Goal: Task Accomplishment & Management: Use online tool/utility

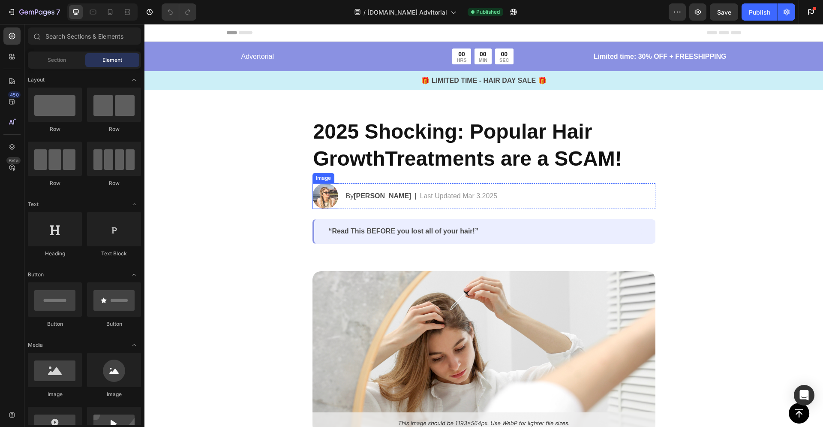
click at [319, 200] on img at bounding box center [326, 196] width 26 height 26
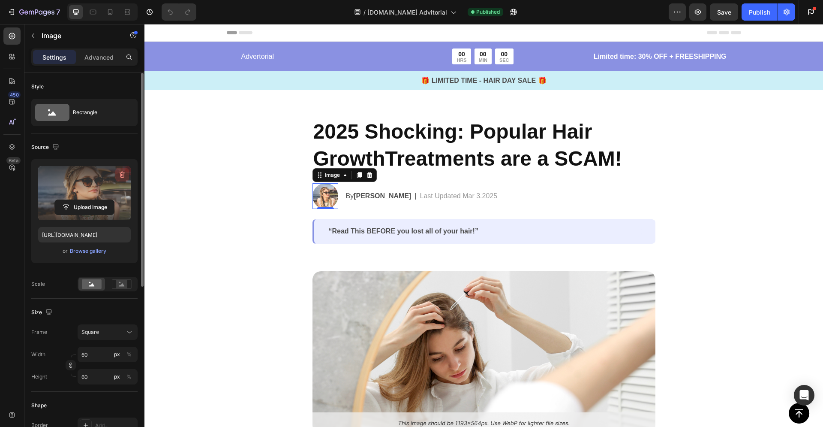
click at [123, 174] on icon "button" at bounding box center [122, 174] width 9 height 9
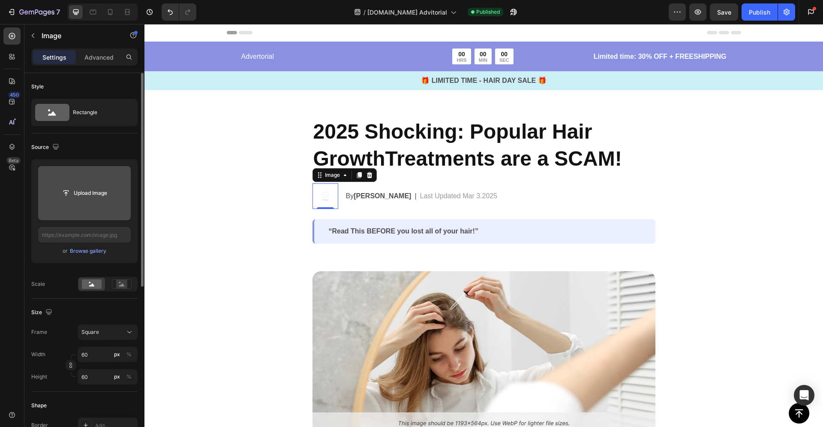
click at [91, 198] on input "file" at bounding box center [84, 193] width 59 height 15
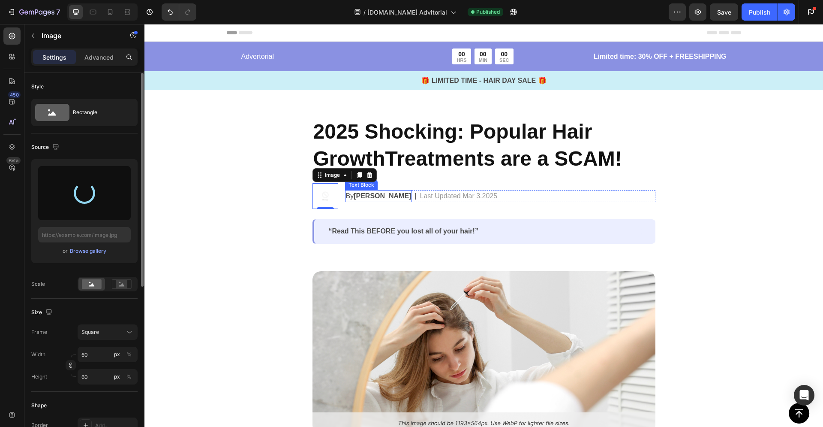
click at [367, 195] on strong "[PERSON_NAME]" at bounding box center [382, 195] width 57 height 7
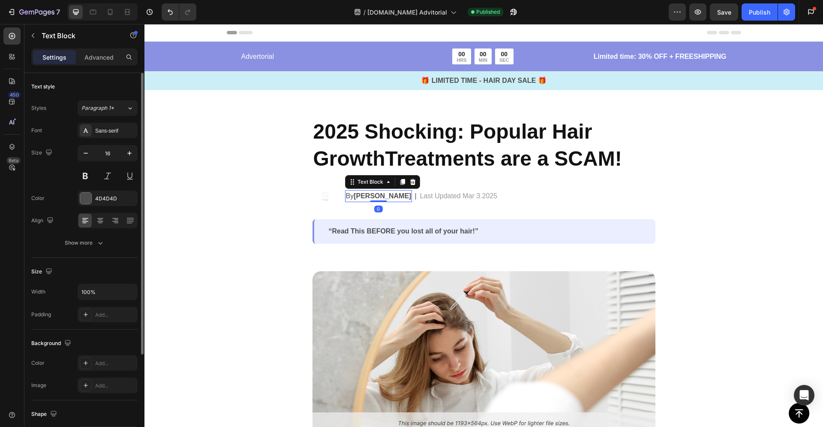
click at [359, 196] on strong "[PERSON_NAME]" at bounding box center [382, 195] width 57 height 7
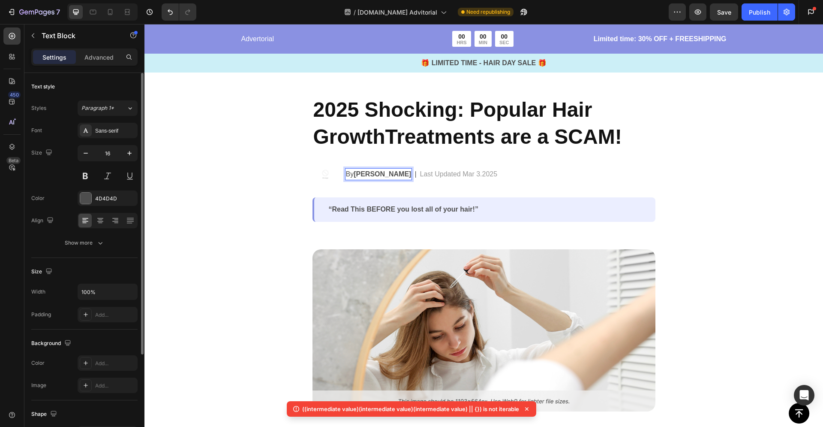
scroll to position [29, 0]
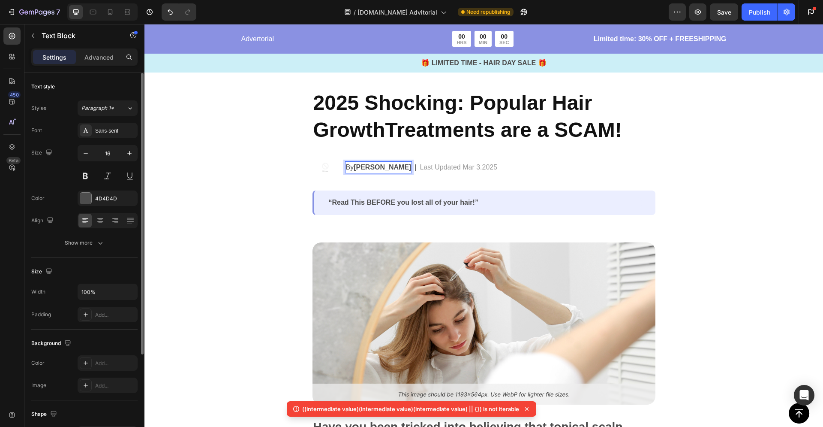
click at [384, 171] on strong "[PERSON_NAME]" at bounding box center [382, 166] width 57 height 7
click at [412, 164] on strong "[PERSON_NAME]" at bounding box center [440, 166] width 57 height 7
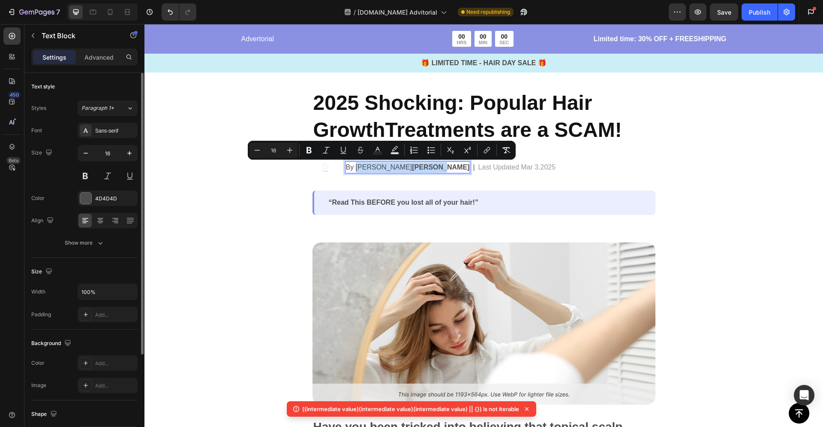
drag, startPoint x: 410, startPoint y: 170, endPoint x: 353, endPoint y: 169, distance: 56.6
click at [353, 169] on p "By [PERSON_NAME]" at bounding box center [408, 167] width 124 height 10
click at [387, 186] on div "2025 Shocking: Popular Hair GrowthTreatments are a SCAM! Heading Image By [PERS…" at bounding box center [484, 152] width 343 height 126
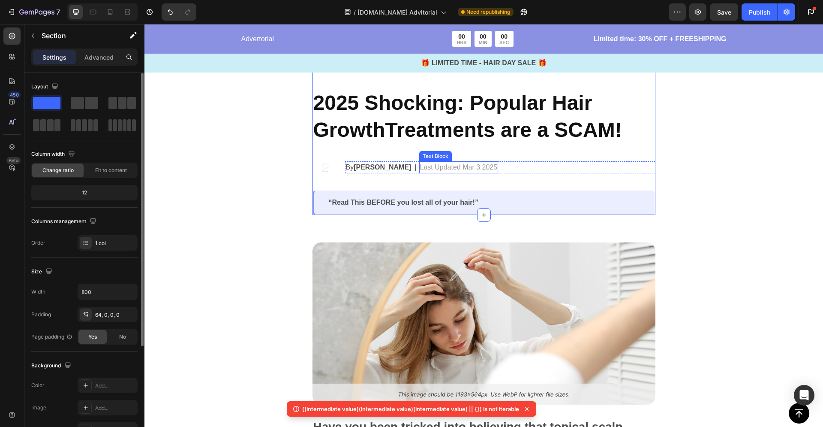
click at [448, 167] on p "Last Updated Mar 3.2025" at bounding box center [459, 167] width 78 height 10
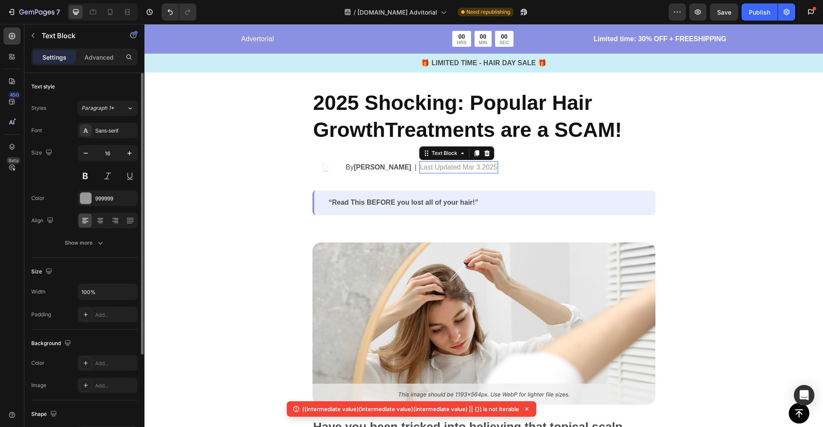
click at [448, 167] on p "Last Updated Mar 3.2025" at bounding box center [459, 167] width 78 height 10
click at [481, 169] on p "Last Updated Mar 3.2025" at bounding box center [459, 167] width 78 height 10
click at [484, 170] on p "Last Updated [DATE]" at bounding box center [452, 167] width 64 height 10
click at [501, 179] on div "By [PERSON_NAME] Text Block | Text Block Last Updated [DATE] Text Block 0 Row" at bounding box center [500, 167] width 310 height 26
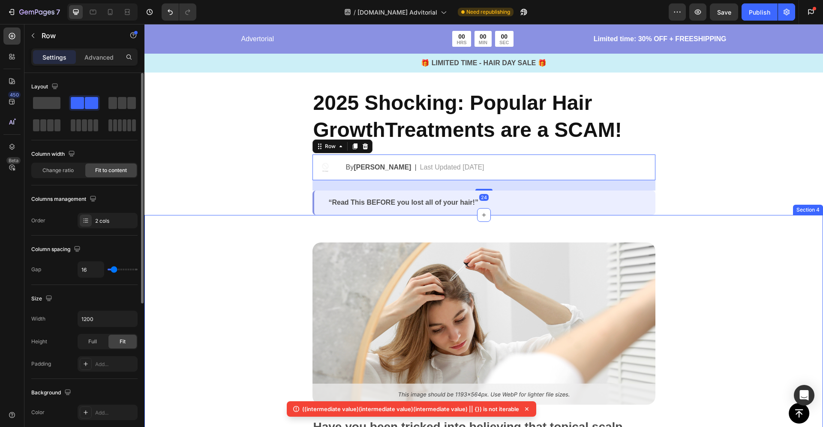
click at [258, 235] on div "Image Have you been tricked into believing that topical scalp treatments can so…" at bounding box center [483, 422] width 679 height 415
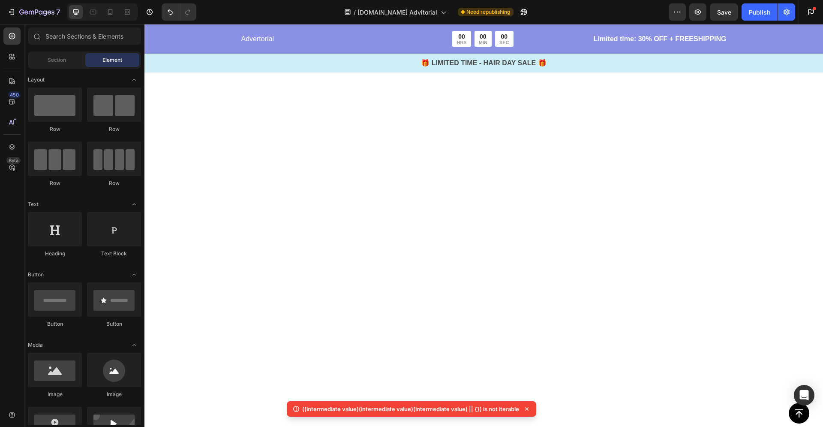
scroll to position [0, 0]
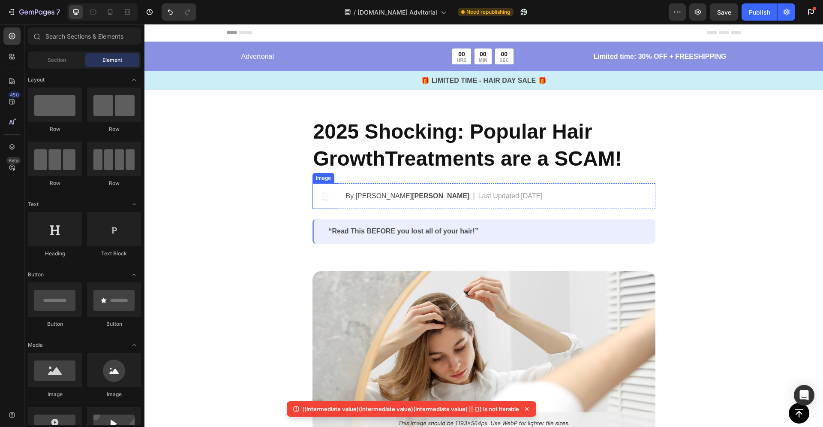
click at [325, 197] on img at bounding box center [326, 196] width 26 height 26
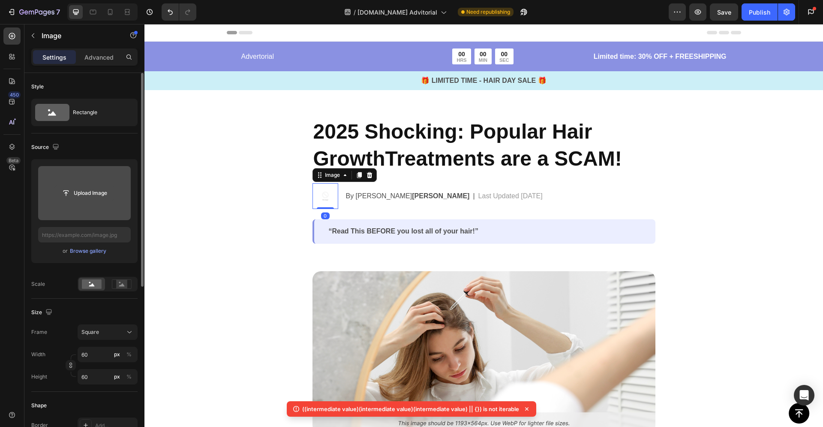
click at [105, 189] on input "file" at bounding box center [84, 193] width 59 height 15
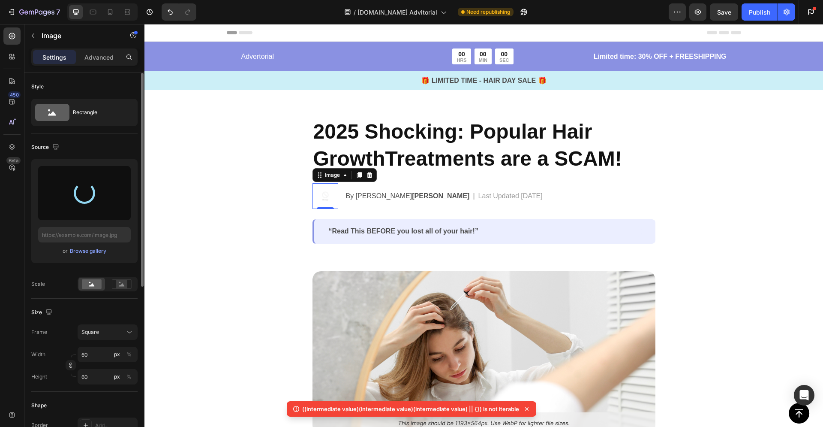
type input "[URL][DOMAIN_NAME]"
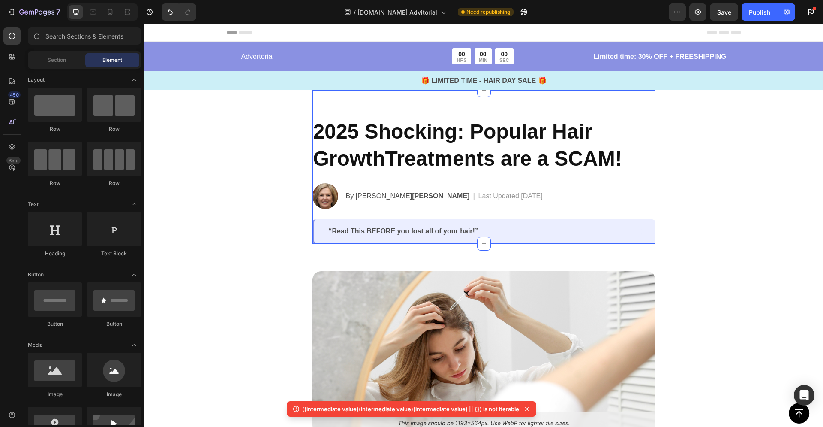
click at [418, 163] on h2 "2025 Shocking: Popular Hair GrowthTreatments are a SCAM!" at bounding box center [484, 144] width 343 height 55
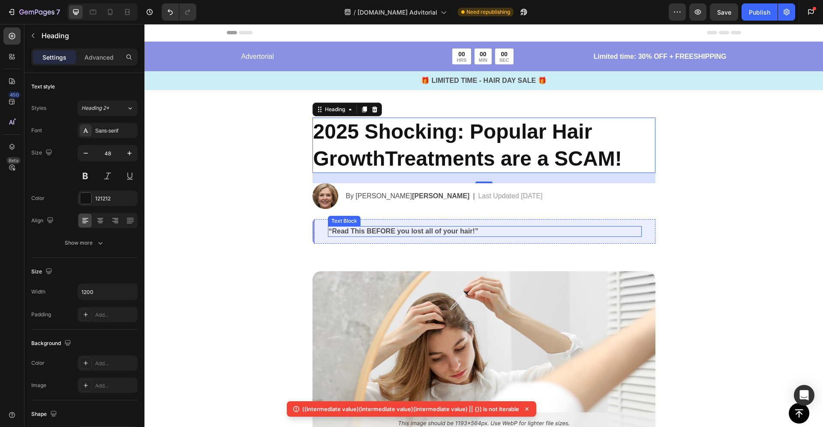
click at [334, 233] on p "“Read This BEFORE you lost all of your hair!”" at bounding box center [485, 231] width 312 height 9
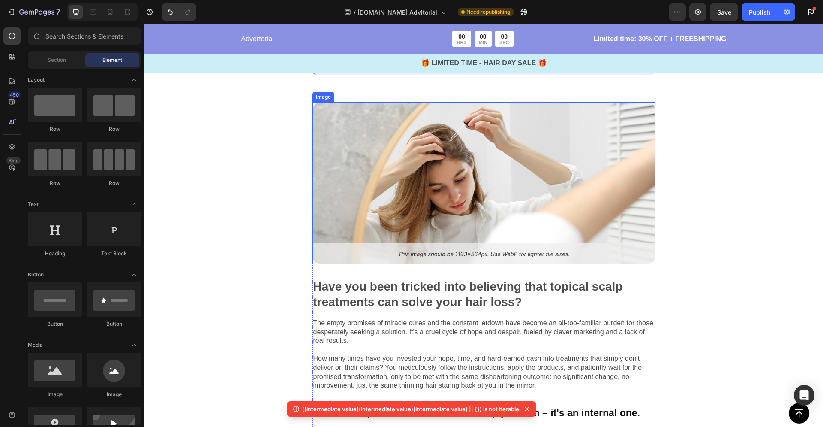
scroll to position [252, 0]
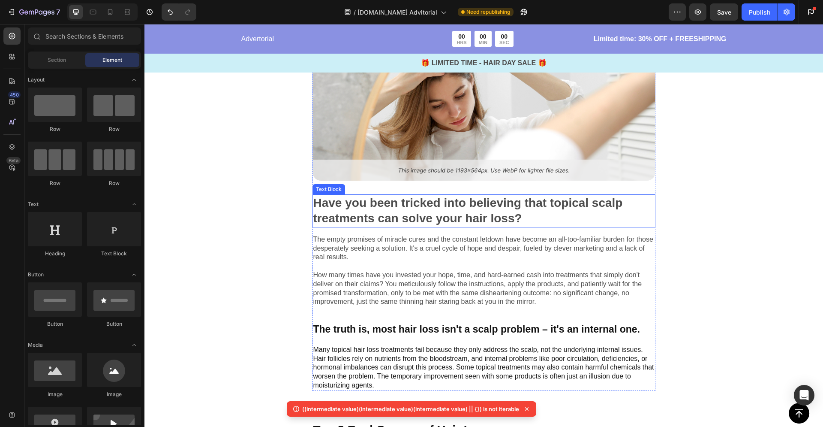
click at [414, 216] on p "Have you been tricked into believing that topical scalp treatments can solve yo…" at bounding box center [483, 210] width 341 height 31
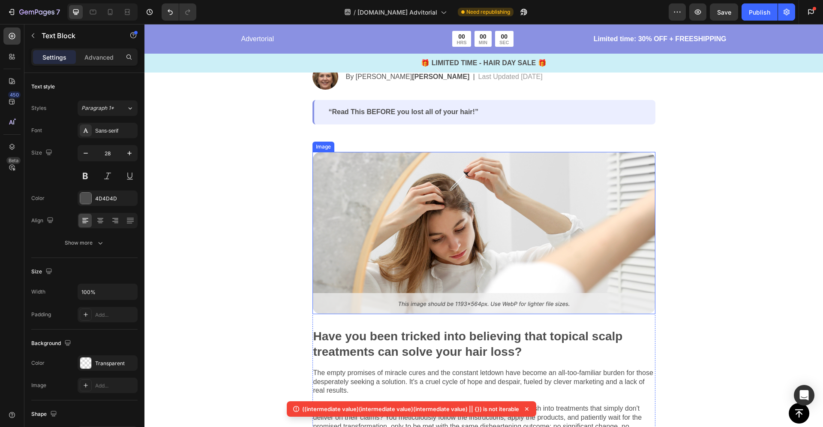
scroll to position [240, 0]
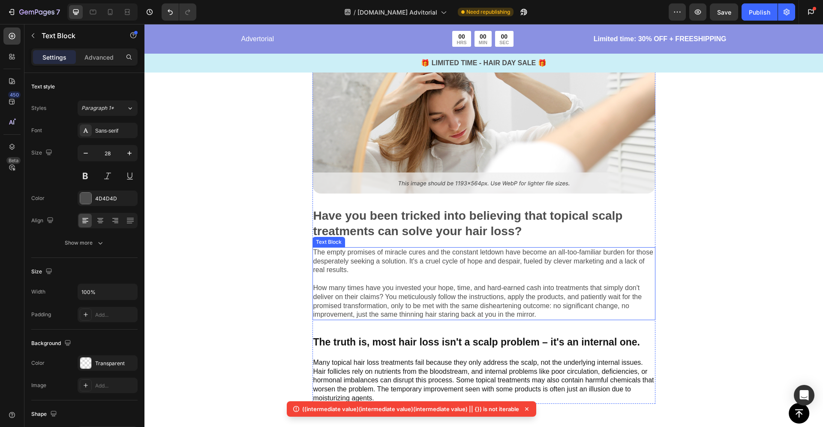
click at [430, 273] on p "The empty promises of miracle cures and the constant letdown have become an all…" at bounding box center [483, 283] width 341 height 71
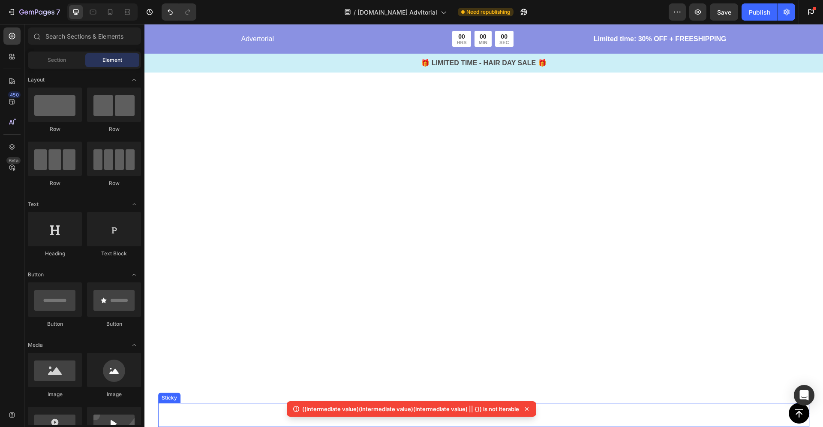
scroll to position [3296, 0]
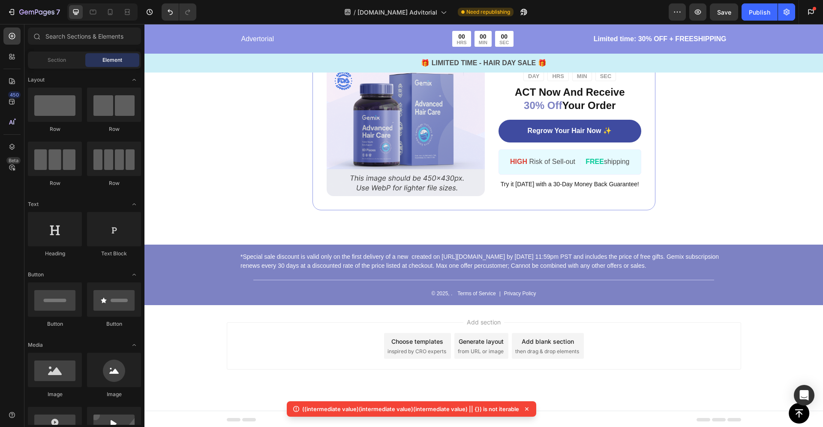
click at [529, 410] on icon at bounding box center [527, 408] width 9 height 9
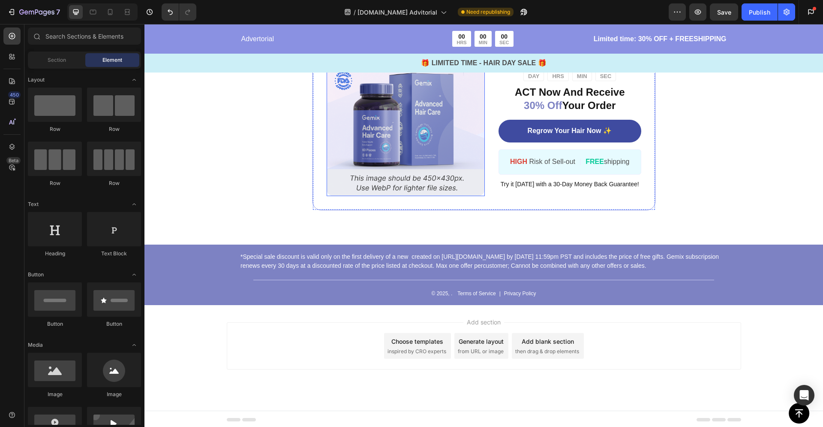
scroll to position [3113, 0]
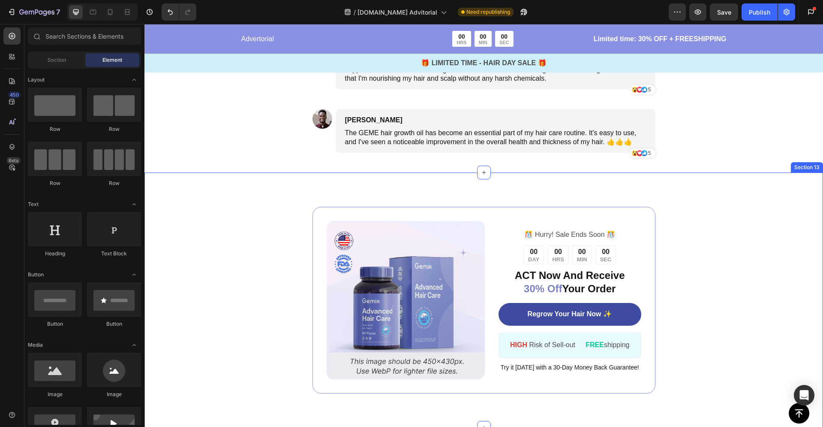
click at [375, 193] on div "Image ️🎊 Hurry! Sale Ends Soon ️🎊 Text Block 00 DAY 00 HRS 00 MIN 00 SEC Countd…" at bounding box center [483, 300] width 679 height 256
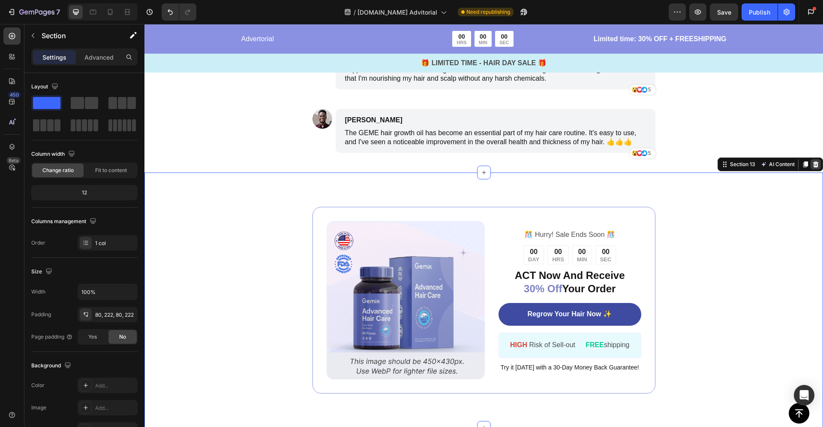
click at [813, 166] on div at bounding box center [816, 164] width 10 height 10
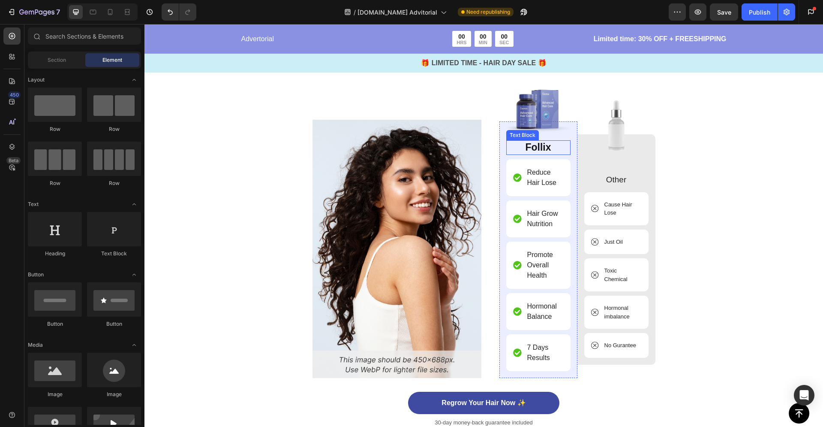
scroll to position [2318, 0]
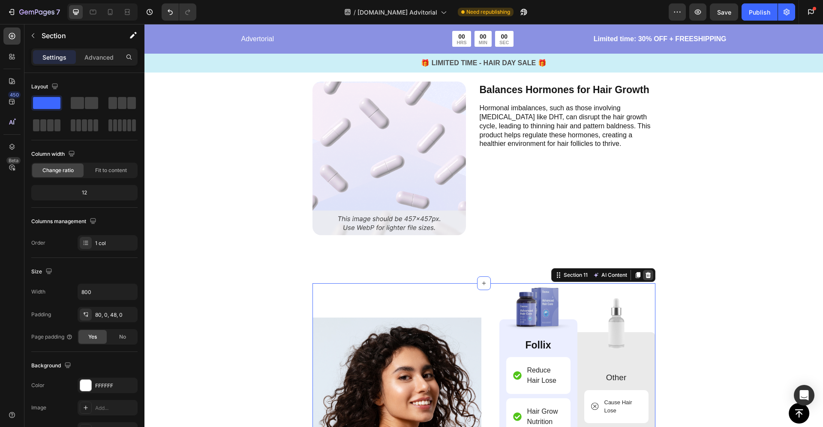
click at [647, 275] on icon at bounding box center [648, 274] width 7 height 7
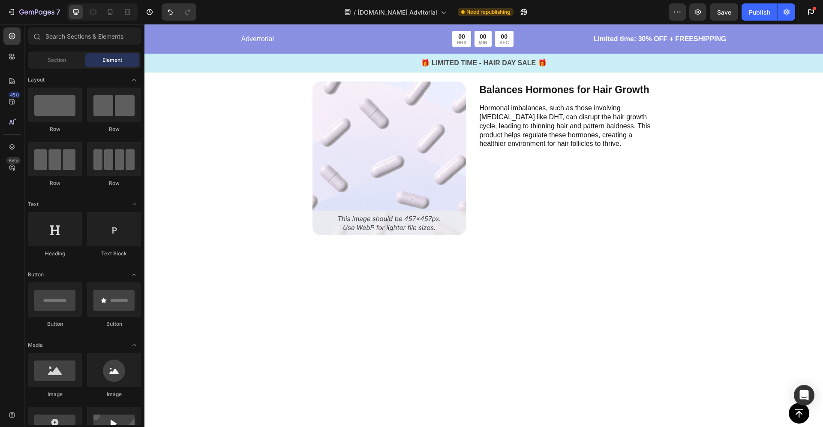
click at [515, 331] on div at bounding box center [484, 407] width 343 height 316
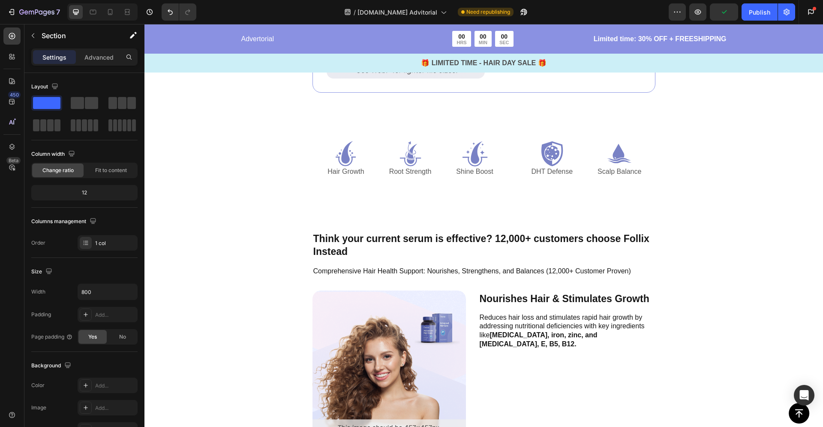
scroll to position [1771, 0]
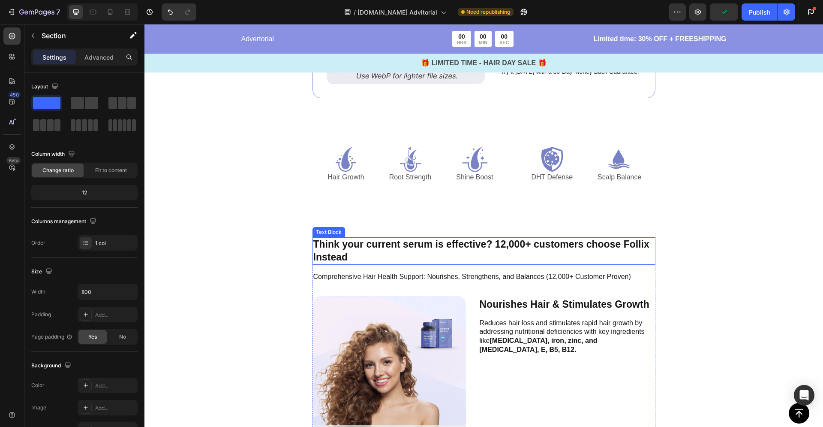
click at [558, 257] on p "Think your current serum is effective? 12,000+ customers choose Follix Instead" at bounding box center [483, 251] width 341 height 26
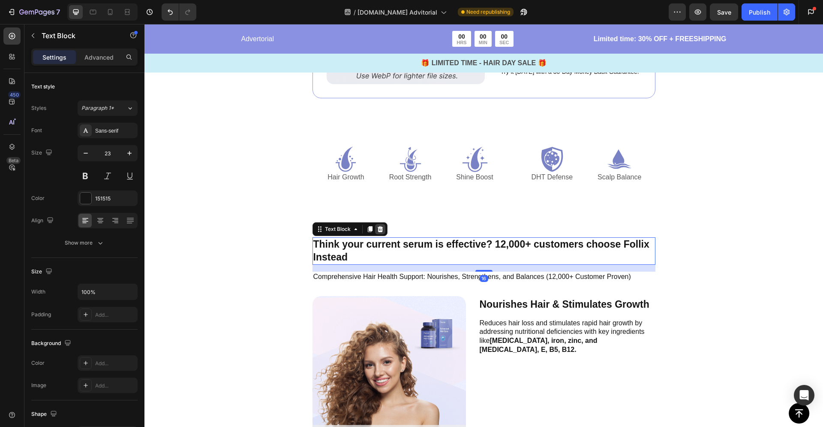
click at [378, 225] on icon at bounding box center [380, 228] width 7 height 7
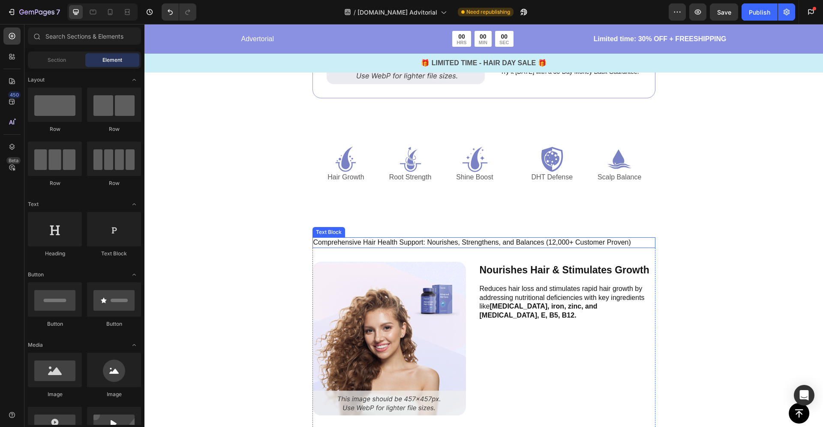
click at [382, 238] on p "Comprehensive Hair Health Support: Nourishes, Strengthens, and Balances (12,000…" at bounding box center [483, 242] width 341 height 9
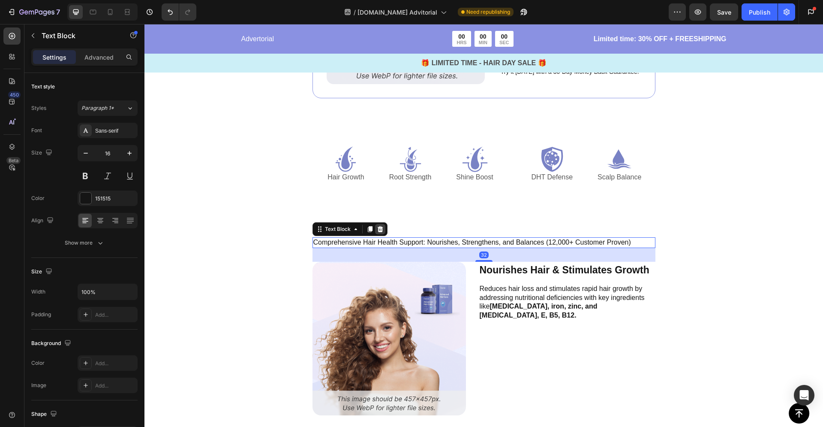
click at [381, 227] on div at bounding box center [380, 229] width 10 height 10
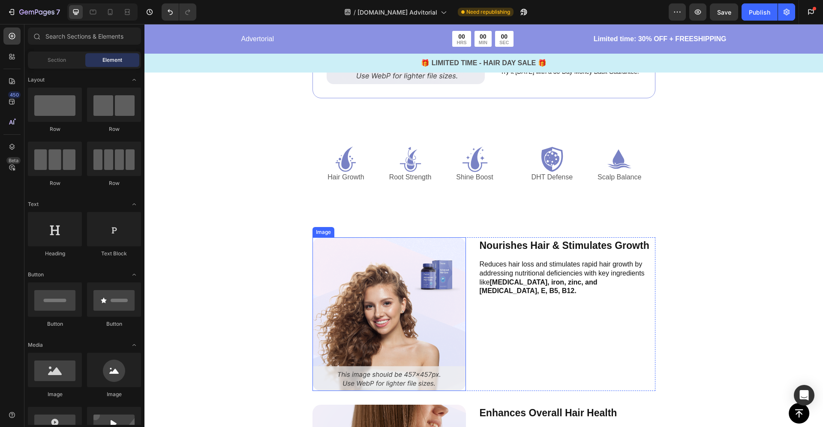
click at [391, 242] on img at bounding box center [389, 313] width 153 height 153
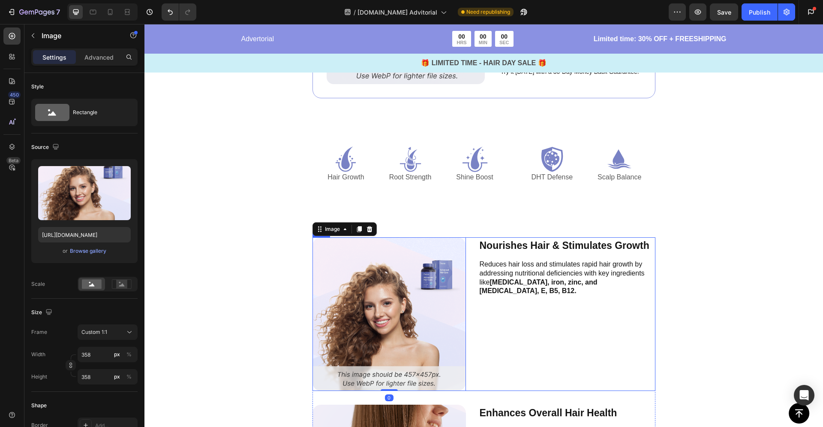
click at [483, 290] on div "Nourishes Hair & Stimulates Growth Text Block Reduces hair loss and stimulates …" at bounding box center [567, 313] width 177 height 153
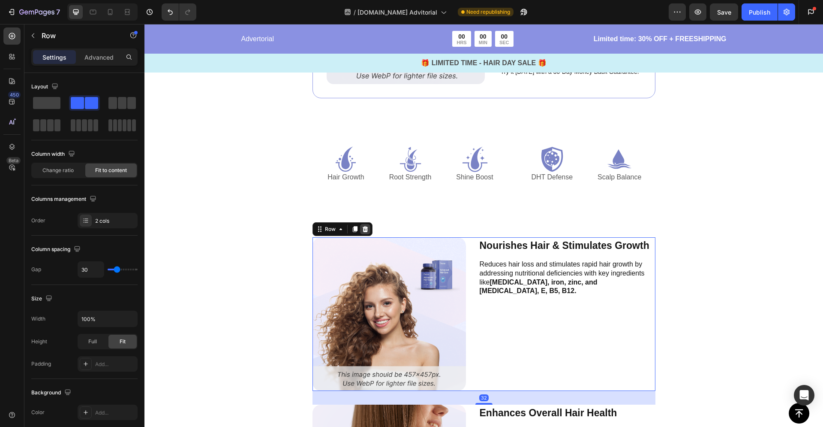
click at [362, 228] on icon at bounding box center [365, 229] width 6 height 6
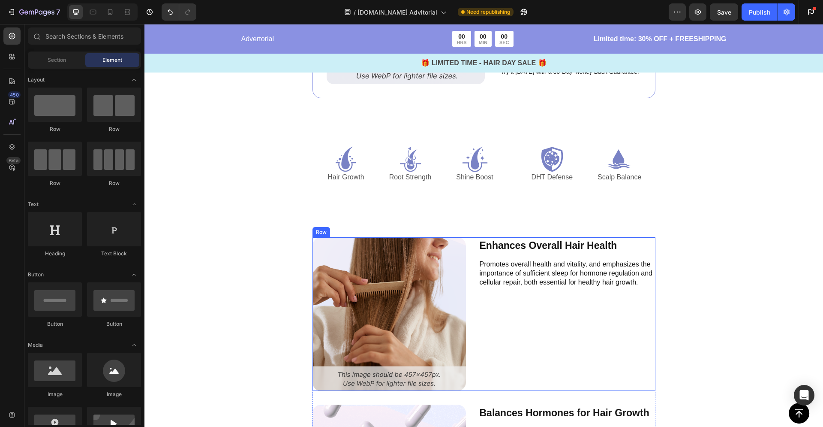
click at [469, 256] on div "Image Enhances Overall Hair Health Text Block Promotes overall health and vital…" at bounding box center [484, 313] width 343 height 153
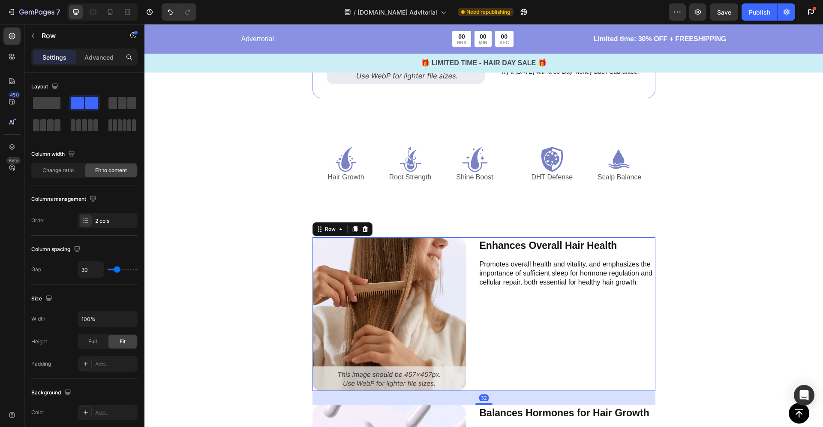
click at [365, 228] on icon at bounding box center [365, 228] width 7 height 7
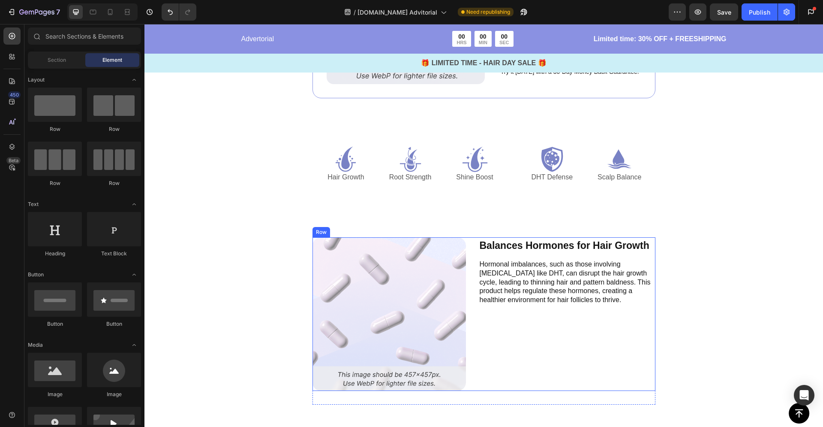
click at [471, 250] on div "Image Balances Hormones for Hair Growth Text Block Hormonal imbalances, such as…" at bounding box center [484, 313] width 343 height 153
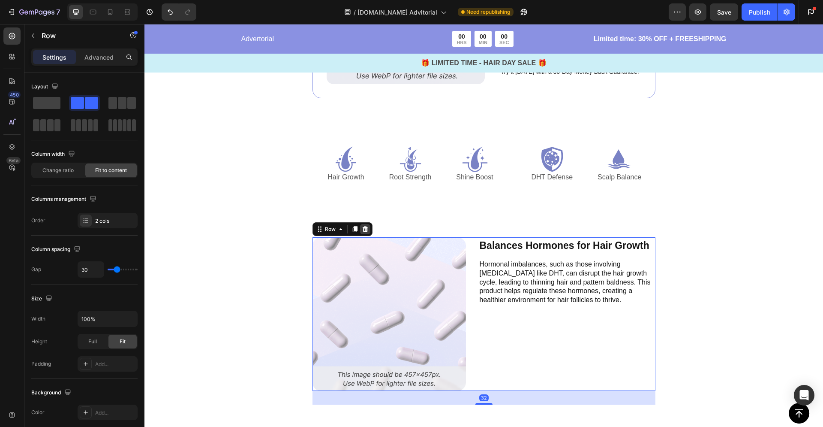
click at [363, 228] on icon at bounding box center [365, 229] width 6 height 6
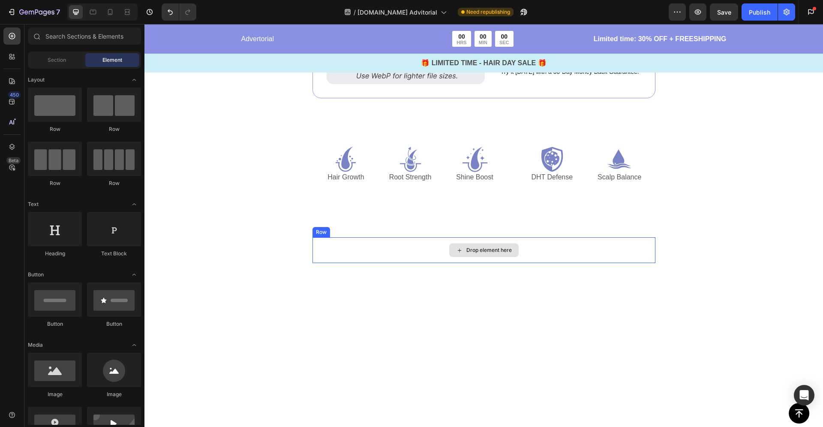
click at [405, 244] on div "Drop element here" at bounding box center [484, 250] width 343 height 26
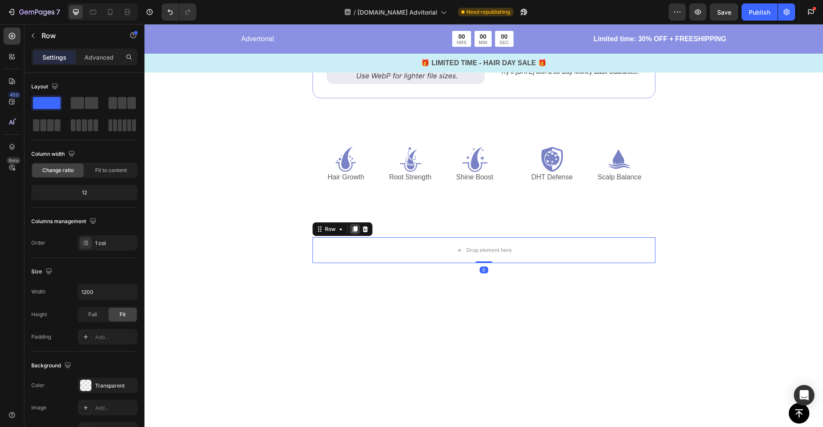
click at [355, 227] on div at bounding box center [355, 229] width 10 height 10
click at [363, 256] on icon at bounding box center [365, 254] width 7 height 7
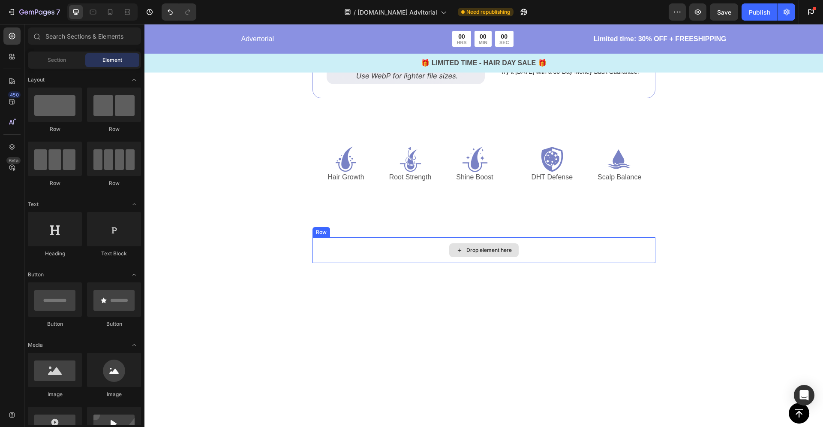
click at [362, 246] on div "Drop element here" at bounding box center [484, 250] width 343 height 26
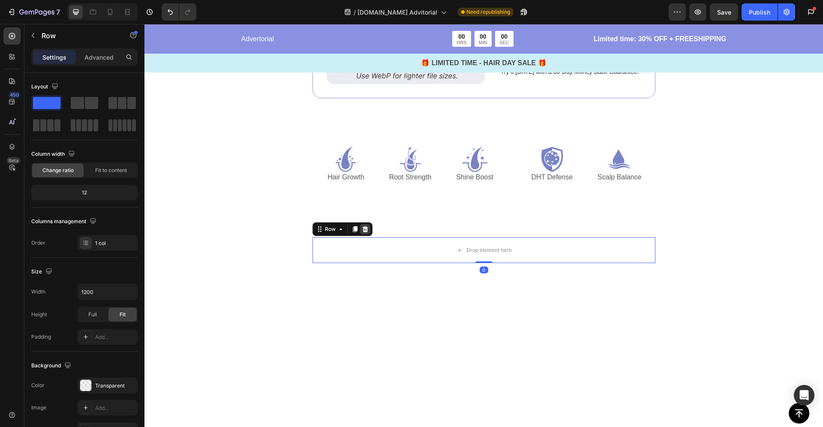
click at [362, 228] on icon at bounding box center [365, 229] width 6 height 6
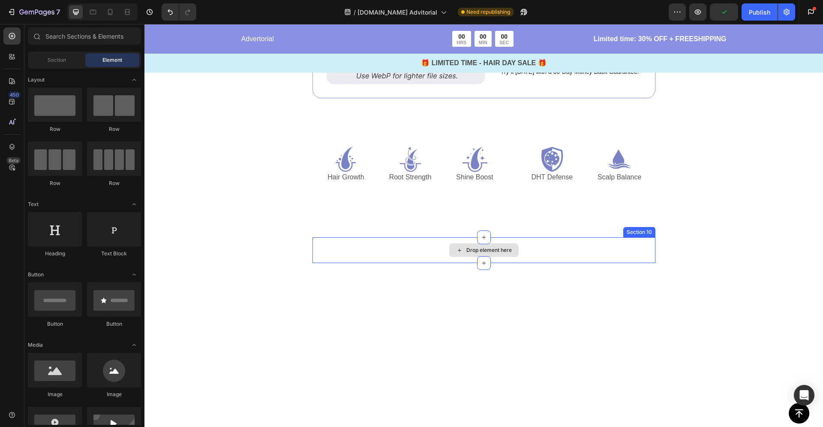
click at [368, 246] on div "Drop element here" at bounding box center [484, 250] width 343 height 26
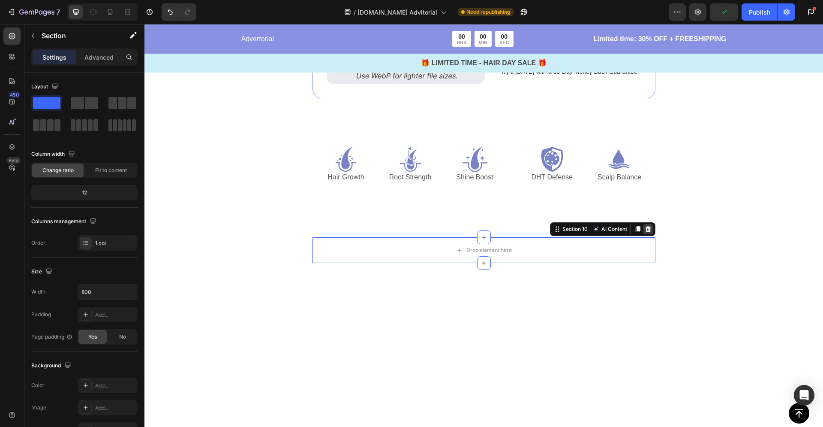
click at [645, 228] on icon at bounding box center [648, 229] width 6 height 6
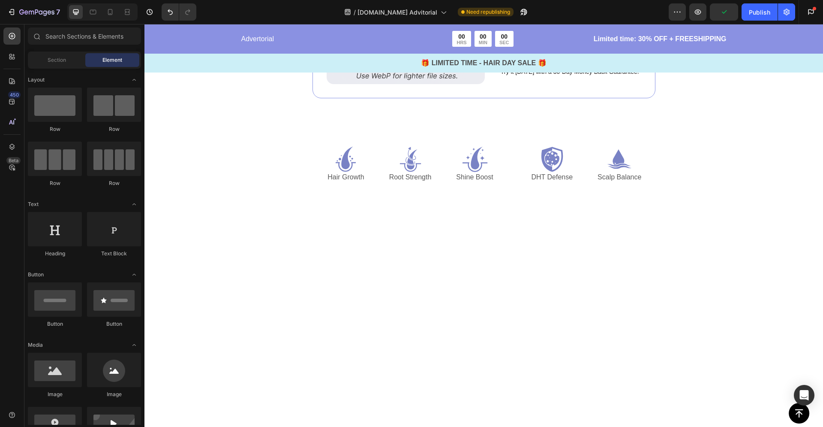
click at [514, 271] on div at bounding box center [484, 361] width 343 height 316
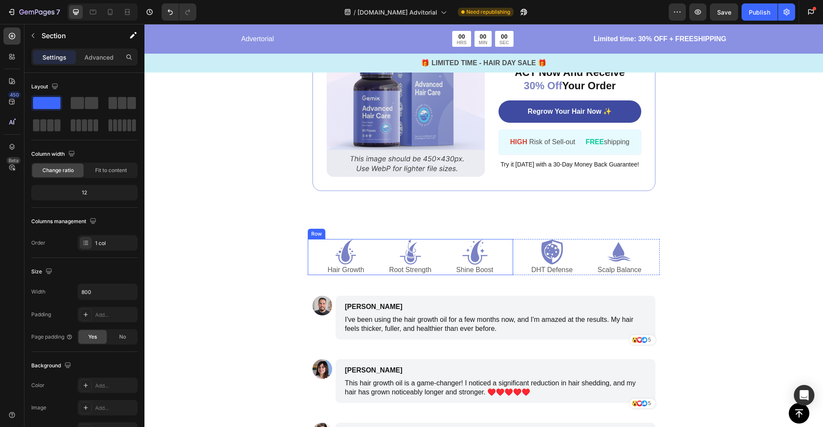
scroll to position [1678, 0]
click at [319, 242] on div "Icon Hair Growth Text Block Icon Root Strength Text Block Icon Shine Boost Text…" at bounding box center [410, 257] width 205 height 36
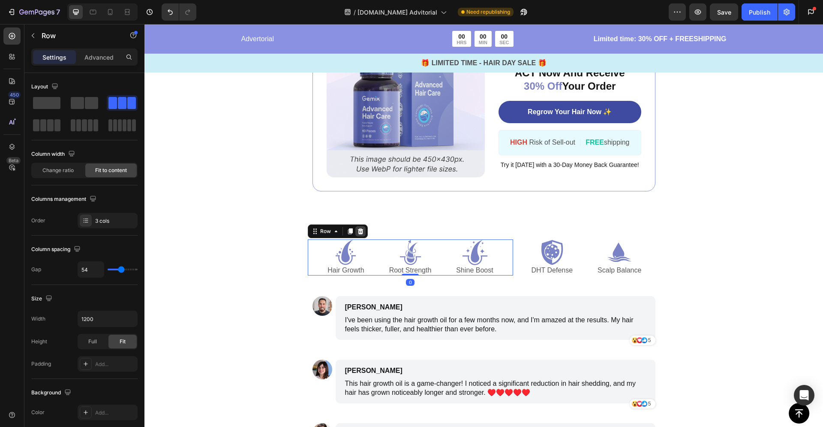
click at [358, 230] on icon at bounding box center [361, 231] width 6 height 6
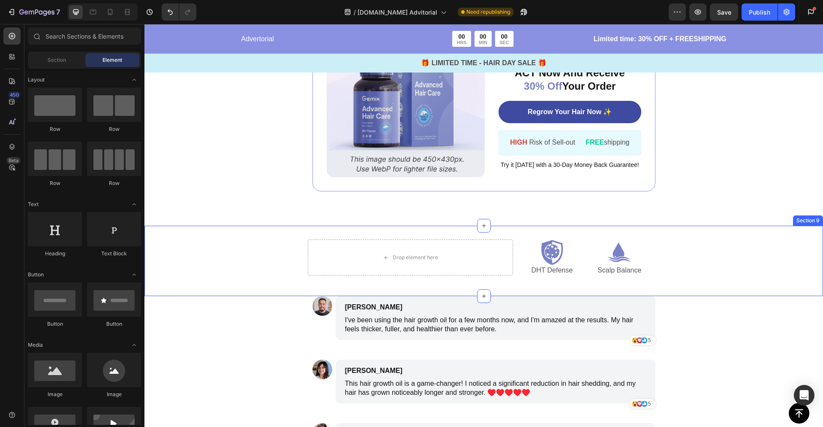
click at [652, 233] on div "Drop element here Icon DHT Defense Text Block Icon Scalp Balance Text Block Row…" at bounding box center [483, 260] width 679 height 71
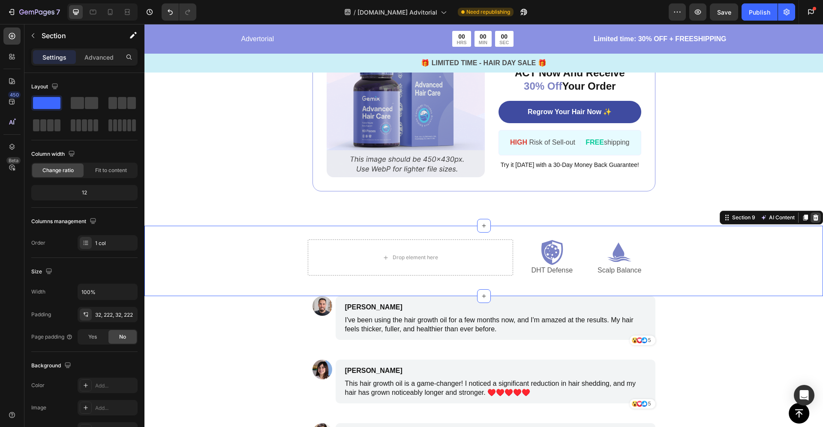
click at [813, 216] on icon at bounding box center [816, 217] width 6 height 6
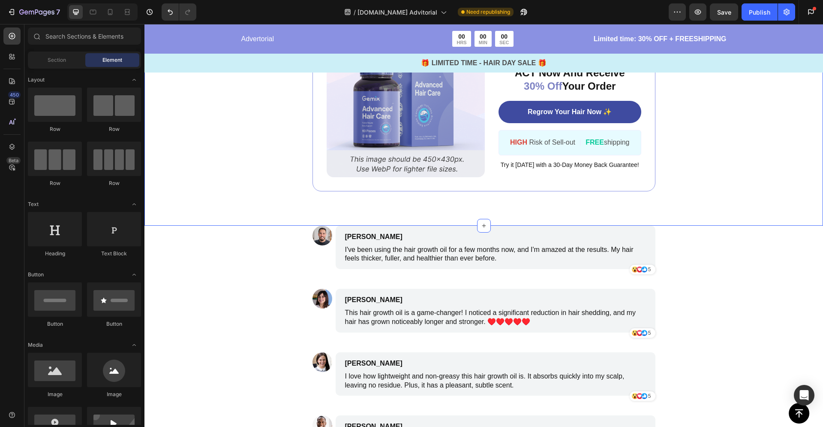
click at [630, 214] on div "Image ️🎊 Hurry! Sale Ends Soon ️🎊 Text Block 00 DAY 00 HRS 00 MIN 00 SEC Countd…" at bounding box center [483, 98] width 679 height 256
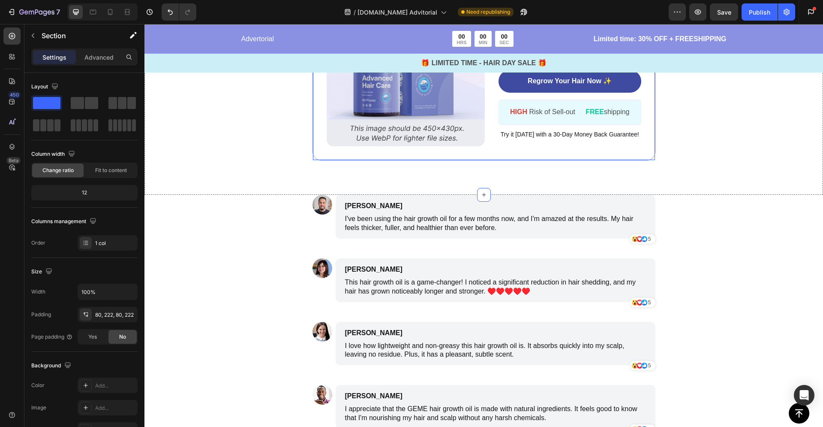
scroll to position [1503, 0]
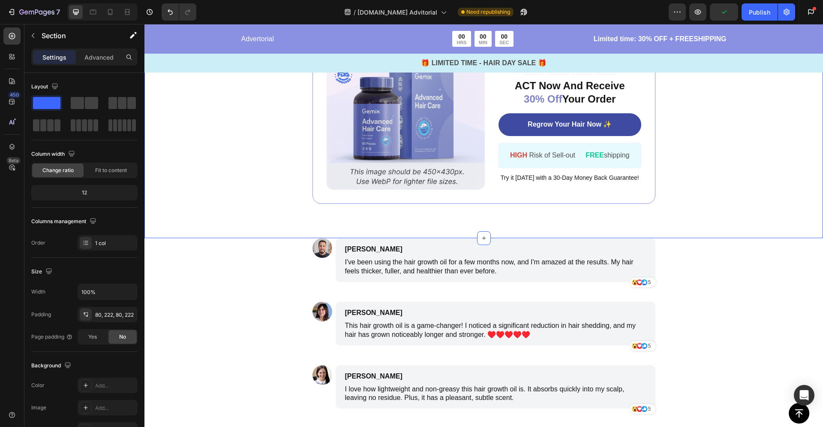
drag, startPoint x: 788, startPoint y: 183, endPoint x: 805, endPoint y: 168, distance: 22.2
click at [788, 183] on div "Image ️🎊 Hurry! Sale Ends Soon ️🎊 Text Block 00 DAY 00 HRS 00 MIN 00 SEC Countd…" at bounding box center [483, 111] width 679 height 256
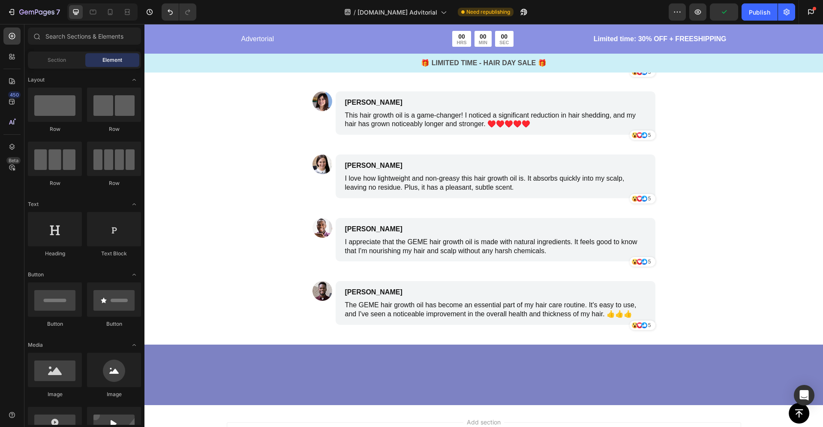
scroll to position [1421, 0]
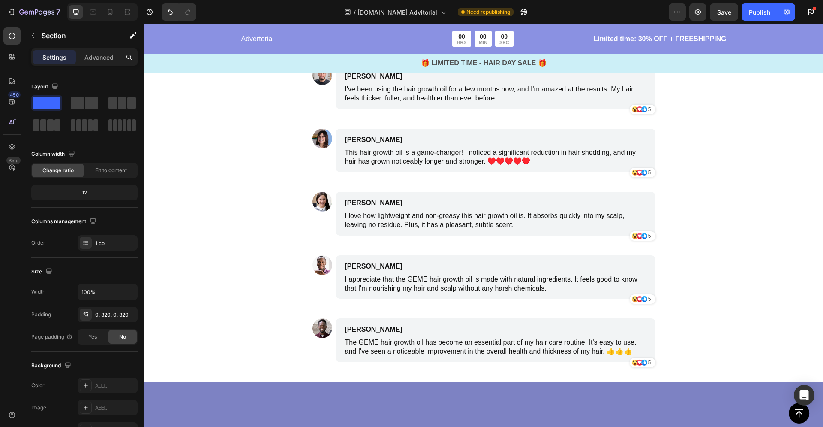
click at [652, 65] on div "Finally, a breakthrough solution that targets hair loss at its root cause – a c…" at bounding box center [484, 33] width 343 height 63
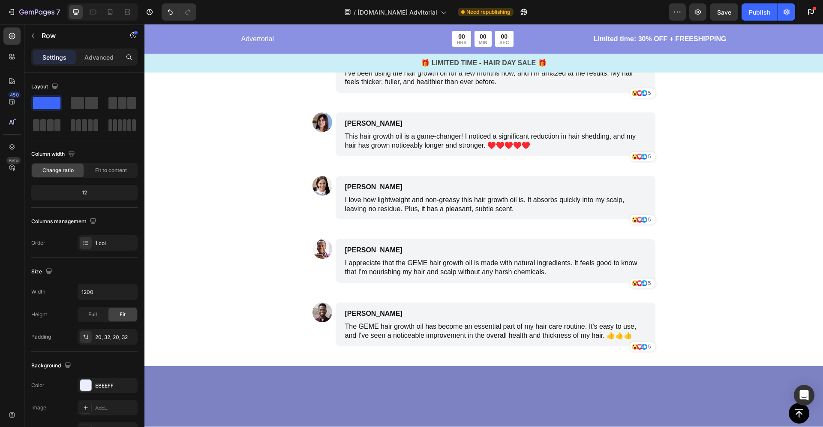
scroll to position [1238, 0]
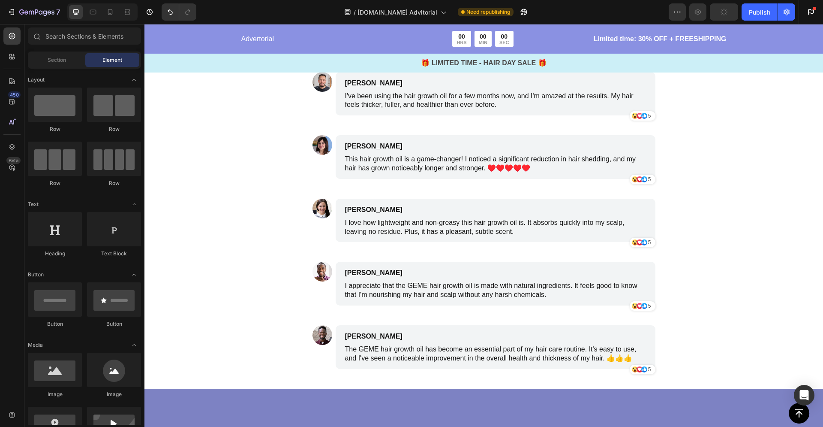
click at [621, 63] on p "Finally, a breakthrough solution that targets hair loss at its root cause – a c…" at bounding box center [485, 40] width 312 height 45
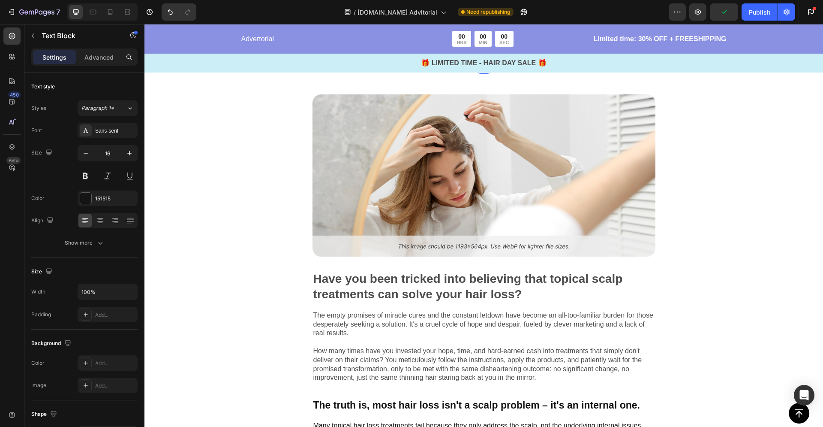
scroll to position [283, 0]
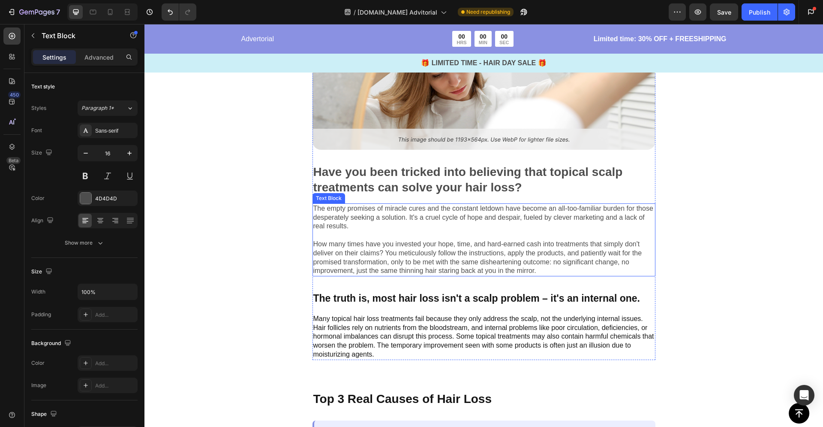
click at [555, 244] on p "The empty promises of miracle cures and the constant letdown have become an all…" at bounding box center [483, 239] width 341 height 71
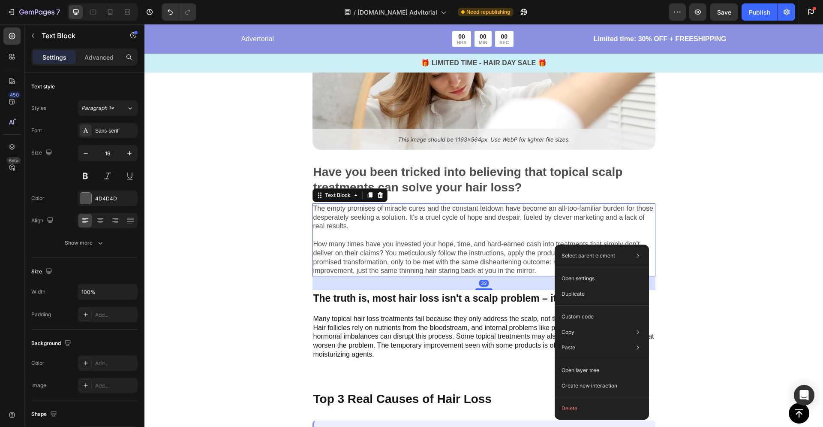
click at [532, 248] on p "The empty promises of miracle cures and the constant letdown have become an all…" at bounding box center [483, 239] width 341 height 71
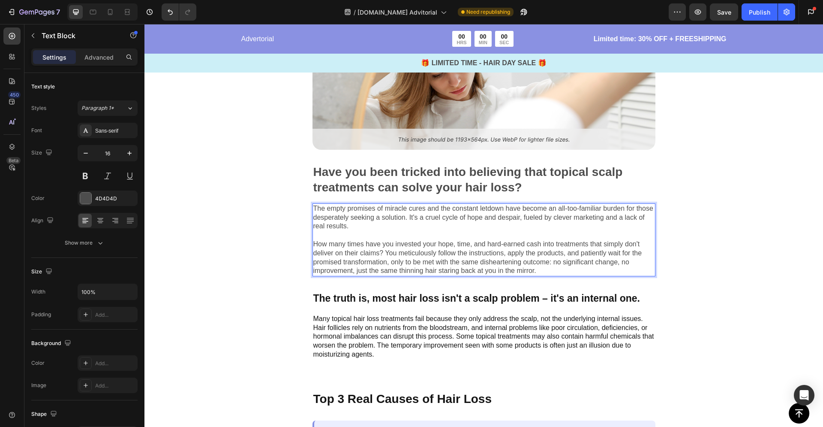
click at [373, 207] on p "The empty promises of miracle cures and the constant letdown have become an all…" at bounding box center [483, 239] width 341 height 71
click at [380, 226] on p "The empty promises of miracle cures and the constant letdown have become an all…" at bounding box center [483, 239] width 341 height 71
click at [400, 300] on p "The truth is, most hair loss isn't a scalp problem – it's an internal one." at bounding box center [483, 298] width 341 height 15
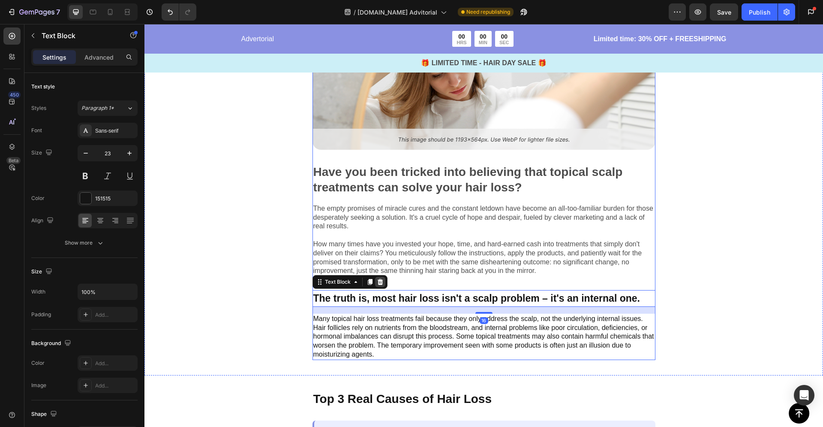
click at [380, 282] on div at bounding box center [380, 282] width 10 height 10
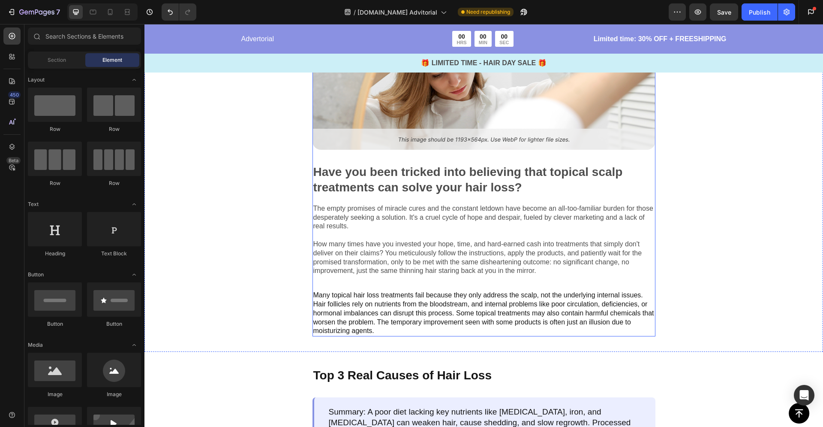
click at [382, 291] on p "Many topical hair loss treatments fail because they only address the scalp, not…" at bounding box center [483, 313] width 341 height 45
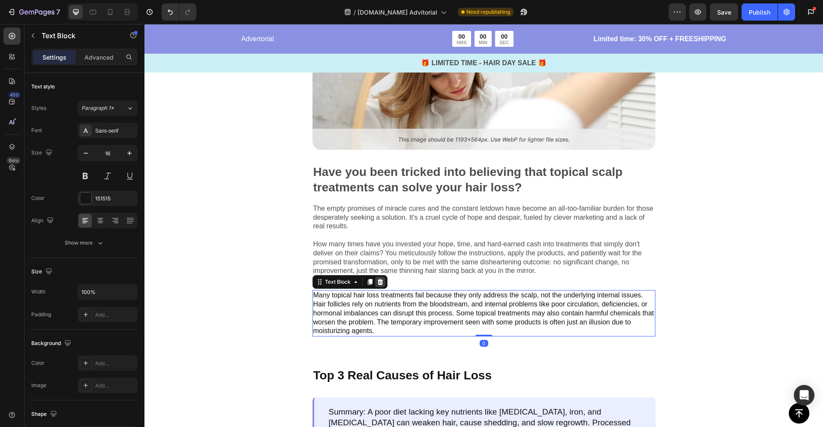
click at [377, 284] on icon at bounding box center [380, 282] width 6 height 6
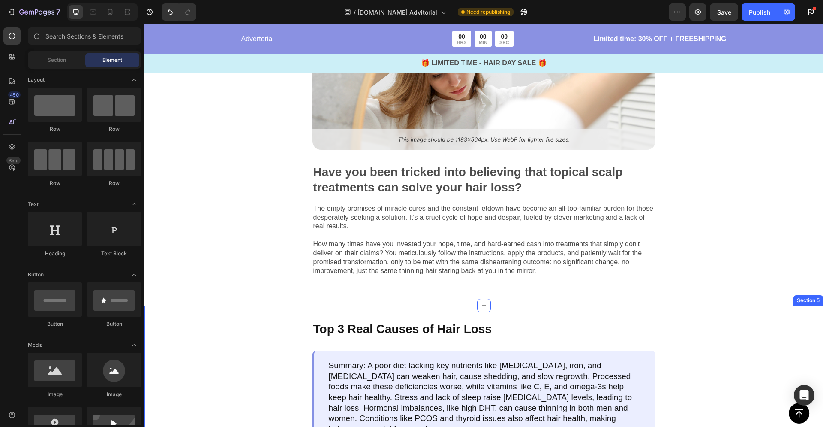
click at [396, 326] on p "Top 3 Real Causes of Hair Loss" at bounding box center [483, 329] width 341 height 15
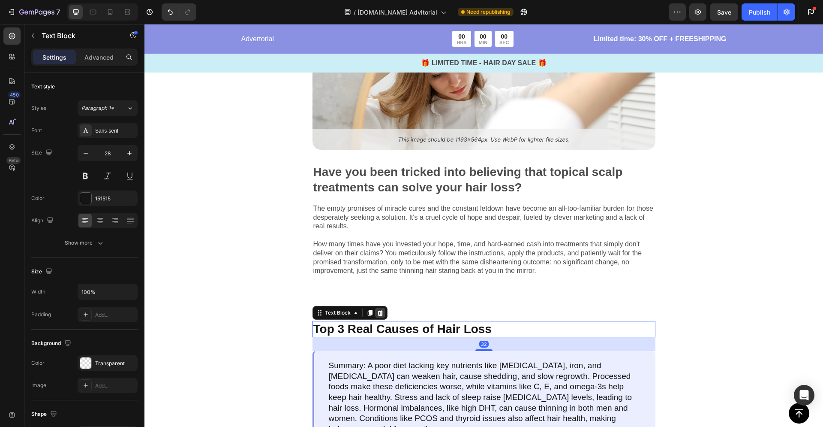
click at [381, 314] on div at bounding box center [380, 312] width 10 height 10
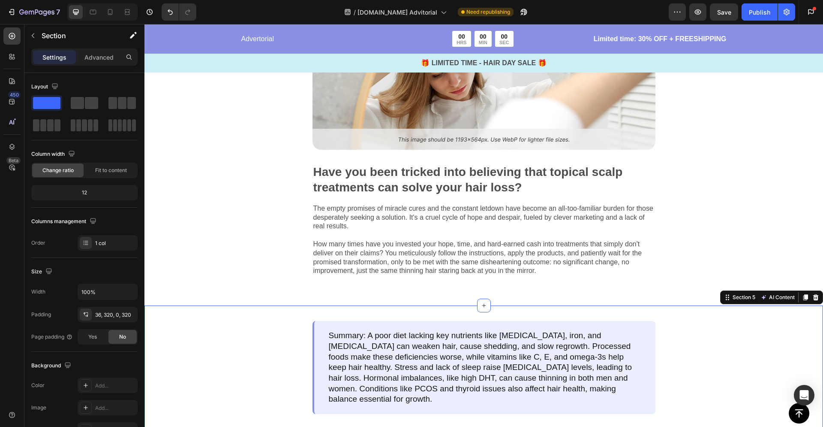
click at [379, 317] on div "Summary: A poor diet lacking key nutrients like [MEDICAL_DATA], iron, and [MEDI…" at bounding box center [483, 416] width 679 height 223
click at [376, 326] on div "Summary: A poor diet lacking key nutrients like [MEDICAL_DATA], iron, and [MEDI…" at bounding box center [484, 367] width 343 height 93
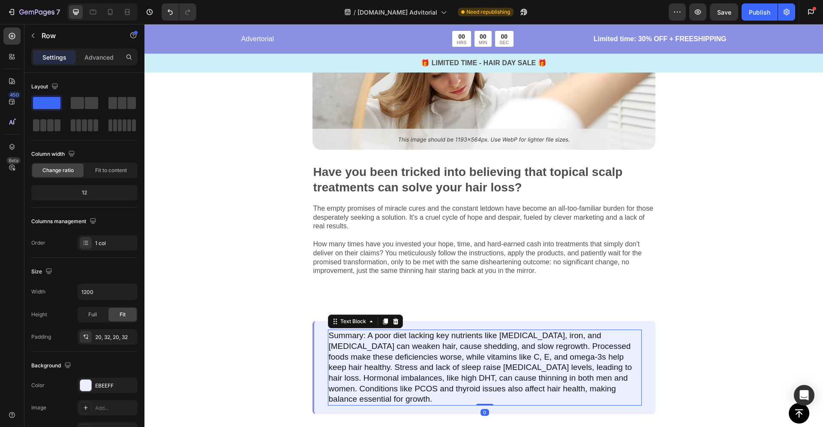
click at [431, 331] on p "Summary: A poor diet lacking key nutrients like [MEDICAL_DATA], iron, and [MEDI…" at bounding box center [485, 367] width 312 height 74
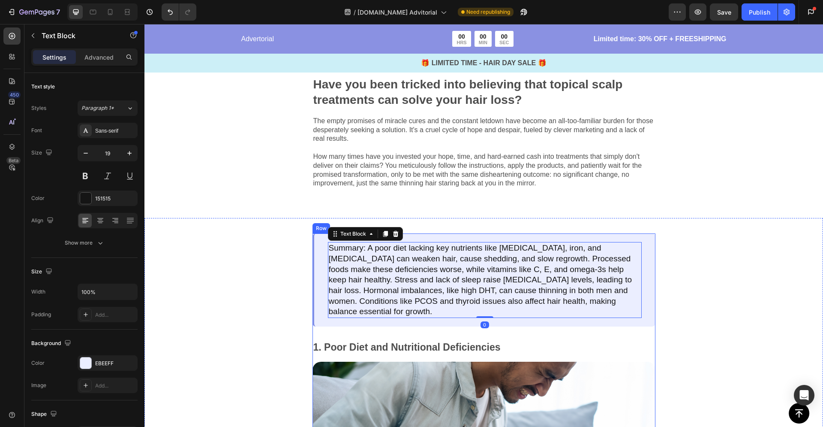
scroll to position [371, 0]
click at [385, 340] on div "1. Poor Diet and Nutritional Deficiencies" at bounding box center [484, 347] width 343 height 15
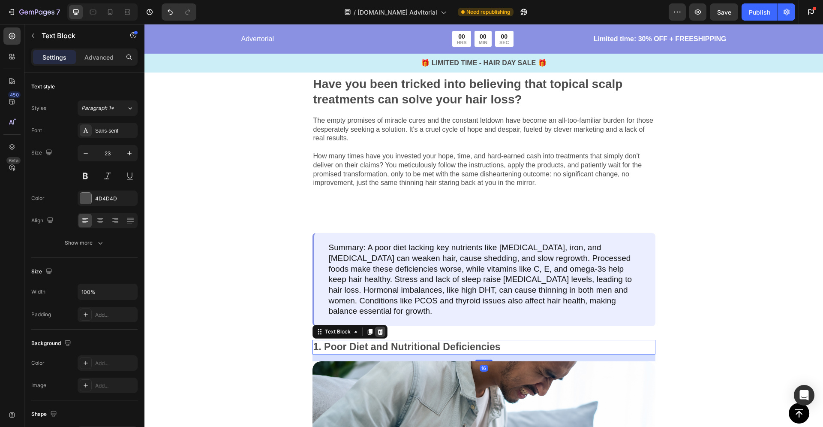
click at [381, 326] on div at bounding box center [380, 331] width 10 height 10
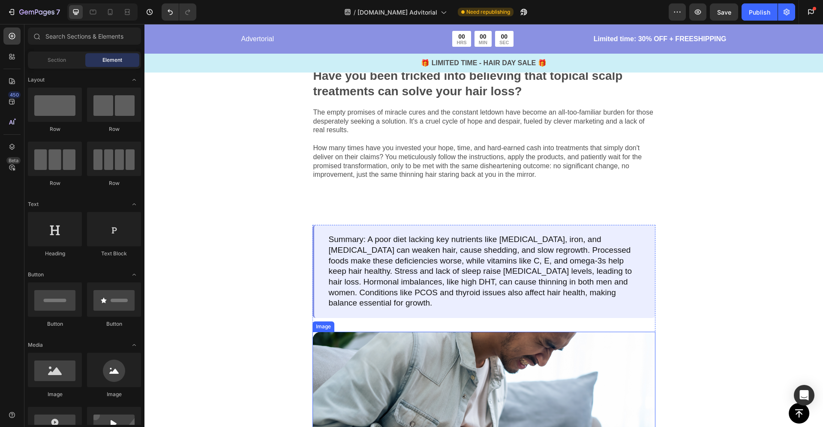
scroll to position [385, 0]
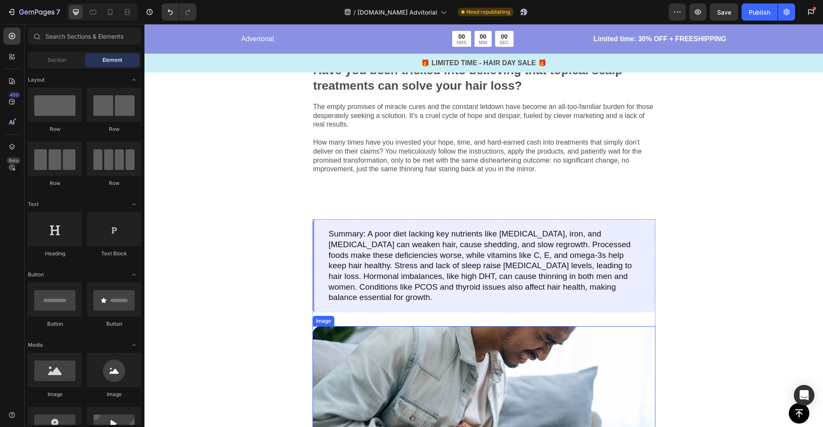
click at [389, 341] on img at bounding box center [484, 407] width 343 height 162
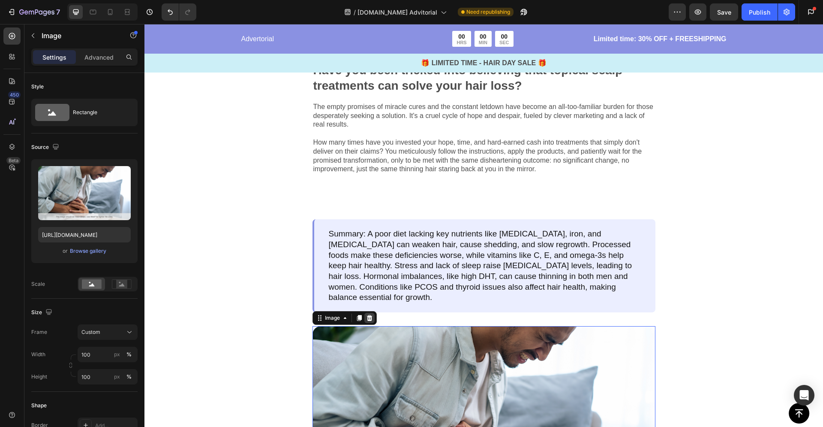
click at [367, 315] on icon at bounding box center [370, 318] width 6 height 6
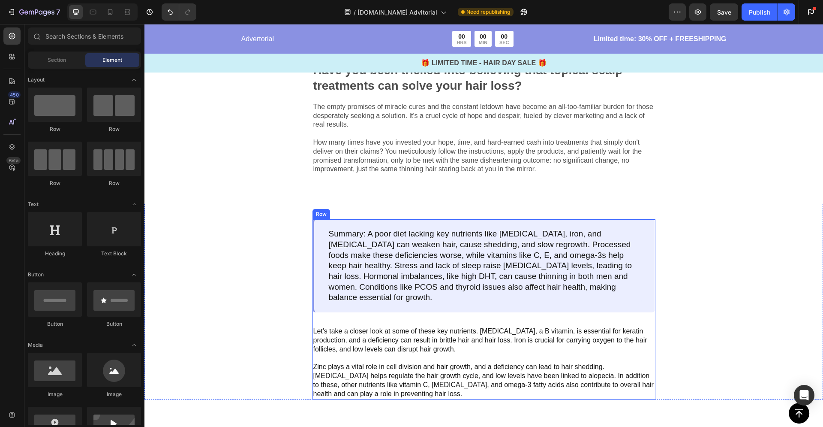
click at [370, 327] on p "Let's take a closer look at some of these key nutrients. [MEDICAL_DATA], a B vi…" at bounding box center [483, 362] width 341 height 71
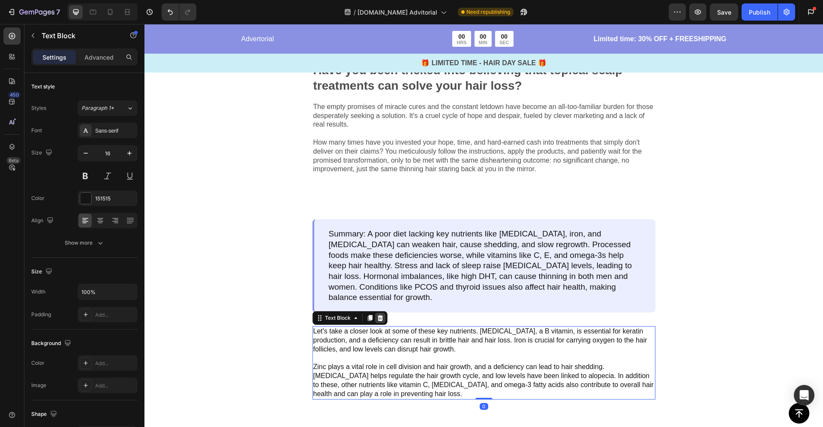
click at [379, 314] on icon at bounding box center [380, 317] width 7 height 7
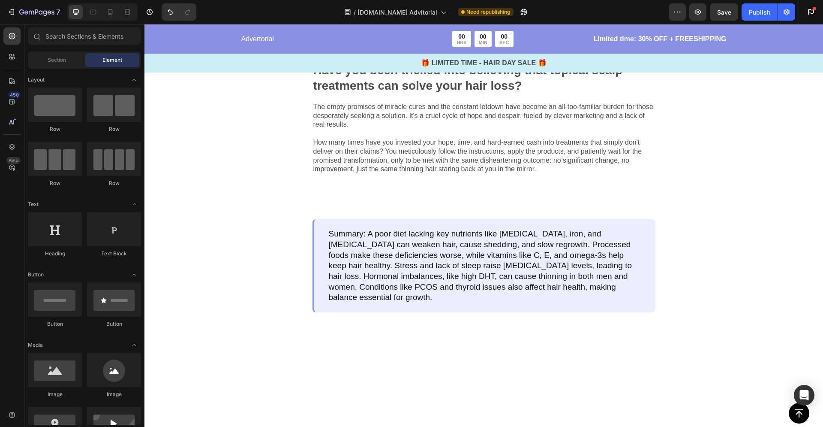
click at [382, 325] on div "Button Sticky Advertorial Text Block 00 HRS 00 MIN 00 SEC Countdown Timer Row L…" at bounding box center [483, 384] width 679 height 1455
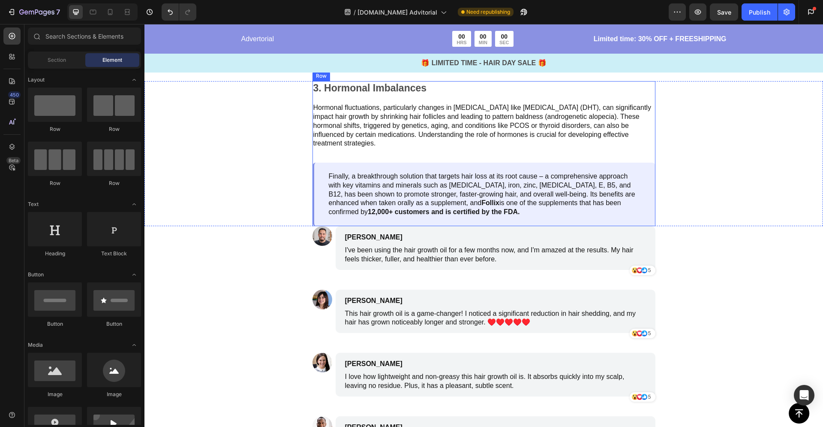
scroll to position [391, 0]
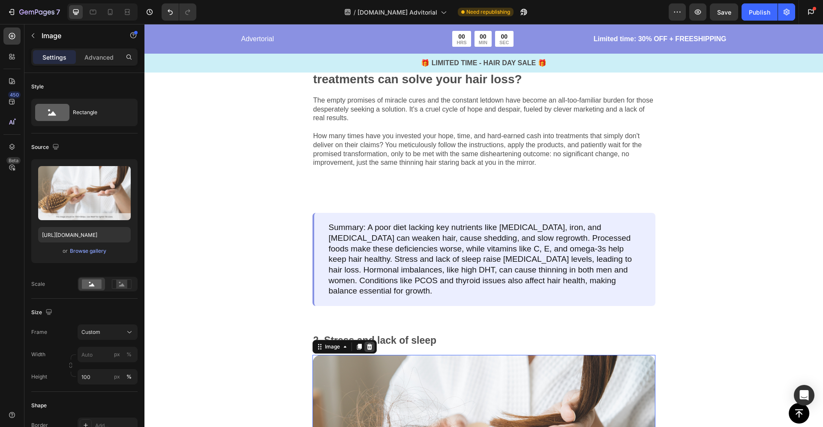
click at [366, 343] on icon at bounding box center [369, 346] width 7 height 7
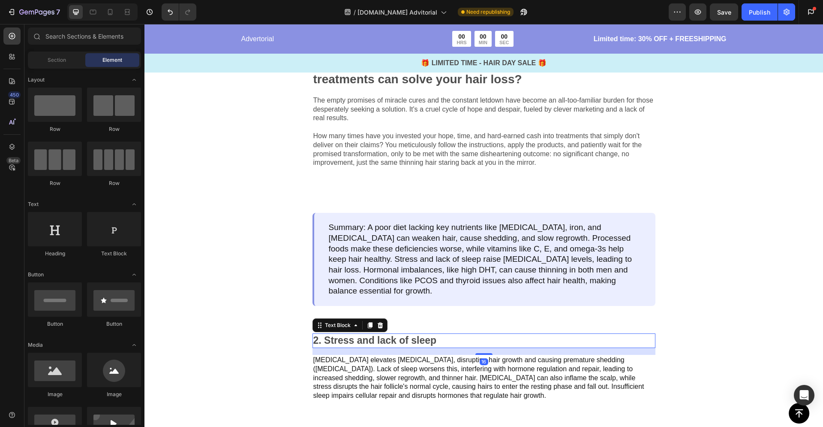
click at [399, 334] on p "2. Stress and lack of sleep" at bounding box center [483, 340] width 341 height 13
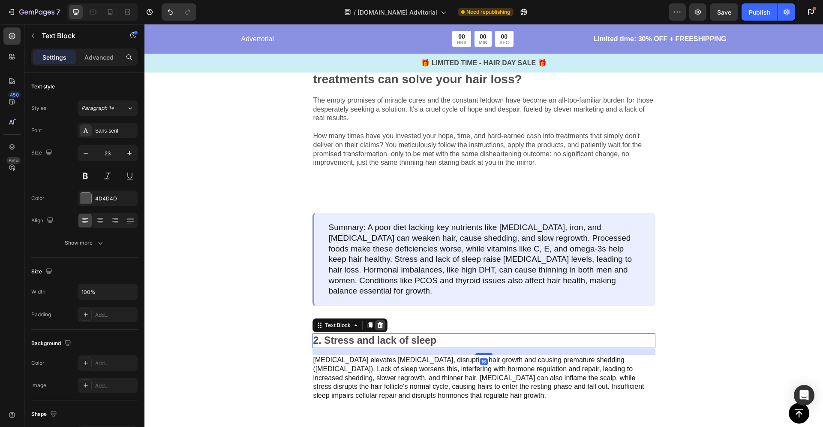
click at [379, 322] on icon at bounding box center [380, 325] width 6 height 6
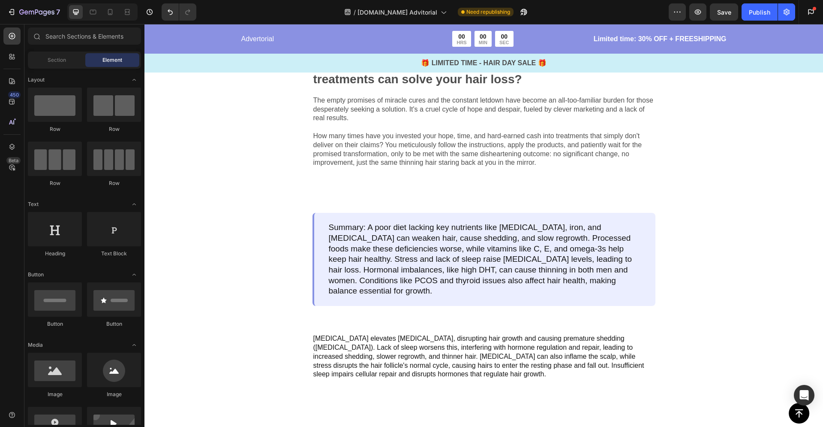
click at [376, 334] on p "[MEDICAL_DATA] elevates [MEDICAL_DATA], disrupting hair growth and causing prem…" at bounding box center [483, 356] width 341 height 45
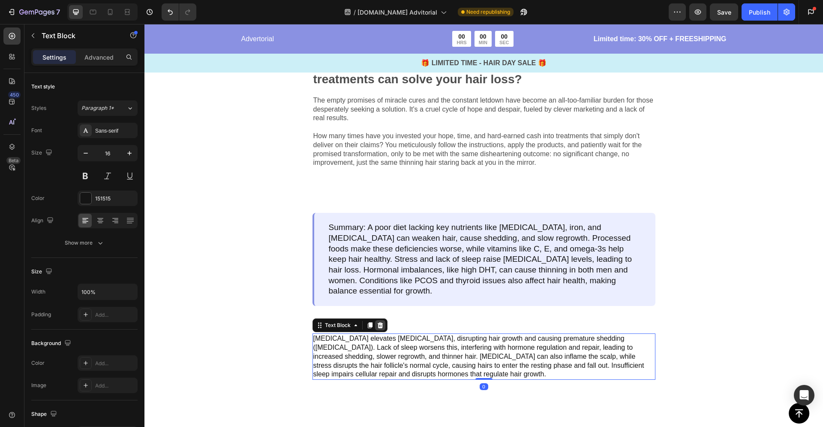
click at [379, 322] on icon at bounding box center [380, 325] width 7 height 7
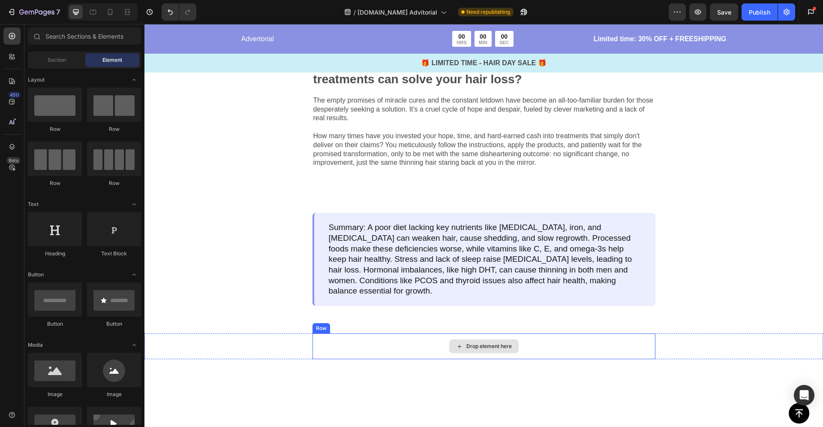
click at [371, 333] on div "Drop element here" at bounding box center [484, 346] width 343 height 26
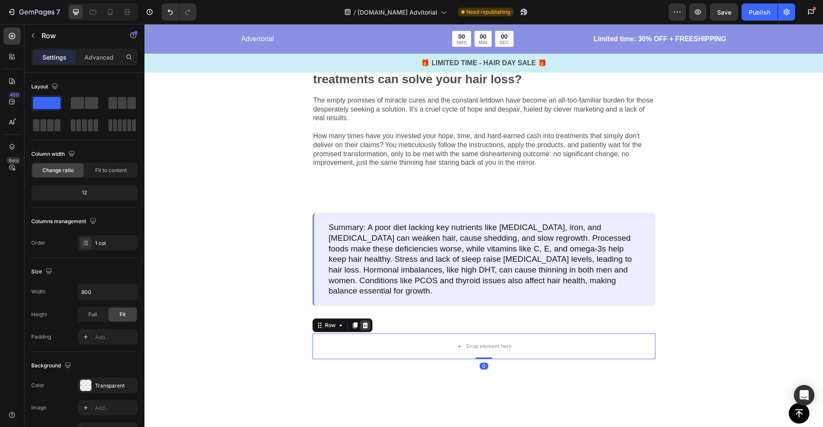
click at [366, 320] on div at bounding box center [365, 325] width 10 height 10
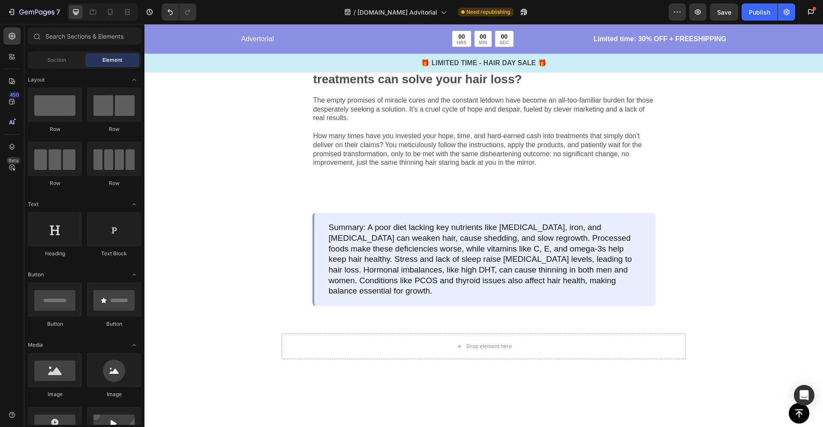
click at [358, 302] on div "Summary: A poor diet lacking key nutrients like [MEDICAL_DATA], iron, and [MEDI…" at bounding box center [484, 266] width 343 height 107
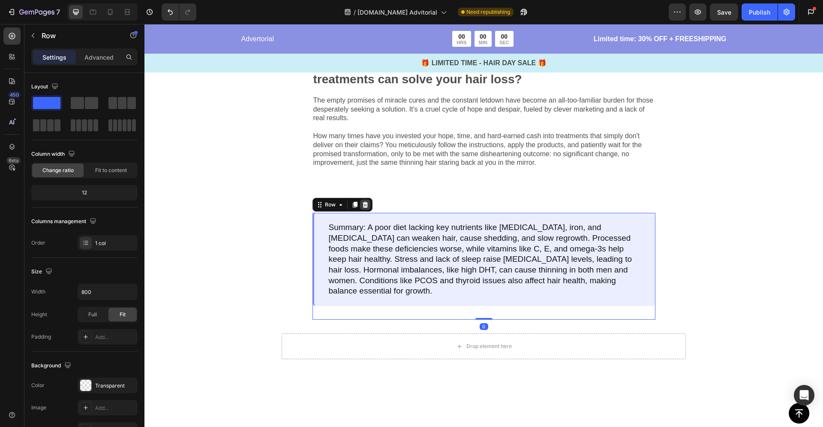
click at [362, 207] on icon at bounding box center [365, 204] width 6 height 6
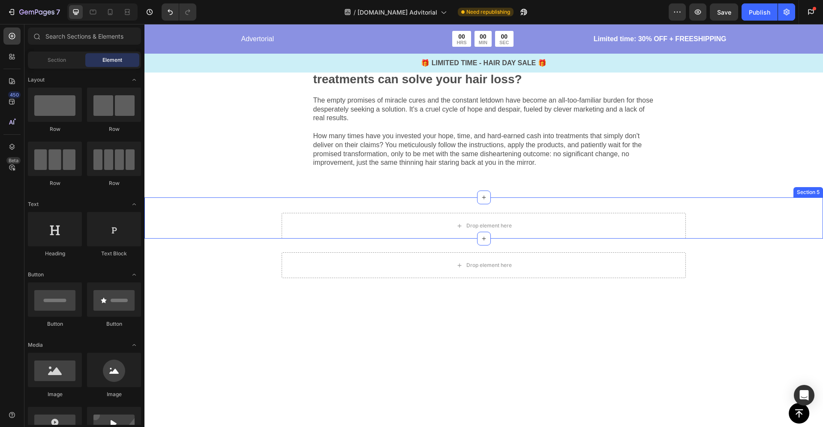
click at [355, 205] on div "Drop element here Section 5" at bounding box center [483, 217] width 679 height 41
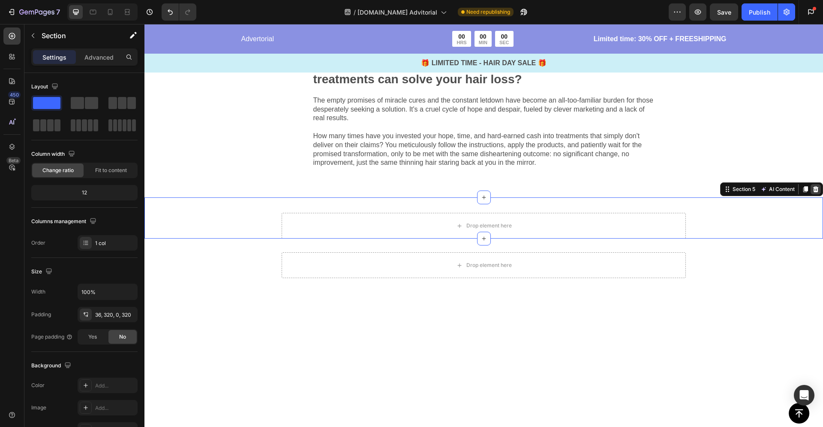
click at [813, 187] on icon at bounding box center [816, 189] width 6 height 6
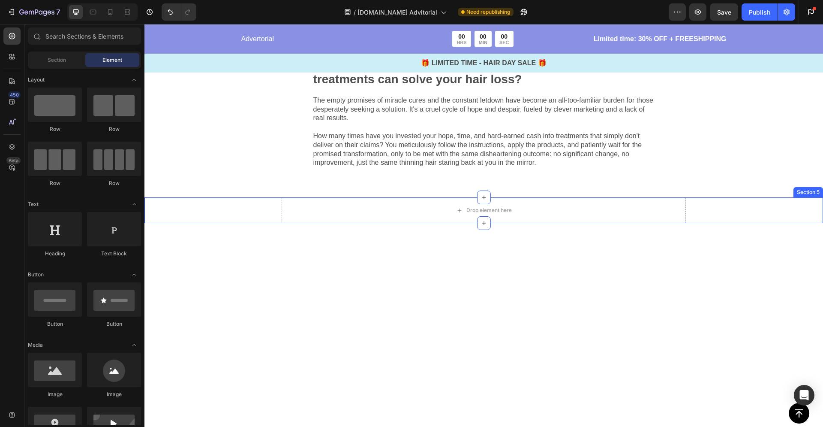
click at [729, 205] on div "Drop element here Section 5" at bounding box center [483, 210] width 679 height 26
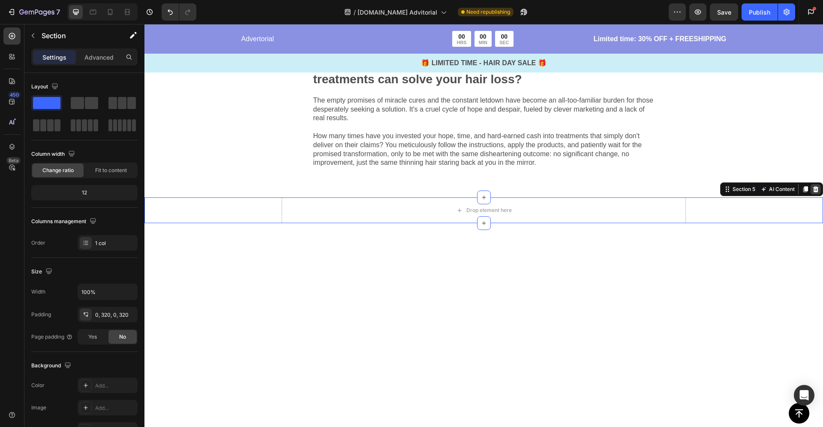
click at [812, 188] on icon at bounding box center [815, 189] width 7 height 7
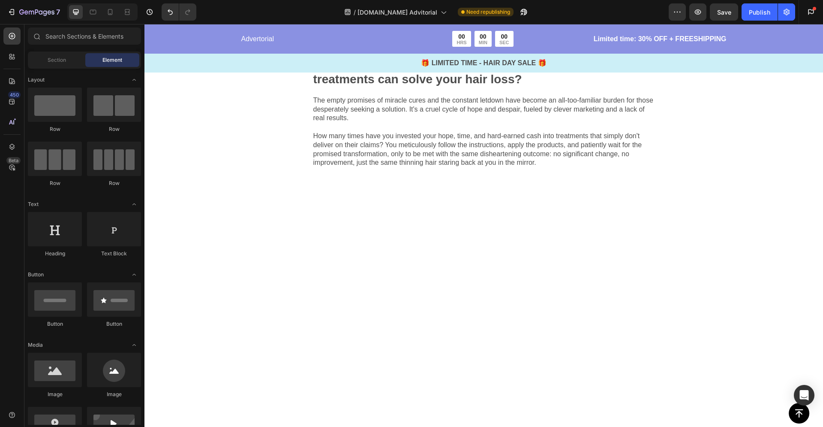
drag, startPoint x: 531, startPoint y: 212, endPoint x: 526, endPoint y: 212, distance: 4.7
click at [531, 212] on div at bounding box center [484, 269] width 404 height 145
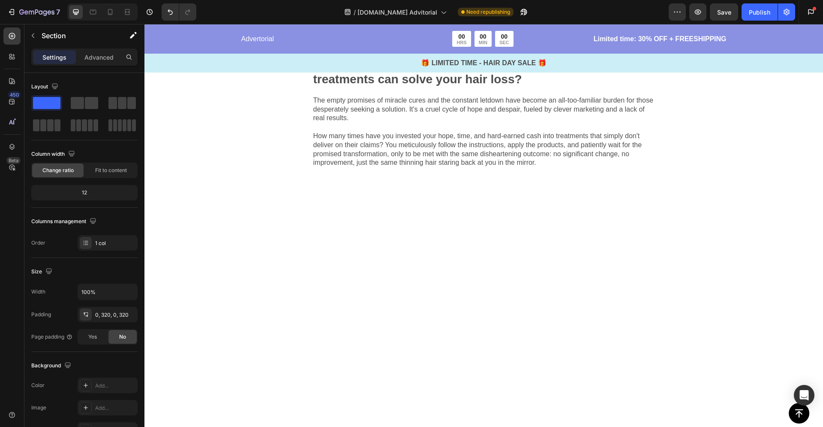
click at [526, 202] on div at bounding box center [484, 269] width 404 height 145
click at [531, 192] on div "Image Have you been tricked into believing that topical scalp treatments can so…" at bounding box center [483, 24] width 679 height 345
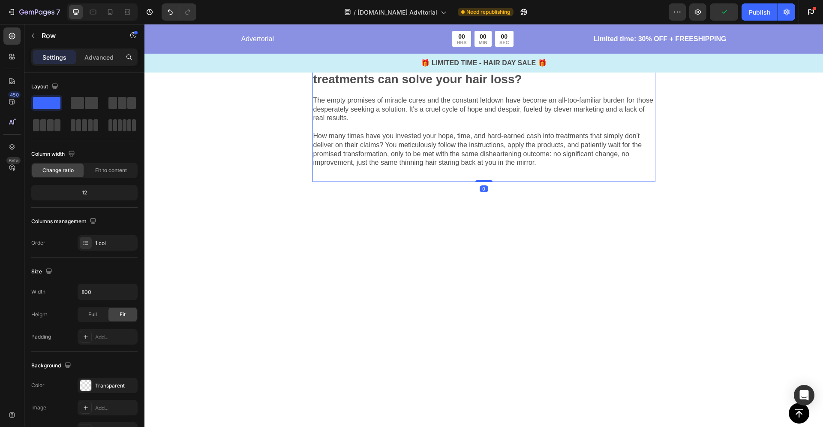
click at [530, 178] on div "Image Have you been tricked into believing that topical scalp treatments can so…" at bounding box center [484, 31] width 343 height 302
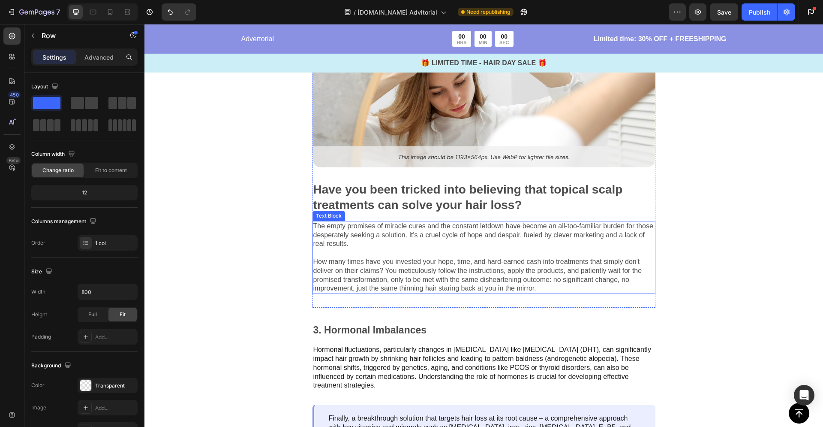
scroll to position [266, 0]
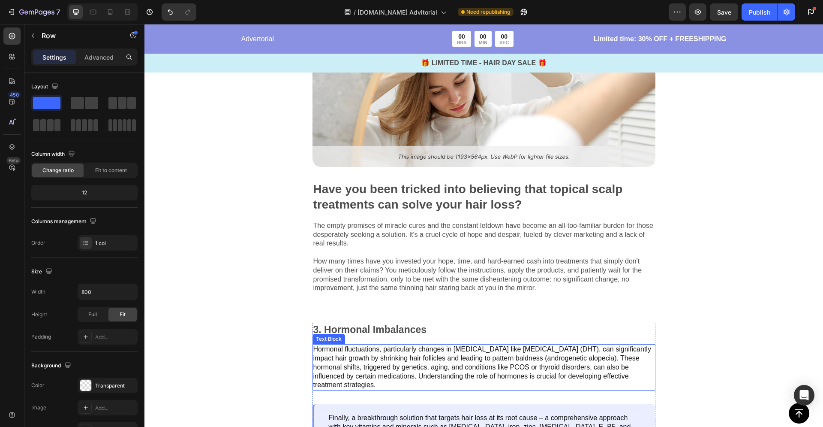
click at [538, 364] on p "Hormonal fluctuations, particularly changes in [MEDICAL_DATA] like [MEDICAL_DAT…" at bounding box center [483, 367] width 341 height 45
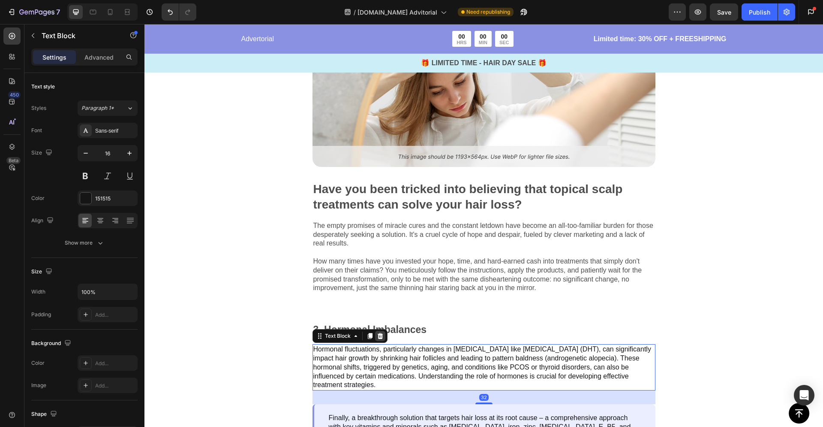
click at [377, 334] on icon at bounding box center [380, 336] width 6 height 6
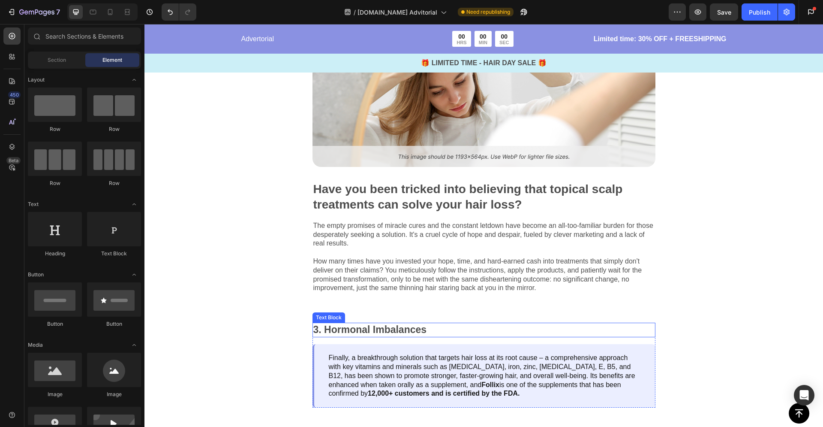
click at [394, 328] on p "3. Hormonal Imbalances" at bounding box center [483, 329] width 341 height 13
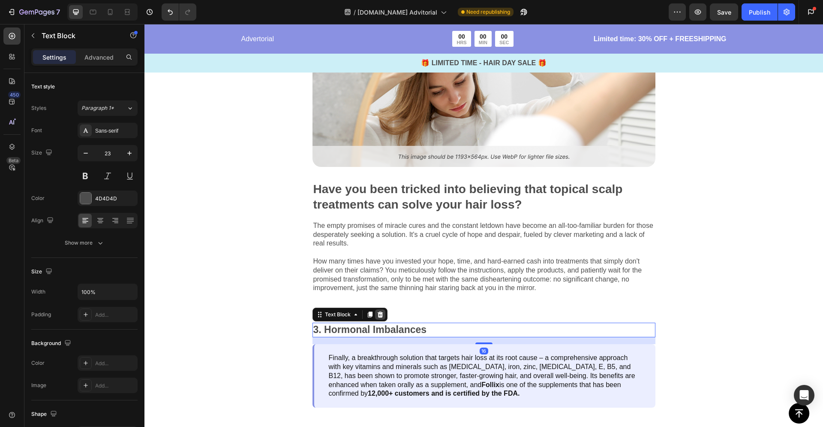
click at [377, 313] on icon at bounding box center [380, 314] width 6 height 6
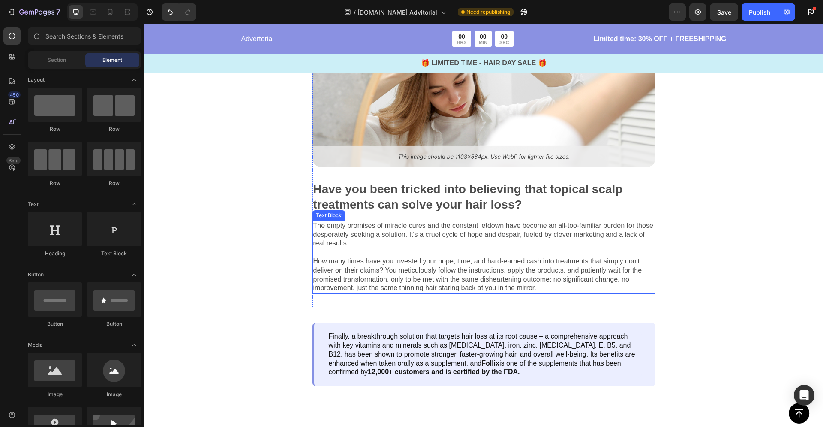
click at [371, 287] on p "The empty promises of miracle cures and the constant letdown have become an all…" at bounding box center [483, 256] width 341 height 71
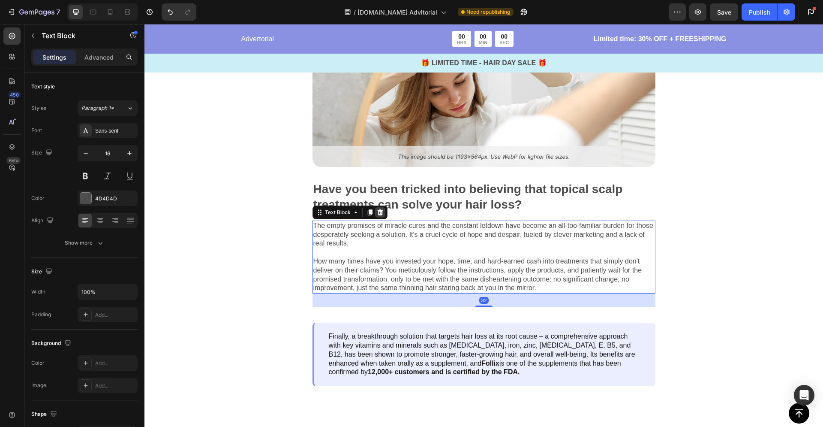
click at [377, 210] on icon at bounding box center [380, 212] width 6 height 6
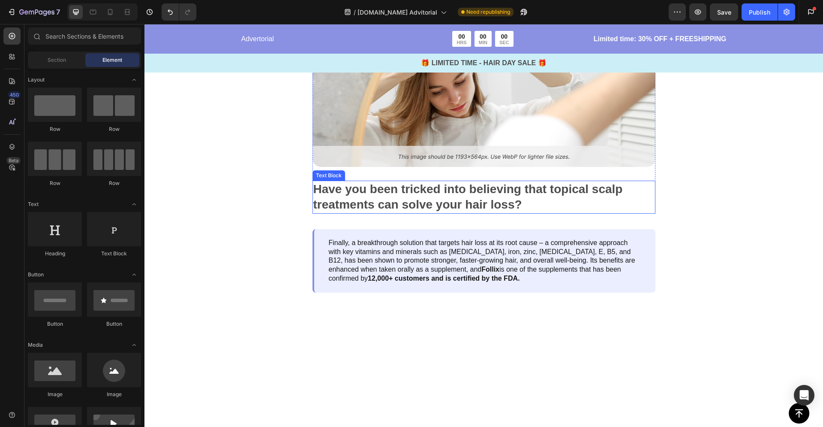
click at [384, 202] on p "Have you been tricked into believing that topical scalp treatments can solve yo…" at bounding box center [483, 196] width 341 height 31
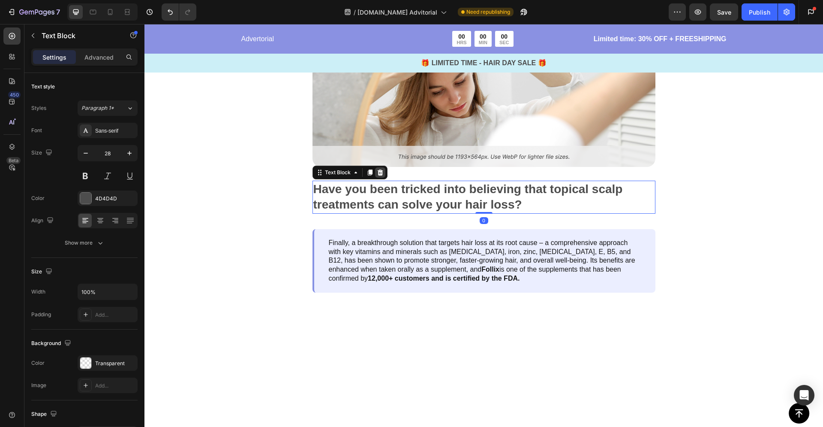
click at [377, 172] on icon at bounding box center [380, 172] width 6 height 6
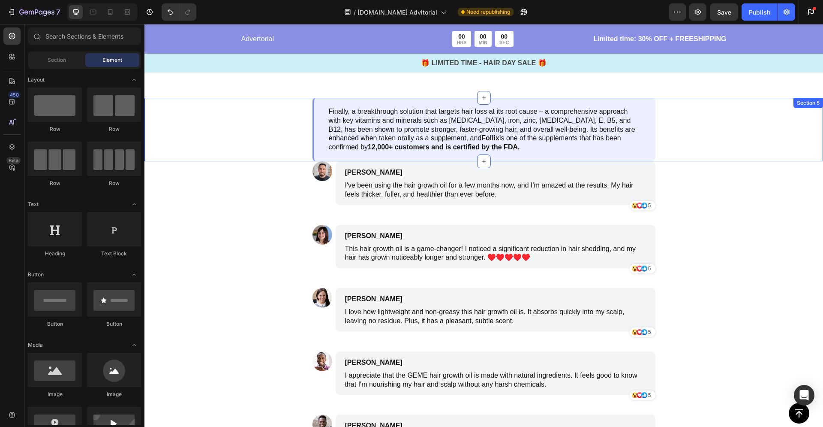
scroll to position [259, 0]
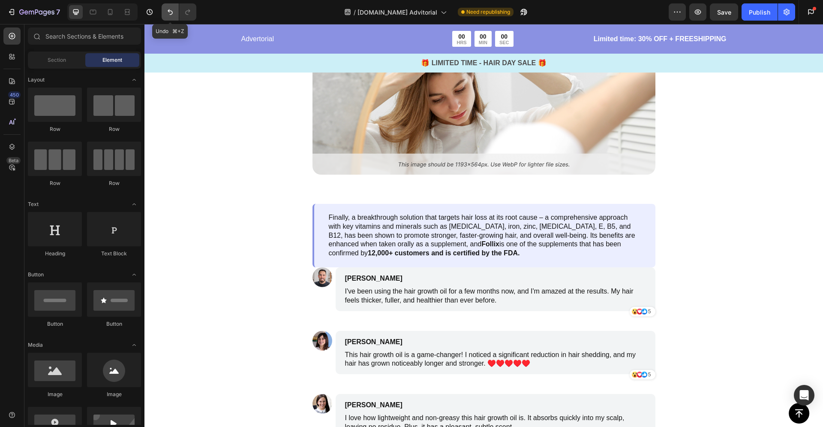
click at [167, 6] on button "Undo/Redo" at bounding box center [170, 11] width 17 height 17
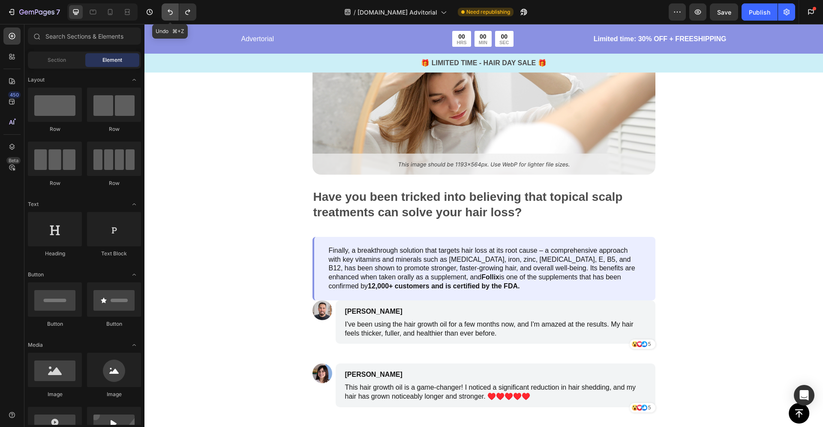
click at [167, 8] on icon "Undo/Redo" at bounding box center [170, 12] width 9 height 9
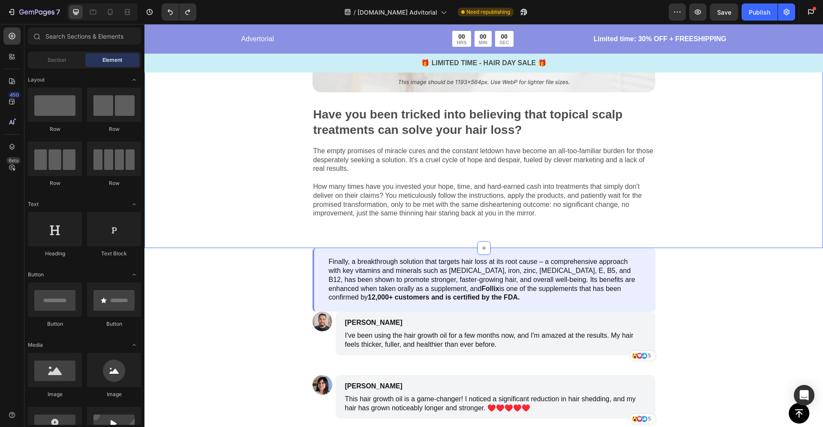
scroll to position [356, 0]
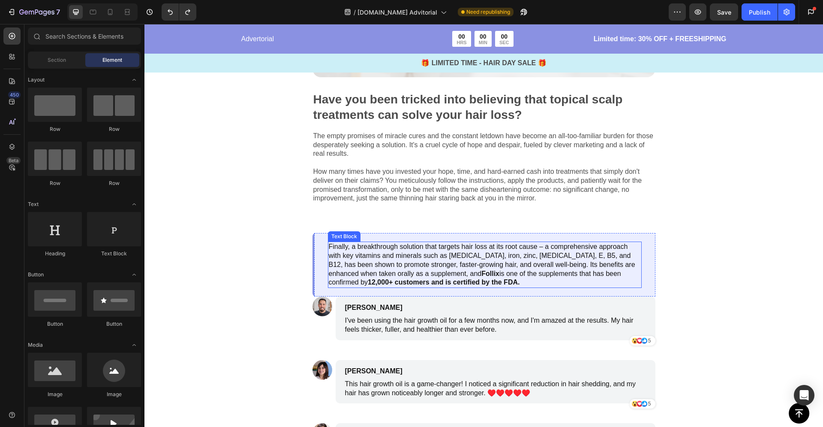
click at [487, 266] on p "Finally, a breakthrough solution that targets hair loss at its root cause – a c…" at bounding box center [485, 264] width 312 height 45
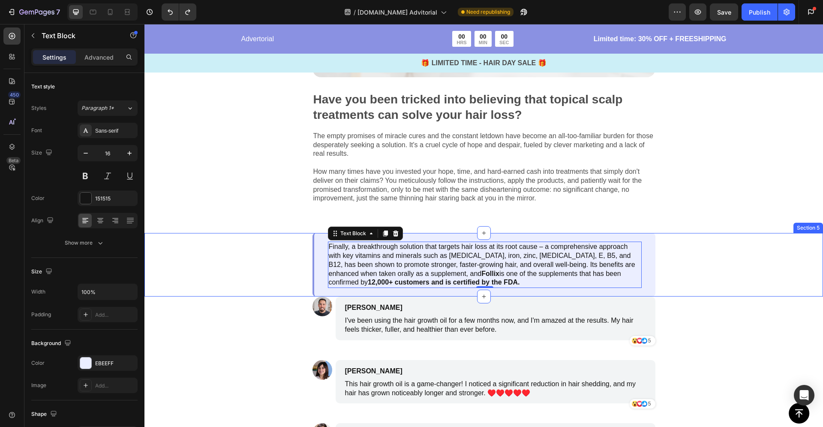
click at [663, 276] on div "Finally, a breakthrough solution that targets hair loss at its root cause – a c…" at bounding box center [484, 264] width 404 height 63
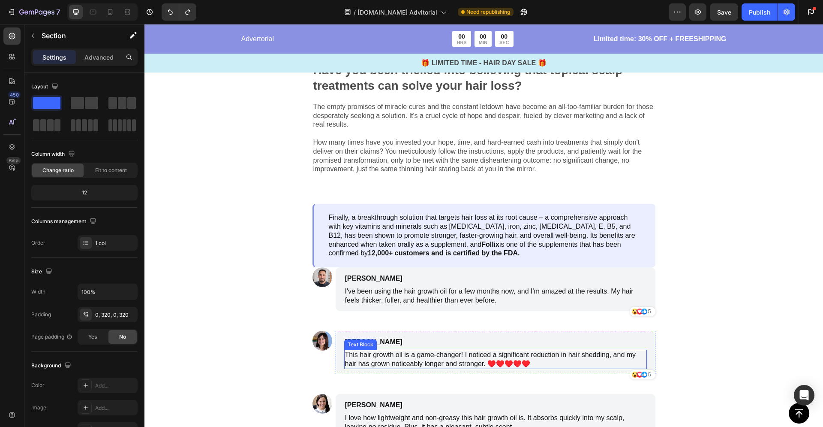
scroll to position [345, 0]
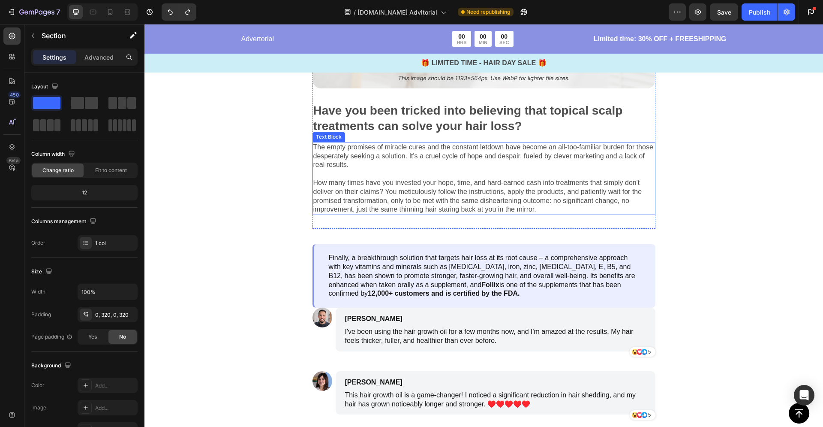
click at [394, 181] on p "The empty promises of miracle cures and the constant letdown have become an all…" at bounding box center [483, 178] width 341 height 71
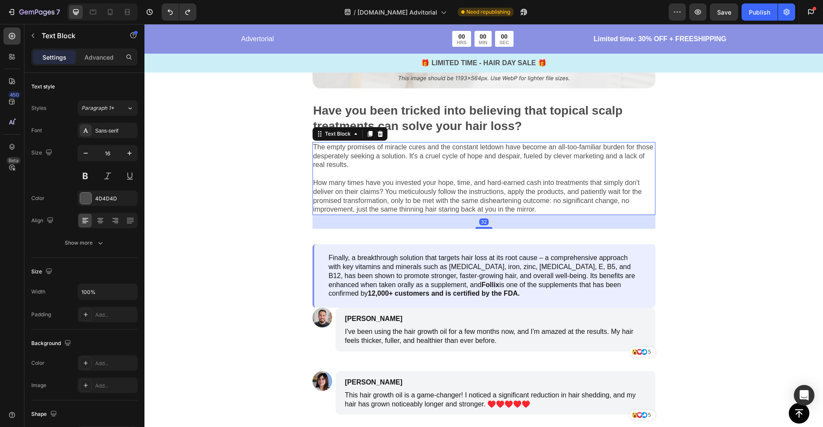
click at [394, 181] on p "The empty promises of miracle cures and the constant letdown have become an all…" at bounding box center [483, 178] width 341 height 71
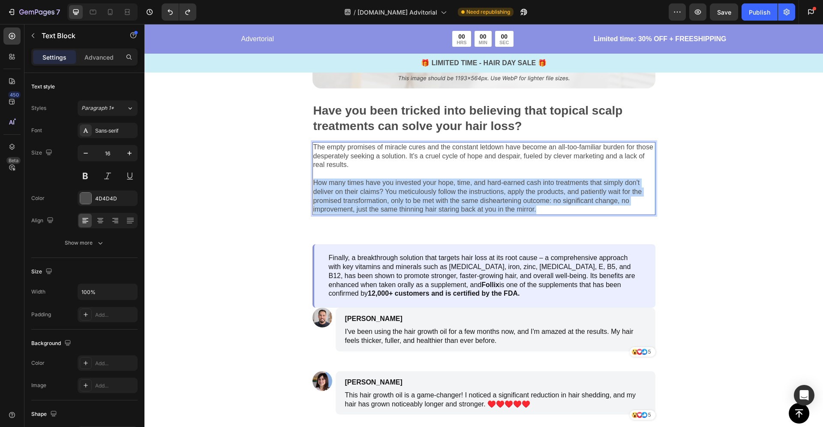
click at [394, 181] on p "The empty promises of miracle cures and the constant letdown have become an all…" at bounding box center [483, 178] width 341 height 71
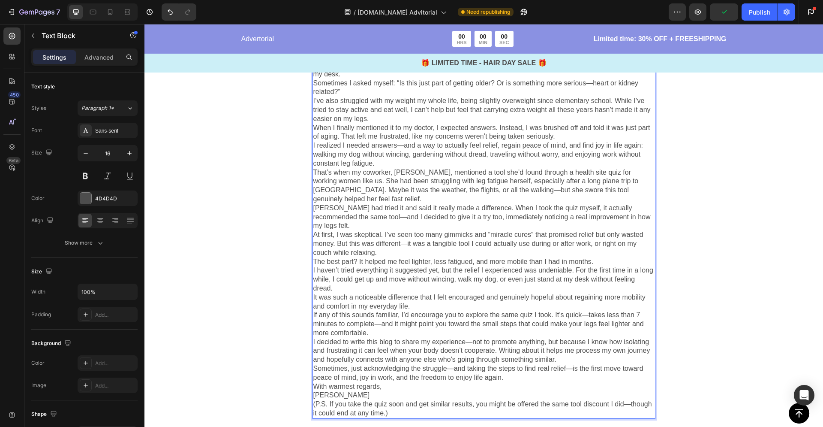
scroll to position [607, 0]
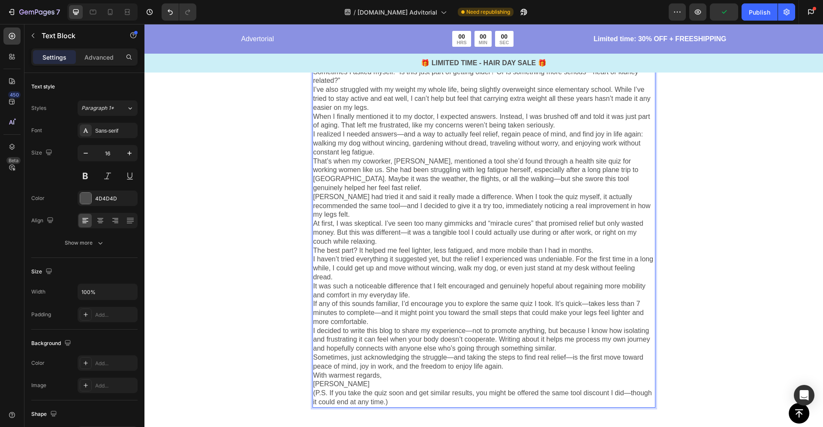
click at [398, 355] on p "I used to enjoy my office routine, but lately, it’s been harder than I imagined…" at bounding box center [483, 143] width 341 height 526
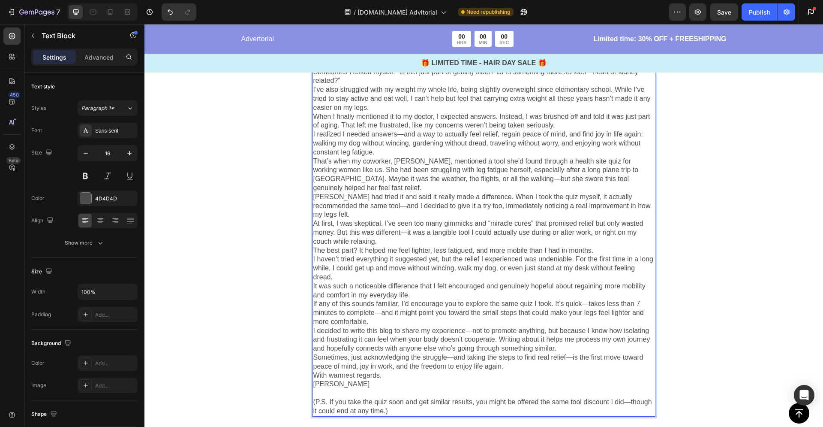
click at [391, 388] on p "⁠⁠⁠⁠⁠⁠⁠ (P.S. If you take the quiz soon and get similar results, you might be o…" at bounding box center [483, 401] width 341 height 27
click at [391, 388] on p "(P.S. If you take the quiz soon and get similar results, you might be offered t…" at bounding box center [483, 401] width 341 height 27
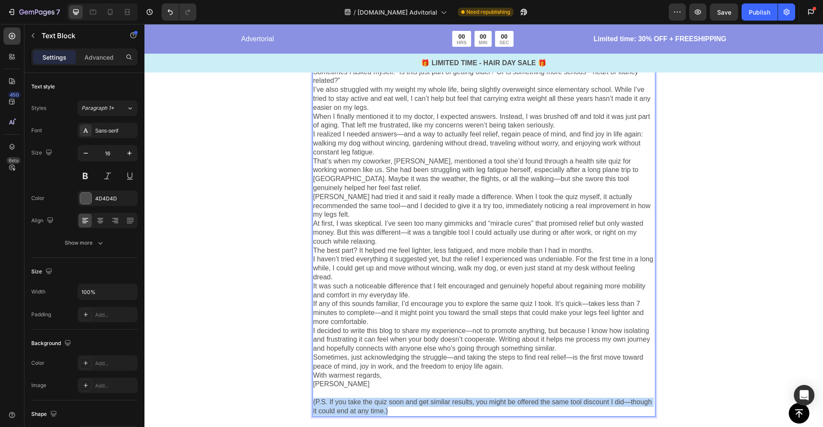
click at [391, 388] on p "(P.S. If you take the quiz soon and get similar results, you might be offered t…" at bounding box center [483, 401] width 341 height 27
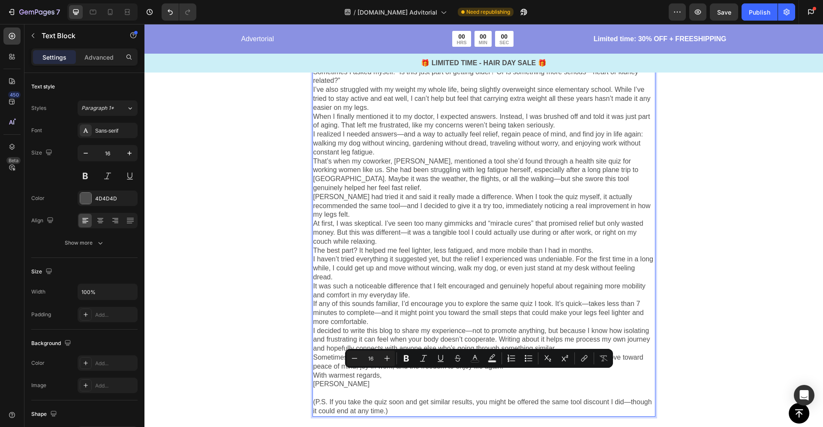
click at [422, 340] on p "I used to enjoy my office routine, but lately, it’s been harder than I imagined…" at bounding box center [483, 134] width 341 height 508
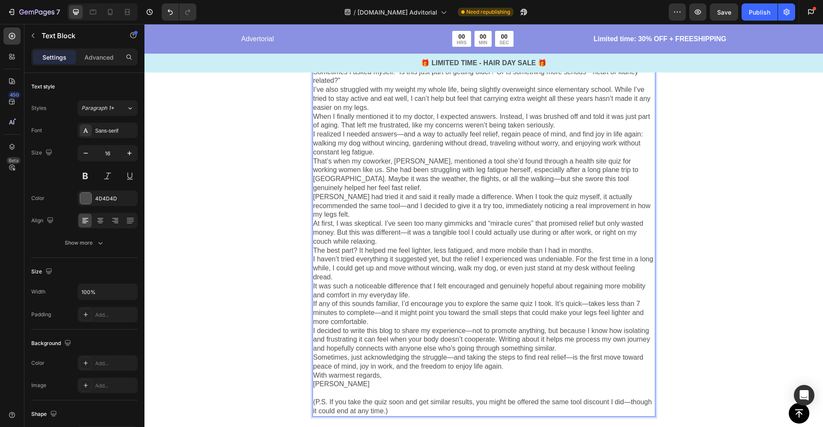
click at [422, 340] on p "I used to enjoy my office routine, but lately, it’s been harder than I imagined…" at bounding box center [483, 134] width 341 height 508
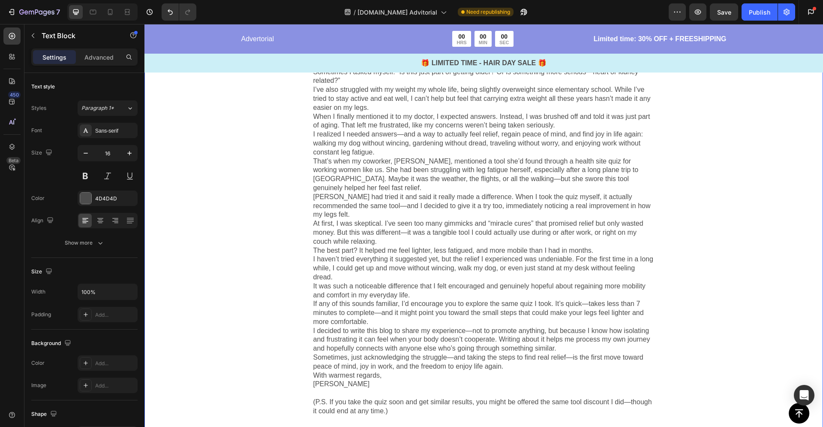
click at [249, 243] on div "Image Have you been tricked into believing that topical scalp treatments can so…" at bounding box center [483, 40] width 679 height 809
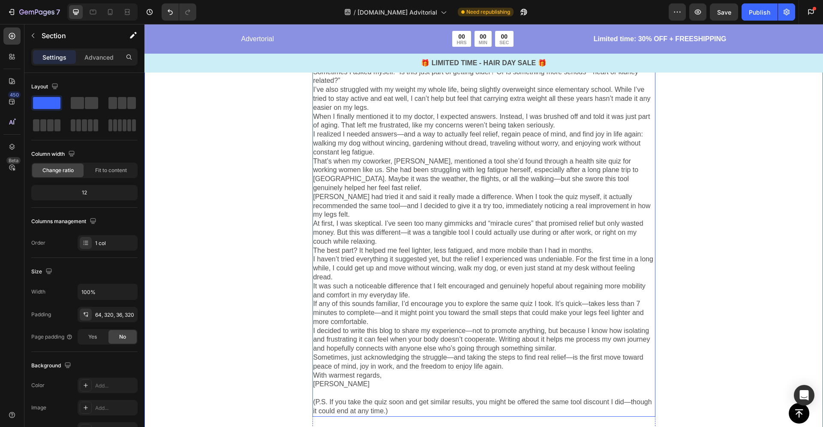
click at [367, 272] on p "I used to enjoy my office routine, but lately, it’s been harder than I imagined…" at bounding box center [483, 134] width 341 height 508
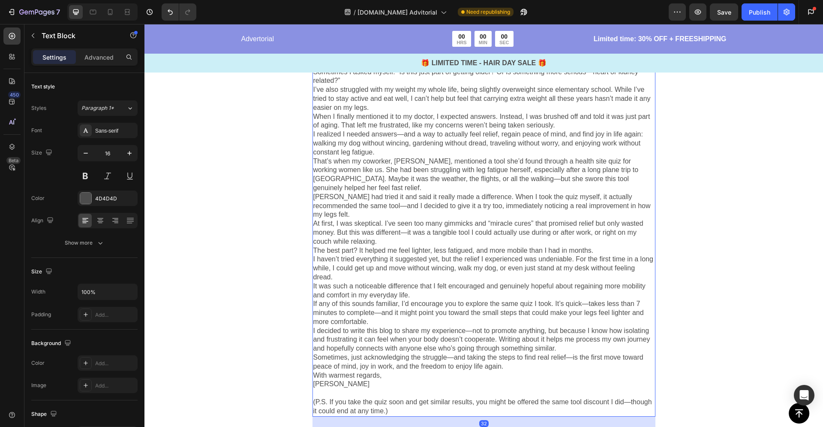
click at [359, 388] on p "(P.S. If you take the quiz soon and get similar results, you might be offered t…" at bounding box center [483, 401] width 341 height 27
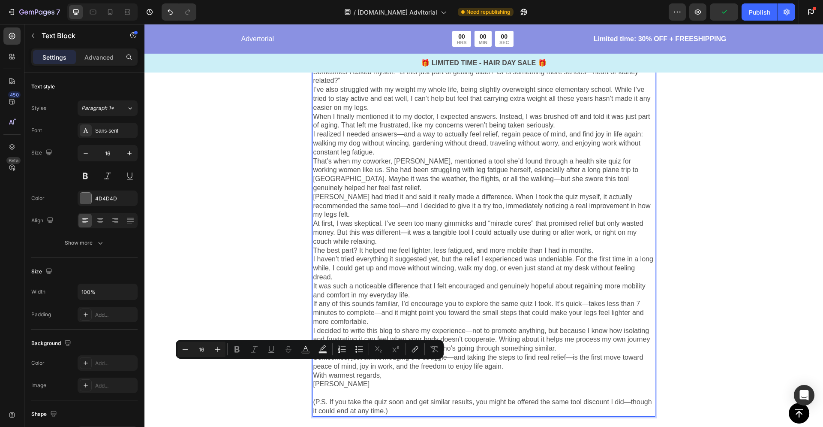
click at [469, 325] on p "I used to enjoy my office routine, but lately, it’s been harder than I imagined…" at bounding box center [483, 134] width 341 height 508
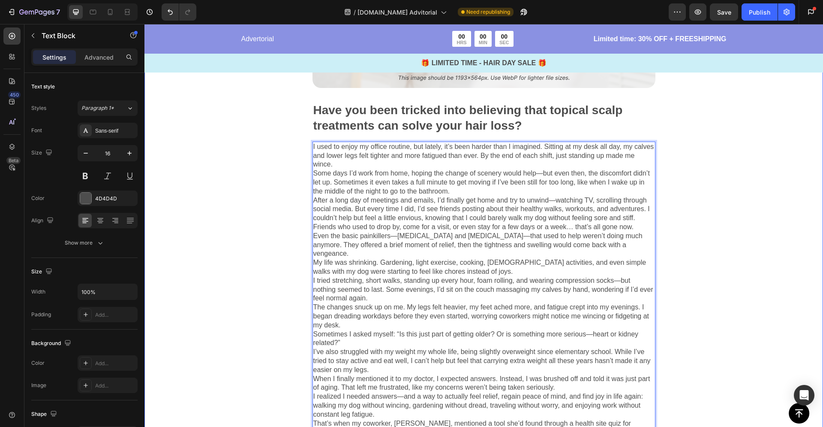
scroll to position [347, 0]
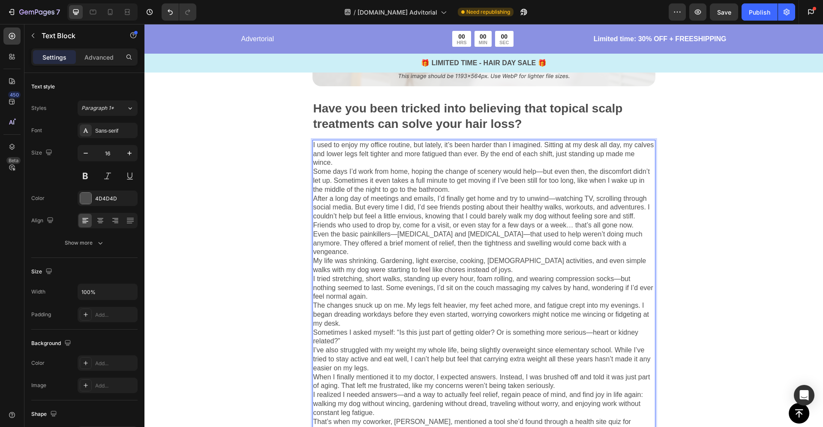
click at [394, 261] on p "I used to enjoy my office routine, but lately, it’s been harder than I imagined…" at bounding box center [483, 395] width 341 height 508
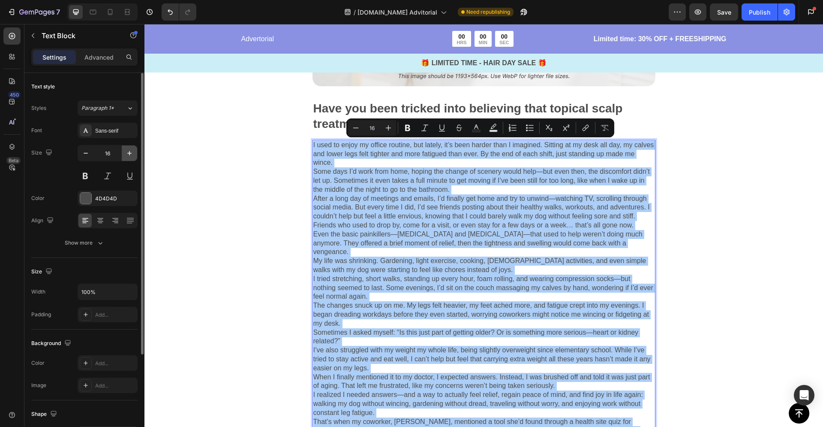
click at [127, 154] on icon "button" at bounding box center [129, 153] width 9 height 9
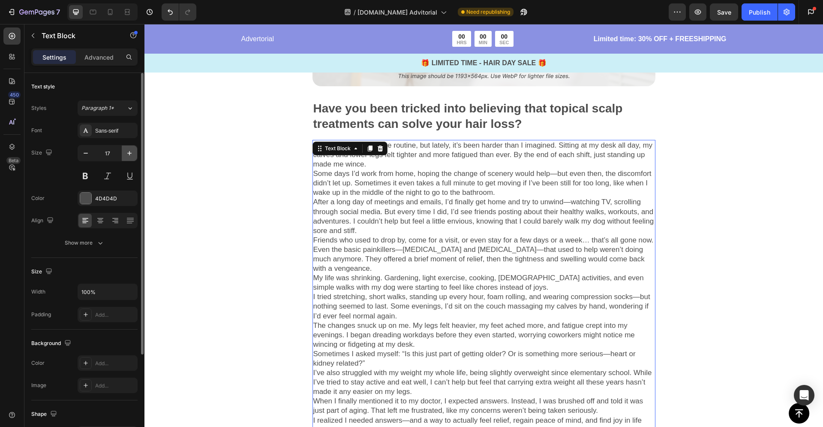
click at [127, 154] on icon "button" at bounding box center [129, 153] width 9 height 9
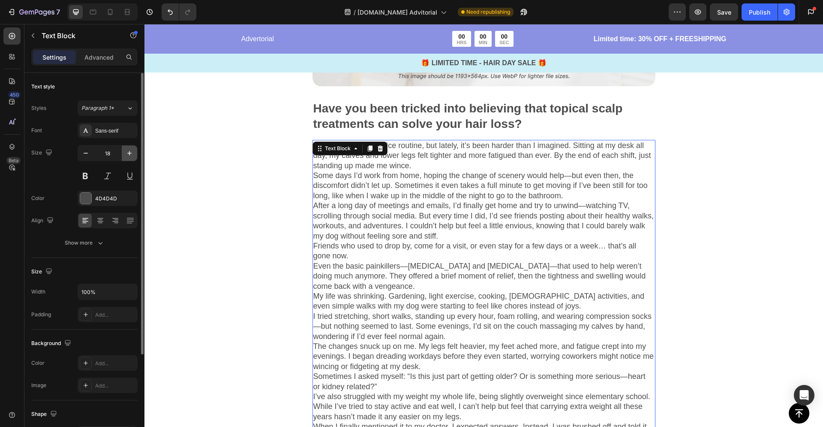
click at [127, 154] on icon "button" at bounding box center [129, 153] width 9 height 9
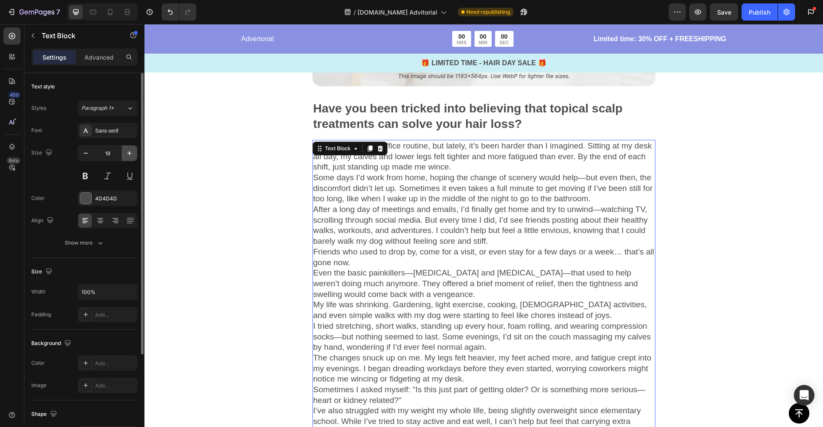
click at [127, 154] on icon "button" at bounding box center [129, 153] width 9 height 9
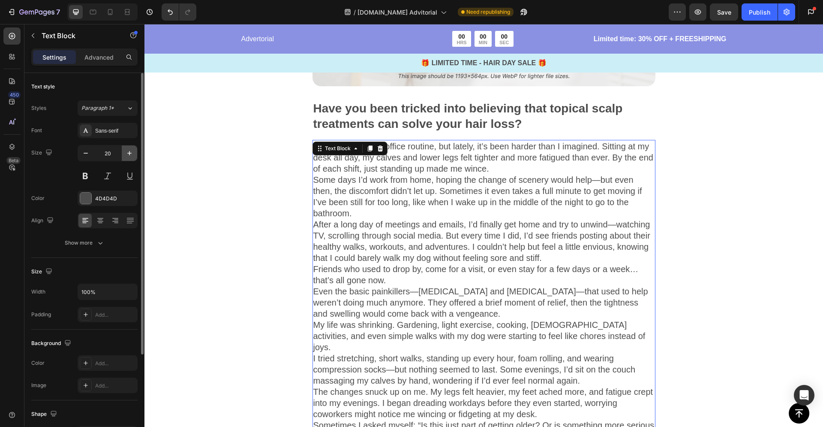
click at [127, 154] on icon "button" at bounding box center [129, 153] width 9 height 9
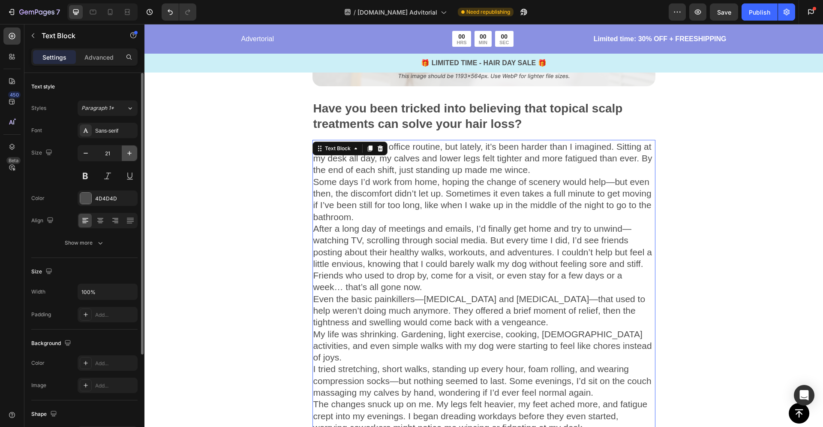
click at [127, 154] on icon "button" at bounding box center [129, 153] width 9 height 9
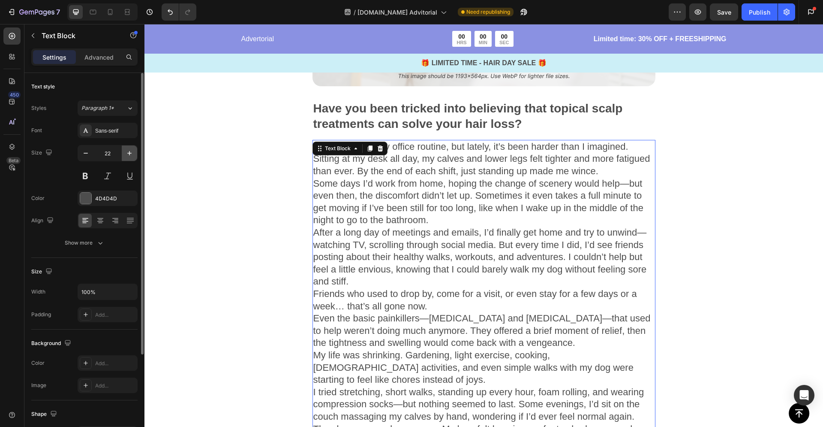
click at [127, 154] on icon "button" at bounding box center [129, 153] width 9 height 9
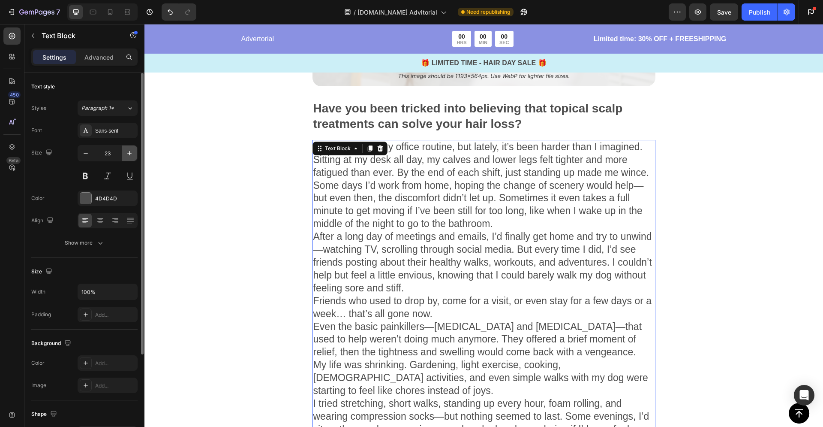
click at [127, 154] on icon "button" at bounding box center [129, 153] width 9 height 9
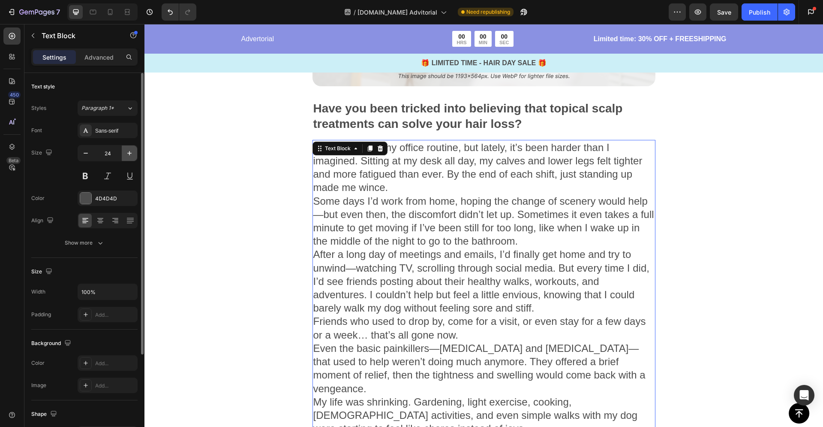
click at [127, 154] on icon "button" at bounding box center [129, 153] width 9 height 9
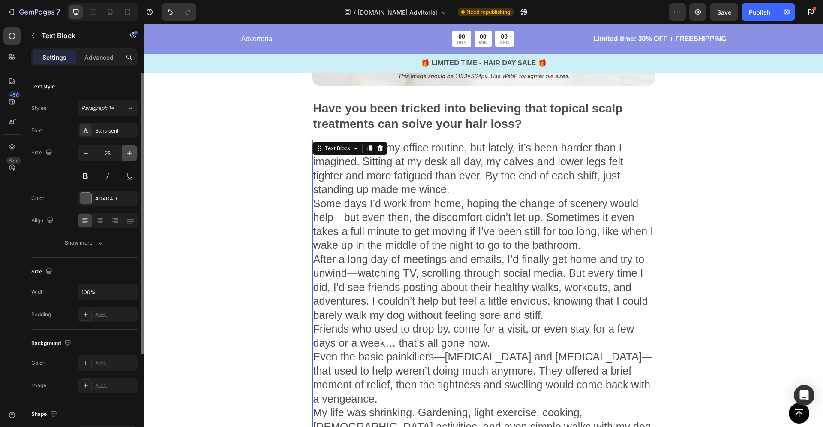
click at [127, 154] on icon "button" at bounding box center [129, 153] width 9 height 9
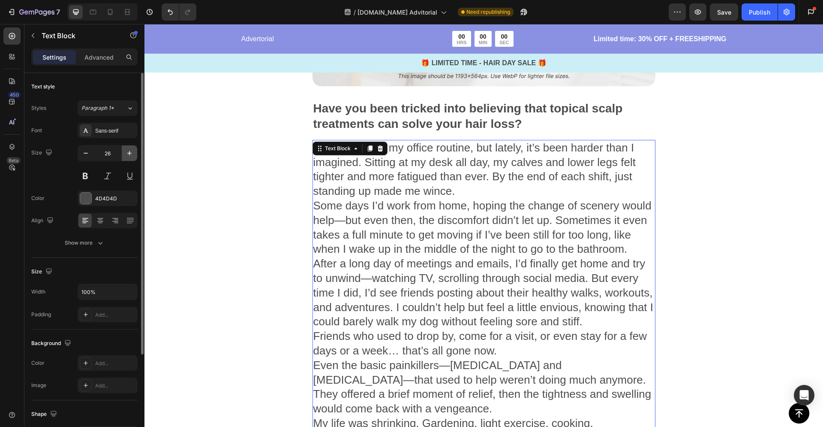
click at [127, 154] on icon "button" at bounding box center [129, 153] width 9 height 9
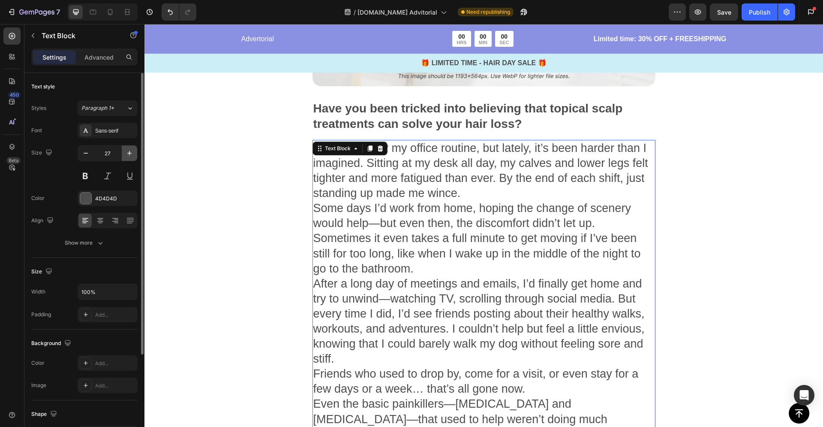
click at [127, 154] on icon "button" at bounding box center [129, 153] width 9 height 9
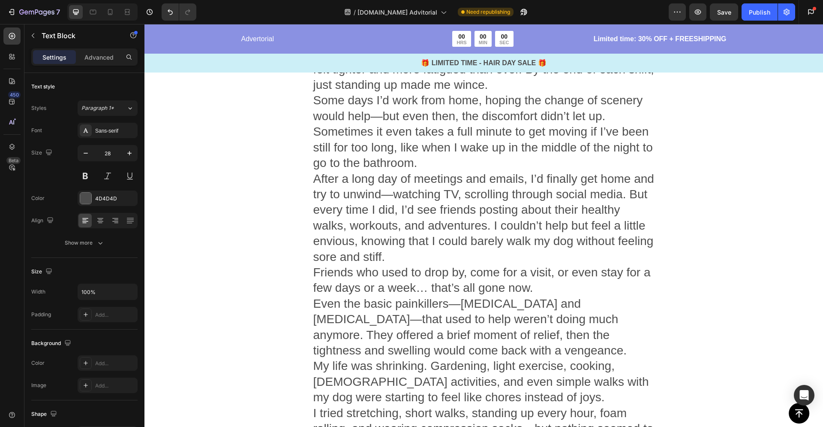
scroll to position [457, 0]
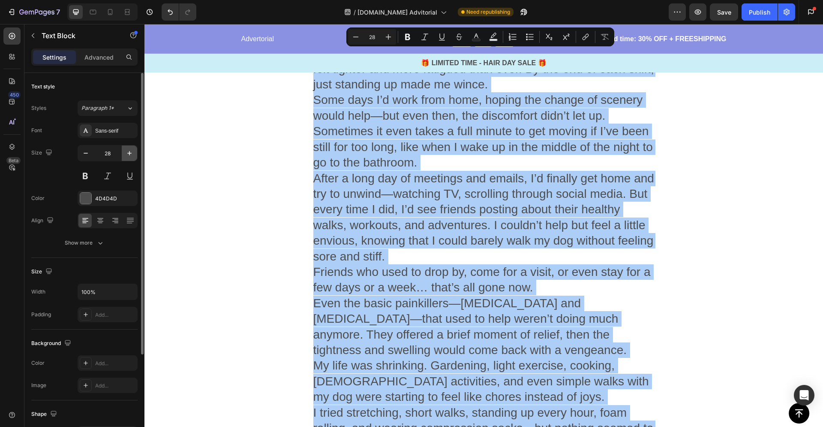
click at [129, 157] on icon "button" at bounding box center [129, 153] width 9 height 9
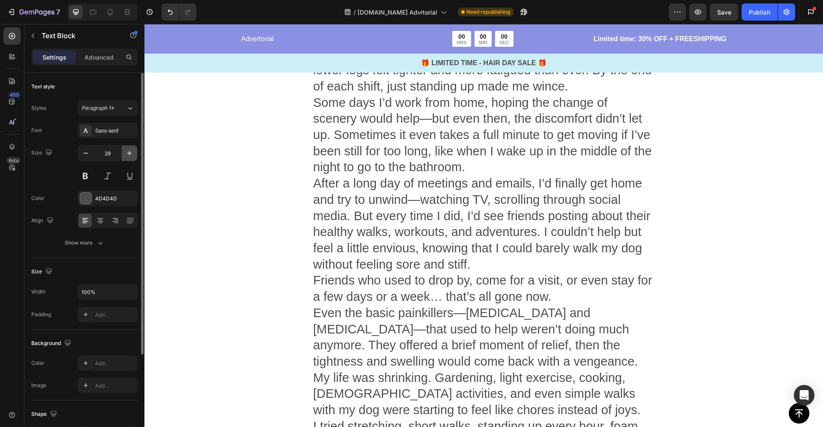
click at [129, 157] on icon "button" at bounding box center [129, 153] width 9 height 9
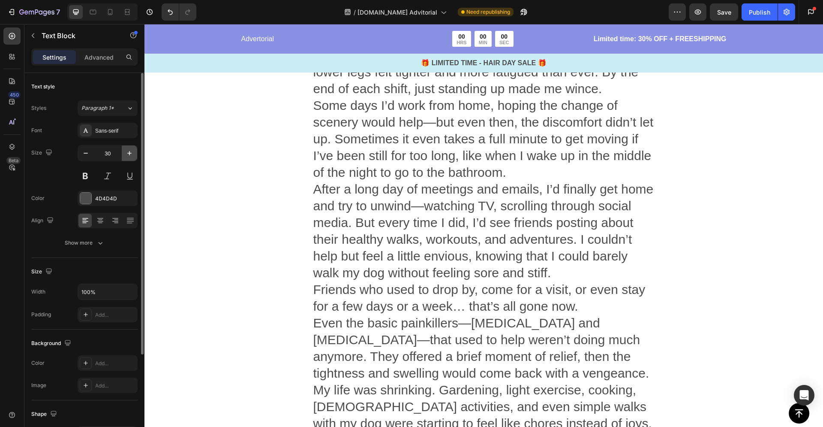
click at [129, 156] on icon "button" at bounding box center [129, 153] width 9 height 9
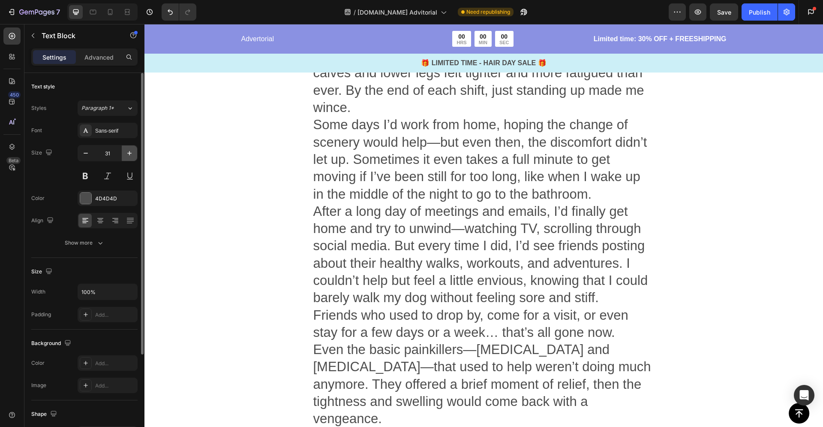
click at [129, 156] on icon "button" at bounding box center [129, 153] width 9 height 9
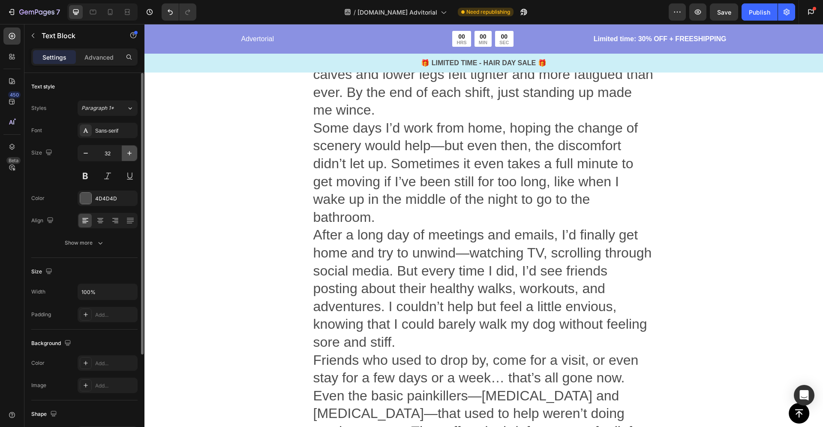
click at [128, 156] on icon "button" at bounding box center [129, 153] width 9 height 9
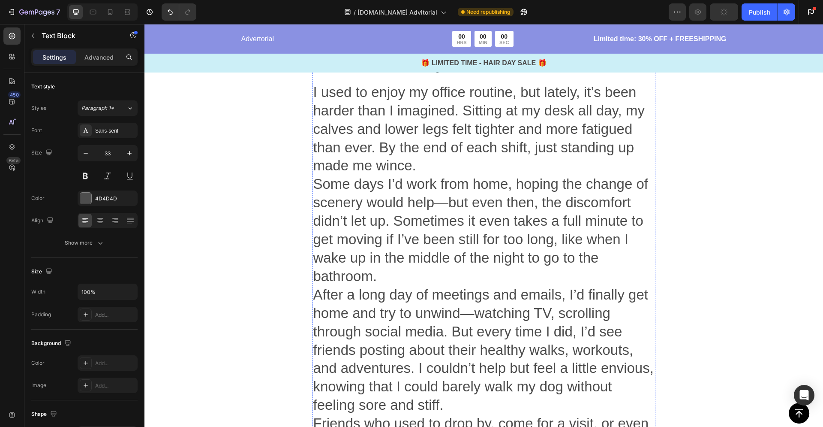
scroll to position [405, 0]
click at [110, 12] on icon at bounding box center [110, 12] width 9 height 9
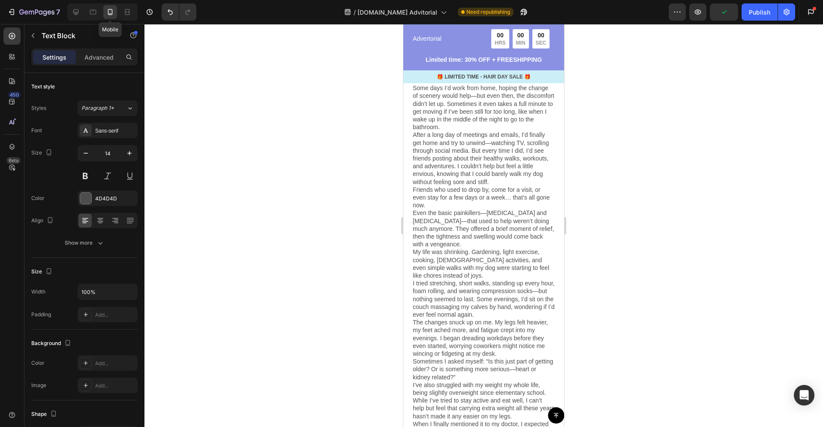
scroll to position [352, 0]
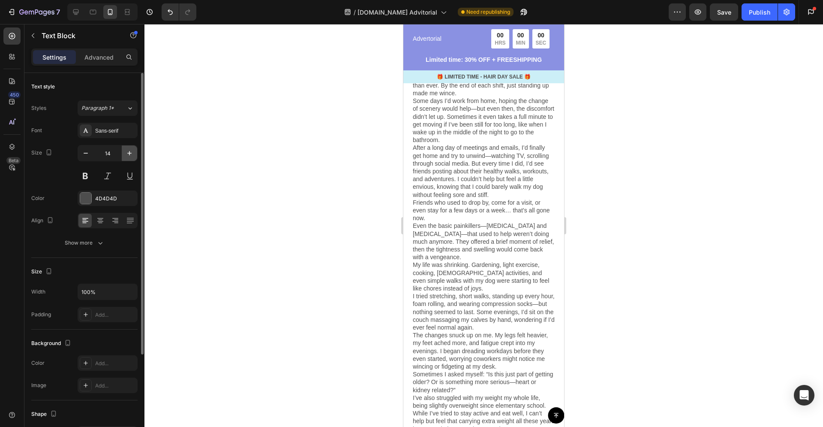
click at [128, 153] on icon "button" at bounding box center [129, 153] width 4 height 4
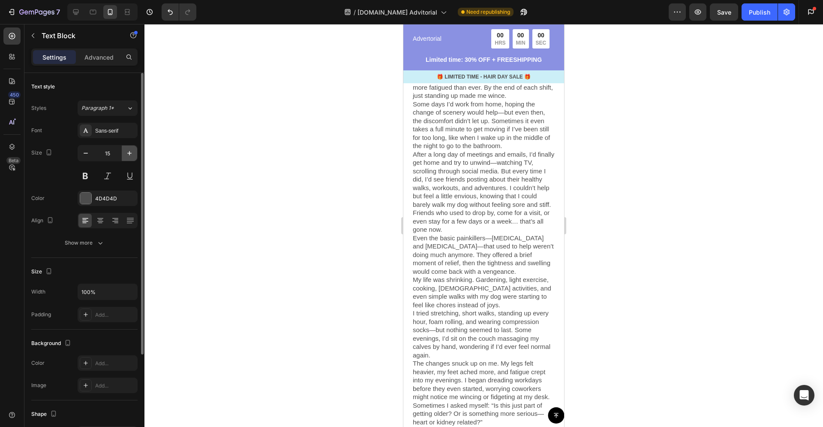
click at [128, 153] on icon "button" at bounding box center [129, 153] width 4 height 4
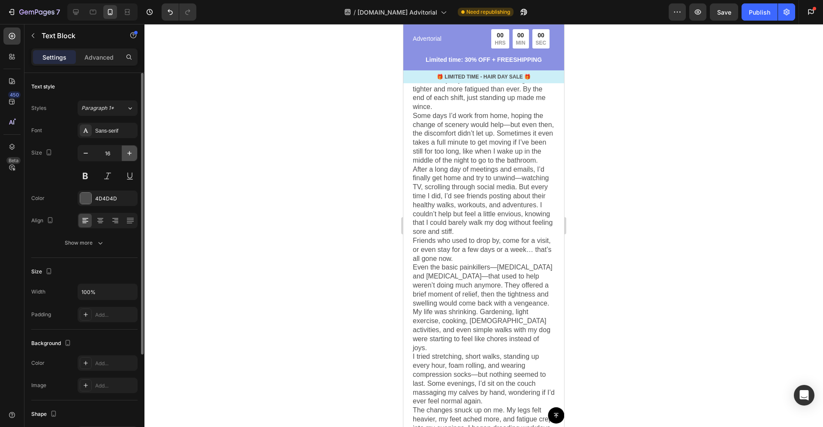
click at [128, 153] on icon "button" at bounding box center [129, 153] width 4 height 4
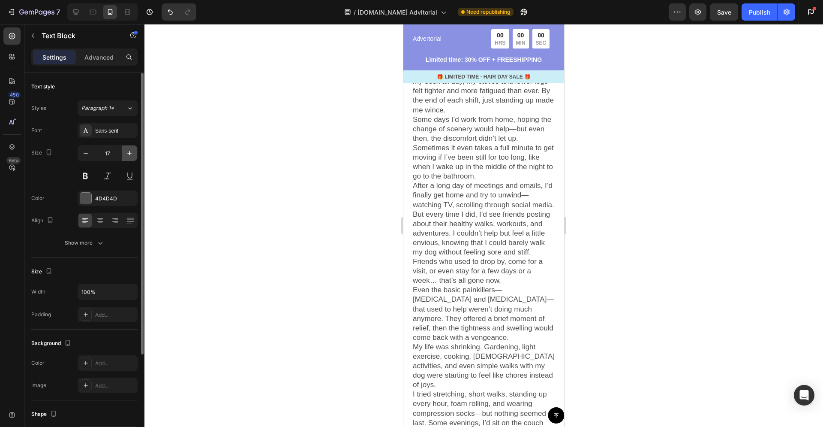
click at [128, 153] on icon "button" at bounding box center [129, 153] width 4 height 4
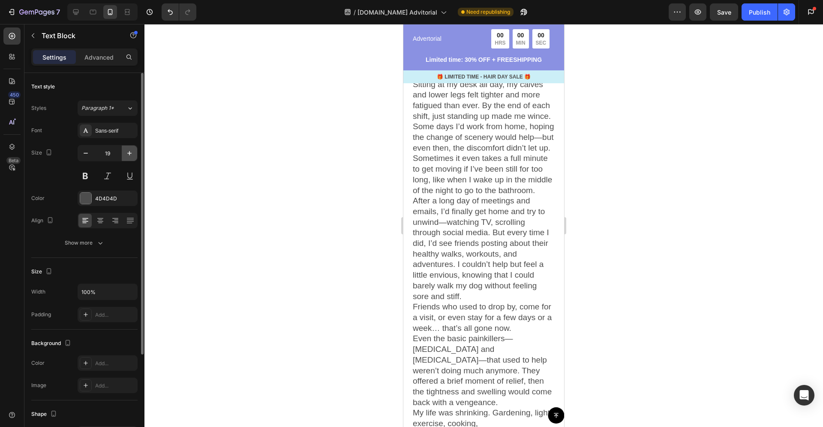
click at [128, 153] on icon "button" at bounding box center [129, 153] width 4 height 4
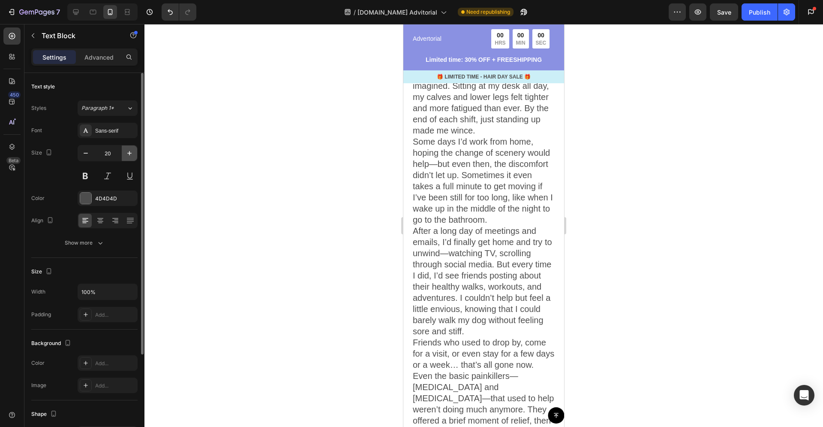
click at [128, 153] on icon "button" at bounding box center [129, 153] width 4 height 4
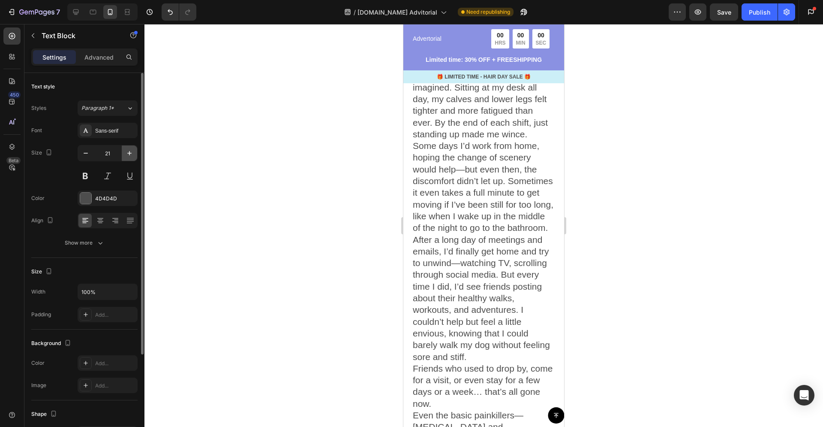
click at [128, 153] on icon "button" at bounding box center [129, 153] width 4 height 4
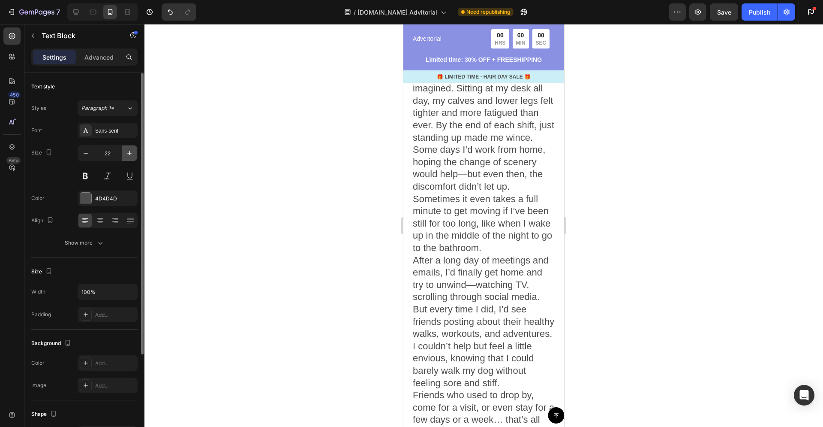
click at [128, 153] on icon "button" at bounding box center [129, 153] width 4 height 4
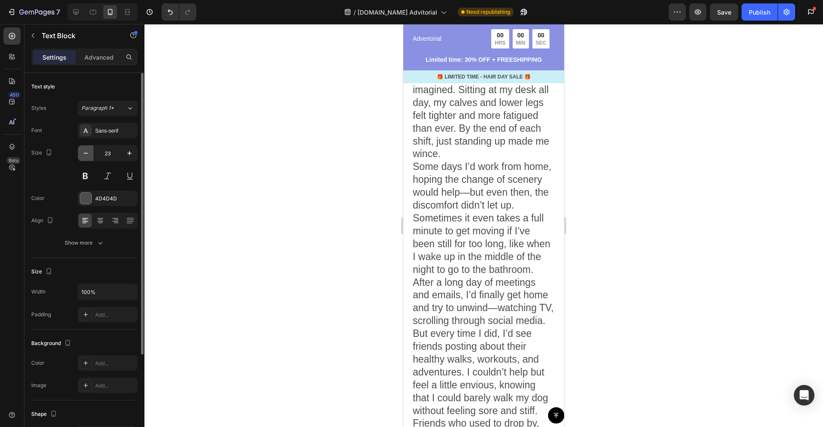
click at [89, 154] on icon "button" at bounding box center [85, 153] width 9 height 9
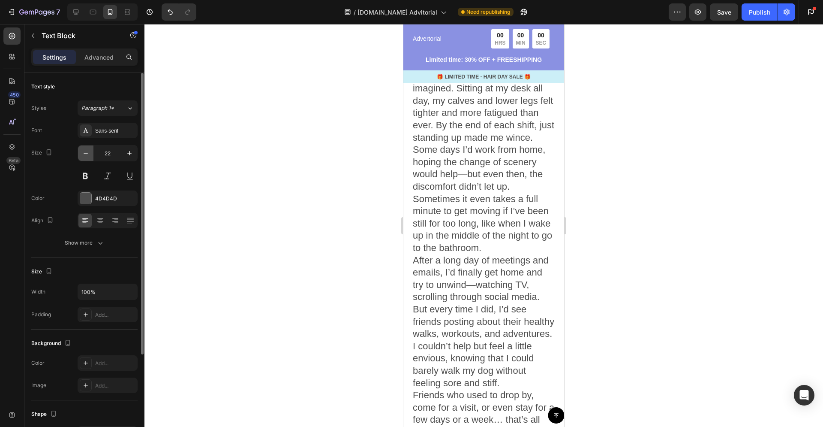
click at [89, 154] on icon "button" at bounding box center [85, 153] width 9 height 9
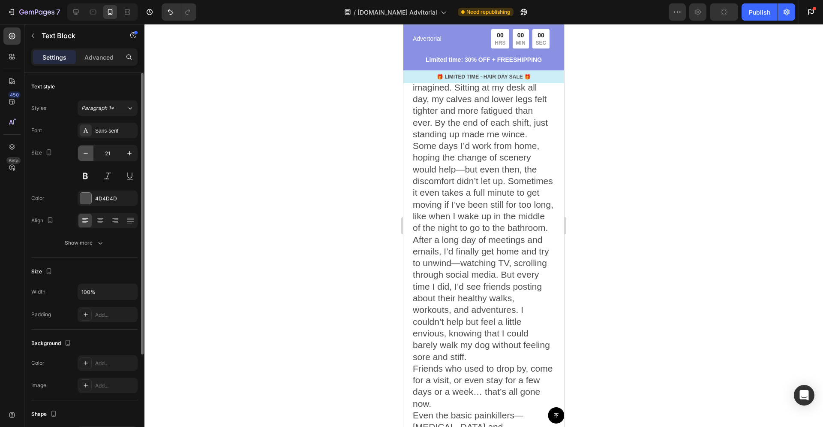
click at [89, 154] on icon "button" at bounding box center [85, 153] width 9 height 9
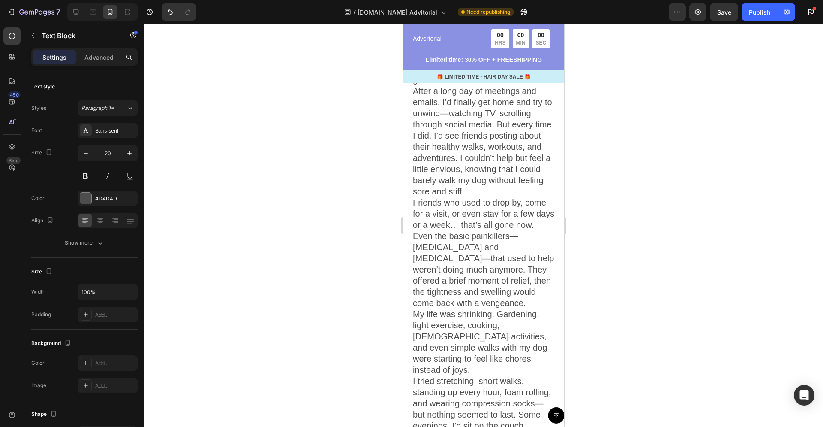
scroll to position [497, 0]
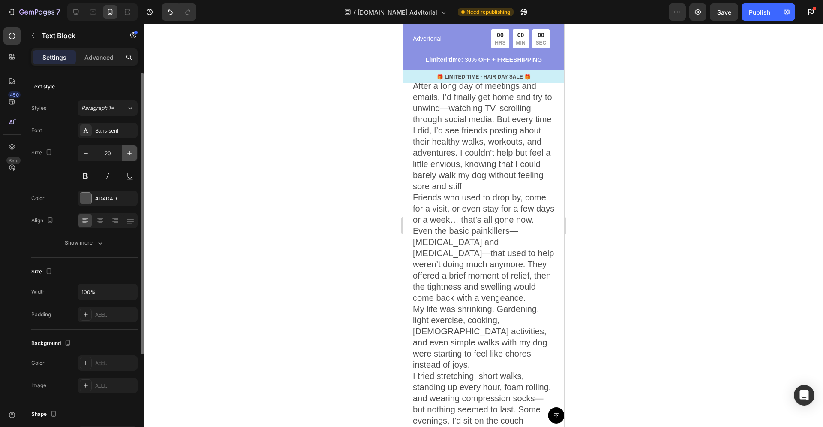
click at [127, 153] on icon "button" at bounding box center [129, 153] width 9 height 9
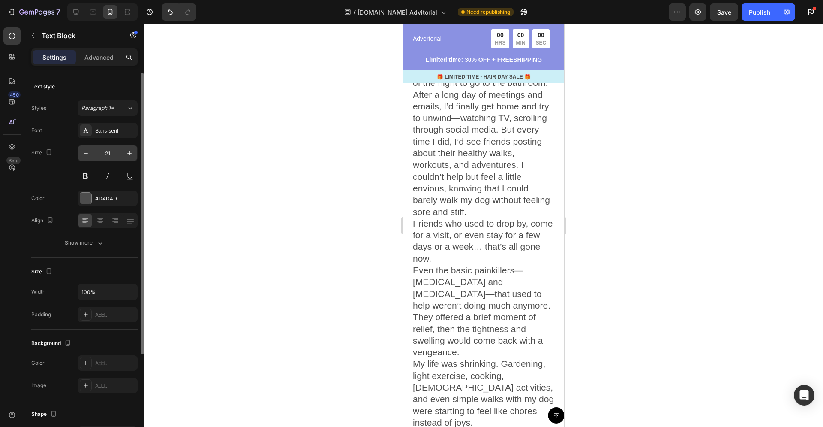
scroll to position [501, 0]
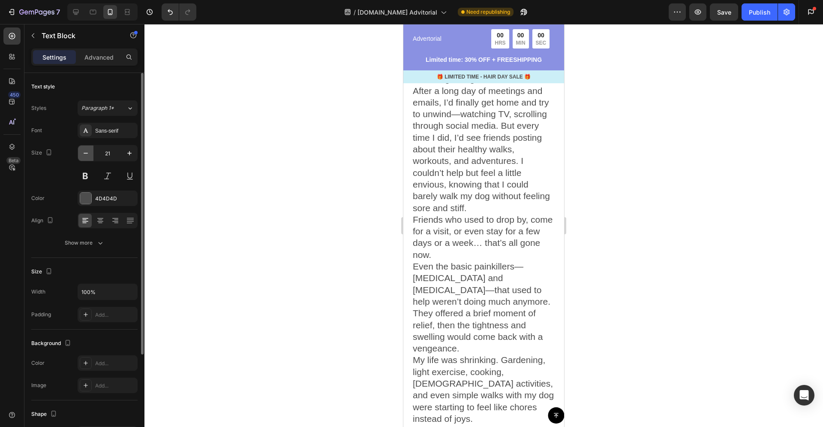
click at [86, 156] on icon "button" at bounding box center [85, 153] width 9 height 9
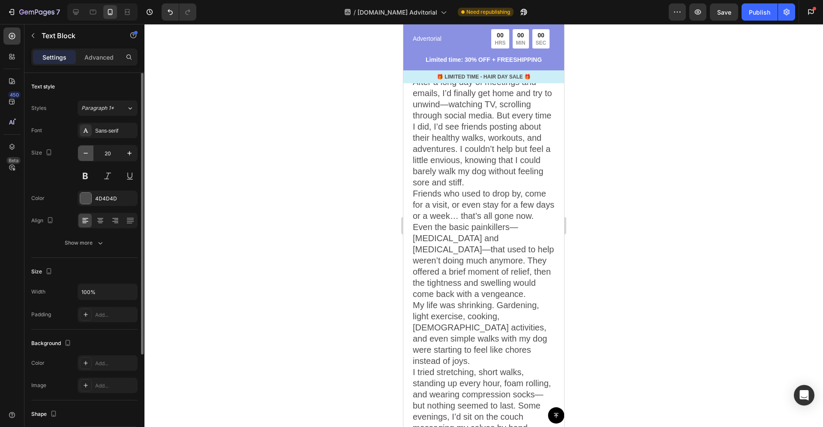
click at [86, 156] on icon "button" at bounding box center [85, 153] width 9 height 9
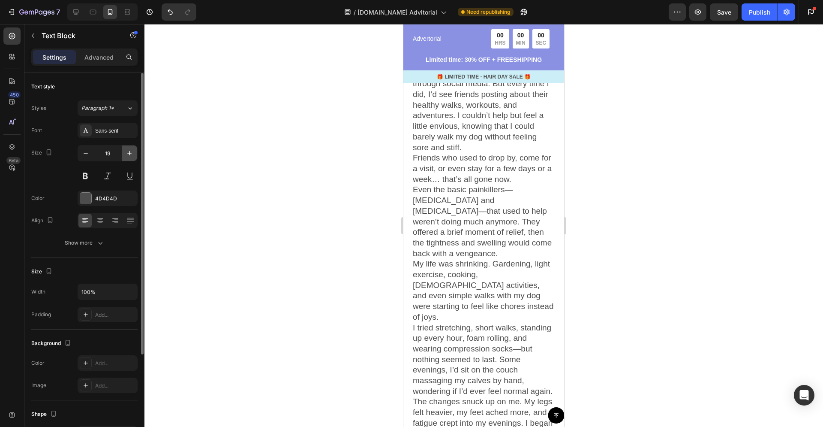
click at [126, 154] on icon "button" at bounding box center [129, 153] width 9 height 9
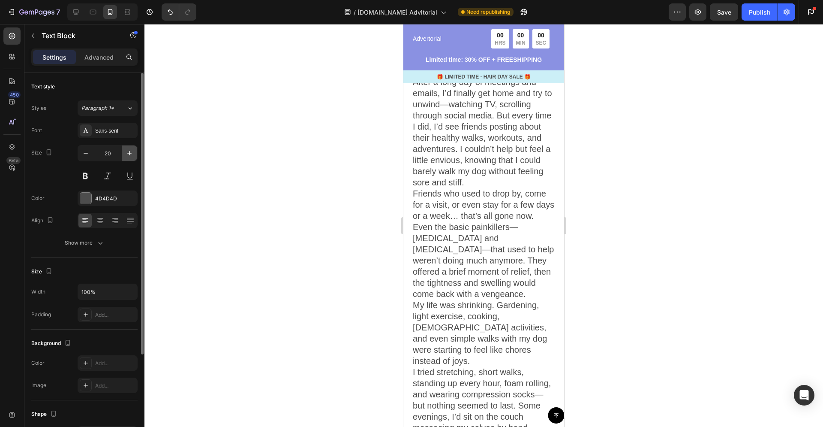
click at [126, 154] on icon "button" at bounding box center [129, 153] width 9 height 9
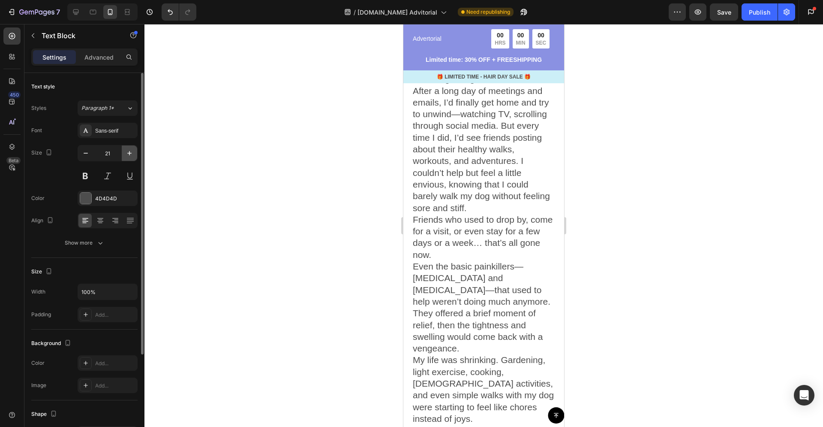
click at [126, 154] on icon "button" at bounding box center [129, 153] width 9 height 9
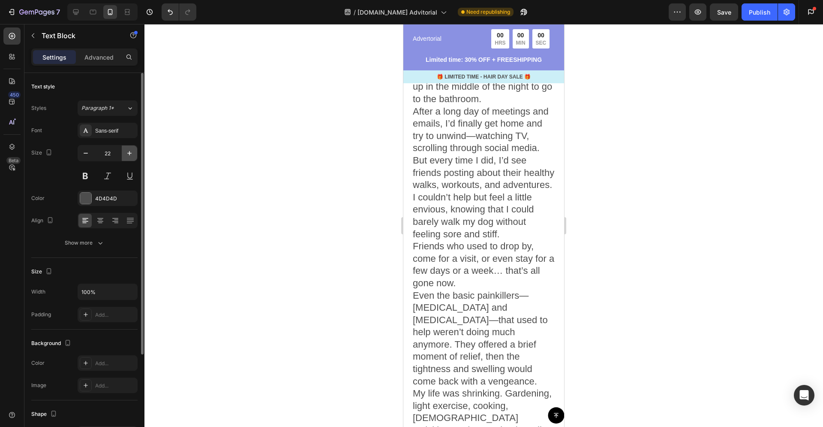
click at [126, 154] on icon "button" at bounding box center [129, 153] width 9 height 9
type input "23"
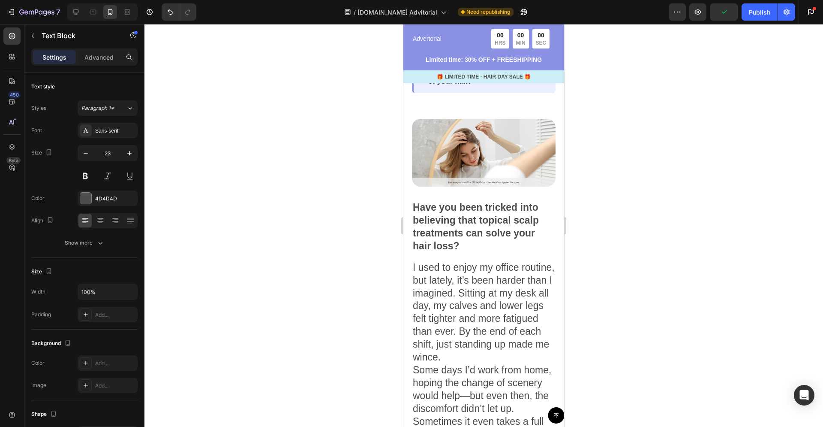
scroll to position [184, 0]
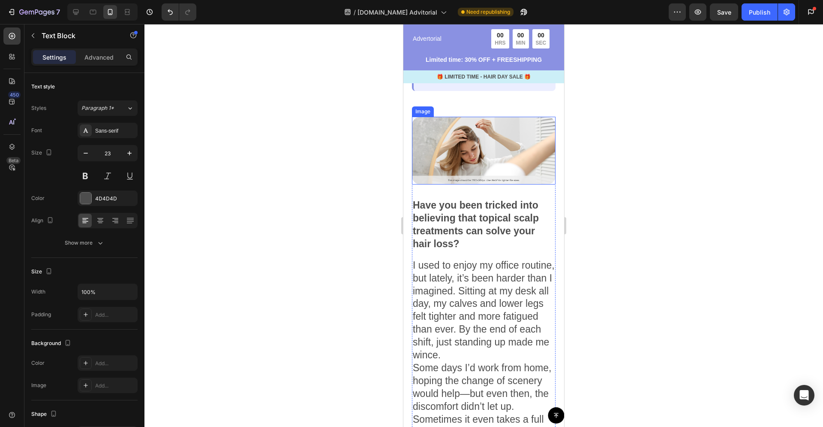
click at [473, 163] on img at bounding box center [484, 151] width 144 height 68
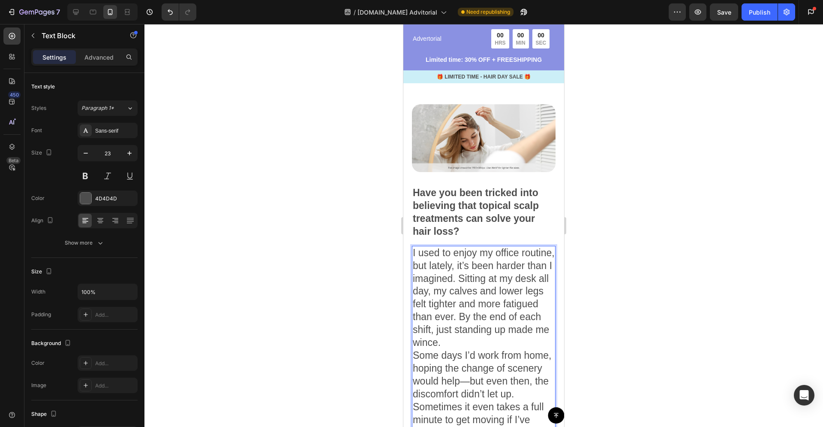
scroll to position [197, 0]
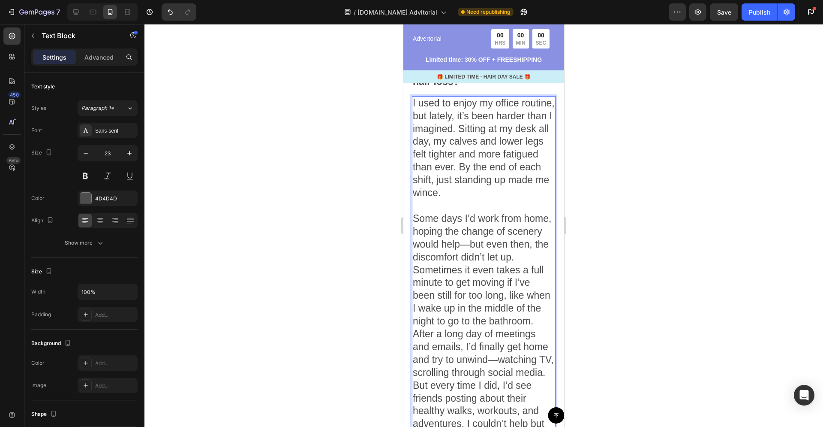
scroll to position [359, 0]
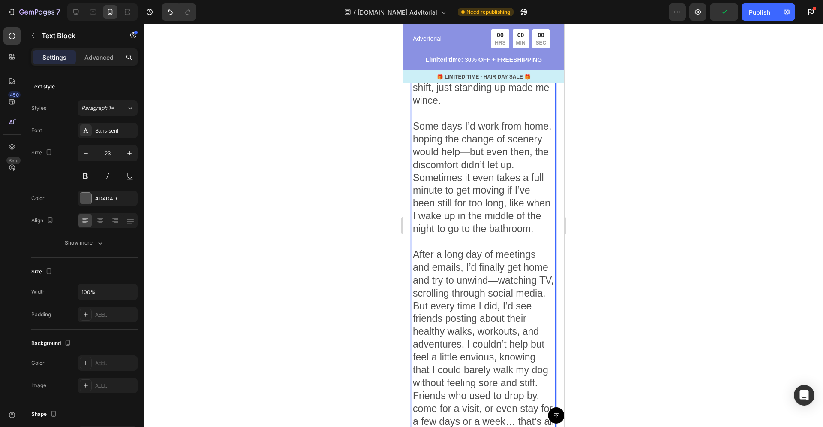
scroll to position [480, 0]
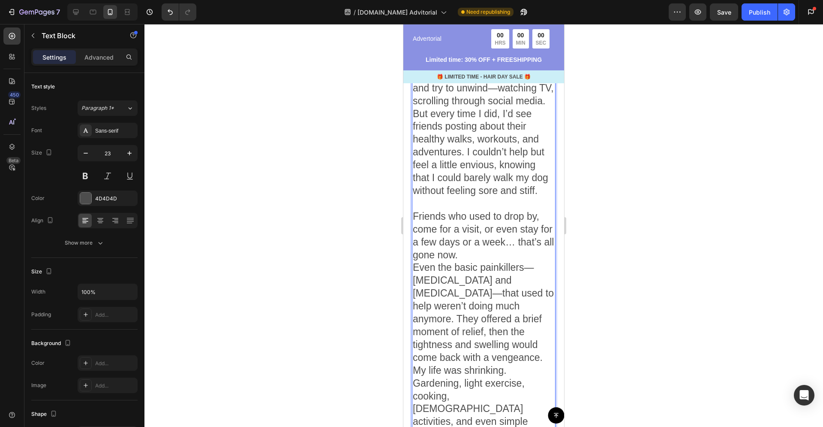
scroll to position [641, 0]
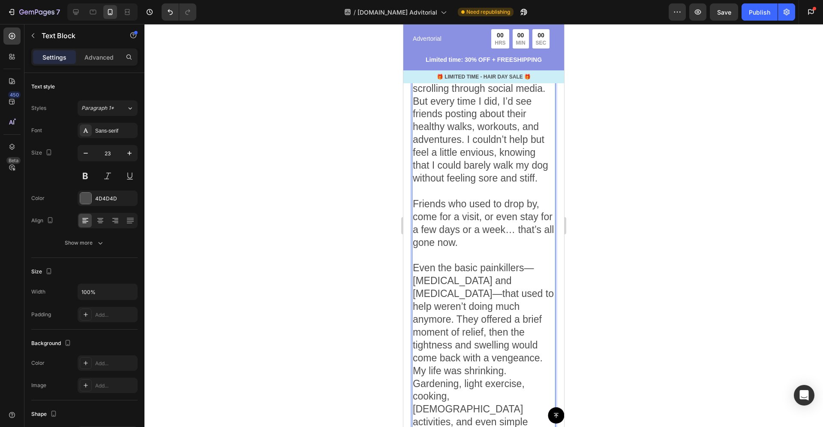
scroll to position [643, 0]
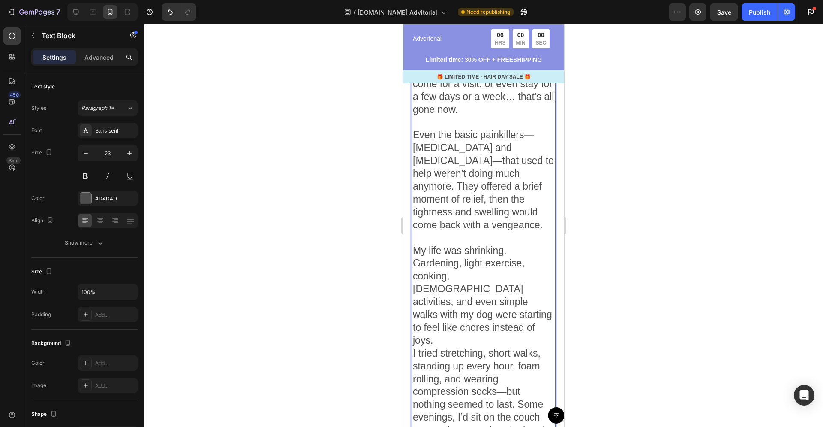
scroll to position [778, 0]
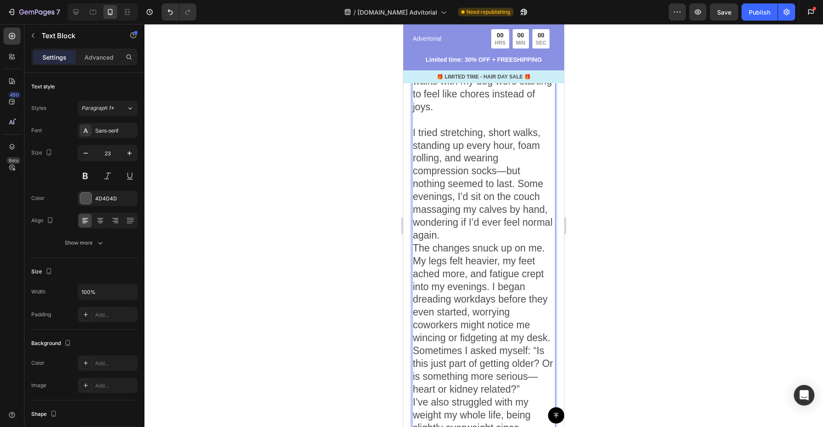
scroll to position [1012, 0]
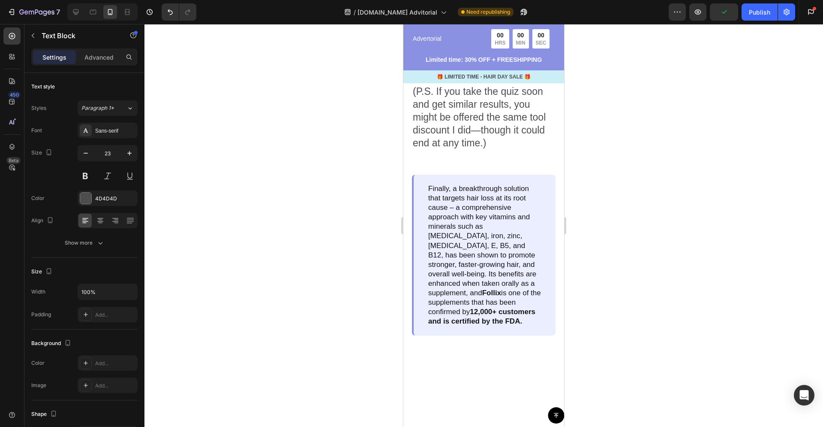
scroll to position [2499, 0]
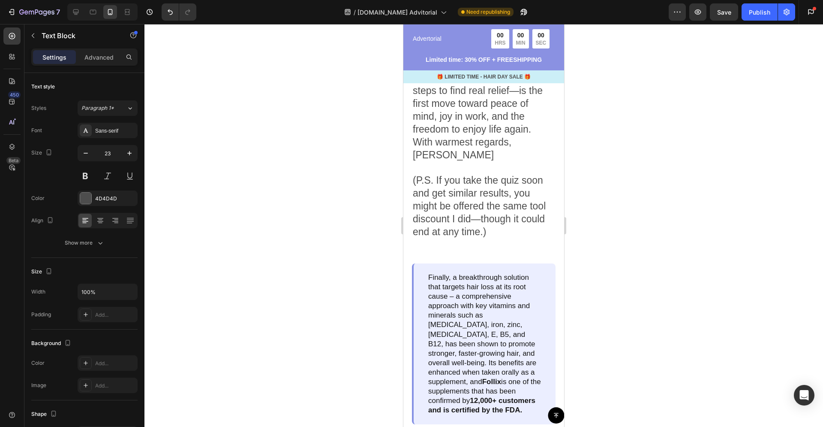
click at [492, 238] on p "(P.S. If you take the quiz soon and get similar results, you might be offered t…" at bounding box center [484, 200] width 142 height 77
click at [483, 238] on p "(P.S. If you take the quiz soon and get similar results, you might be offered t…" at bounding box center [484, 200] width 142 height 77
click at [498, 238] on p "(P.S. If you take the quiz soon and get similar results, you might be offered t…" at bounding box center [484, 200] width 142 height 77
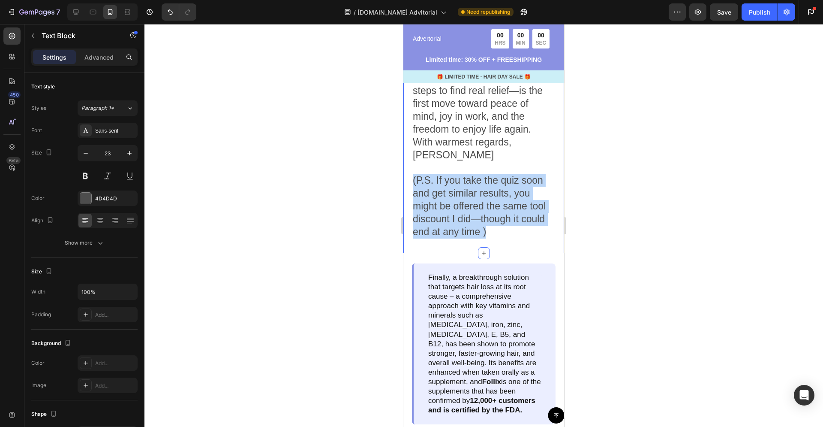
drag, startPoint x: 498, startPoint y: 267, endPoint x: 405, endPoint y: 218, distance: 104.9
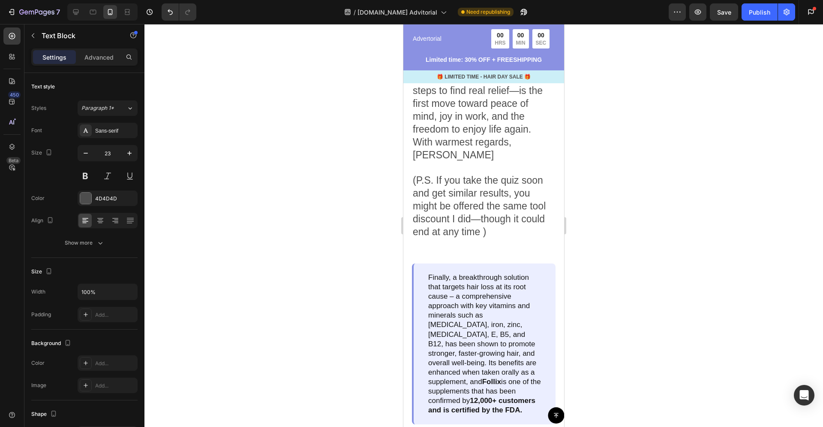
click at [419, 238] on p "(P.S. If you take the quiz soon and get similar results, you might be offered t…" at bounding box center [484, 200] width 142 height 77
click at [413, 238] on p "(P.S. If you take the quiz soon and get similar results, you might be offered t…" at bounding box center [484, 200] width 142 height 77
click at [484, 238] on p "(P.S. If you take the quiz soon and get similar results, you might be offered t…" at bounding box center [484, 200] width 142 height 77
click at [448, 238] on p "(P.S. If you take the quiz soon and get similar results, you might be offered t…" at bounding box center [484, 200] width 142 height 77
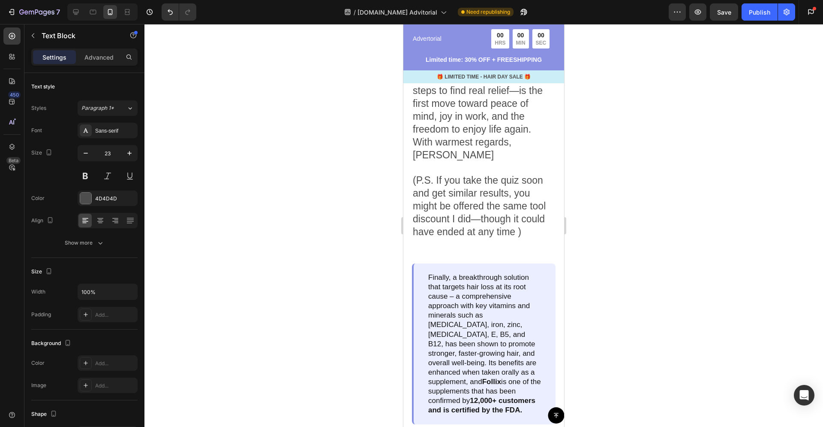
click at [530, 238] on p "(P.S. If you take the quiz soon and get similar results, you might be offered t…" at bounding box center [484, 200] width 142 height 77
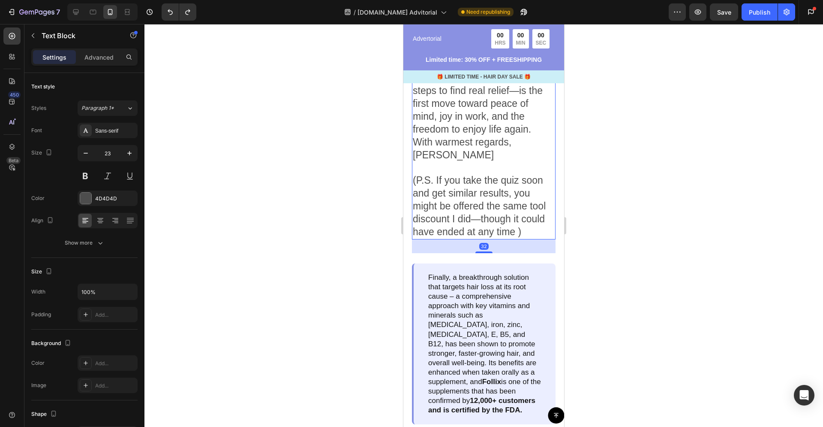
click at [545, 238] on p "(P.S. If you take the quiz soon and get similar results, you might be offered t…" at bounding box center [484, 200] width 142 height 77
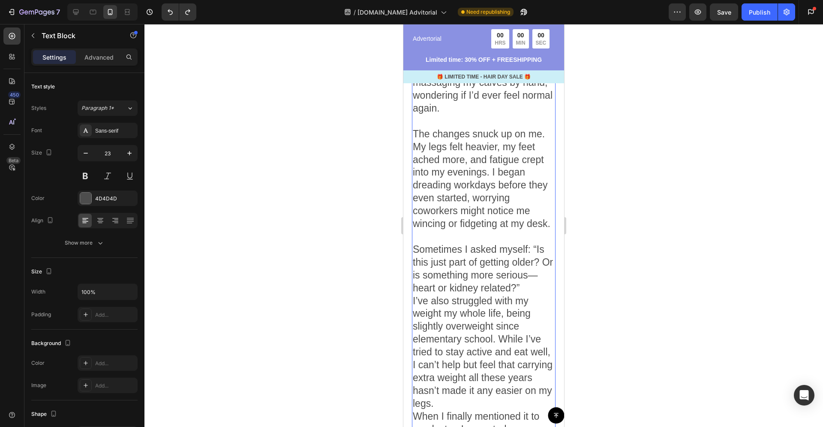
scroll to position [1205, 0]
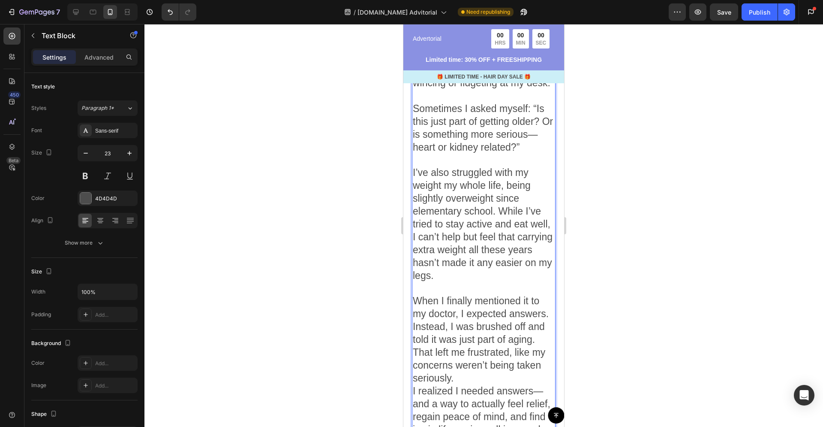
scroll to position [1408, 0]
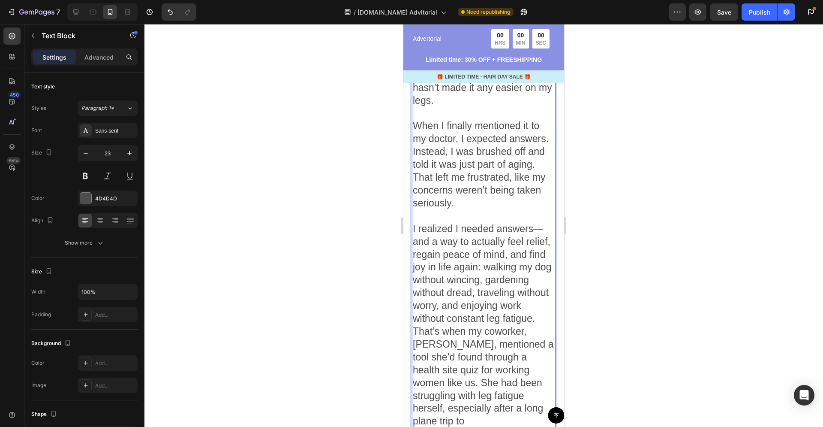
scroll to position [1452, 0]
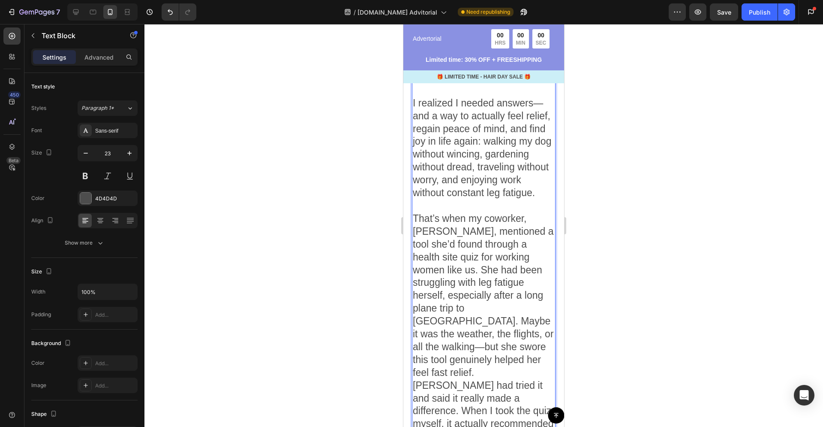
scroll to position [1596, 0]
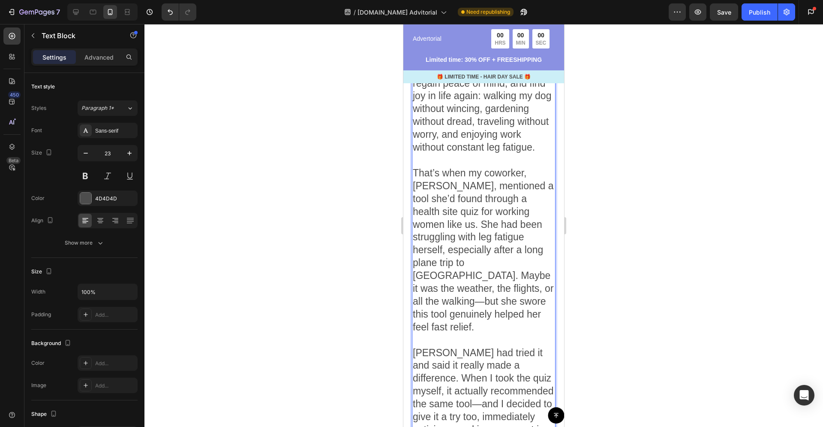
scroll to position [1836, 0]
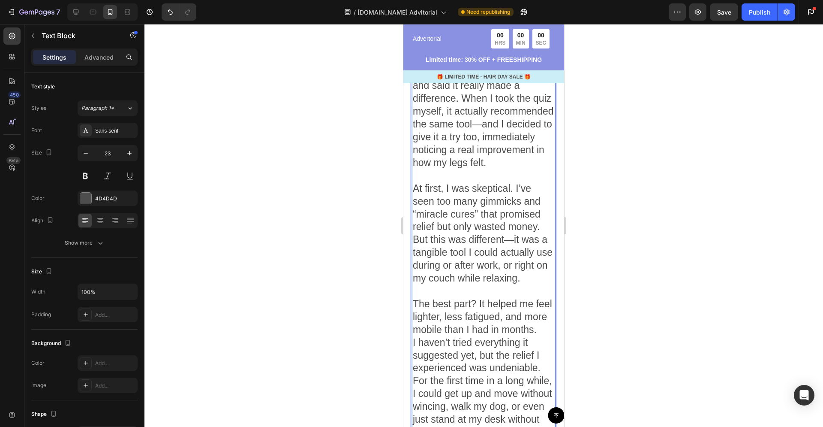
scroll to position [1902, 0]
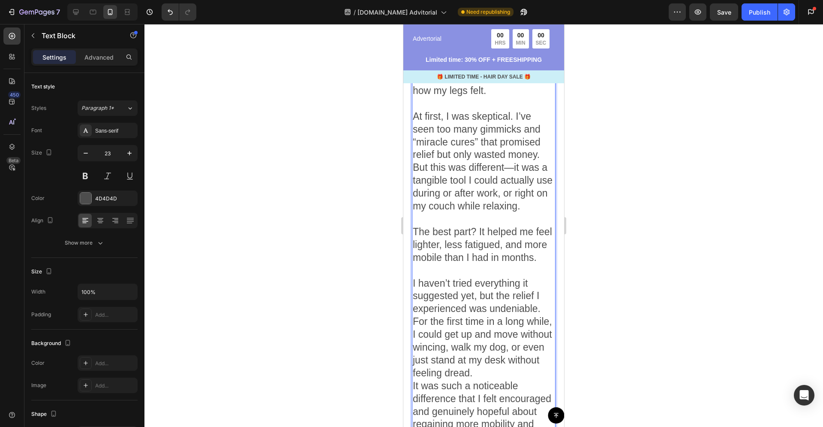
scroll to position [2039, 0]
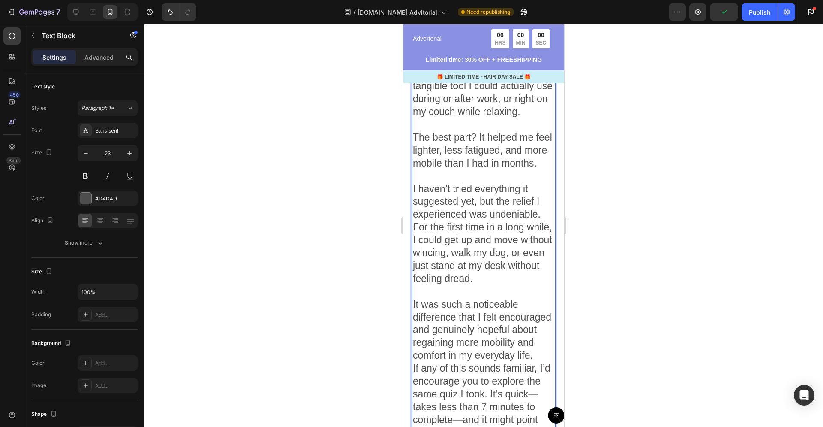
scroll to position [2103, 0]
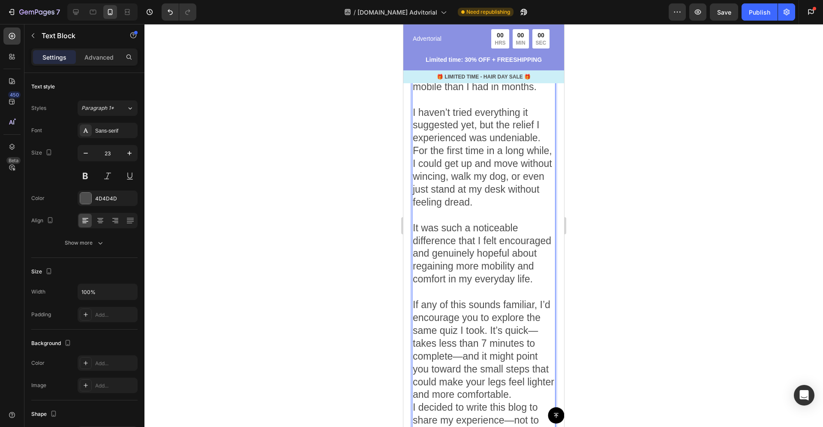
scroll to position [2266, 0]
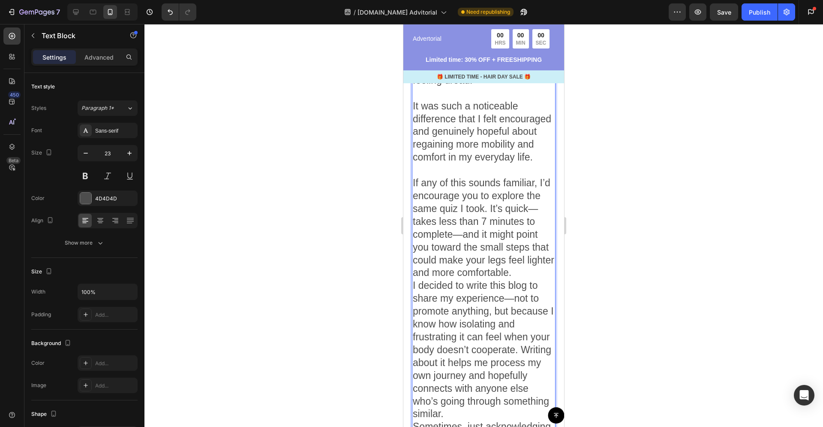
click at [415, 310] on p "If any of this sounds familiar, I’d encourage you to explore the same quiz I to…" at bounding box center [484, 350] width 142 height 346
click at [413, 310] on p "If any of this sounds familiar, I’d encourage you to explore the same quiz I to…" at bounding box center [484, 350] width 142 height 346
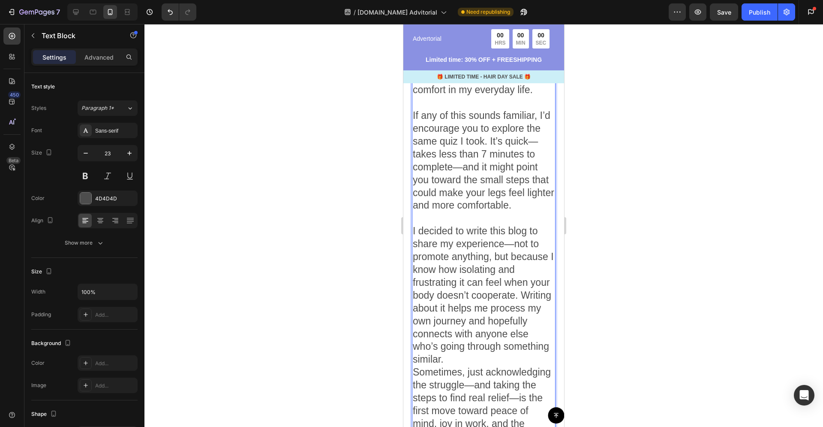
scroll to position [2360, 0]
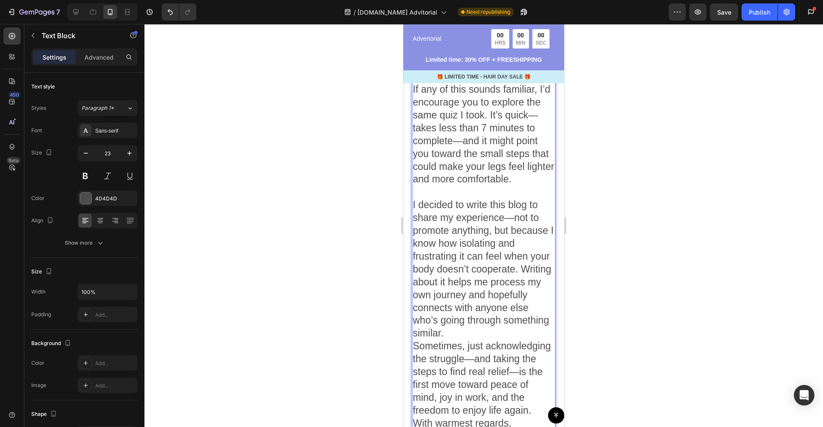
click at [415, 370] on p "I decided to write this blog to share my experience—not to promote anything, bu…" at bounding box center [484, 319] width 142 height 243
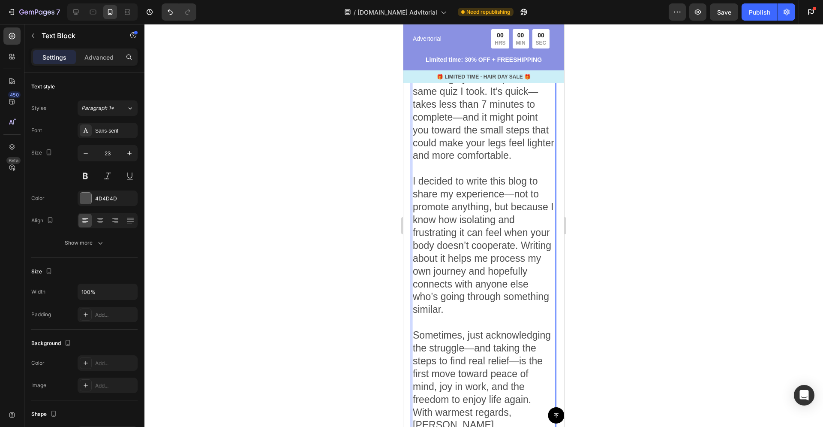
scroll to position [2432, 0]
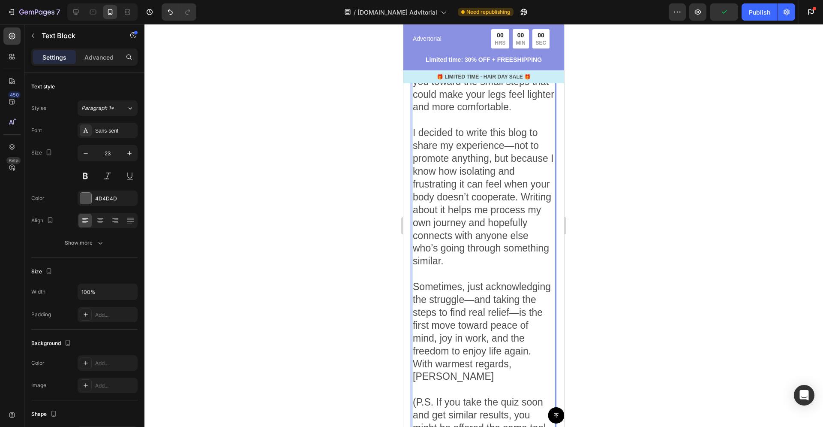
click at [416, 383] on p "Sometimes, just acknowledging the struggle—and taking the steps to find real re…" at bounding box center [484, 331] width 142 height 102
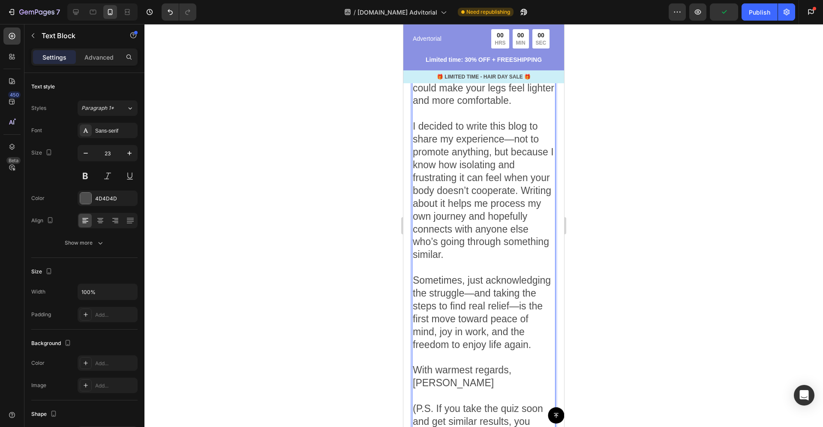
scroll to position [2447, 0]
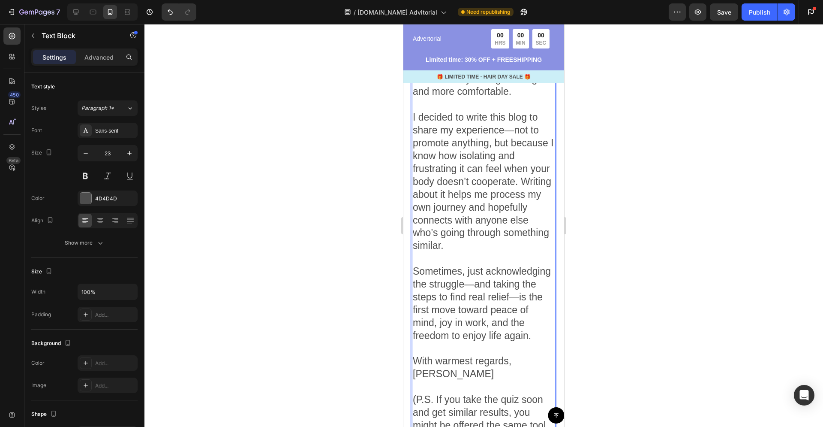
click at [521, 380] on p "With warmest regards, [PERSON_NAME]" at bounding box center [484, 368] width 142 height 26
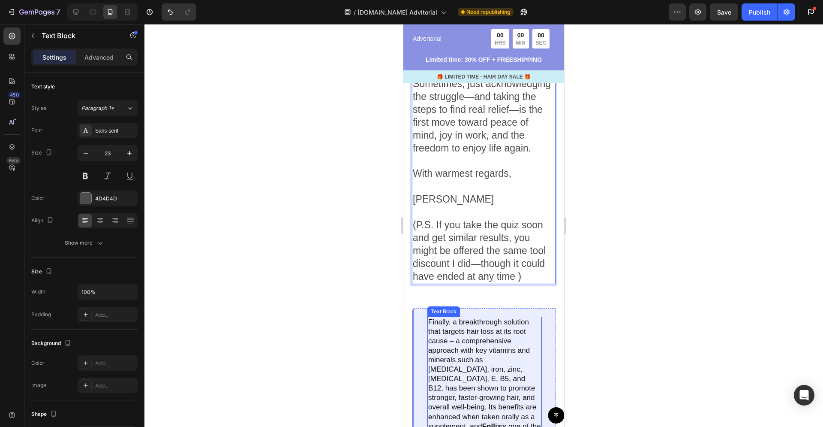
scroll to position [2639, 0]
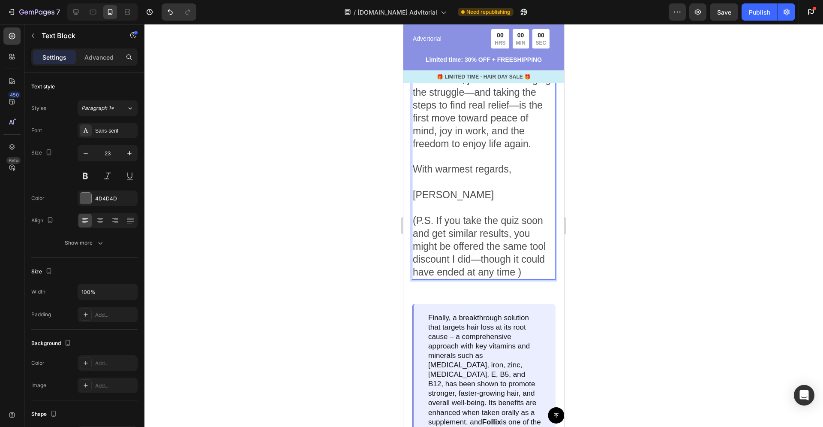
click at [475, 201] on p "⁠⁠⁠⁠⁠⁠⁠ [PERSON_NAME]" at bounding box center [484, 189] width 142 height 26
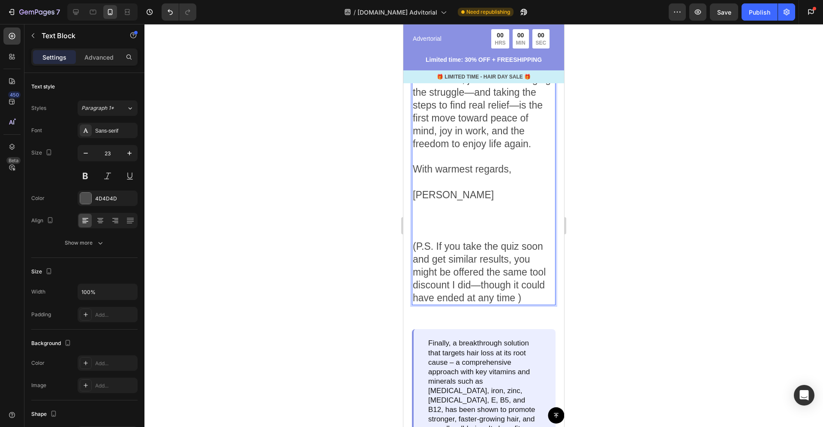
click at [481, 227] on p "Rich Text Editor. Editing area: main" at bounding box center [484, 220] width 142 height 13
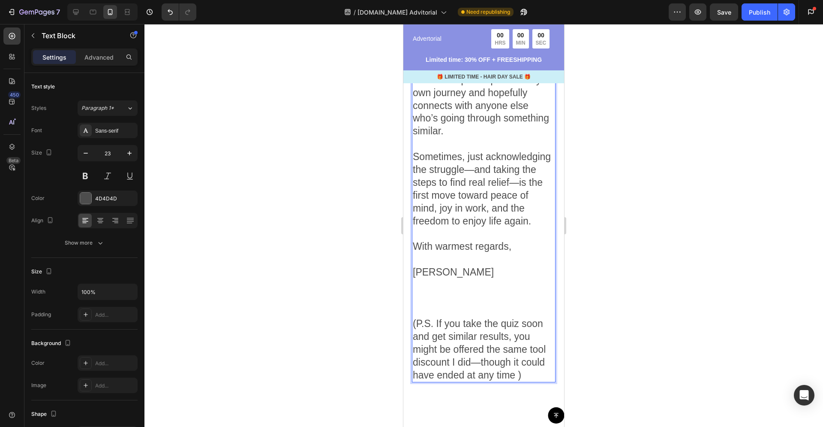
scroll to position [2545, 0]
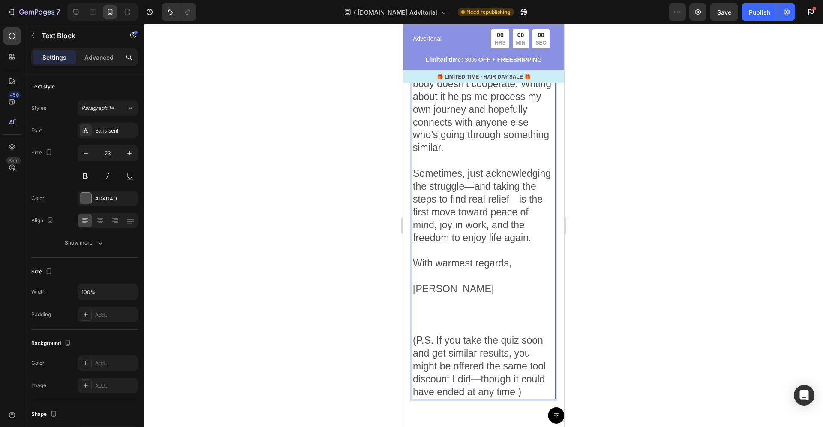
click at [478, 257] on p "Sometimes, just acknowledging the struggle—and taking the steps to find real re…" at bounding box center [484, 212] width 142 height 90
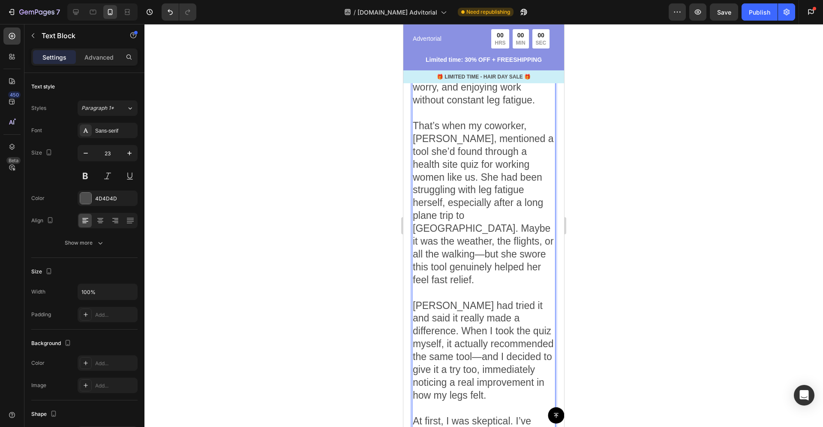
scroll to position [1236, 0]
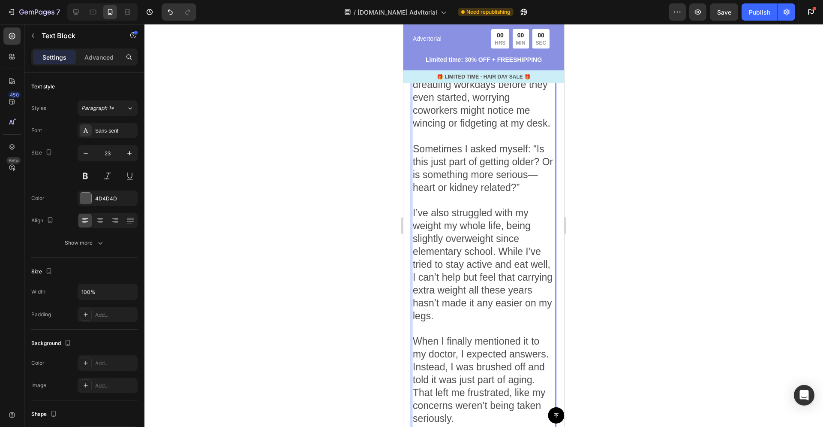
click at [475, 274] on p "I’ve also struggled with my weight my whole life, being slightly overweight sin…" at bounding box center [484, 271] width 142 height 128
click at [360, 186] on div at bounding box center [483, 225] width 679 height 403
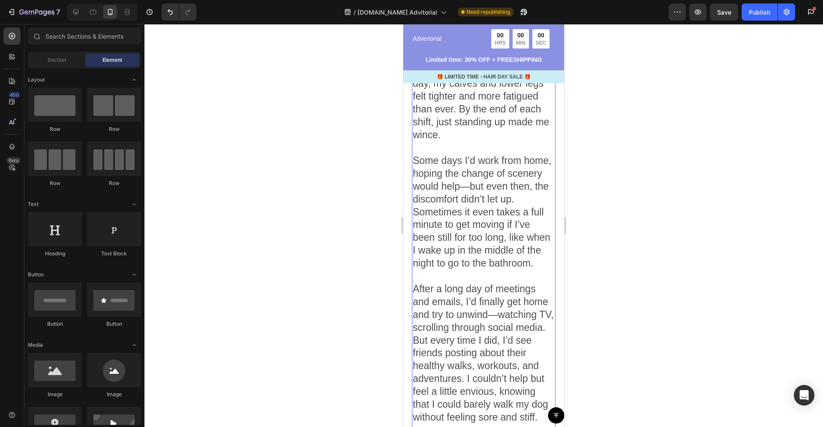
scroll to position [144, 0]
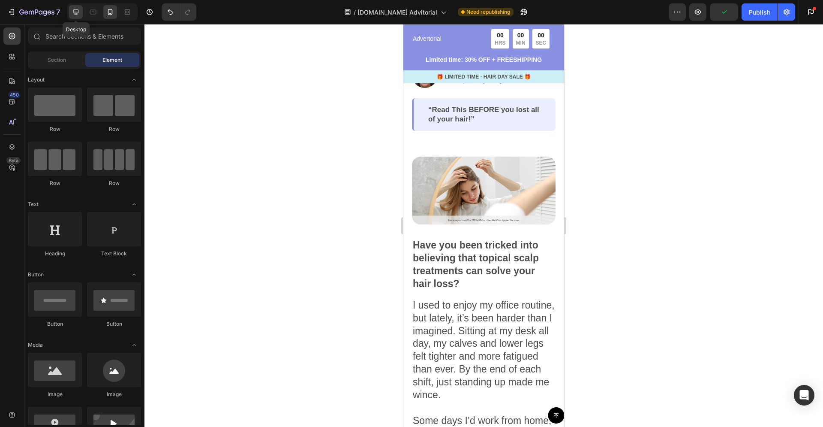
click at [82, 14] on div at bounding box center [76, 12] width 14 height 14
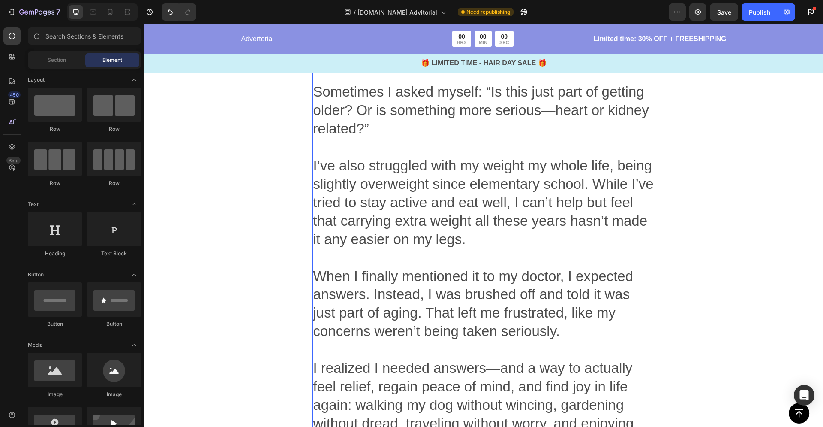
scroll to position [1270, 0]
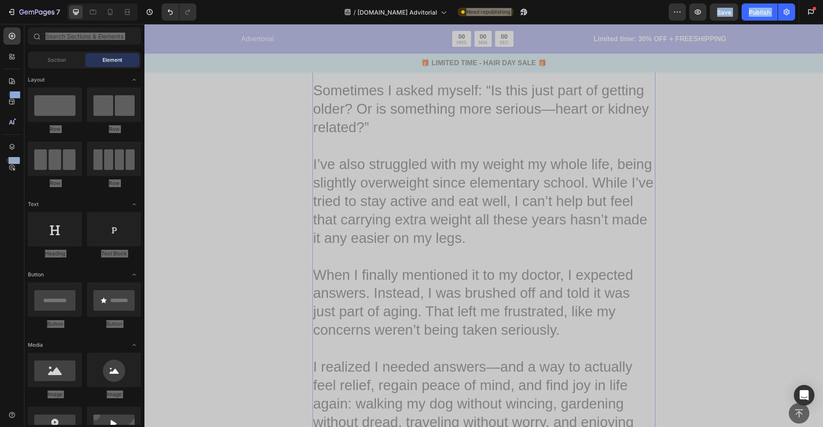
click at [466, 275] on p "When I finally mentioned it to my doctor, I expected answers. Instead, I was br…" at bounding box center [483, 312] width 341 height 92
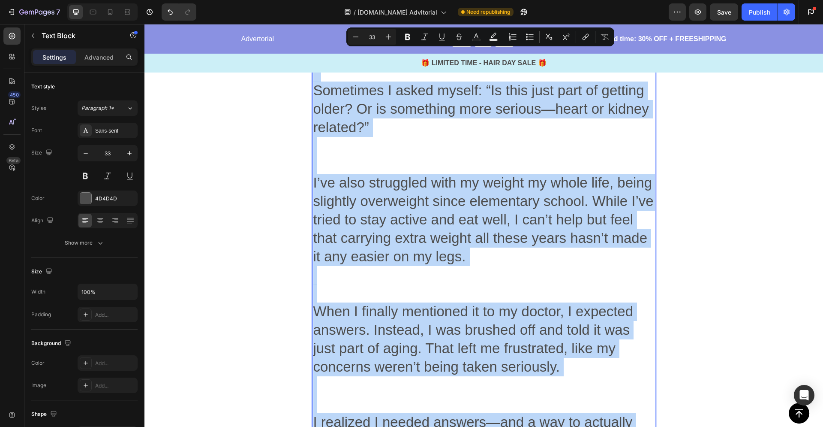
copy div "L ipsu do sitam co adipis elitsed, doe tempor, in’u labo etdolo magn A enimadmi…"
click at [323, 123] on p "Sometimes I asked myself: “Is this just part of getting older? Or is something …" at bounding box center [483, 127] width 341 height 92
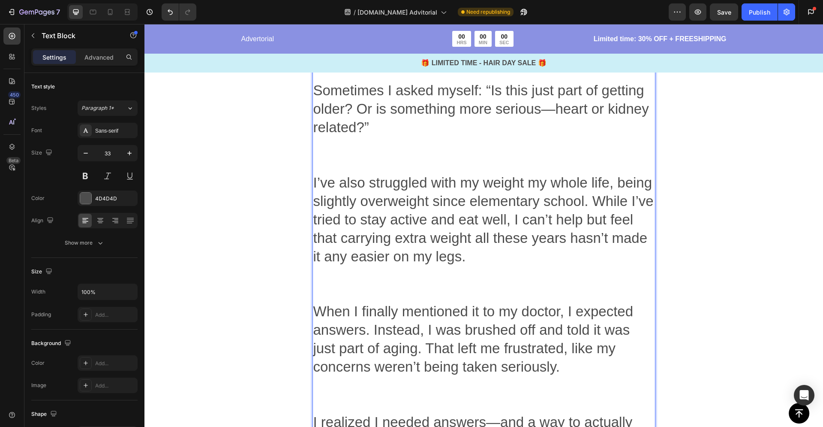
click at [485, 233] on p "I’ve also struggled with my weight my whole life, being slightly overweight sin…" at bounding box center [483, 238] width 341 height 129
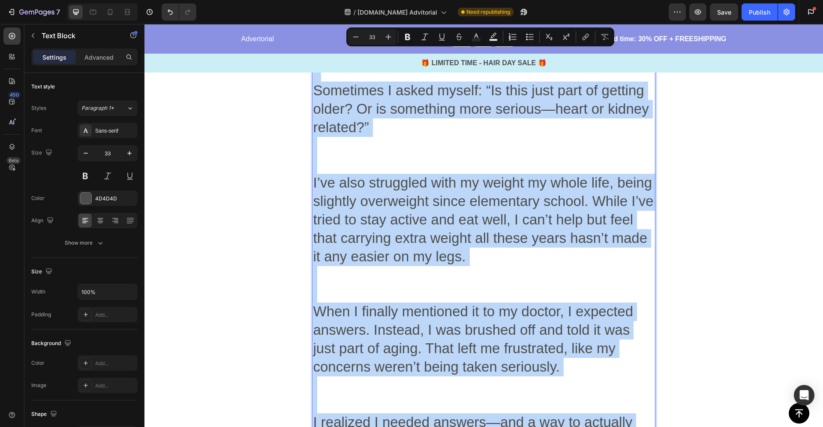
click at [486, 232] on p "I’ve also struggled with my weight my whole life, being slightly overweight sin…" at bounding box center [483, 238] width 341 height 129
click at [439, 105] on p "Sometimes I asked myself: “Is this just part of getting older? Or is something …" at bounding box center [483, 127] width 341 height 92
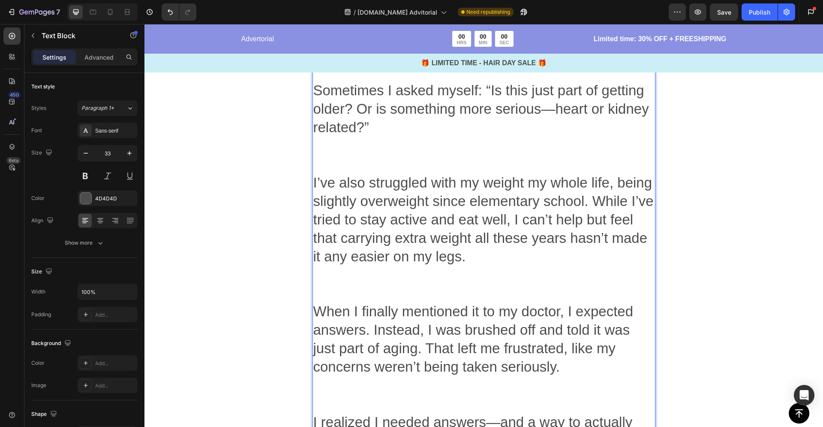
click at [448, 81] on p "Sometimes I asked myself: “Is this just part of getting older? Or is something …" at bounding box center [483, 127] width 341 height 92
click at [448, 93] on p "Sometimes I asked myself: “Is this just part of getting older? Or is something …" at bounding box center [483, 127] width 341 height 92
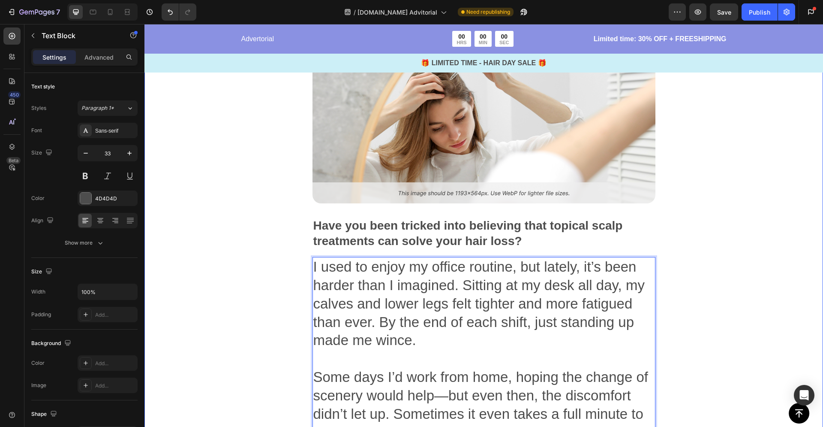
scroll to position [353, 0]
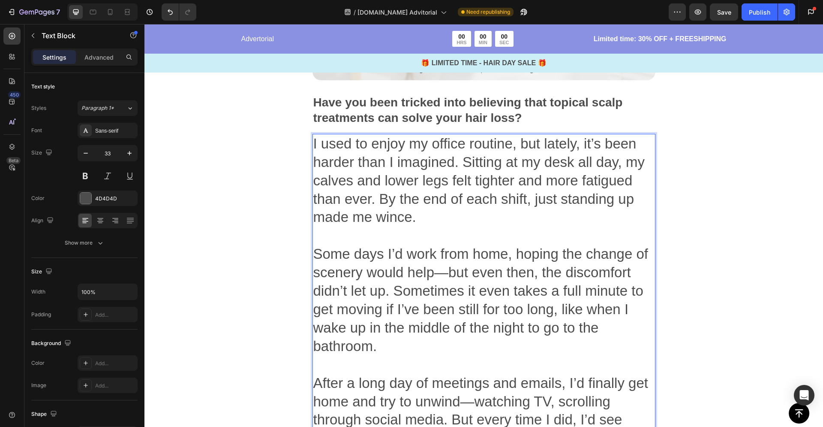
click at [532, 195] on p "I used to enjoy my office routine, but lately, it’s been harder than I imagined…" at bounding box center [483, 190] width 341 height 110
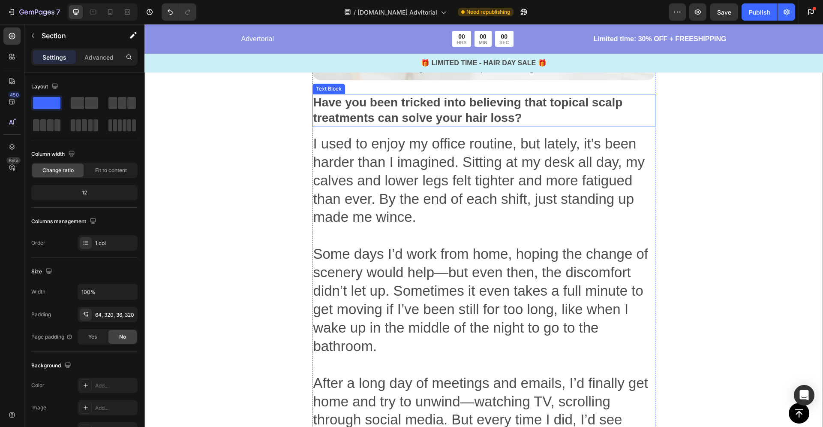
click at [578, 120] on p "Have you been tricked into believing that topical scalp treatments can solve yo…" at bounding box center [483, 110] width 341 height 31
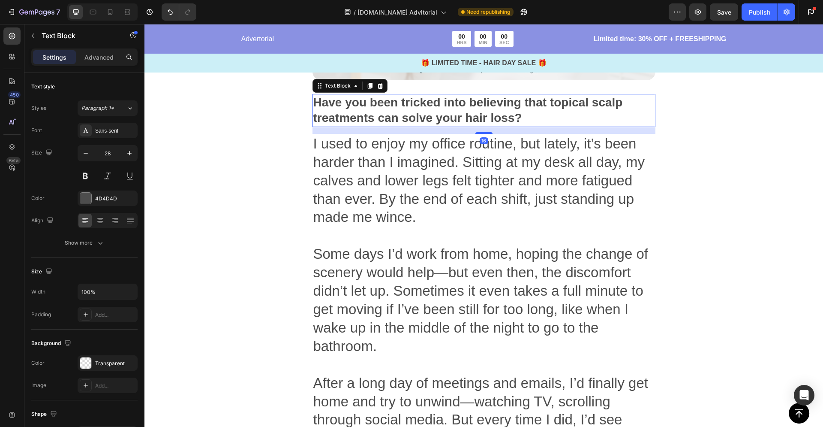
click at [571, 144] on p "I used to enjoy my office routine, but lately, it’s been harder than I imagined…" at bounding box center [483, 190] width 341 height 110
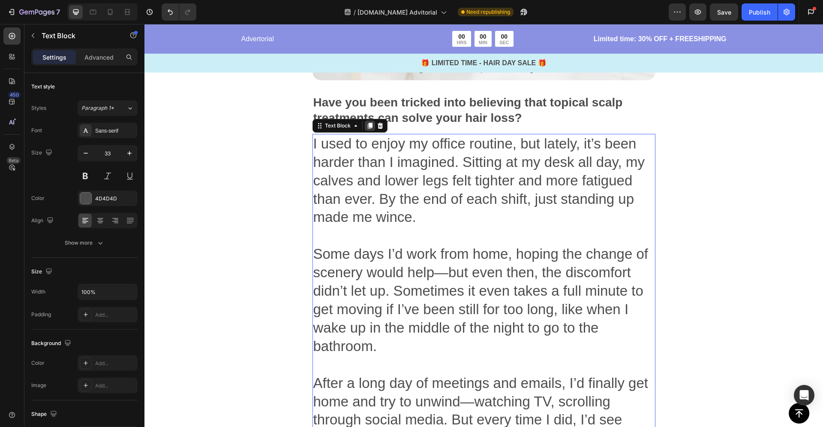
click at [367, 125] on icon at bounding box center [369, 126] width 5 height 6
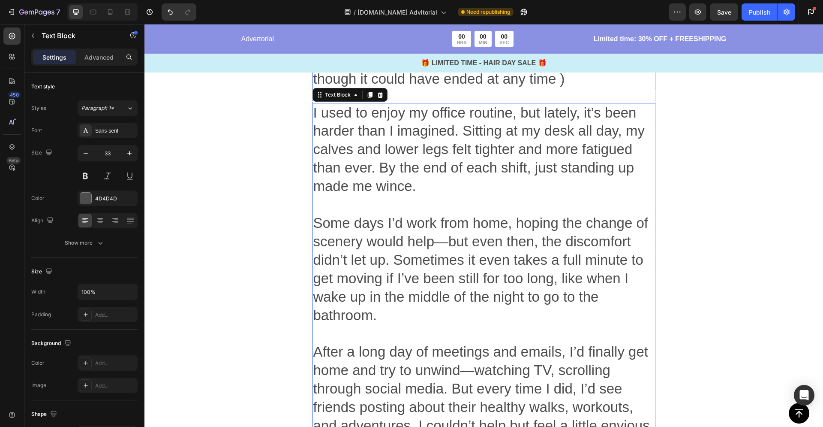
scroll to position [3022, 0]
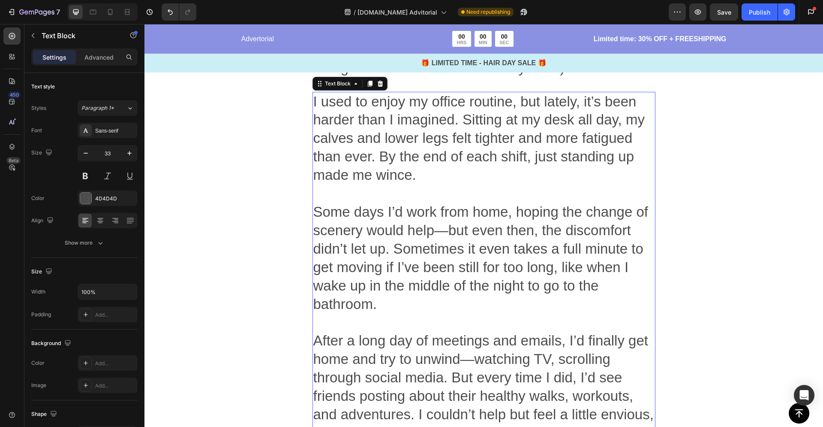
click at [425, 148] on p "I used to enjoy my office routine, but lately, it’s been harder than I imagined…" at bounding box center [483, 148] width 341 height 110
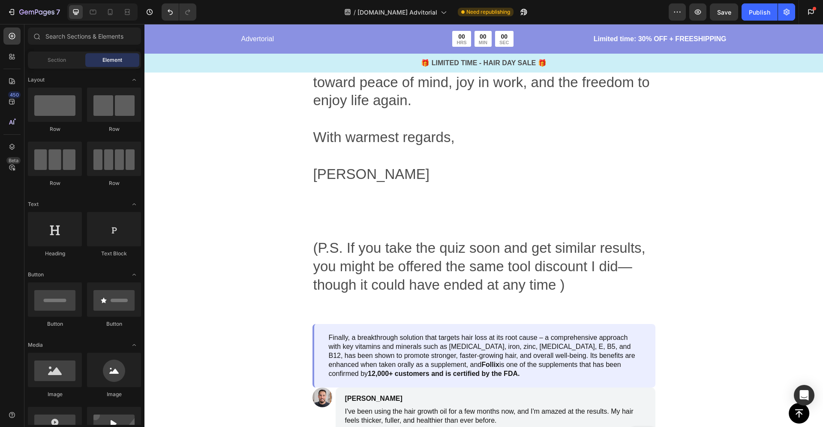
scroll to position [5264, 0]
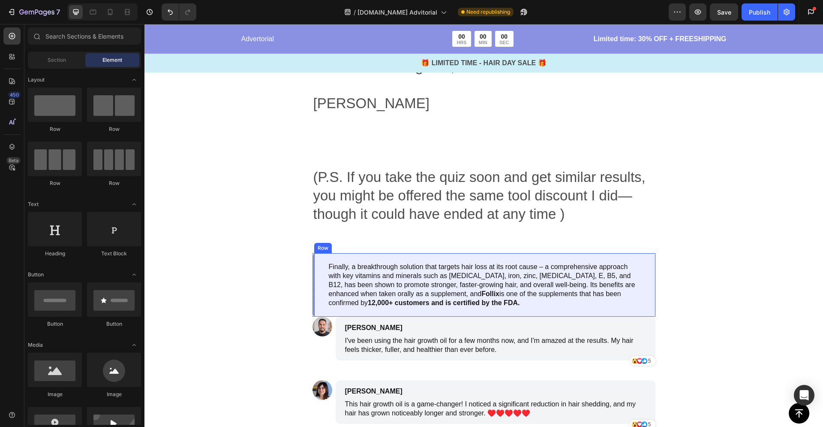
click at [645, 253] on div "Finally, a breakthrough solution that targets hair loss at its root cause – a c…" at bounding box center [484, 284] width 343 height 63
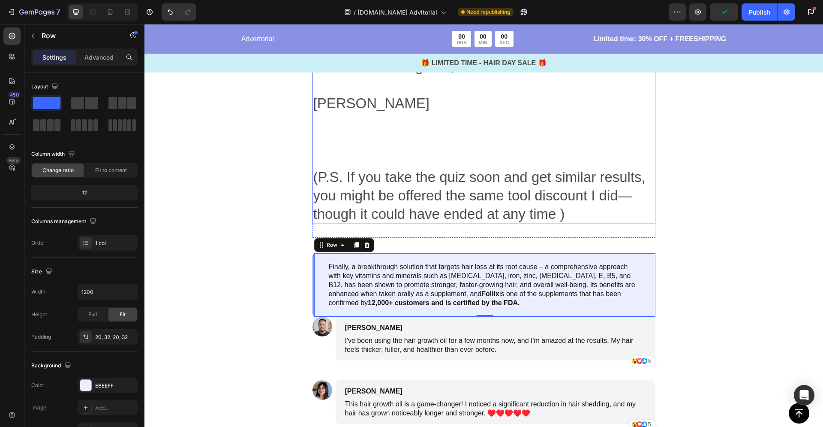
click at [447, 150] on p "(P.S. If you take the quiz soon and get similar results, you might be offered t…" at bounding box center [483, 187] width 341 height 74
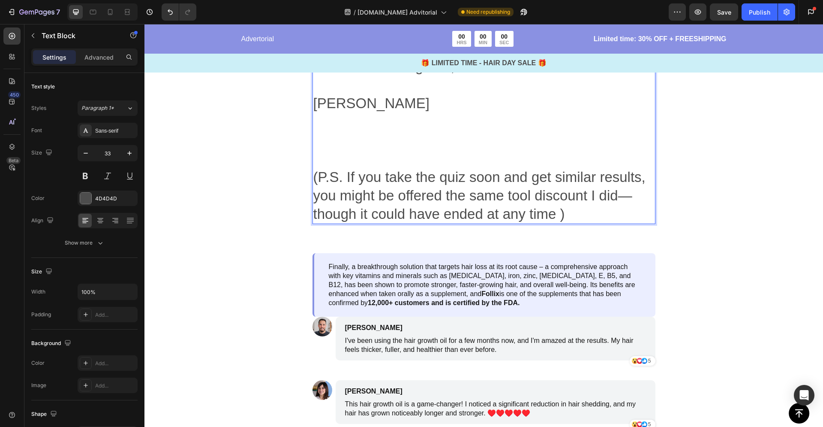
click at [558, 150] on p "(P.S. If you take the quiz soon and get similar results, you might be offered t…" at bounding box center [483, 187] width 341 height 74
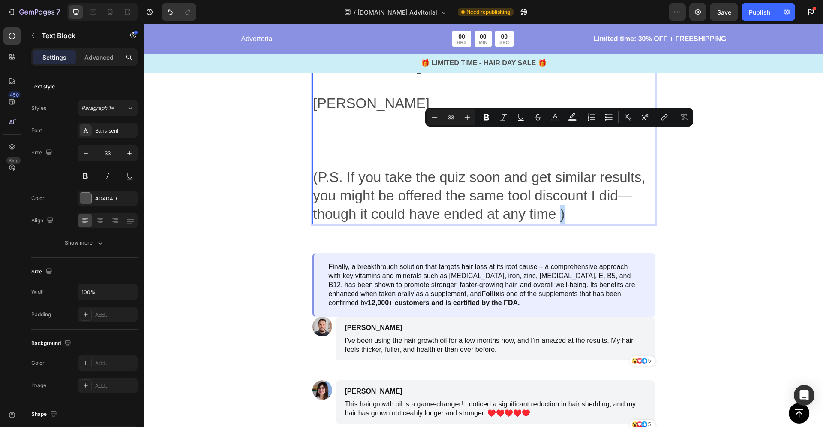
click at [565, 150] on p "(P.S. If you take the quiz soon and get similar results, you might be offered t…" at bounding box center [483, 187] width 341 height 74
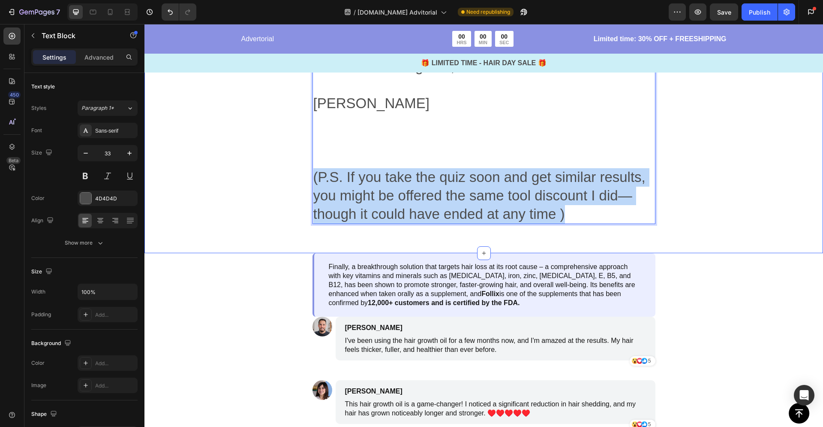
drag, startPoint x: 564, startPoint y: 141, endPoint x: 294, endPoint y: 104, distance: 272.2
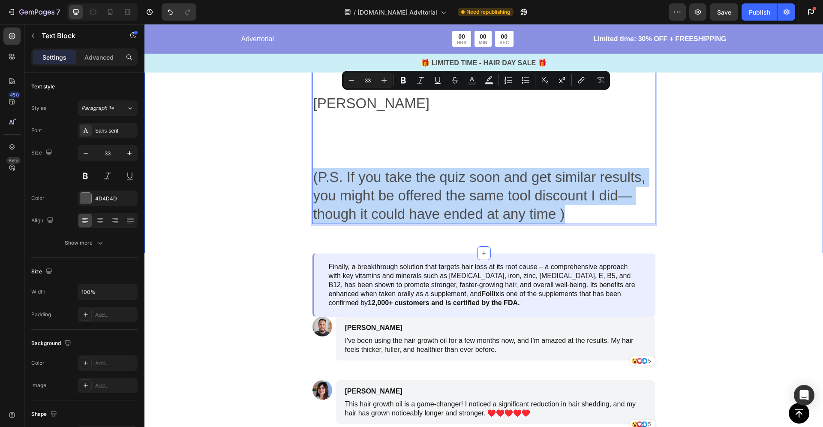
copy p "(P.S. If you take the quiz soon and get similar results, you might be offered t…"
click at [424, 262] on p "Finally, a breakthrough solution that targets hair loss at its root cause – a c…" at bounding box center [485, 284] width 312 height 45
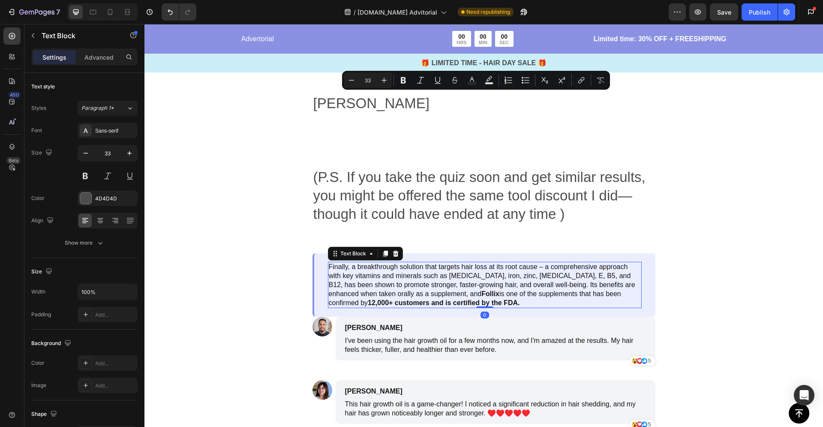
click at [424, 262] on p "Finally, a breakthrough solution that targets hair loss at its root cause – a c…" at bounding box center [485, 284] width 312 height 45
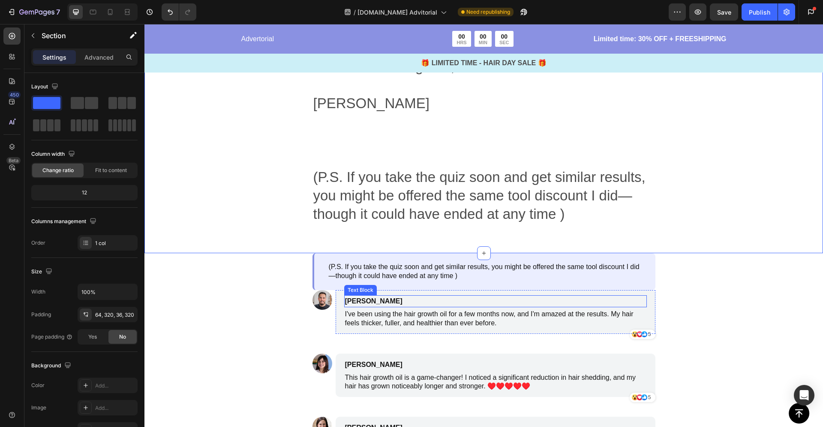
click at [402, 295] on div "[PERSON_NAME]" at bounding box center [454, 301] width 221 height 12
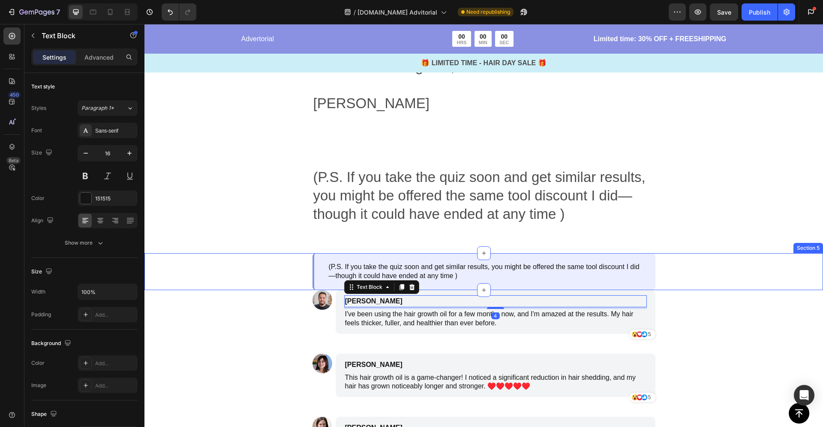
click at [284, 253] on div "(P.S. If you take the quiz soon and get similar results, you might be offered t…" at bounding box center [484, 271] width 404 height 37
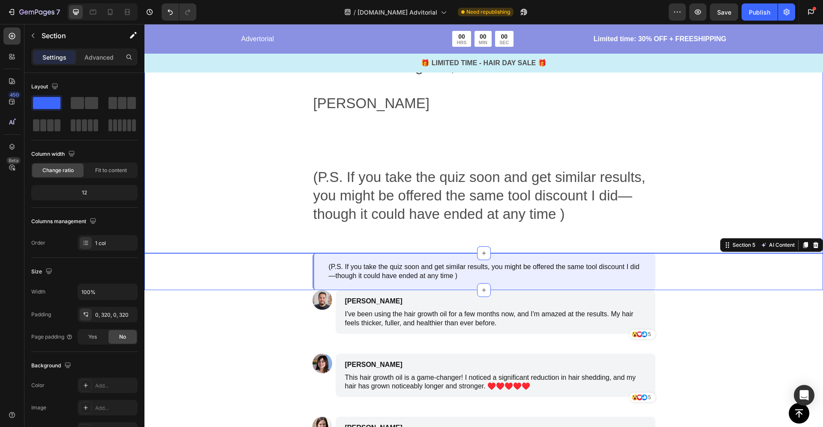
click at [481, 246] on div at bounding box center [484, 253] width 14 height 14
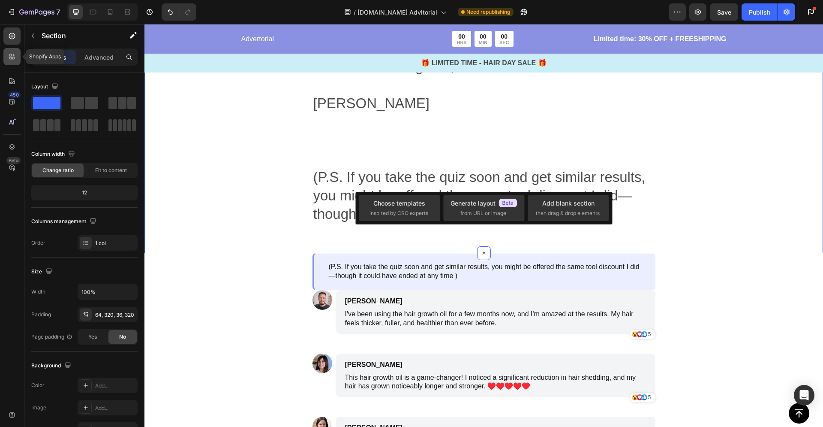
click at [12, 61] on div at bounding box center [11, 56] width 17 height 17
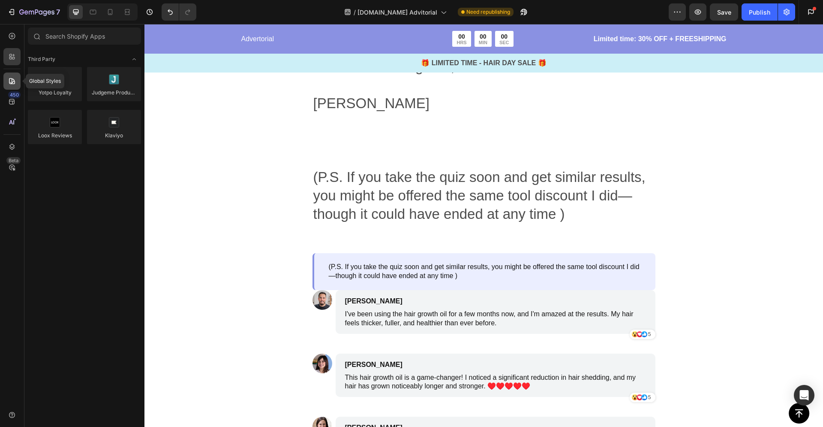
click at [11, 80] on icon at bounding box center [12, 81] width 6 height 6
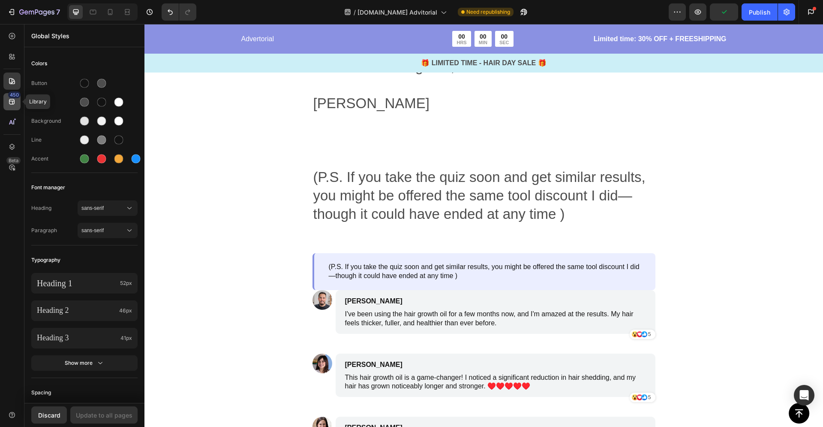
click at [9, 100] on icon at bounding box center [12, 101] width 9 height 9
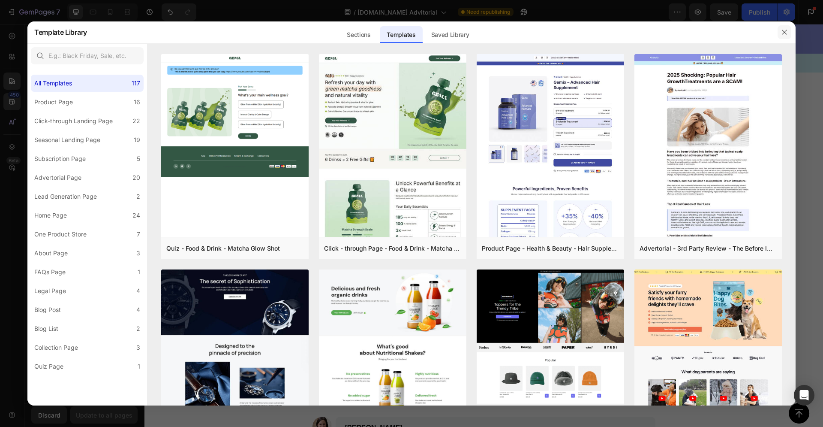
click at [787, 31] on icon "button" at bounding box center [784, 32] width 7 height 7
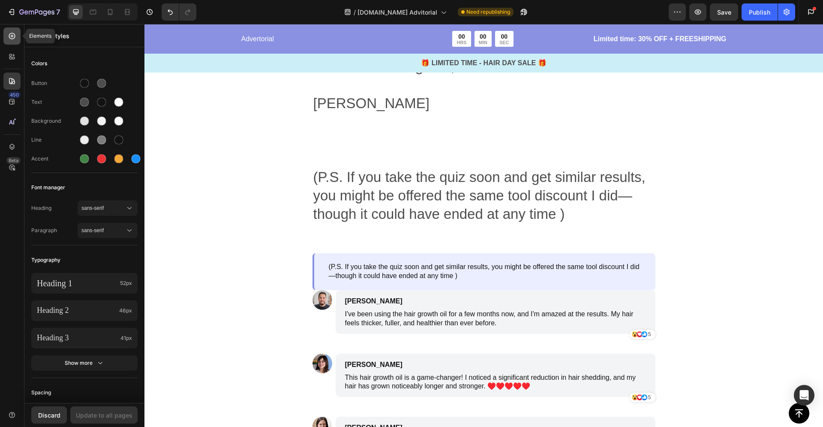
click at [12, 36] on icon at bounding box center [11, 35] width 3 height 3
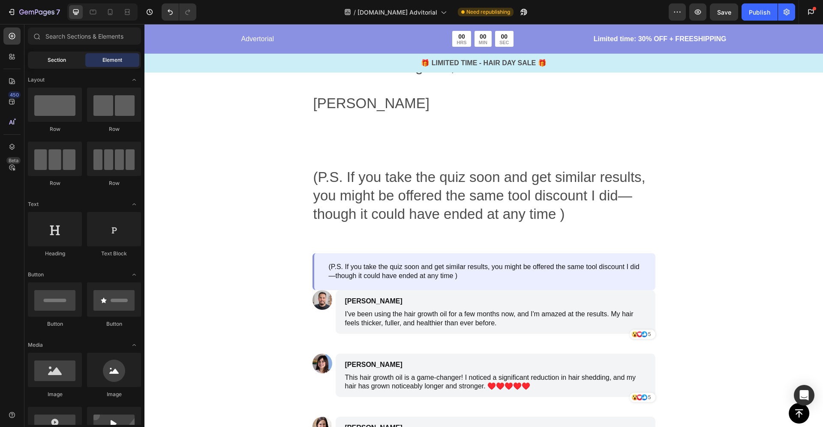
click at [59, 61] on span "Section" at bounding box center [57, 60] width 18 height 8
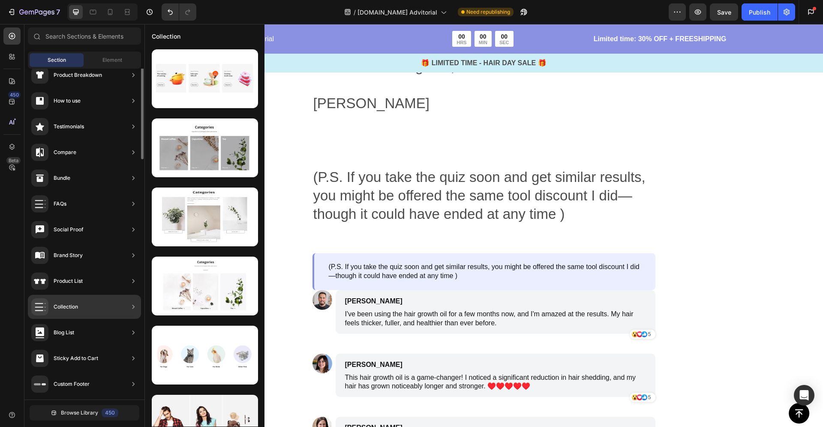
scroll to position [0, 0]
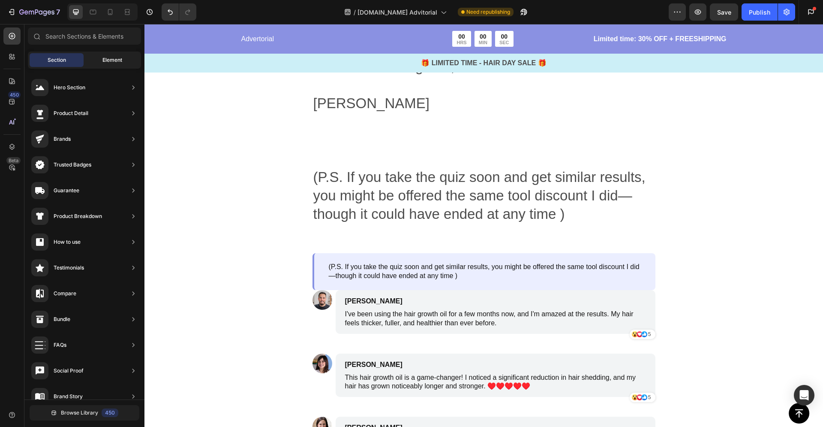
click at [115, 61] on span "Element" at bounding box center [112, 60] width 20 height 8
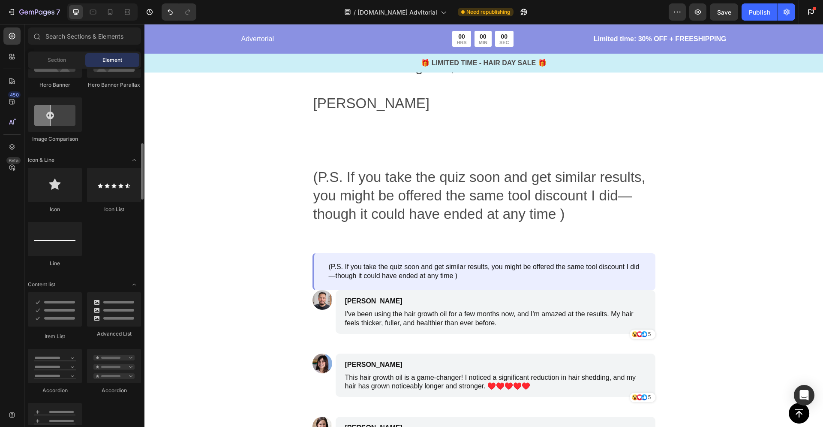
scroll to position [469, 0]
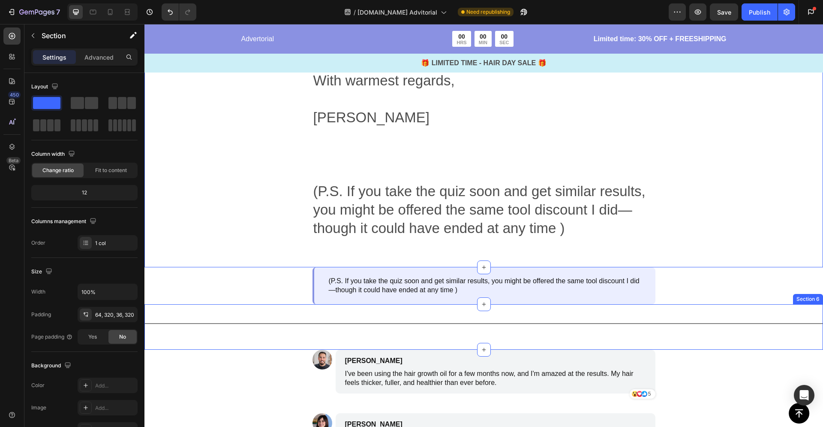
scroll to position [5249, 0]
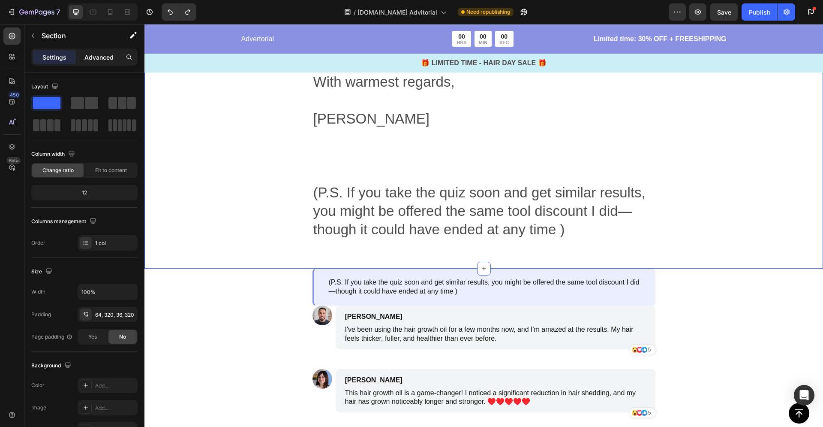
click at [97, 54] on p "Advanced" at bounding box center [98, 57] width 29 height 9
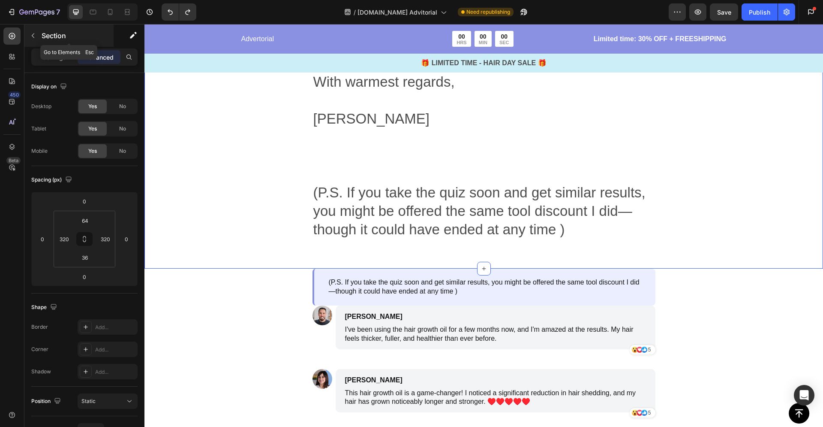
click at [34, 36] on icon "button" at bounding box center [33, 35] width 7 height 7
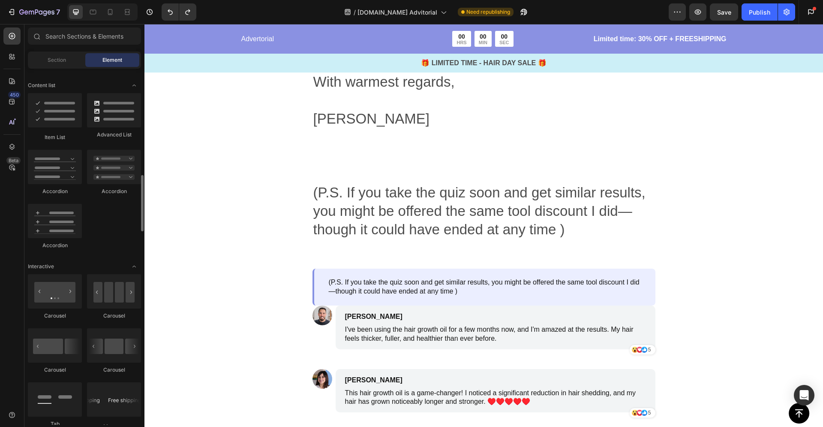
scroll to position [0, 0]
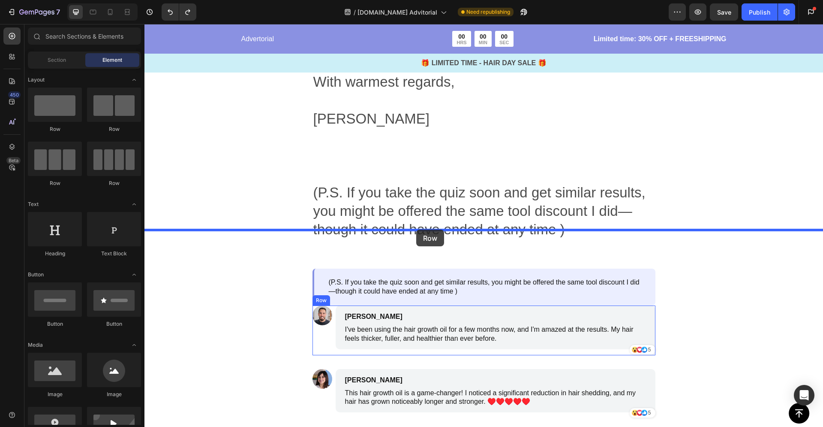
drag, startPoint x: 222, startPoint y: 142, endPoint x: 416, endPoint y: 229, distance: 212.8
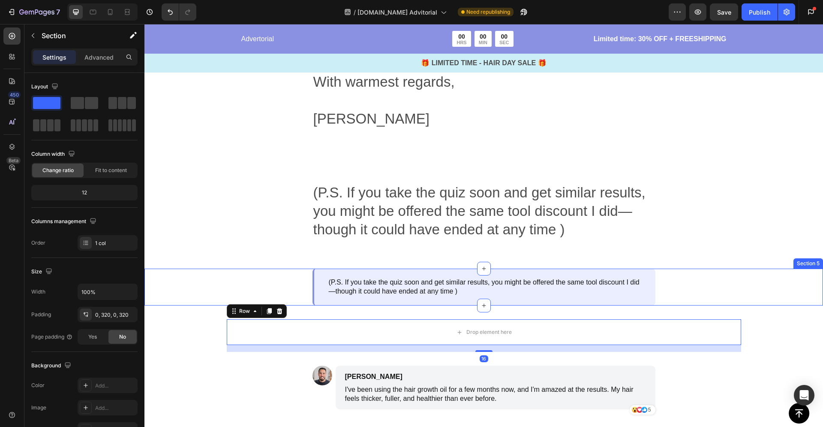
click at [184, 268] on div "(P.S. If you take the quiz soon and get similar results, you might be offered t…" at bounding box center [483, 286] width 679 height 37
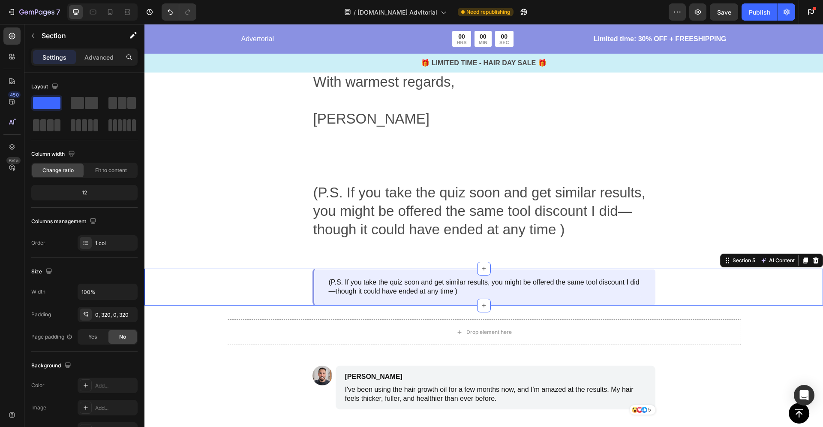
click at [258, 305] on div "Drop element here Row Section 6" at bounding box center [483, 335] width 679 height 60
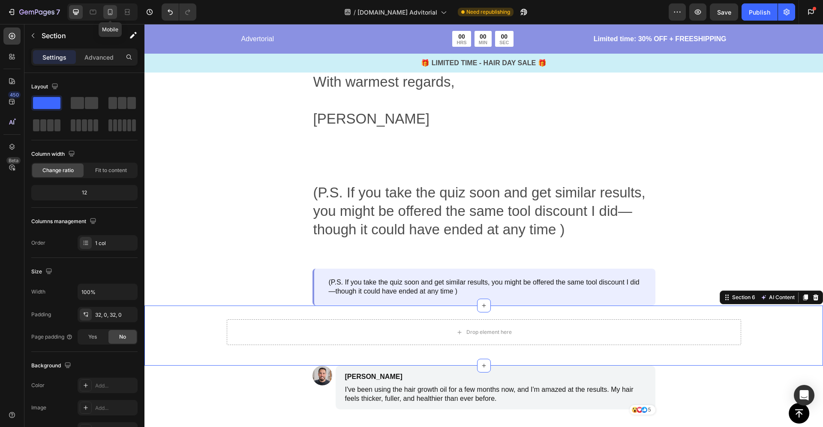
click at [111, 12] on icon at bounding box center [110, 12] width 9 height 9
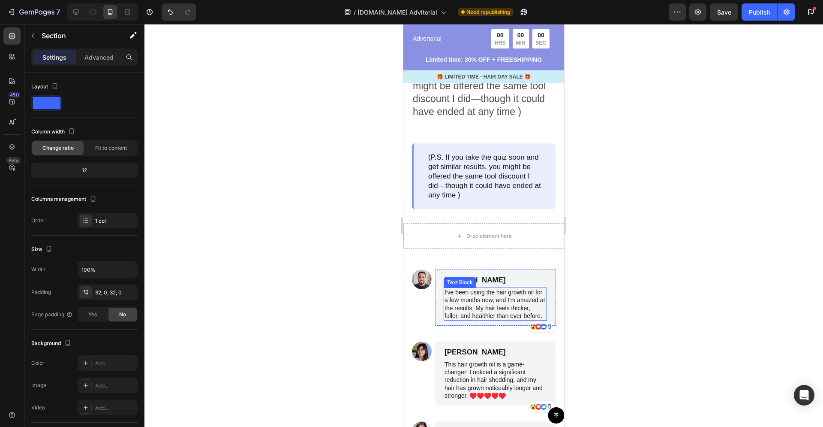
scroll to position [5276, 0]
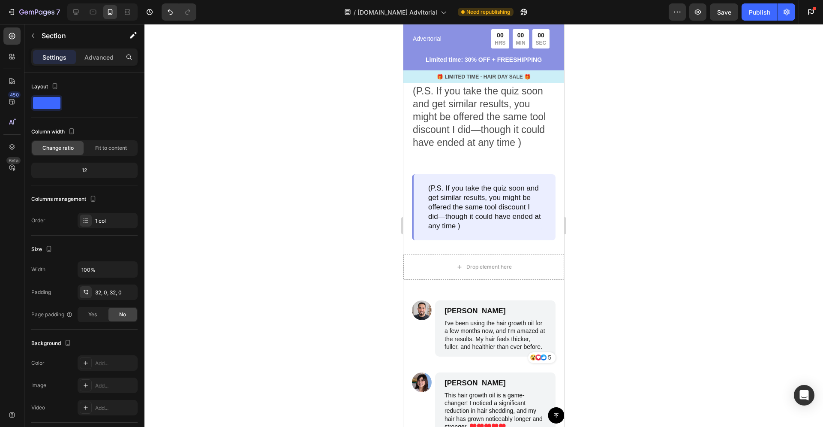
click at [423, 300] on div "Drop element here Row Section 6" at bounding box center [483, 270] width 161 height 60
click at [423, 280] on div "Drop element here" at bounding box center [483, 267] width 161 height 26
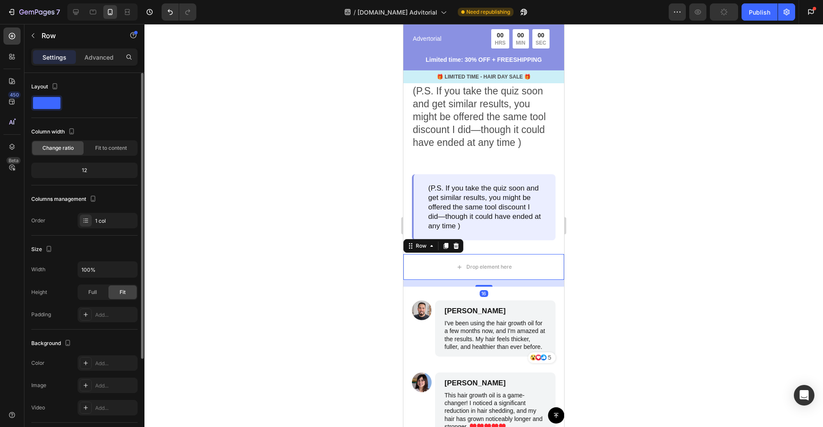
click at [89, 173] on div "12" at bounding box center [84, 170] width 103 height 12
drag, startPoint x: 84, startPoint y: 171, endPoint x: 77, endPoint y: 171, distance: 7.3
click at [79, 171] on div "12" at bounding box center [84, 170] width 103 height 12
click at [95, 53] on p "Advanced" at bounding box center [98, 57] width 29 height 9
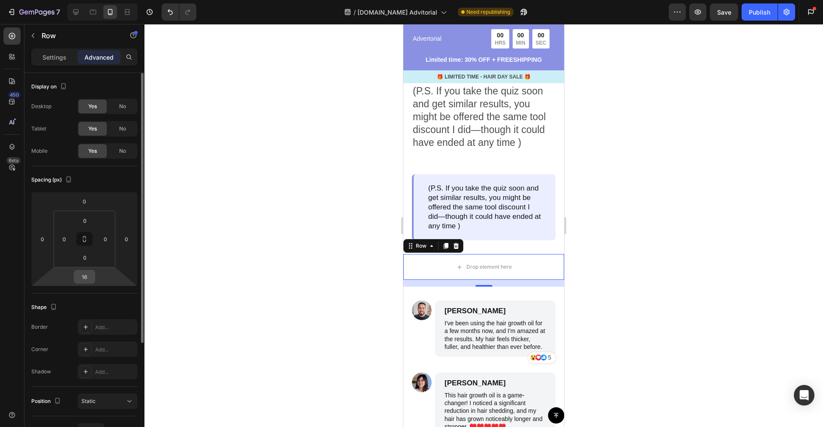
click at [89, 278] on input "16" at bounding box center [84, 276] width 17 height 13
click at [106, 0] on html "7 Version history / [DOMAIN_NAME] Advitorial Need republishing Preview Save Pub…" at bounding box center [411, 0] width 823 height 0
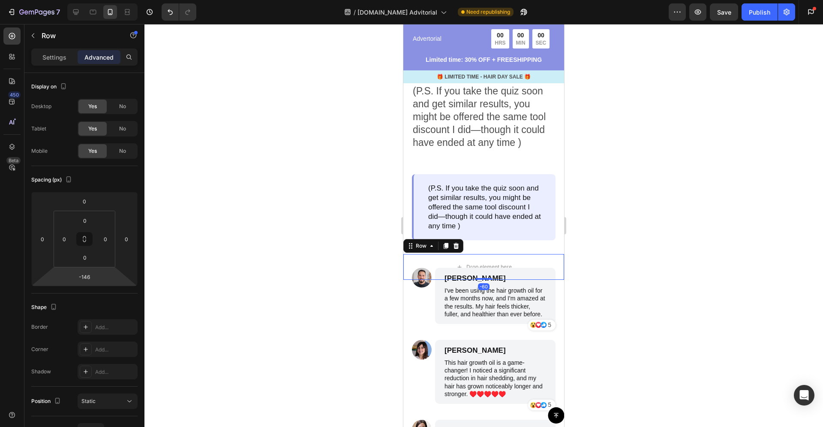
type input "-148"
drag, startPoint x: 96, startPoint y: 276, endPoint x: 103, endPoint y: 311, distance: 35.9
click at [103, 0] on html "7 Version history / [DOMAIN_NAME] Advitorial Need republishing Preview Save Pub…" at bounding box center [411, 0] width 823 height 0
click at [227, 294] on div at bounding box center [483, 225] width 679 height 403
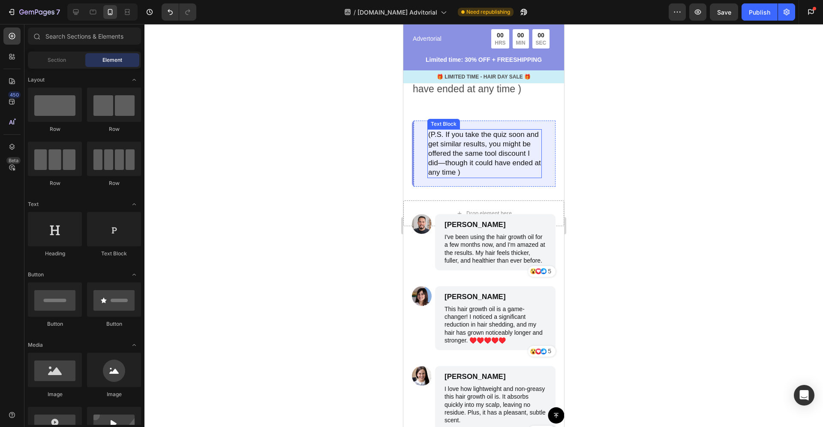
scroll to position [5369, 0]
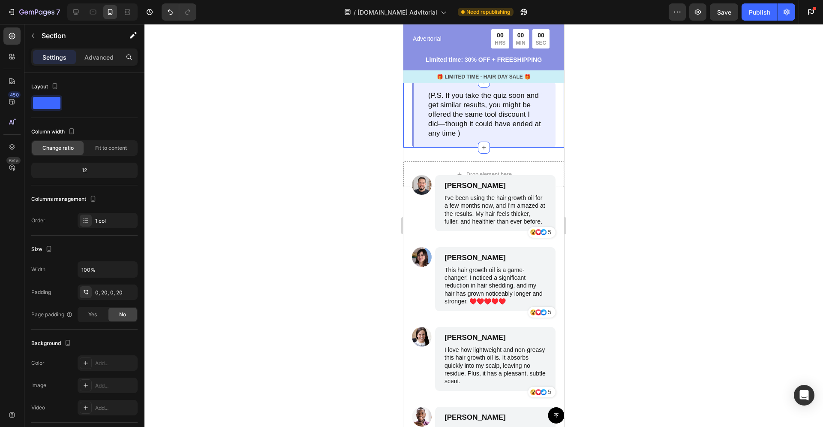
click at [409, 147] on div "(P.S. If you take the quiz soon and get similar results, you might be offered t…" at bounding box center [483, 114] width 161 height 66
click at [484, 181] on div "Drop element here" at bounding box center [483, 174] width 69 height 14
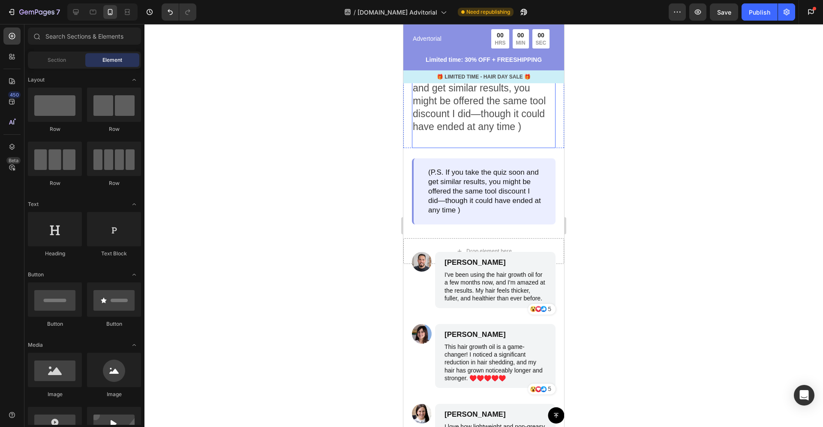
scroll to position [5288, 0]
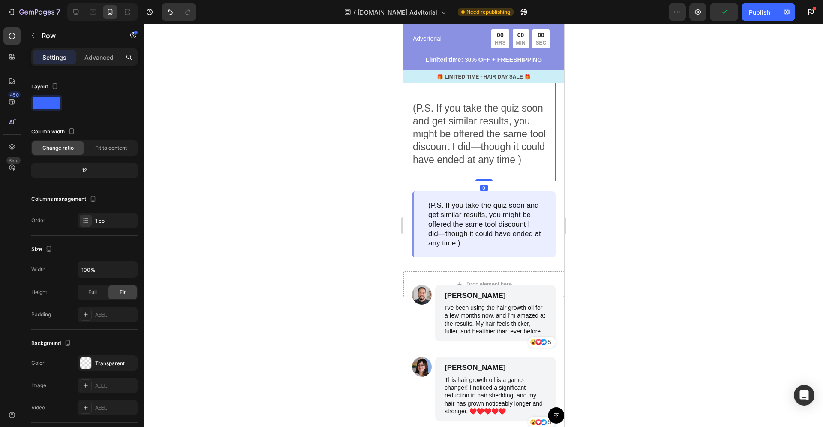
scroll to position [5215, 0]
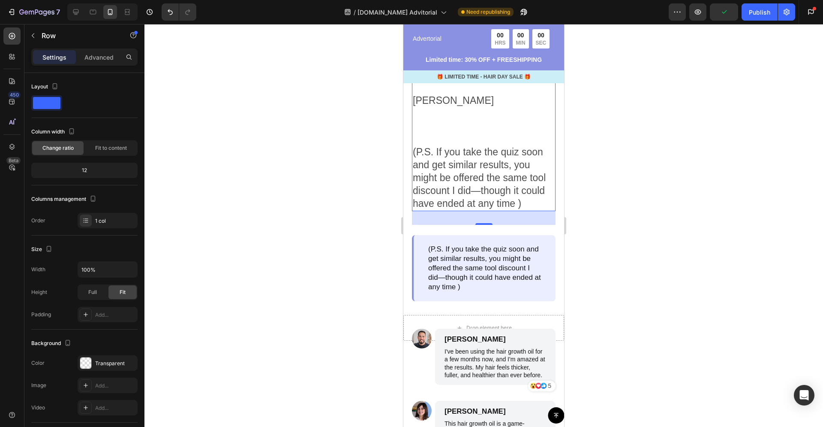
click at [532, 210] on p "(P.S. If you take the quiz soon and get similar results, you might be offered t…" at bounding box center [484, 171] width 142 height 77
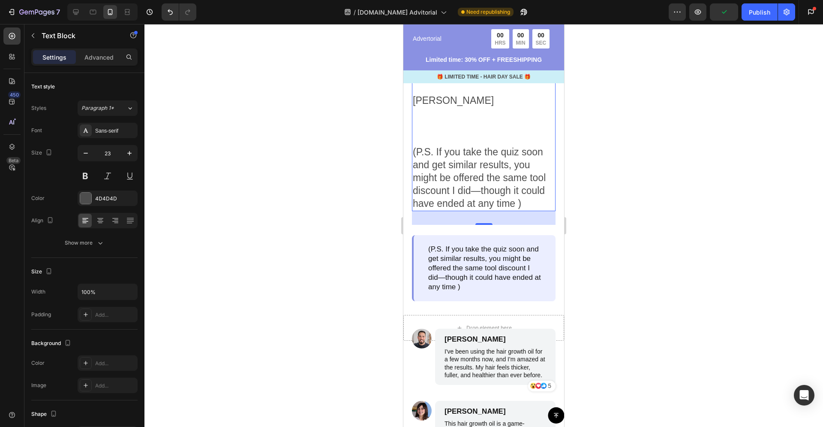
click at [532, 210] on p "(P.S. If you take the quiz soon and get similar results, you might be offered t…" at bounding box center [484, 171] width 142 height 77
click at [514, 210] on p "(P.S. If you take the quiz soon and get similar results, you might be offered t…" at bounding box center [484, 171] width 142 height 77
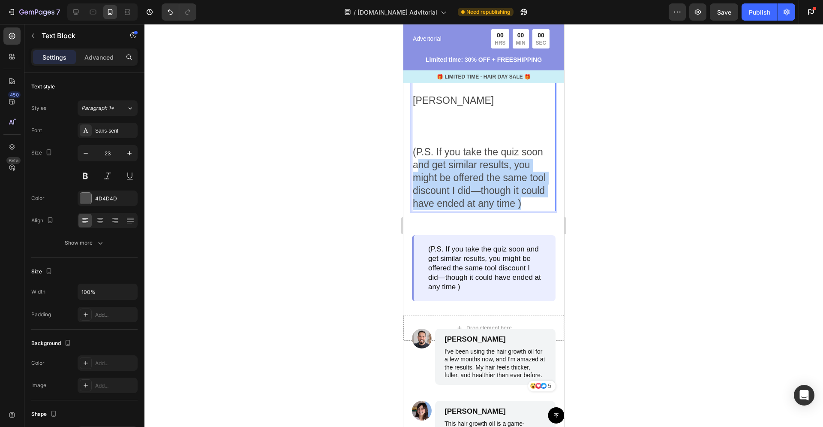
drag, startPoint x: 526, startPoint y: 277, endPoint x: 421, endPoint y: 231, distance: 114.8
click at [421, 210] on p "(P.S. If you take the quiz soon and get similar results, you might be offered t…" at bounding box center [484, 171] width 142 height 77
click at [423, 210] on p "(P.S. If you take the quiz soon and get similar results, you might be offered t…" at bounding box center [484, 171] width 142 height 77
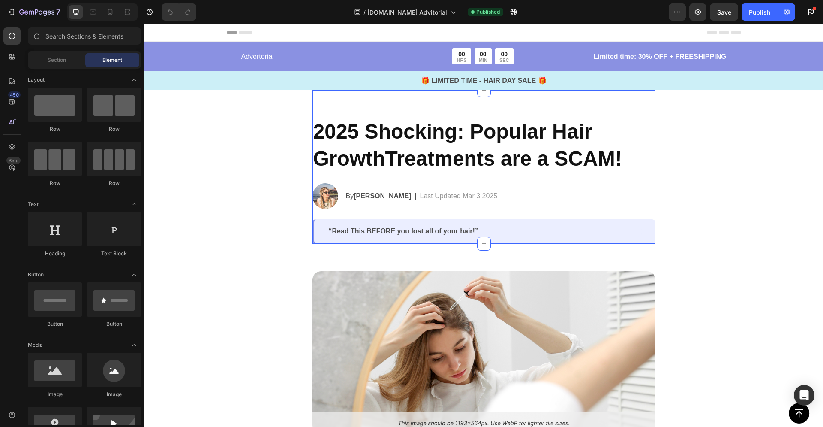
click at [320, 198] on img at bounding box center [326, 196] width 26 height 26
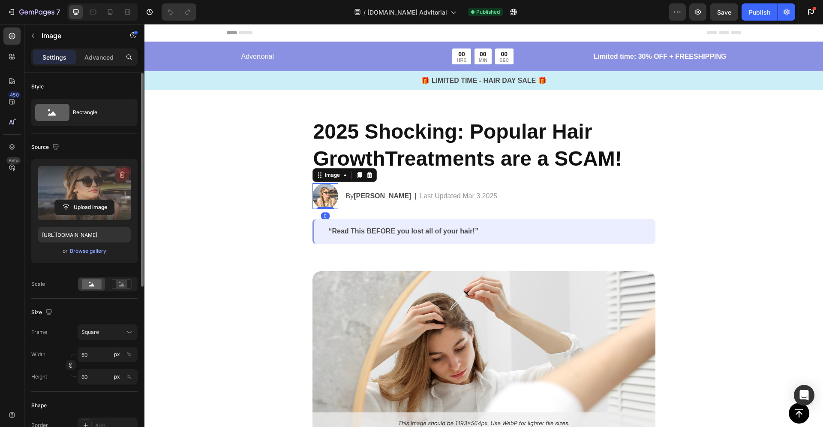
click at [120, 174] on icon "button" at bounding box center [122, 174] width 9 height 9
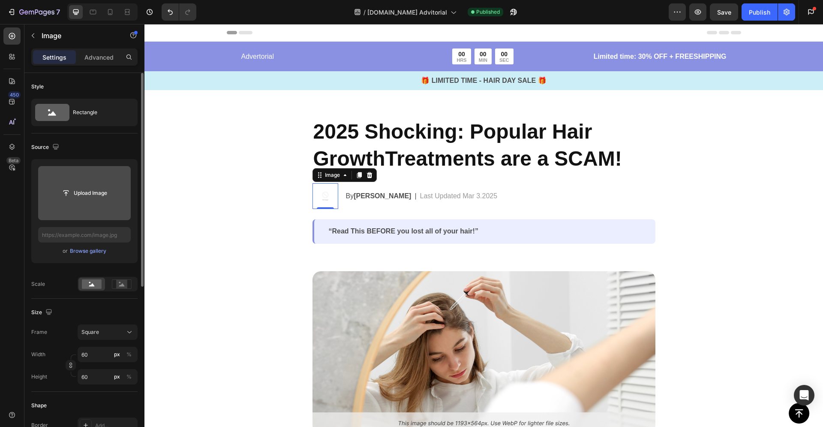
click at [93, 195] on input "file" at bounding box center [84, 193] width 59 height 15
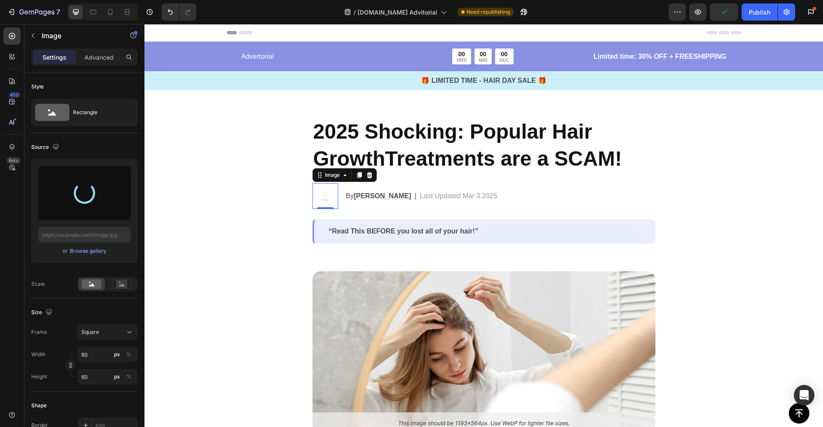
type input "https://cdn.shopify.com/s/files/1/0702/4273/0029/files/gempages_581709755282621…"
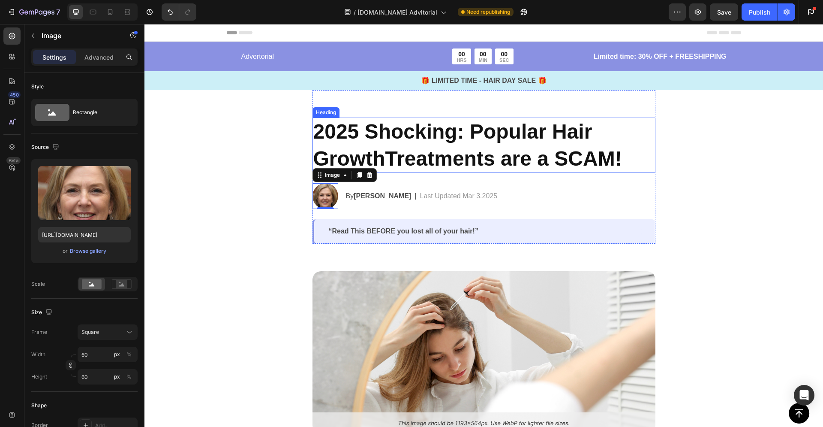
click at [373, 132] on h2 "2025 Shocking: Popular Hair GrowthTreatments are a SCAM!" at bounding box center [484, 144] width 343 height 55
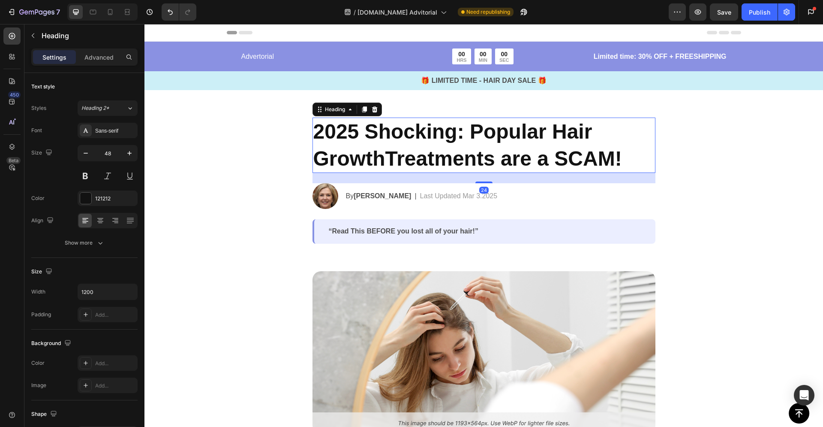
click at [376, 141] on h2 "2025 Shocking: Popular Hair GrowthTreatments are a SCAM!" at bounding box center [484, 144] width 343 height 55
click at [376, 141] on p "2025 Shocking: Popular Hair GrowthTreatments are a SCAM!" at bounding box center [483, 145] width 341 height 54
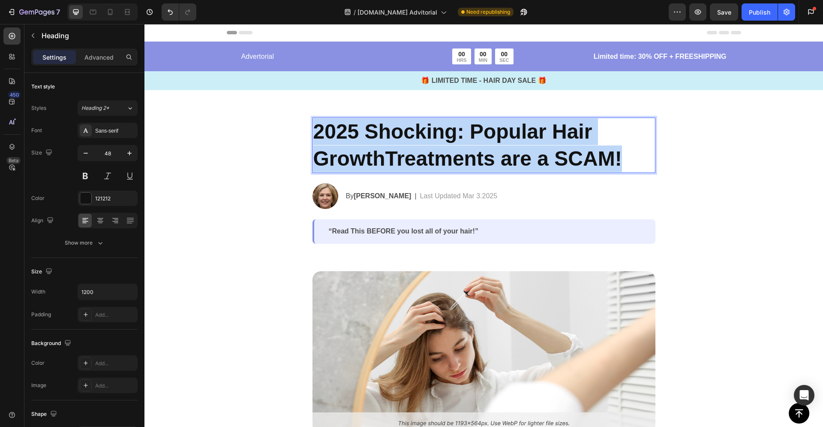
click at [376, 141] on p "2025 Shocking: Popular Hair GrowthTreatments are a SCAM!" at bounding box center [483, 145] width 341 height 54
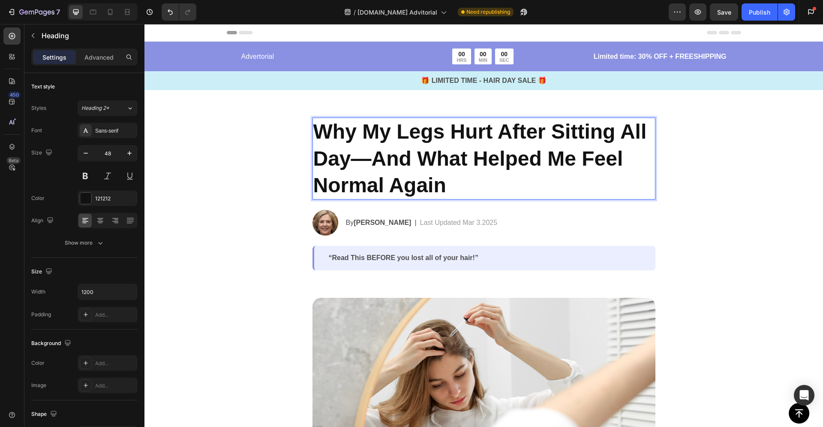
click at [441, 181] on p "Why My Legs Hurt After Sitting All Day—And What Helped Me Feel Normal Again" at bounding box center [483, 158] width 341 height 80
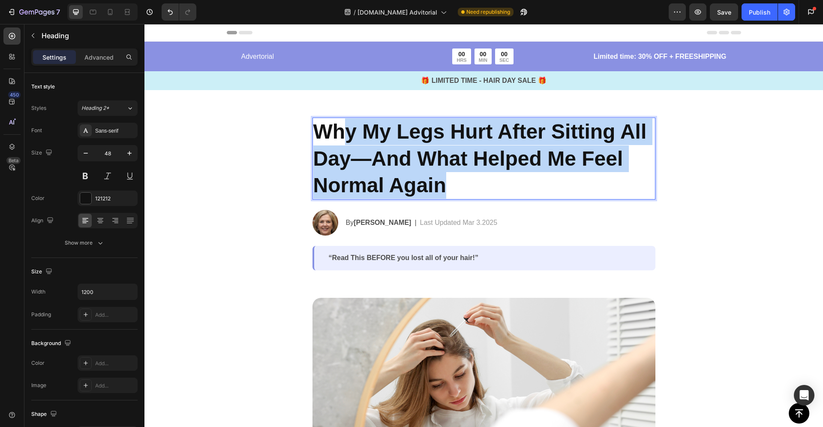
drag, startPoint x: 386, startPoint y: 162, endPoint x: 337, endPoint y: 140, distance: 53.7
click at [337, 140] on p "Why My Legs Hurt After Sitting All Day—And What Helped Me Feel Normal Again" at bounding box center [483, 158] width 341 height 80
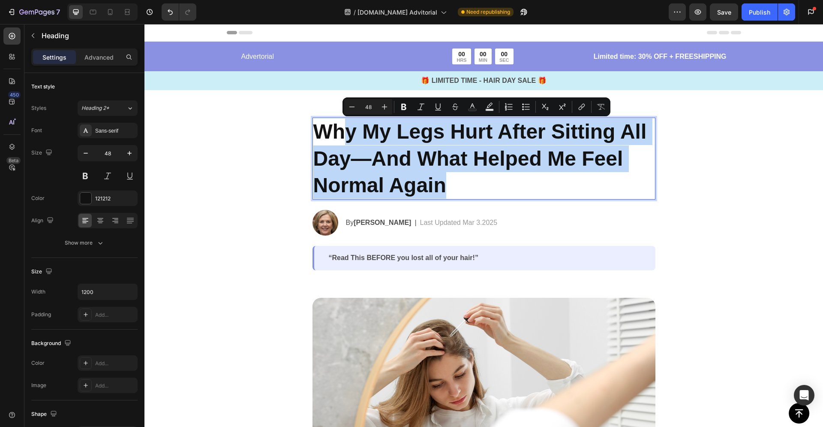
click at [414, 165] on p "Why My Legs Hurt After Sitting All Day—And What Helped Me Feel Normal Again" at bounding box center [483, 158] width 341 height 80
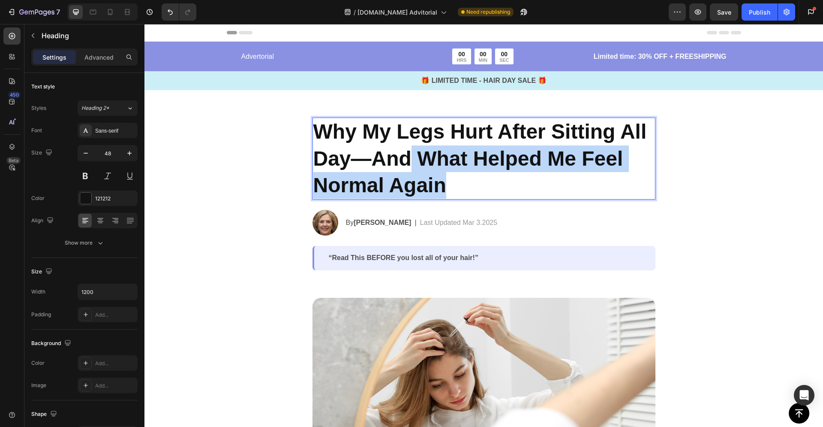
drag, startPoint x: 441, startPoint y: 180, endPoint x: 405, endPoint y: 168, distance: 38.0
click at [405, 168] on p "Why My Legs Hurt After Sitting All Day—And What Helped Me Feel Normal Again" at bounding box center [483, 158] width 341 height 80
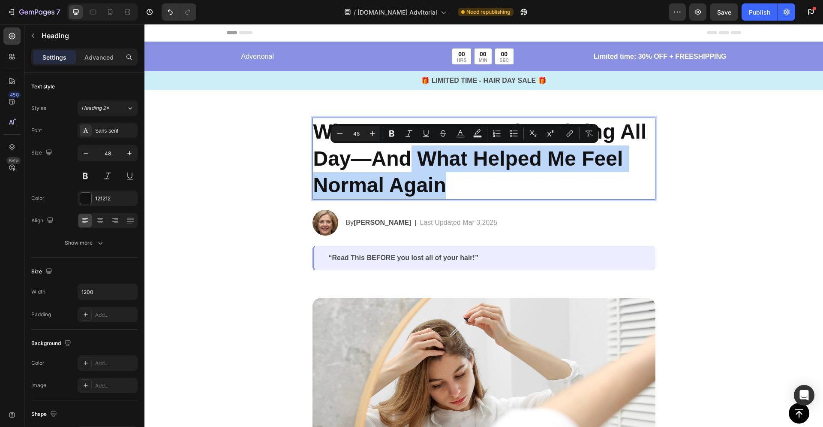
click at [442, 180] on p "Why My Legs Hurt After Sitting All Day—And What Helped Me Feel Normal Again" at bounding box center [483, 158] width 341 height 80
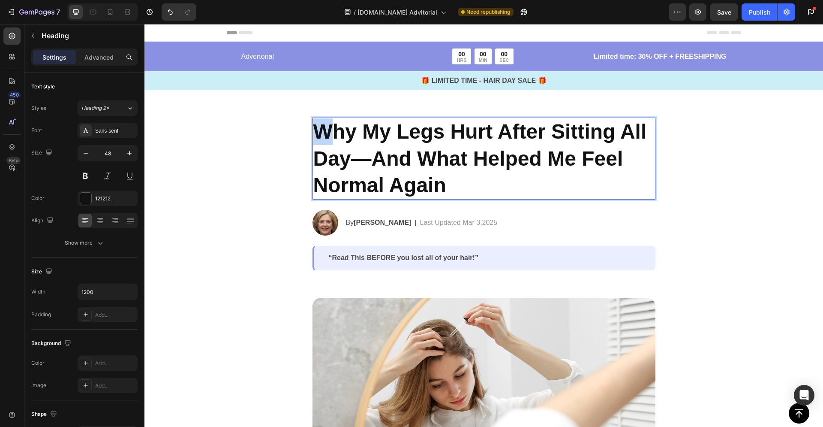
drag, startPoint x: 319, startPoint y: 129, endPoint x: 343, endPoint y: 144, distance: 27.9
click at [341, 143] on p "Why My Legs Hurt After Sitting All Day—And What Helped Me Feel Normal Again" at bounding box center [483, 158] width 341 height 80
click at [487, 205] on div "Why My Legs Hurt After Sitting All Day—And What Helped Me Feel Normal Again Hea…" at bounding box center [484, 193] width 343 height 153
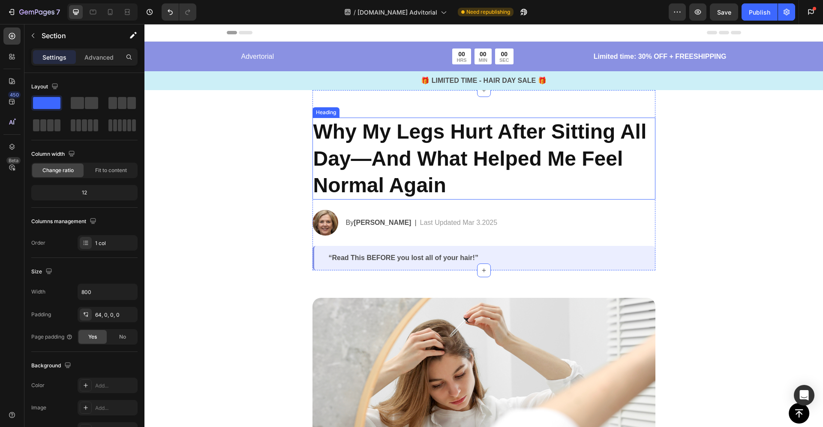
scroll to position [189, 0]
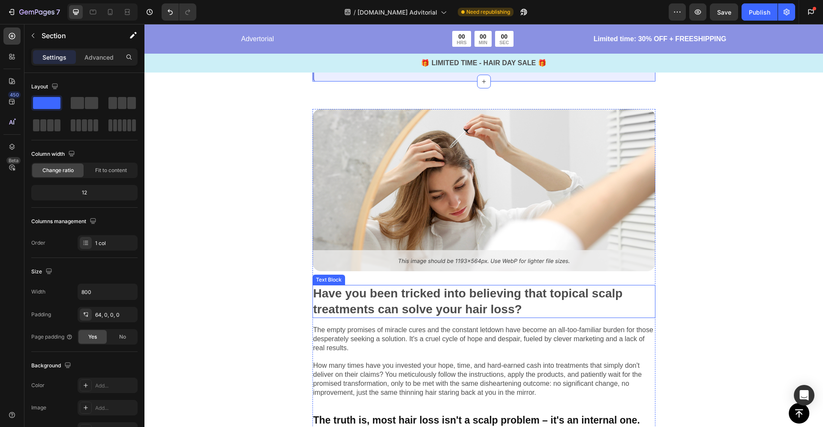
click at [479, 316] on p "Have you been tricked into believing that topical scalp treatments can solve yo…" at bounding box center [483, 301] width 341 height 31
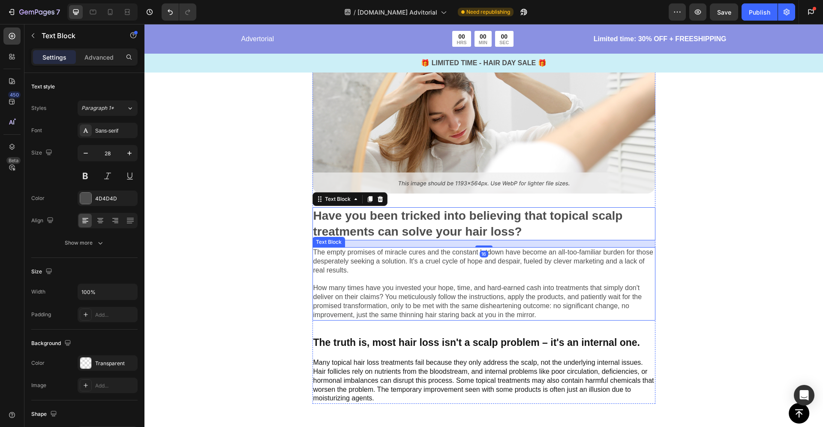
click at [471, 289] on p "The empty promises of miracle cures and the constant letdown have become an all…" at bounding box center [483, 283] width 341 height 71
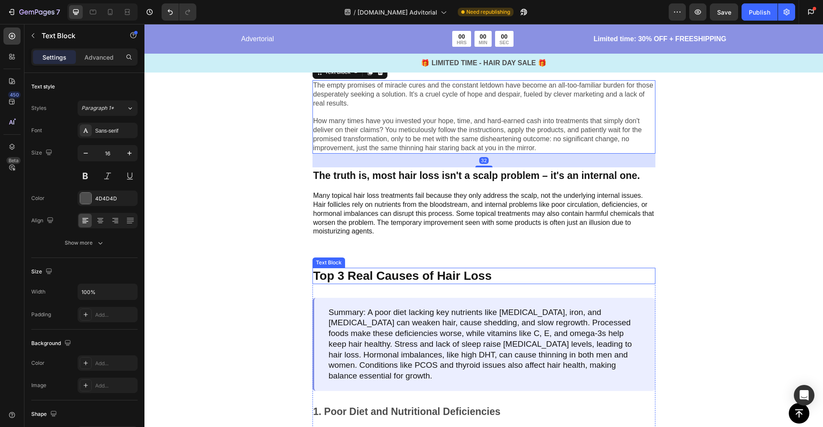
scroll to position [436, 0]
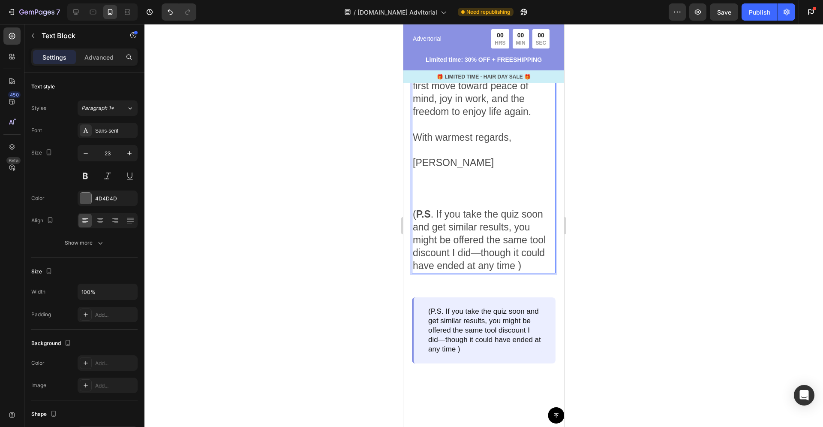
scroll to position [5153, 0]
click at [453, 170] on p "[PERSON_NAME]" at bounding box center [484, 157] width 142 height 26
drag, startPoint x: 454, startPoint y: 237, endPoint x: 418, endPoint y: 237, distance: 35.6
click at [418, 170] on p "[PERSON_NAME]" at bounding box center [484, 157] width 142 height 26
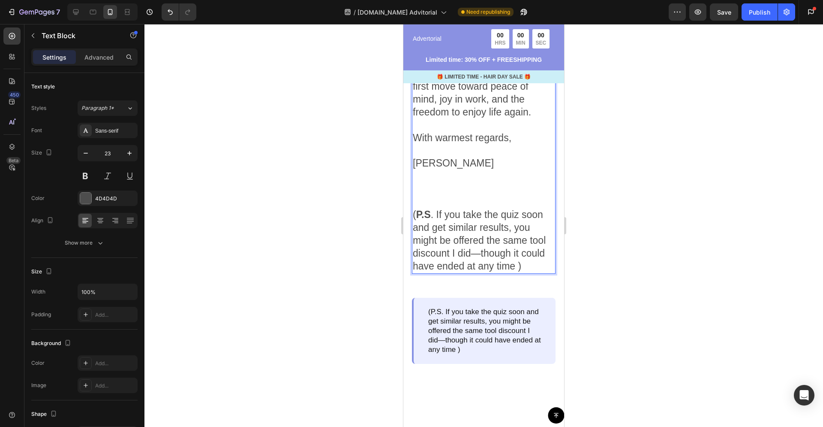
click at [421, 170] on p "[PERSON_NAME]" at bounding box center [484, 157] width 142 height 26
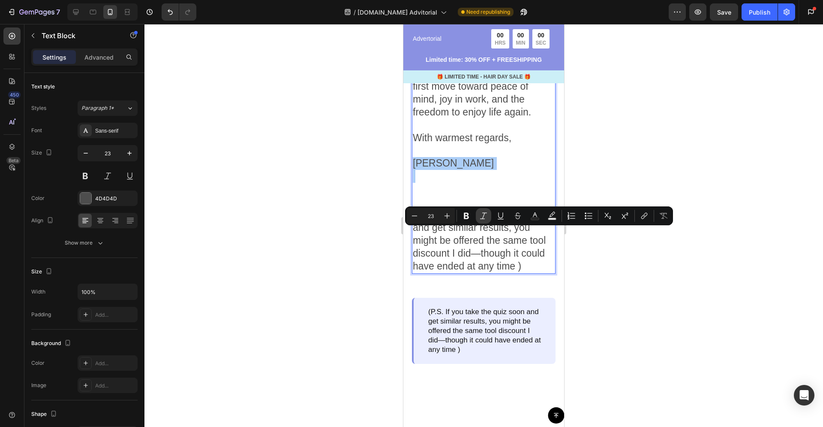
click at [486, 215] on icon "Editor contextual toolbar" at bounding box center [483, 215] width 9 height 9
drag, startPoint x: 498, startPoint y: 240, endPoint x: 905, endPoint y: 246, distance: 406.9
click at [498, 170] on p "[PERSON_NAME]" at bounding box center [484, 157] width 142 height 26
click at [498, 183] on p "Rich Text Editor. Editing area: main" at bounding box center [484, 176] width 142 height 13
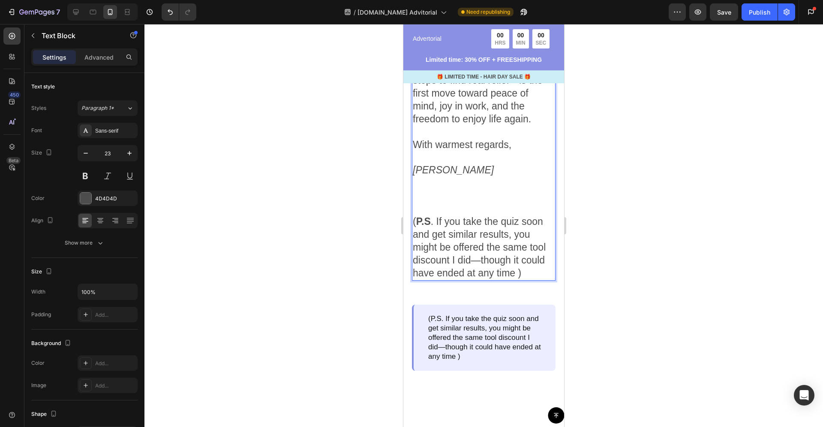
scroll to position [5137, 0]
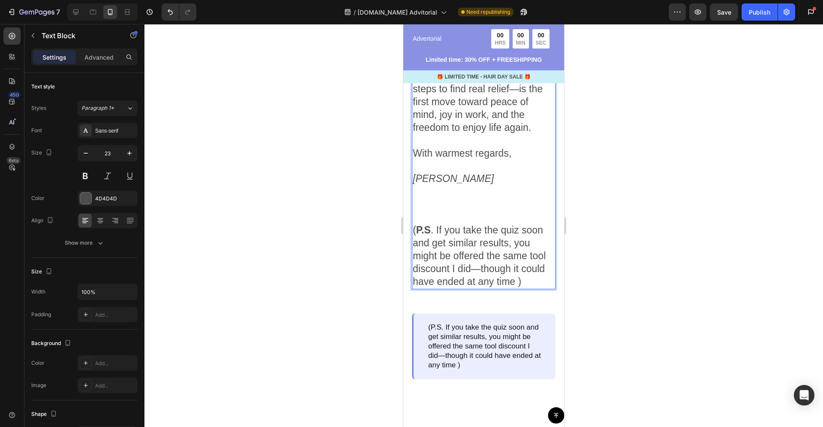
click at [466, 160] on p "With warmest regards," at bounding box center [484, 153] width 142 height 13
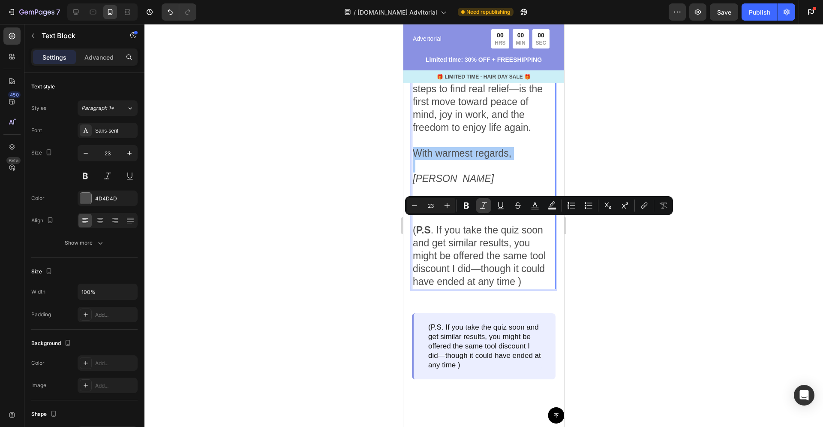
click at [487, 207] on icon "Editor contextual toolbar" at bounding box center [483, 205] width 9 height 9
click at [483, 288] on p "( P.S . If you take the quiz soon and get similar results, you might be offered…" at bounding box center [484, 249] width 142 height 77
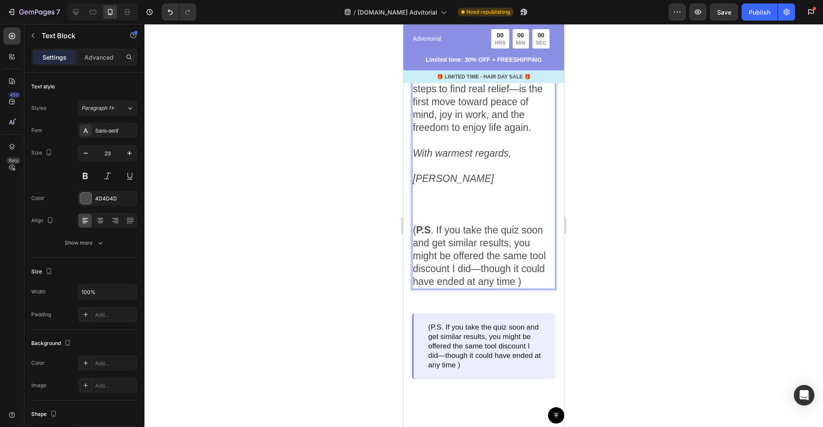
click at [479, 198] on p "Rich Text Editor. Editing area: main" at bounding box center [484, 191] width 142 height 13
click at [479, 185] on p "[PERSON_NAME]" at bounding box center [484, 172] width 142 height 26
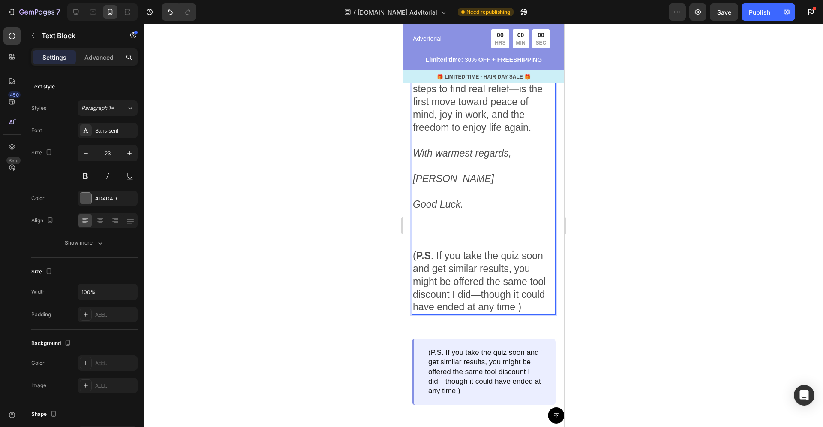
click at [449, 210] on icon "Good Luck." at bounding box center [438, 203] width 51 height 11
click at [450, 210] on icon "Good Luck." at bounding box center [438, 203] width 51 height 11
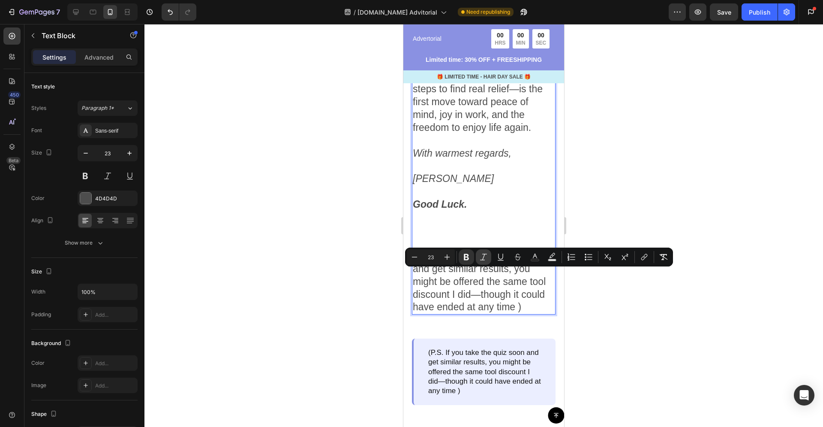
click at [486, 258] on icon "Editor contextual toolbar" at bounding box center [483, 256] width 9 height 9
click at [486, 224] on p "Rich Text Editor. Editing area: main" at bounding box center [484, 217] width 142 height 13
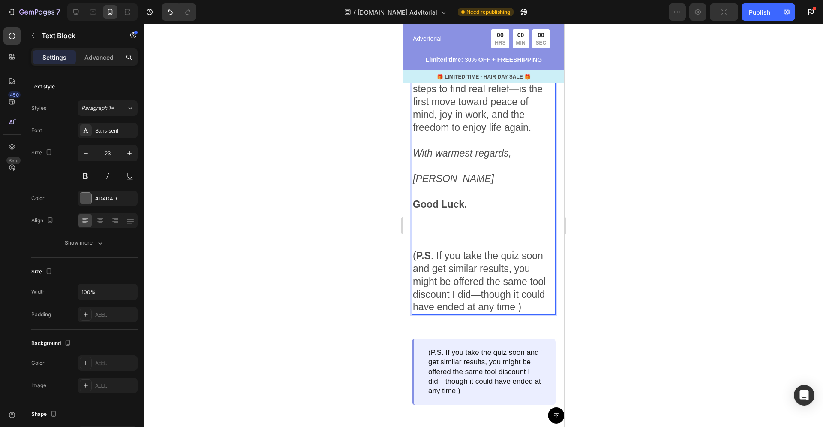
click at [486, 237] on p "Rich Text Editor. Editing area: main" at bounding box center [484, 230] width 142 height 13
click at [475, 237] on p "Rich Text Editor. Editing area: main" at bounding box center [484, 230] width 142 height 13
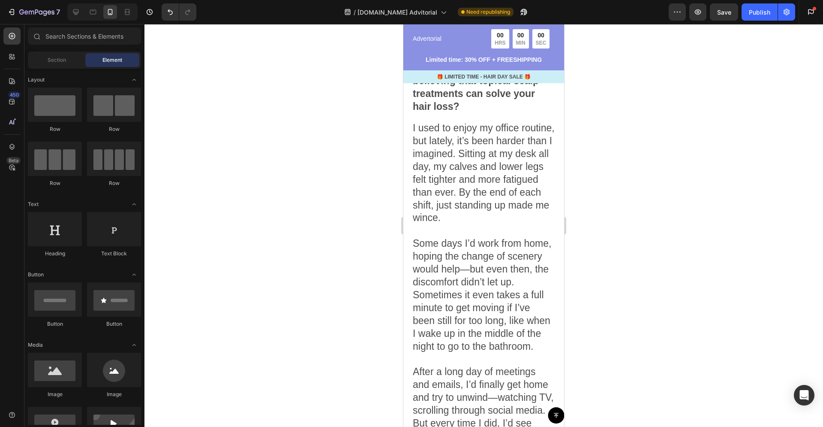
scroll to position [268, 0]
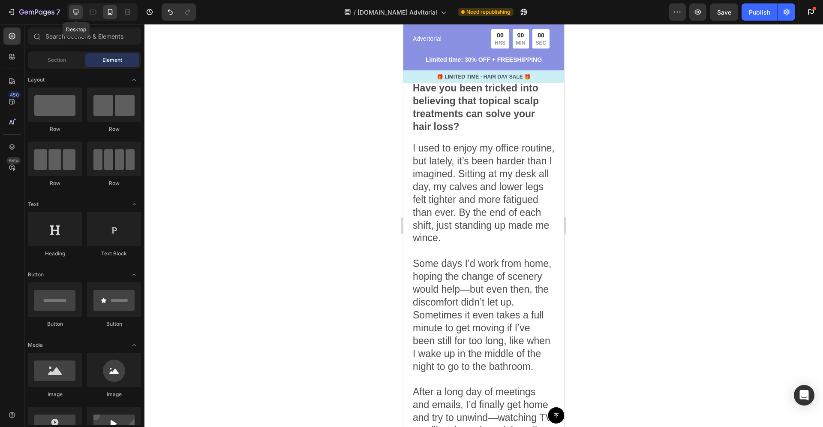
click at [75, 10] on icon at bounding box center [76, 12] width 9 height 9
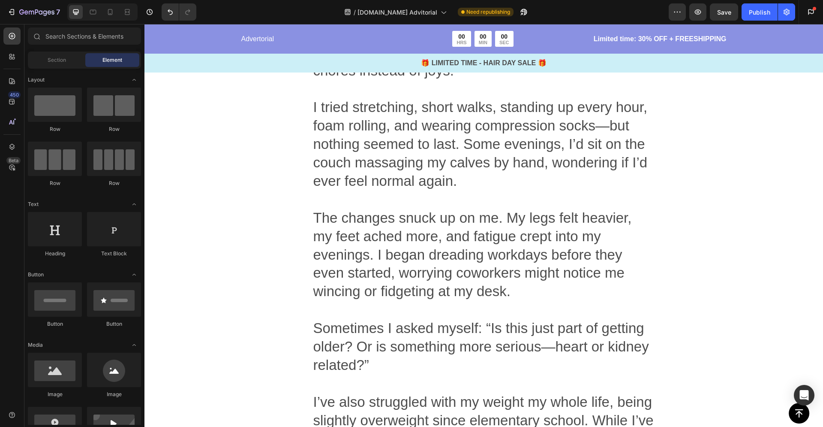
scroll to position [3433, 0]
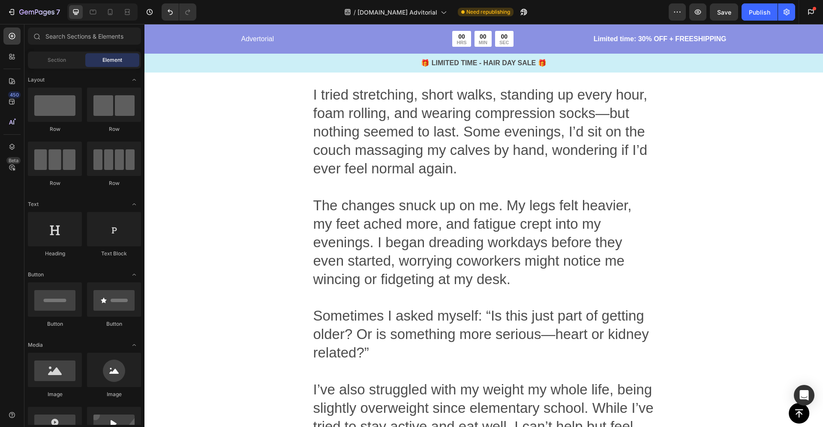
drag, startPoint x: 823, startPoint y: 239, endPoint x: 759, endPoint y: 264, distance: 68.7
click at [486, 199] on p "The changes snuck up on me. My legs felt heavier, my feet ached more, and fatig…" at bounding box center [483, 251] width 341 height 110
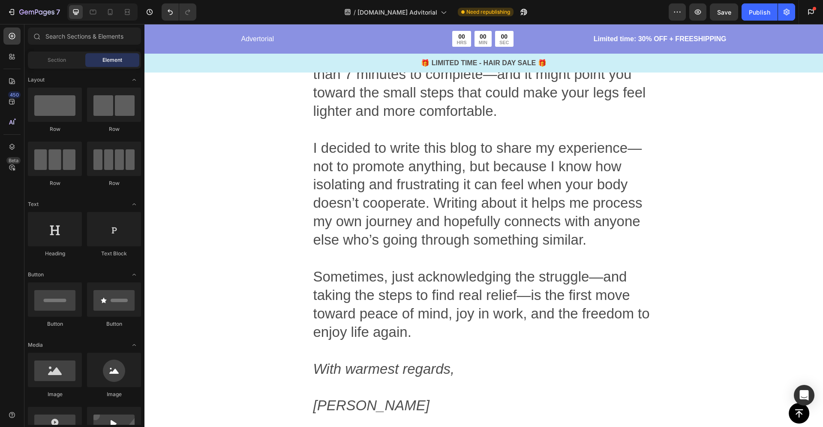
scroll to position [4879, 0]
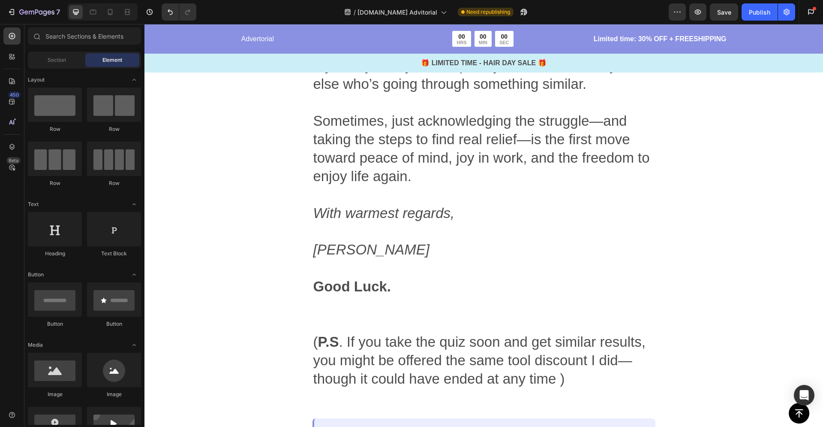
click at [490, 314] on p "( P.S . If you take the quiz soon and get similar results, you might be offered…" at bounding box center [483, 351] width 341 height 74
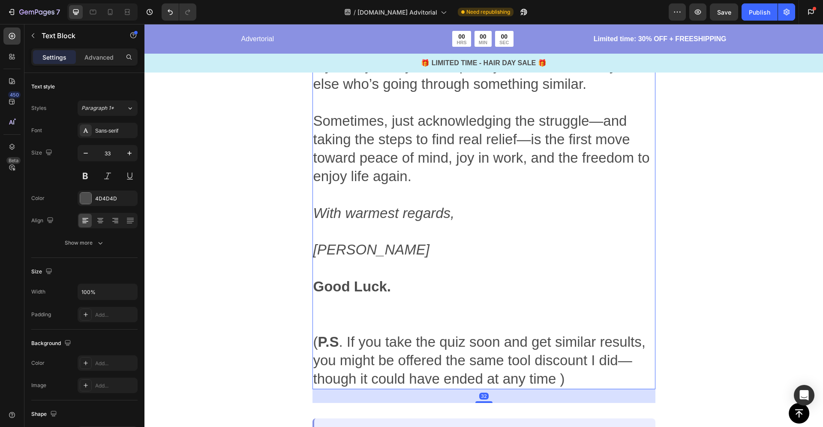
click at [575, 389] on div "32" at bounding box center [484, 396] width 343 height 14
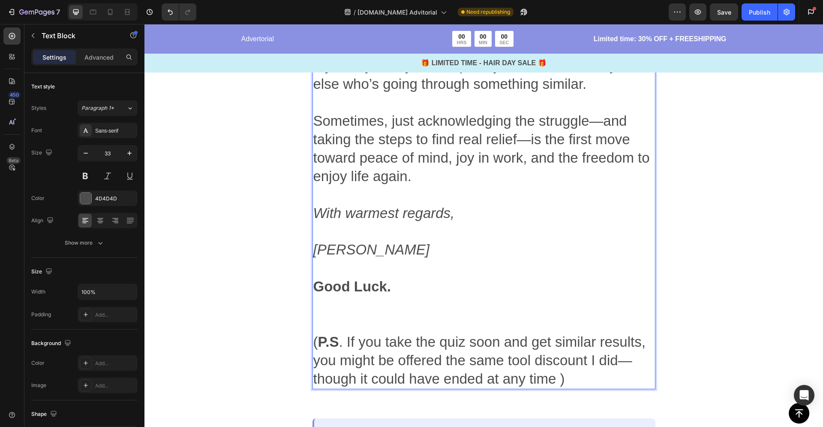
click at [569, 314] on p "( P.S . If you take the quiz soon and get similar results, you might be offered…" at bounding box center [483, 351] width 341 height 74
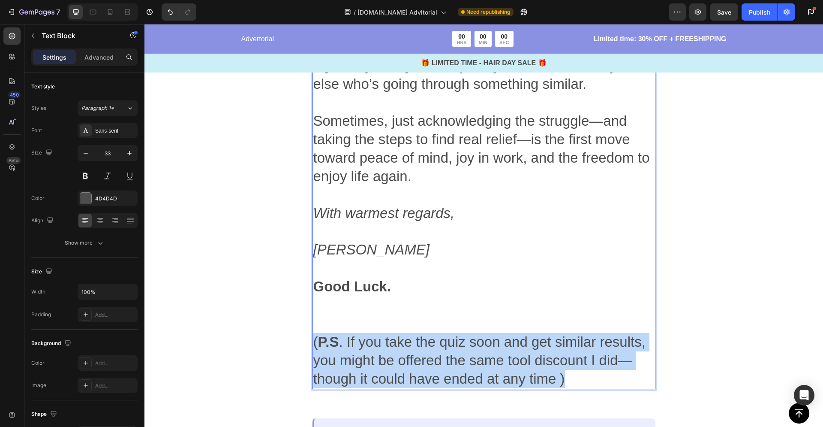
click at [569, 314] on p "( P.S . If you take the quiz soon and get similar results, you might be offered…" at bounding box center [483, 351] width 341 height 74
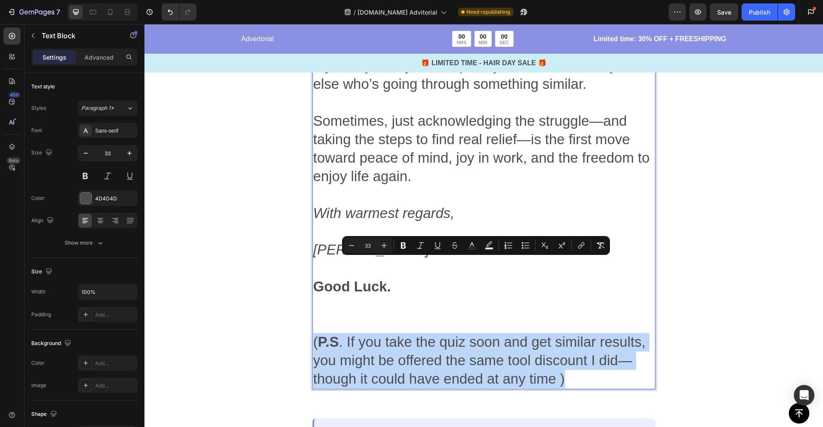
click at [568, 314] on p "( P.S . If you take the quiz soon and get similar results, you might be offered…" at bounding box center [483, 351] width 341 height 74
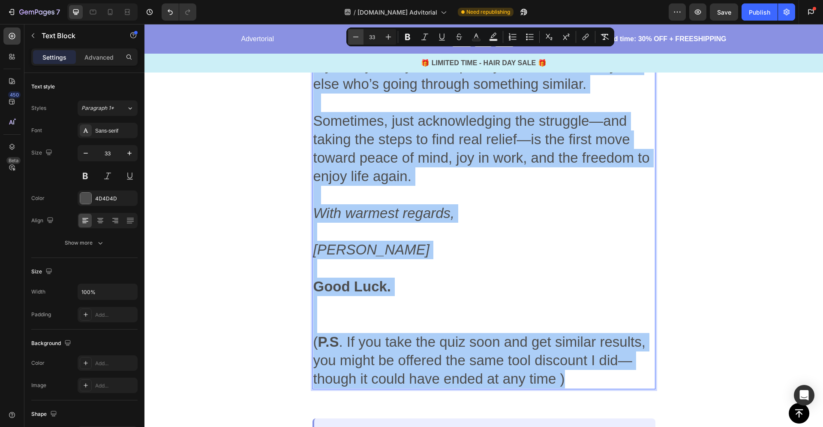
click at [355, 38] on icon "Editor contextual toolbar" at bounding box center [356, 37] width 9 height 9
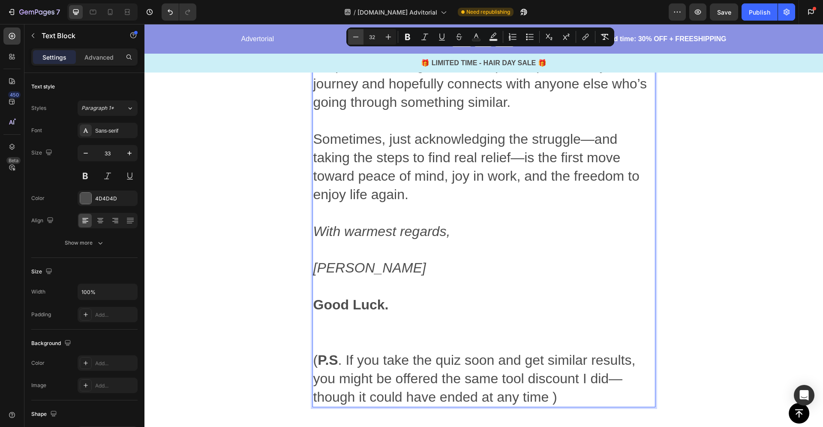
click at [355, 38] on icon "Editor contextual toolbar" at bounding box center [356, 37] width 9 height 9
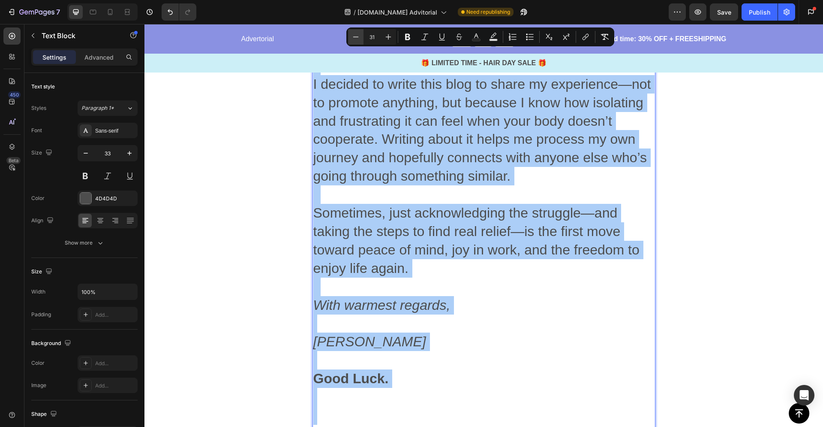
click at [355, 38] on icon "Editor contextual toolbar" at bounding box center [356, 37] width 9 height 9
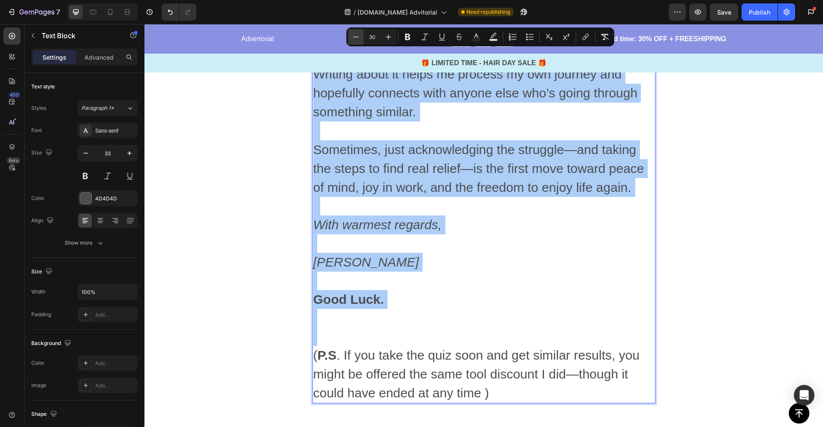
click at [355, 38] on icon "Editor contextual toolbar" at bounding box center [356, 37] width 9 height 9
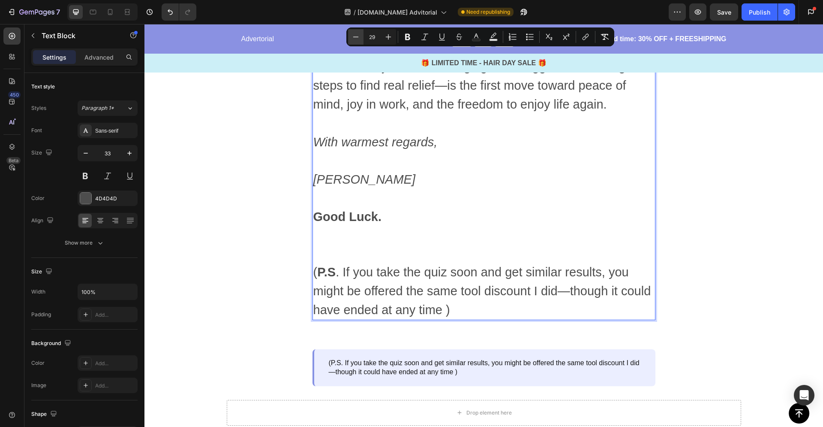
click at [355, 38] on icon "Editor contextual toolbar" at bounding box center [356, 37] width 9 height 9
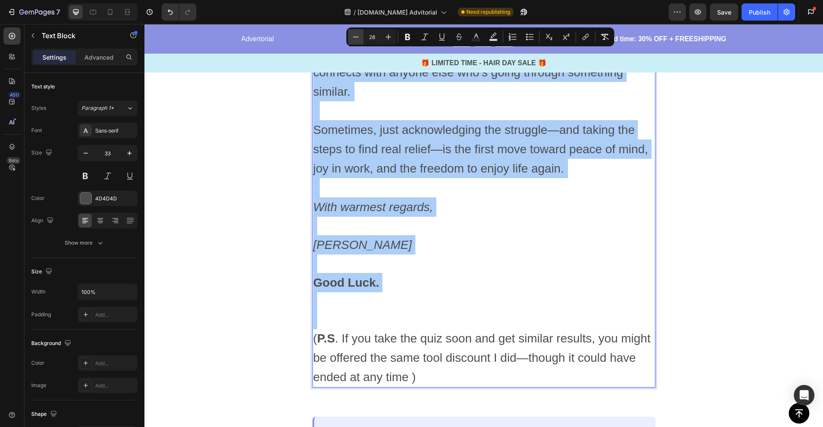
click at [355, 38] on icon "Editor contextual toolbar" at bounding box center [356, 37] width 9 height 9
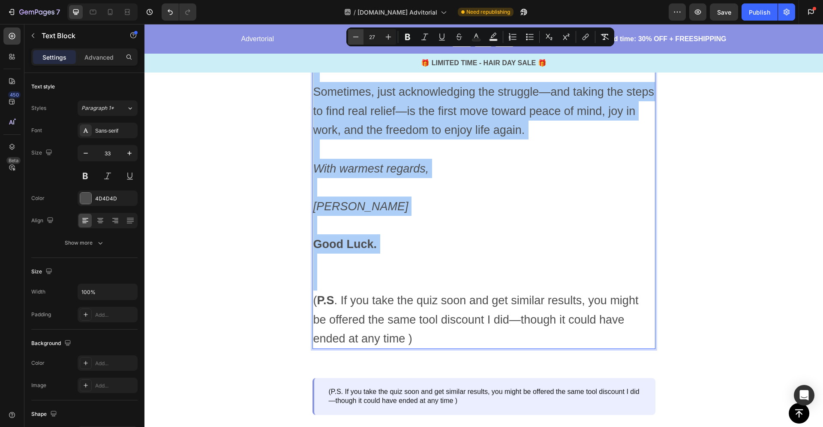
click at [355, 38] on icon "Editor contextual toolbar" at bounding box center [356, 37] width 9 height 9
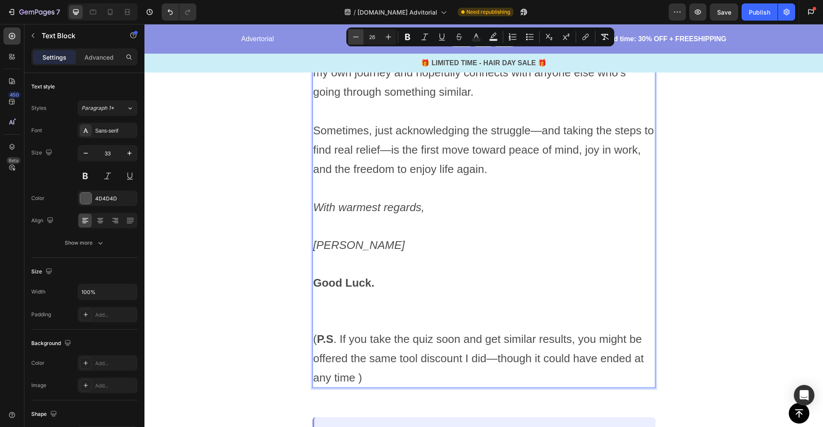
click at [355, 38] on icon "Editor contextual toolbar" at bounding box center [356, 37] width 9 height 9
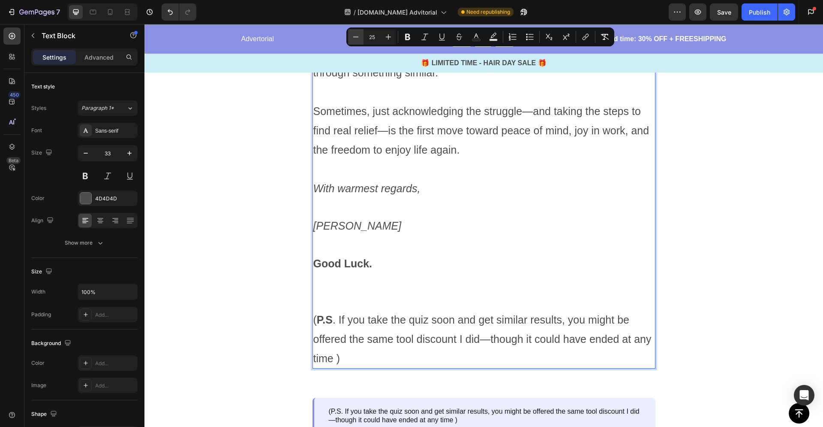
click at [355, 38] on icon "Editor contextual toolbar" at bounding box center [356, 37] width 9 height 9
type input "24"
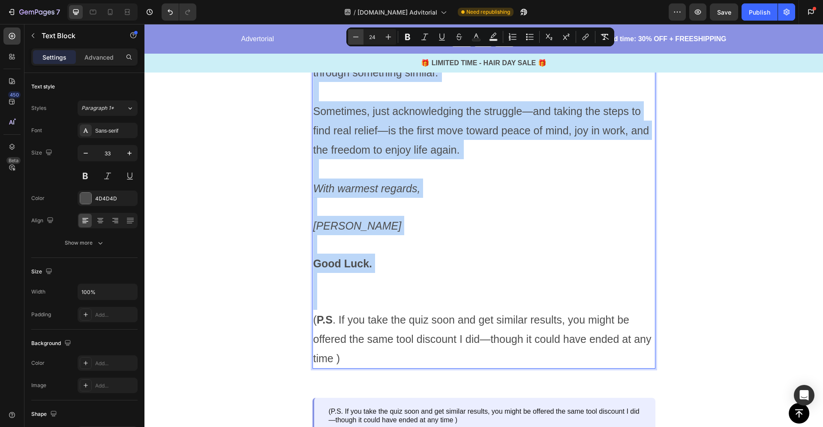
scroll to position [4564, 0]
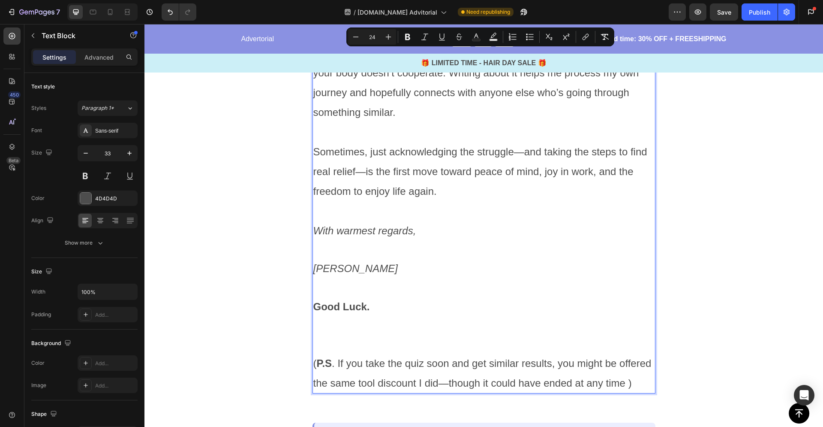
click at [389, 240] on p "[PERSON_NAME]" at bounding box center [483, 259] width 341 height 38
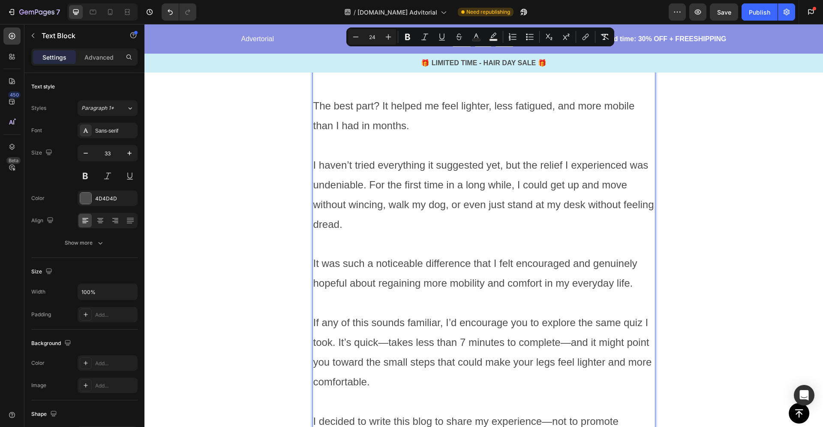
scroll to position [4153, 0]
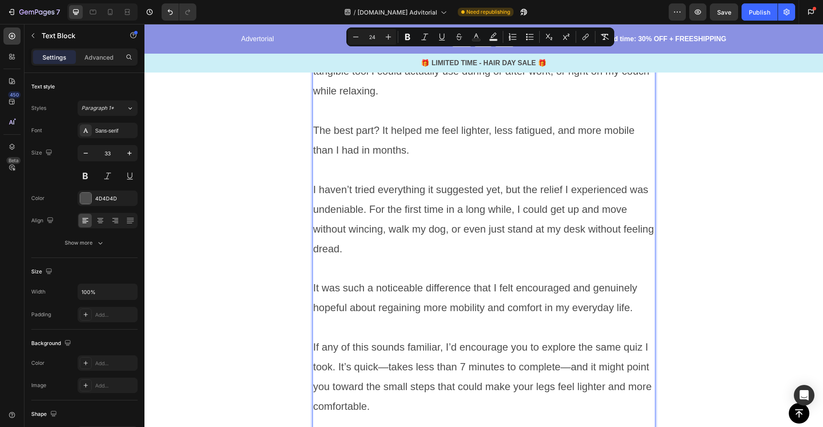
click at [496, 277] on p "It was such a noticeable difference that I felt encouraged and genuinely hopefu…" at bounding box center [483, 306] width 341 height 59
click at [490, 197] on p "I haven’t tried everything it suggested yet, but the relief I experienced was u…" at bounding box center [483, 228] width 341 height 99
drag, startPoint x: 473, startPoint y: 204, endPoint x: 471, endPoint y: 213, distance: 9.4
click at [472, 282] on span "It was such a noticeable difference that I felt encouraged and genuinely hopefu…" at bounding box center [475, 297] width 324 height 31
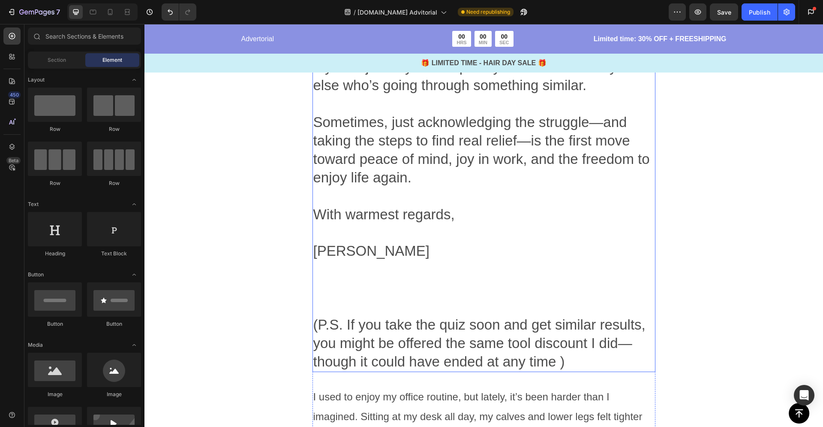
scroll to position [2464, 0]
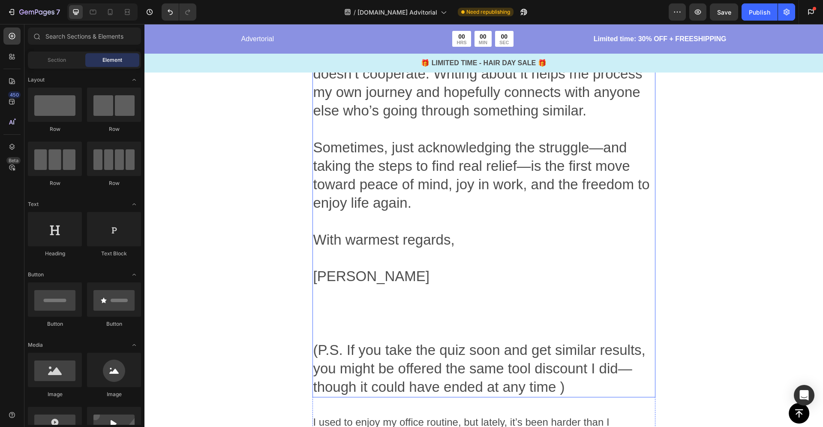
click at [447, 249] on p "[PERSON_NAME]" at bounding box center [483, 267] width 341 height 37
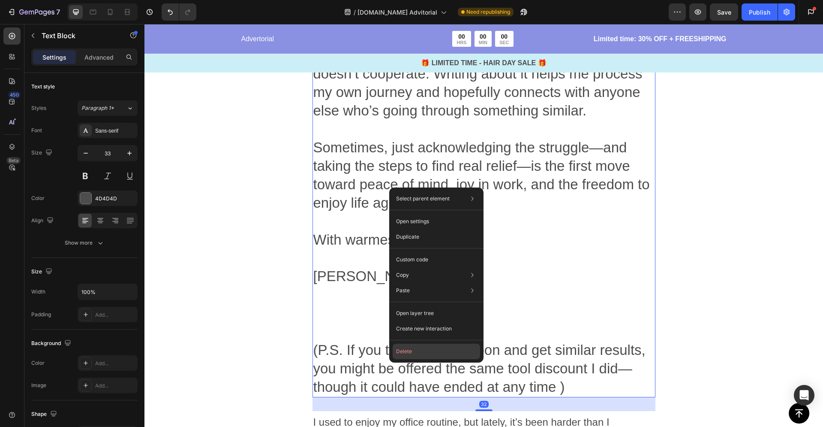
click at [423, 352] on button "Delete" at bounding box center [436, 350] width 87 height 15
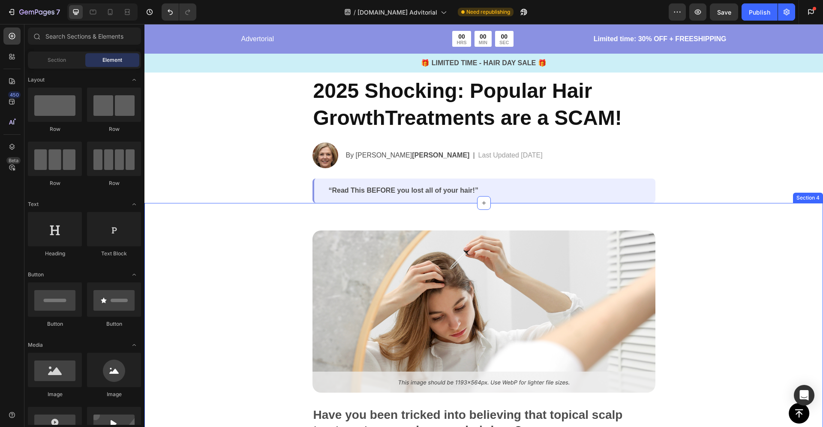
scroll to position [90, 0]
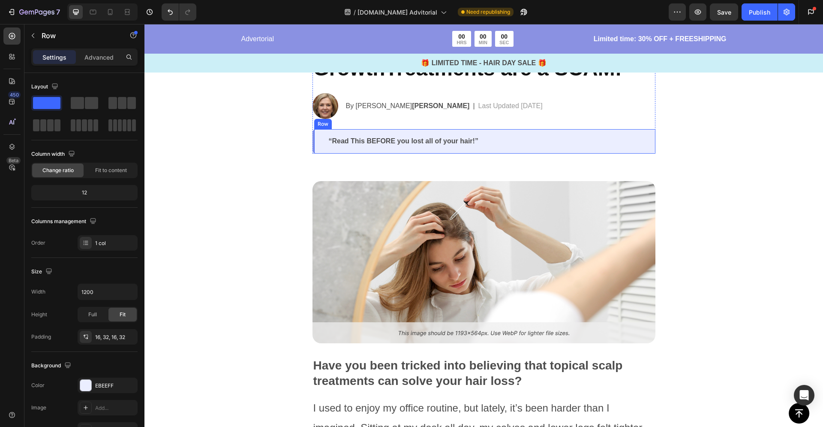
click at [313, 138] on div "“Read This BEFORE you lost all of your hair!” Text Block Row" at bounding box center [484, 141] width 343 height 24
click at [367, 124] on div at bounding box center [367, 121] width 10 height 10
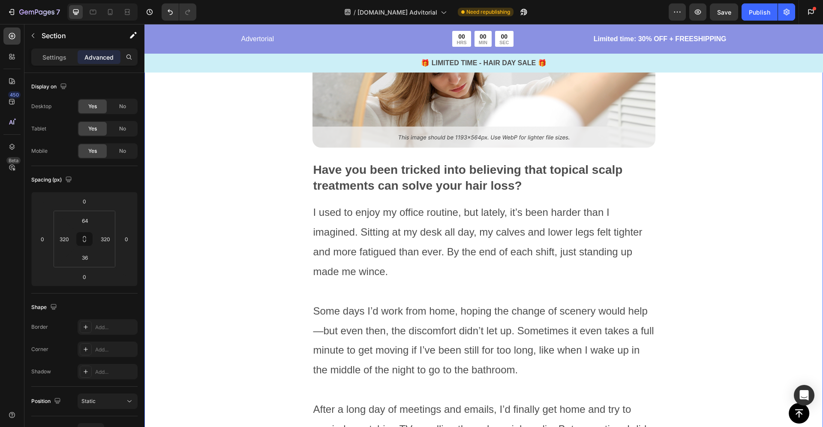
scroll to position [317, 0]
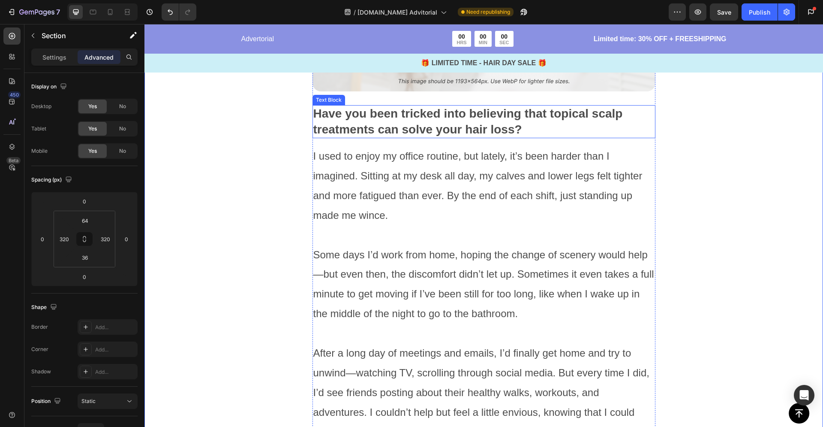
click at [406, 126] on p "Have you been tricked into believing that topical scalp treatments can solve yo…" at bounding box center [483, 121] width 341 height 31
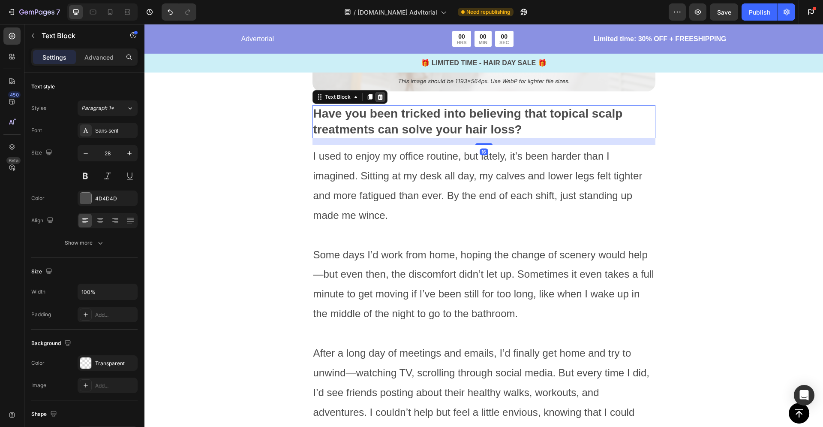
click at [377, 96] on icon at bounding box center [380, 97] width 6 height 6
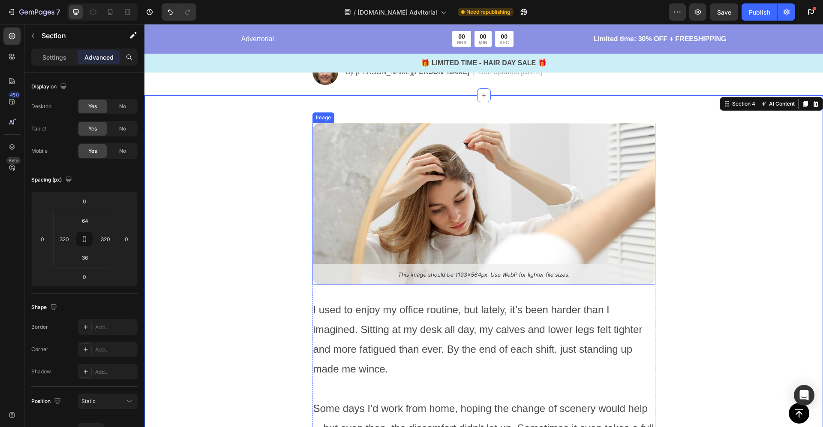
scroll to position [123, 0]
click at [108, 14] on icon at bounding box center [110, 12] width 5 height 6
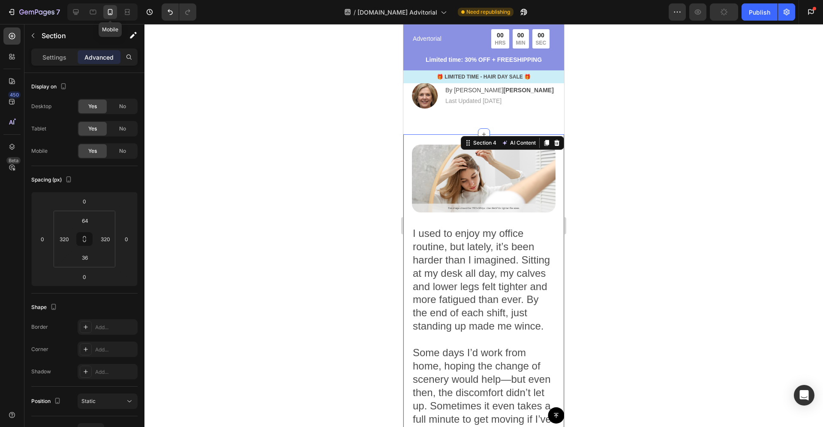
type input "24"
type input "20"
type input "0"
type input "20"
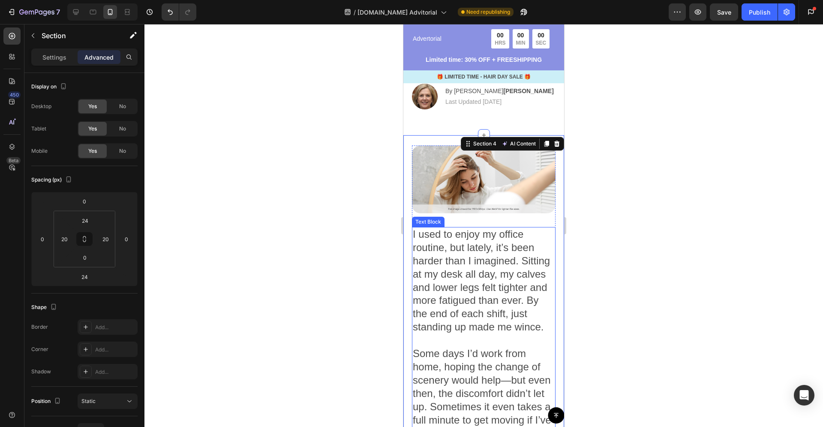
scroll to position [124, 0]
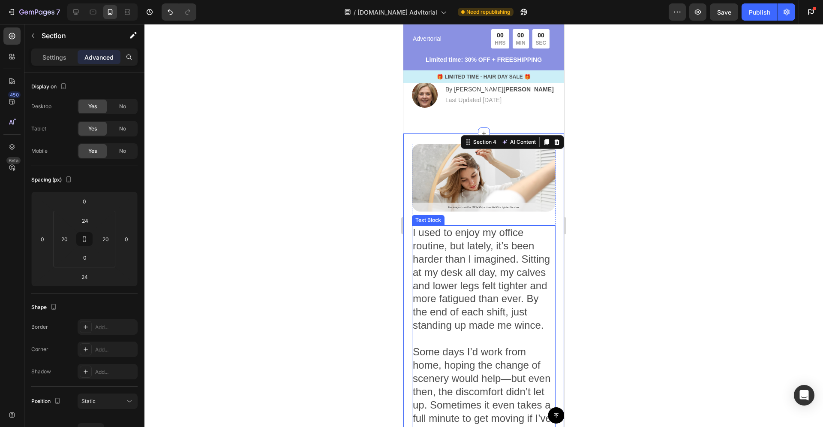
click at [473, 269] on span "I used to enjoy my office routine, but lately, it’s been harder than I imagined…" at bounding box center [481, 278] width 137 height 104
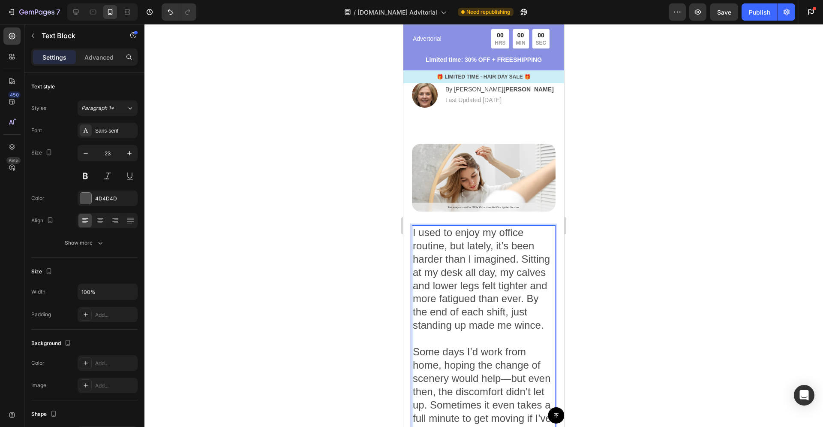
click at [461, 330] on p "I used to enjoy my office routine, but lately, it’s been harder than I imagined…" at bounding box center [484, 285] width 142 height 119
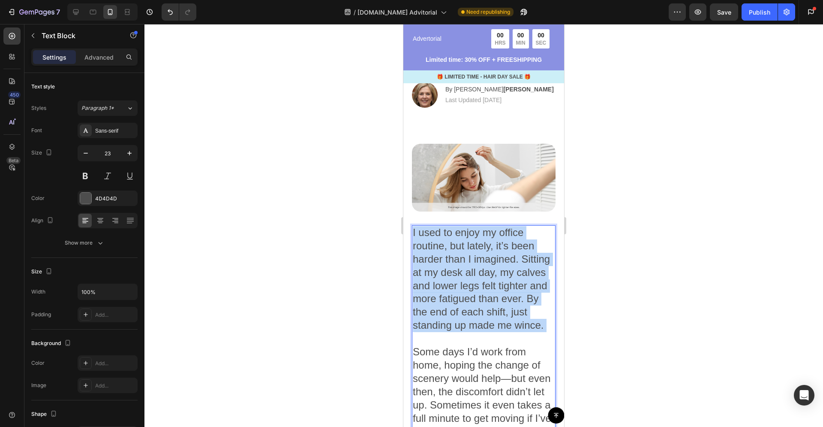
click at [461, 330] on p "I used to enjoy my office routine, but lately, it’s been harder than I imagined…" at bounding box center [484, 285] width 142 height 119
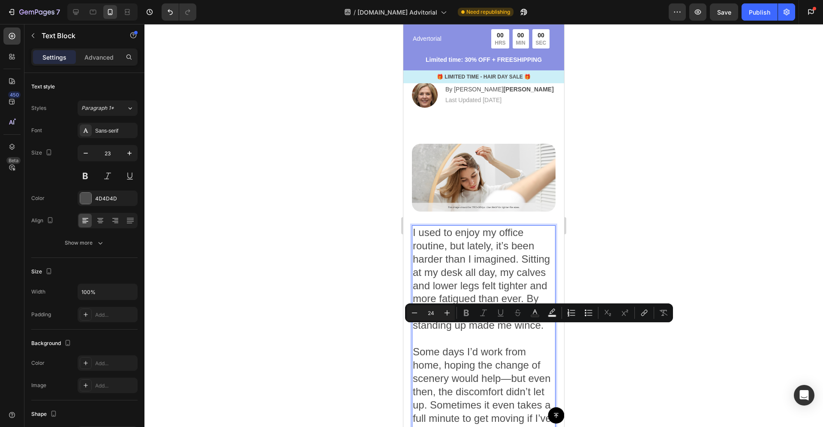
click at [503, 258] on span "I used to enjoy my office routine, but lately, it’s been harder than I imagined…" at bounding box center [481, 278] width 137 height 104
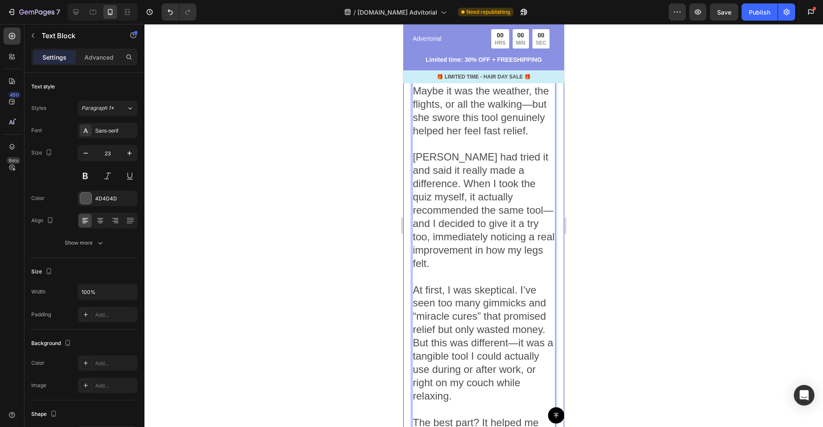
scroll to position [1843, 0]
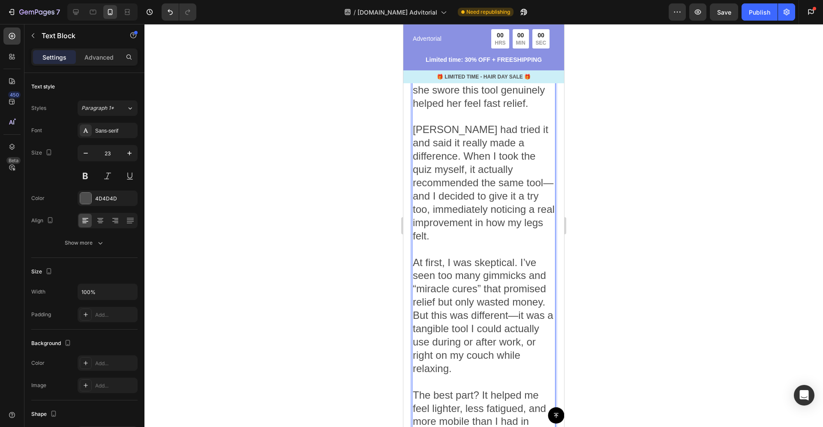
click at [490, 256] on span "At first, I was skeptical. I’ve seen too many gimmicks and “miracle cures” that…" at bounding box center [483, 314] width 141 height 117
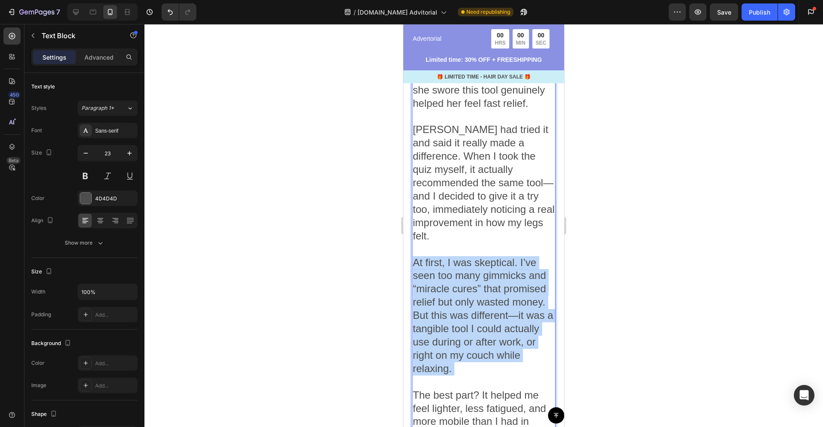
click at [490, 256] on span "At first, I was skeptical. I’ve seen too many gimmicks and “miracle cures” that…" at bounding box center [483, 314] width 141 height 117
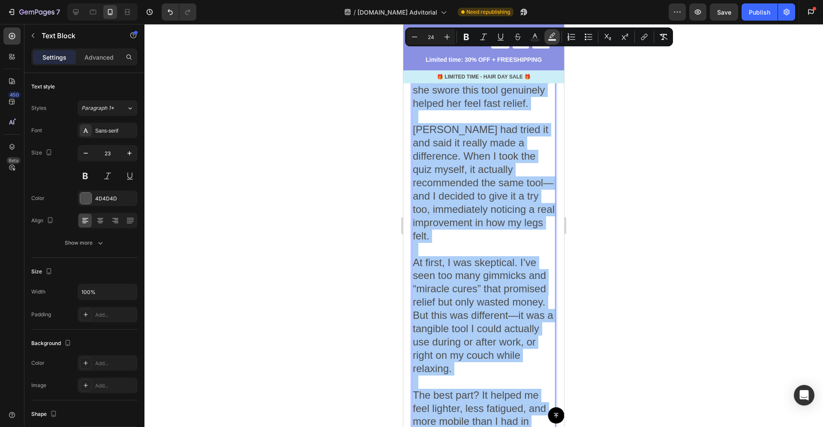
click at [553, 36] on icon "Editor contextual toolbar" at bounding box center [552, 37] width 9 height 9
type input "000000"
type input "77"
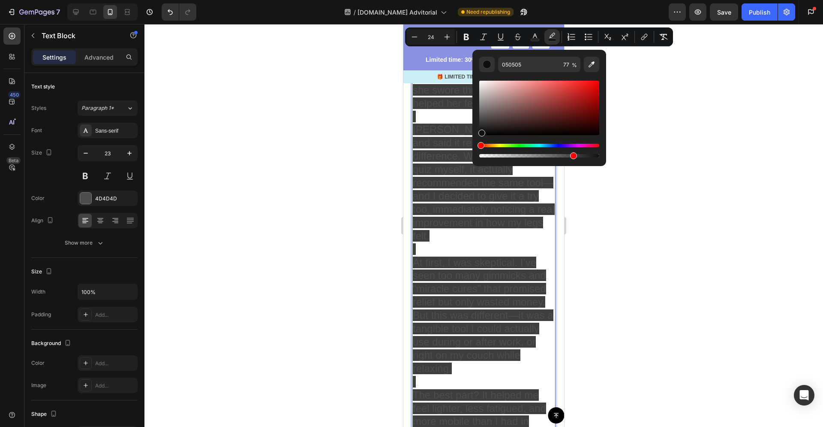
type input "111111"
click at [481, 131] on div "Editor contextual toolbar" at bounding box center [481, 132] width 7 height 7
click at [658, 129] on div at bounding box center [483, 225] width 679 height 403
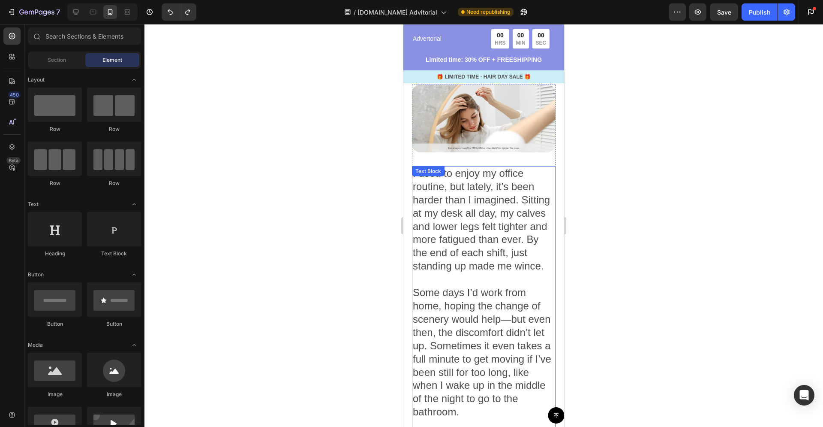
scroll to position [163, 0]
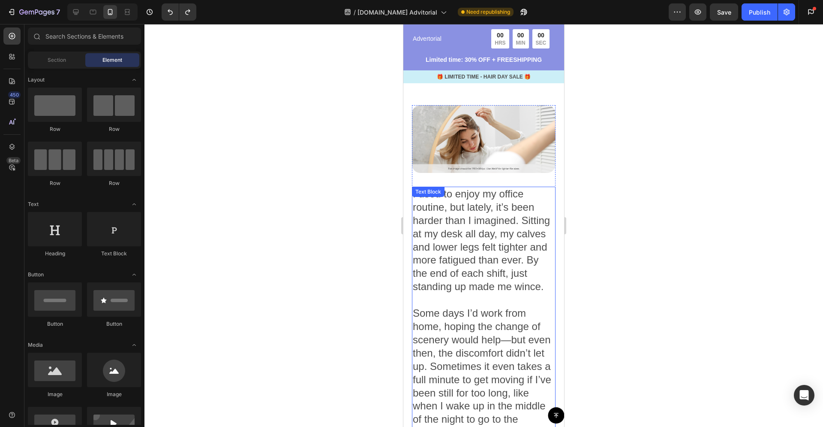
click at [501, 191] on span "I used to enjoy my office routine, but lately, it’s been harder than I imagined…" at bounding box center [481, 240] width 137 height 104
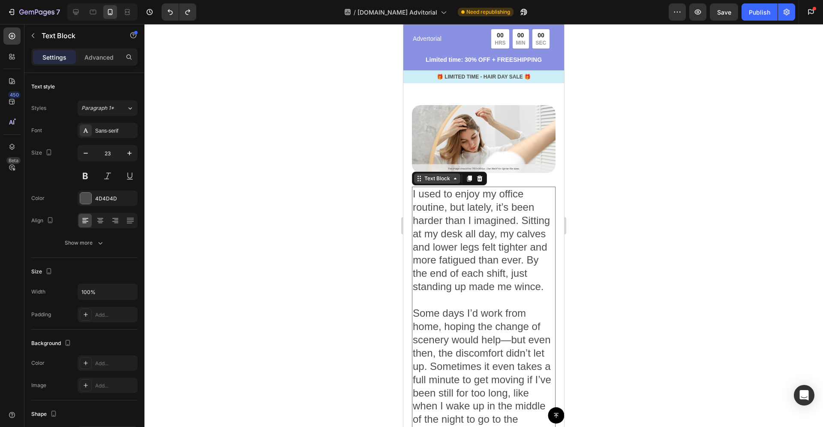
click at [452, 175] on icon at bounding box center [455, 178] width 7 height 7
click at [464, 305] on p "I used to enjoy my office routine, but lately, it’s been harder than I imagined…" at bounding box center [484, 246] width 142 height 119
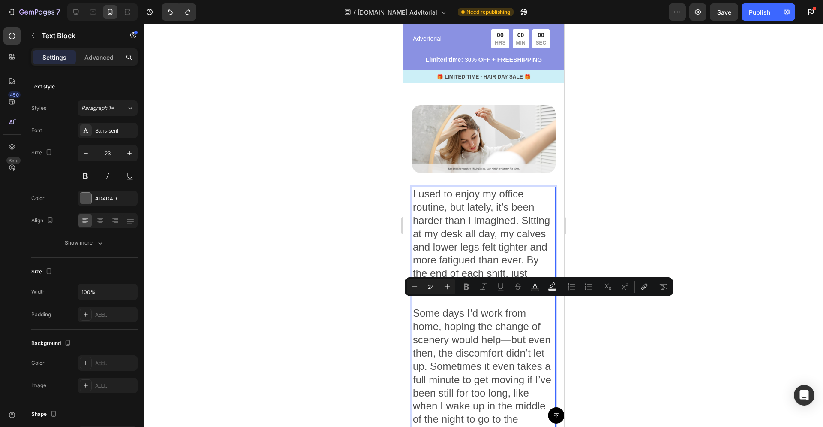
click at [447, 307] on p "I used to enjoy my office routine, but lately, it’s been harder than I imagined…" at bounding box center [484, 246] width 142 height 119
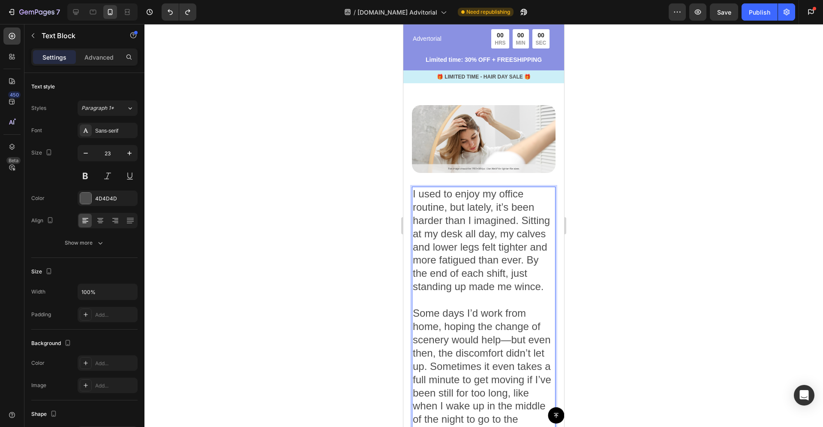
click at [462, 295] on p "I used to enjoy my office routine, but lately, it’s been harder than I imagined…" at bounding box center [484, 246] width 142 height 119
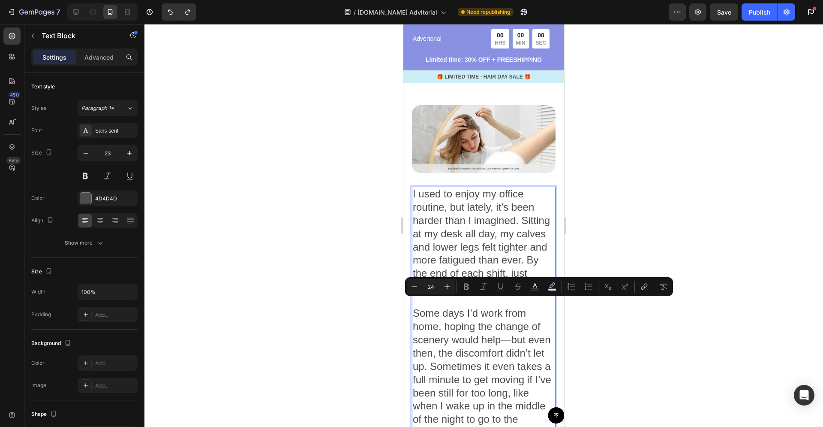
click at [497, 307] on p "I used to enjoy my office routine, but lately, it’s been harder than I imagined…" at bounding box center [484, 246] width 142 height 119
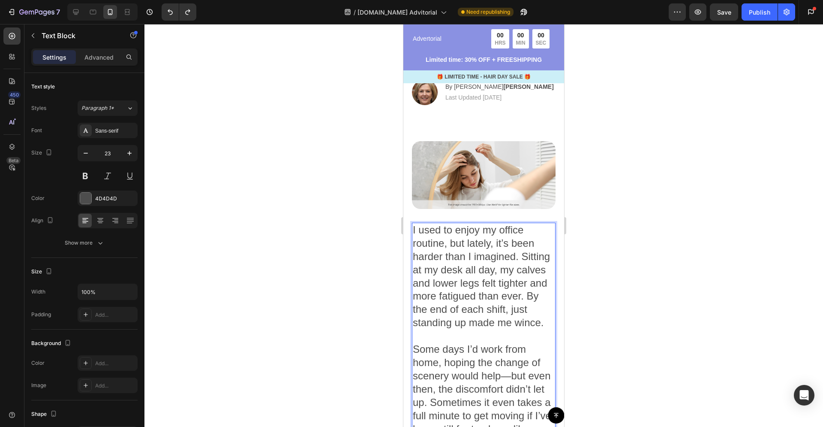
scroll to position [47, 0]
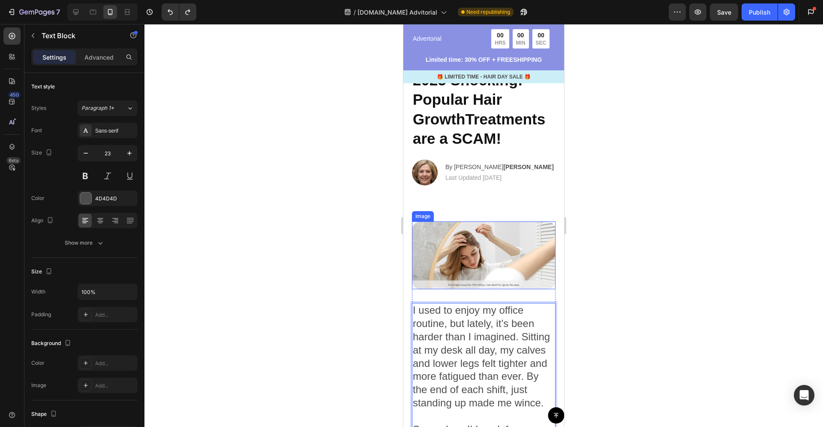
click at [492, 249] on img at bounding box center [484, 255] width 144 height 68
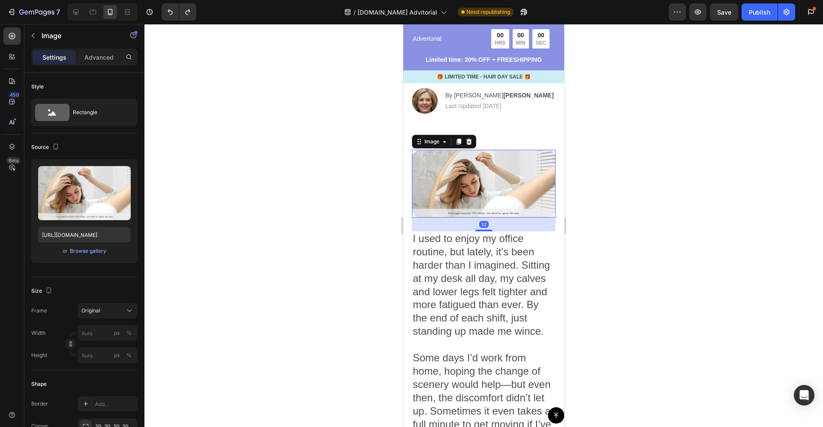
scroll to position [121, 0]
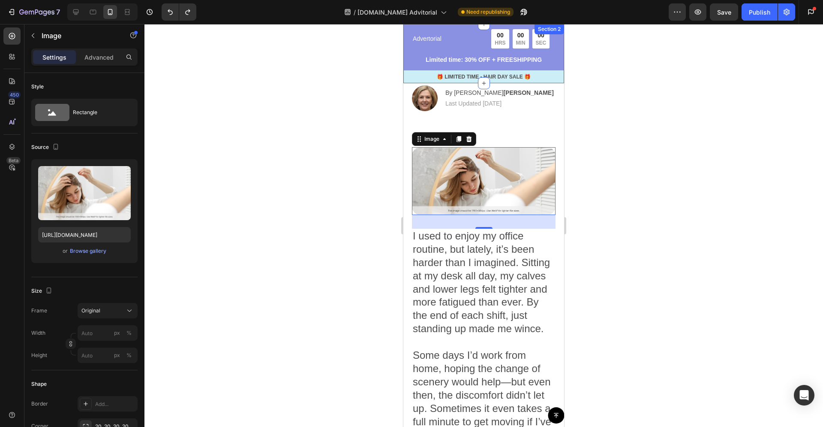
click at [537, 75] on p "🎁 LIMITED TIME - HAIR DAY SALE 🎁" at bounding box center [483, 77] width 159 height 8
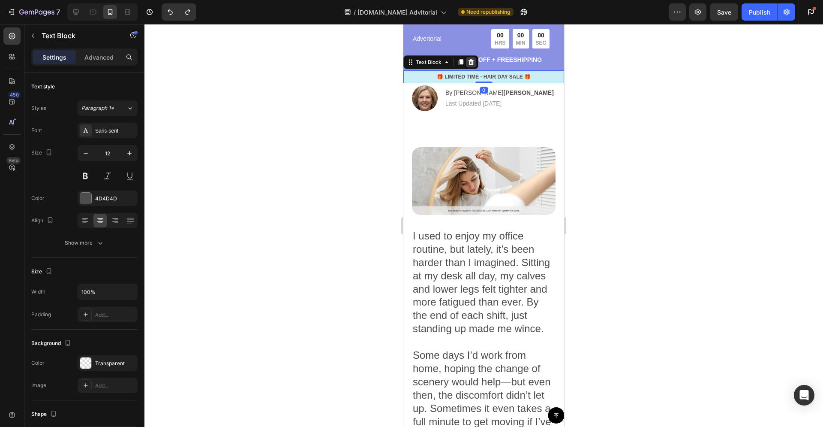
click at [472, 62] on icon at bounding box center [472, 62] width 6 height 6
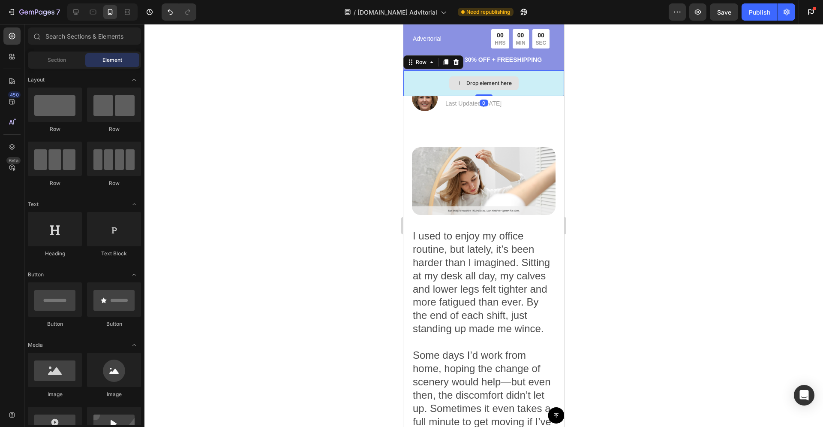
click at [527, 87] on div "Drop element here" at bounding box center [483, 83] width 161 height 26
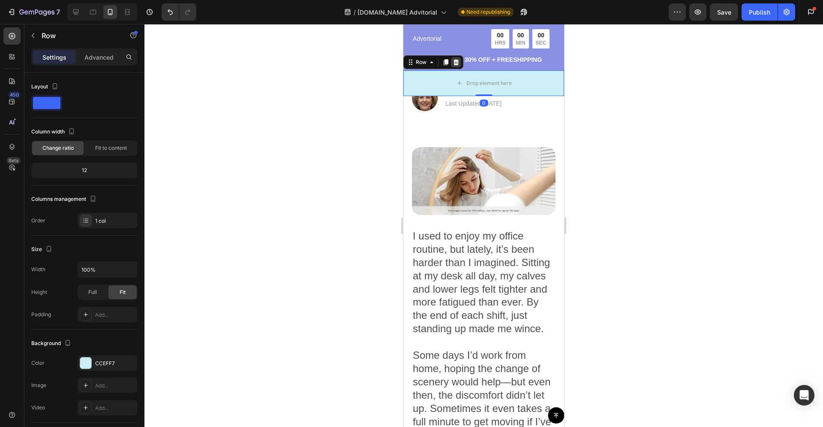
click at [456, 63] on icon at bounding box center [456, 62] width 7 height 7
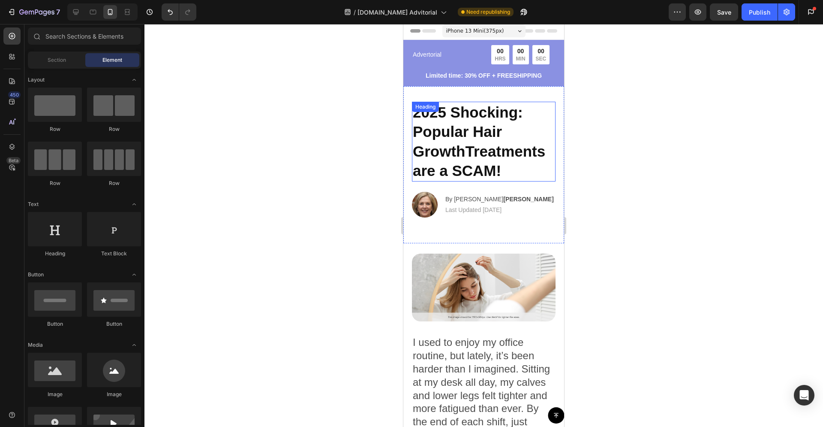
scroll to position [0, 0]
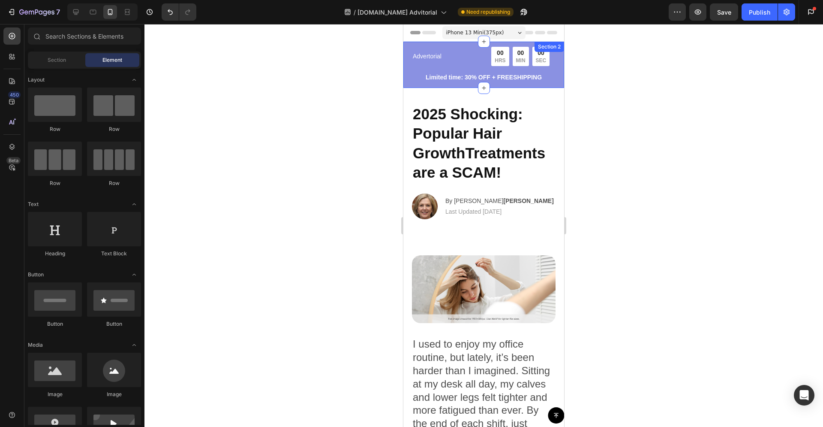
click at [480, 30] on span "iPhone 13 Mini ( 375 px)" at bounding box center [475, 32] width 58 height 9
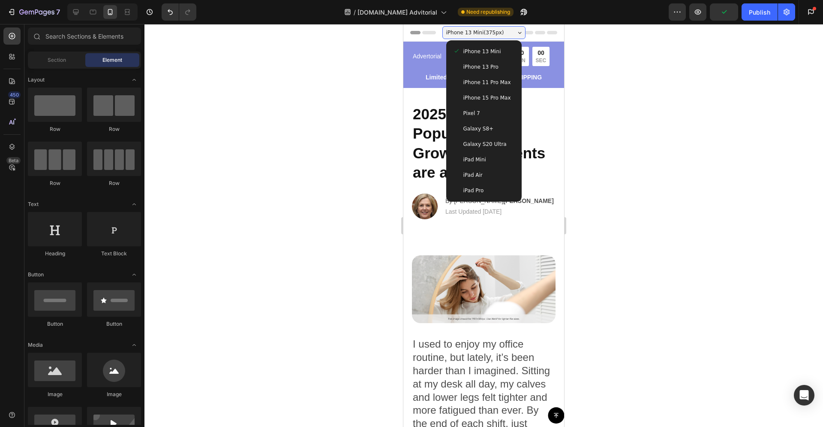
click at [489, 92] on div "iPhone 15 Pro Max" at bounding box center [484, 97] width 69 height 15
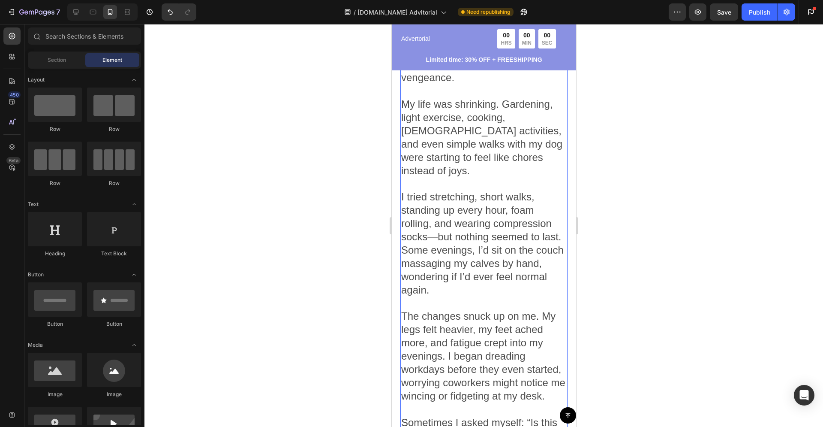
scroll to position [913, 0]
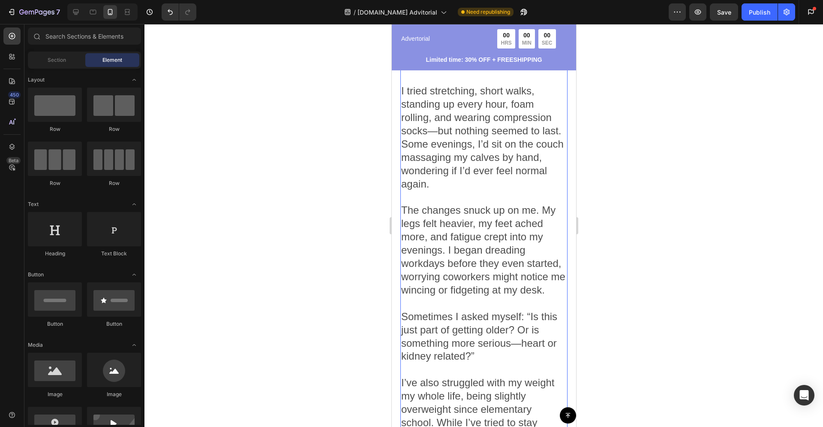
click at [451, 268] on p "The changes snuck up on me. My legs felt heavier, my feet ached more, and fatig…" at bounding box center [483, 257] width 165 height 106
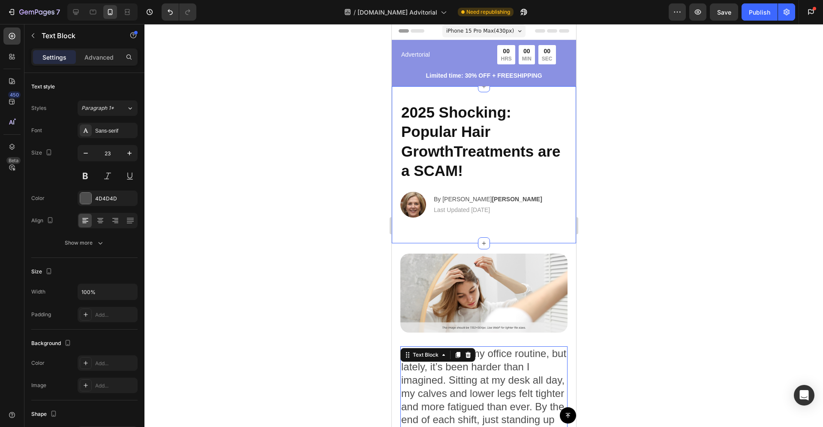
scroll to position [0, 0]
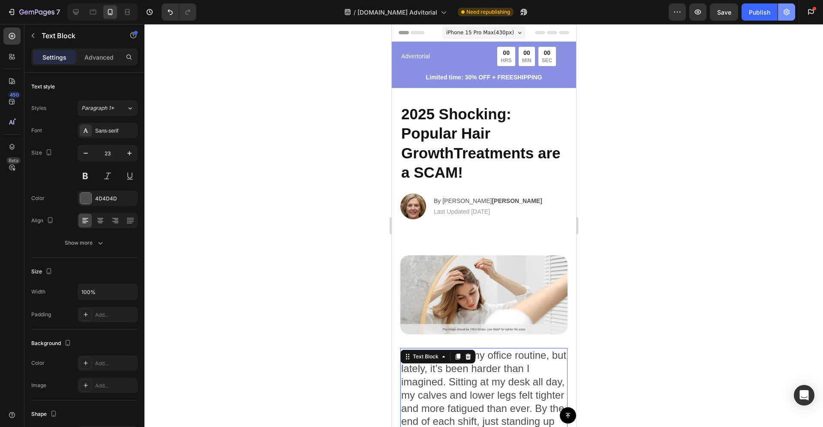
click at [785, 17] on button "button" at bounding box center [786, 11] width 17 height 17
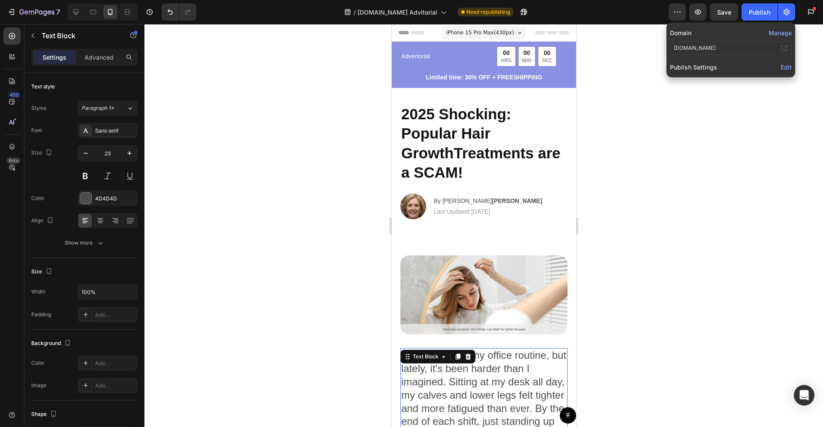
drag, startPoint x: 724, startPoint y: 49, endPoint x: 674, endPoint y: 49, distance: 50.6
click at [674, 49] on div "herhealthtoday.com" at bounding box center [731, 48] width 122 height 14
click at [780, 34] on button "Manage" at bounding box center [780, 32] width 23 height 9
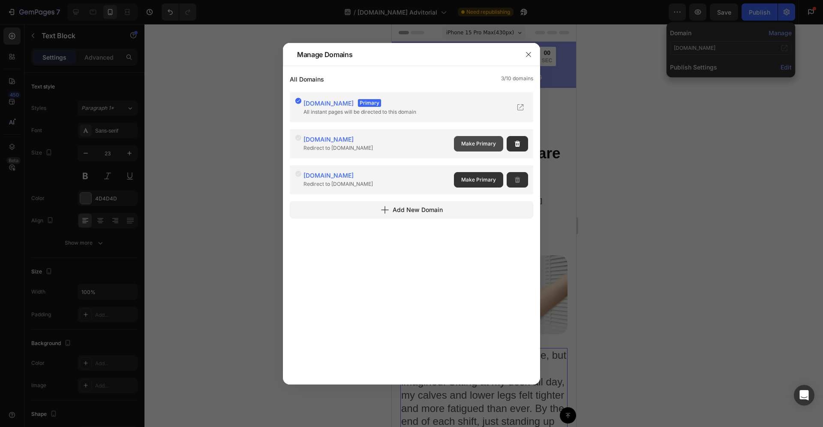
click at [468, 141] on span "Make Primary" at bounding box center [478, 144] width 35 height 8
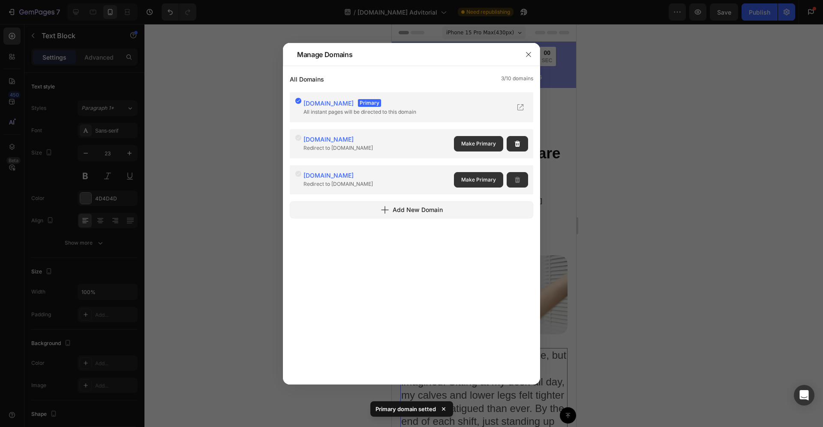
click at [610, 146] on div at bounding box center [411, 213] width 823 height 427
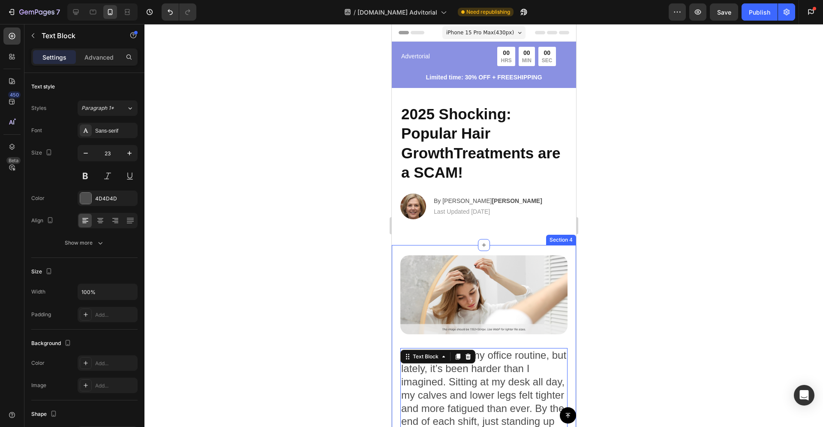
scroll to position [2, 0]
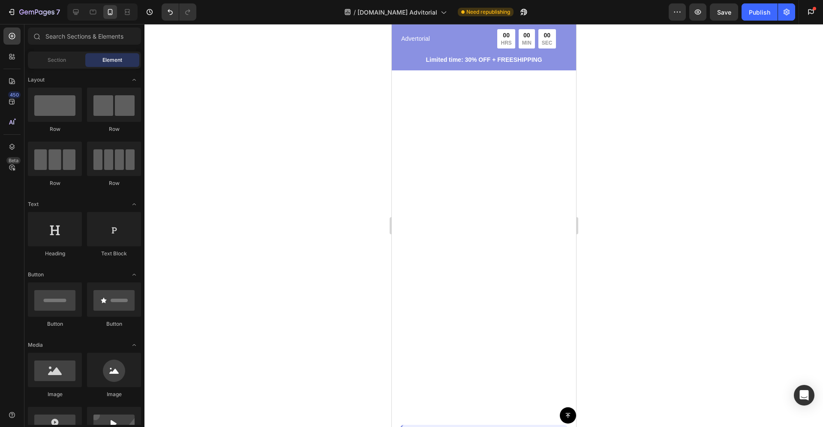
drag, startPoint x: 572, startPoint y: 199, endPoint x: 489, endPoint y: 102, distance: 128.0
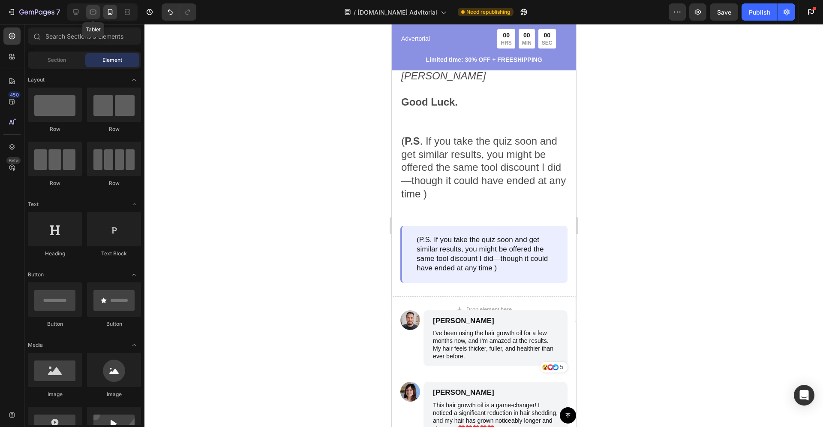
click at [97, 13] on div at bounding box center [93, 12] width 14 height 14
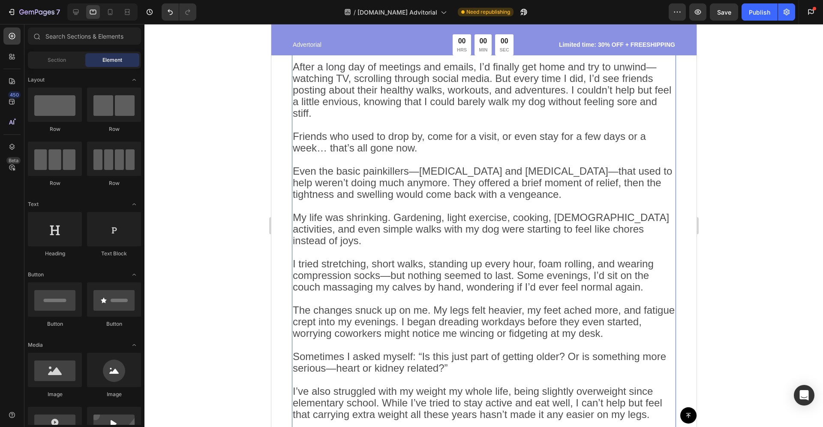
scroll to position [246, 0]
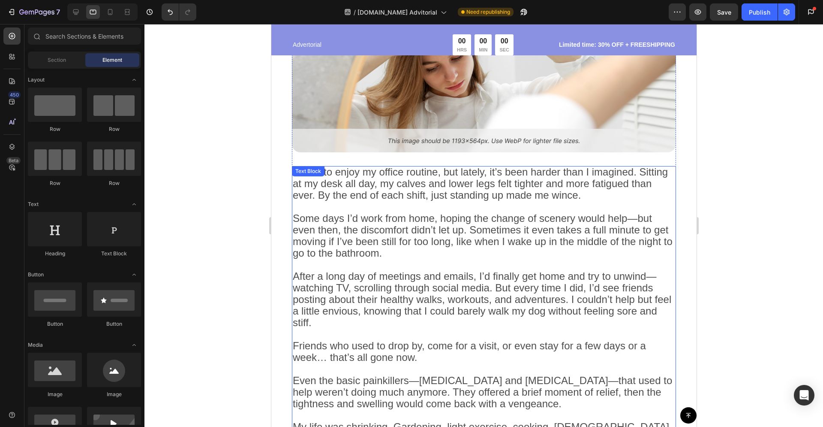
click at [453, 194] on span "I used to enjoy my office routine, but lately, it’s been harder than I imagined…" at bounding box center [479, 183] width 375 height 35
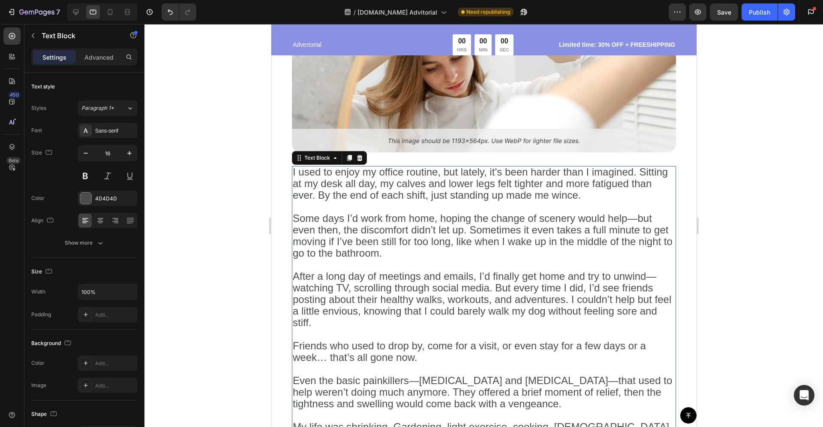
click at [295, 170] on span "I used to enjoy my office routine, but lately, it’s been harder than I imagined…" at bounding box center [479, 183] width 375 height 35
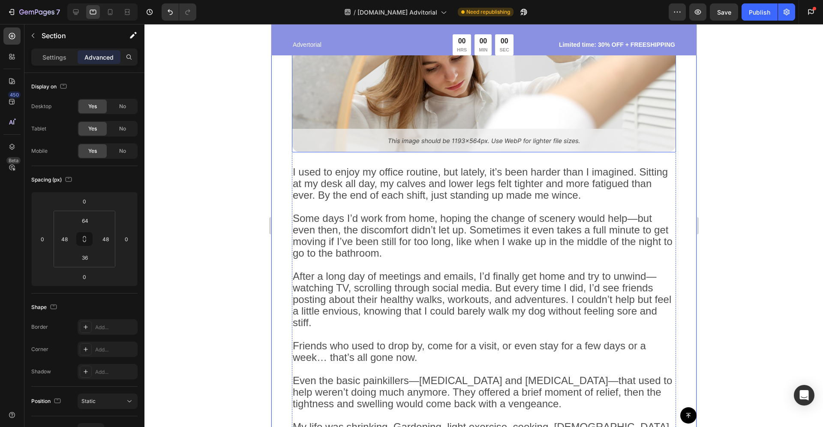
click at [355, 110] on img at bounding box center [484, 62] width 384 height 182
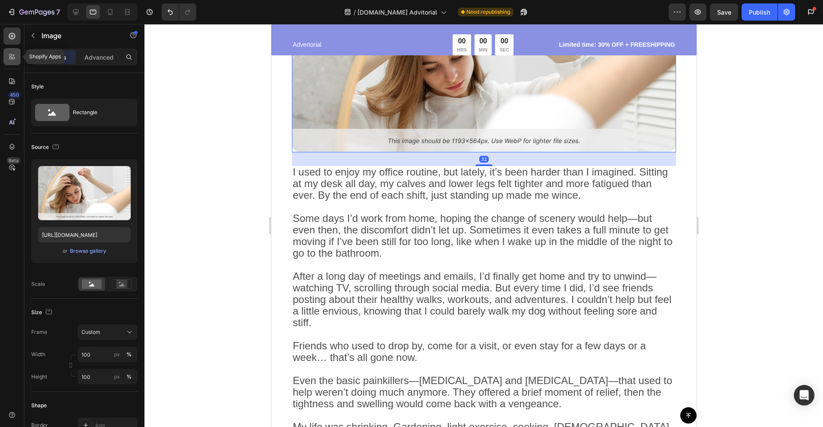
click at [13, 55] on icon at bounding box center [12, 56] width 9 height 9
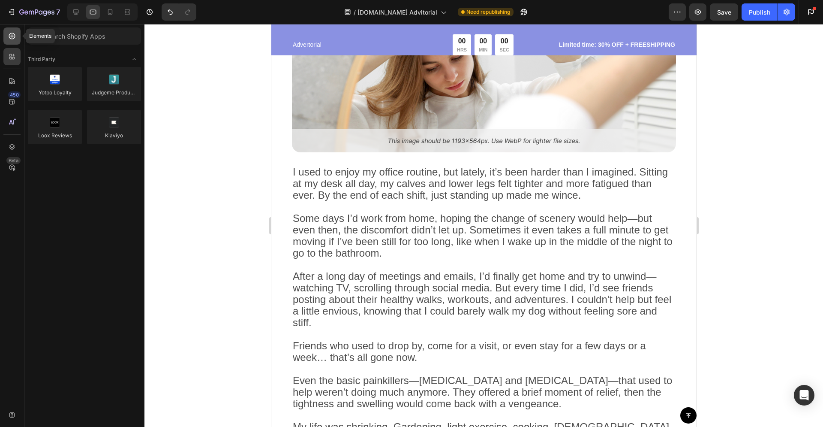
click at [16, 40] on div at bounding box center [11, 35] width 17 height 17
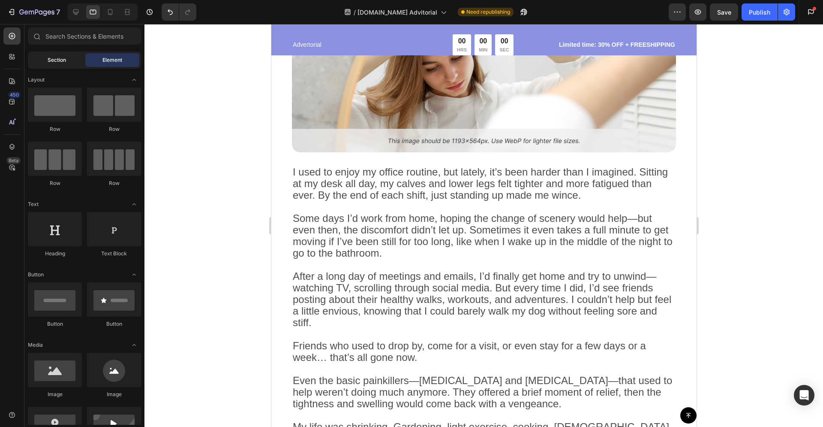
click at [60, 54] on div "Section" at bounding box center [57, 60] width 54 height 14
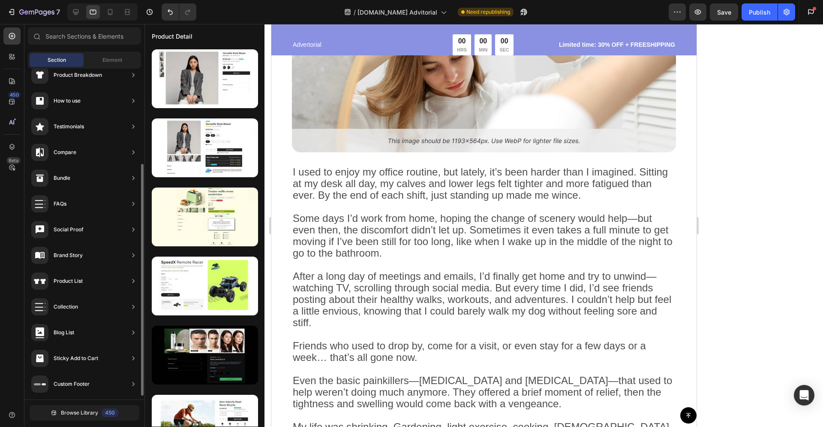
scroll to position [0, 0]
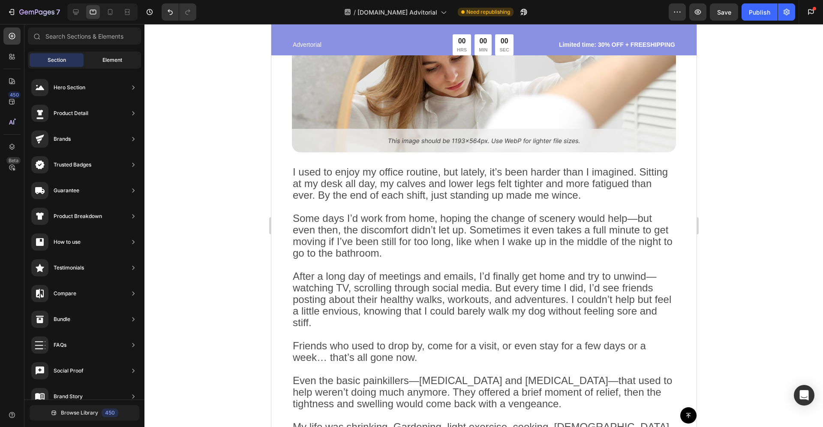
click at [101, 61] on div "Element" at bounding box center [112, 60] width 54 height 14
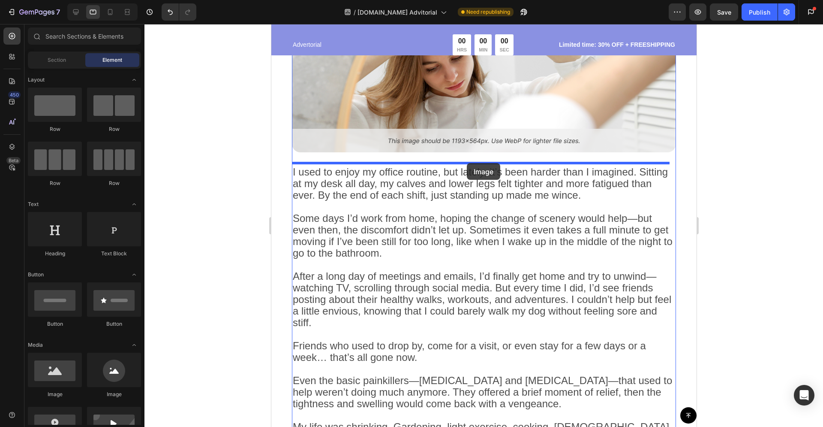
drag, startPoint x: 347, startPoint y: 392, endPoint x: 466, endPoint y: 163, distance: 258.3
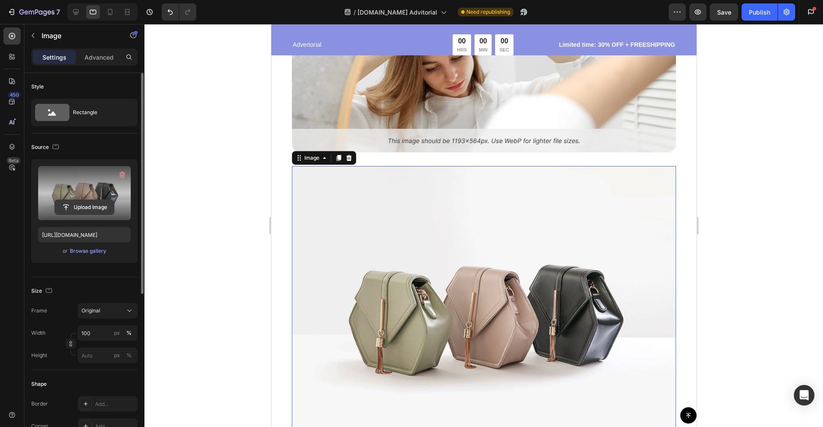
click at [96, 205] on input "file" at bounding box center [84, 207] width 59 height 15
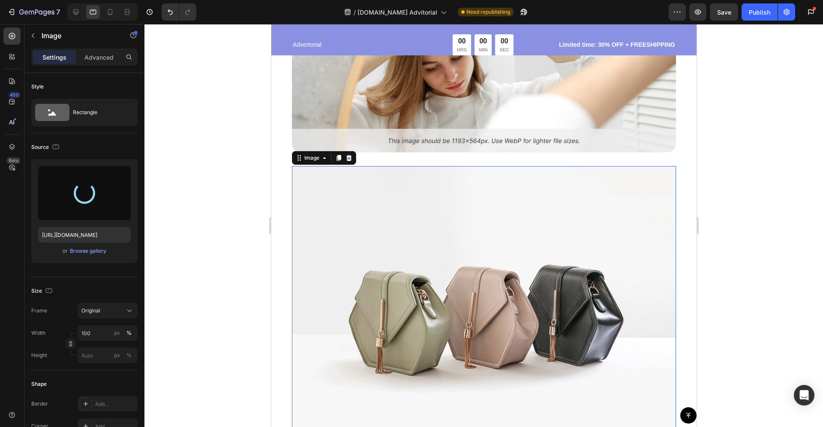
type input "https://cdn.shopify.com/s/files/1/0702/4273/0029/files/gempages_581709755282621…"
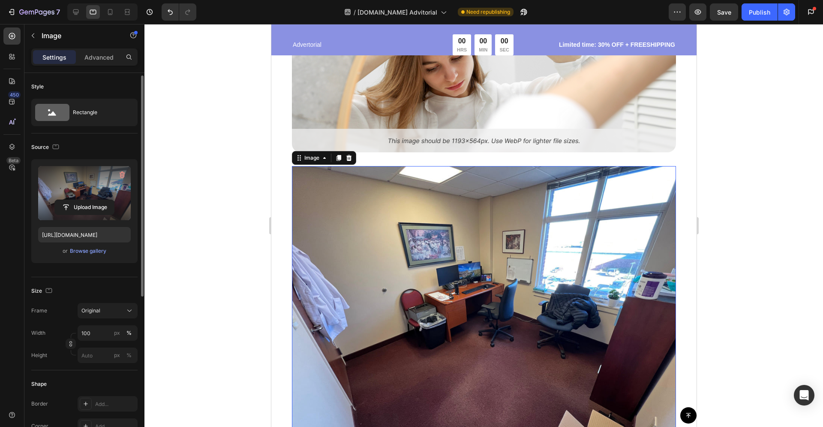
scroll to position [47, 0]
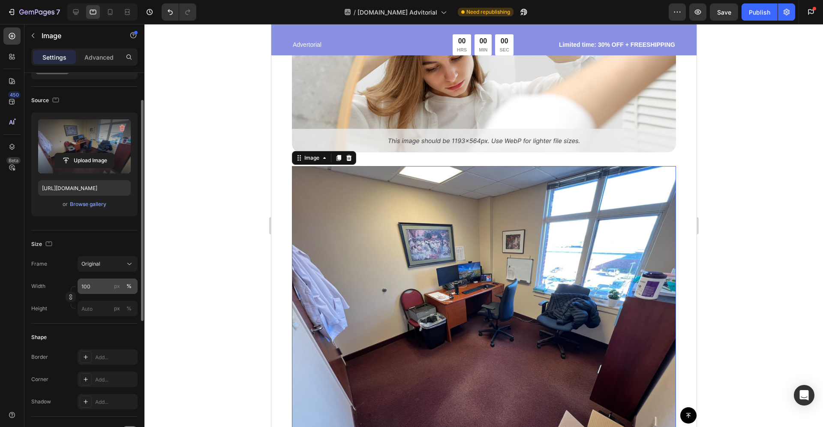
click at [129, 283] on div "%" at bounding box center [128, 286] width 5 height 8
click at [130, 292] on div "px %" at bounding box center [123, 285] width 22 height 15
drag, startPoint x: 130, startPoint y: 286, endPoint x: 129, endPoint y: 277, distance: 9.5
click at [129, 277] on div "Frame Original Width 100 px % Height px %" at bounding box center [84, 286] width 106 height 60
drag, startPoint x: 96, startPoint y: 283, endPoint x: 89, endPoint y: 293, distance: 12.3
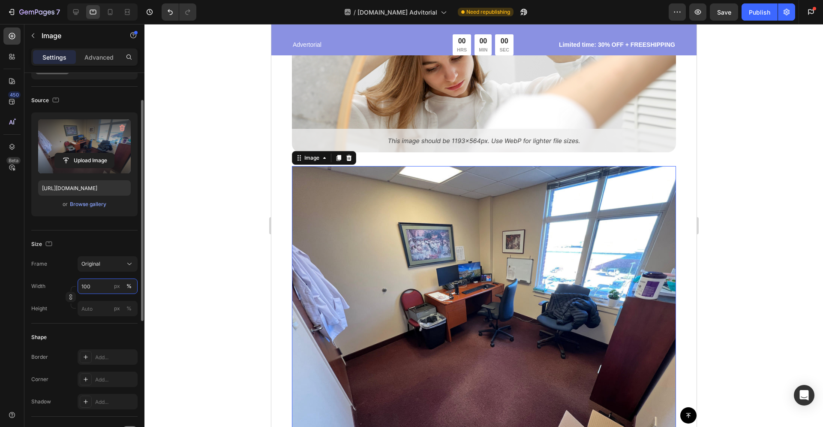
click at [90, 296] on div "Width 100 px % Height px %" at bounding box center [84, 297] width 106 height 38
drag, startPoint x: 87, startPoint y: 295, endPoint x: 80, endPoint y: 297, distance: 6.8
click at [85, 297] on div "Width 100 px % Height px %" at bounding box center [84, 297] width 106 height 38
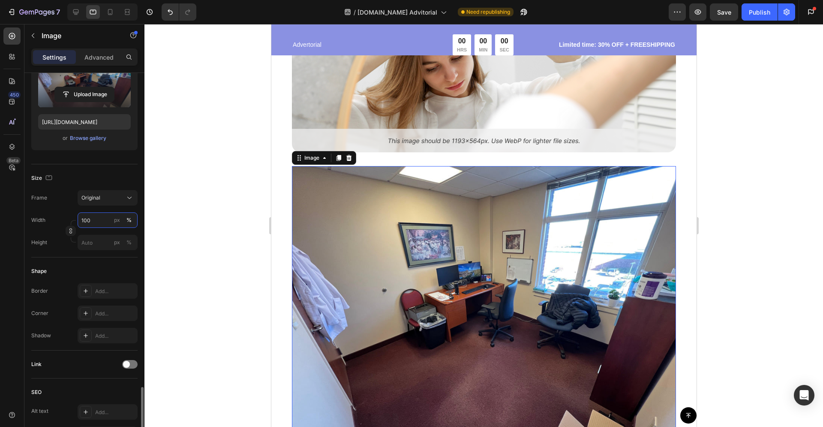
scroll to position [269, 0]
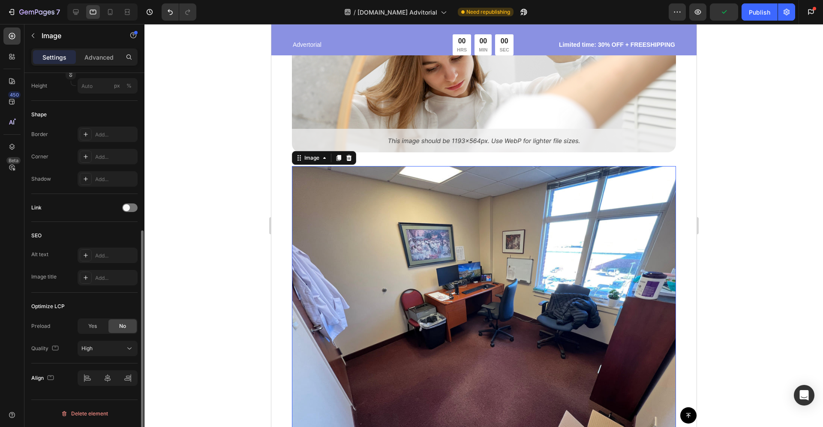
click at [57, 313] on div "Optimize LCP Preload Yes No Quality High" at bounding box center [84, 327] width 106 height 71
click at [103, 351] on div "High" at bounding box center [103, 348] width 44 height 8
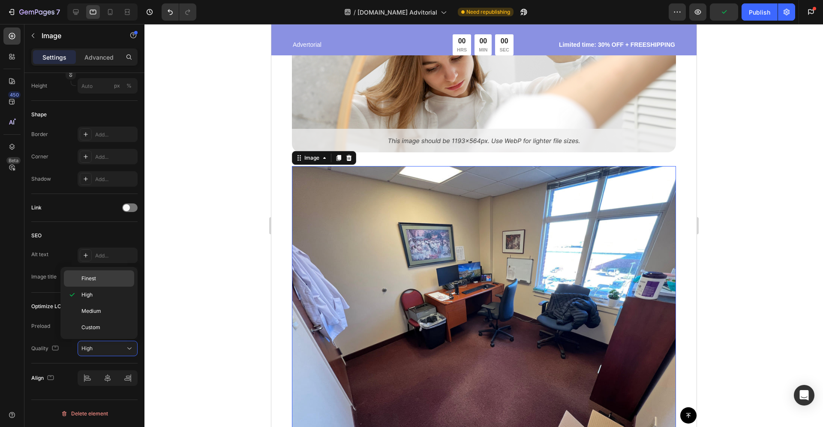
click at [104, 277] on p "Finest" at bounding box center [105, 278] width 49 height 8
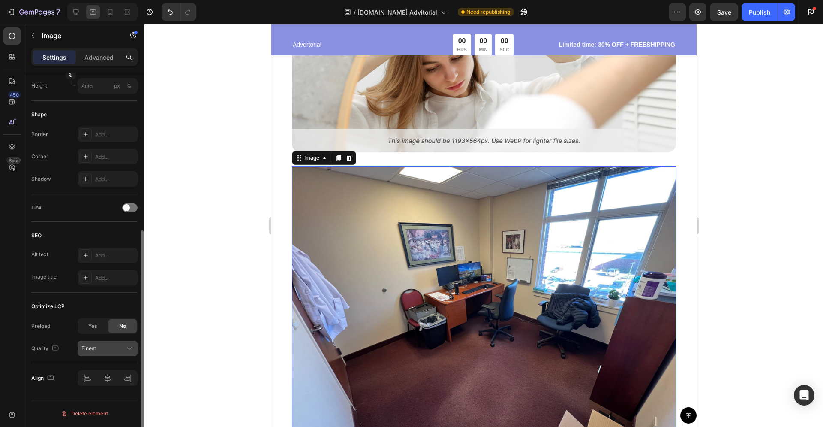
click at [103, 346] on div "Finest" at bounding box center [103, 348] width 44 height 8
click at [53, 341] on div "Quality" at bounding box center [45, 348] width 29 height 14
click at [107, 378] on div at bounding box center [108, 377] width 60 height 15
click at [110, 12] on icon at bounding box center [110, 12] width 9 height 9
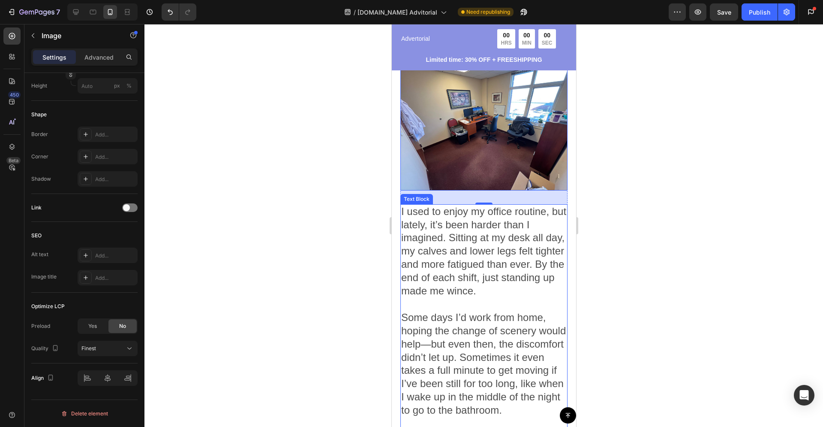
scroll to position [254, 0]
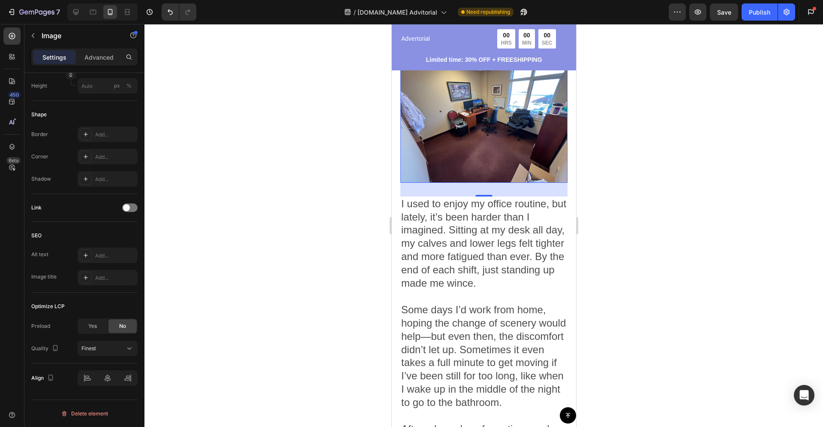
click at [400, 183] on div "32" at bounding box center [483, 190] width 167 height 14
click at [404, 198] on span "I used to enjoy my office routine, but lately, it’s been harder than I imagined…" at bounding box center [483, 243] width 165 height 91
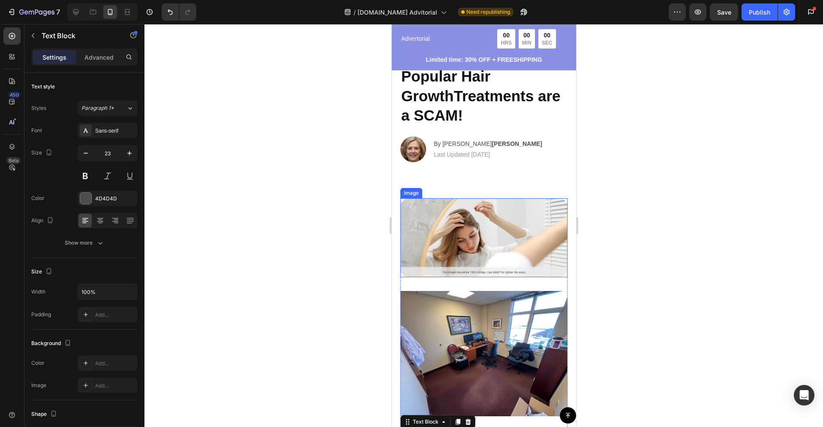
scroll to position [62, 0]
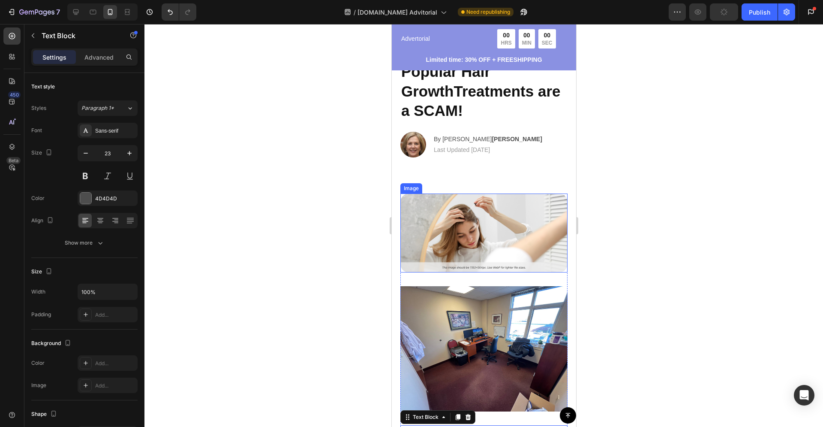
click at [486, 223] on img at bounding box center [483, 232] width 167 height 79
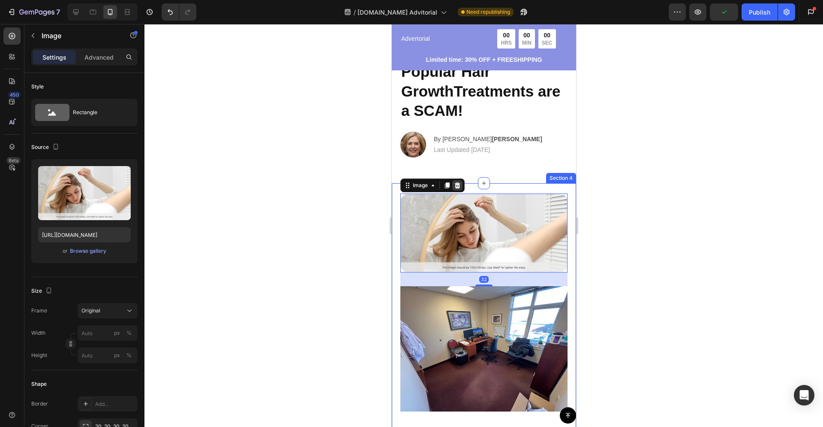
click at [456, 184] on icon at bounding box center [457, 185] width 7 height 7
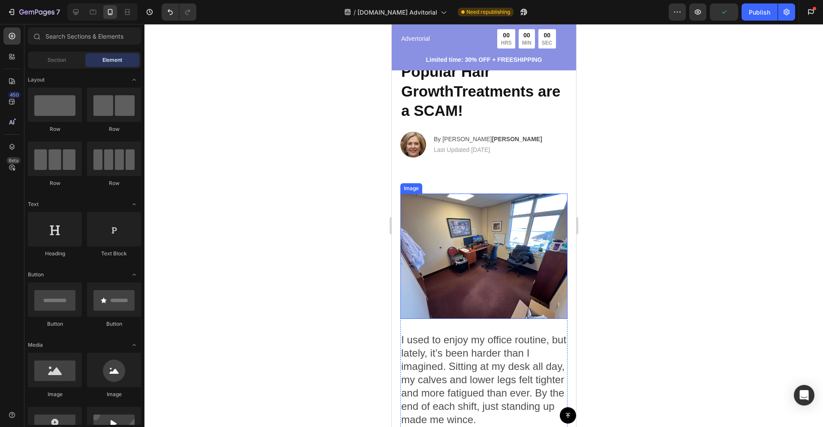
click at [447, 182] on div "2025 Shocking: Popular Hair GrowthTreatments are a SCAM! Heading Image By Eliza…" at bounding box center [483, 104] width 184 height 157
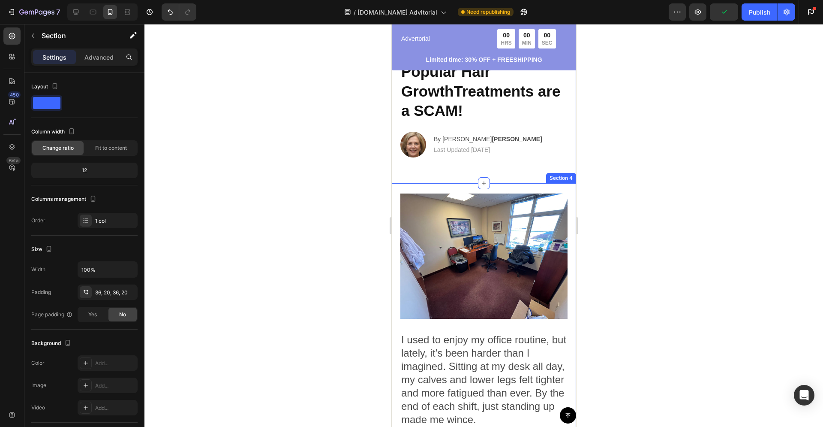
click at [439, 171] on div "2025 Shocking: Popular Hair GrowthTreatments are a SCAM! Heading Image By Eliza…" at bounding box center [483, 104] width 184 height 157
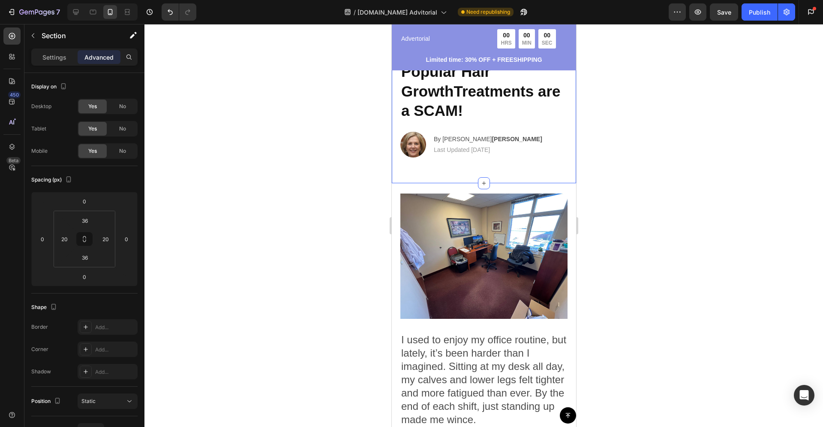
click at [600, 177] on div at bounding box center [483, 225] width 679 height 403
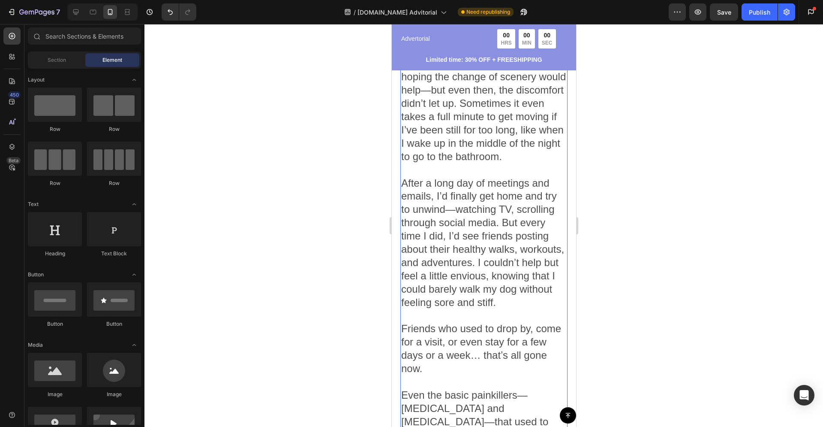
scroll to position [445, 0]
click at [453, 203] on span "After a long day of meetings and emails, I’d finally get home and try to unwind…" at bounding box center [482, 241] width 163 height 131
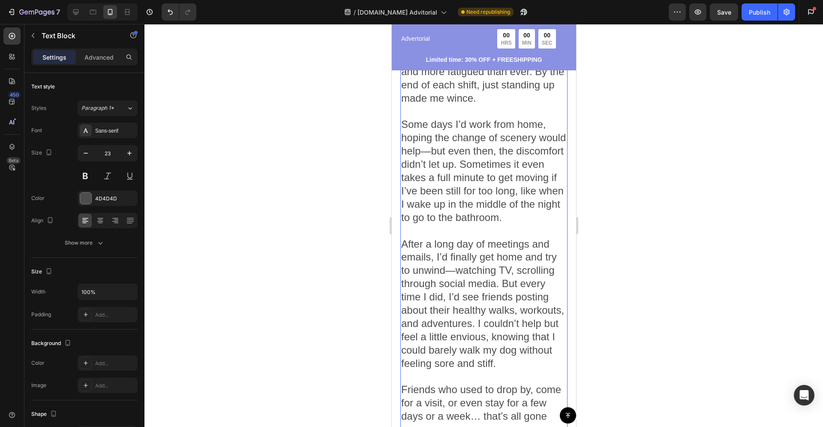
scroll to position [380, 0]
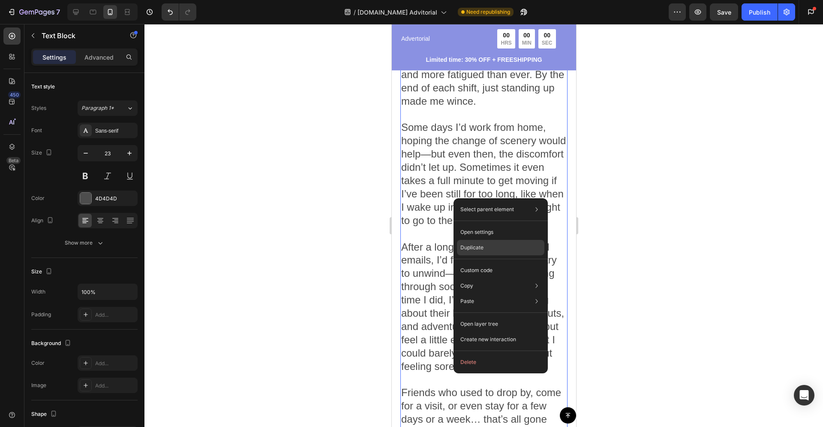
drag, startPoint x: 490, startPoint y: 248, endPoint x: 91, endPoint y: 222, distance: 399.9
click at [490, 262] on div "Duplicate" at bounding box center [500, 269] width 87 height 15
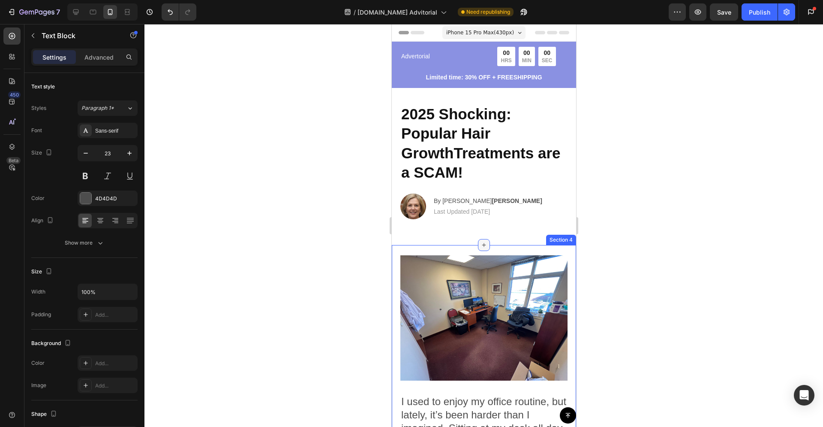
scroll to position [265, 0]
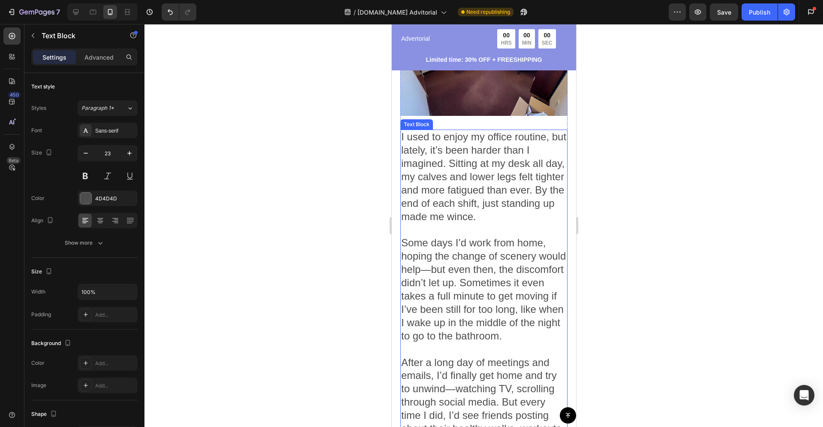
click at [470, 237] on span "Some days I’d work from home, hoping the change of scenery would help—but even …" at bounding box center [483, 289] width 165 height 104
drag, startPoint x: 470, startPoint y: 235, endPoint x: 412, endPoint y: 138, distance: 112.9
click at [417, 147] on span "I used to enjoy my office routine, but lately, it’s been harder than I imagined…" at bounding box center [483, 176] width 165 height 91
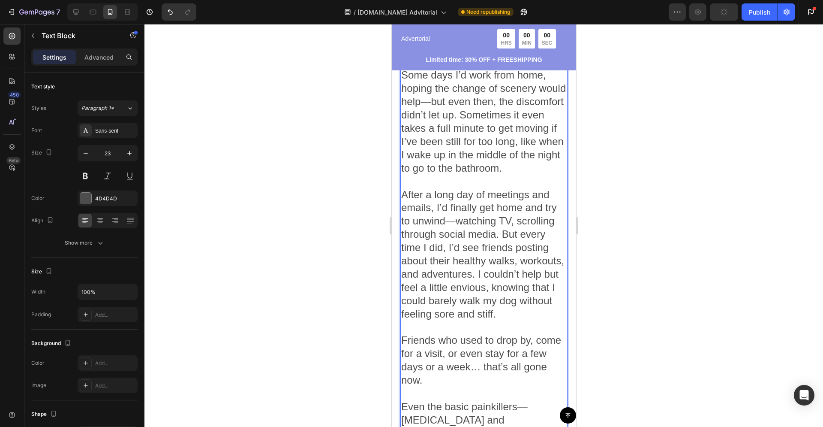
scroll to position [433, 0]
click at [426, 190] on span "After a long day of meetings and emails, I’d finally get home and try to unwind…" at bounding box center [482, 253] width 163 height 131
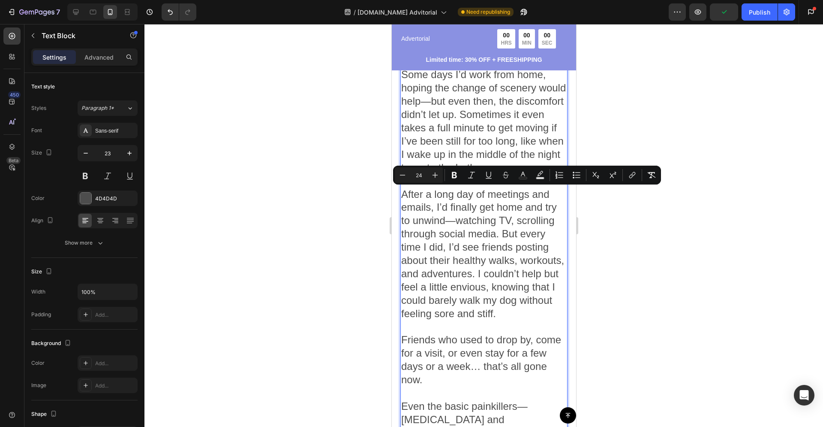
click at [404, 192] on span "After a long day of meetings and emails, I’d finally get home and try to unwind…" at bounding box center [482, 253] width 163 height 131
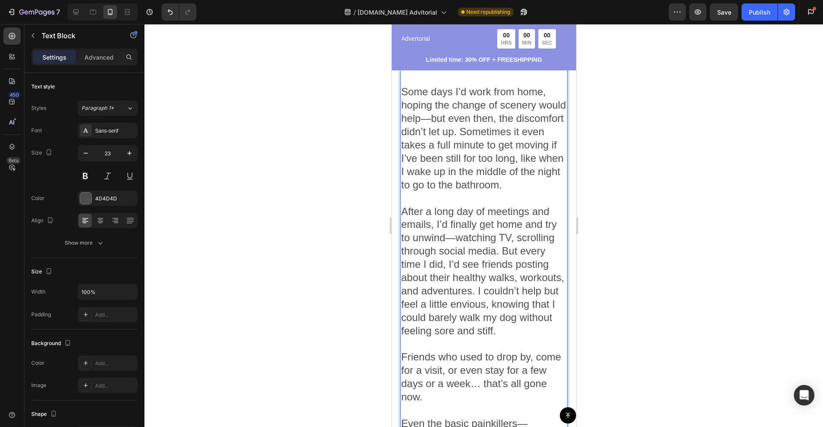
scroll to position [457, 0]
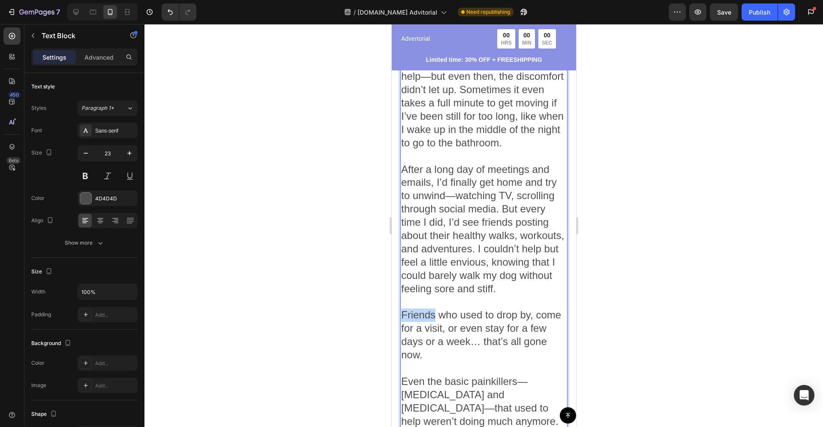
click at [401, 322] on span "Friends who used to drop by, come for a visit, or even stay for a few days or a…" at bounding box center [481, 334] width 160 height 51
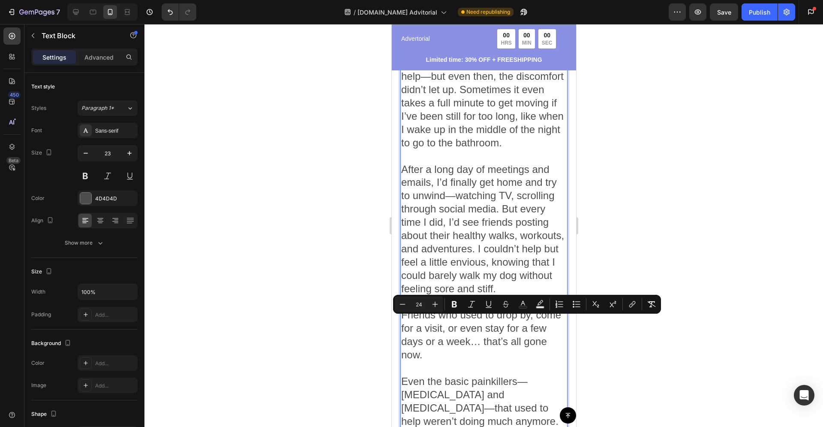
click at [404, 309] on p "After a long day of meetings and emails, I’d finally get home and try to unwind…" at bounding box center [483, 236] width 165 height 146
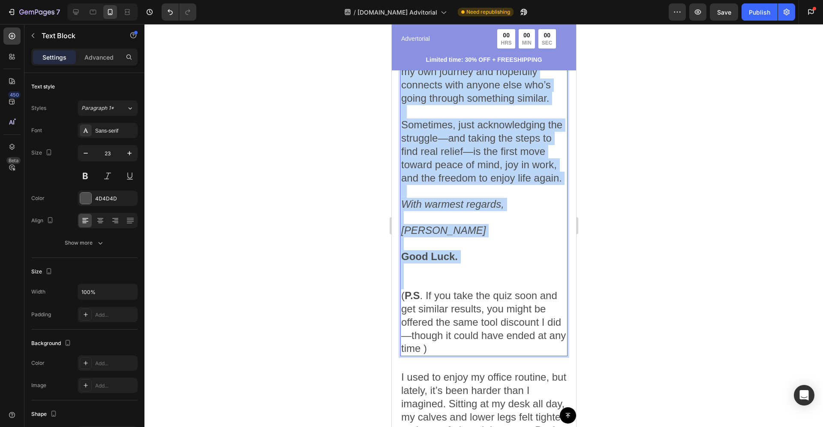
scroll to position [2413, 0]
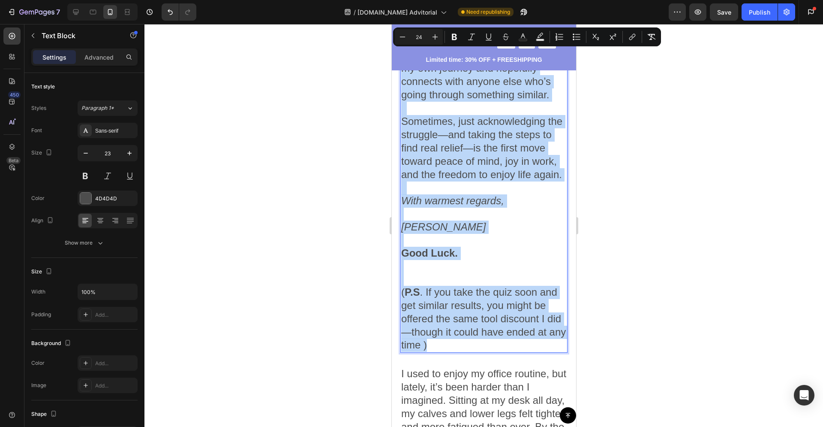
drag, startPoint x: 404, startPoint y: 312, endPoint x: 469, endPoint y: 323, distance: 65.7
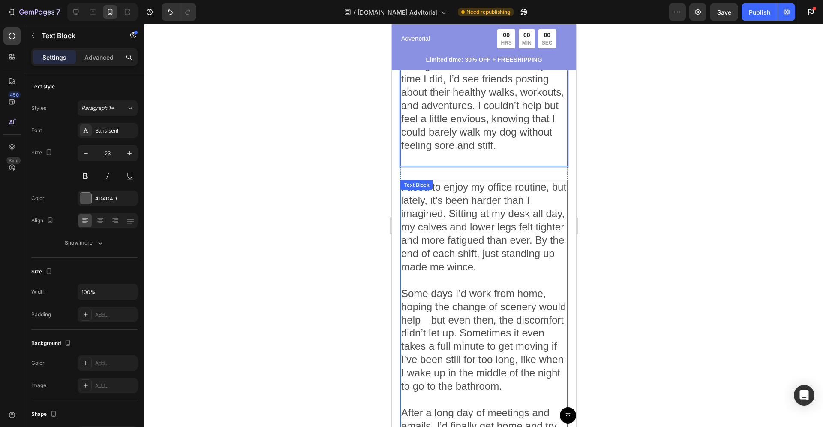
scroll to position [588, 0]
click at [472, 202] on span "I used to enjoy my office routine, but lately, it’s been harder than I imagined…" at bounding box center [483, 225] width 165 height 91
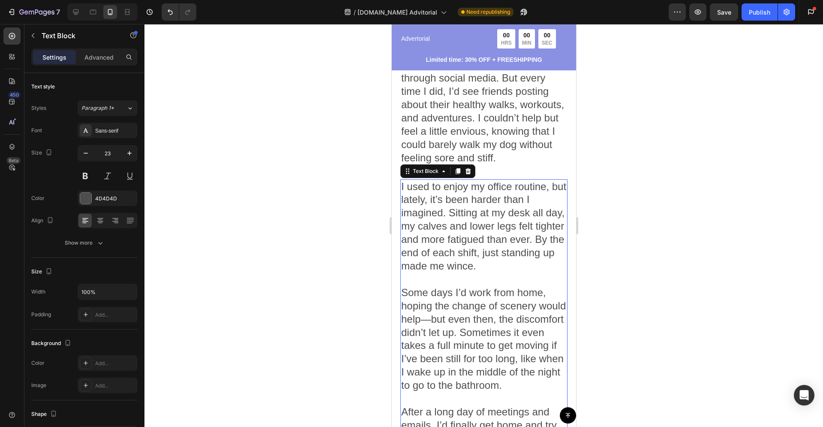
click at [404, 194] on span "I used to enjoy my office routine, but lately, it’s been harder than I imagined…" at bounding box center [483, 225] width 165 height 91
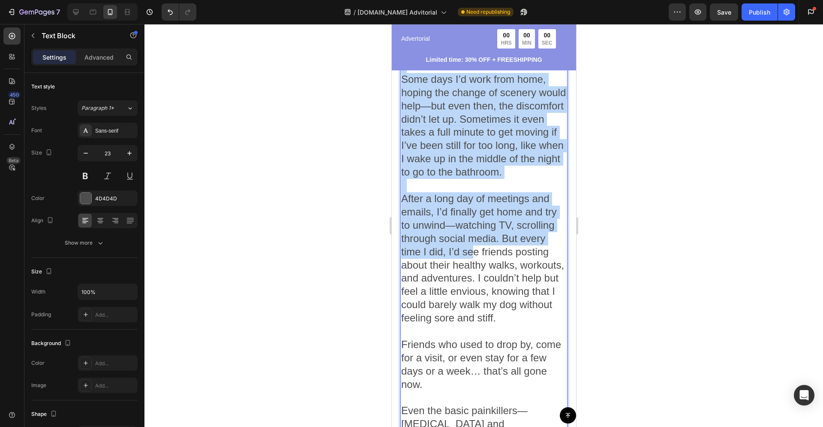
scroll to position [812, 0]
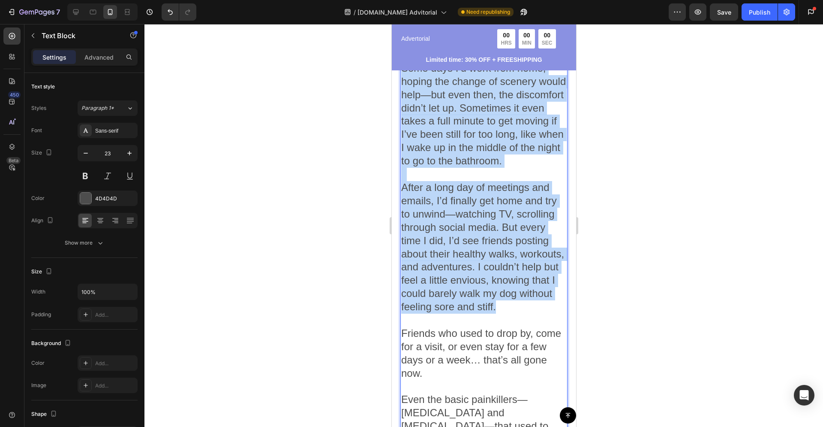
drag, startPoint x: 402, startPoint y: 195, endPoint x: 488, endPoint y: 325, distance: 155.6
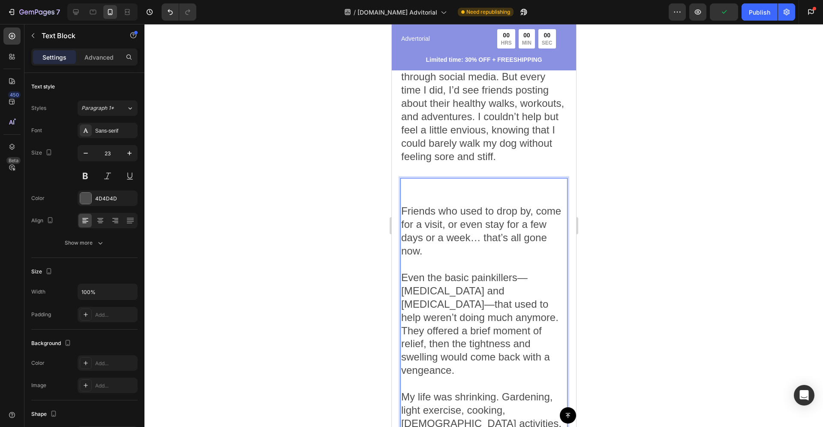
scroll to position [574, 0]
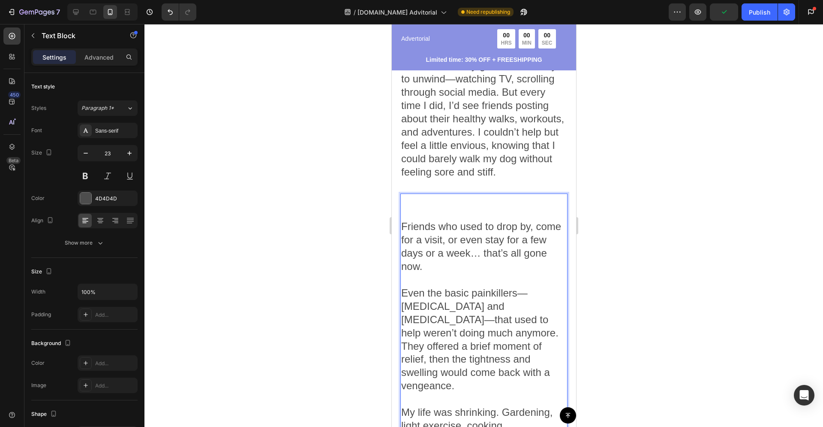
click at [401, 237] on span "Friends who used to drop by, come for a visit, or even stay for a few days or a…" at bounding box center [481, 245] width 160 height 51
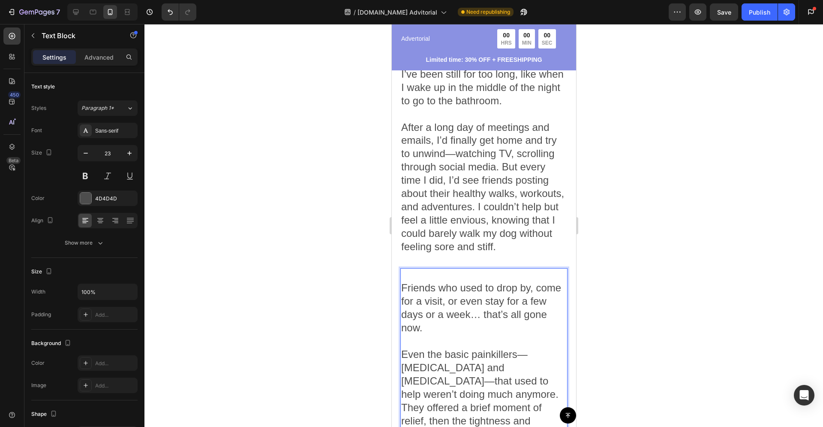
scroll to position [492, 0]
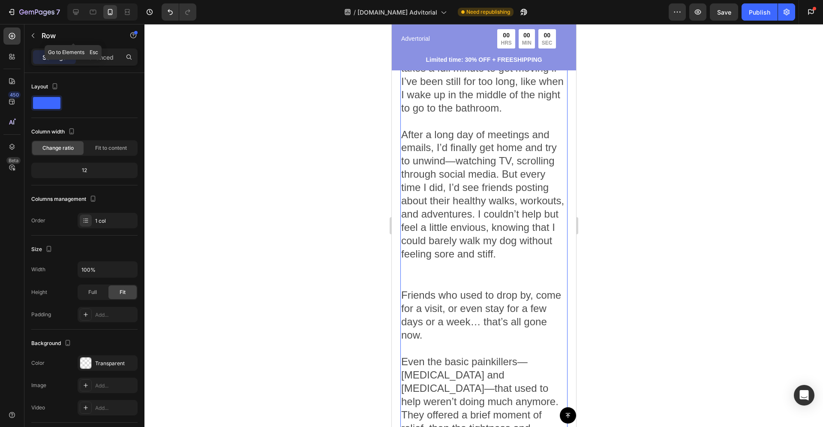
click at [36, 31] on button "button" at bounding box center [33, 36] width 14 height 14
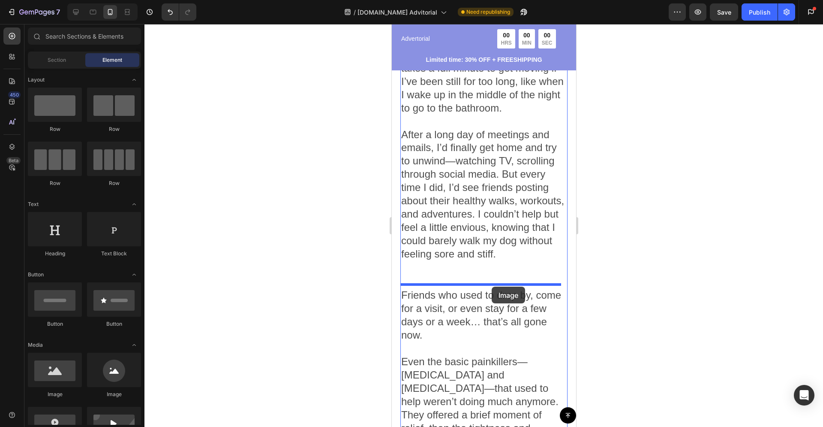
drag, startPoint x: 686, startPoint y: 316, endPoint x: 491, endPoint y: 286, distance: 197.3
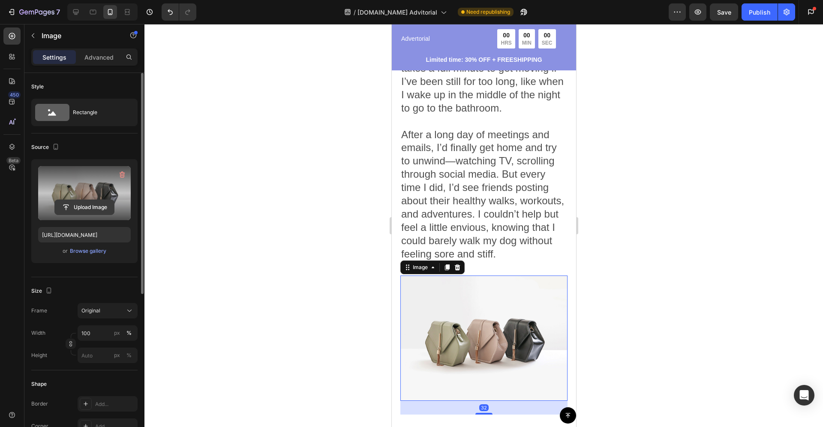
click at [96, 206] on input "file" at bounding box center [84, 207] width 59 height 15
click at [102, 205] on input "file" at bounding box center [84, 207] width 59 height 15
click at [123, 172] on icon "button" at bounding box center [122, 174] width 9 height 9
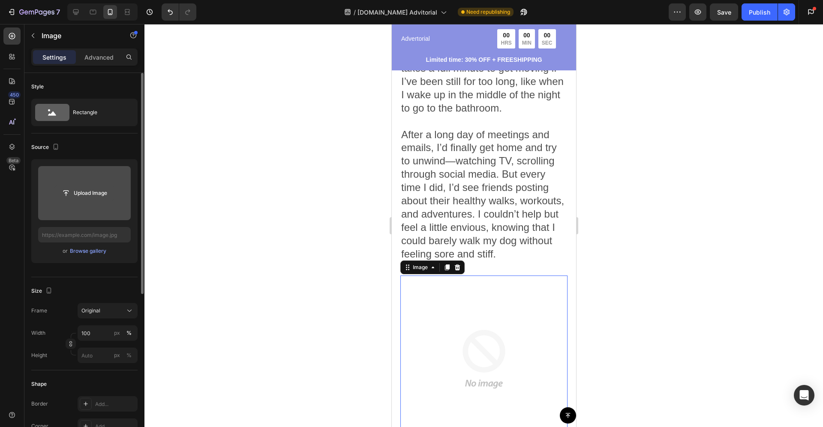
click at [90, 195] on input "file" at bounding box center [84, 193] width 59 height 15
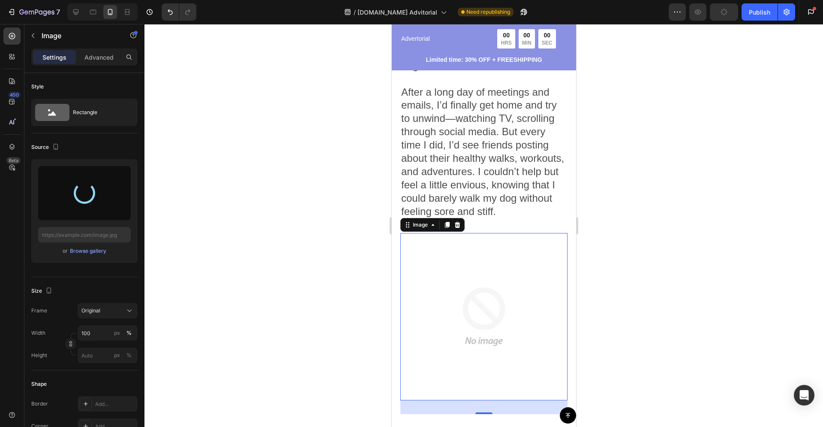
scroll to position [541, 0]
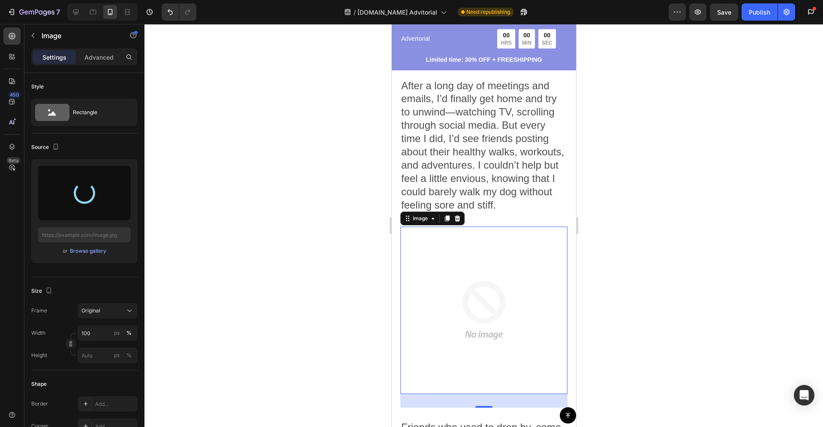
type input "https://cdn.shopify.com/s/files/1/0702/4273/0029/files/gempages_581709755282621…"
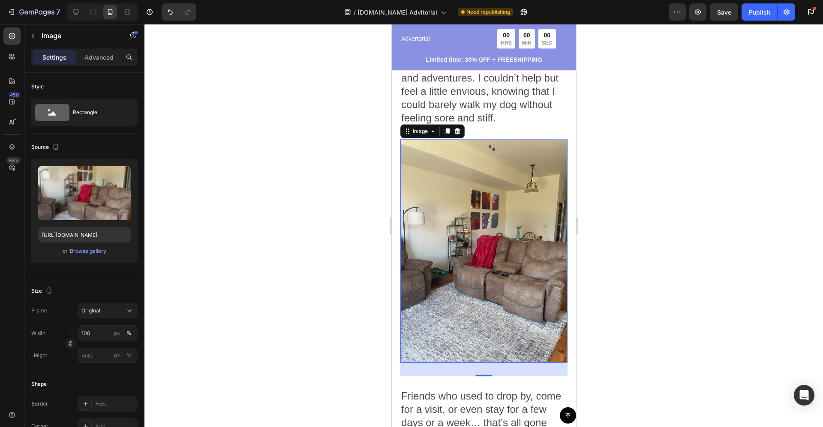
scroll to position [663, 0]
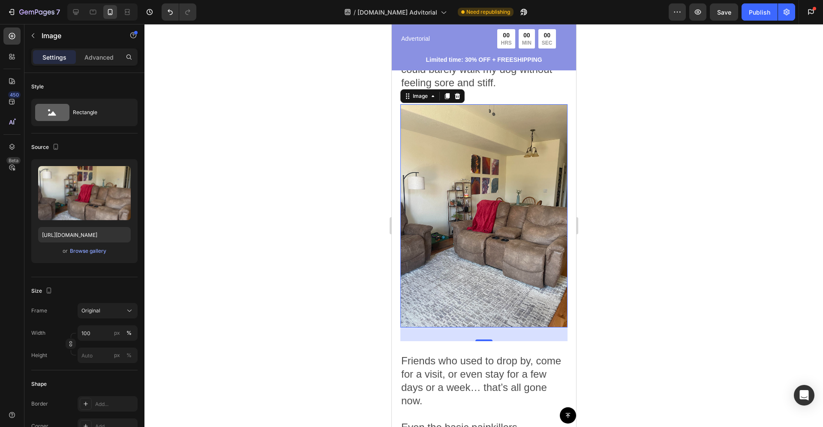
click at [512, 338] on div "32" at bounding box center [483, 334] width 167 height 14
click at [510, 352] on p "Friends who used to drop by, come for a visit, or even stay for a few days or a…" at bounding box center [483, 381] width 165 height 79
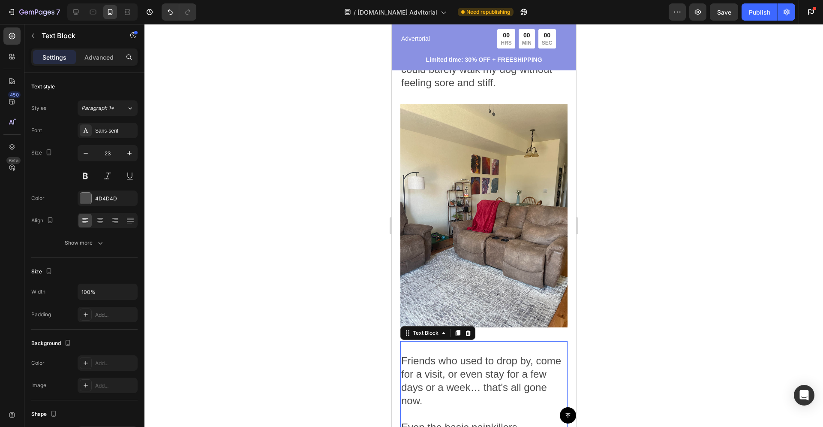
click at [465, 273] on img at bounding box center [483, 215] width 167 height 223
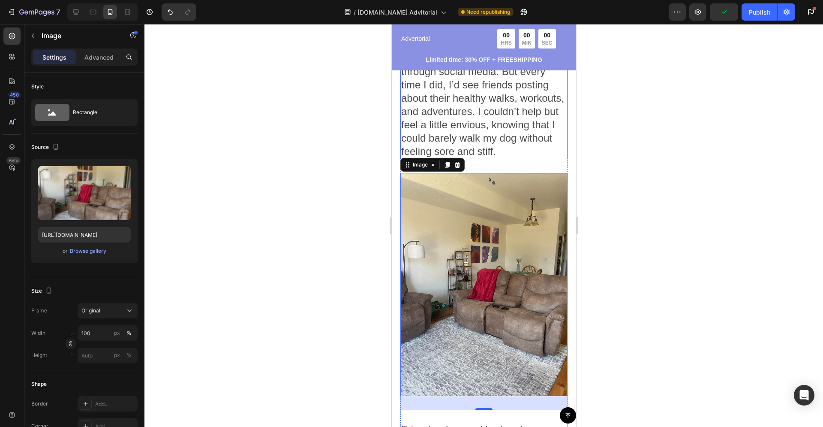
scroll to position [607, 0]
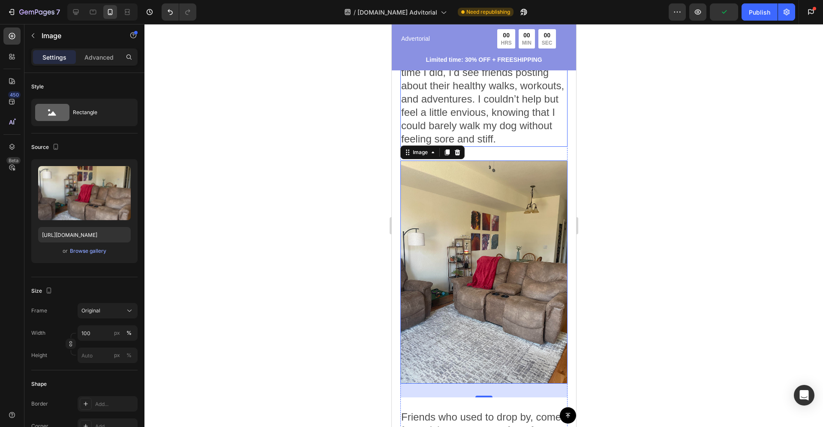
click at [482, 226] on img at bounding box center [483, 271] width 167 height 223
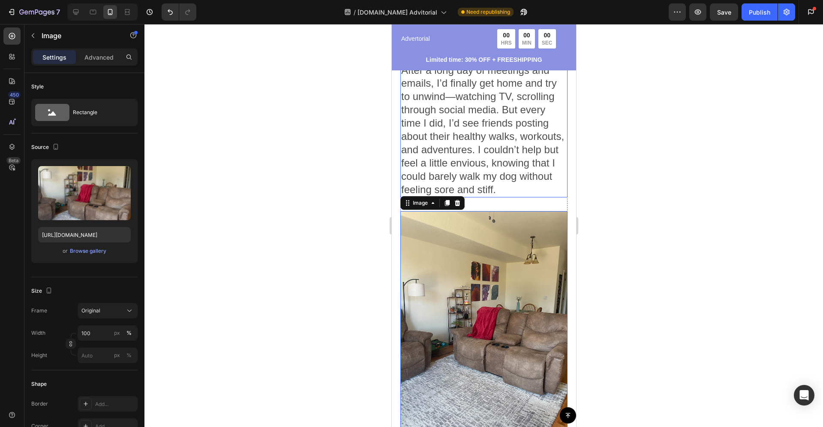
click at [480, 142] on span "After a long day of meetings and emails, I’d finally get home and try to unwind…" at bounding box center [482, 129] width 163 height 131
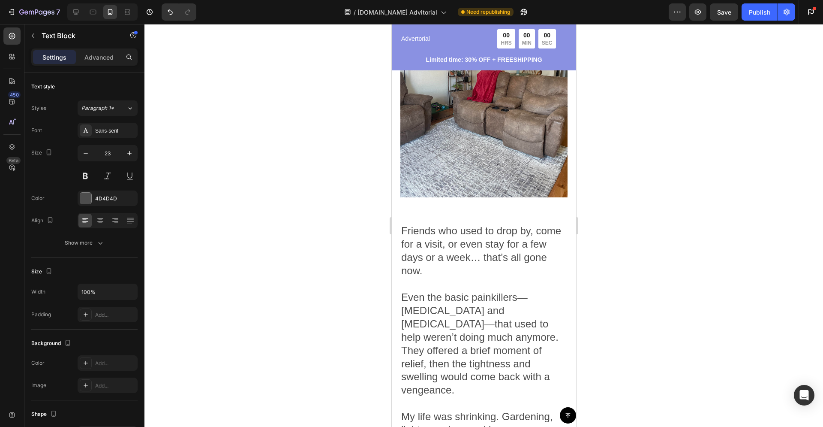
scroll to position [834, 0]
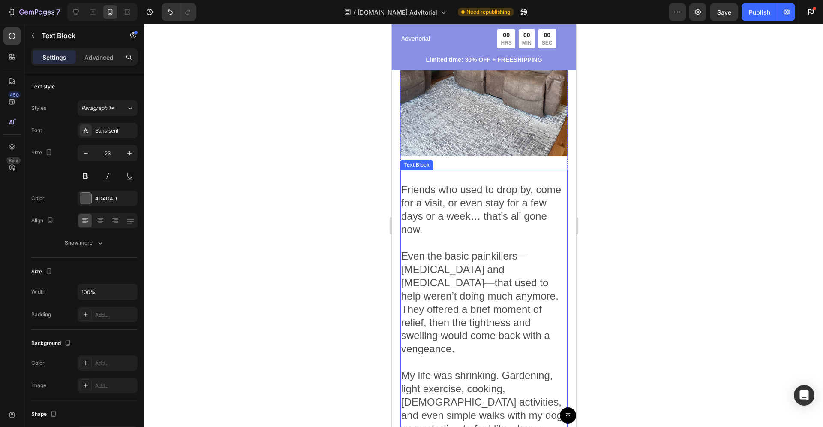
click at [445, 228] on span "Friends who used to drop by, come for a visit, or even stay for a few days or a…" at bounding box center [481, 208] width 160 height 51
click at [406, 189] on span "Friends who used to drop by, come for a visit, or even stay for a few days or a…" at bounding box center [481, 208] width 160 height 51
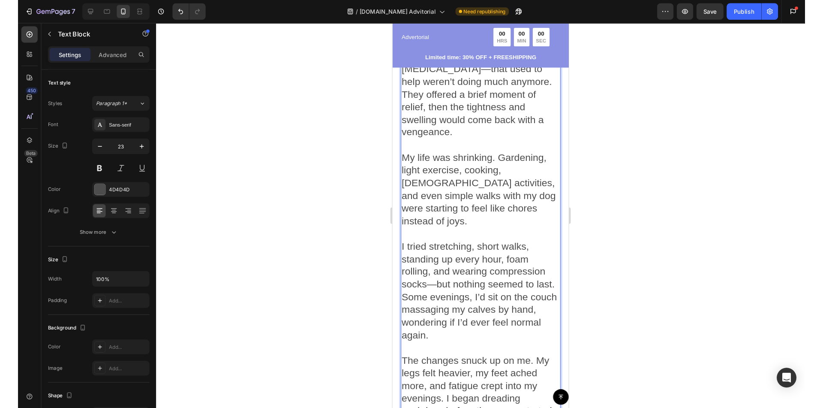
scroll to position [1045, 0]
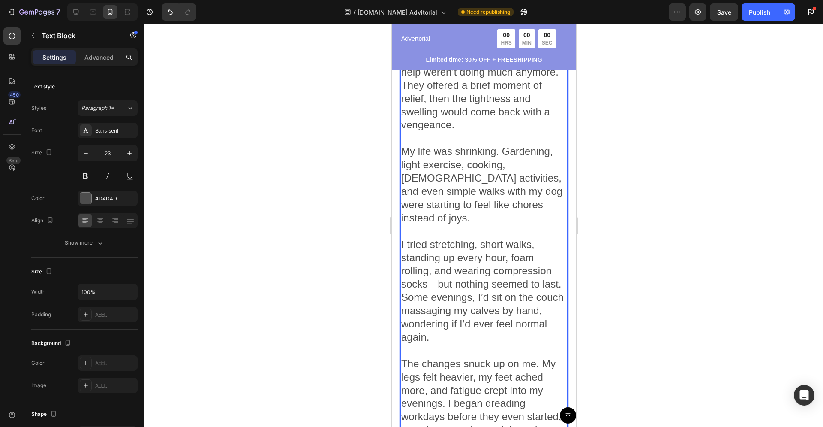
click at [439, 307] on p "I tried stretching, short walks, standing up every hour, foam rolling, and wear…" at bounding box center [483, 297] width 165 height 119
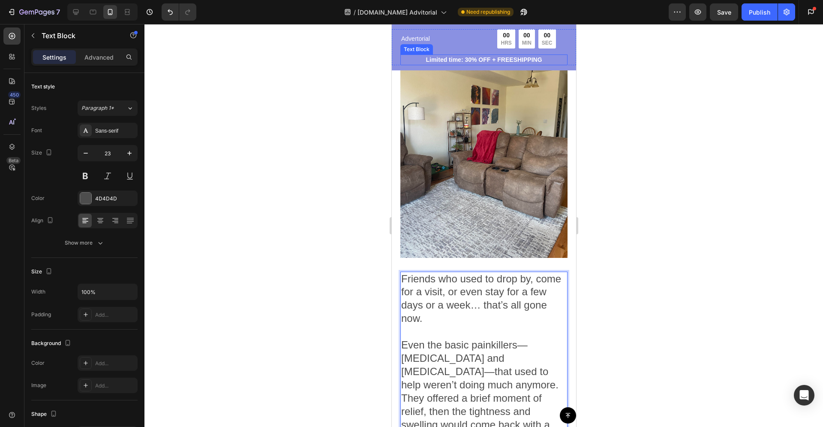
scroll to position [733, 0]
click at [507, 45] on div "00 HRS" at bounding box center [506, 38] width 18 height 19
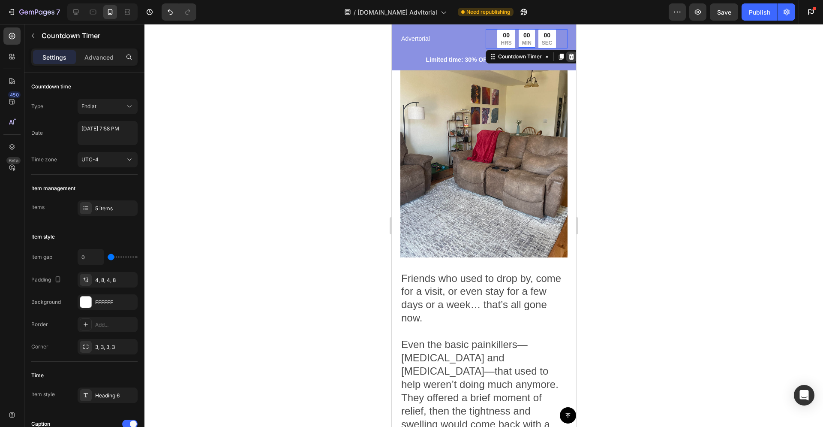
click at [568, 57] on icon at bounding box center [571, 56] width 7 height 7
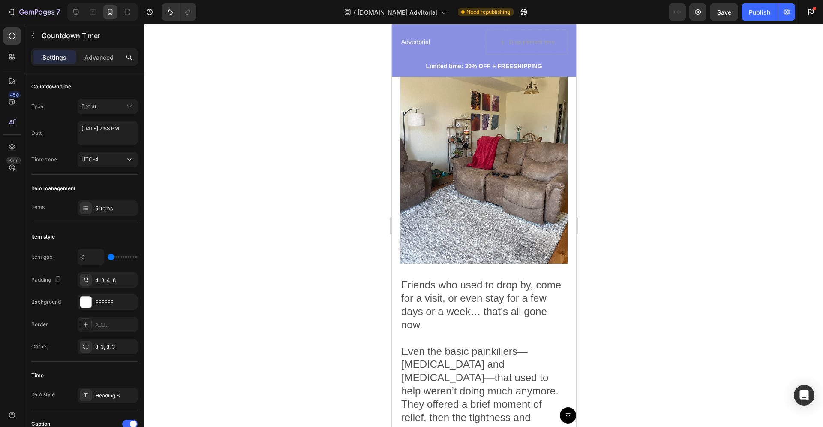
scroll to position [739, 0]
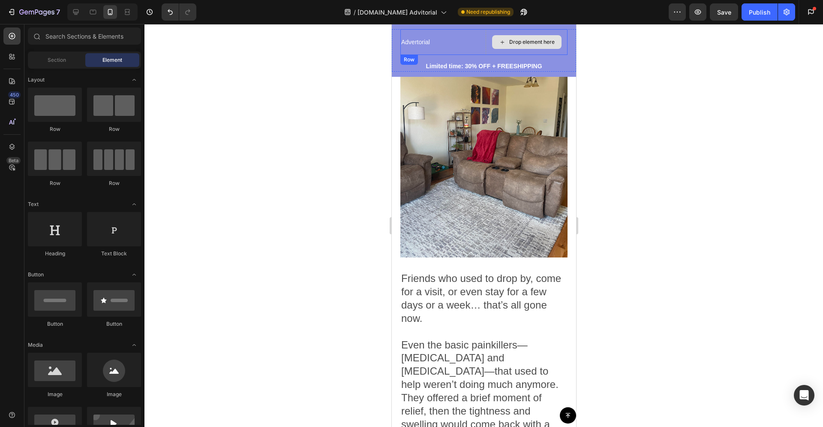
click at [494, 52] on div "Drop element here" at bounding box center [526, 42] width 82 height 26
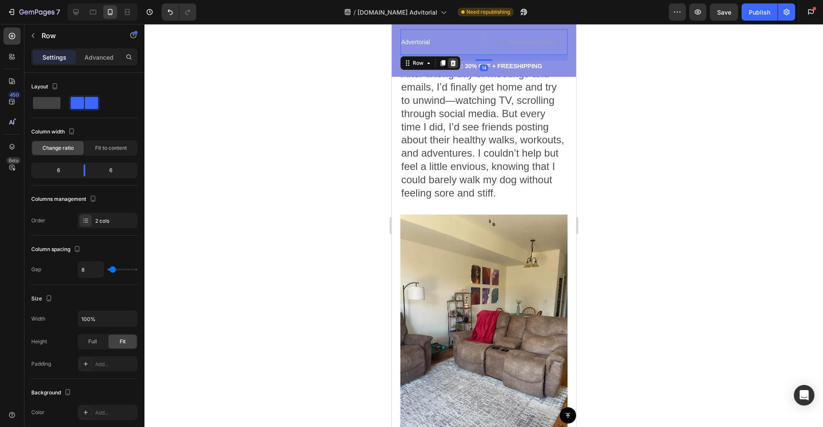
click at [456, 62] on icon at bounding box center [452, 63] width 7 height 7
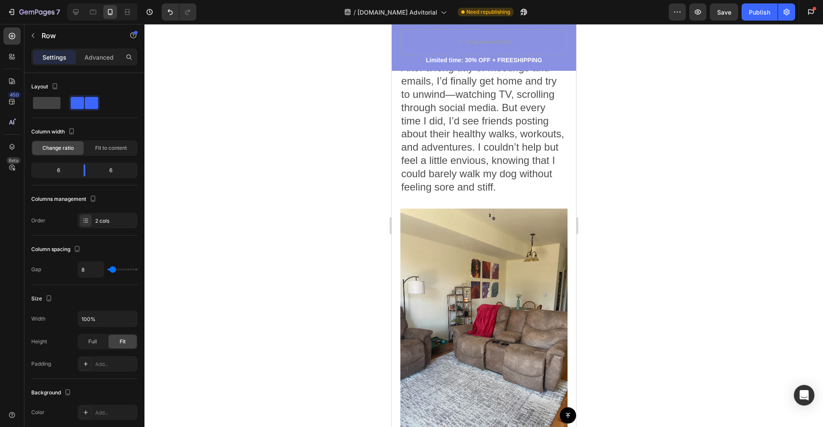
scroll to position [553, 0]
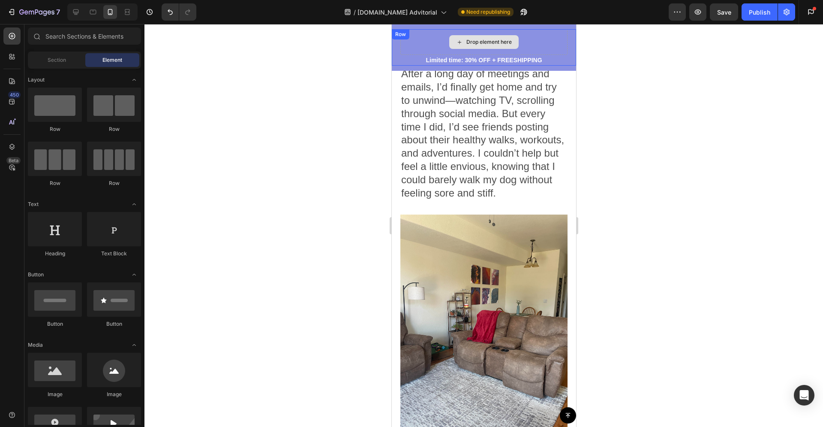
click at [424, 48] on div "Drop element here" at bounding box center [483, 42] width 167 height 26
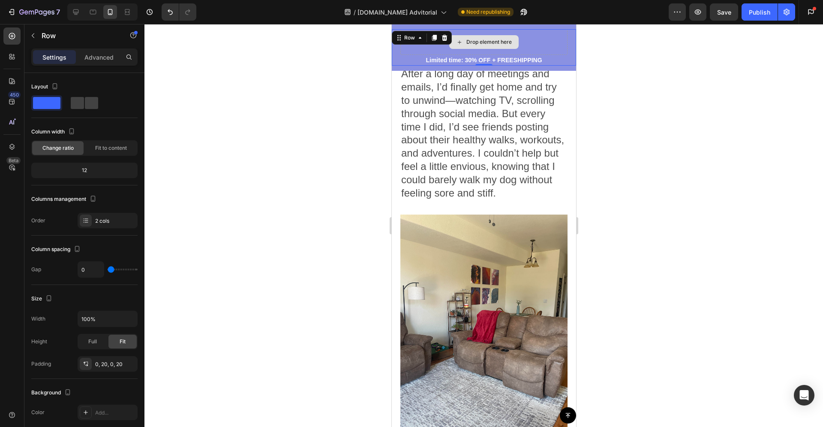
click at [426, 44] on div "Row" at bounding box center [421, 38] width 60 height 14
click at [447, 37] on div at bounding box center [444, 38] width 10 height 10
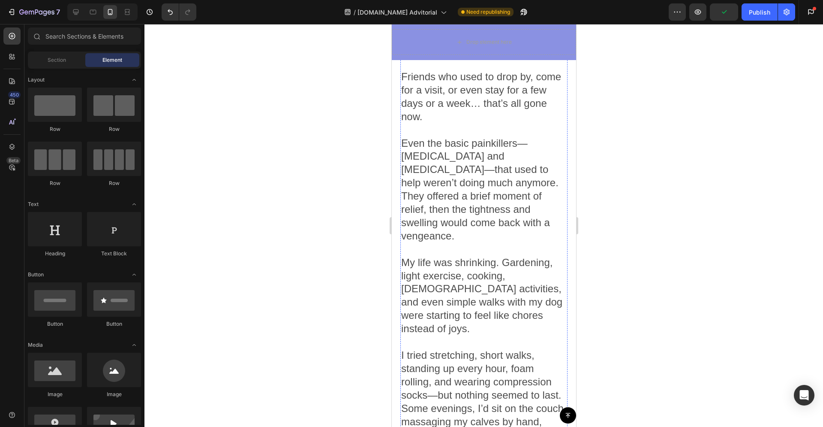
scroll to position [935, 0]
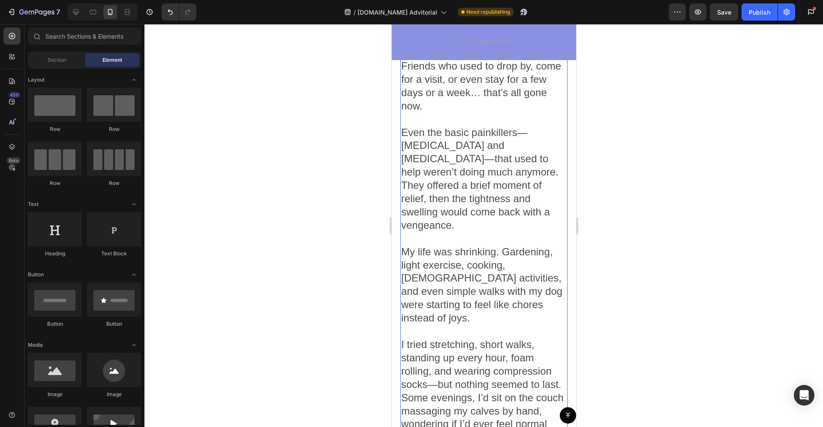
click at [482, 298] on p "My life was shrinking. Gardening, light exercise, cooking, [DEMOGRAPHIC_DATA] a…" at bounding box center [483, 291] width 165 height 93
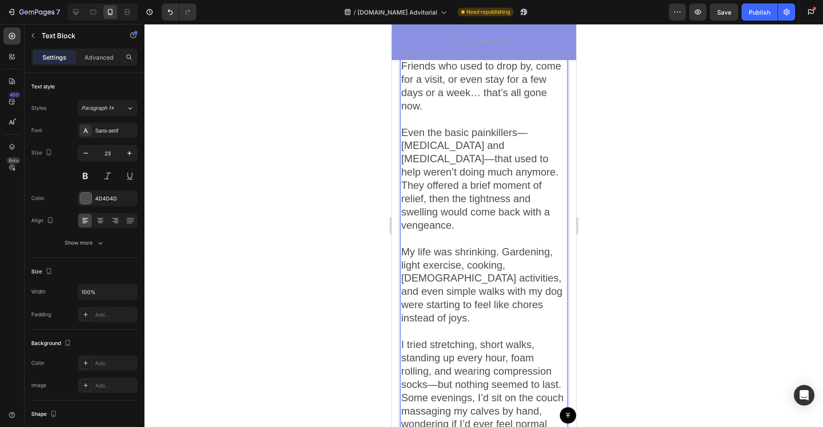
click at [443, 219] on p "Even the basic painkillers—[MEDICAL_DATA] and [MEDICAL_DATA]—that used to help …" at bounding box center [483, 185] width 165 height 119
click at [454, 246] on span "My life was shrinking. Gardening, light exercise, cooking, [DEMOGRAPHIC_DATA] a…" at bounding box center [481, 285] width 161 height 78
click at [496, 297] on p "My life was shrinking. Gardening, light exercise, cooking, [DEMOGRAPHIC_DATA] a…" at bounding box center [483, 291] width 165 height 93
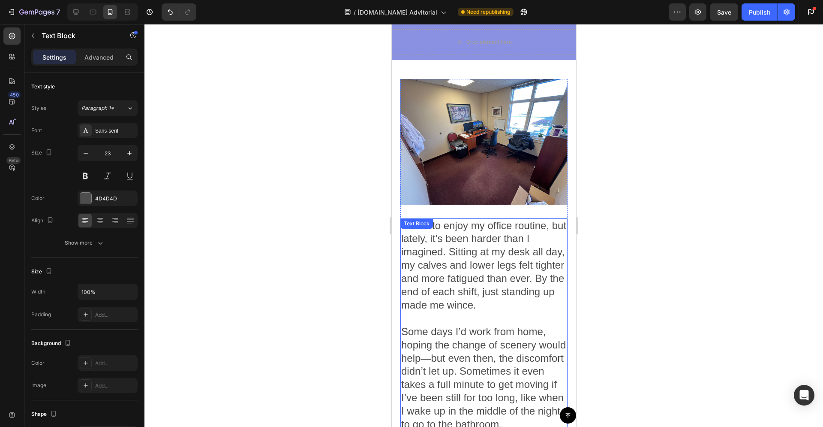
scroll to position [174, 0]
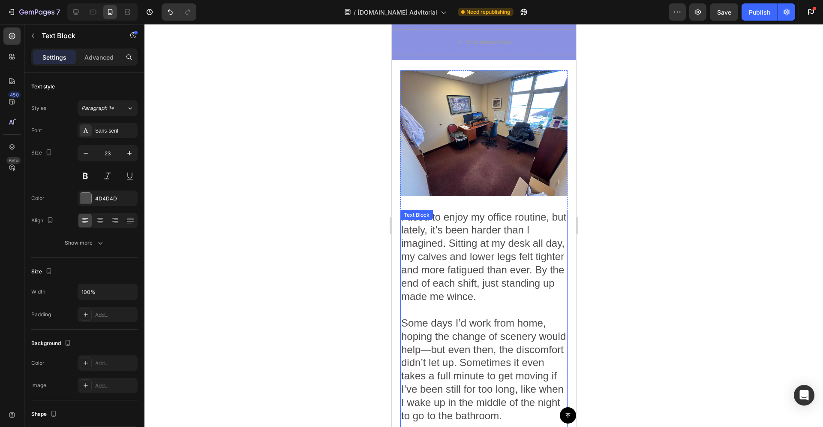
click at [644, 235] on div at bounding box center [483, 225] width 679 height 403
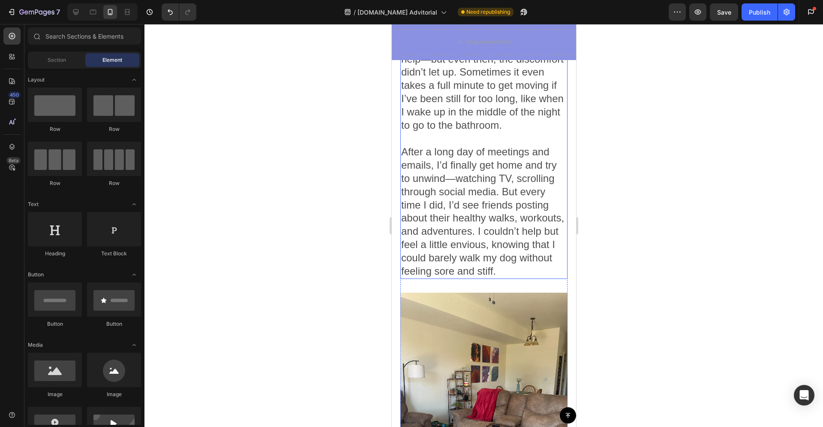
scroll to position [464, 0]
click at [476, 279] on p "After a long day of meetings and emails, I’d finally get home and try to unwind…" at bounding box center [483, 212] width 165 height 132
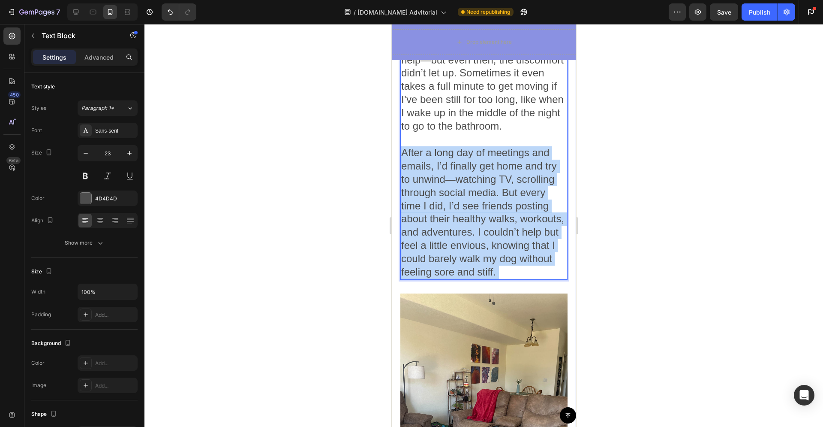
drag, startPoint x: 467, startPoint y: 282, endPoint x: 397, endPoint y: 155, distance: 145.0
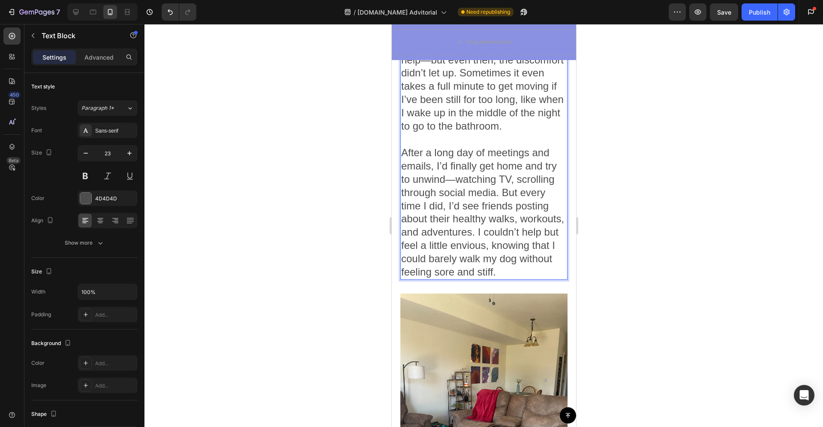
click at [406, 153] on span "After a long day of meetings and emails, I’d finally get home and try to unwind…" at bounding box center [482, 212] width 163 height 131
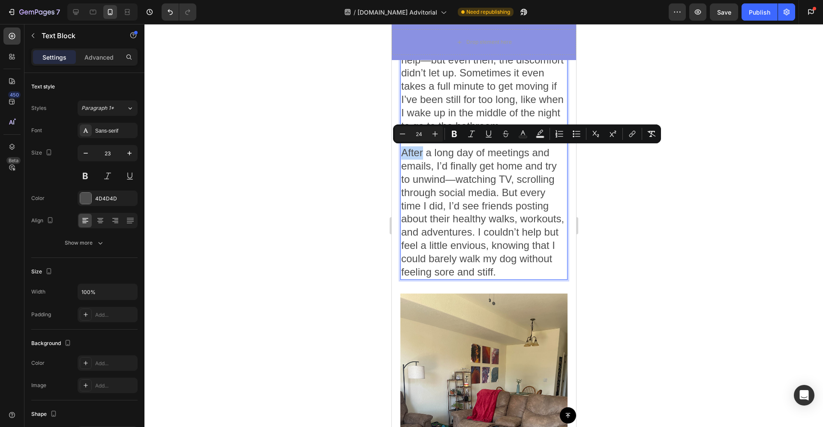
click at [404, 152] on span "After a long day of meetings and emails, I’d finally get home and try to unwind…" at bounding box center [482, 212] width 163 height 131
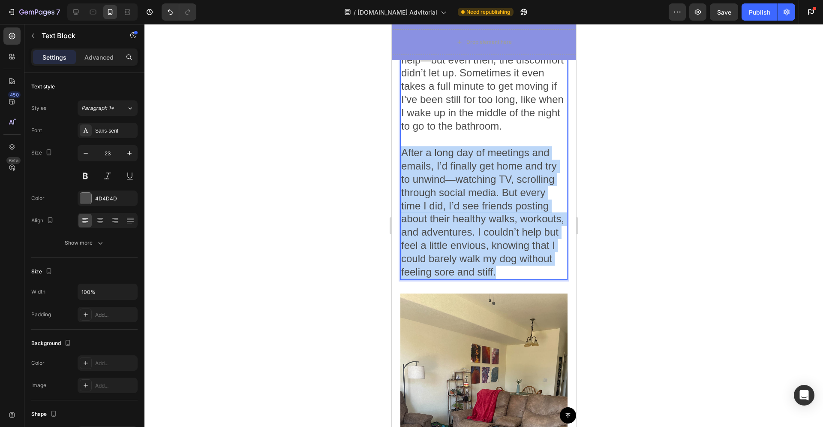
drag, startPoint x: 404, startPoint y: 152, endPoint x: 496, endPoint y: 277, distance: 155.1
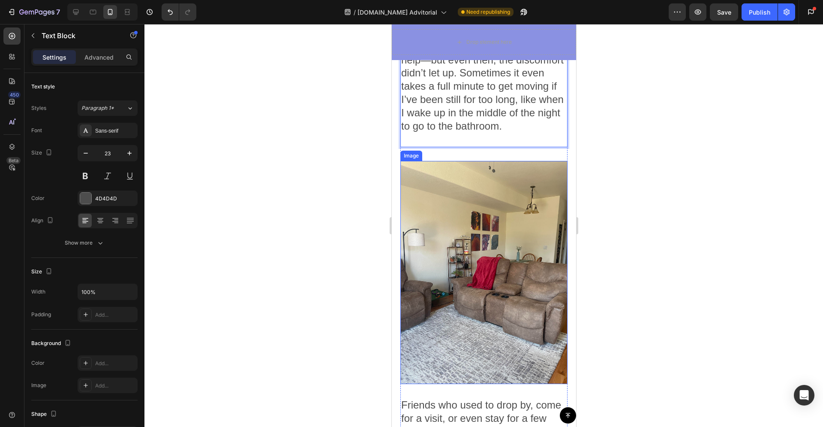
scroll to position [450, 0]
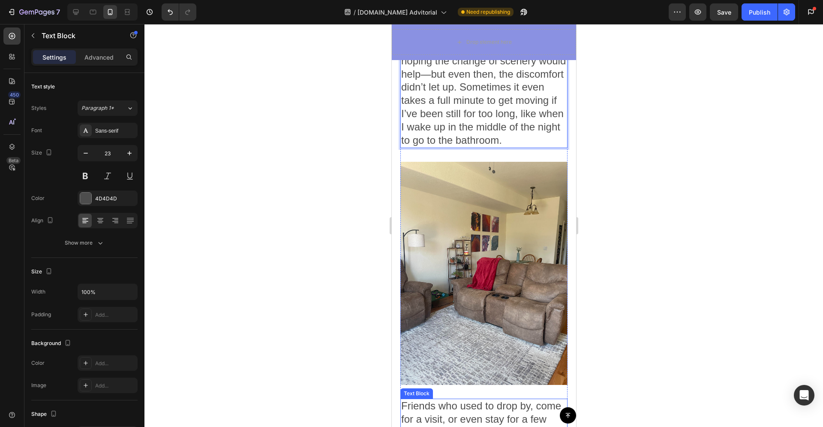
click at [428, 400] on span "Friends who used to drop by, come for a visit, or even stay for a few days or a…" at bounding box center [481, 425] width 160 height 51
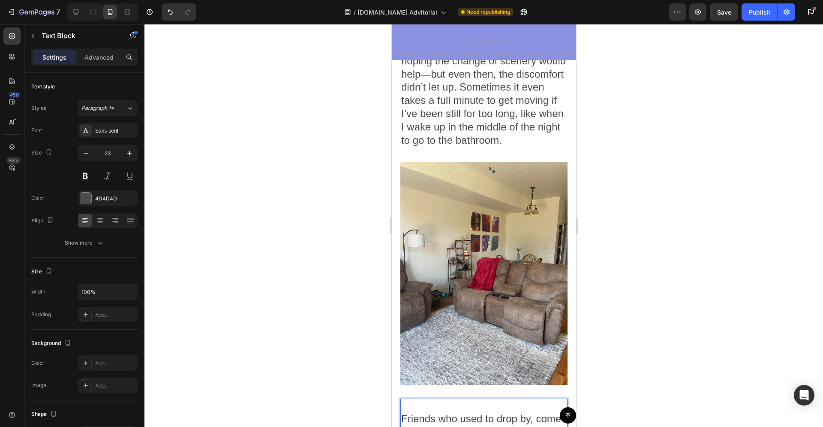
click at [406, 399] on p "Rich Text Editor. Editing area: main" at bounding box center [483, 405] width 165 height 13
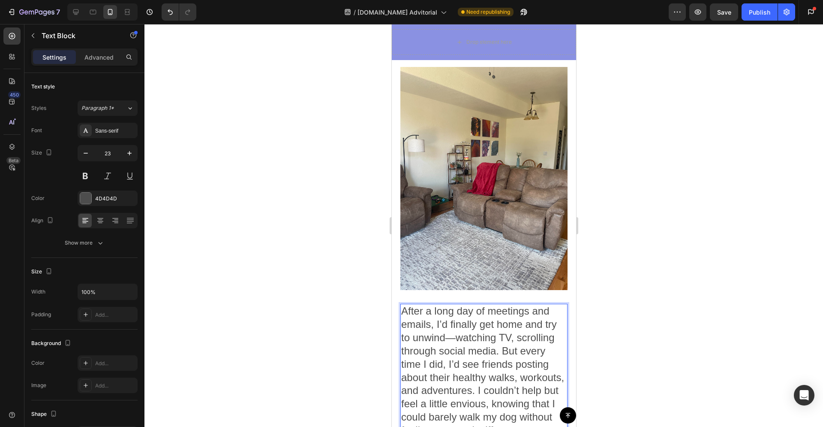
scroll to position [563, 0]
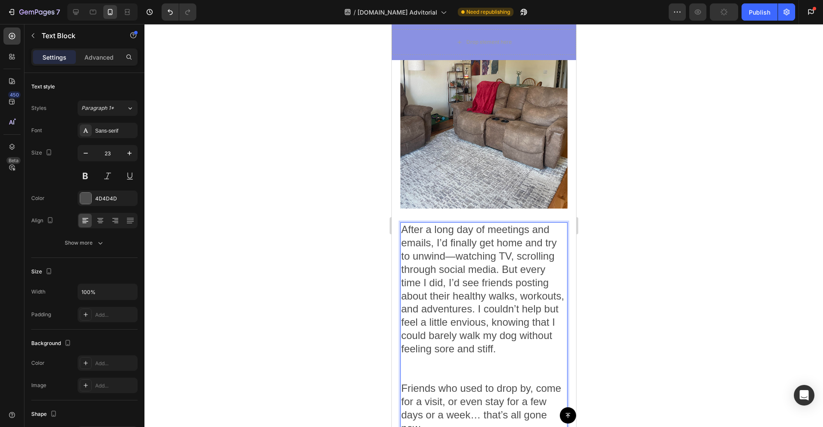
click at [468, 364] on p "Rich Text Editor. Editing area: main" at bounding box center [483, 361] width 165 height 13
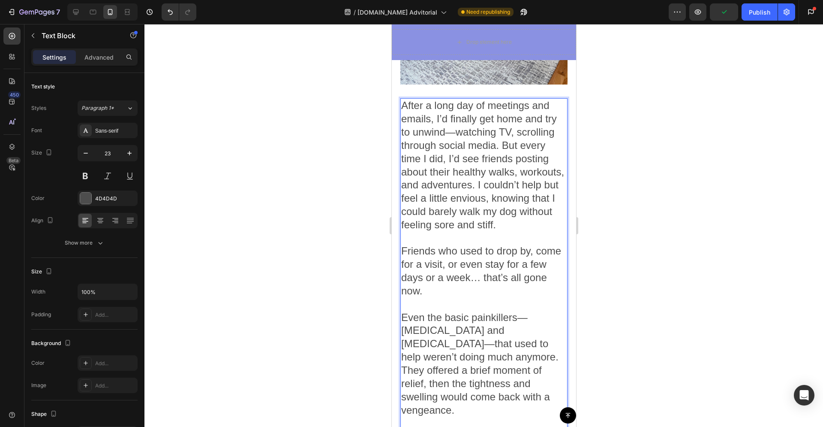
drag, startPoint x: 479, startPoint y: 345, endPoint x: 477, endPoint y: 340, distance: 5.2
click at [479, 345] on span "Even the basic painkillers—[MEDICAL_DATA] and [MEDICAL_DATA]—that used to help …" at bounding box center [479, 363] width 157 height 104
click at [472, 302] on p "Friends who used to drop by, come for a visit, or even stay for a few days or a…" at bounding box center [483, 277] width 165 height 66
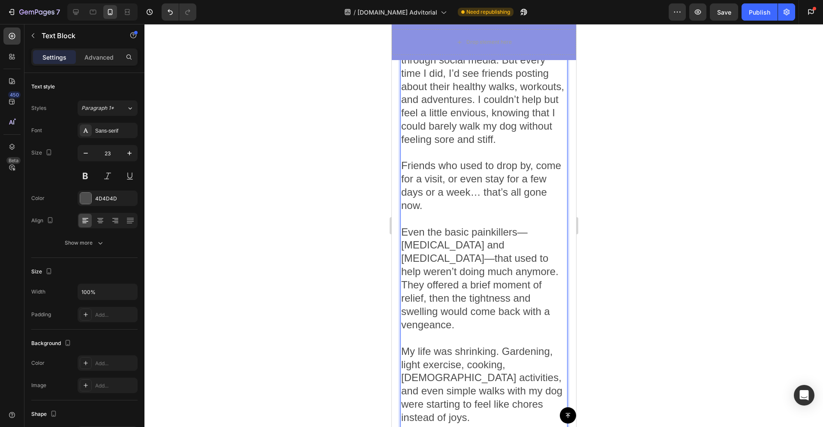
scroll to position [854, 0]
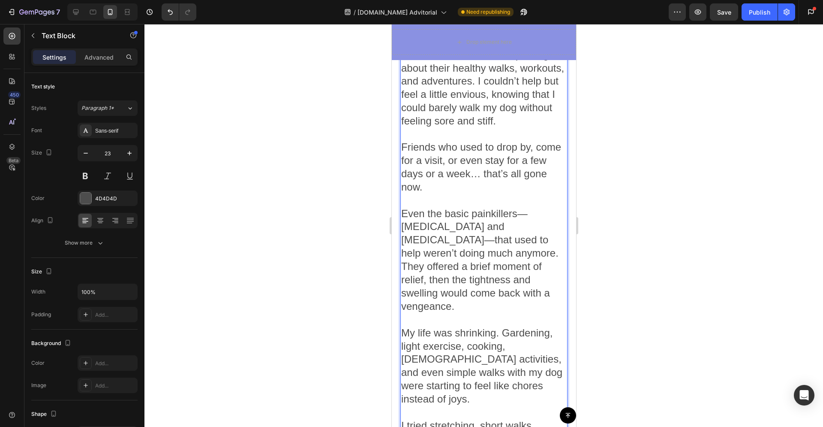
click at [471, 292] on p "Even the basic painkillers—[MEDICAL_DATA] and [MEDICAL_DATA]—that used to help …" at bounding box center [483, 266] width 165 height 119
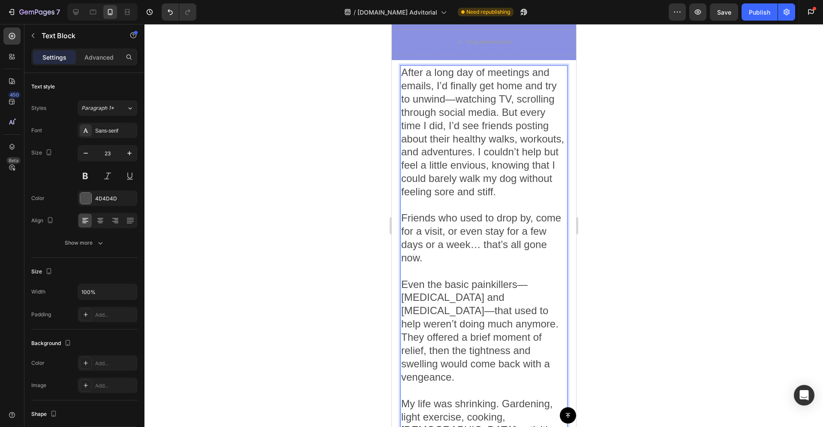
scroll to position [768, 0]
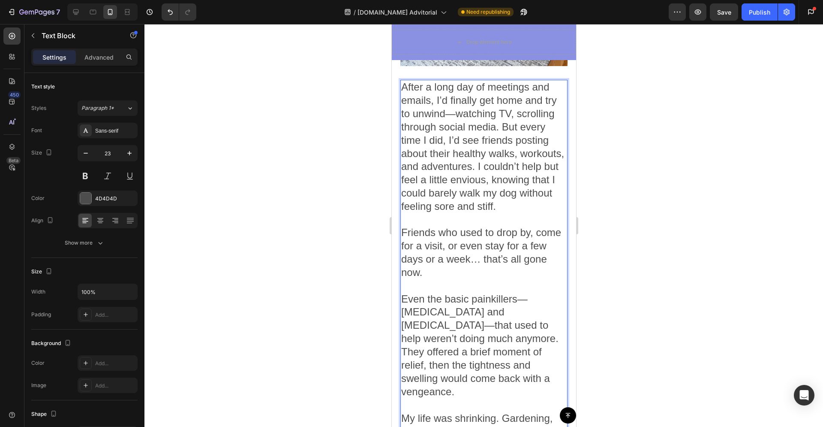
click at [472, 274] on p "Friends who used to drop by, come for a visit, or even stay for a few days or a…" at bounding box center [483, 259] width 165 height 66
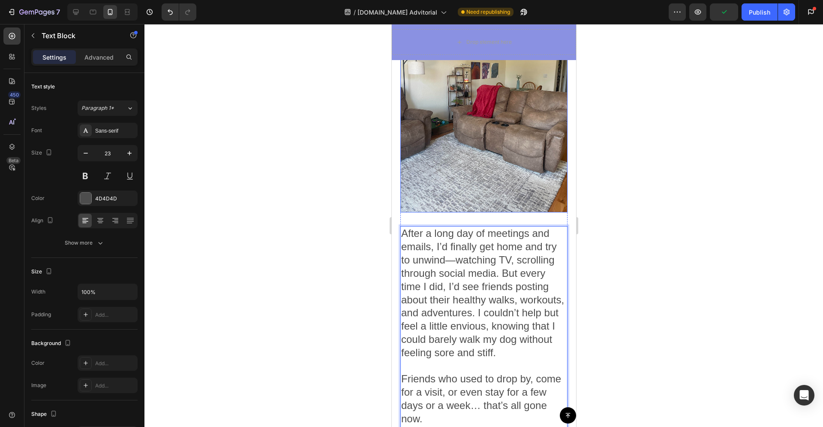
scroll to position [646, 0]
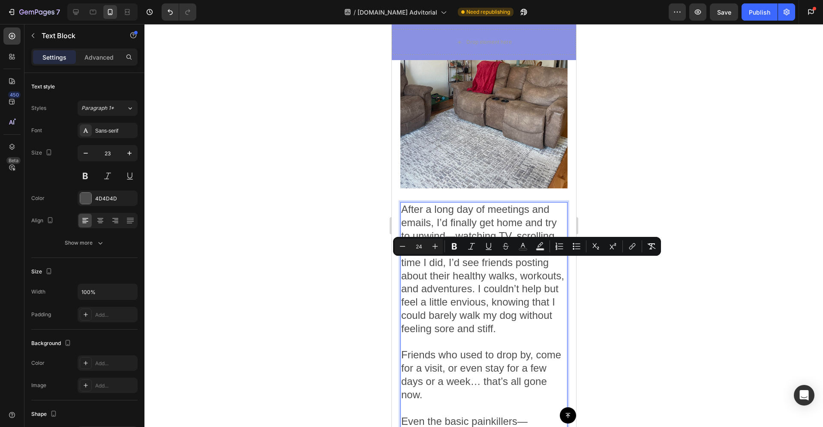
click at [473, 298] on span "After a long day of meetings and emails, I’d finally get home and try to unwind…" at bounding box center [482, 268] width 163 height 131
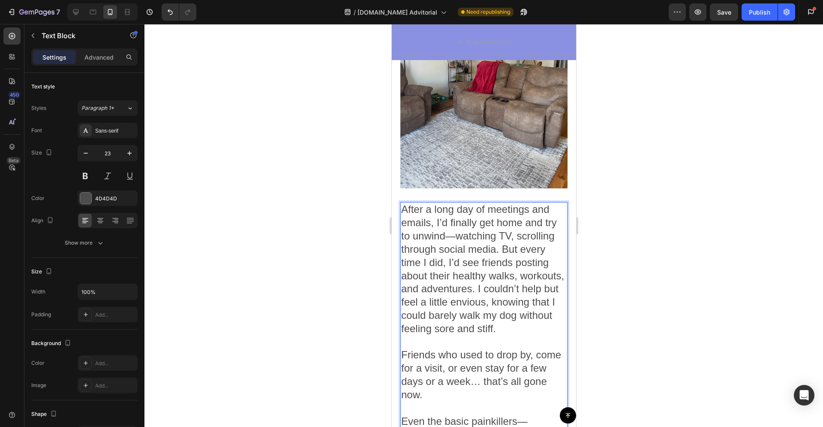
click at [502, 203] on span "After a long day of meetings and emails, I’d finally get home and try to unwind…" at bounding box center [482, 268] width 163 height 131
drag, startPoint x: 688, startPoint y: 200, endPoint x: 637, endPoint y: 193, distance: 51.5
click at [687, 200] on div at bounding box center [483, 225] width 679 height 403
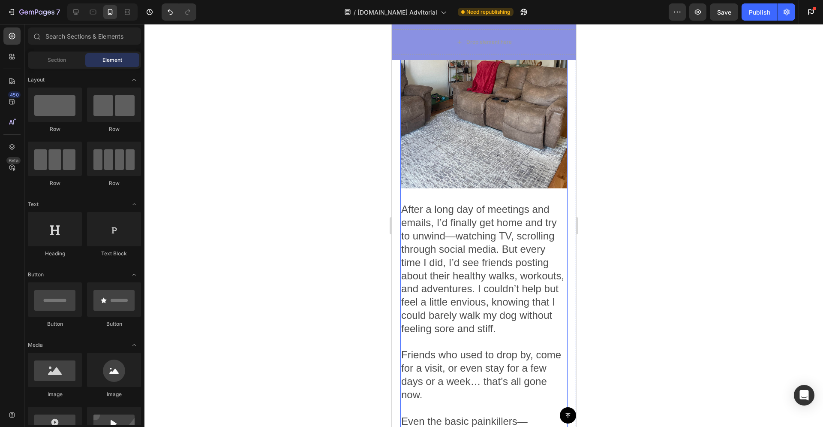
click at [529, 207] on p "After a long day of meetings and emails, I’d finally get home and try to unwind…" at bounding box center [483, 269] width 165 height 132
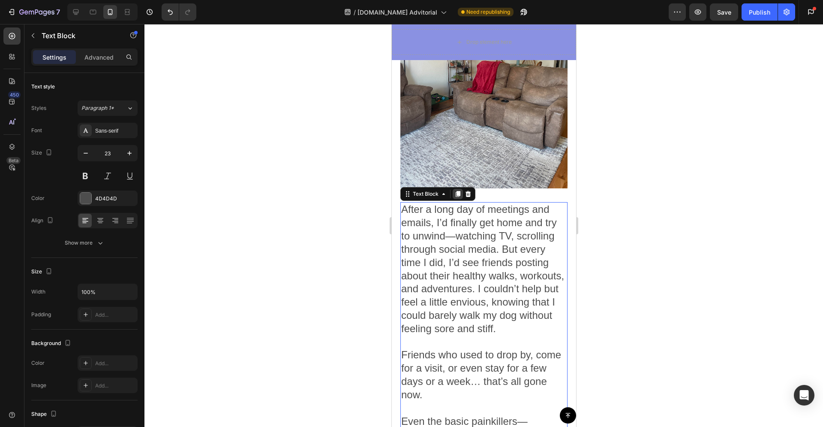
click at [459, 191] on icon at bounding box center [457, 194] width 5 height 6
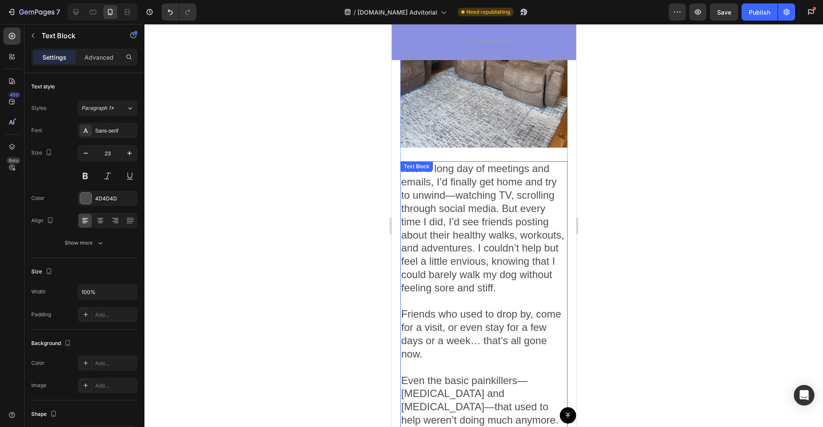
scroll to position [727, 0]
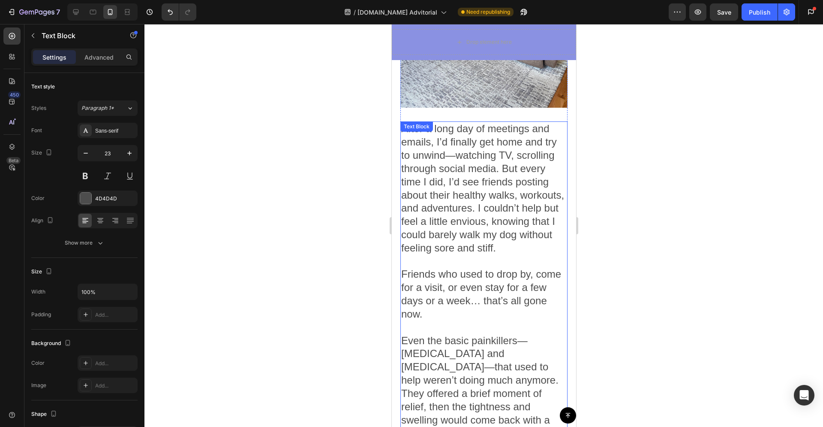
click at [472, 206] on span "After a long day of meetings and emails, I’d finally get home and try to unwind…" at bounding box center [482, 188] width 163 height 131
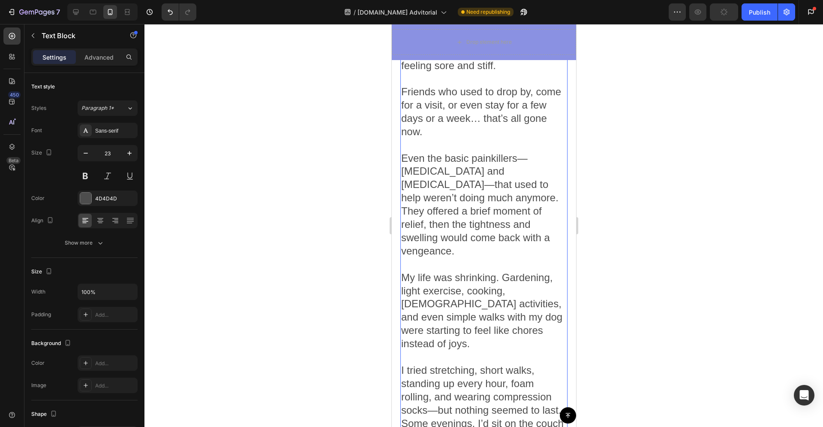
scroll to position [945, 0]
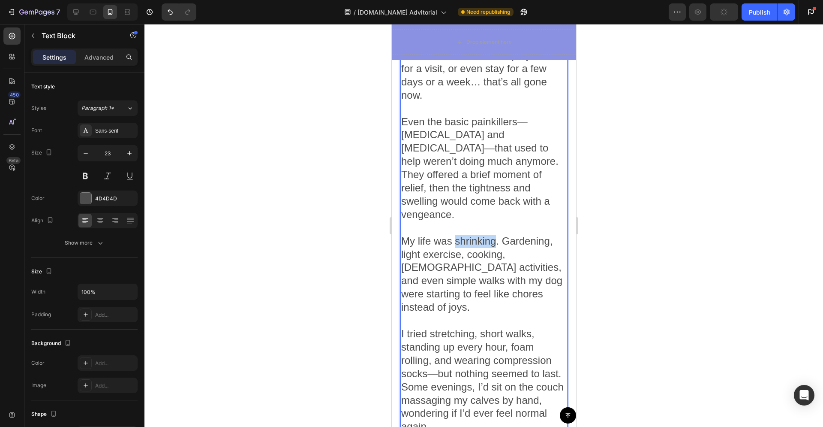
click at [464, 235] on span "My life was shrinking. Gardening, light exercise, cooking, [DEMOGRAPHIC_DATA] a…" at bounding box center [481, 274] width 161 height 78
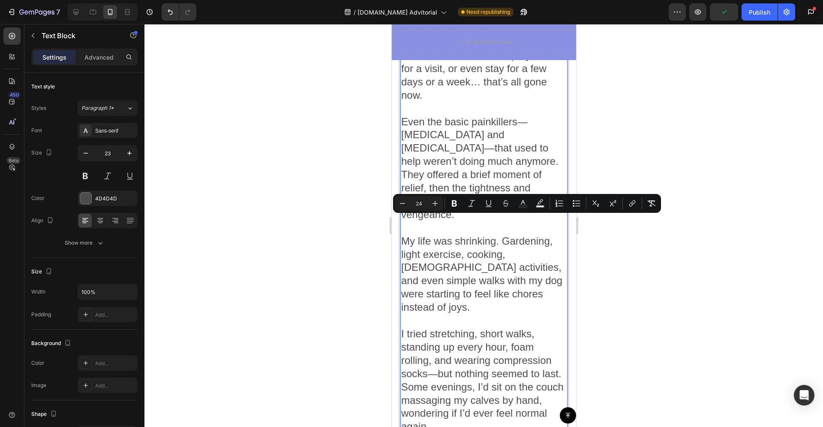
click at [406, 235] on span "My life was shrinking. Gardening, light exercise, cooking, [DEMOGRAPHIC_DATA] a…" at bounding box center [481, 274] width 161 height 78
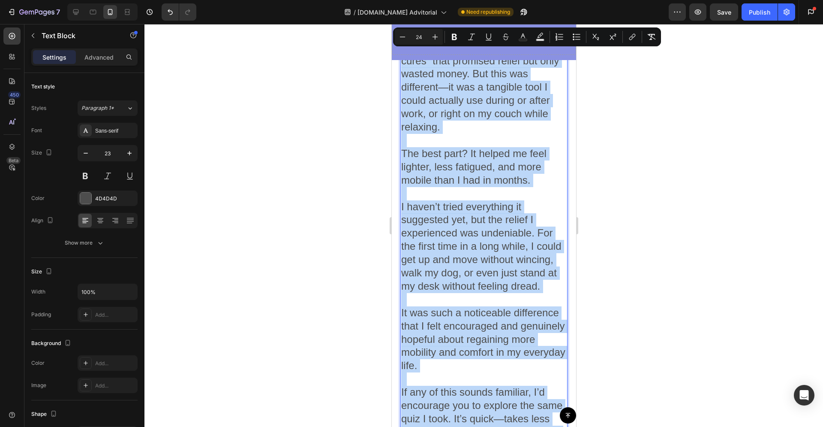
scroll to position [2565, 0]
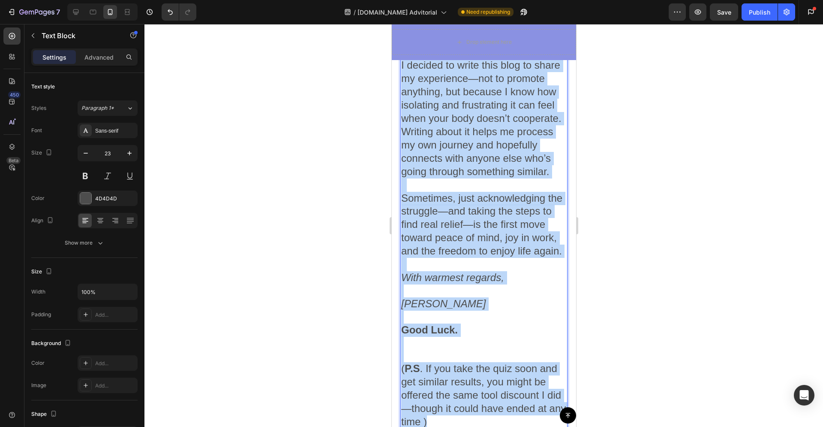
drag, startPoint x: 403, startPoint y: 208, endPoint x: 509, endPoint y: 392, distance: 212.2
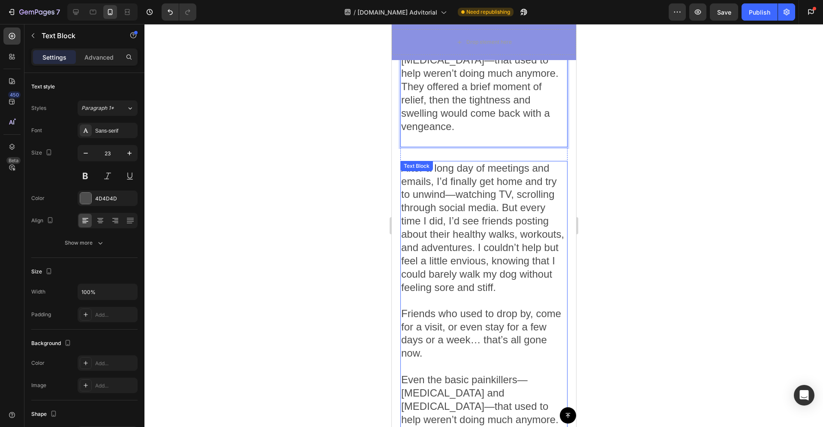
scroll to position [1027, 0]
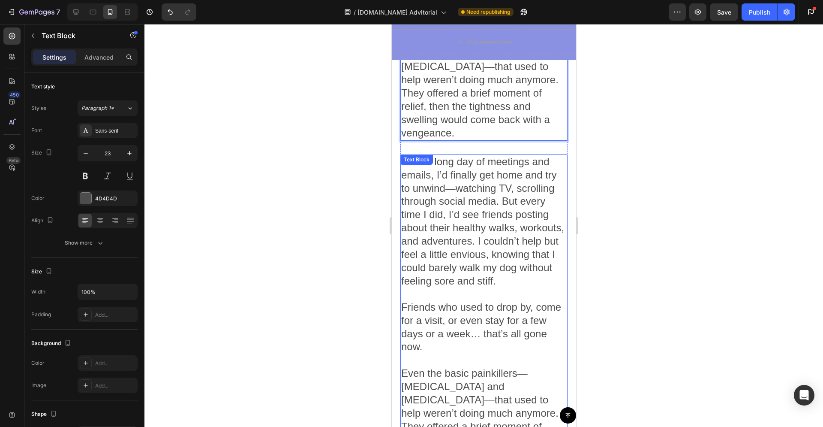
click at [457, 214] on span "After a long day of meetings and emails, I’d finally get home and try to unwind…" at bounding box center [482, 221] width 163 height 131
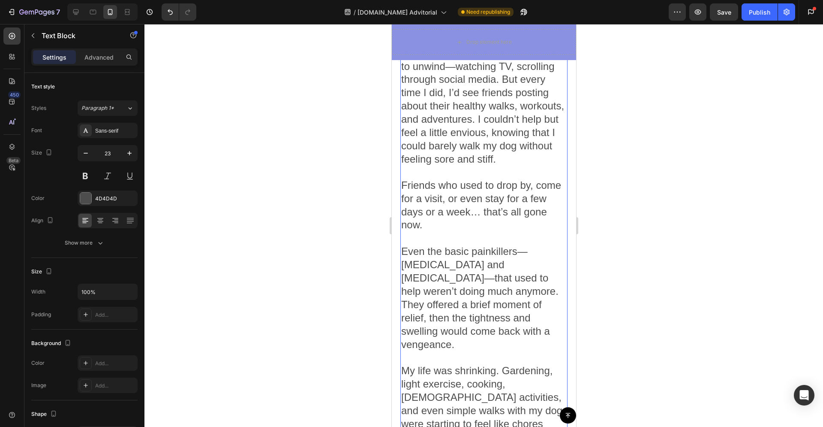
scroll to position [1165, 0]
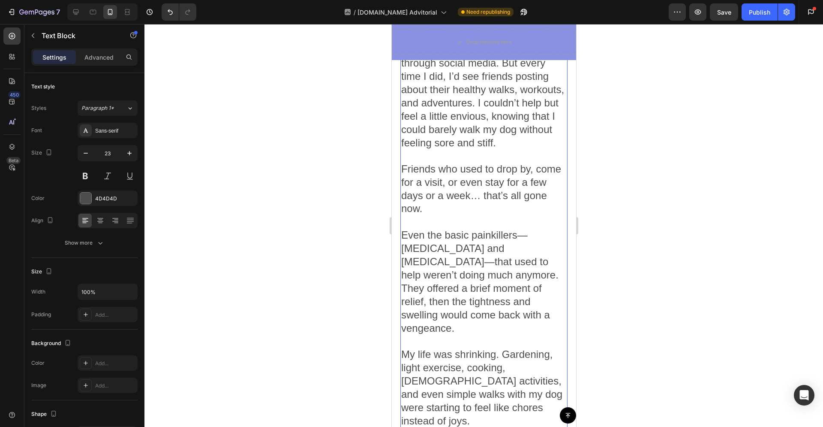
click at [462, 316] on p "Even the basic painkillers—[MEDICAL_DATA] and [MEDICAL_DATA]—that used to help …" at bounding box center [483, 287] width 165 height 119
click at [460, 304] on p "Even the basic painkillers—[MEDICAL_DATA] and [MEDICAL_DATA]—that used to help …" at bounding box center [483, 287] width 165 height 119
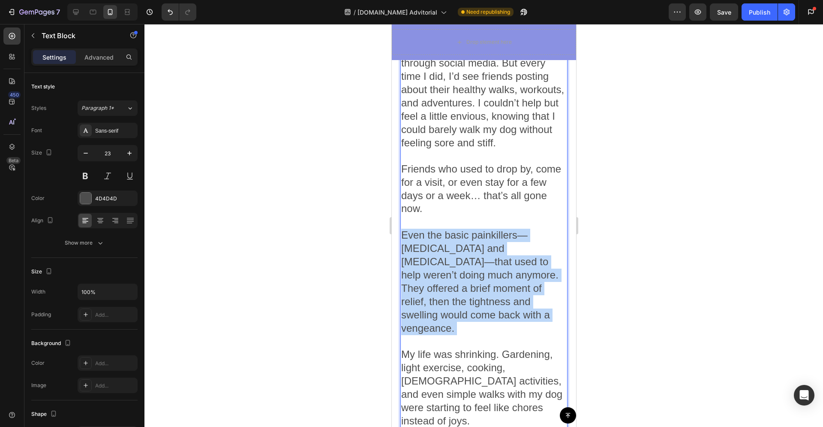
click at [460, 304] on p "Even the basic painkillers—[MEDICAL_DATA] and [MEDICAL_DATA]—that used to help …" at bounding box center [483, 287] width 165 height 119
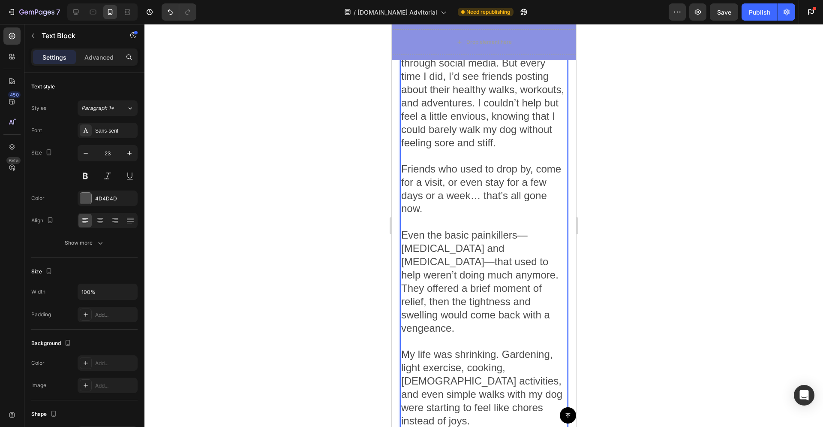
click at [456, 312] on p "Even the basic painkillers—[MEDICAL_DATA] and [MEDICAL_DATA]—that used to help …" at bounding box center [483, 287] width 165 height 119
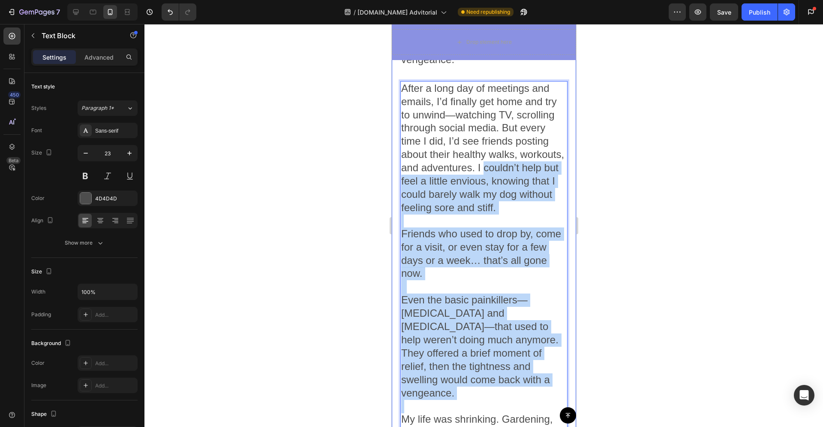
scroll to position [1095, 0]
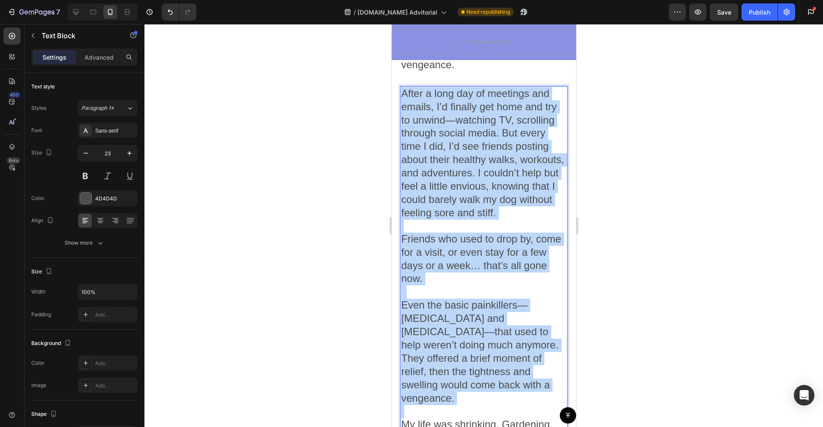
drag, startPoint x: 449, startPoint y: 307, endPoint x: 402, endPoint y: 72, distance: 240.5
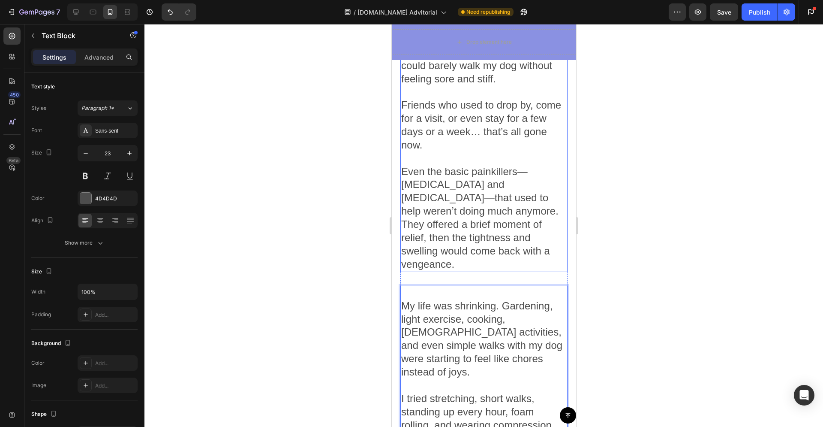
scroll to position [938, 0]
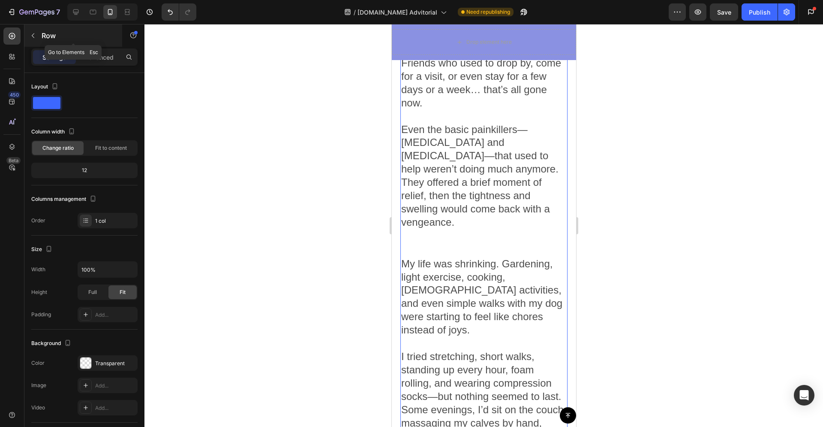
click at [32, 34] on icon "button" at bounding box center [33, 35] width 7 height 7
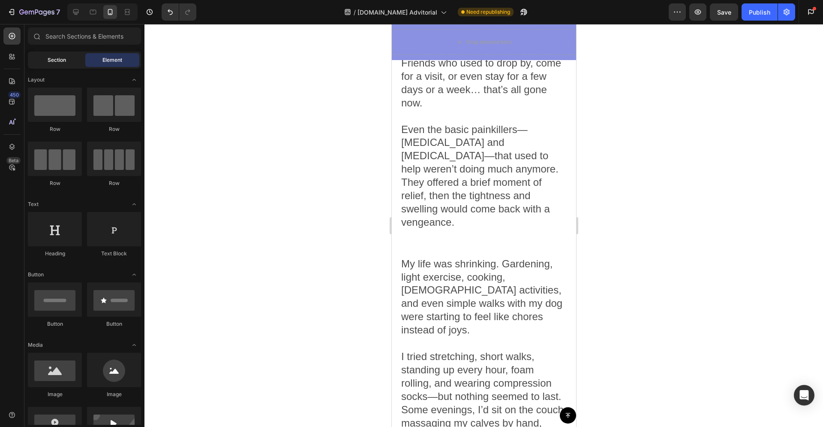
click at [54, 66] on div "Section" at bounding box center [57, 60] width 54 height 14
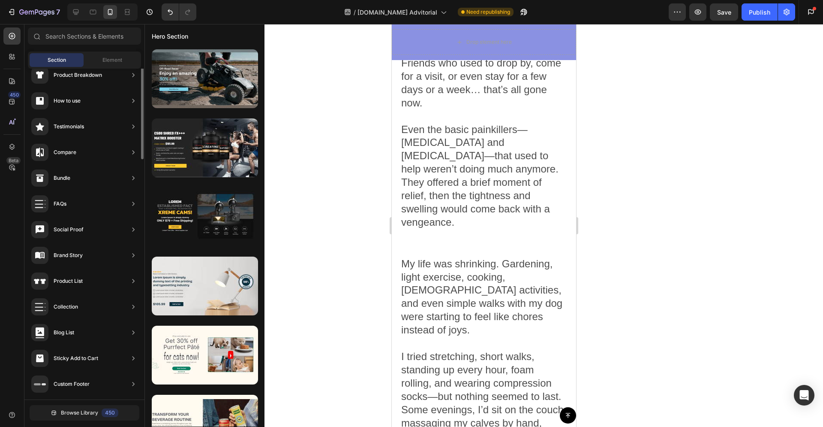
scroll to position [0, 0]
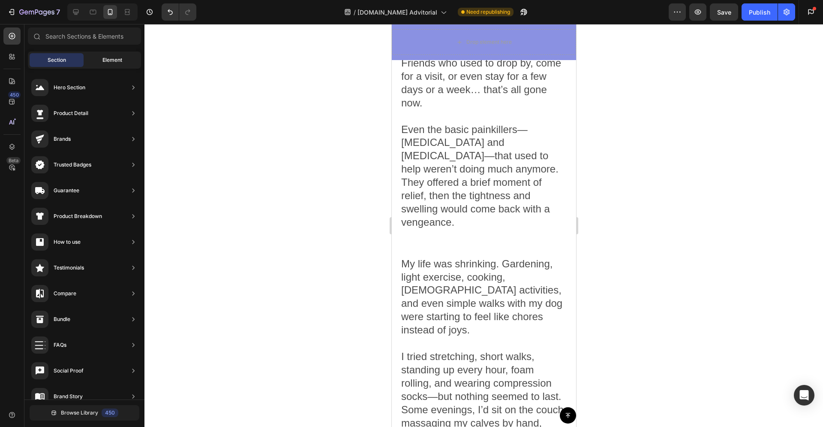
click at [98, 63] on div "Element" at bounding box center [112, 60] width 54 height 14
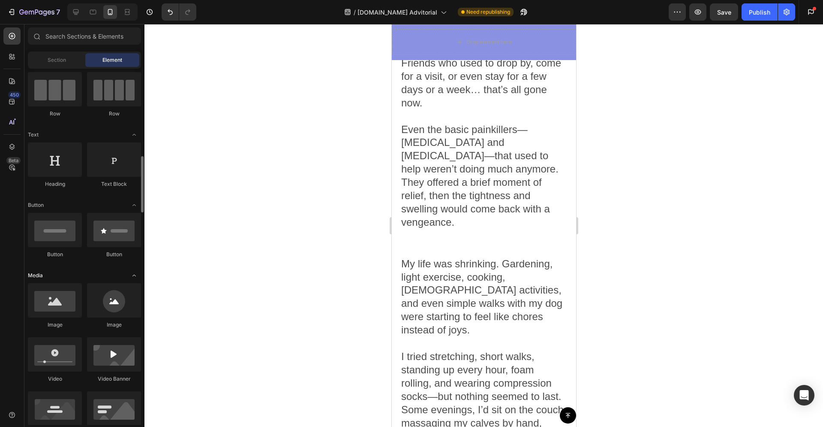
scroll to position [135, 0]
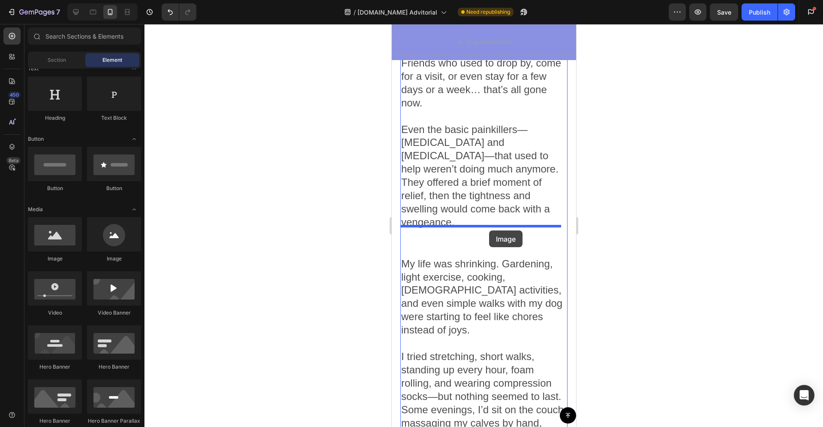
drag, startPoint x: 451, startPoint y: 259, endPoint x: 467, endPoint y: 237, distance: 27.4
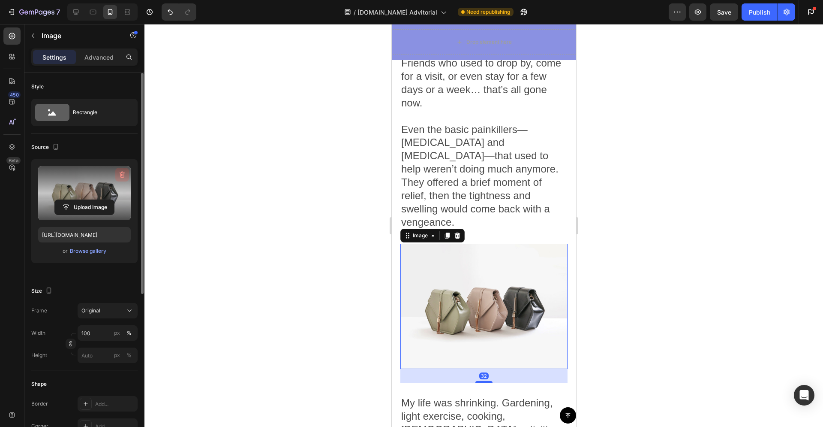
click at [123, 172] on icon "button" at bounding box center [123, 174] width 6 height 6
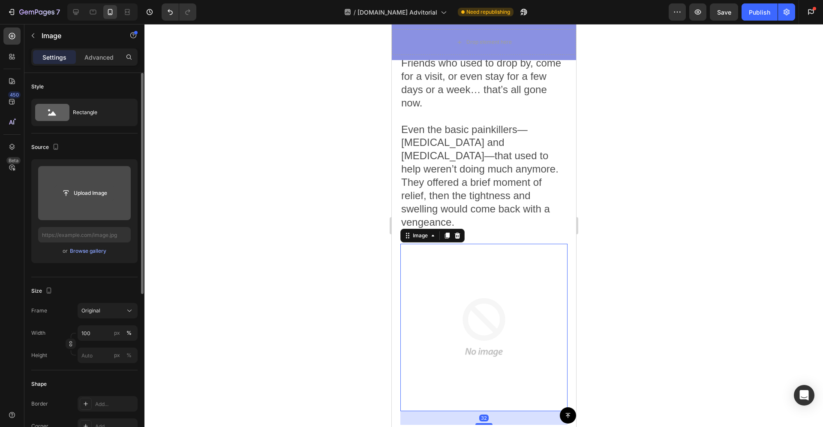
click at [102, 195] on input "file" at bounding box center [84, 193] width 59 height 15
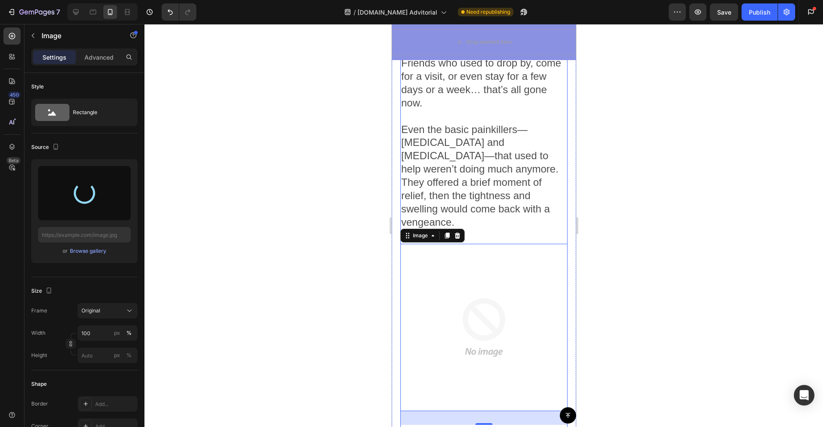
type input "https://cdn.shopify.com/s/files/1/0702/4273/0029/files/gempages_581709755282621…"
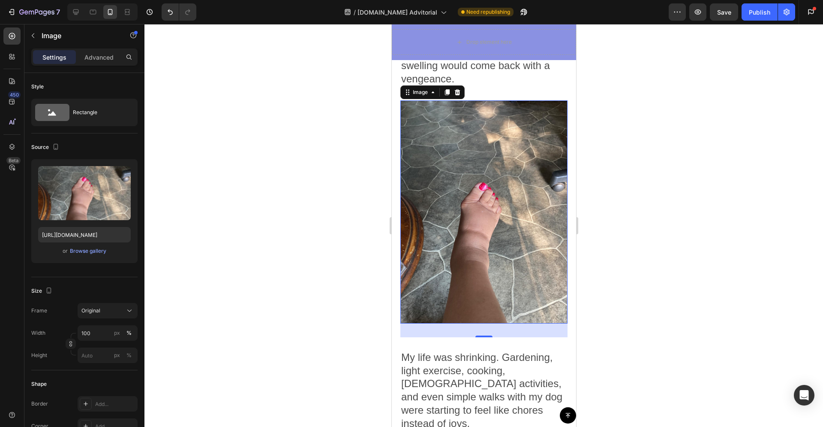
scroll to position [1017, 0]
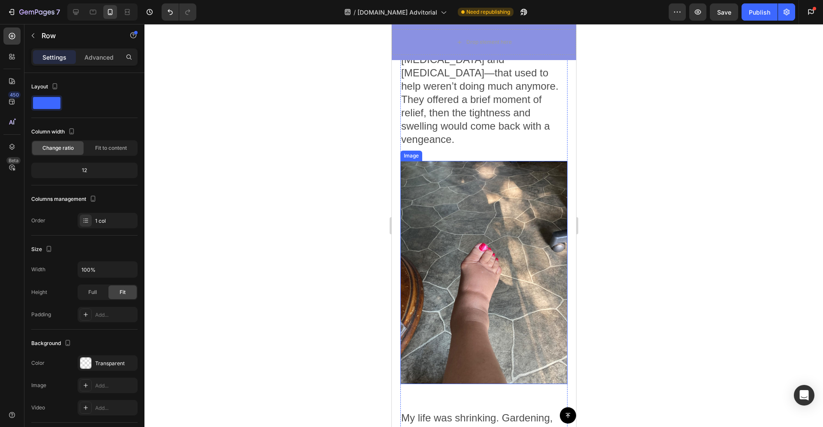
scroll to position [1091, 0]
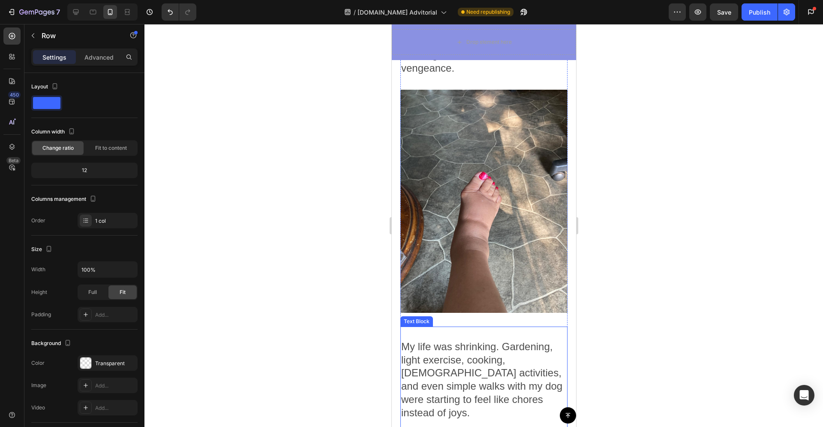
click at [467, 327] on p "Rich Text Editor. Editing area: main" at bounding box center [483, 333] width 165 height 13
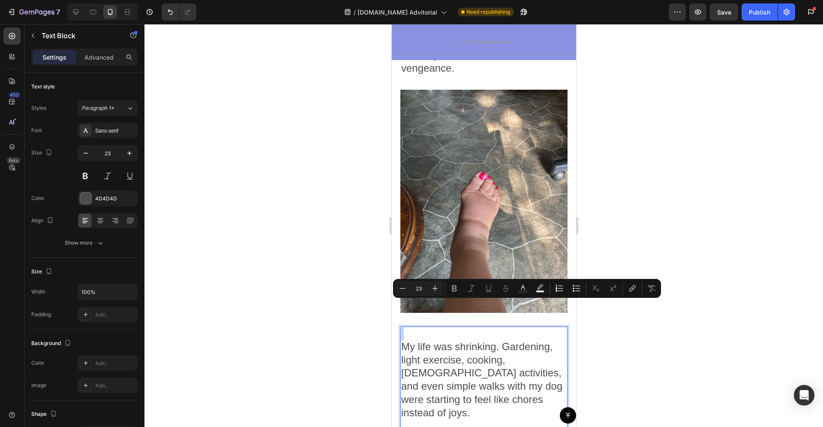
click at [402, 340] on span "My life was shrinking. Gardening, light exercise, cooking, [DEMOGRAPHIC_DATA] a…" at bounding box center [481, 379] width 161 height 78
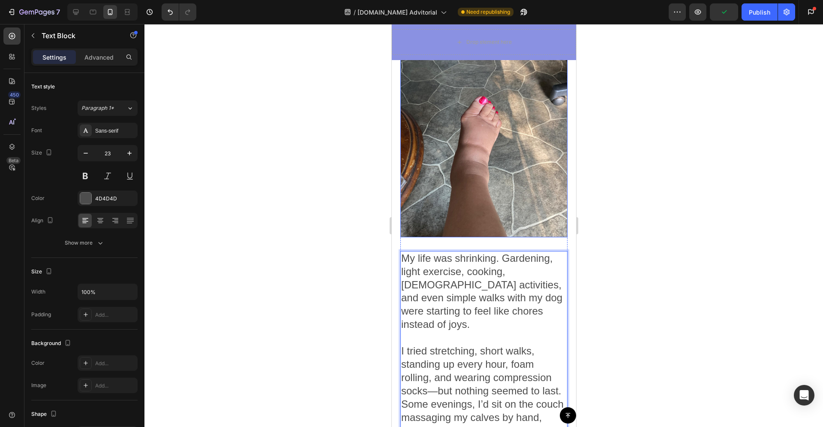
scroll to position [1189, 0]
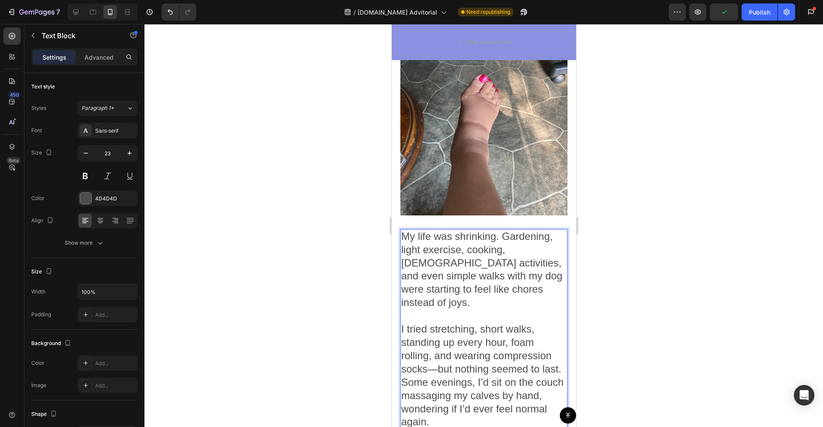
click at [524, 264] on p "My life was shrinking. Gardening, light exercise, cooking, [DEMOGRAPHIC_DATA] a…" at bounding box center [483, 276] width 165 height 93
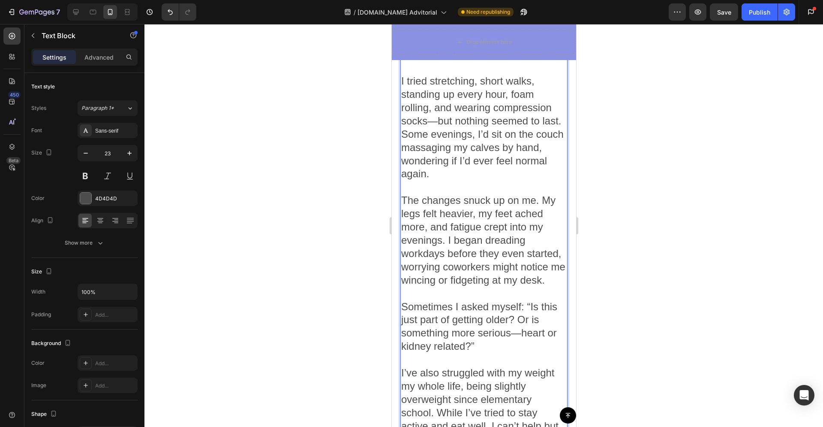
scroll to position [1510, 0]
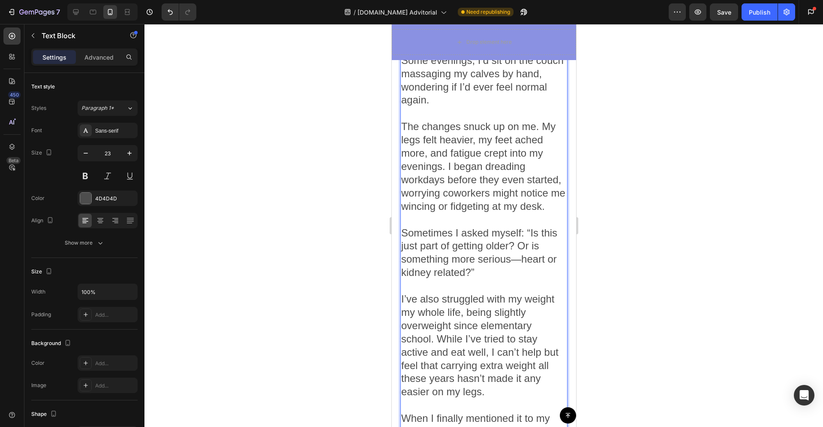
click at [485, 243] on p "Sometimes I asked myself: “Is this just part of getting older? Or is something …" at bounding box center [483, 259] width 165 height 66
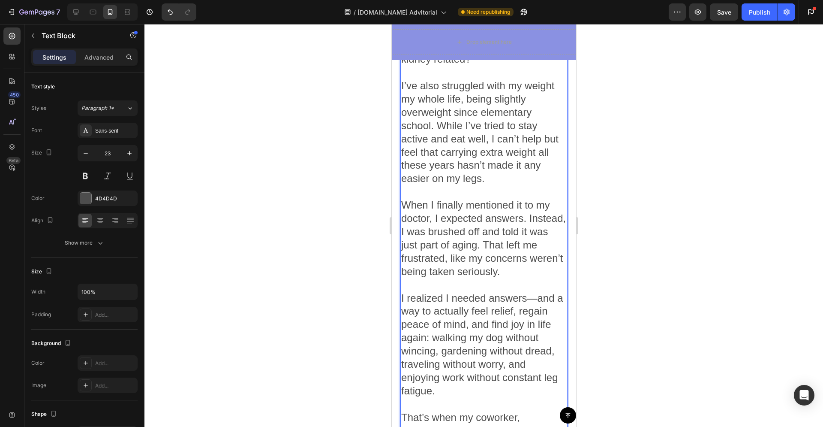
scroll to position [1744, 0]
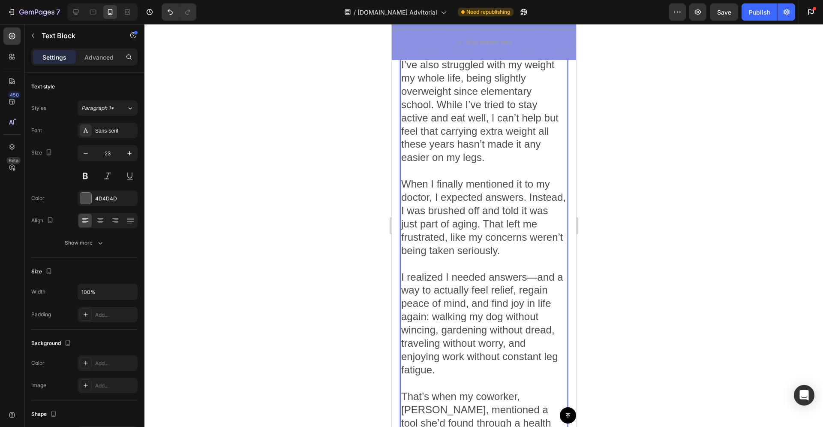
click at [478, 218] on p "When I finally mentioned it to my doctor, I expected answers. Instead, I was br…" at bounding box center [483, 223] width 165 height 93
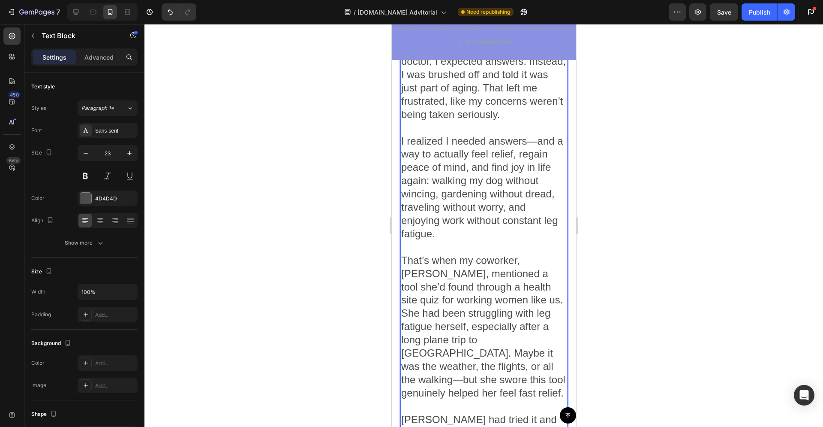
scroll to position [1894, 0]
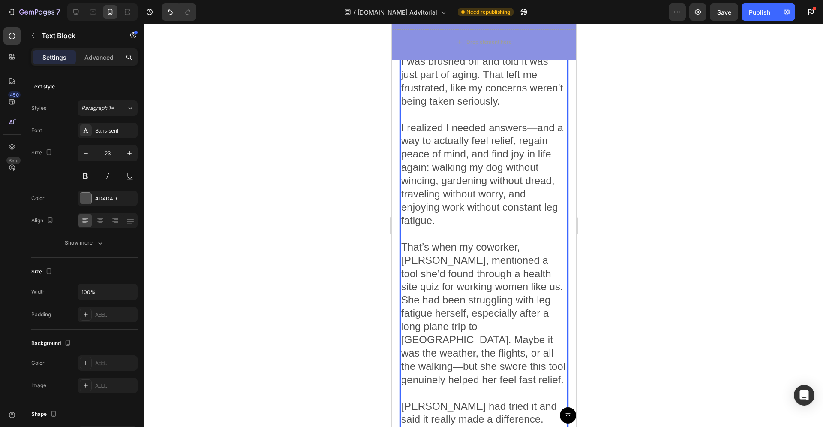
click at [450, 326] on p "That’s when my coworker, [PERSON_NAME], mentioned a tool she’d found through a …" at bounding box center [483, 319] width 165 height 159
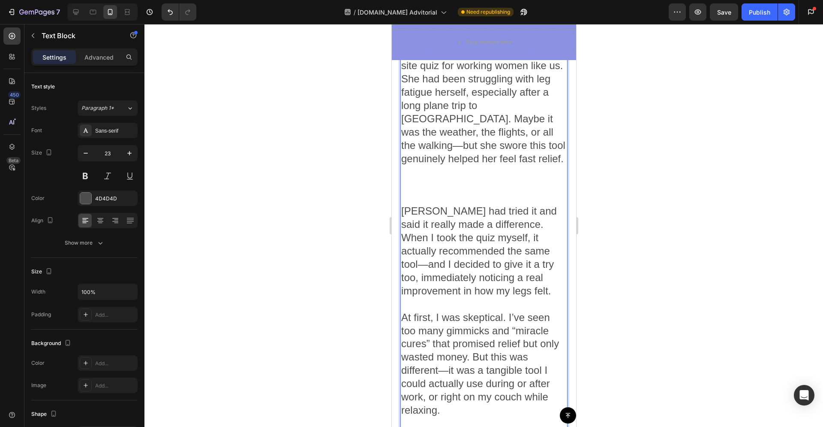
scroll to position [2113, 0]
click at [452, 250] on p "[PERSON_NAME] had tried it and said it really made a difference. When I took th…" at bounding box center [483, 259] width 165 height 106
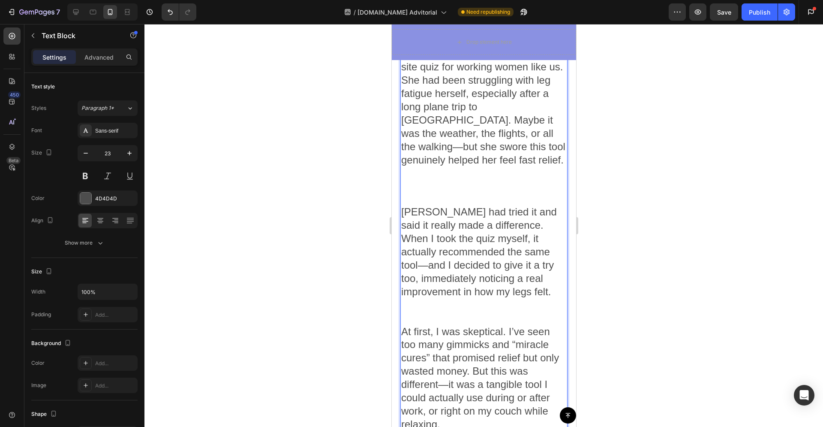
click at [446, 312] on p "Rich Text Editor. Editing area: main" at bounding box center [483, 318] width 165 height 13
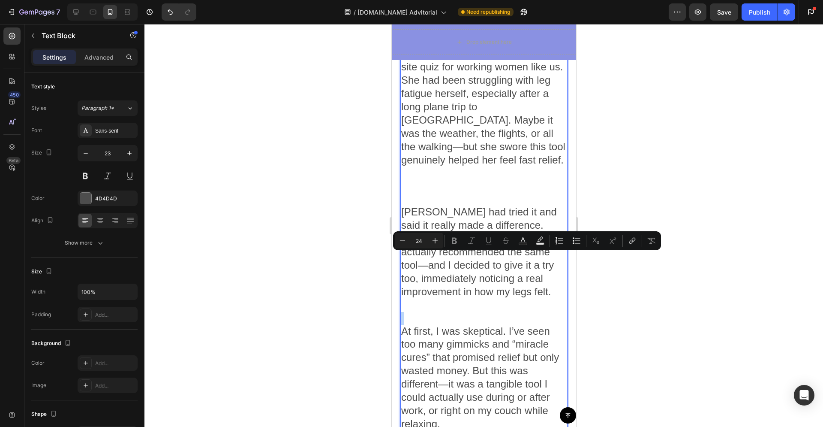
click at [424, 325] on span "At first, I was skeptical. I’ve seen too many gimmicks and “miracle cures” that…" at bounding box center [480, 377] width 158 height 104
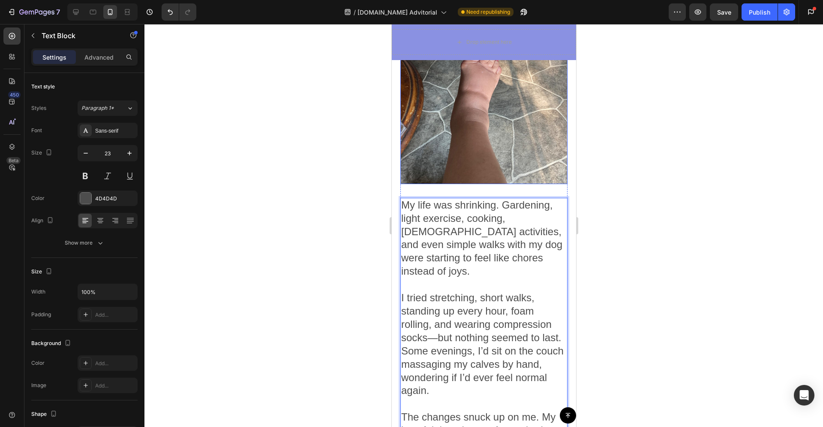
scroll to position [1286, 0]
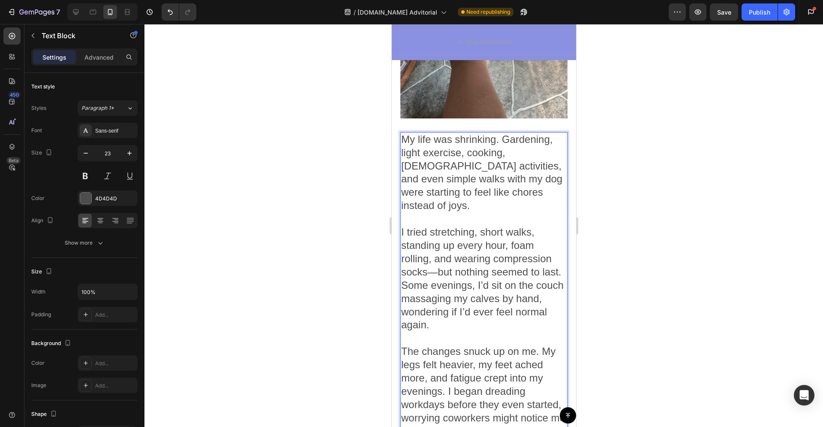
click at [484, 226] on span "I tried stretching, short walks, standing up every hour, foam rolling, and wear…" at bounding box center [482, 278] width 162 height 104
click at [632, 168] on div at bounding box center [483, 225] width 679 height 403
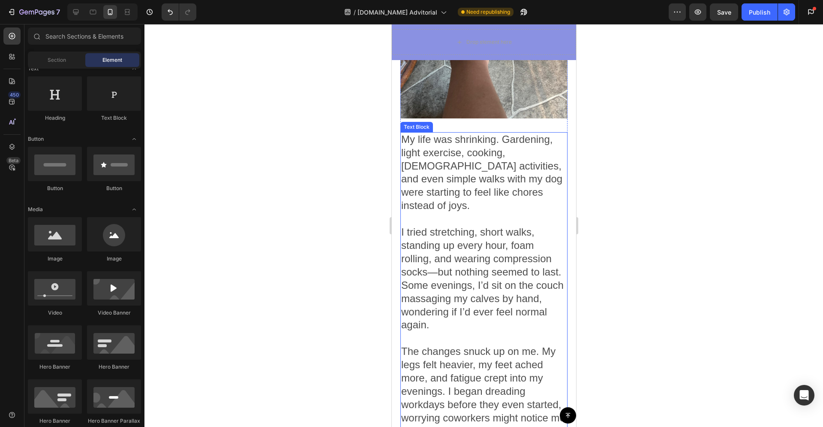
click at [530, 133] on span "My life was shrinking. Gardening, light exercise, cooking, [DEMOGRAPHIC_DATA] a…" at bounding box center [481, 172] width 161 height 78
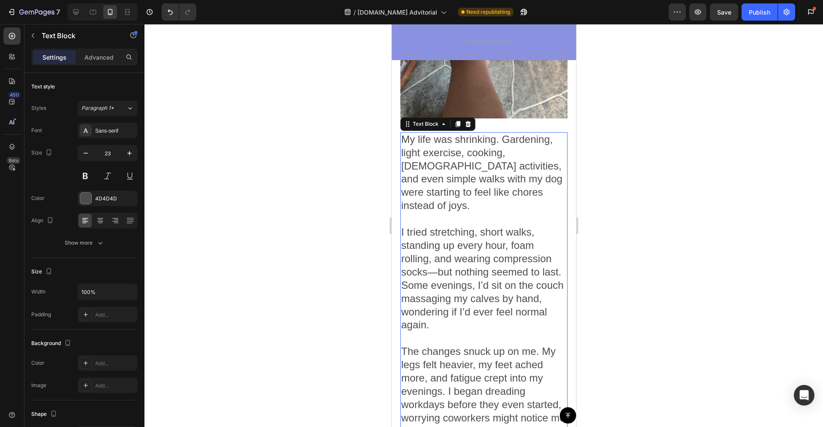
click at [455, 120] on icon at bounding box center [457, 123] width 7 height 7
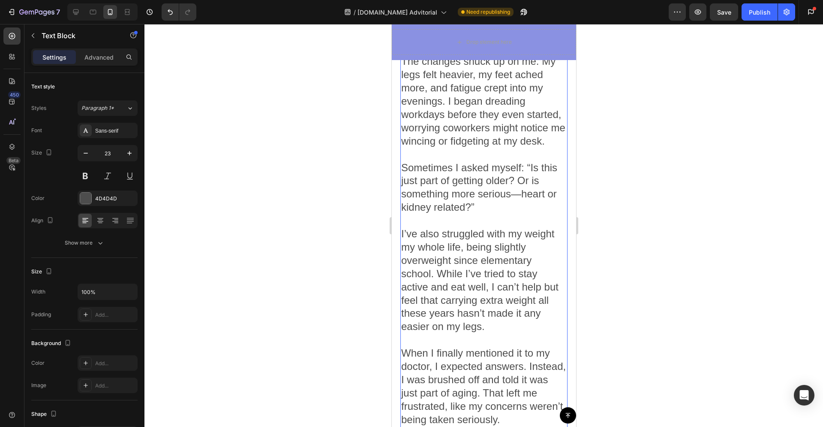
scroll to position [1237, 0]
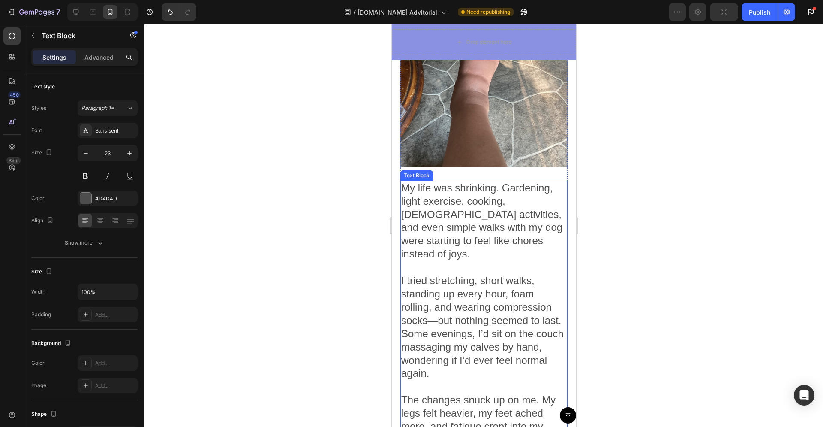
click at [490, 220] on p "My life was shrinking. Gardening, light exercise, cooking, [DEMOGRAPHIC_DATA] a…" at bounding box center [483, 227] width 165 height 93
click at [407, 182] on span "My life was shrinking. Gardening, light exercise, cooking, [DEMOGRAPHIC_DATA] a…" at bounding box center [481, 221] width 161 height 78
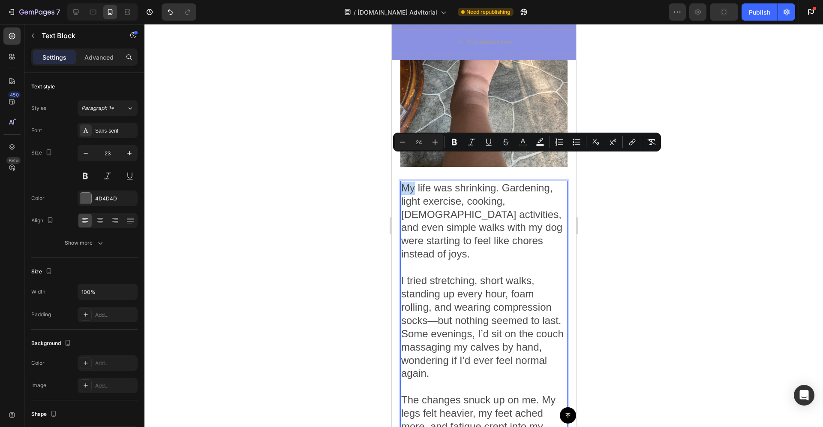
click at [403, 182] on span "My life was shrinking. Gardening, light exercise, cooking, [DEMOGRAPHIC_DATA] a…" at bounding box center [481, 221] width 161 height 78
click at [415, 182] on span "My life was shrinking. Gardening, light exercise, cooking, [DEMOGRAPHIC_DATA] a…" at bounding box center [481, 221] width 161 height 78
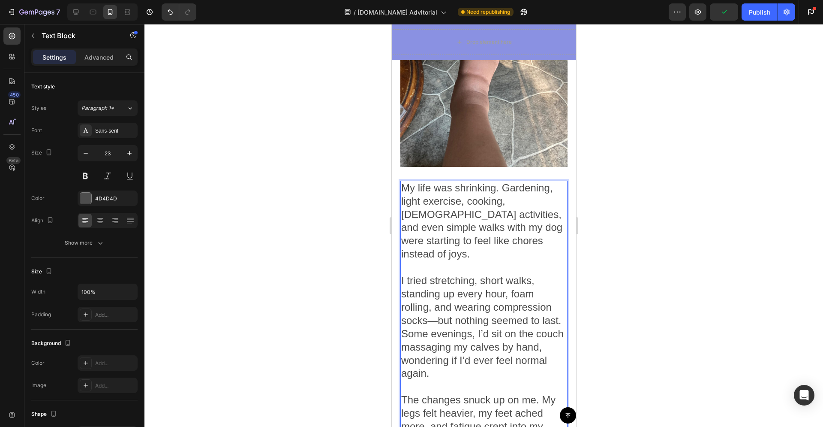
click at [453, 195] on span "My life was shrinking. Gardening, light exercise, cooking, [DEMOGRAPHIC_DATA] a…" at bounding box center [481, 221] width 161 height 78
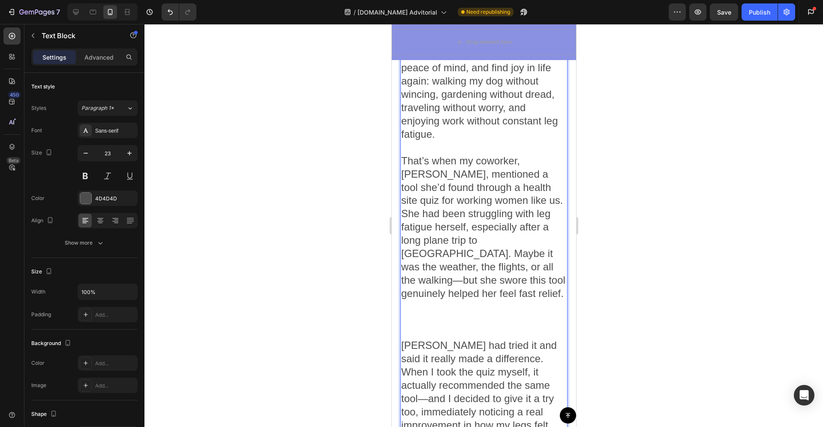
scroll to position [1987, 0]
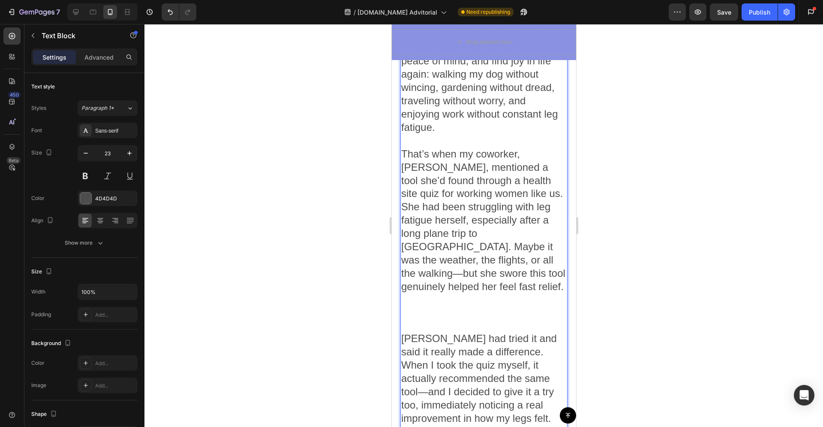
click at [437, 306] on p "Rich Text Editor. Editing area: main" at bounding box center [483, 319] width 165 height 26
click at [437, 306] on p "⁠⁠⁠⁠⁠⁠⁠" at bounding box center [483, 319] width 165 height 26
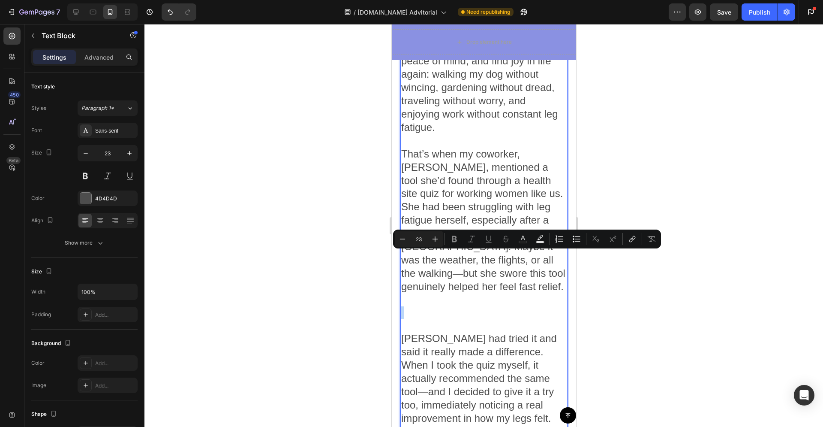
click at [436, 306] on p "Rich Text Editor. Editing area: main" at bounding box center [483, 319] width 165 height 26
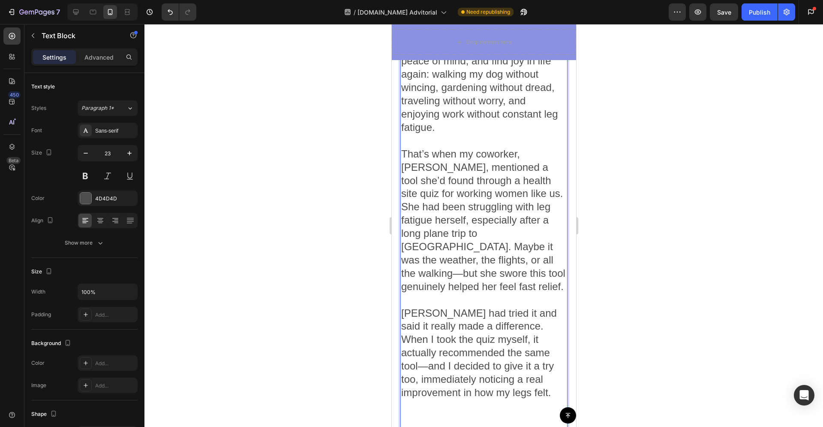
click at [436, 347] on p "[PERSON_NAME] had tried it and said it really made a difference. When I took th…" at bounding box center [483, 360] width 165 height 106
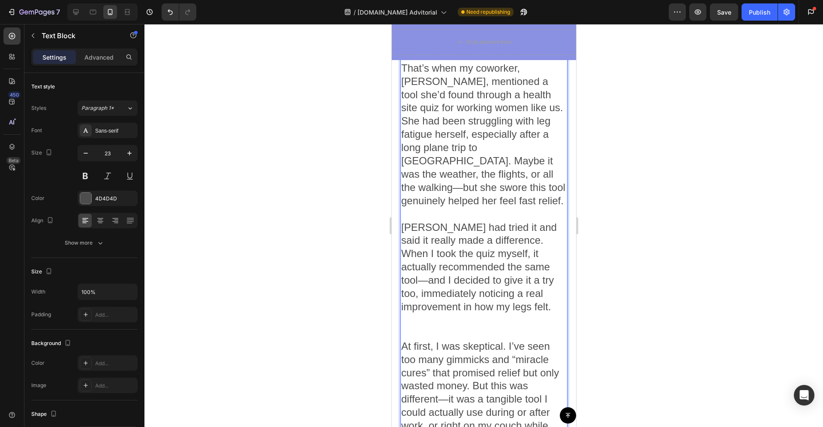
scroll to position [2128, 0]
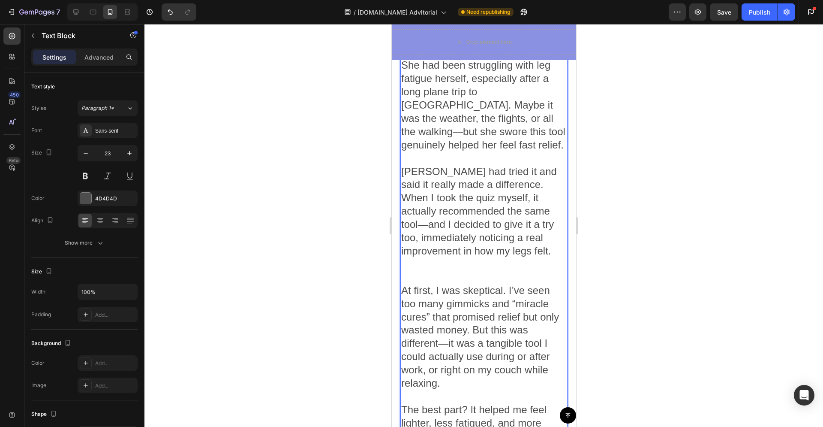
click at [412, 336] on p "At first, I was skeptical. I’ve seen too many gimmicks and “miracle cures” that…" at bounding box center [483, 343] width 165 height 119
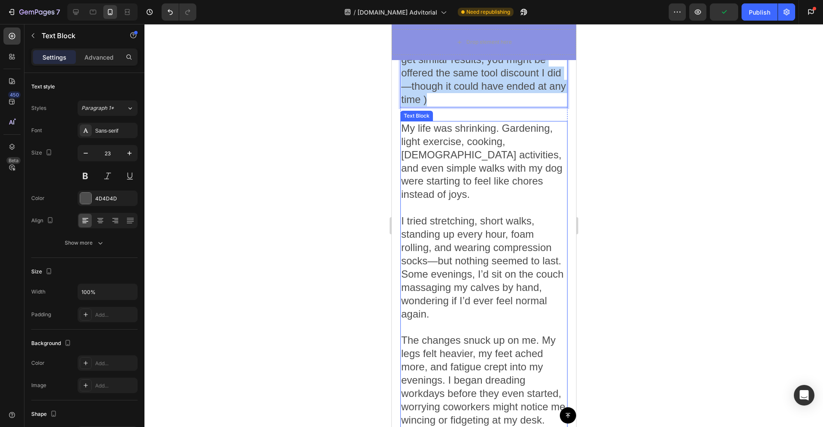
scroll to position [3027, 0]
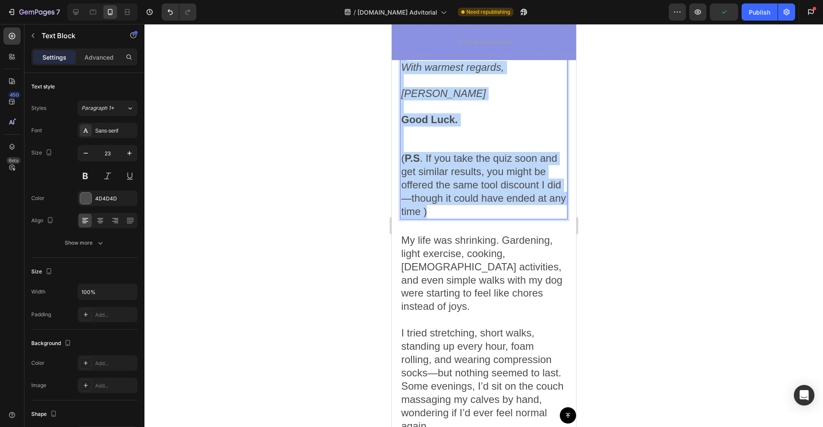
drag, startPoint x: 403, startPoint y: 319, endPoint x: 450, endPoint y: 182, distance: 145.5
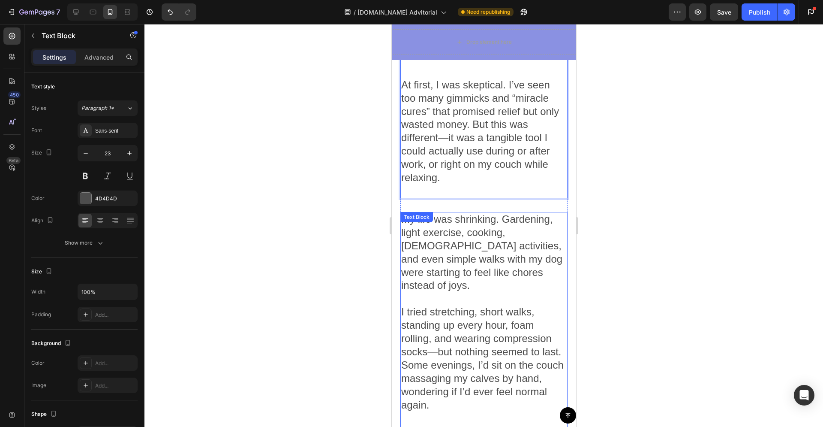
scroll to position [2321, 0]
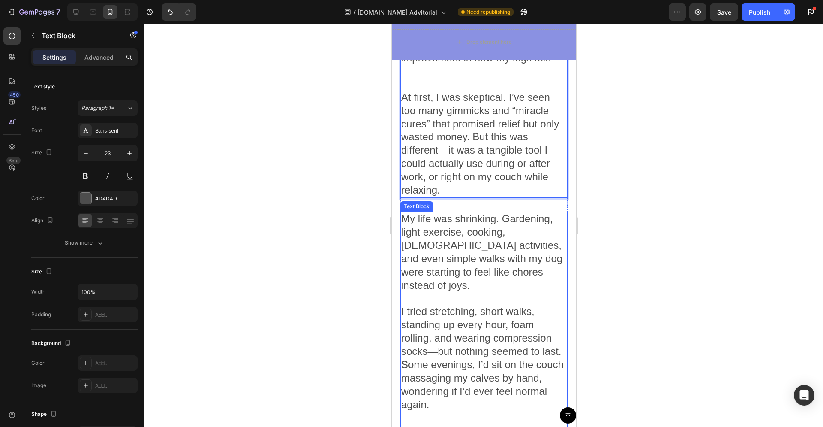
click at [436, 213] on span "My life was shrinking. Gardening, light exercise, cooking, [DEMOGRAPHIC_DATA] a…" at bounding box center [481, 252] width 161 height 78
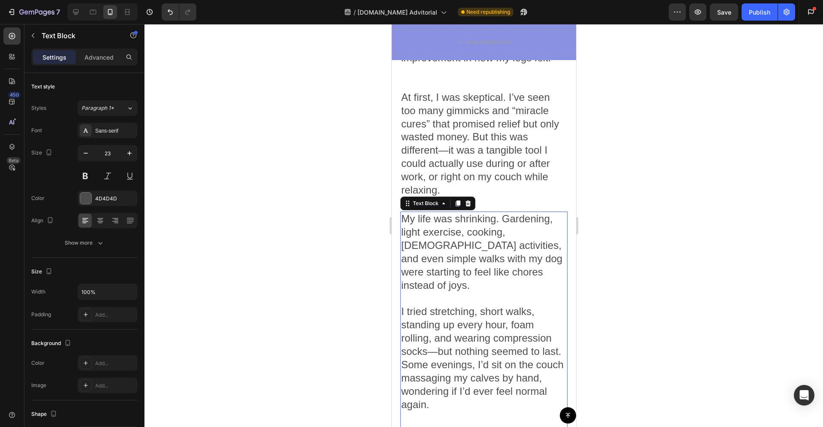
click at [436, 213] on span "My life was shrinking. Gardening, light exercise, cooking, [DEMOGRAPHIC_DATA] a…" at bounding box center [481, 252] width 161 height 78
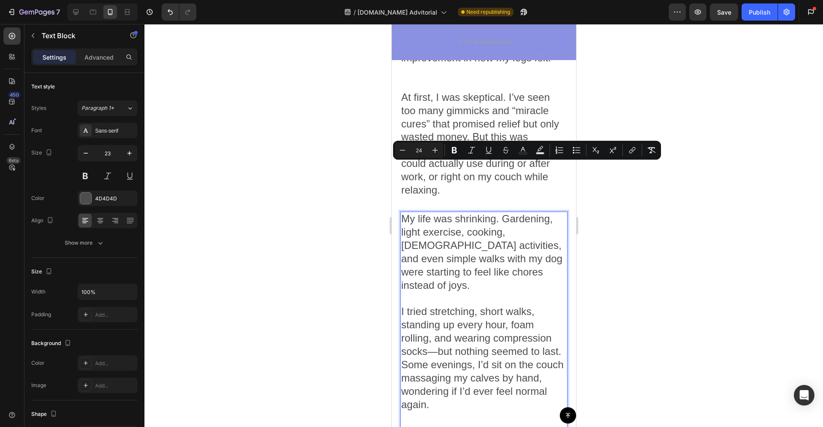
click at [415, 213] on span "My life was shrinking. Gardening, light exercise, cooking, [DEMOGRAPHIC_DATA] a…" at bounding box center [481, 252] width 161 height 78
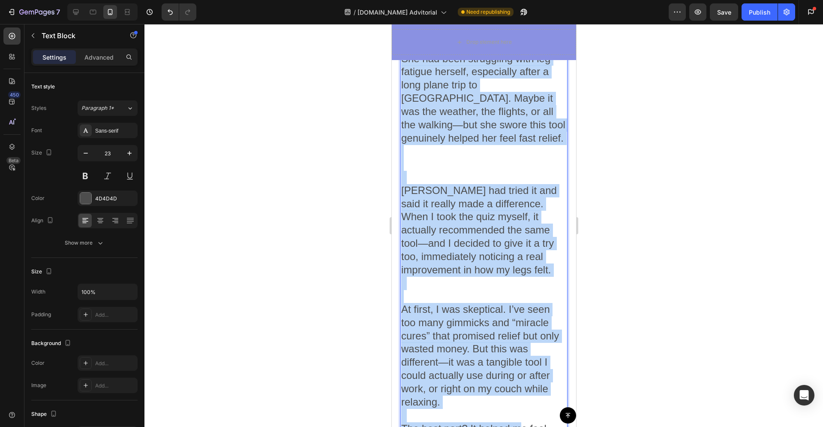
scroll to position [3261, 0]
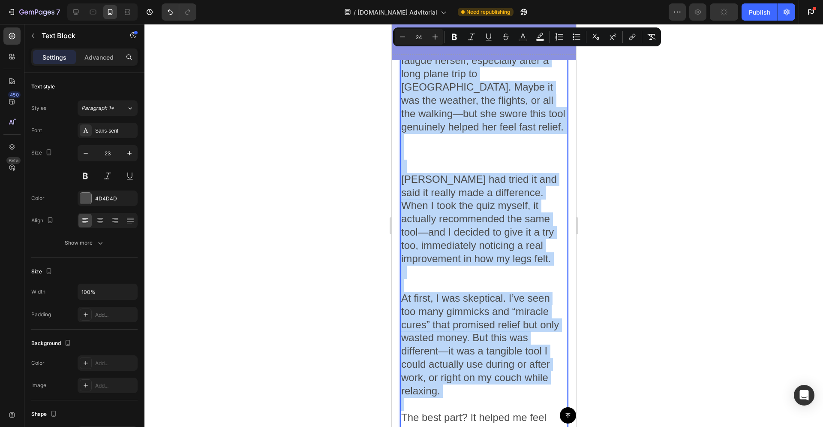
drag, startPoint x: 405, startPoint y: 158, endPoint x: 522, endPoint y: 301, distance: 184.9
click at [522, 301] on div "My life was shrinking. Gardening, light exercise, cooking, church activities, a…" at bounding box center [483, 199] width 167 height 1854
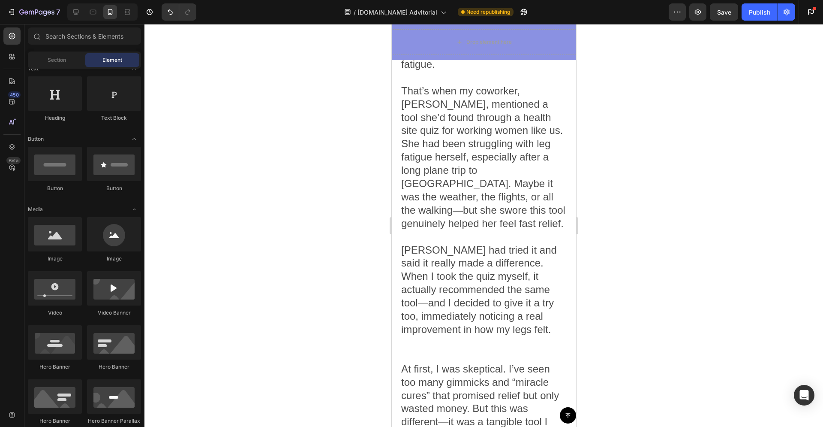
scroll to position [2092, 0]
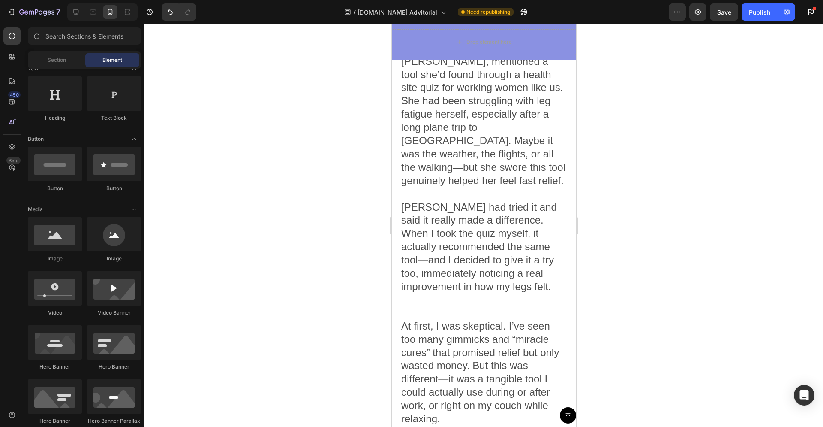
drag, startPoint x: 571, startPoint y: 305, endPoint x: 962, endPoint y: 235, distance: 396.7
click at [502, 246] on p "[PERSON_NAME] had tried it and said it really made a difference. When I took th…" at bounding box center [483, 254] width 165 height 106
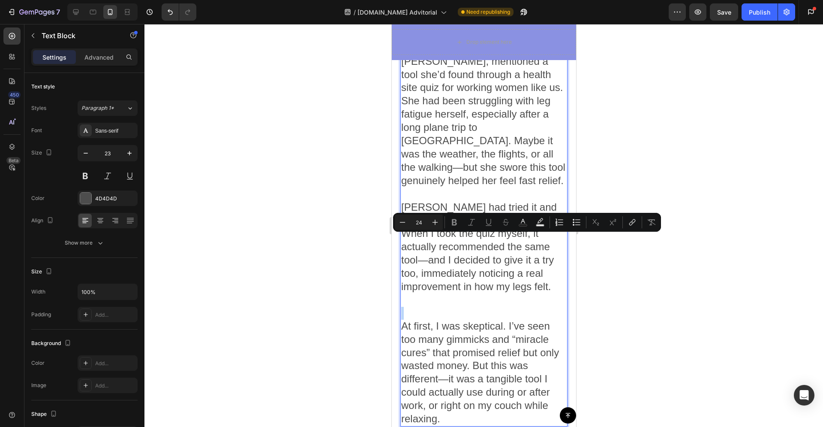
click at [412, 307] on p "Rich Text Editor. Editing area: main" at bounding box center [483, 313] width 165 height 13
type input "23"
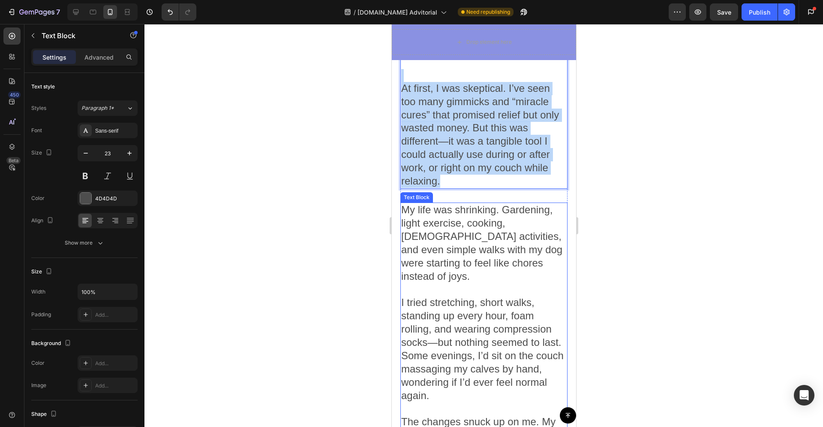
scroll to position [2209, 0]
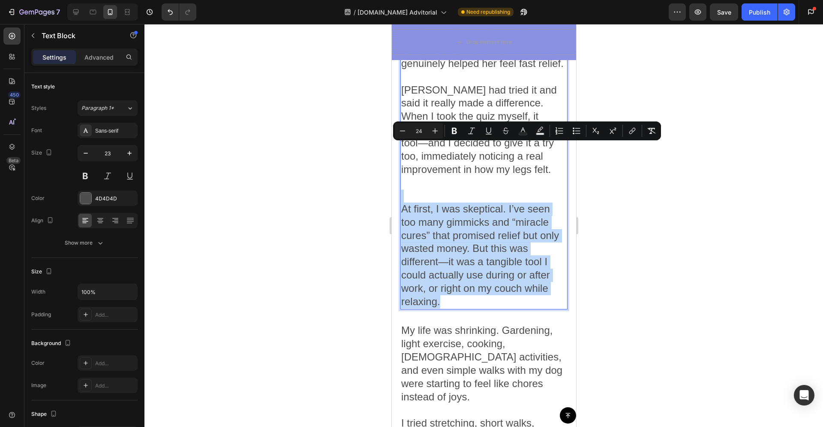
drag, startPoint x: 403, startPoint y: 252, endPoint x: 462, endPoint y: 239, distance: 60.3
click at [461, 238] on p "At first, I was skeptical. I’ve seen too many gimmicks and “miracle cures” that…" at bounding box center [483, 255] width 165 height 106
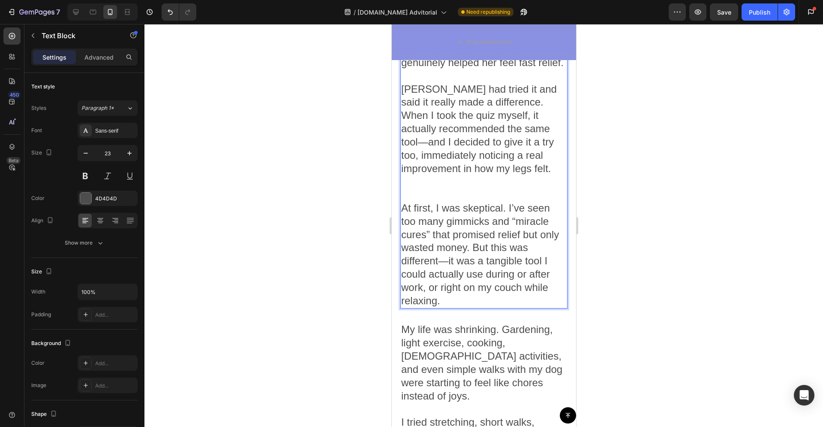
scroll to position [2221, 0]
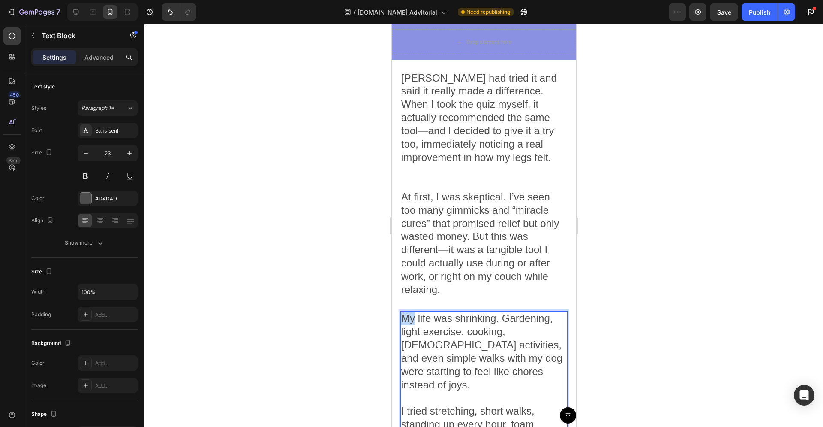
click at [410, 312] on span "My life was shrinking. Gardening, light exercise, cooking, [DEMOGRAPHIC_DATA] a…" at bounding box center [481, 351] width 161 height 78
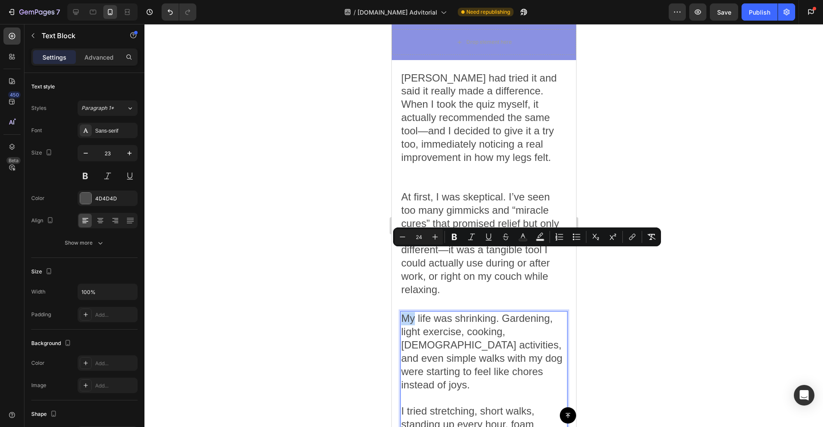
click at [407, 312] on span "My life was shrinking. Gardening, light exercise, cooking, [DEMOGRAPHIC_DATA] a…" at bounding box center [481, 351] width 161 height 78
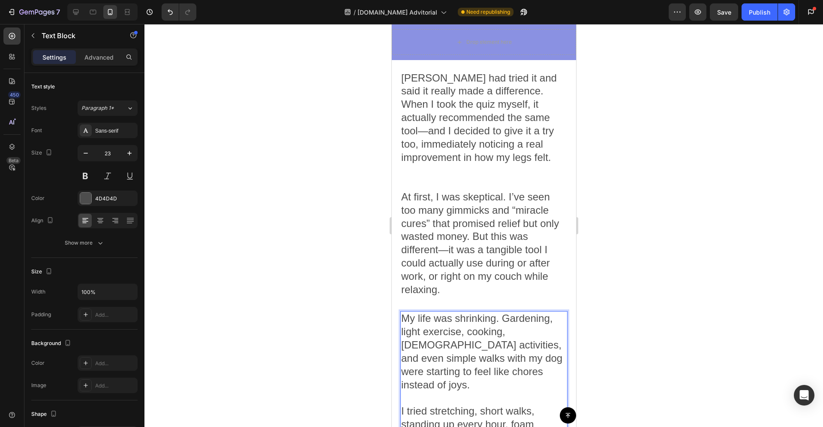
click at [443, 312] on span "My life was shrinking. Gardening, light exercise, cooking, [DEMOGRAPHIC_DATA] a…" at bounding box center [481, 351] width 161 height 78
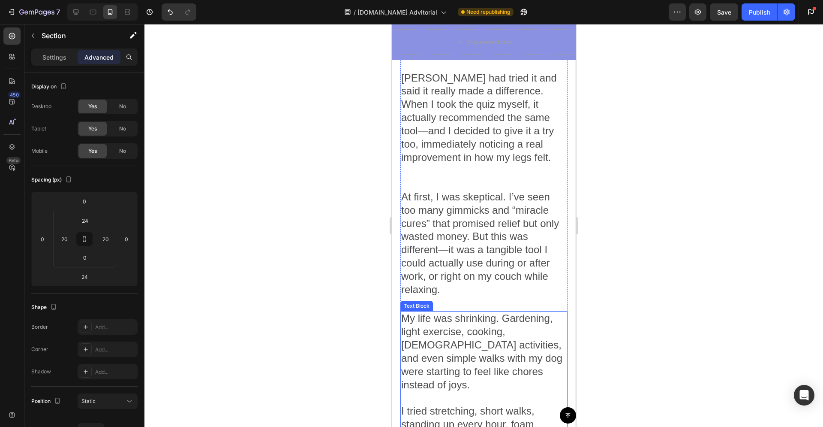
drag, startPoint x: 418, startPoint y: 263, endPoint x: 406, endPoint y: 259, distance: 12.9
click at [418, 312] on span "My life was shrinking. Gardening, light exercise, cooking, [DEMOGRAPHIC_DATA] a…" at bounding box center [481, 351] width 161 height 78
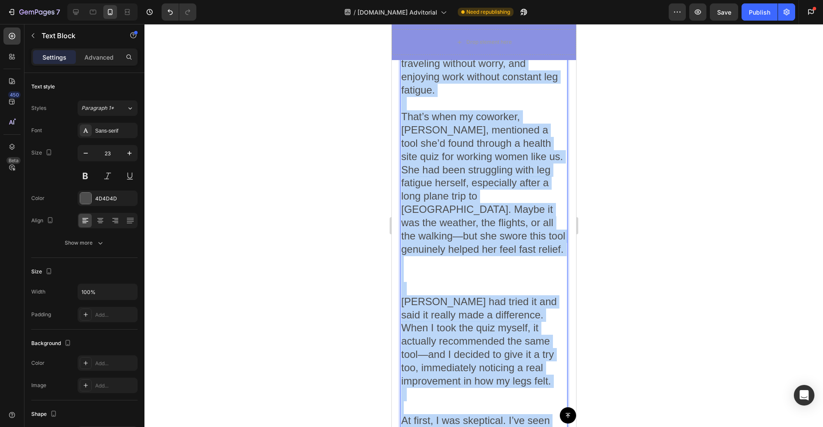
scroll to position [3221, 0]
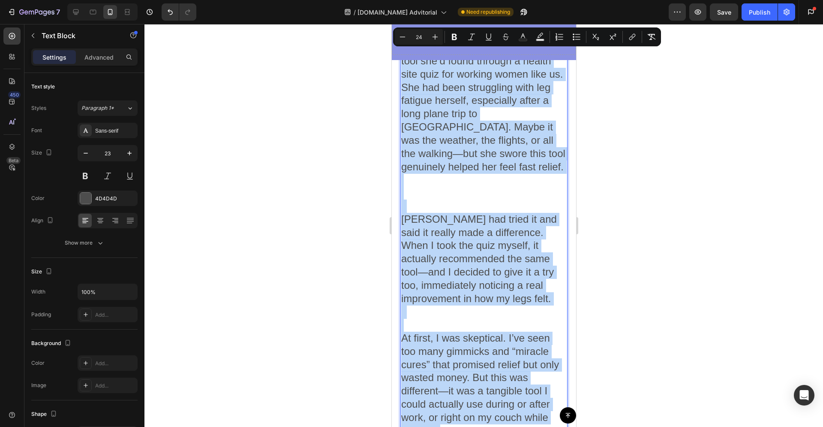
drag, startPoint x: 403, startPoint y: 257, endPoint x: 528, endPoint y: 339, distance: 149.2
click at [528, 339] on div "My life was shrinking. Gardening, light exercise, cooking, church activities, a…" at bounding box center [483, 239] width 167 height 1854
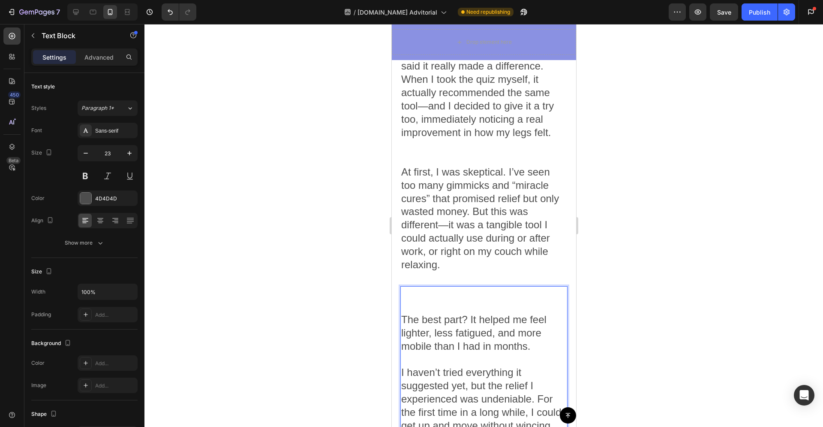
scroll to position [2248, 0]
click at [451, 286] on p "⁠⁠⁠⁠⁠⁠⁠" at bounding box center [483, 299] width 165 height 26
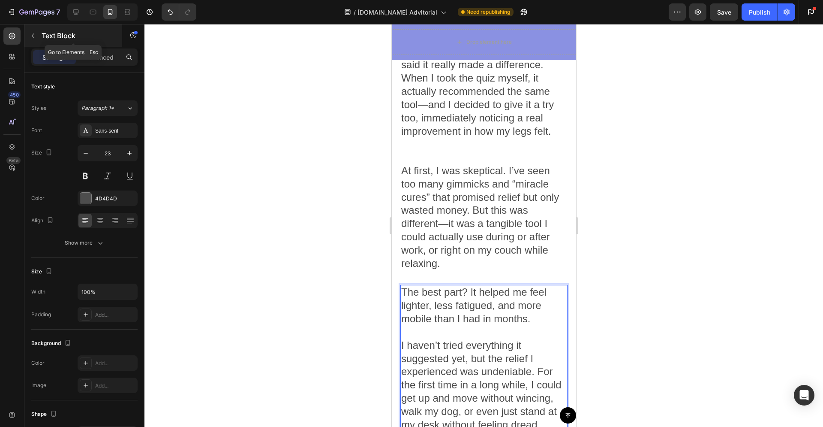
click at [35, 33] on icon "button" at bounding box center [33, 35] width 7 height 7
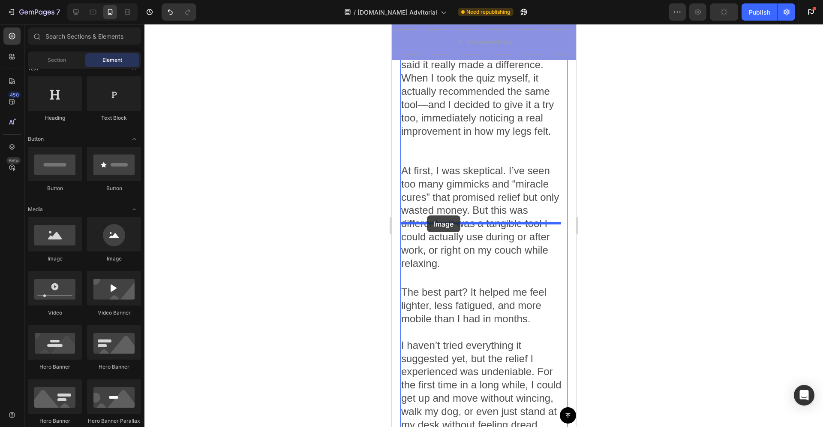
drag, startPoint x: 460, startPoint y: 260, endPoint x: 427, endPoint y: 215, distance: 55.8
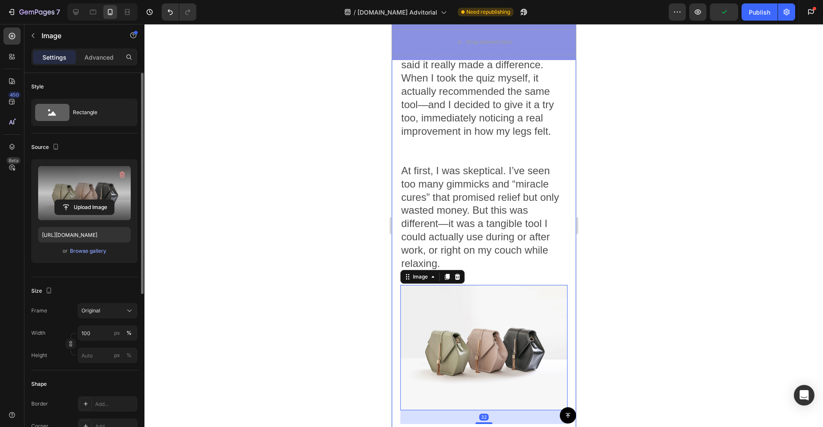
click at [120, 165] on div "Upload Image https://cdn.shopify.com/s/files/1/2005/9307/files/image_demo.jpg o…" at bounding box center [84, 211] width 106 height 104
click at [121, 174] on icon "button" at bounding box center [122, 174] width 9 height 9
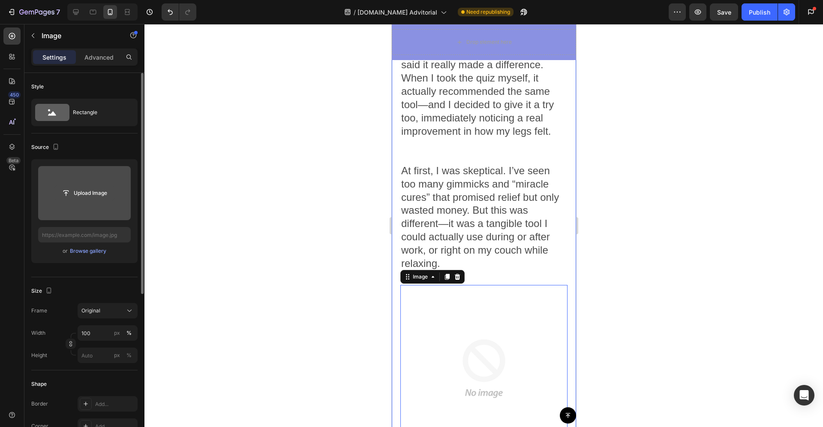
click at [102, 190] on input "file" at bounding box center [84, 193] width 59 height 15
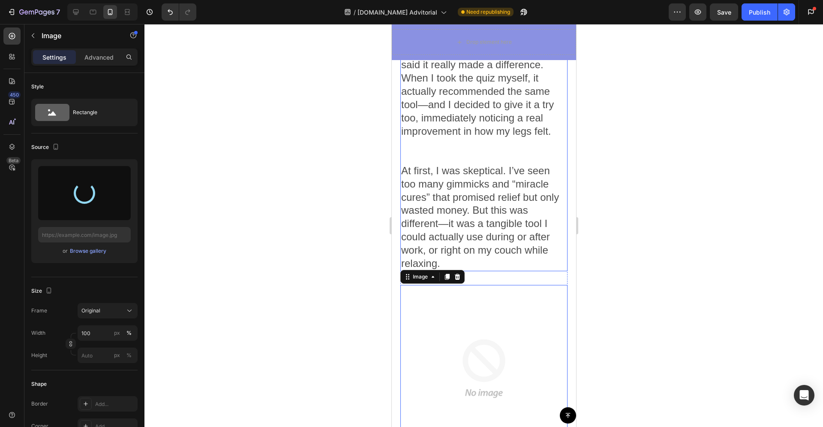
type input "https://cdn.shopify.com/s/files/1/0702/4273/0029/files/gempages_581709755282621…"
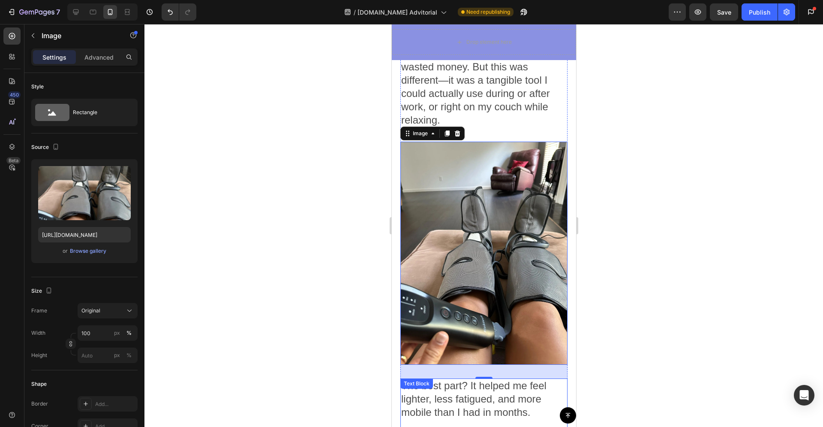
scroll to position [2388, 0]
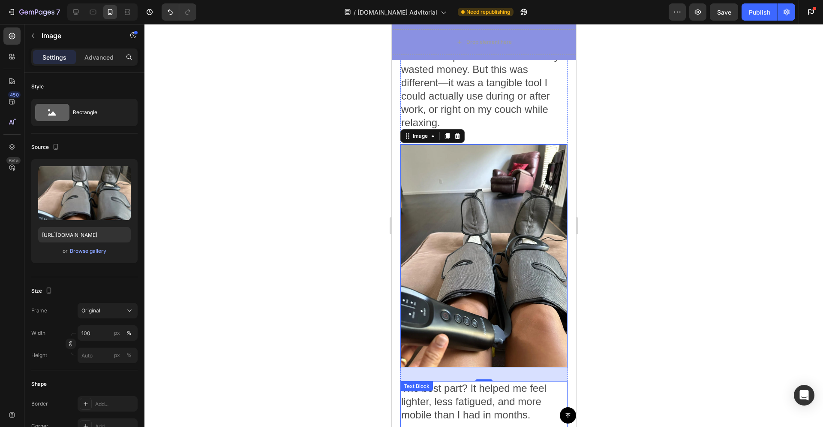
click at [464, 382] on span "The best part? It helped me feel lighter, less fatigued, and more mobile than I…" at bounding box center [473, 401] width 145 height 38
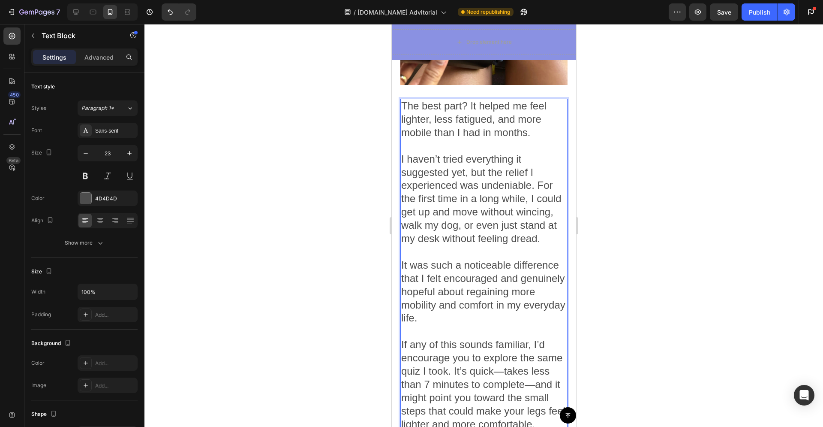
scroll to position [2881, 0]
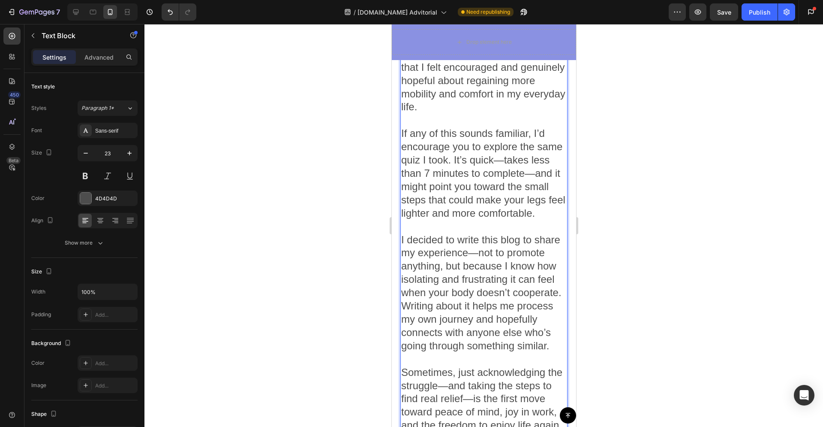
click at [473, 282] on span "I decided to write this blog to share my experience—not to promote anything, bu…" at bounding box center [481, 292] width 160 height 117
click at [497, 306] on p "I decided to write this blog to share my experience—not to promote anything, bu…" at bounding box center [483, 299] width 165 height 132
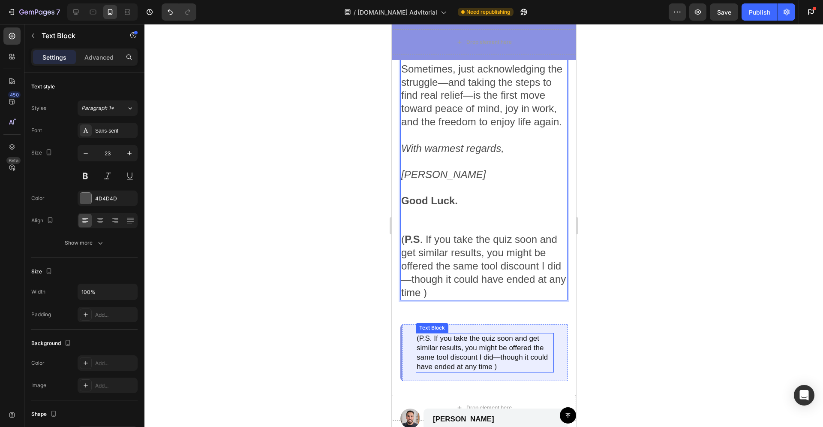
scroll to position [3185, 0]
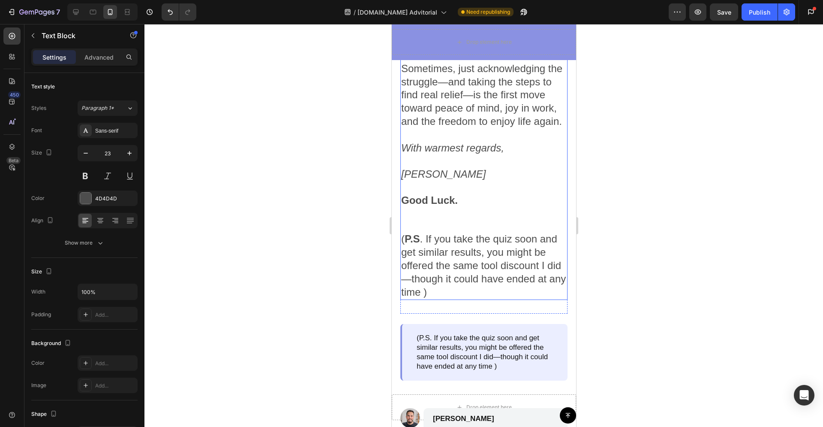
click at [459, 250] on p "( P.S . If you take the quiz soon and get similar results, you might be offered…" at bounding box center [483, 258] width 165 height 79
click at [451, 252] on p "( P.S . If you take the quiz soon and get similar results, you might be offered…" at bounding box center [483, 258] width 165 height 79
click at [451, 253] on p "( P.S . If you take the quiz soon and get similar results, you might be offered…" at bounding box center [483, 258] width 165 height 79
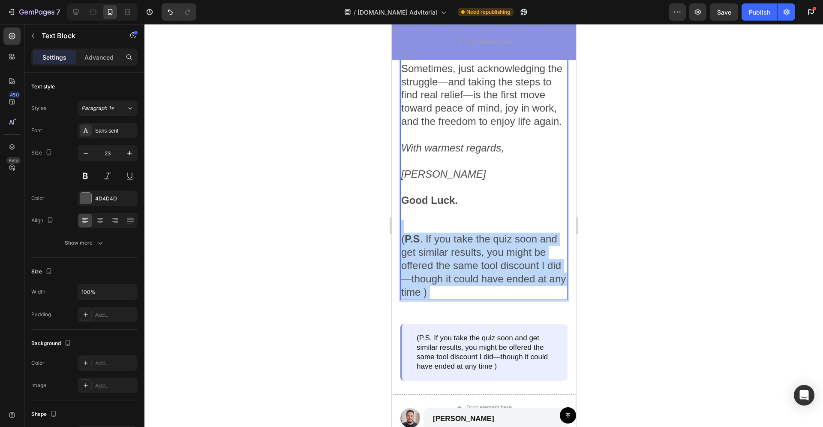
drag, startPoint x: 453, startPoint y: 254, endPoint x: 407, endPoint y: 201, distance: 69.6
click at [408, 219] on p "( P.S . If you take the quiz soon and get similar results, you might be offered…" at bounding box center [483, 258] width 165 height 79
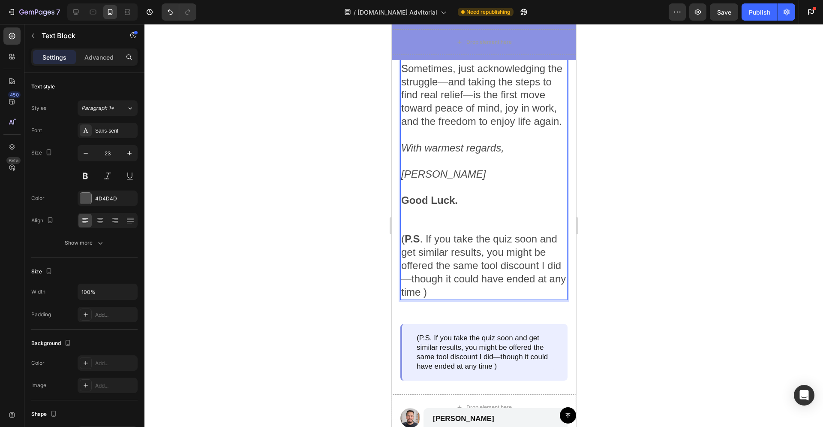
click at [406, 233] on strong "P.S" at bounding box center [411, 239] width 15 height 12
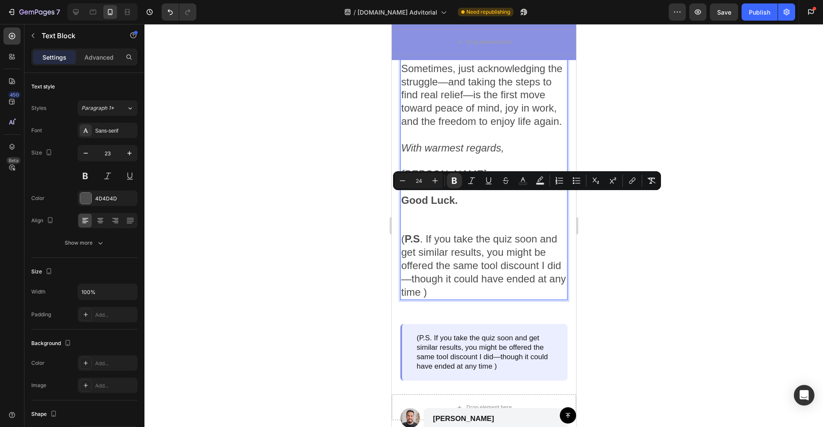
click at [416, 233] on span "( P.S . If you take the quiz soon and get similar results, you might be offered…" at bounding box center [483, 265] width 165 height 65
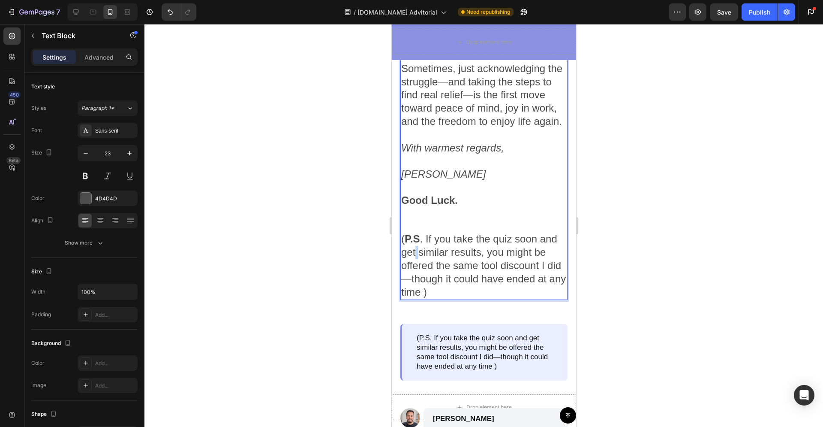
click at [416, 233] on span "( P.S . If you take the quiz soon and get similar results, you might be offered…" at bounding box center [483, 265] width 165 height 65
click at [412, 233] on span "( P.S . If you take the quiz soon and get similar results, you might be offered…" at bounding box center [483, 265] width 165 height 65
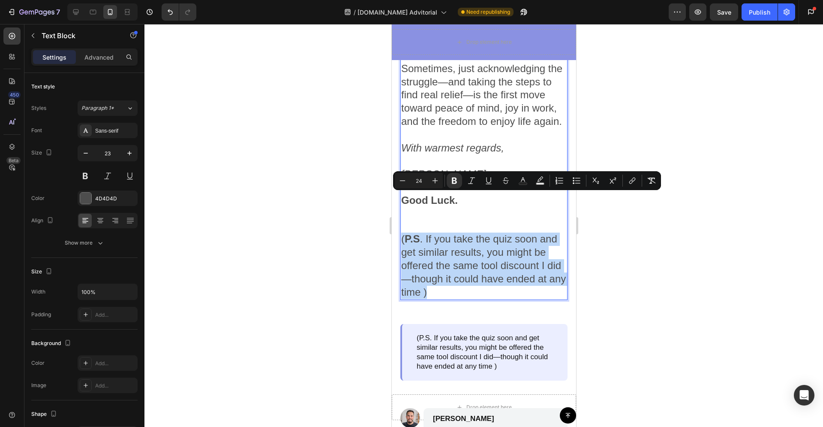
drag, startPoint x: 457, startPoint y: 256, endPoint x: 400, endPoint y: 204, distance: 76.4
click at [402, 219] on p "( P.S . If you take the quiz soon and get similar results, you might be offered…" at bounding box center [483, 258] width 165 height 79
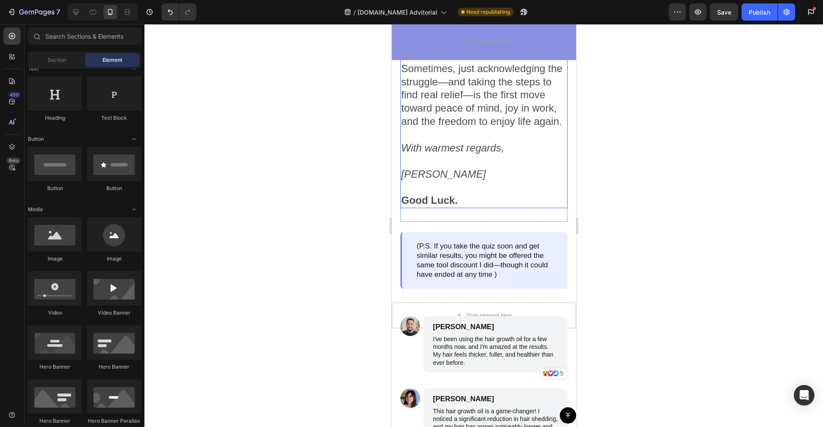
click at [471, 194] on p "Good Luck." at bounding box center [483, 200] width 165 height 13
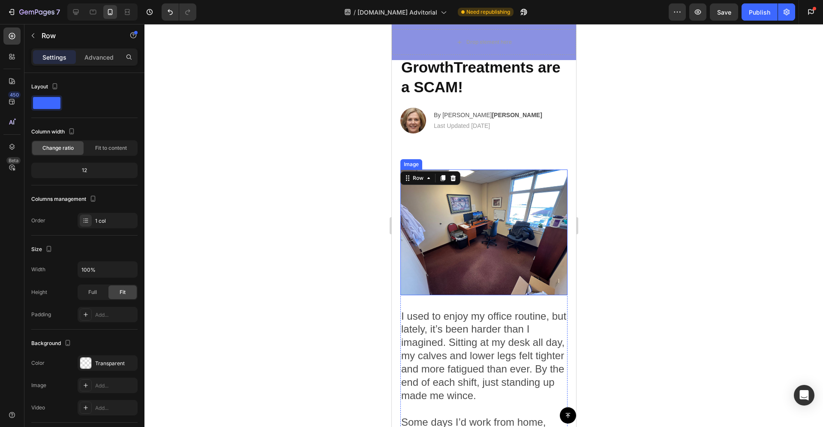
scroll to position [75, 0]
click at [471, 155] on div "2025 Shocking: Popular Hair GrowthTreatments are a SCAM! Heading Image By Eliza…" at bounding box center [483, 81] width 184 height 157
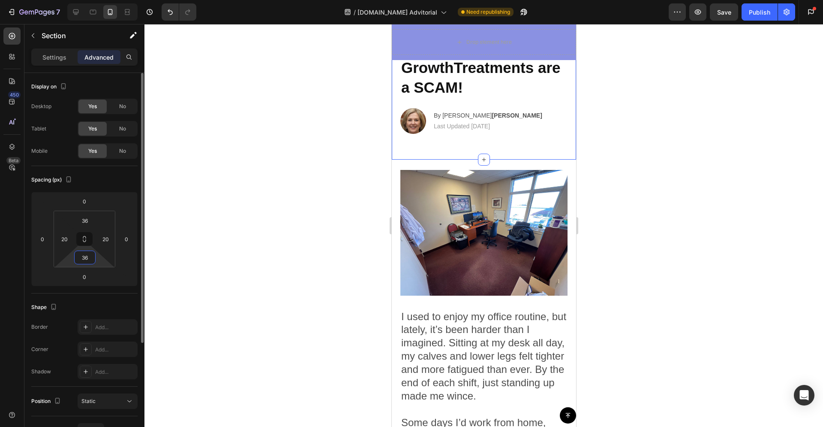
drag, startPoint x: 87, startPoint y: 260, endPoint x: 78, endPoint y: 260, distance: 9.0
click at [78, 260] on input "36" at bounding box center [84, 257] width 17 height 13
drag, startPoint x: 86, startPoint y: 242, endPoint x: 87, endPoint y: 230, distance: 11.6
click at [87, 230] on div "36 20 36 20" at bounding box center [85, 238] width 62 height 57
click at [85, 239] on icon at bounding box center [84, 240] width 3 height 3
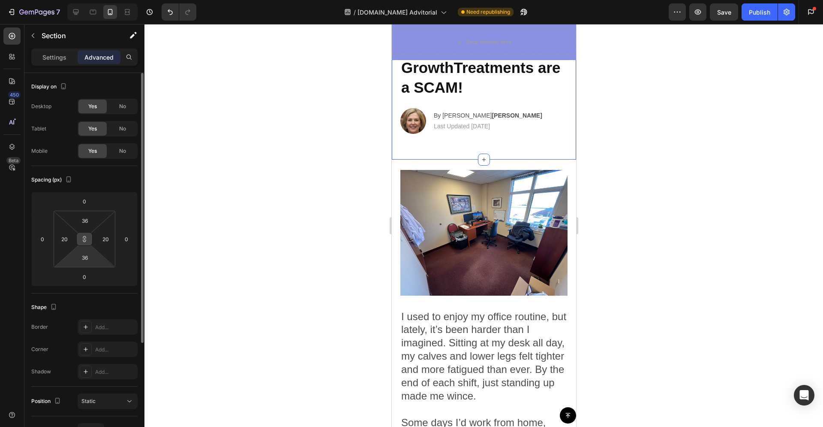
click at [85, 236] on icon at bounding box center [84, 238] width 7 height 7
drag, startPoint x: 86, startPoint y: 260, endPoint x: 93, endPoint y: 255, distance: 8.0
click at [89, 254] on input "36" at bounding box center [84, 257] width 17 height 13
type input "36"
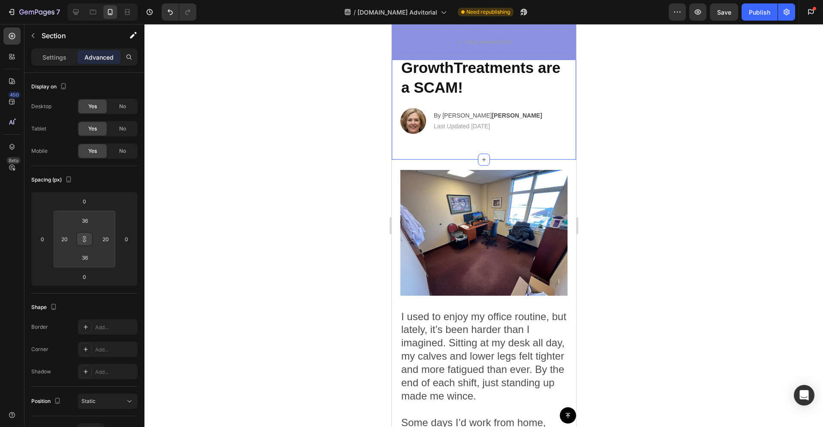
type input "36"
type input "60"
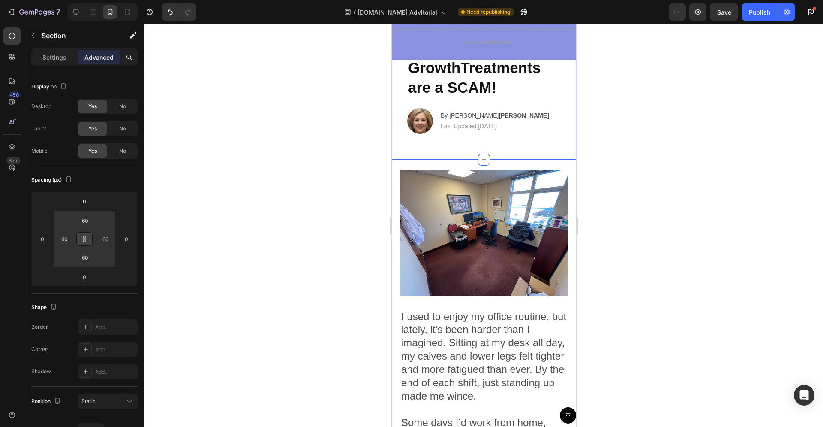
type input "84"
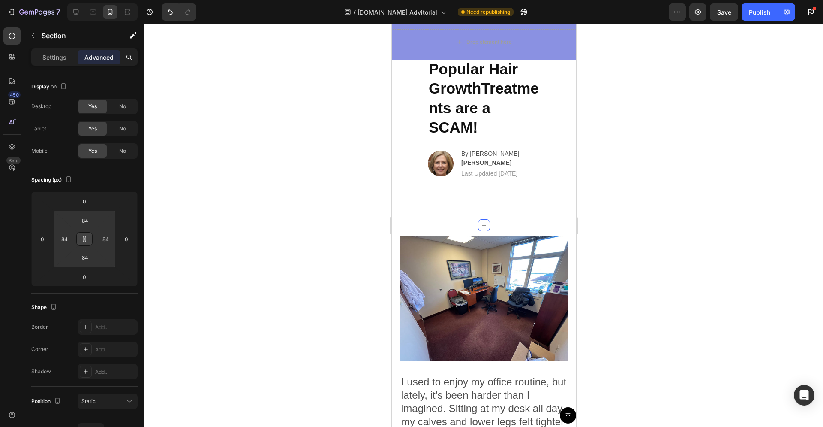
type input "86"
type input "88"
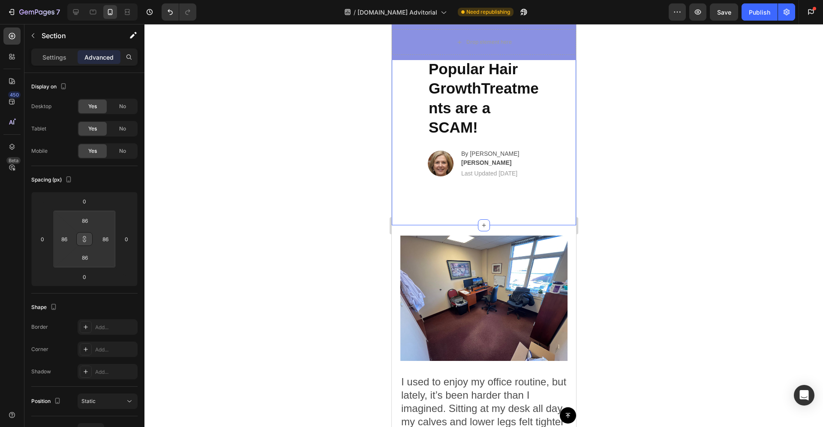
type input "88"
type input "90"
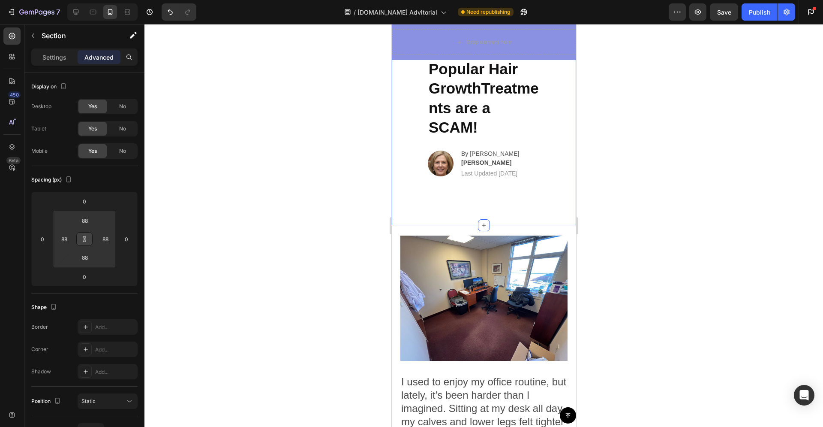
type input "90"
type input "94"
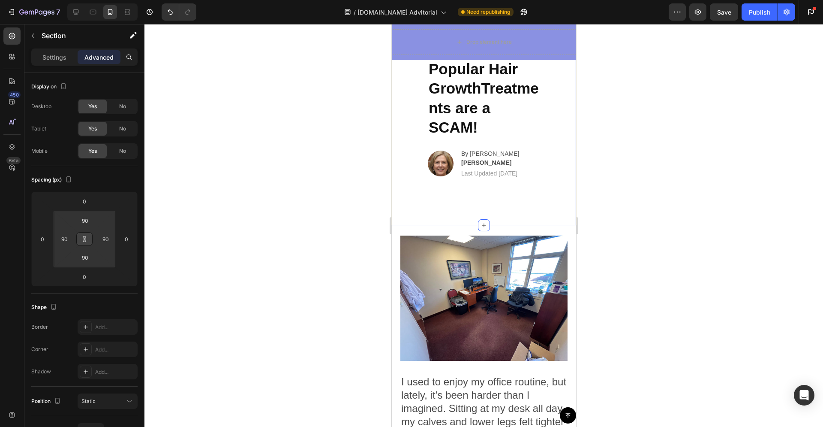
type input "94"
type input "98"
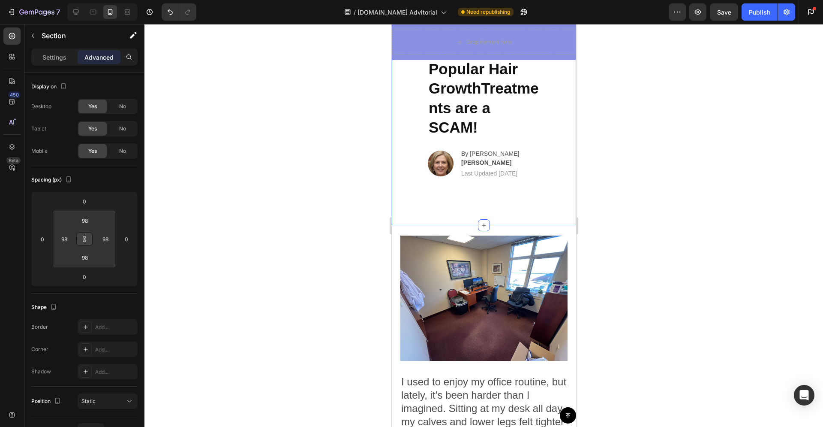
type input "100"
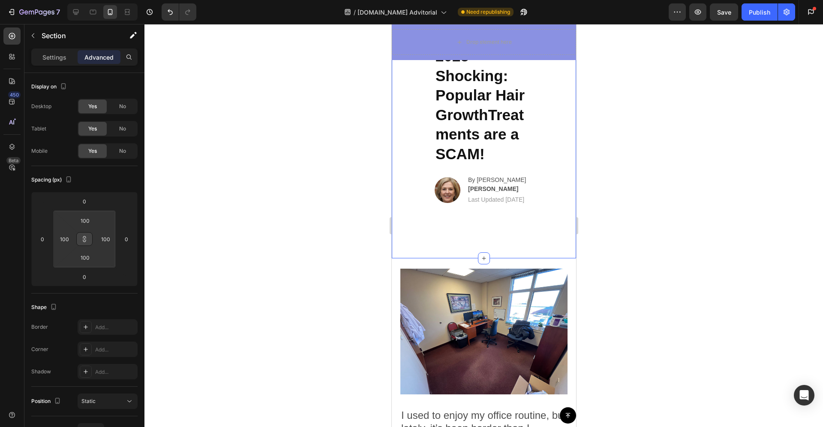
type input "96"
type input "78"
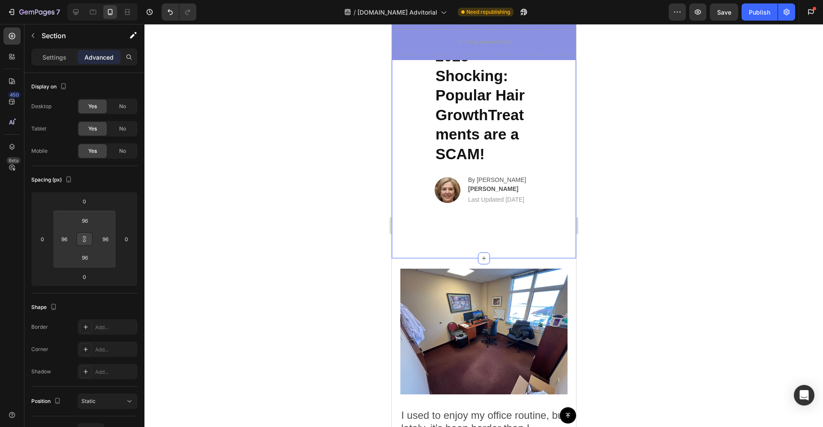
type input "78"
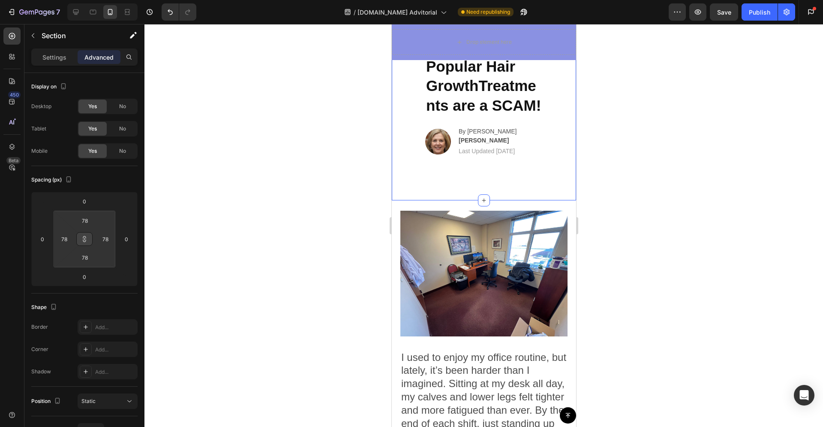
type input "76"
type input "74"
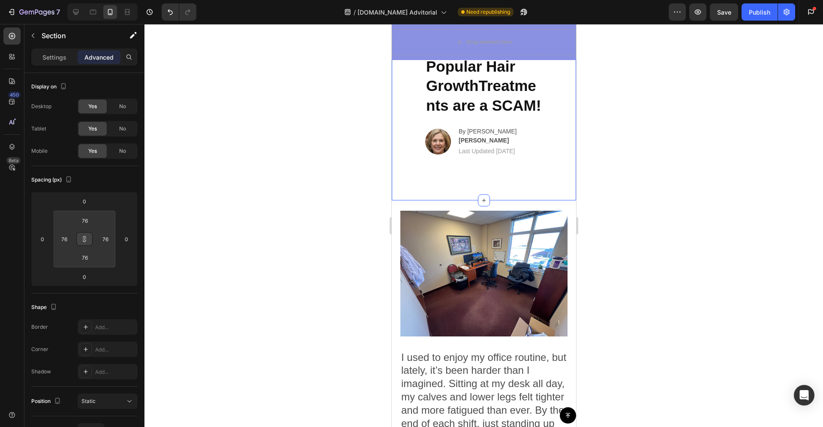
type input "74"
type input "72"
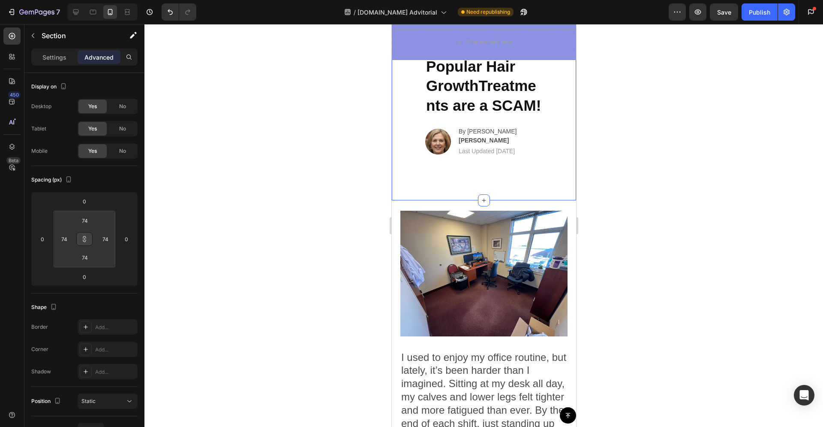
type input "72"
type input "70"
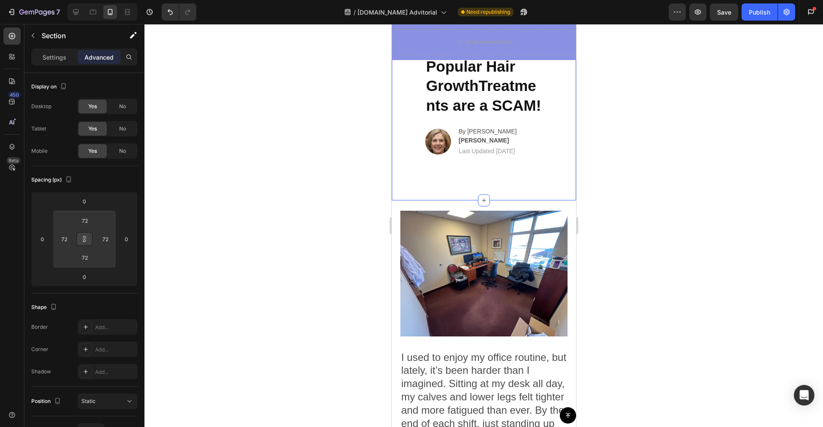
type input "70"
type input "68"
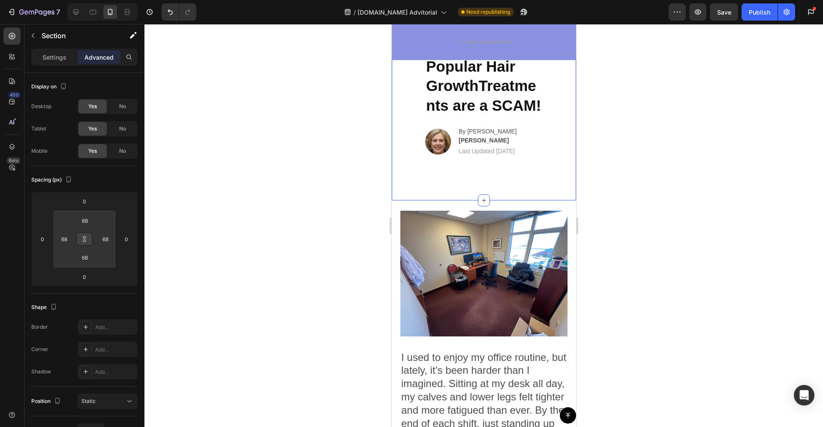
type input "66"
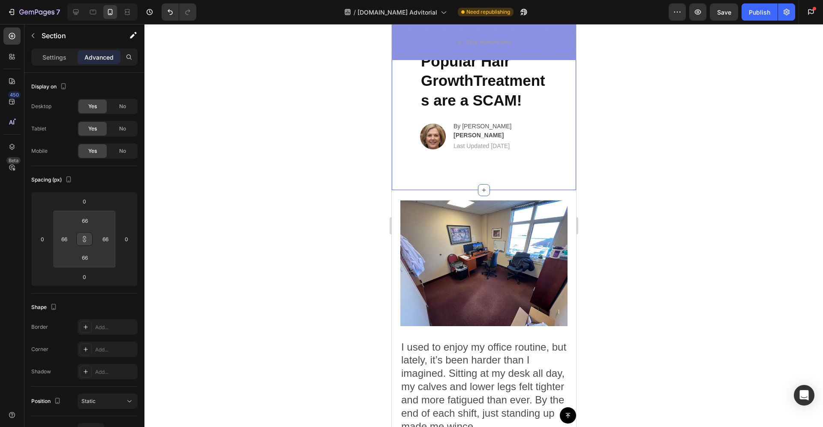
type input "64"
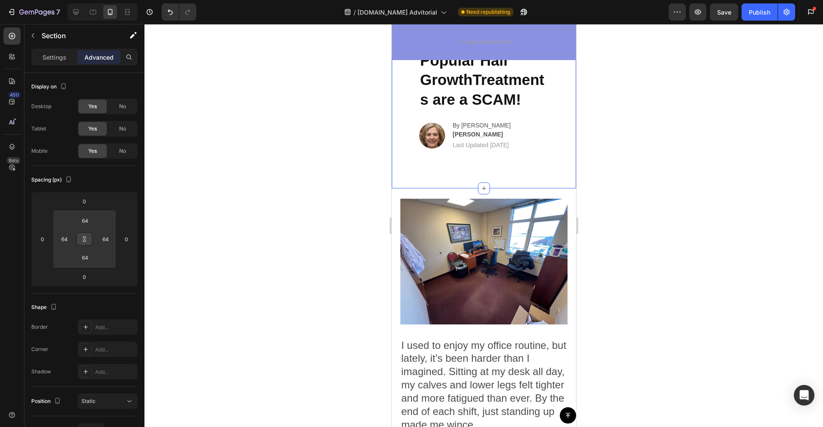
type input "62"
type input "60"
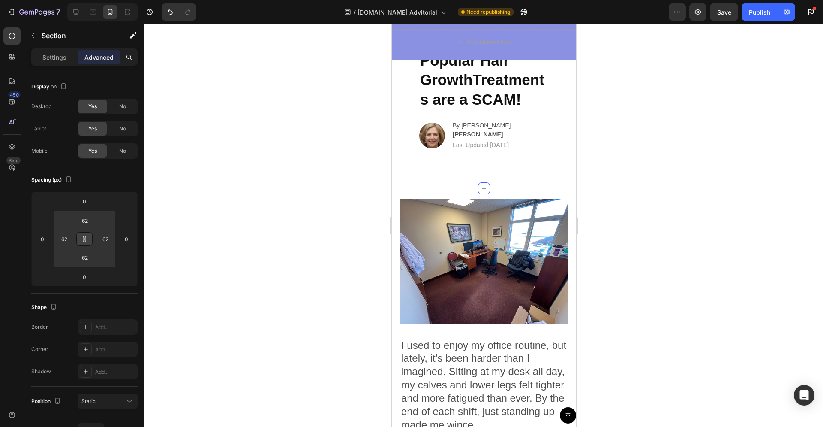
type input "60"
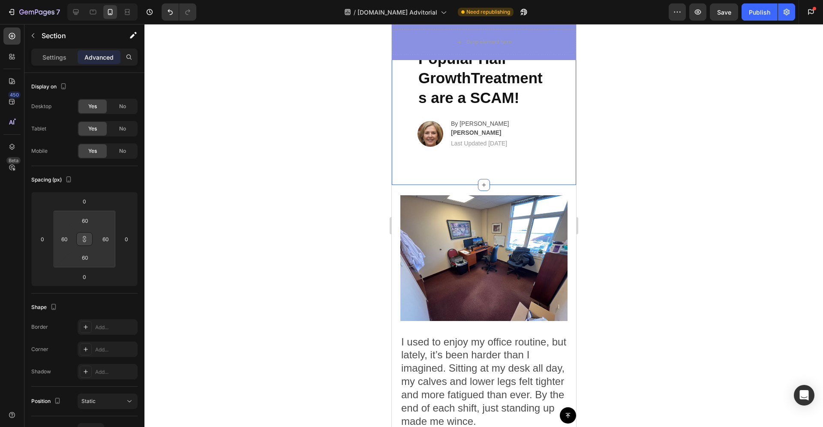
type input "58"
type input "56"
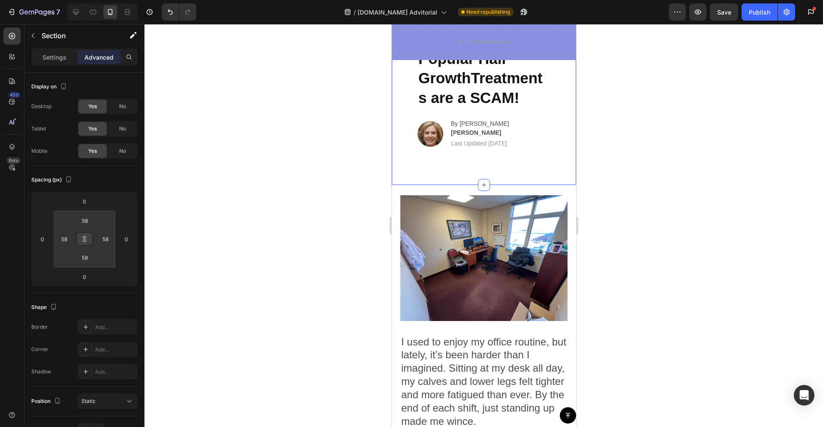
type input "56"
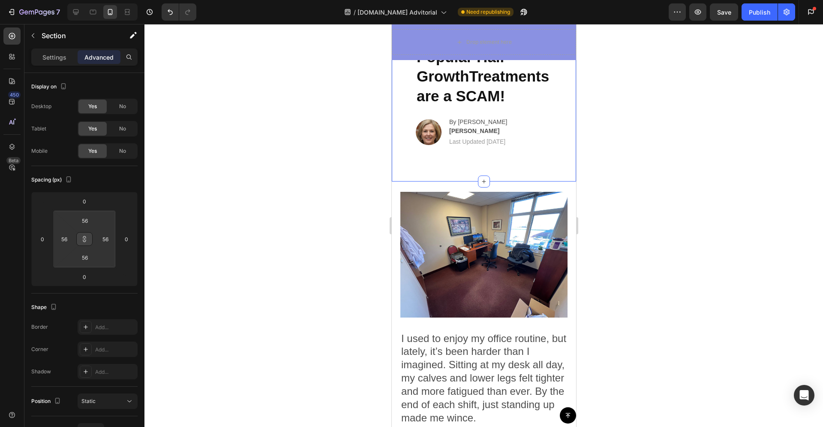
type input "54"
type input "52"
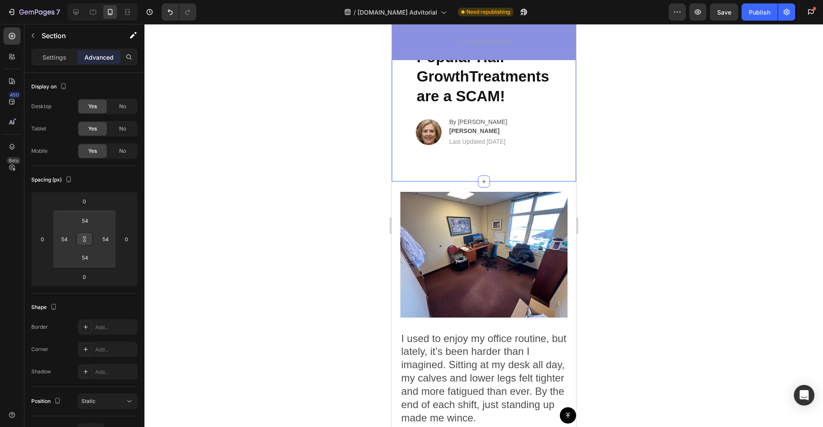
type input "52"
type input "50"
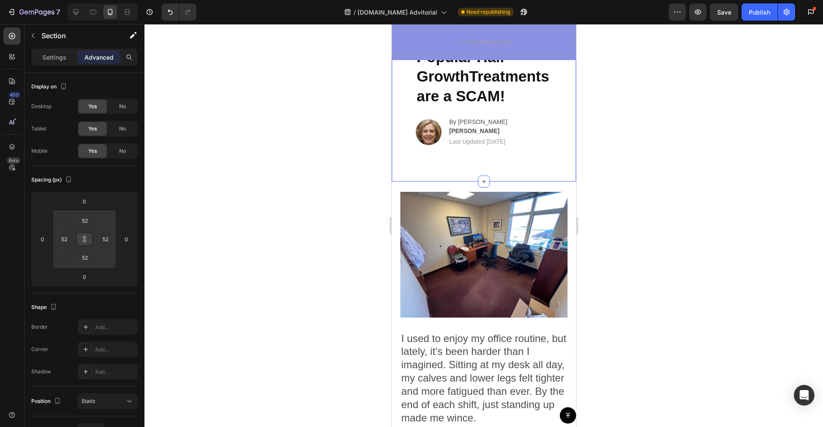
type input "50"
type input "48"
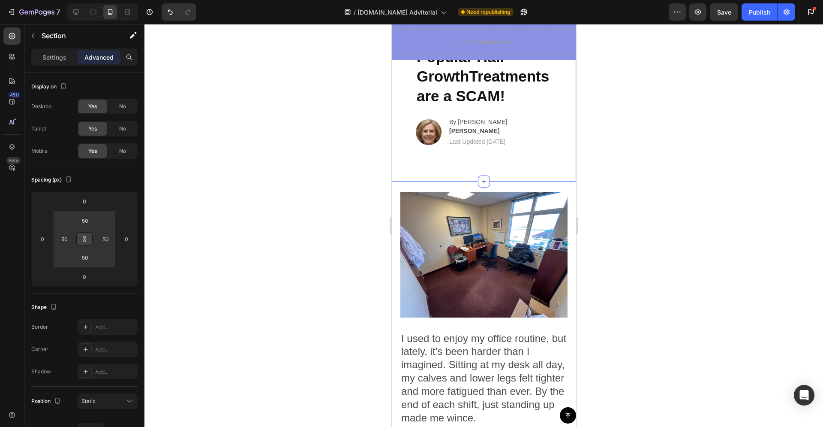
type input "48"
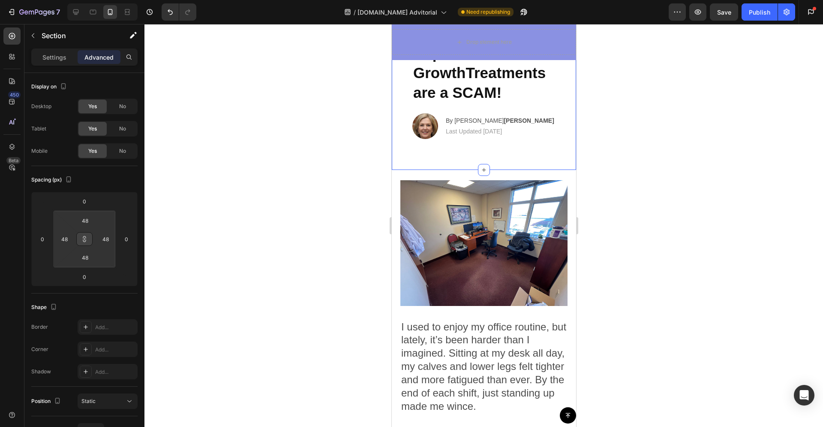
type input "46"
type input "44"
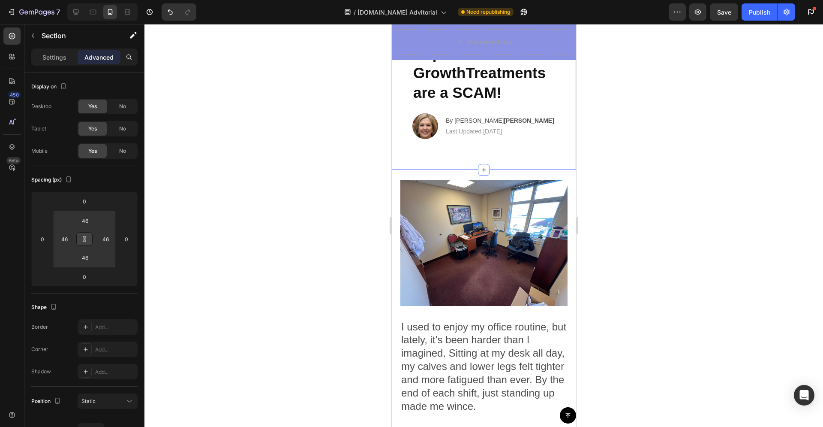
type input "44"
type input "38"
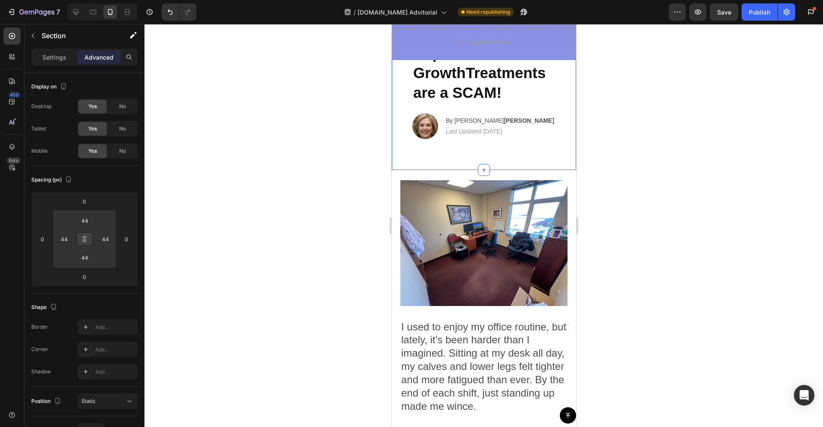
type input "38"
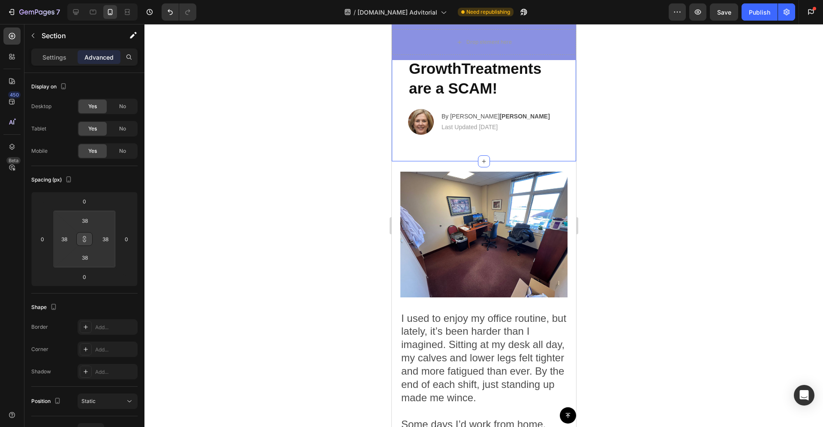
type input "40"
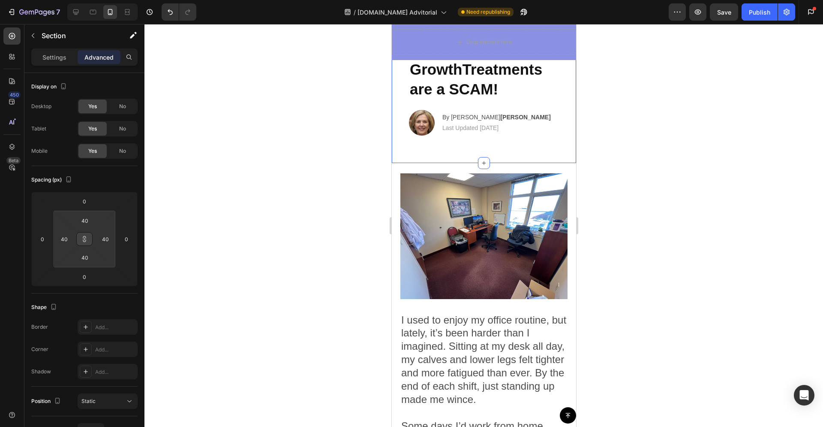
type input "42"
click at [98, 0] on html "7 Version history / [DOMAIN_NAME] Advitorial Need republishing Preview Save Pub…" at bounding box center [411, 0] width 823 height 0
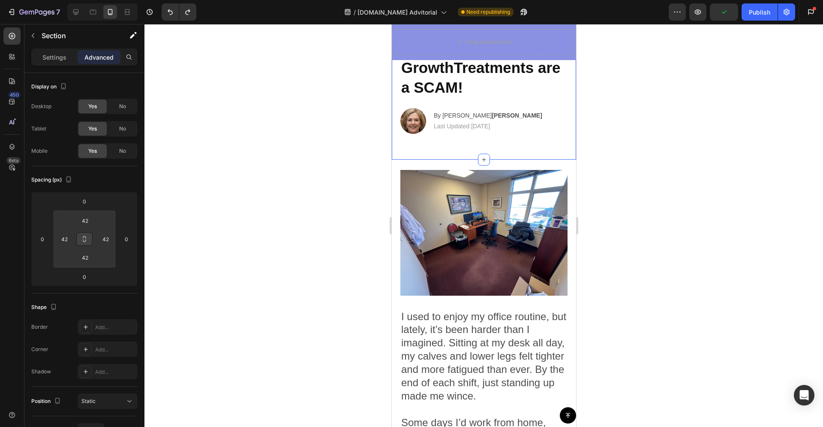
click at [84, 237] on icon at bounding box center [84, 238] width 7 height 7
click at [85, 239] on icon at bounding box center [84, 238] width 7 height 7
drag, startPoint x: 91, startPoint y: 256, endPoint x: 85, endPoint y: 256, distance: 5.6
click at [85, 256] on input "42" at bounding box center [84, 257] width 17 height 13
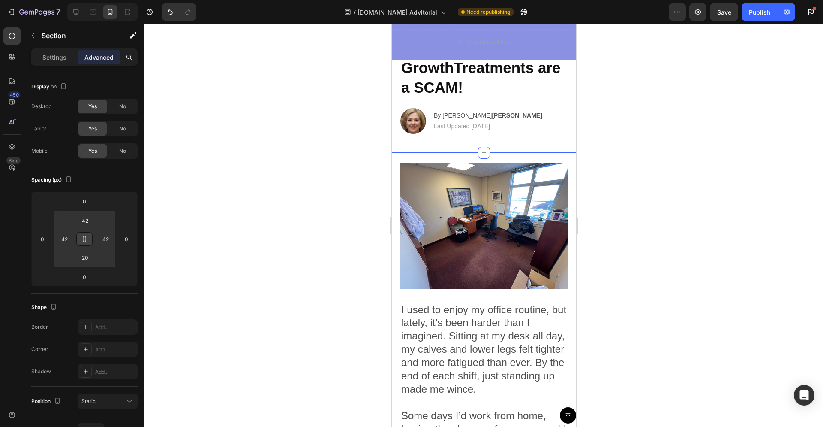
type input "0"
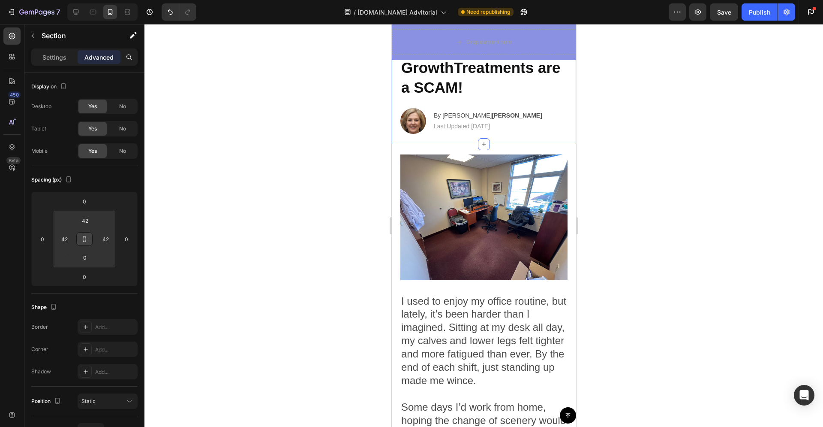
drag, startPoint x: 96, startPoint y: 260, endPoint x: 100, endPoint y: 281, distance: 21.9
click at [100, 0] on html "7 Version history / [DOMAIN_NAME] Advitorial Need republishing Preview Save Pub…" at bounding box center [411, 0] width 823 height 0
click at [597, 271] on div at bounding box center [483, 225] width 679 height 403
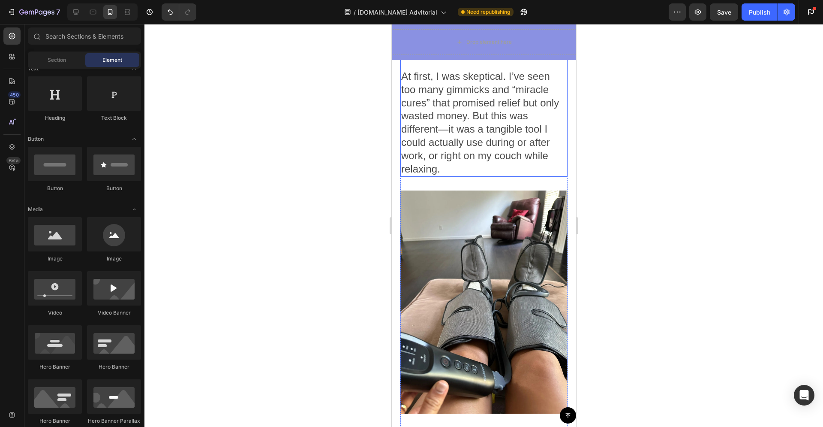
scroll to position [2312, 0]
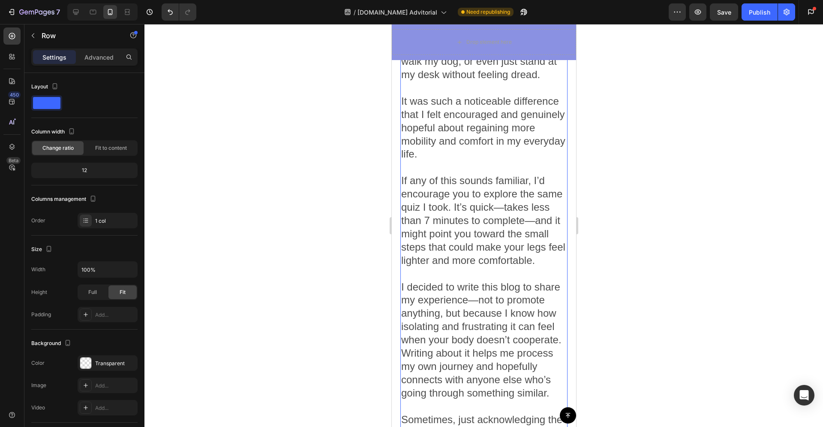
scroll to position [2814, 0]
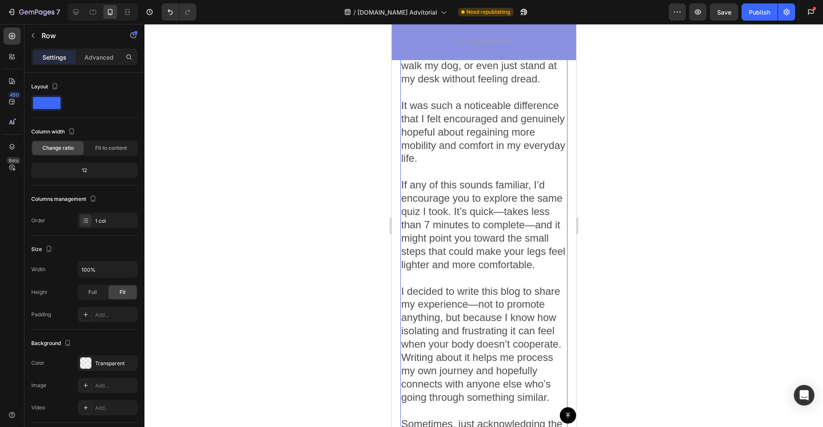
click at [481, 215] on p "If any of this sounds familiar, I’d encourage you to explore the same quiz I to…" at bounding box center [483, 231] width 165 height 106
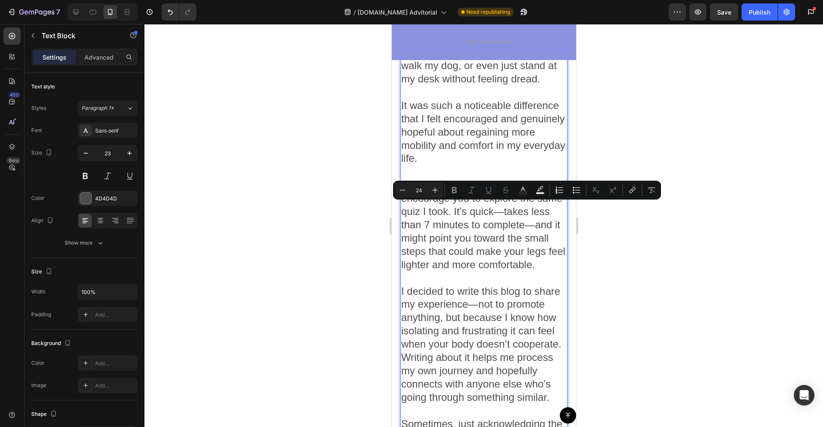
click at [479, 225] on p "If any of this sounds familiar, I’d encourage you to explore the same quiz I to…" at bounding box center [483, 231] width 165 height 106
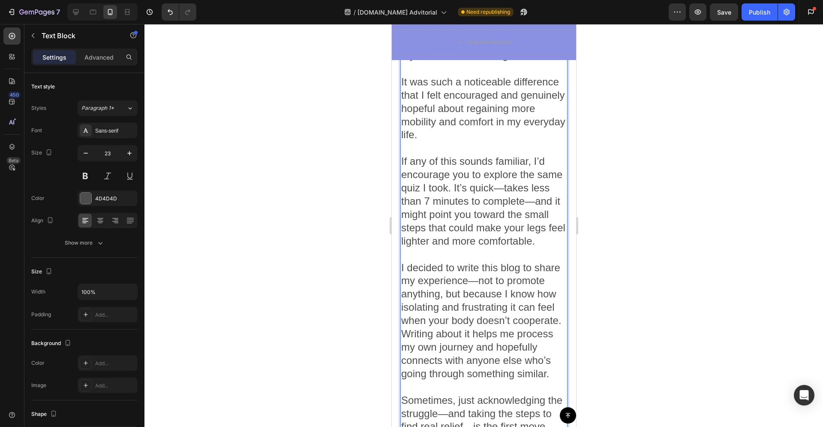
scroll to position [2846, 0]
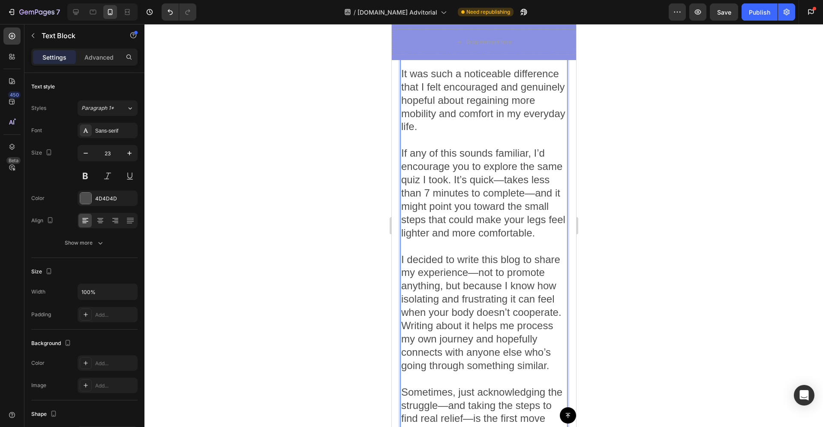
click at [514, 312] on p "I decided to write this blog to share my experience—not to promote anything, bu…" at bounding box center [483, 319] width 165 height 132
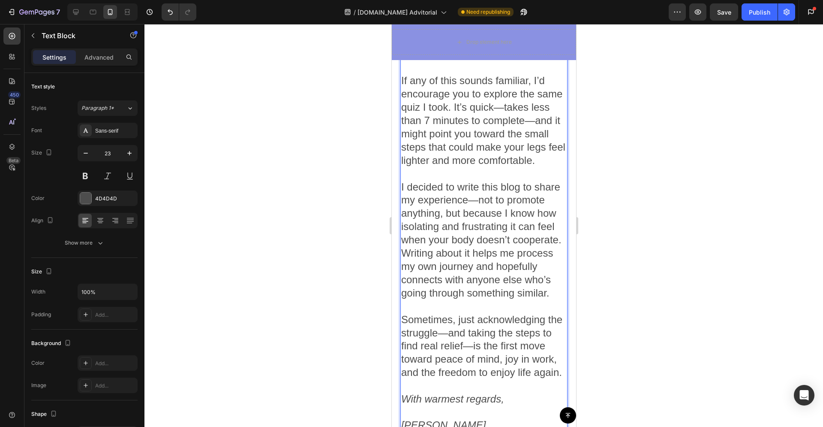
scroll to position [2920, 0]
click at [481, 252] on p "I decided to write this blog to share my experience—not to promote anything, bu…" at bounding box center [483, 245] width 165 height 132
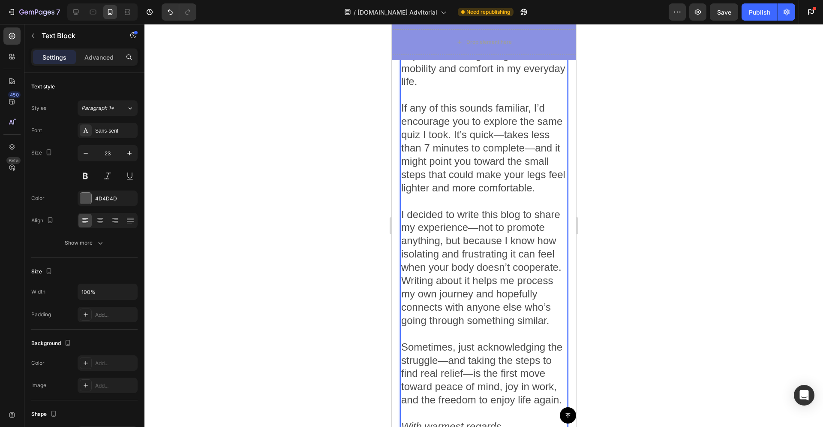
scroll to position [2837, 0]
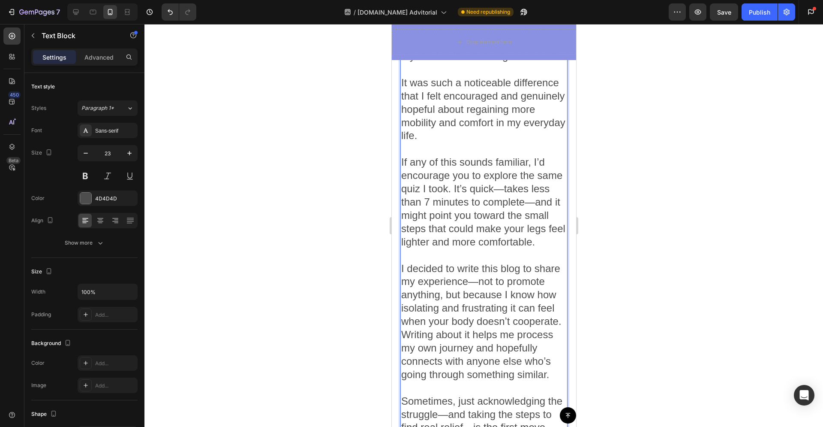
click at [476, 188] on p "If any of this sounds familiar, I’d encourage you to explore the same quiz I to…" at bounding box center [483, 209] width 165 height 106
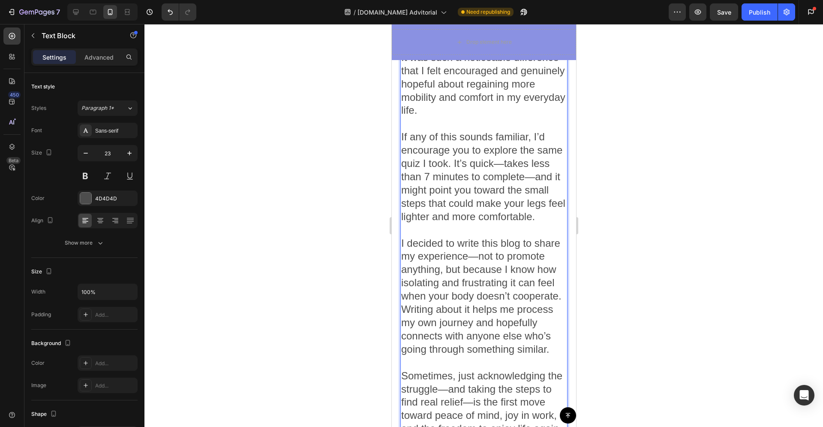
scroll to position [2864, 0]
click at [501, 301] on p "I decided to write this blog to share my experience—not to promote anything, bu…" at bounding box center [483, 301] width 165 height 132
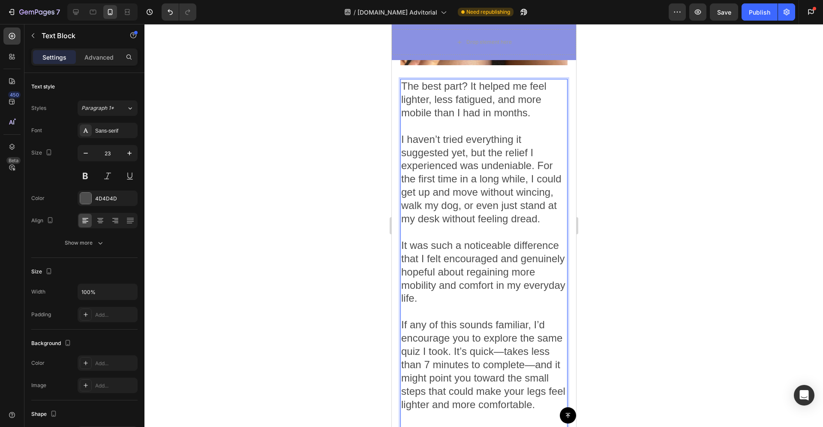
scroll to position [2685, 0]
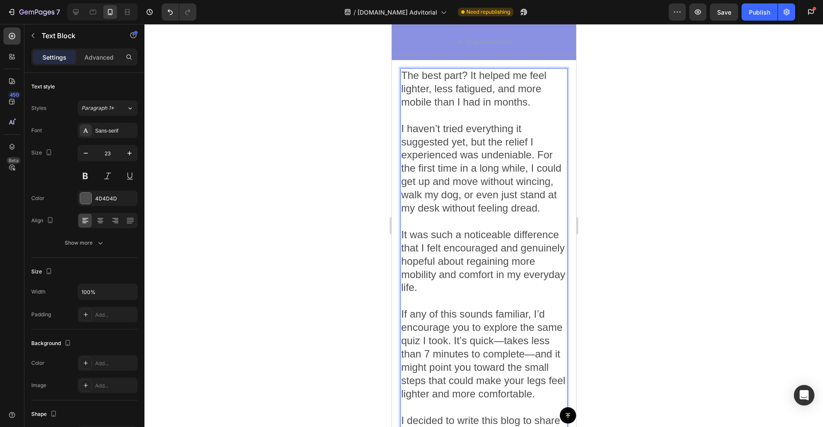
click at [475, 228] on p "It was such a noticeable difference that I felt encouraged and genuinely hopefu…" at bounding box center [483, 267] width 165 height 79
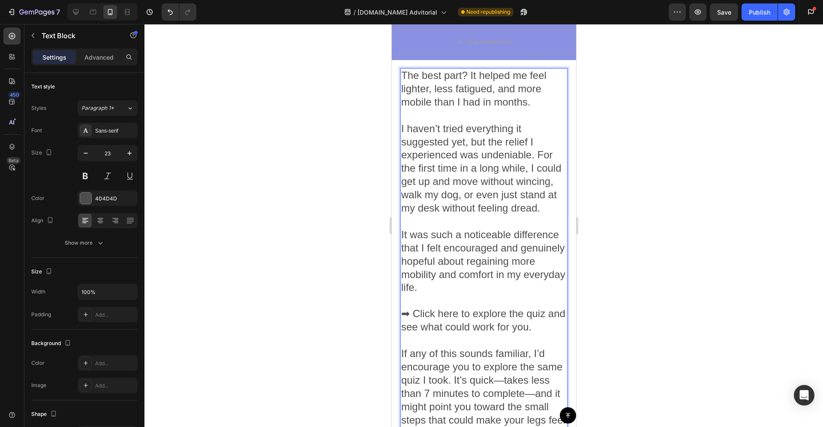
click at [469, 307] on span "➡ Click here to explore the quiz and see what could work for you." at bounding box center [483, 319] width 164 height 25
click at [550, 307] on span "➡ Click here to explore the quiz and see what could work for you." at bounding box center [483, 319] width 164 height 25
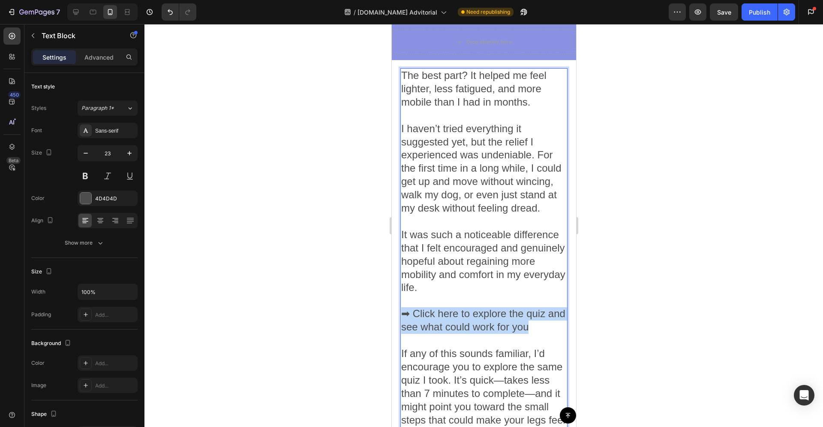
drag, startPoint x: 550, startPoint y: 264, endPoint x: 400, endPoint y: 245, distance: 151.6
click at [400, 244] on div "The best part? It helped me feel lighter, less fatigued, and more mobile than I…" at bounding box center [483, 399] width 167 height 663
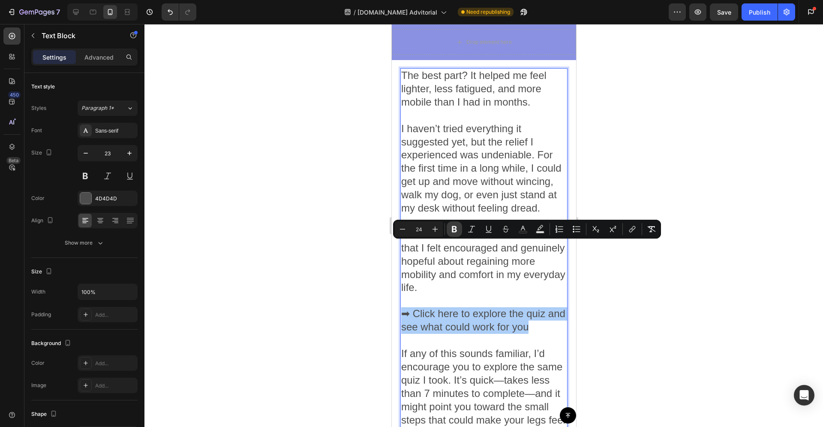
click at [460, 230] on button "Bold" at bounding box center [454, 228] width 15 height 15
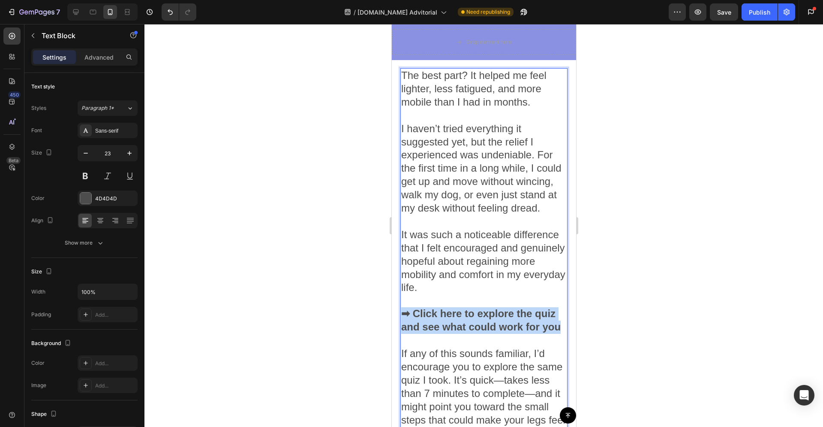
drag, startPoint x: 442, startPoint y: 270, endPoint x: 397, endPoint y: 247, distance: 49.9
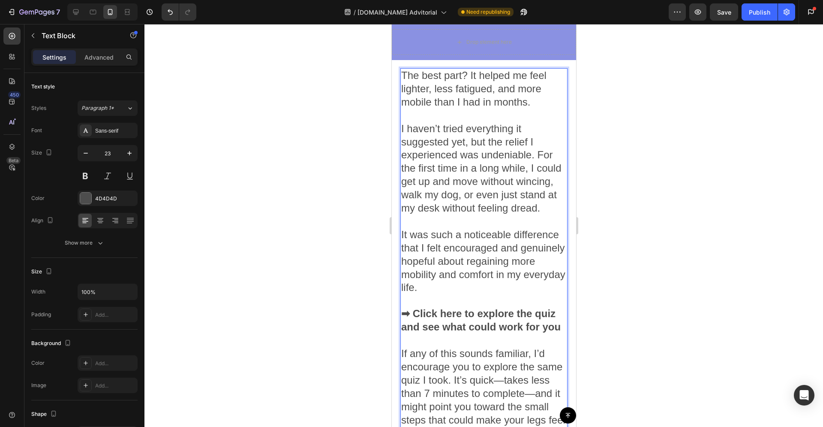
click at [442, 307] on p "➡ Click here to explore the quiz and see what could work for you" at bounding box center [483, 327] width 165 height 40
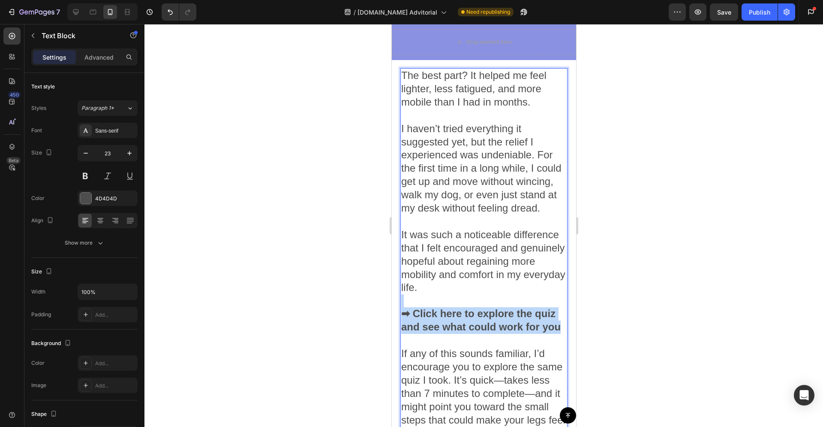
drag, startPoint x: 418, startPoint y: 262, endPoint x: 382, endPoint y: 236, distance: 44.2
click at [432, 307] on p "➡ Click here to explore the quiz and see what could work for you" at bounding box center [483, 327] width 165 height 40
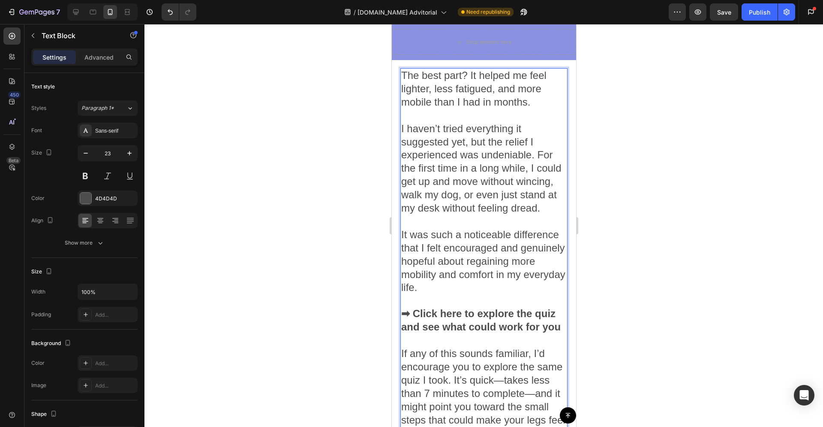
click at [424, 307] on p "➡ Click here to explore the quiz and see what could work for you" at bounding box center [483, 327] width 165 height 40
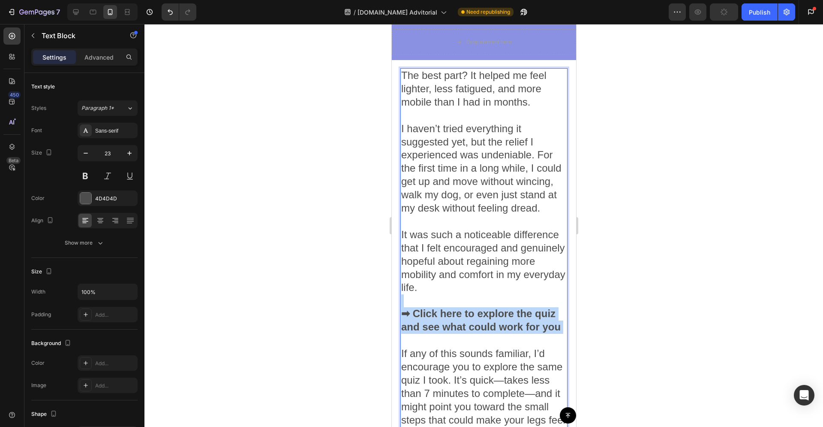
drag, startPoint x: 424, startPoint y: 270, endPoint x: 386, endPoint y: 238, distance: 49.6
click at [429, 307] on p "➡ Click here to explore the quiz and see what could work for you" at bounding box center [483, 327] width 165 height 40
click at [430, 307] on p "➡ Click here to explore the quiz and see what could work for you" at bounding box center [483, 327] width 165 height 40
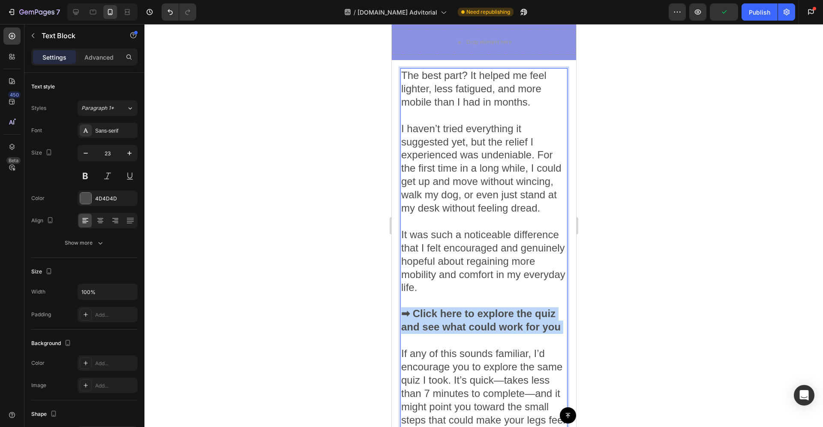
click at [429, 307] on p "➡ Click here to explore the quiz and see what could work for you" at bounding box center [483, 327] width 165 height 40
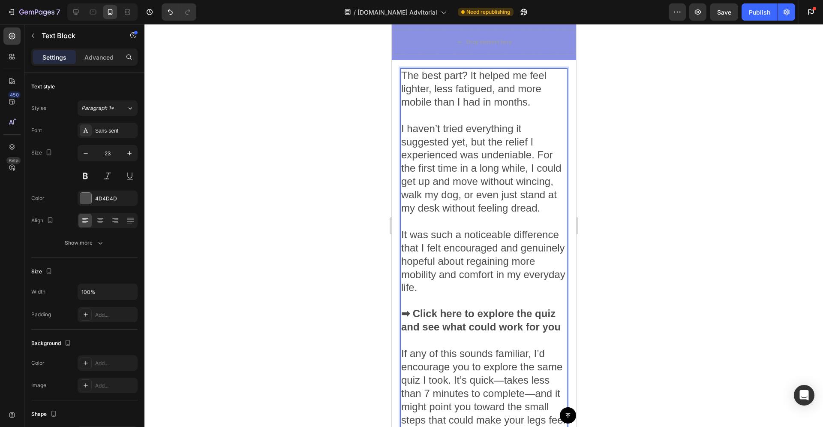
click at [437, 307] on p "➡ Click here to explore the quiz and see what could work for you" at bounding box center [483, 327] width 165 height 40
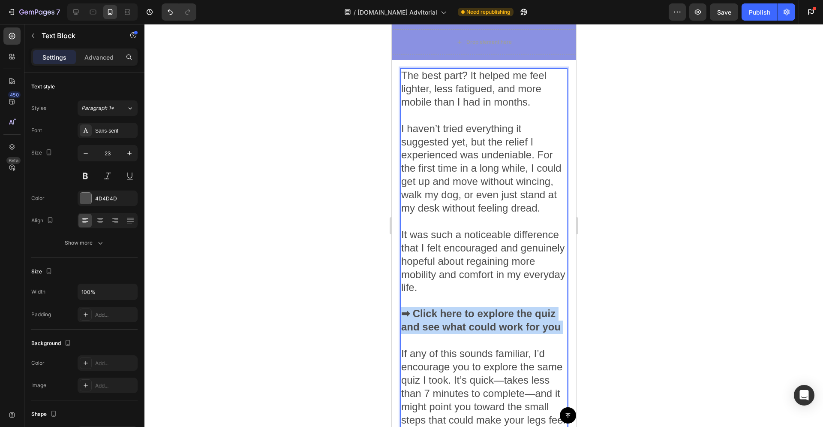
drag, startPoint x: 431, startPoint y: 277, endPoint x: 783, endPoint y: 276, distance: 351.5
click at [437, 307] on p "➡ Click here to explore the quiz and see what could work for you" at bounding box center [483, 327] width 165 height 40
drag, startPoint x: 423, startPoint y: 274, endPoint x: 397, endPoint y: 246, distance: 38.5
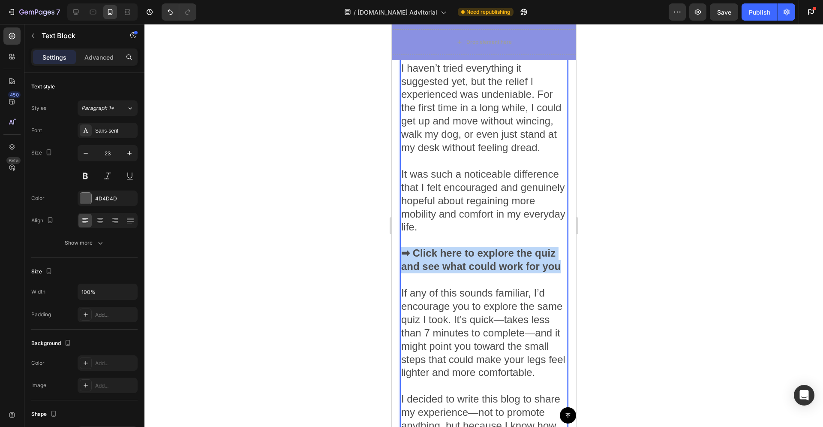
scroll to position [2748, 0]
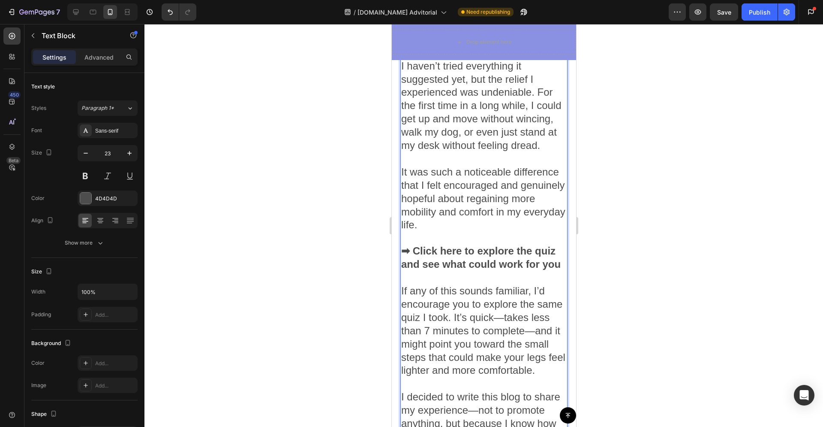
click at [468, 325] on p "If any of this sounds familiar, I’d encourage you to explore the same quiz I to…" at bounding box center [483, 337] width 165 height 106
click at [436, 244] on p "➡ Click here to explore the quiz and see what could work for you" at bounding box center [483, 264] width 165 height 40
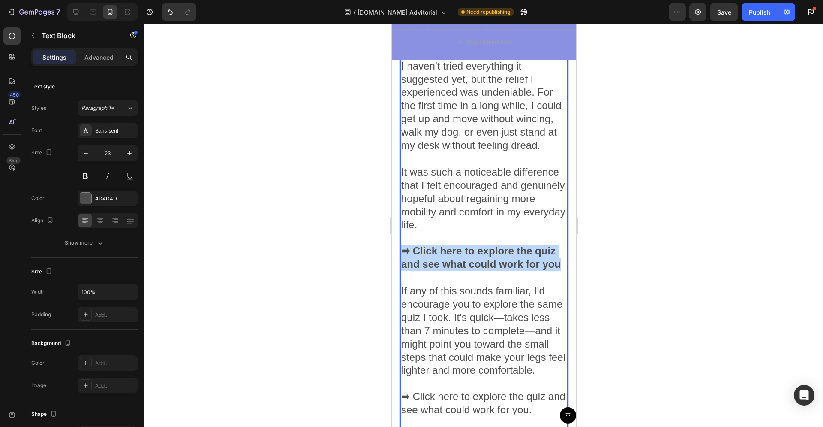
drag, startPoint x: 432, startPoint y: 218, endPoint x: 401, endPoint y: 182, distance: 46.8
click at [401, 244] on p "➡ Click here to explore the quiz and see what could work for you" at bounding box center [483, 264] width 165 height 40
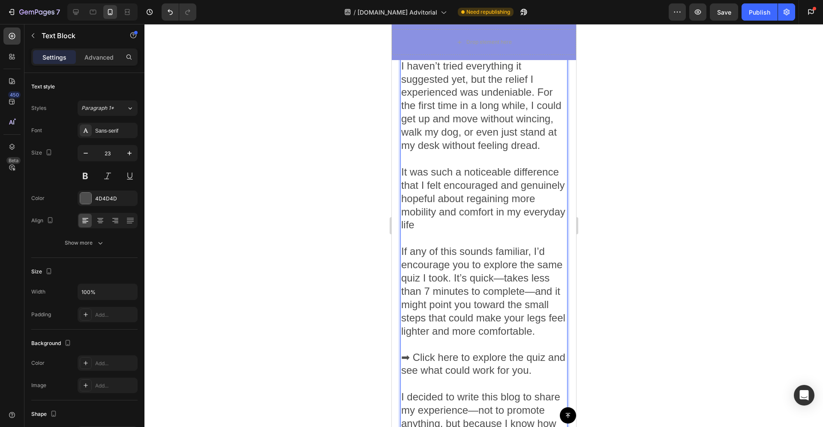
click at [445, 175] on p "It was such a noticeable difference that I felt encouraged and genuinely hopefu…" at bounding box center [483, 204] width 165 height 79
click at [475, 338] on p "Rich Text Editor. Editing area: main" at bounding box center [483, 344] width 165 height 13
click at [481, 351] on span "➡ Click here to explore the quiz and see what could work for you." at bounding box center [483, 363] width 164 height 25
drag, startPoint x: 411, startPoint y: 303, endPoint x: 403, endPoint y: 303, distance: 8.6
click at [403, 351] on span "➡ Click here to explore the quiz and see what could work for you." at bounding box center [483, 363] width 164 height 25
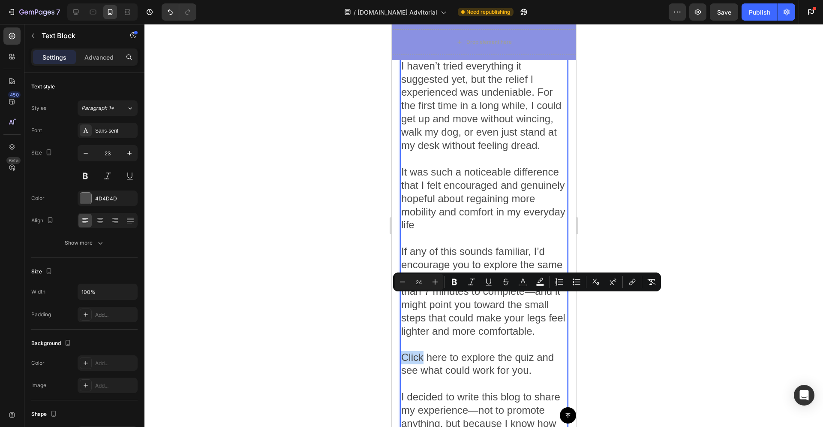
click at [467, 351] on span "Click here to explore the quiz and see what could work for you." at bounding box center [477, 363] width 153 height 25
click at [445, 351] on span "Click here to explore the quiz and see what could work for you." at bounding box center [477, 363] width 153 height 25
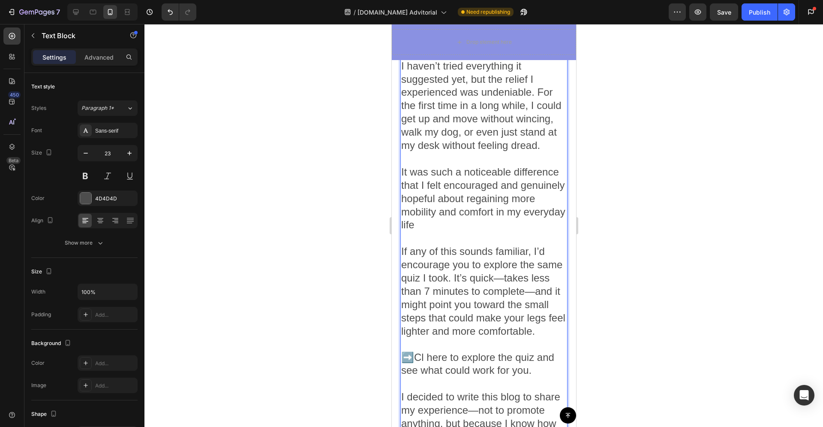
click at [531, 351] on p "➡️Cl here to explore the quiz and see what could work for you." at bounding box center [483, 371] width 165 height 40
click at [532, 351] on p "➡️Cl here to explore the quiz and see what could work for you." at bounding box center [483, 371] width 165 height 40
click at [423, 351] on span "➡️Cl here to explore the quiz and see what could work for you." at bounding box center [477, 363] width 153 height 25
click at [421, 351] on span "➡️Cl here to explore the quiz and see what could work for you." at bounding box center [477, 363] width 153 height 25
drag, startPoint x: 432, startPoint y: 302, endPoint x: 424, endPoint y: 302, distance: 8.2
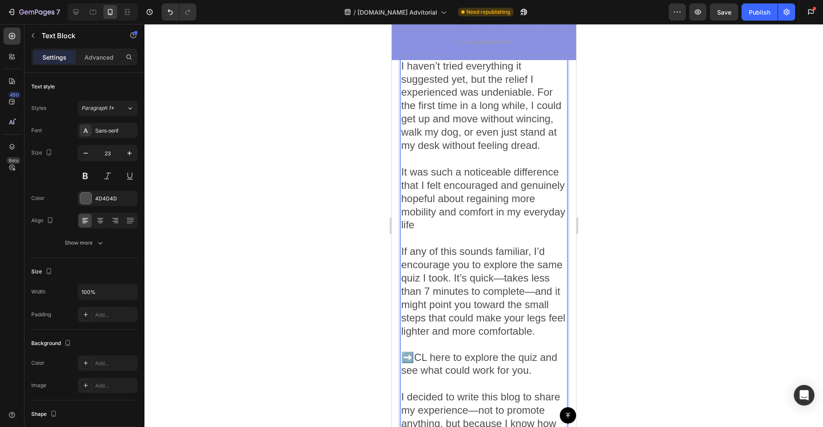
click at [431, 351] on span "➡️CL here to explore the quiz and see what could work for you." at bounding box center [479, 363] width 156 height 25
click at [423, 351] on span "➡️CL here to explore the quiz and see what could work for you." at bounding box center [479, 363] width 156 height 25
click at [498, 351] on span "➡️CLICK HERE here to explore the quiz and see what could work for you." at bounding box center [482, 370] width 163 height 38
click at [469, 351] on span "➡️CLICK HERE to explore the quiz and see what could work for you." at bounding box center [482, 363] width 162 height 25
drag, startPoint x: 466, startPoint y: 304, endPoint x: 396, endPoint y: 299, distance: 70.9
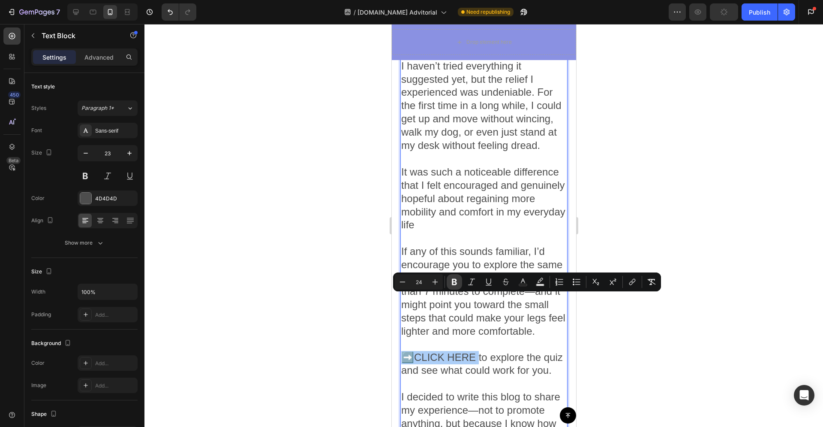
click at [450, 285] on icon "Editor contextual toolbar" at bounding box center [454, 281] width 9 height 9
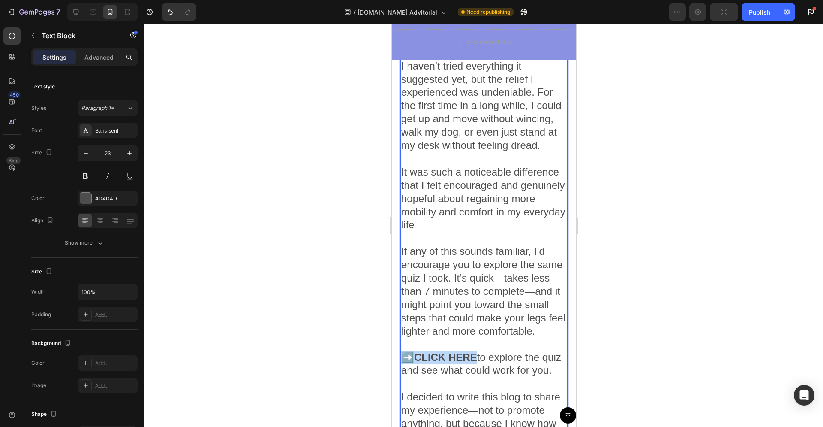
drag, startPoint x: 475, startPoint y: 301, endPoint x: 405, endPoint y: 301, distance: 69.9
click at [405, 351] on strong "➡️CLICK HERE" at bounding box center [439, 357] width 76 height 12
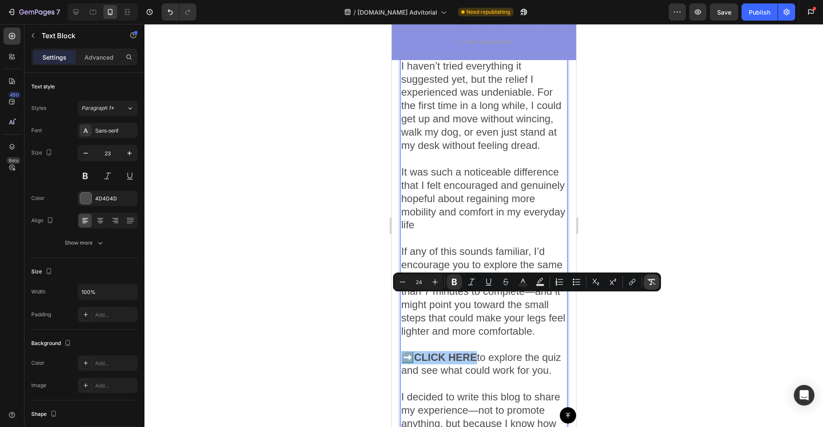
click at [654, 284] on icon "Editor contextual toolbar" at bounding box center [651, 281] width 9 height 9
type input "23"
click at [654, 284] on icon "Editor contextual toolbar" at bounding box center [651, 281] width 9 height 9
click at [459, 283] on button "Bold" at bounding box center [454, 281] width 15 height 15
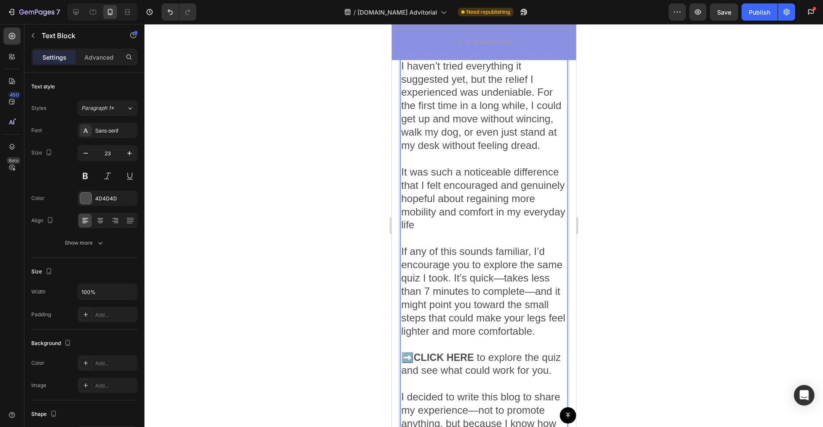
click at [474, 351] on span "to explore the quiz and see what could work for you." at bounding box center [480, 363] width 159 height 25
drag, startPoint x: 471, startPoint y: 301, endPoint x: 400, endPoint y: 299, distance: 71.2
click at [400, 299] on div "The best part? It helped me feel lighter, less fatigued, and more mobile than I…" at bounding box center [483, 337] width 167 height 663
click at [435, 352] on strong "➡️CLICK HERE" at bounding box center [437, 357] width 73 height 11
drag, startPoint x: 472, startPoint y: 301, endPoint x: 395, endPoint y: 298, distance: 77.2
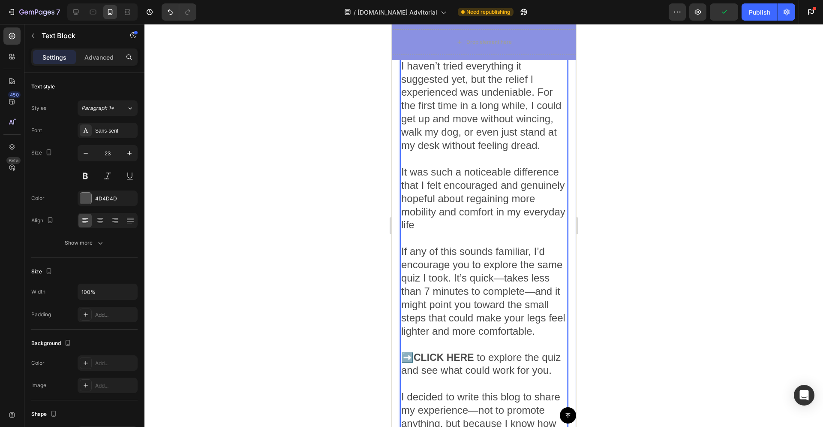
click at [416, 352] on strong "➡️CLICK HERE" at bounding box center [437, 357] width 73 height 11
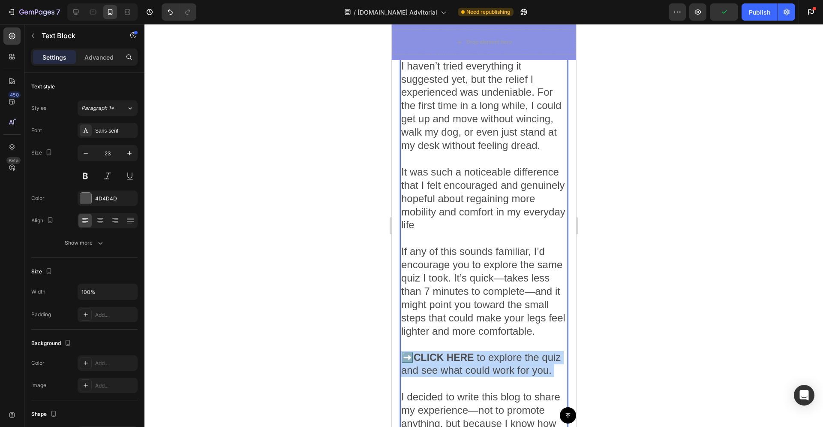
click at [416, 352] on strong "➡️CLICK HERE" at bounding box center [437, 357] width 73 height 11
click at [447, 352] on strong "➡️CLICK HERE" at bounding box center [437, 357] width 73 height 11
drag, startPoint x: 473, startPoint y: 302, endPoint x: 403, endPoint y: 302, distance: 69.4
click at [403, 351] on p "➡️CLICK HERE to explore the quiz and see what could work for you." at bounding box center [483, 371] width 165 height 40
click at [457, 352] on strong "➡️CLICK HERE" at bounding box center [437, 357] width 73 height 11
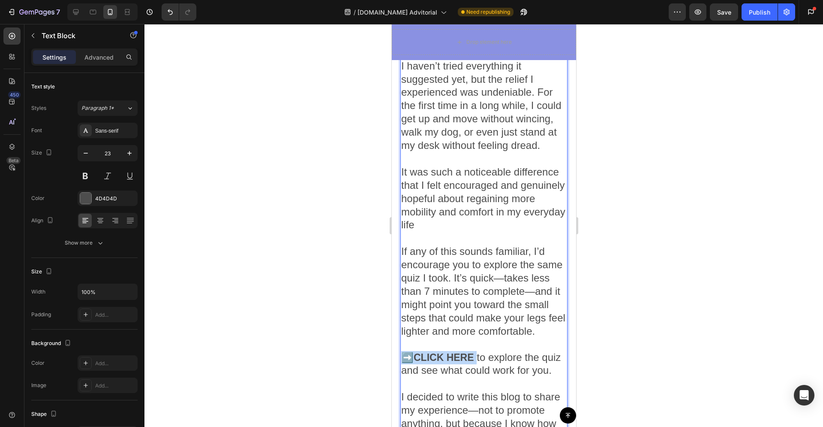
click at [461, 351] on span "to explore the quiz and see what could work for you." at bounding box center [480, 363] width 159 height 25
click at [444, 351] on span "to explore the quiz and see what could work for you." at bounding box center [480, 363] width 159 height 25
drag, startPoint x: 472, startPoint y: 302, endPoint x: 403, endPoint y: 299, distance: 69.5
click at [403, 351] on p "➡️CLICK HERE to explore the quiz and see what could work for you." at bounding box center [483, 371] width 165 height 40
click at [461, 351] on p "➡️CLICK HERE to explore the quiz and see what could work for you." at bounding box center [483, 371] width 165 height 40
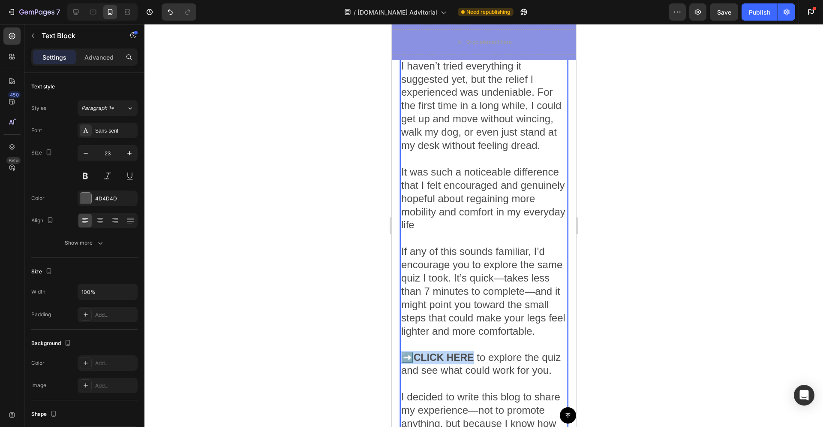
drag, startPoint x: 470, startPoint y: 303, endPoint x: 403, endPoint y: 302, distance: 66.9
click at [404, 351] on p "➡️CLICK HERE to explore the quiz and see what could work for you." at bounding box center [483, 371] width 165 height 40
drag, startPoint x: 446, startPoint y: 327, endPoint x: 412, endPoint y: 321, distance: 34.5
click at [446, 351] on p "➡️CLICK HERE to explore the quiz and see what could work for you." at bounding box center [483, 371] width 165 height 40
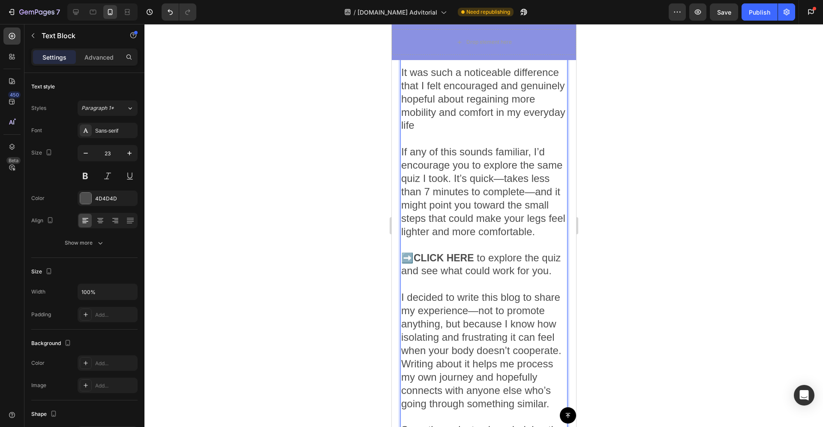
scroll to position [2859, 0]
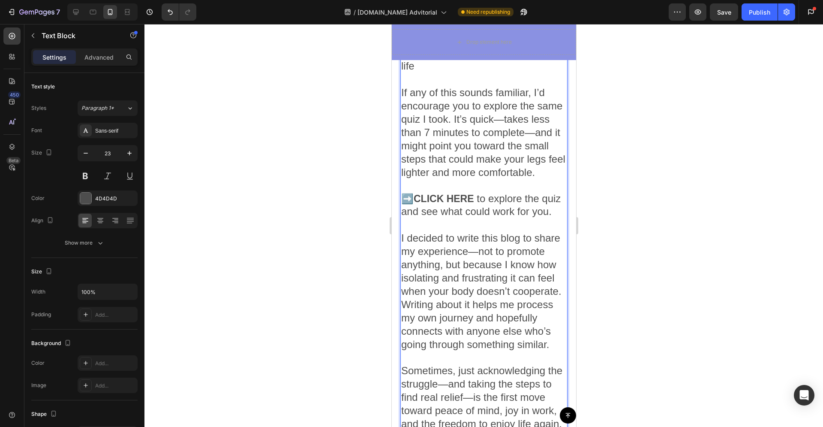
click at [480, 310] on p "I decided to write this blog to share my experience—not to promote anything, bu…" at bounding box center [483, 297] width 165 height 132
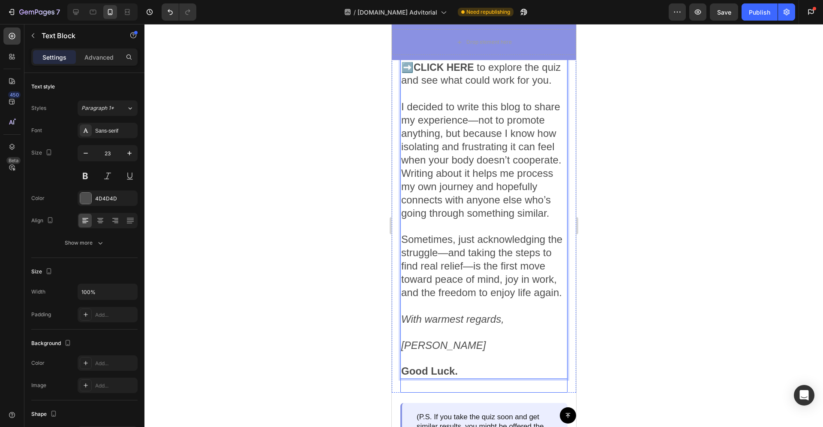
click at [463, 364] on p "Good Luck." at bounding box center [483, 370] width 165 height 13
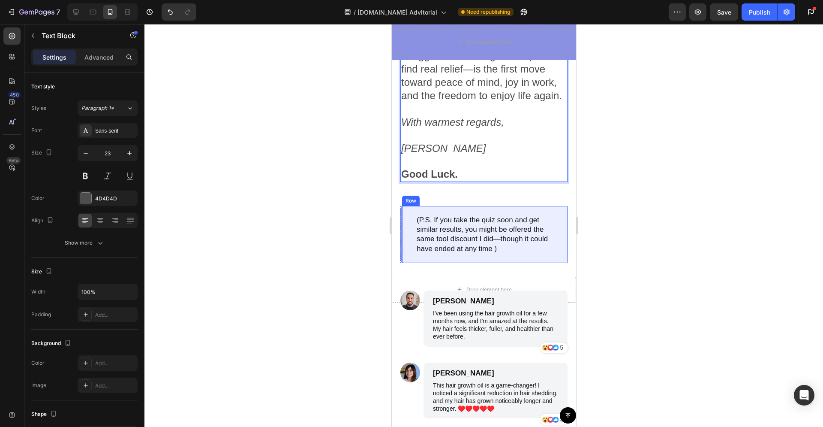
scroll to position [3258, 0]
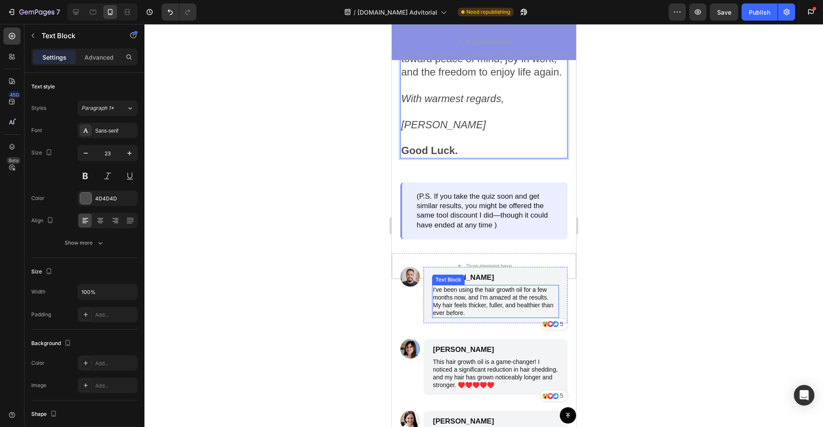
click at [493, 286] on p "I've been using the hair growth oil for a few months now, and I'm amazed at the…" at bounding box center [495, 301] width 125 height 31
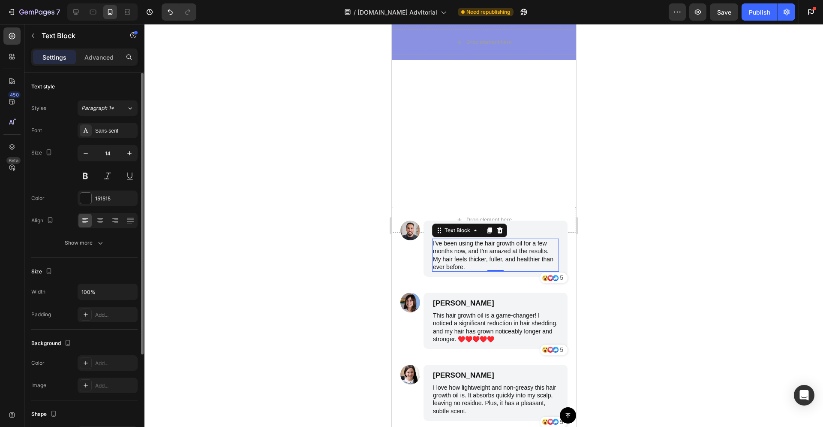
scroll to position [3447, 0]
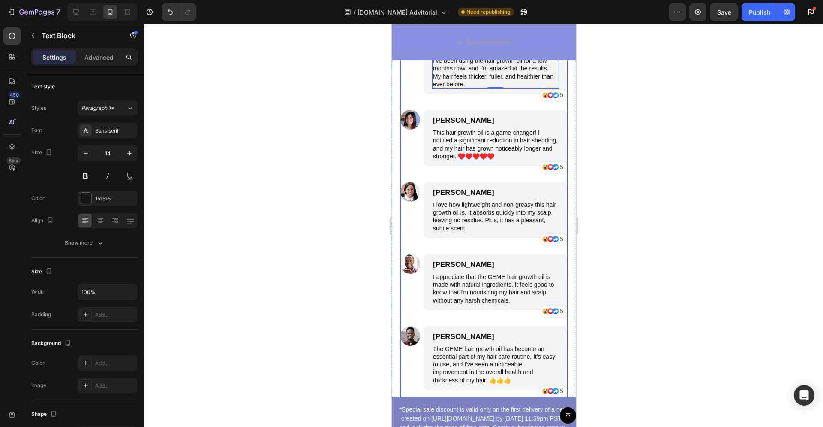
click at [520, 318] on div "Image James Smith Text Block I've been using the hair growth oil for a few mont…" at bounding box center [483, 217] width 167 height 359
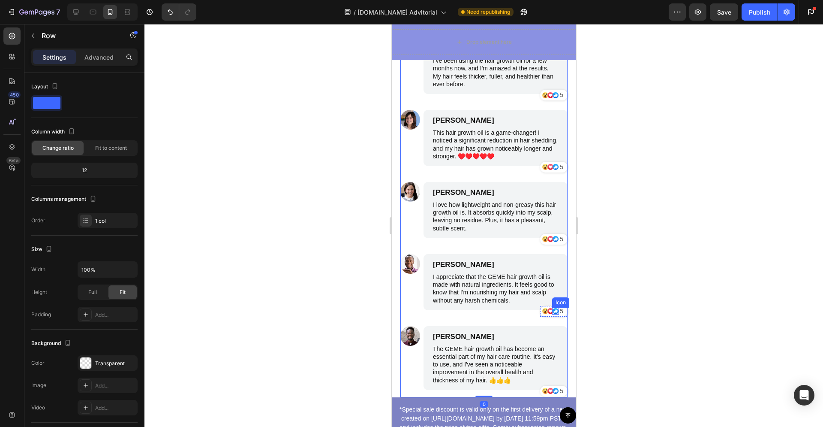
click at [552, 311] on icon at bounding box center [555, 310] width 7 height 7
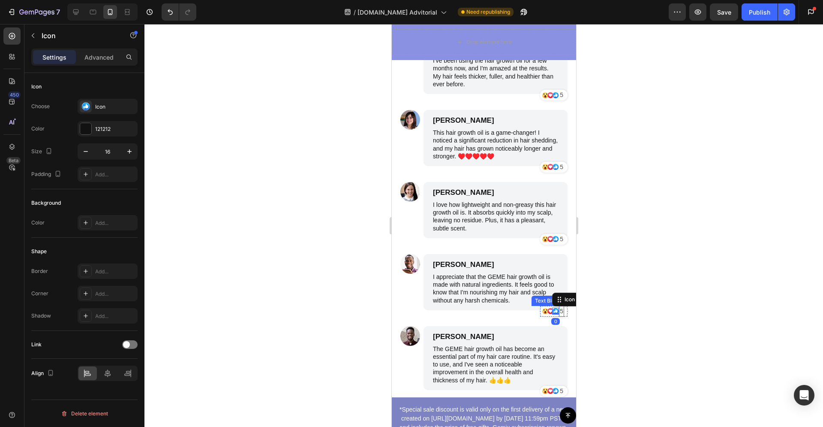
click at [559, 312] on p "5" at bounding box center [560, 311] width 3 height 9
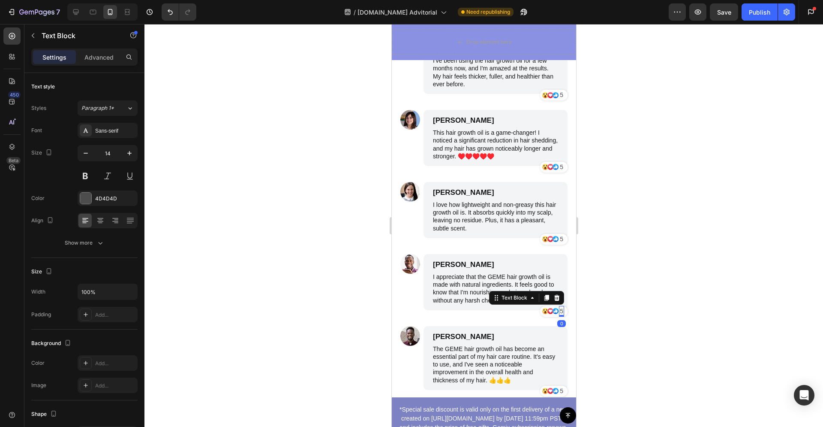
click at [559, 312] on p "5" at bounding box center [560, 311] width 3 height 9
click at [559, 96] on p "5" at bounding box center [560, 94] width 3 height 9
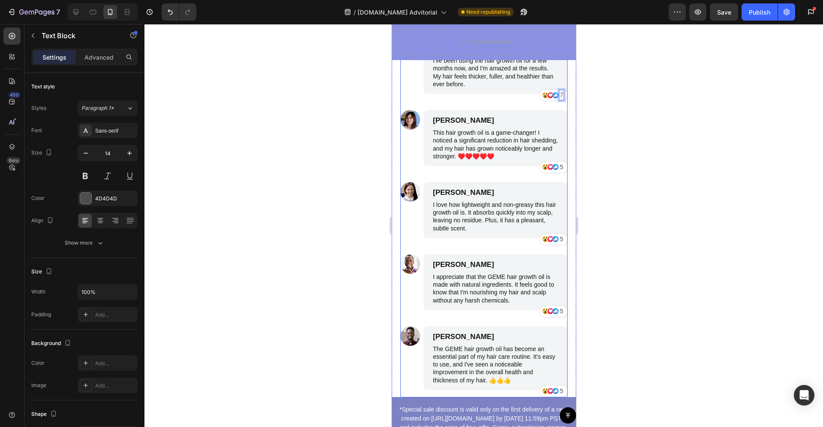
click at [529, 104] on div "Image James Smith Text Block I've been using the hair growth oil for a few mont…" at bounding box center [483, 217] width 167 height 359
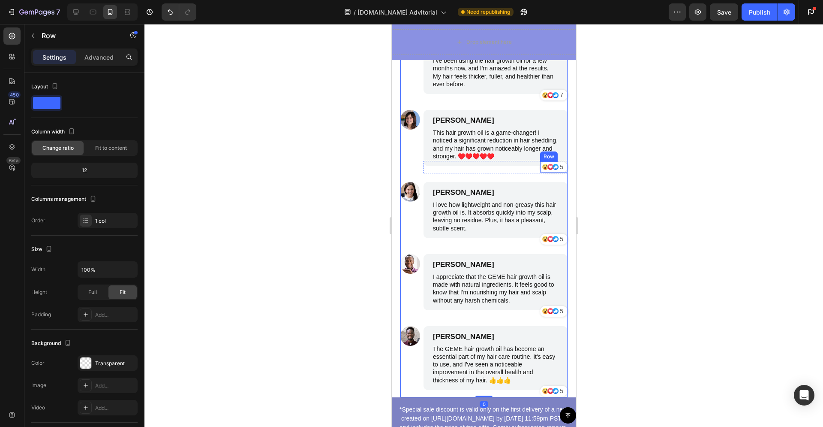
click at [559, 168] on div "5" at bounding box center [561, 167] width 5 height 11
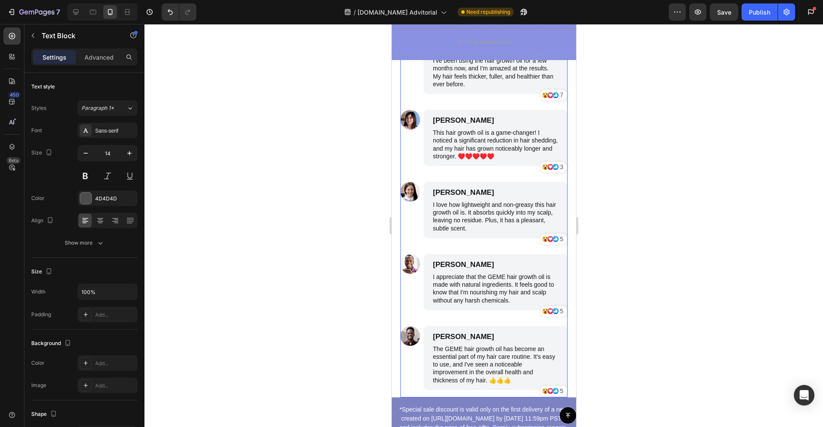
click at [512, 174] on div "Image James Smith Text Block I've been using the hair growth oil for a few mont…" at bounding box center [483, 217] width 167 height 359
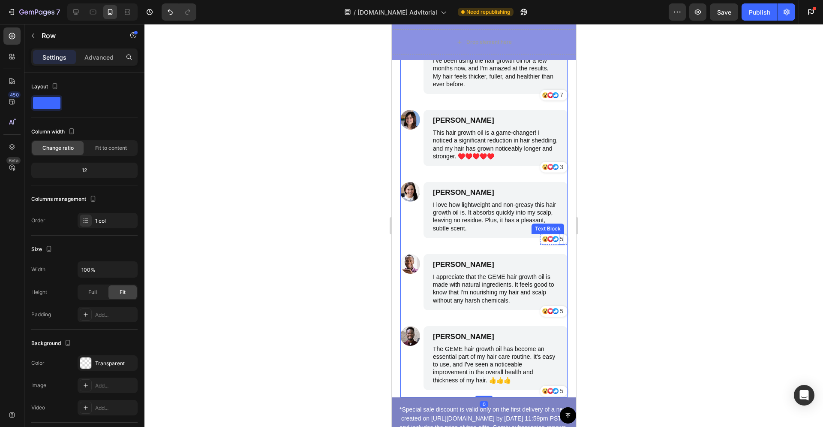
click at [559, 240] on p "5" at bounding box center [560, 238] width 3 height 9
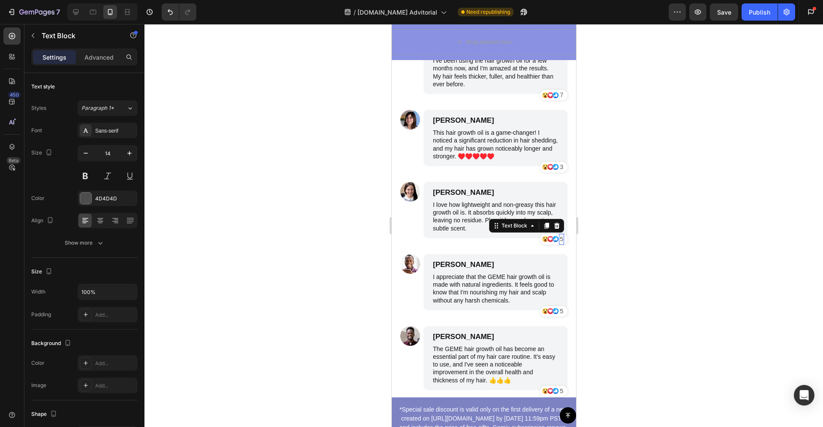
click at [559, 240] on p "5" at bounding box center [560, 238] width 3 height 9
click at [525, 249] on div "Image James Smith Text Block I've been using the hair growth oil for a few mont…" at bounding box center [483, 217] width 167 height 359
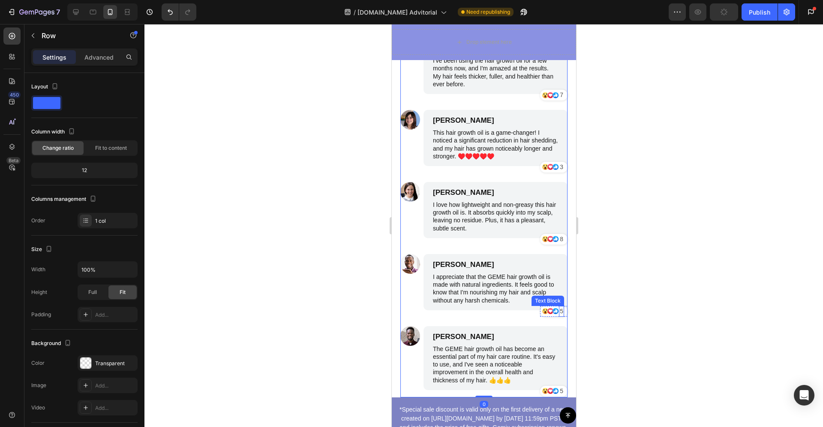
click at [559, 313] on p "5" at bounding box center [560, 311] width 3 height 9
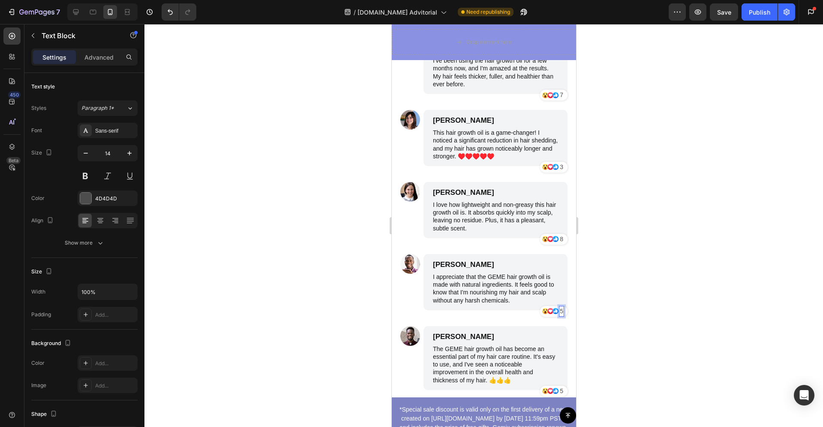
click at [559, 313] on p "5" at bounding box center [560, 311] width 3 height 9
click at [511, 316] on div "Icon Icon Icon 3 Text Block 0 Row Row" at bounding box center [495, 311] width 144 height 12
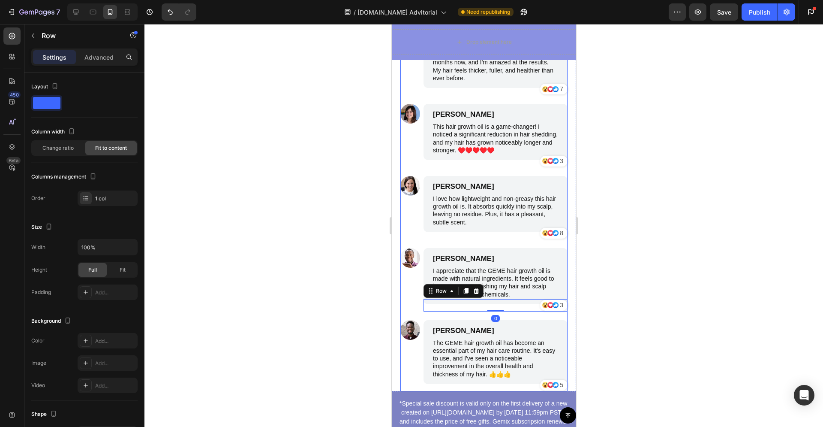
scroll to position [3454, 0]
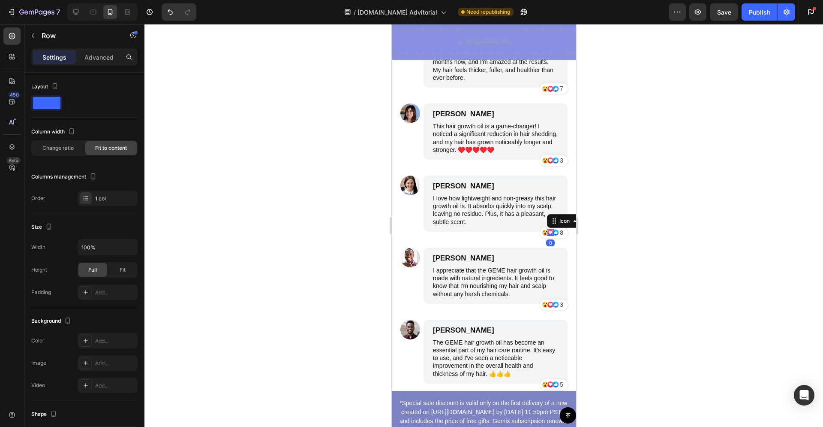
click at [547, 235] on div "Icon 0" at bounding box center [550, 232] width 7 height 7
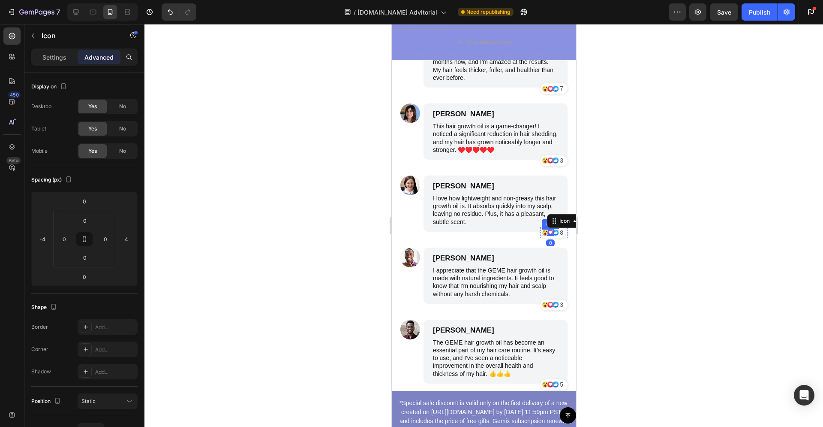
click at [544, 233] on icon at bounding box center [545, 233] width 2 height 3
click at [542, 232] on icon at bounding box center [545, 232] width 6 height 6
click at [567, 221] on div "Icon" at bounding box center [559, 221] width 31 height 10
click at [540, 231] on div "Icon Row 4 cols Row 1 col Row 2 cols 0 Icon Icon 8 Text Block Row" at bounding box center [553, 232] width 27 height 11
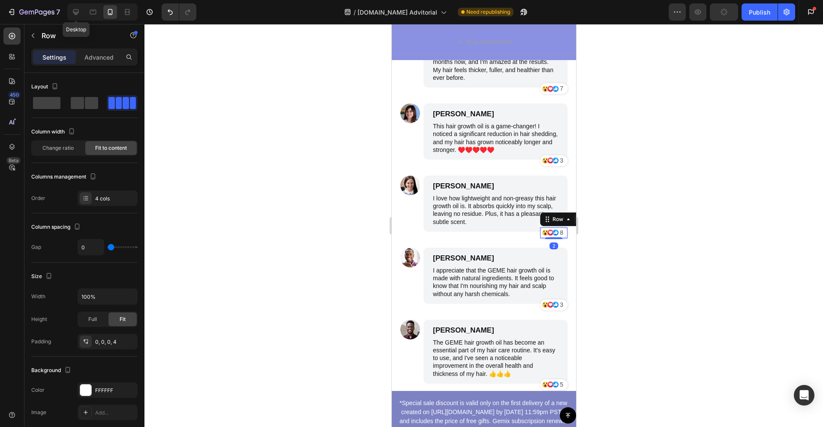
drag, startPoint x: 78, startPoint y: 13, endPoint x: 68, endPoint y: 18, distance: 11.3
click at [78, 13] on icon at bounding box center [76, 12] width 6 height 6
type input "60"
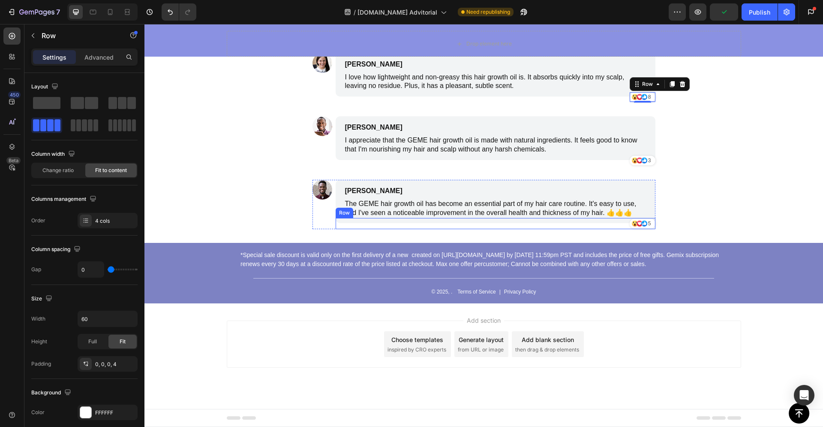
scroll to position [3429, 0]
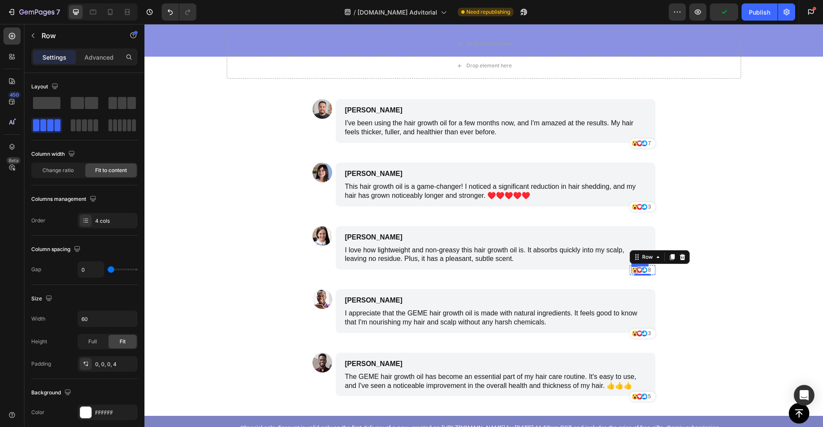
click at [634, 270] on icon at bounding box center [635, 271] width 2 height 3
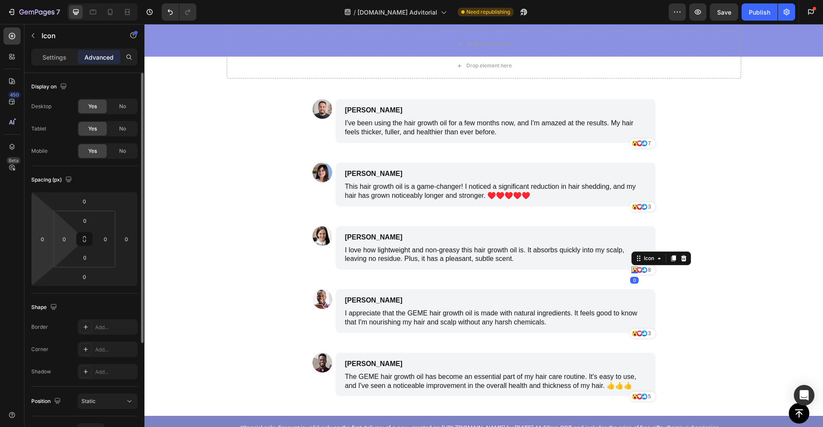
scroll to position [151, 0]
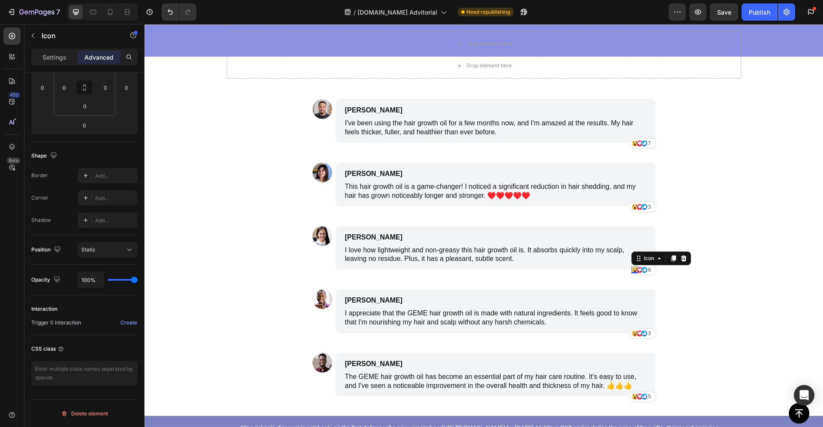
click at [102, 409] on div "Delete element" at bounding box center [84, 413] width 47 height 10
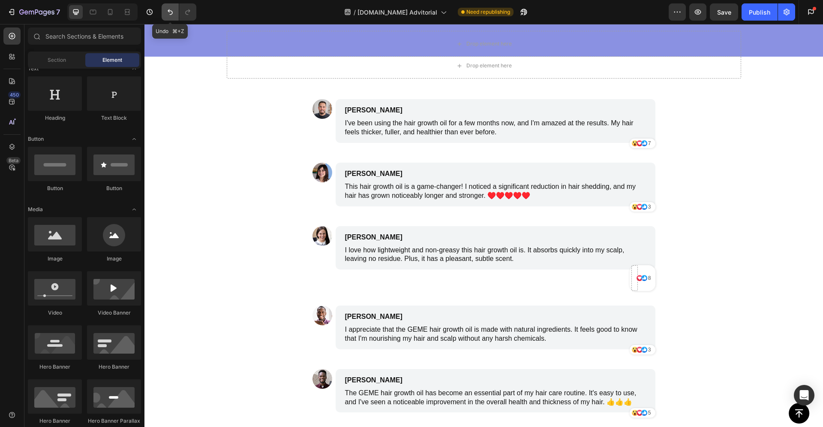
click at [168, 12] on icon "Undo/Redo" at bounding box center [170, 12] width 9 height 9
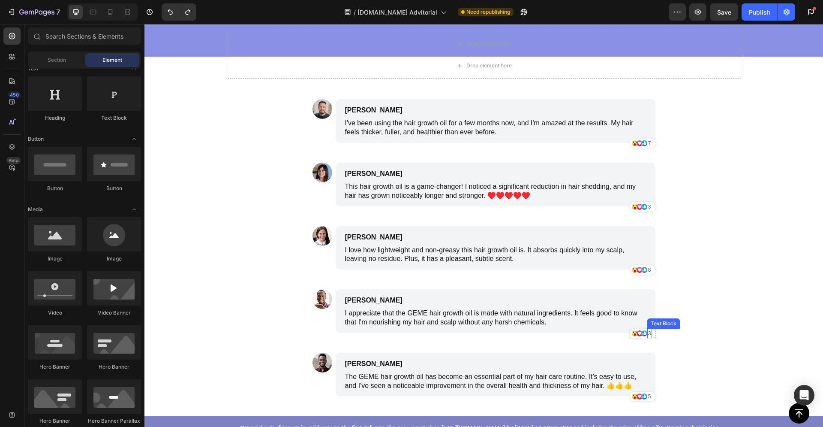
click at [648, 332] on p "3" at bounding box center [649, 333] width 3 height 8
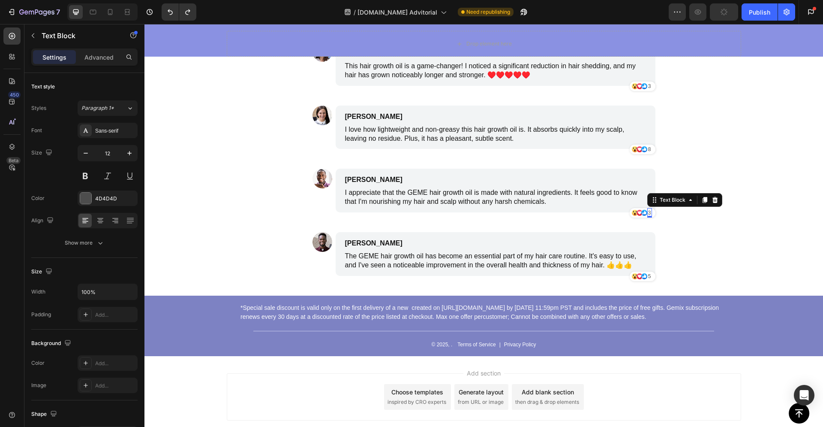
scroll to position [2469, 0]
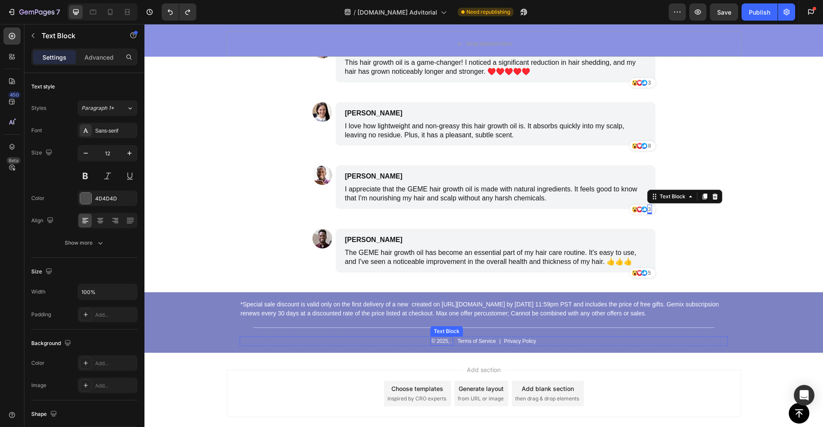
click at [442, 340] on p "© 2025, ." at bounding box center [441, 341] width 21 height 8
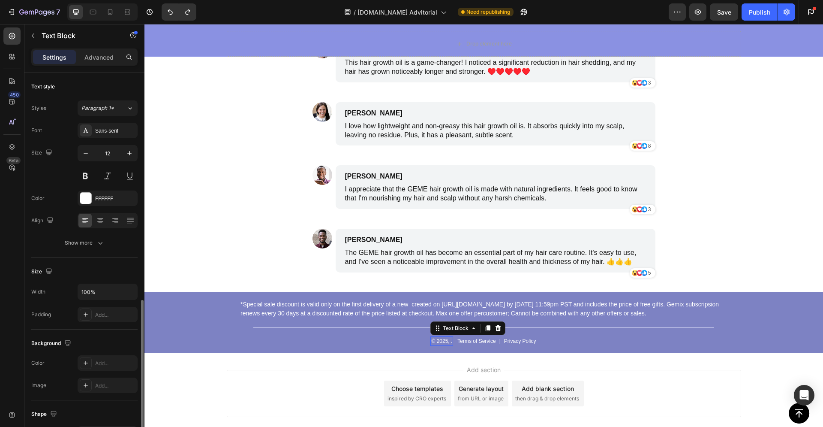
scroll to position [130, 0]
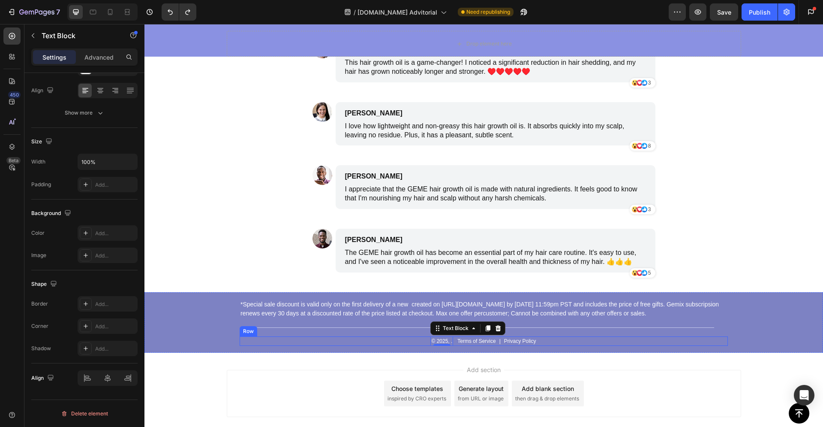
click at [423, 342] on div "© 2025, . Text Block 0 Terms of Service Text Block | Text Block Privacy Policy …" at bounding box center [484, 340] width 488 height 9
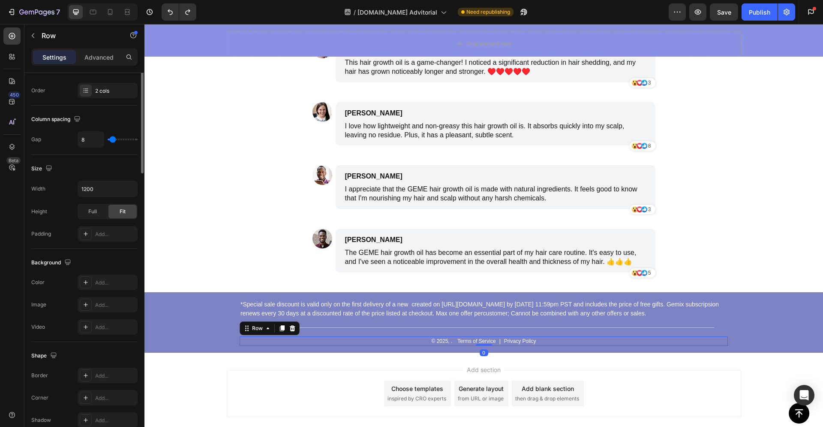
scroll to position [0, 0]
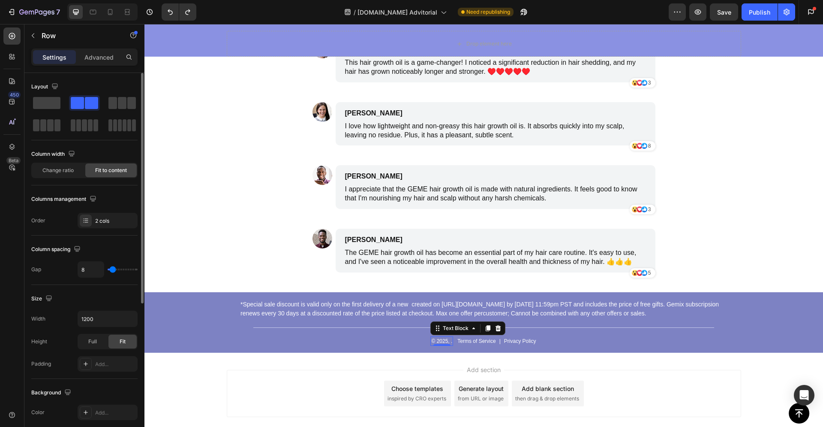
click at [448, 343] on p "© 2025, ." at bounding box center [441, 341] width 21 height 8
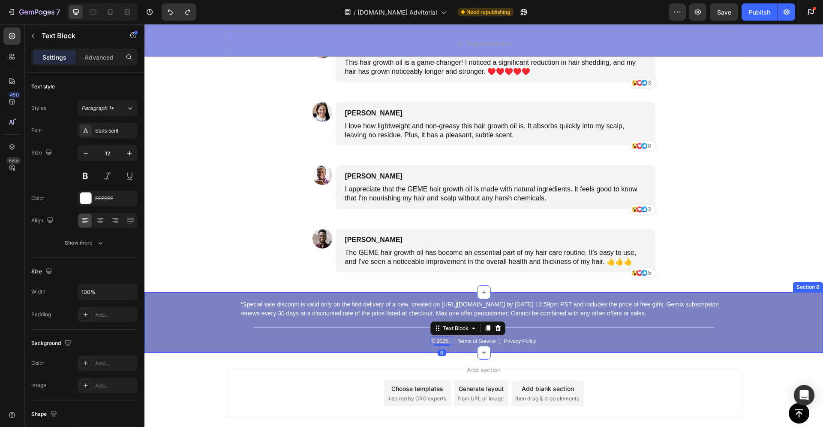
click at [367, 331] on div "Title Line" at bounding box center [484, 328] width 488 height 18
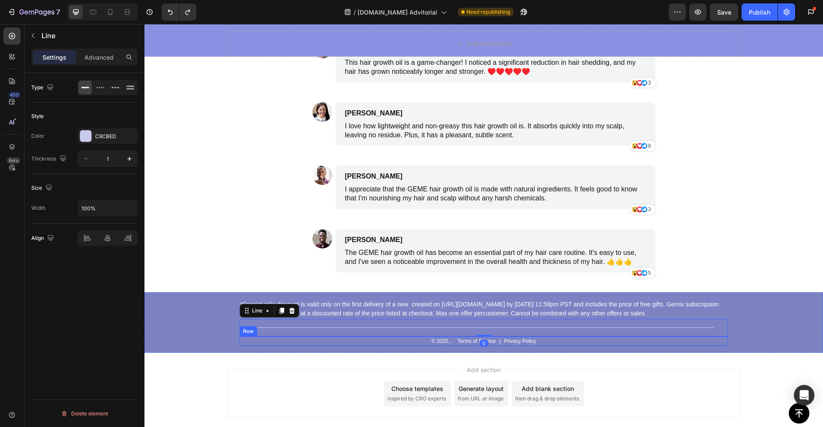
click at [447, 342] on p "© 2025, ." at bounding box center [441, 341] width 21 height 8
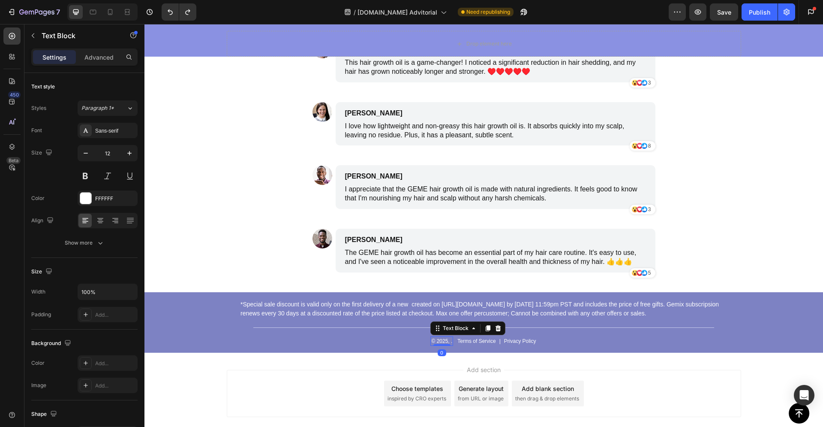
click at [449, 343] on p "© 2025, ." at bounding box center [441, 341] width 21 height 8
click at [612, 377] on div "Add section Choose templates inspired by CRO experts Generate layout from URL o…" at bounding box center [484, 393] width 514 height 47
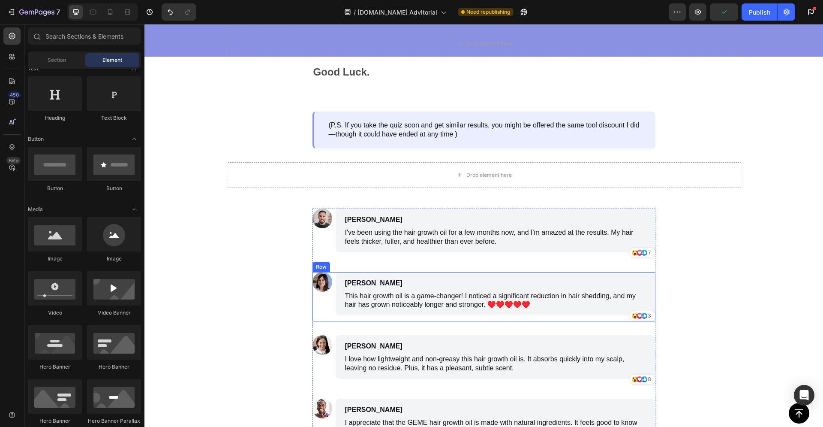
scroll to position [1865, 0]
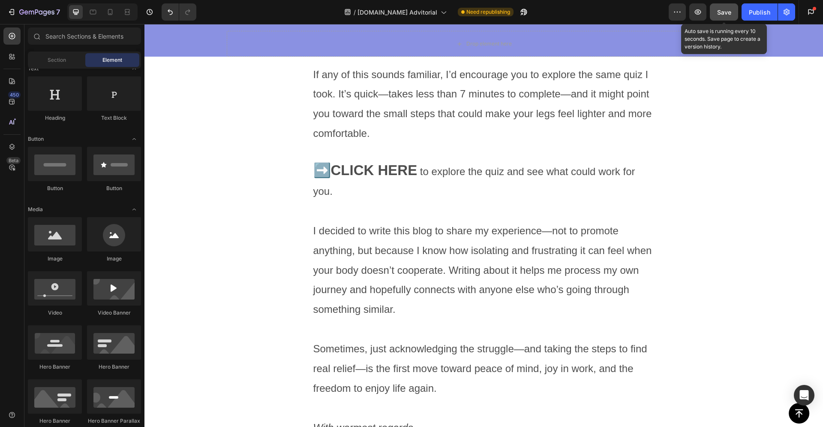
click at [722, 13] on span "Save" at bounding box center [724, 12] width 14 height 7
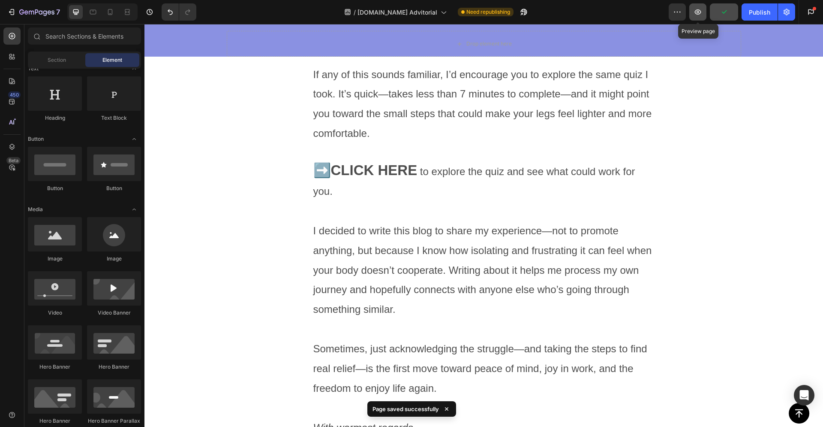
click at [703, 13] on button "button" at bounding box center [697, 11] width 17 height 17
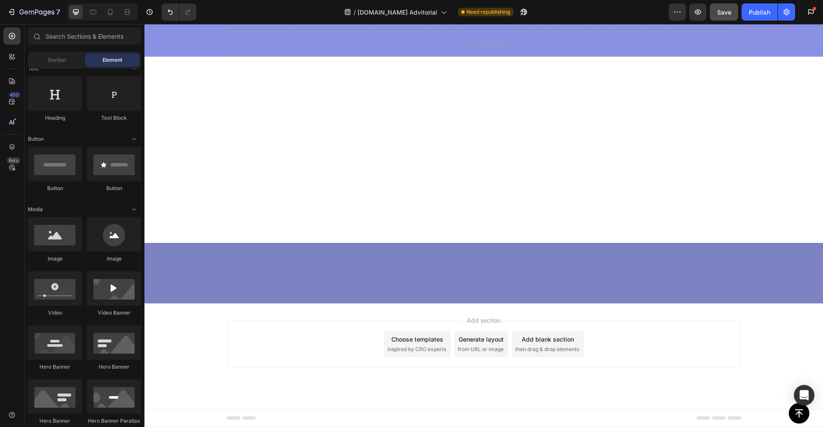
scroll to position [2369, 0]
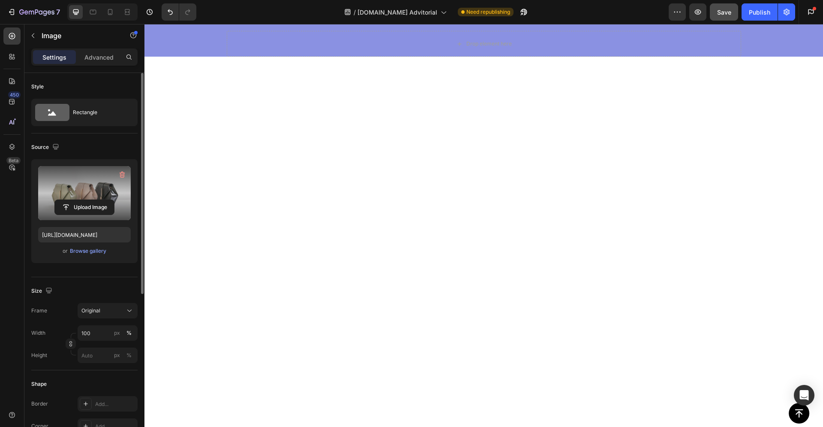
click at [111, 189] on label at bounding box center [84, 193] width 93 height 54
click at [111, 200] on input "file" at bounding box center [84, 207] width 59 height 15
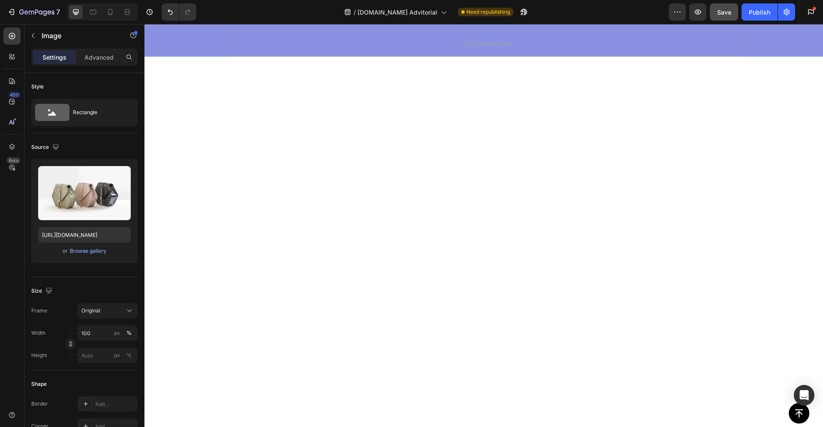
scroll to position [0, 0]
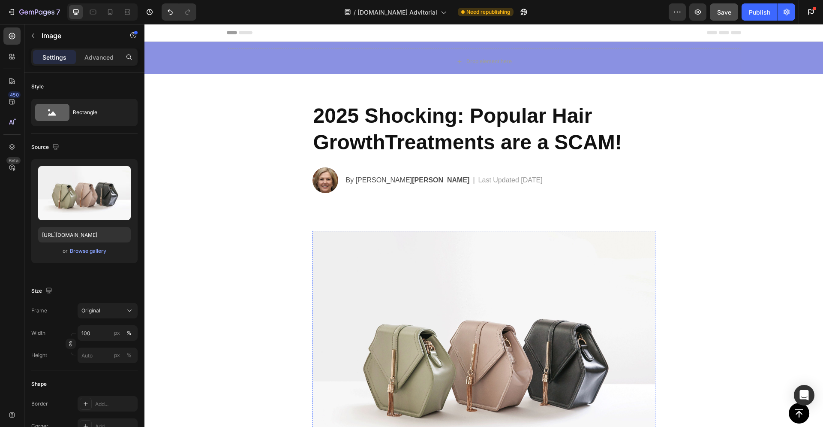
click at [481, 295] on img at bounding box center [484, 359] width 343 height 257
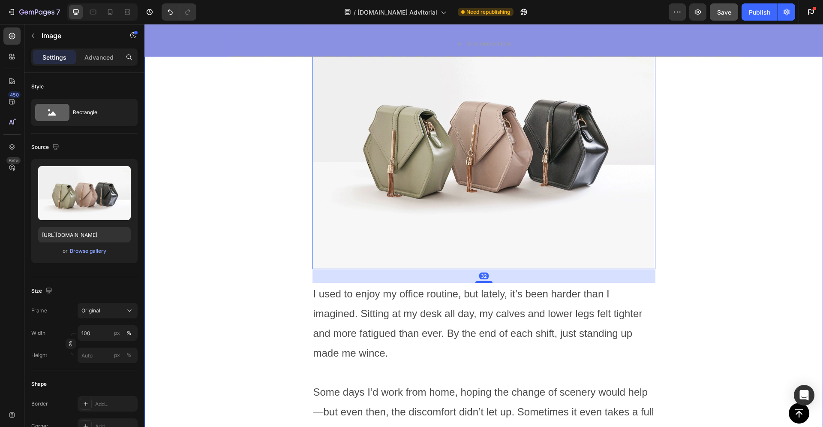
scroll to position [249, 0]
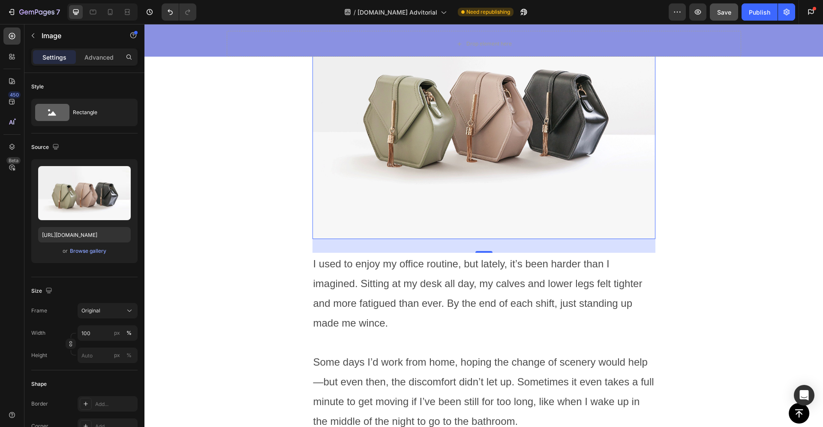
click at [117, 10] on div at bounding box center [102, 11] width 70 height 17
click at [111, 12] on icon at bounding box center [110, 12] width 9 height 9
type input "https://cdn.shopify.com/s/files/1/0702/4273/0029/files/gempages_581709755282621…"
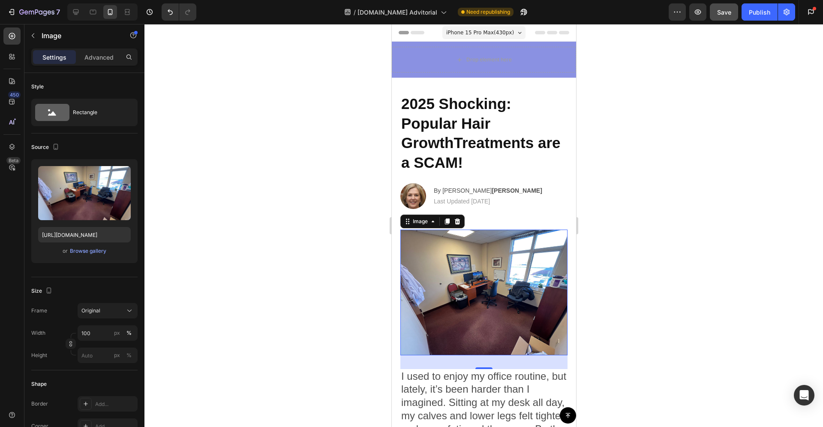
click at [488, 301] on img at bounding box center [483, 292] width 167 height 126
click at [447, 134] on h2 "2025 Shocking: Popular Hair GrowthTreatments are a SCAM!" at bounding box center [483, 133] width 167 height 80
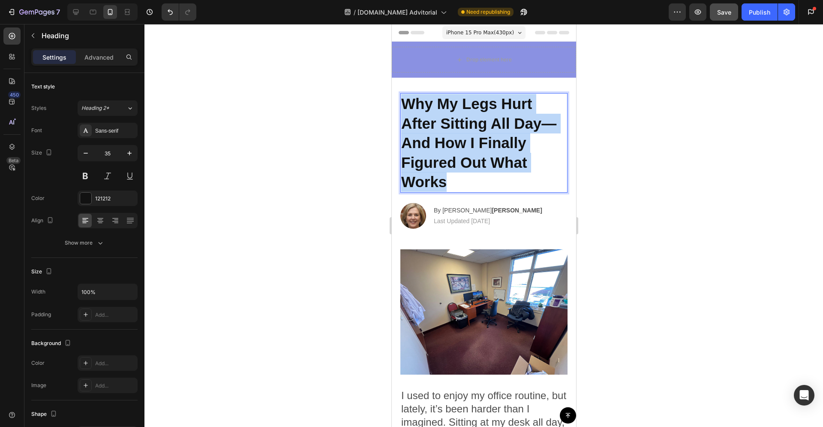
drag, startPoint x: 461, startPoint y: 184, endPoint x: 379, endPoint y: 94, distance: 122.0
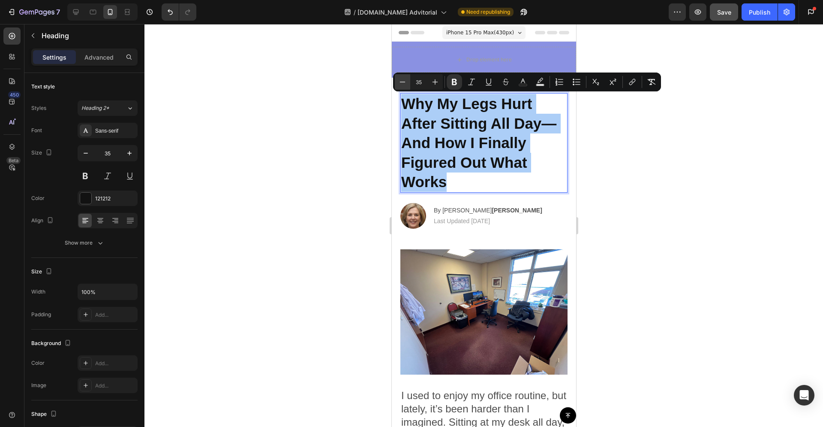
click at [406, 84] on icon "Editor contextual toolbar" at bounding box center [402, 82] width 9 height 9
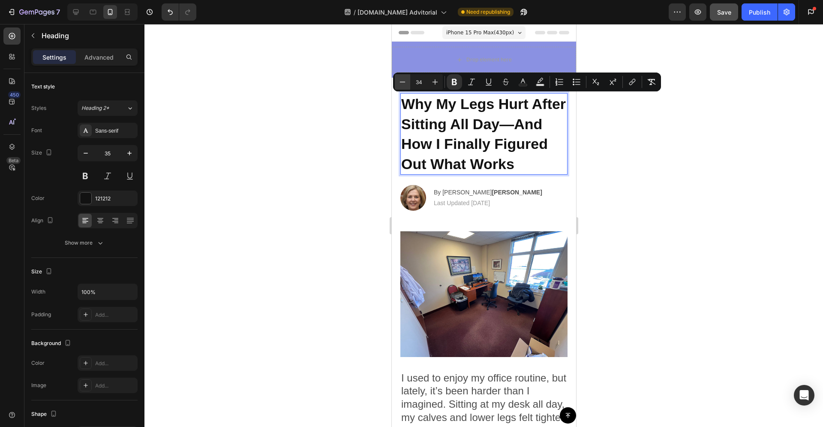
click at [406, 84] on icon "Editor contextual toolbar" at bounding box center [402, 82] width 9 height 9
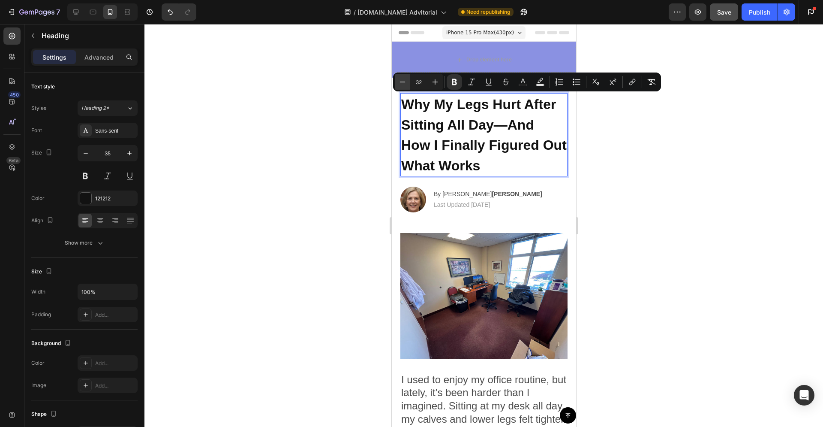
click at [406, 84] on icon "Editor contextual toolbar" at bounding box center [402, 82] width 9 height 9
type input "30"
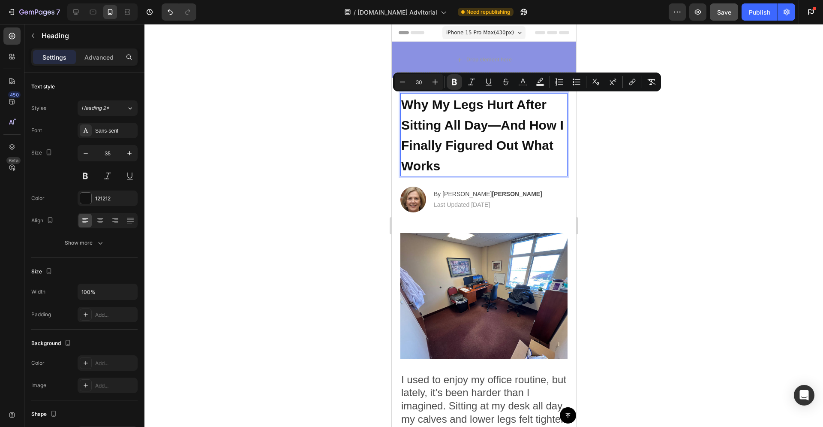
click at [650, 172] on div at bounding box center [483, 225] width 679 height 403
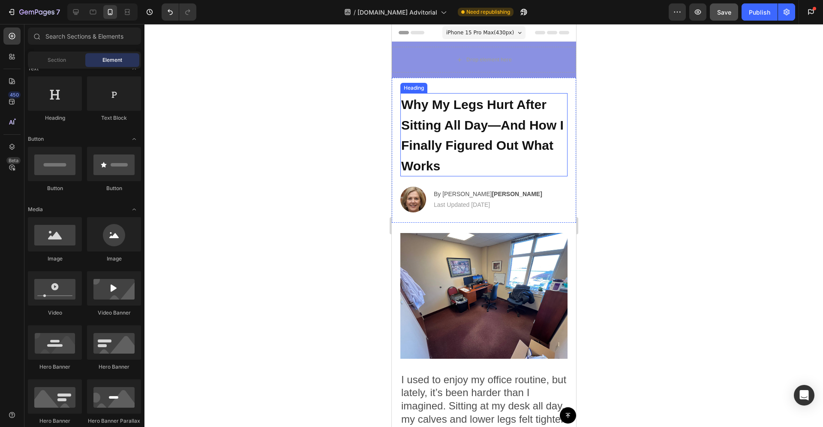
click at [508, 162] on p "⁠⁠⁠⁠⁠⁠⁠ Why My Legs Hurt After Sitting All Day—And How I Finally Figured Out Wh…" at bounding box center [483, 134] width 165 height 81
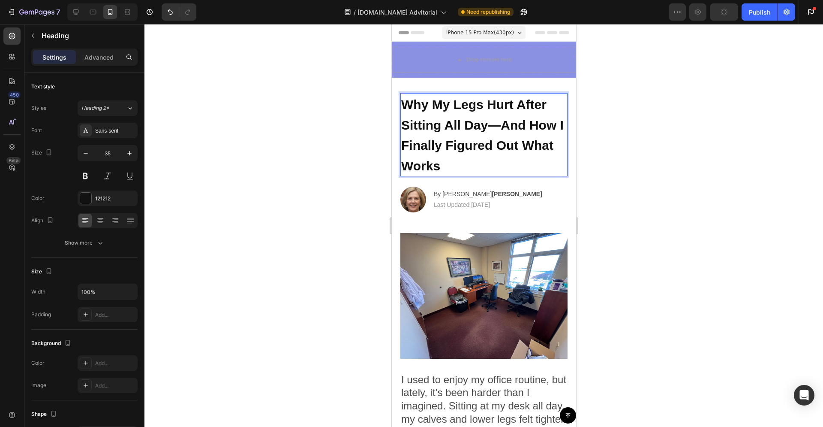
click at [494, 166] on p "Why My Legs Hurt After Sitting All Day—And How I Finally Figured Out What Works" at bounding box center [483, 134] width 165 height 81
drag, startPoint x: 435, startPoint y: 105, endPoint x: 512, endPoint y: 106, distance: 76.7
click at [512, 106] on strong "Why My Legs Hurt After Sitting All Day—And How I Finally Figured Out What Works" at bounding box center [482, 134] width 162 height 75
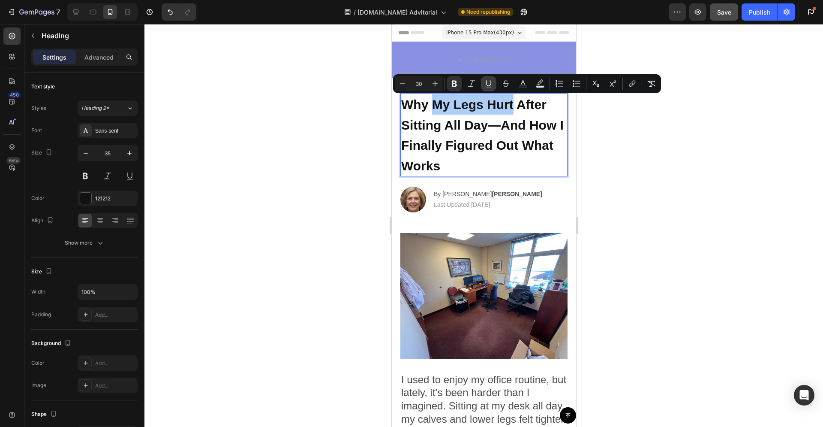
click at [492, 84] on icon "Editor contextual toolbar" at bounding box center [488, 83] width 9 height 9
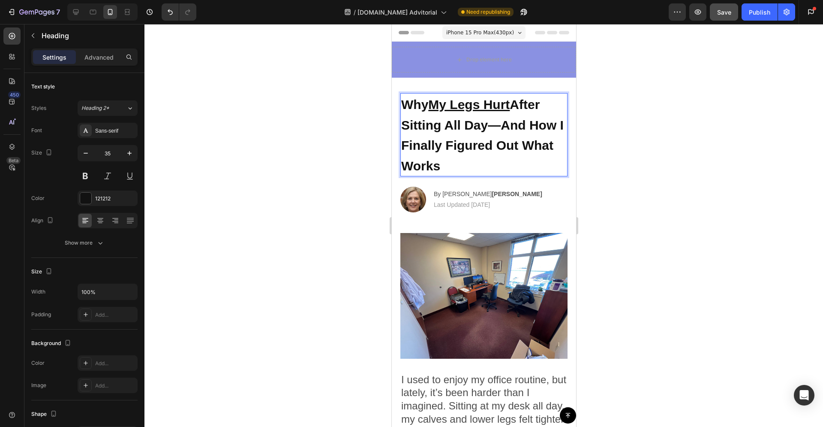
click at [499, 171] on p "Why My Legs Hurt After Sitting All Day—And How I Finally Figured Out What Works" at bounding box center [483, 134] width 165 height 81
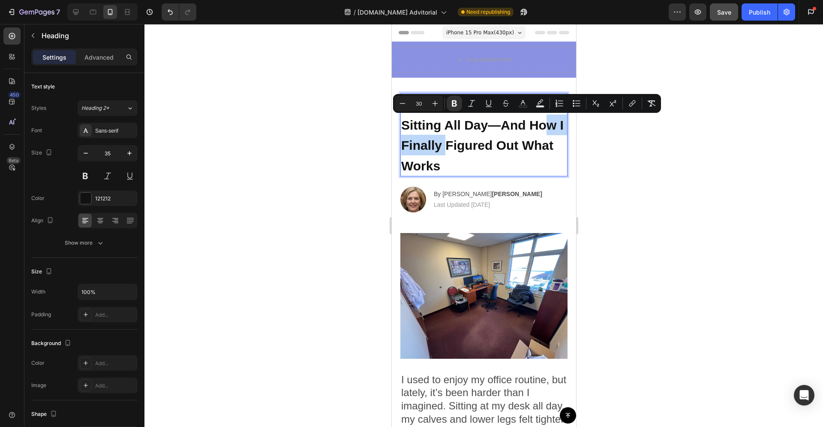
drag, startPoint x: 534, startPoint y: 125, endPoint x: 448, endPoint y: 144, distance: 88.2
click at [448, 144] on strong "Why My Legs Hurt After Sitting All Day—And How I Finally Figured Out What Works" at bounding box center [482, 134] width 162 height 75
click at [459, 105] on button "Bold" at bounding box center [454, 103] width 15 height 15
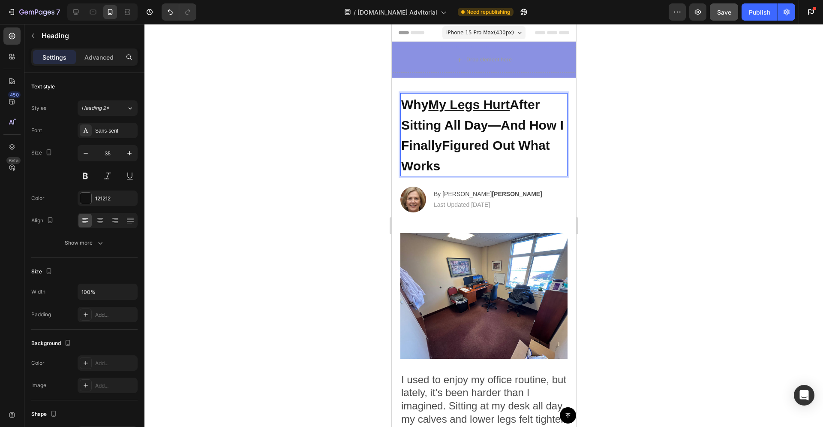
click at [532, 125] on strong "Why My Legs Hurt After Sitting All Day—And H" at bounding box center [470, 114] width 138 height 35
click at [531, 125] on strong "Why My Legs Hurt After Sitting All Day—And H" at bounding box center [470, 114] width 138 height 35
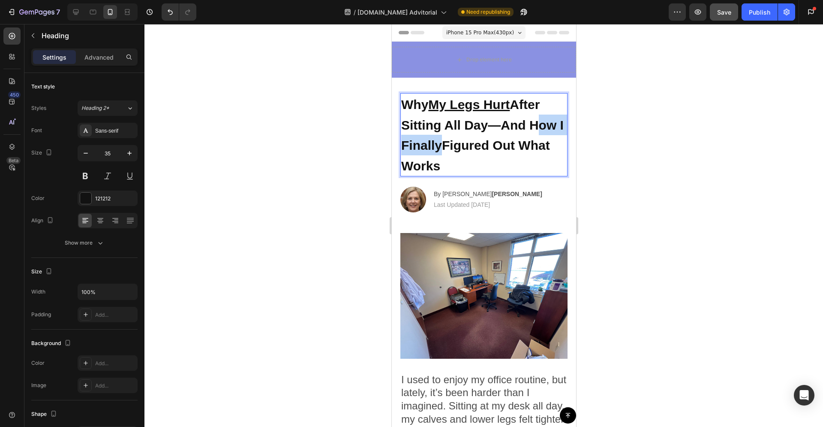
drag, startPoint x: 530, startPoint y: 126, endPoint x: 446, endPoint y: 144, distance: 85.9
click at [446, 144] on span "Why My Legs Hurt After Sitting All Day—And H ow I Finally Figured Out What Works" at bounding box center [482, 134] width 162 height 75
click at [539, 126] on span "Why My Legs Hurt After Sitting All Day—And H ow I Finally Figured Out What Works" at bounding box center [482, 134] width 162 height 75
drag, startPoint x: 532, startPoint y: 124, endPoint x: 445, endPoint y: 145, distance: 89.1
click at [445, 145] on span "Why My Legs Hurt After Sitting All Day—And H ow I Finally Figured Out What Works" at bounding box center [482, 134] width 162 height 75
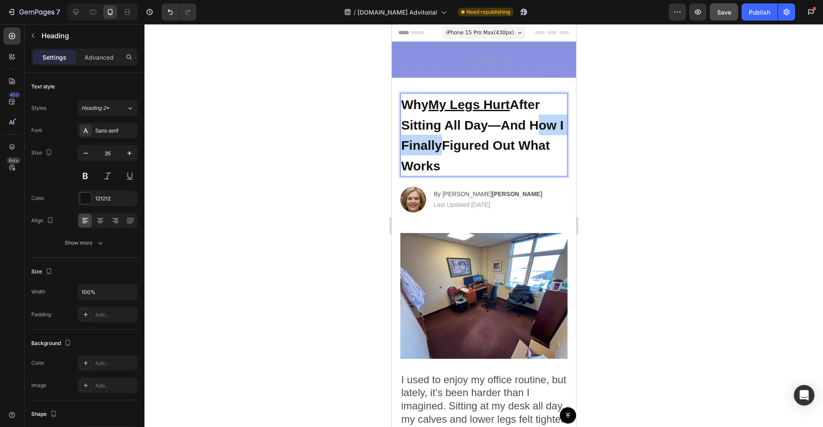
click at [443, 146] on span "Why My Legs Hurt After Sitting All Day—And H ow I Finally Figured Out What Works" at bounding box center [482, 134] width 162 height 75
drag, startPoint x: 447, startPoint y: 146, endPoint x: 498, endPoint y: 123, distance: 56.0
click at [498, 123] on span "Why My Legs Hurt After Sitting All Day—And H ow I Finally Figured Out What Works" at bounding box center [482, 134] width 162 height 75
click at [502, 124] on strong "Why My Legs Hurt After Sitting All Day—And H" at bounding box center [470, 114] width 138 height 35
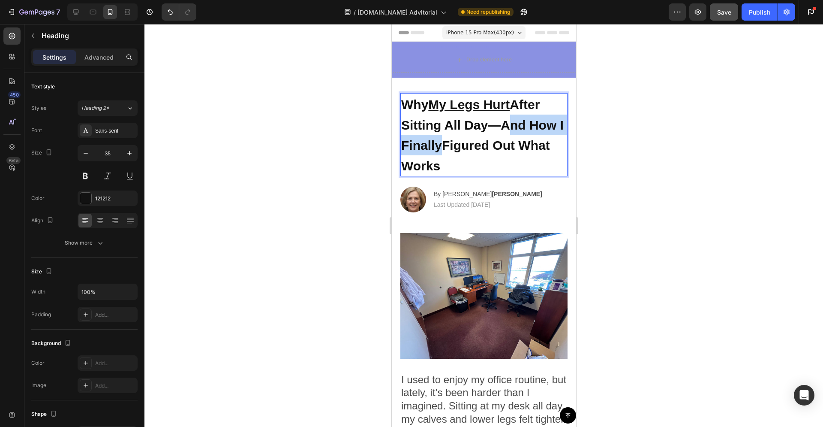
click at [448, 145] on span "Why My Legs Hurt After Sitting All Day—And H ow I Finally Figured Out What Works" at bounding box center [482, 134] width 162 height 75
drag, startPoint x: 446, startPoint y: 150, endPoint x: 503, endPoint y: 126, distance: 61.7
click at [503, 126] on span "Why My Legs Hurt After Sitting All Day—And H ow I Finally Figured Out What Works" at bounding box center [482, 134] width 162 height 75
click at [497, 157] on p "Why My Legs Hurt After Sitting All Day—And H ow I Finally Figured Out What Works" at bounding box center [483, 134] width 165 height 81
click at [472, 233] on img at bounding box center [483, 296] width 167 height 126
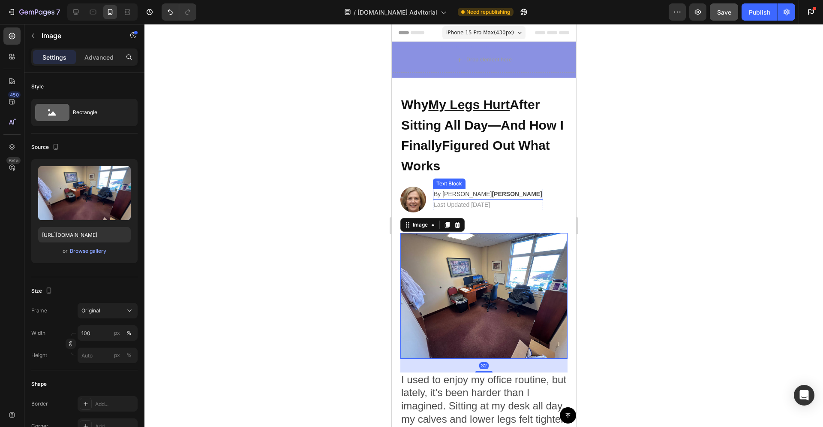
click at [496, 149] on strong "Figured Out What Works" at bounding box center [475, 155] width 149 height 35
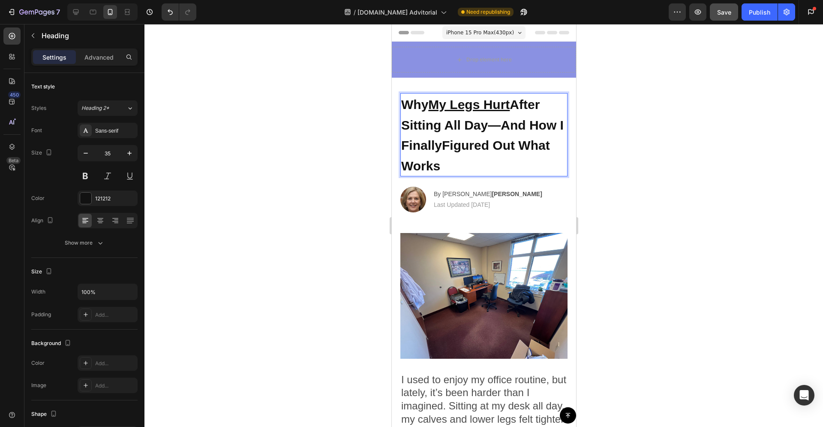
click at [504, 130] on strong "Why My Legs Hurt After Sitting All Day—And H" at bounding box center [470, 114] width 138 height 35
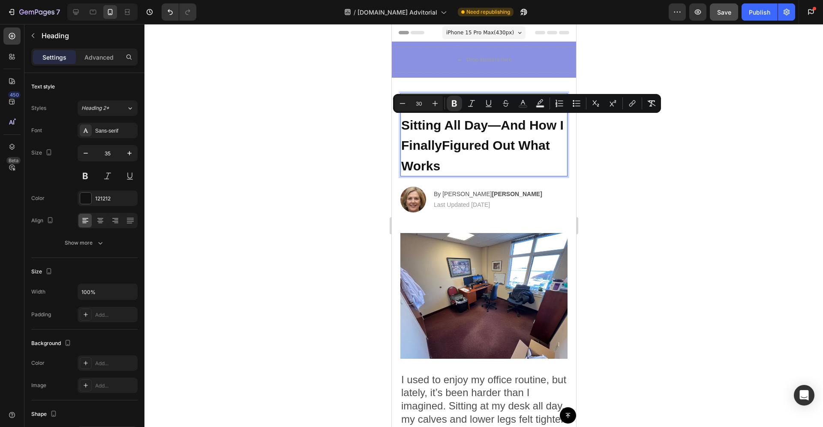
click at [503, 127] on strong "Why My Legs Hurt After Sitting All Day—And H" at bounding box center [470, 114] width 138 height 35
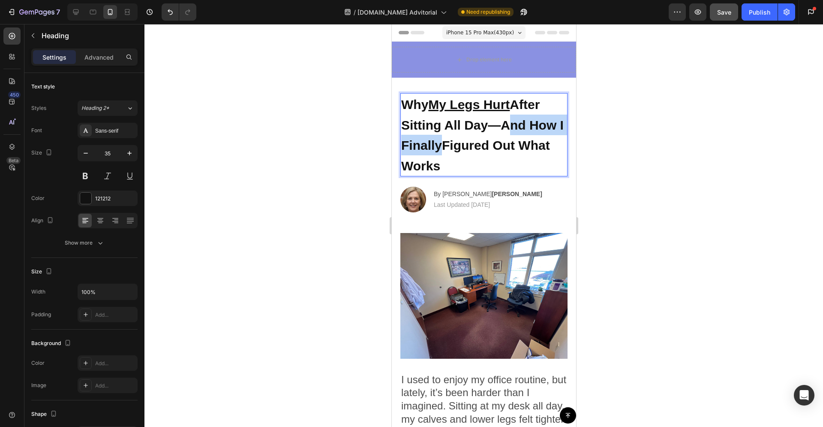
drag, startPoint x: 503, startPoint y: 127, endPoint x: 447, endPoint y: 146, distance: 59.4
click at [447, 146] on span "Why My Legs Hurt After Sitting All Day—And H ow I Finally Figured Out What Works" at bounding box center [482, 134] width 162 height 75
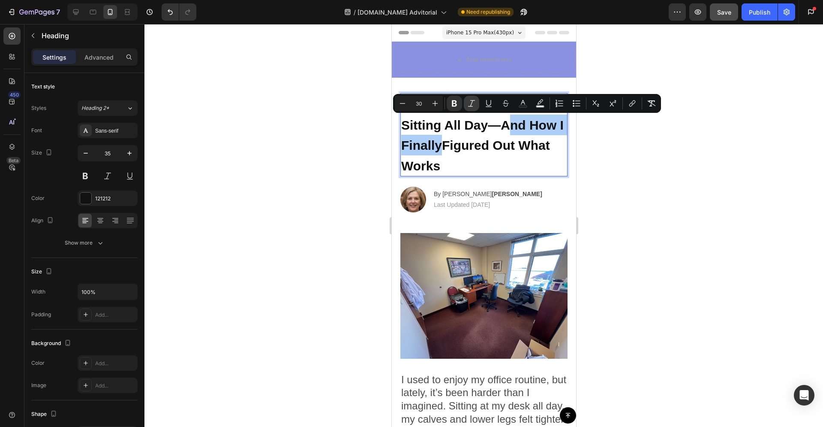
click at [473, 104] on icon "Editor contextual toolbar" at bounding box center [471, 103] width 9 height 9
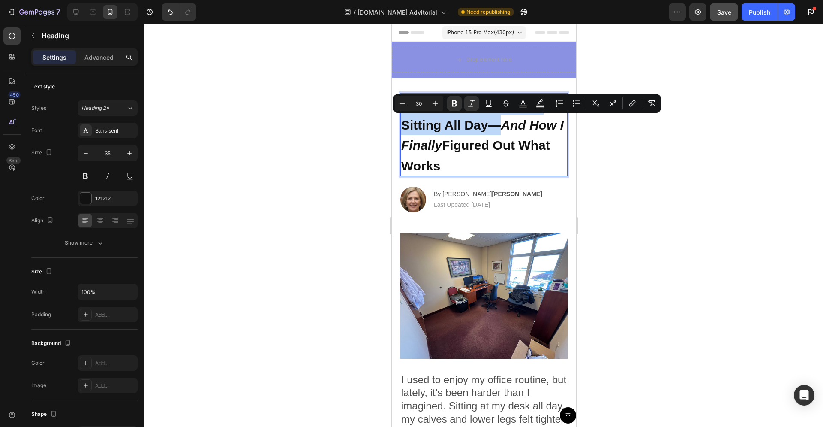
click at [494, 157] on p "Why My Legs Hurt After Sitting All Day— And H ow I Finally Figured Out What Wor…" at bounding box center [483, 134] width 165 height 81
click at [491, 165] on p "Why My Legs Hurt After Sitting All Day— And H ow I Finally Figured Out What Wor…" at bounding box center [483, 134] width 165 height 81
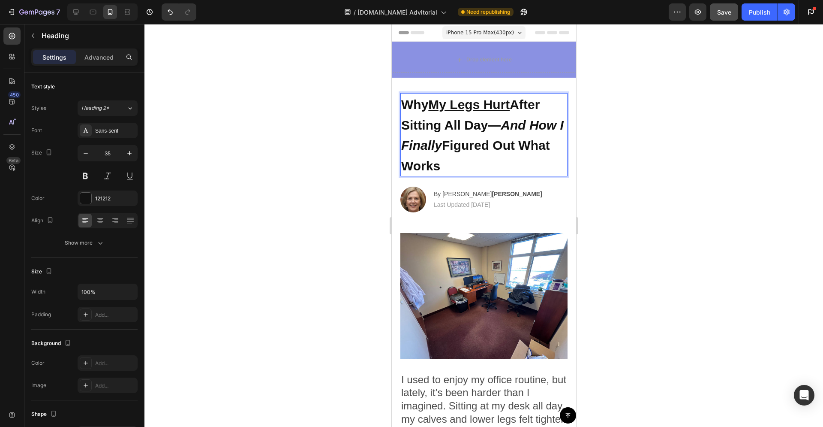
click at [481, 166] on p "Why My Legs Hurt After Sitting All Day— And H ow I Finally Figured Out What Wor…" at bounding box center [483, 134] width 165 height 81
click at [450, 147] on strong "Figured Out What Works" at bounding box center [475, 155] width 149 height 35
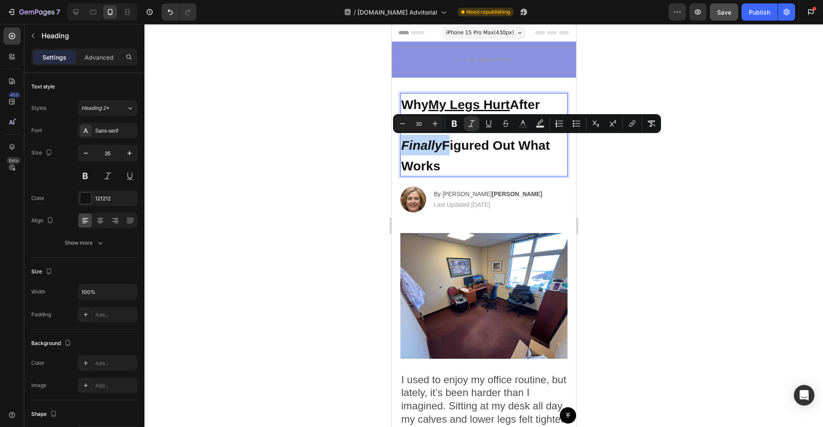
drag, startPoint x: 450, startPoint y: 147, endPoint x: 413, endPoint y: 147, distance: 36.4
click at [413, 147] on span "Why My Legs Hurt After Sitting All Day— And H ow I Finally Figured Out What Wor…" at bounding box center [482, 134] width 162 height 75
click at [539, 128] on button "Text Background Color" at bounding box center [539, 123] width 15 height 15
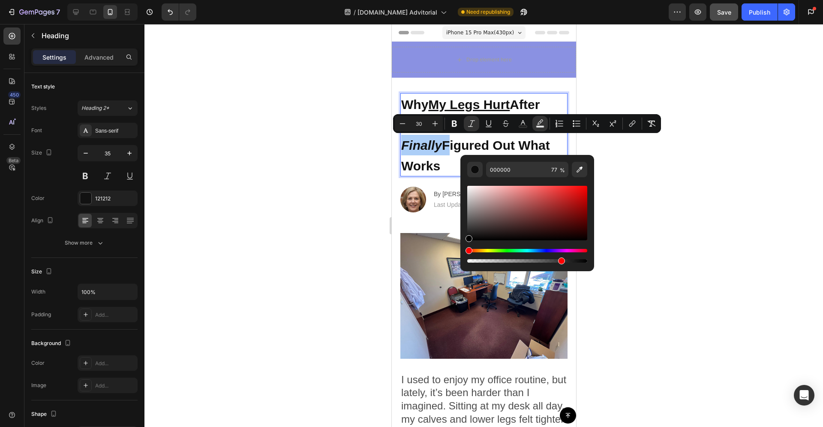
click at [487, 252] on div "Editor contextual toolbar" at bounding box center [527, 256] width 120 height 14
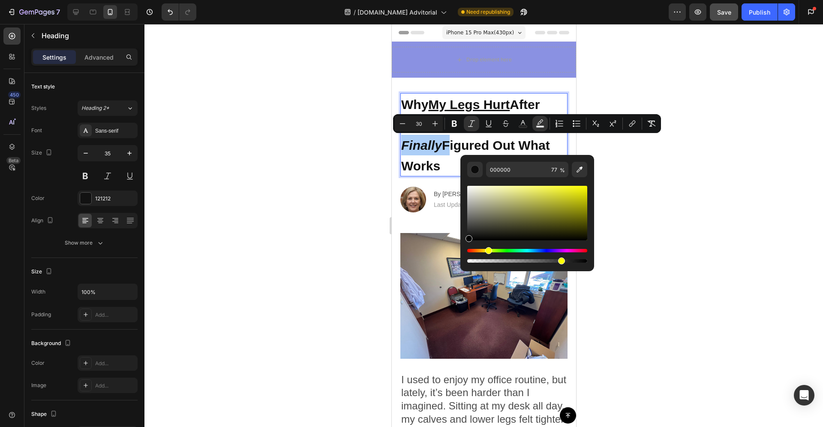
click at [487, 252] on div "Hue" at bounding box center [527, 250] width 120 height 3
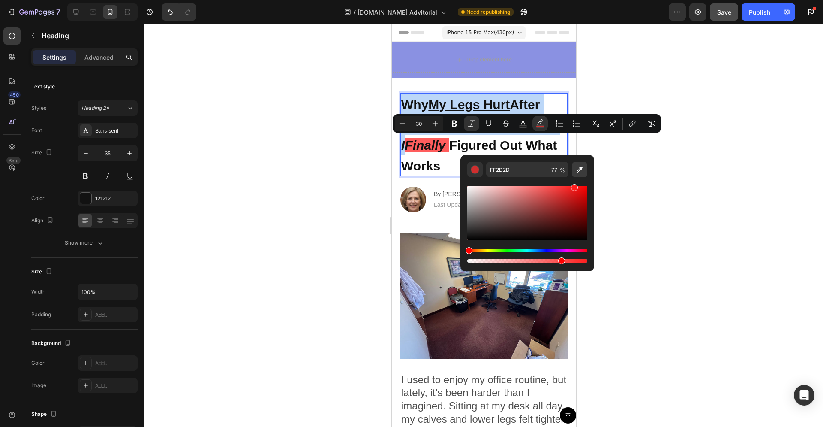
drag, startPoint x: 520, startPoint y: 185, endPoint x: 573, endPoint y: 173, distance: 54.5
click at [573, 173] on div "FF2D2D 77 %" at bounding box center [527, 213] width 120 height 102
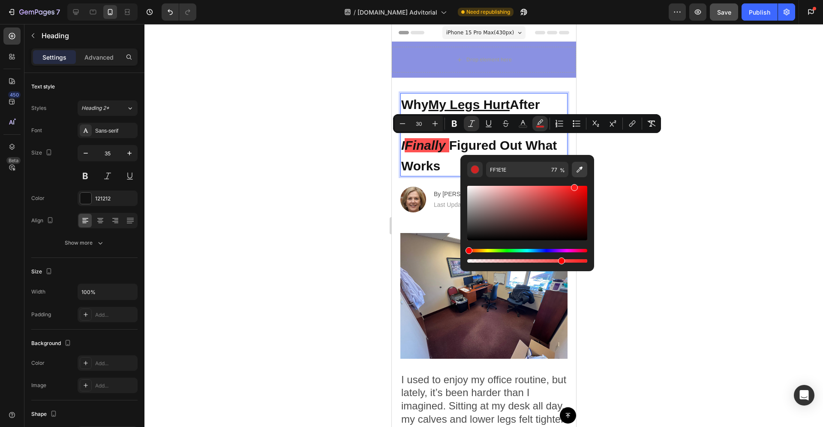
click at [573, 173] on button "Editor contextual toolbar" at bounding box center [579, 169] width 15 height 15
type input "FF0000"
type input "100"
click at [511, 252] on div "Editor contextual toolbar" at bounding box center [527, 256] width 120 height 14
drag, startPoint x: 495, startPoint y: 250, endPoint x: 489, endPoint y: 251, distance: 6.1
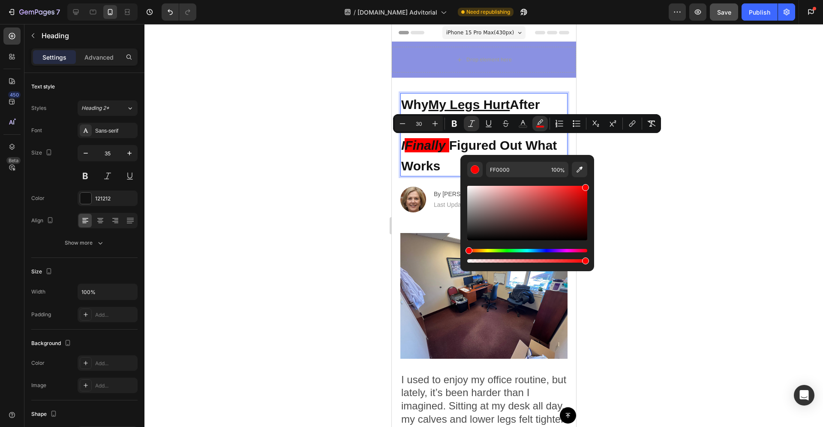
click at [492, 251] on div "Hue" at bounding box center [527, 250] width 120 height 3
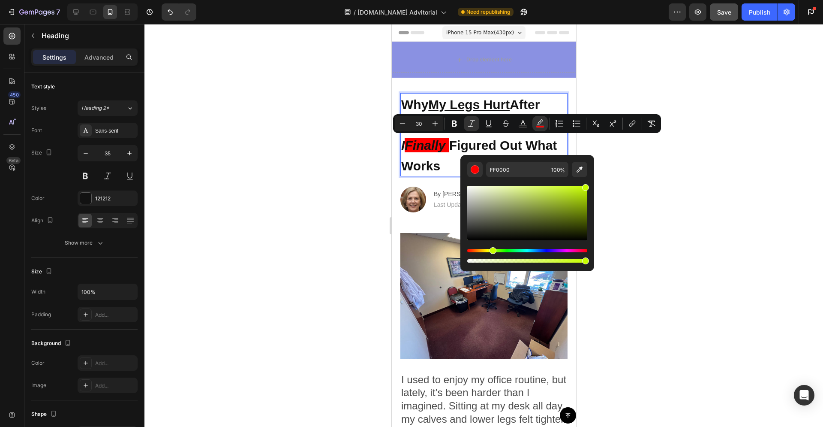
click at [489, 251] on div "Hue" at bounding box center [527, 250] width 120 height 3
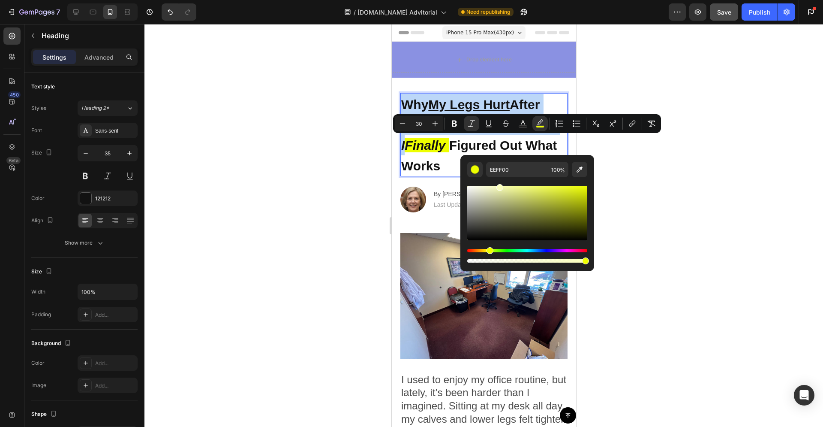
type input "FAFFBC"
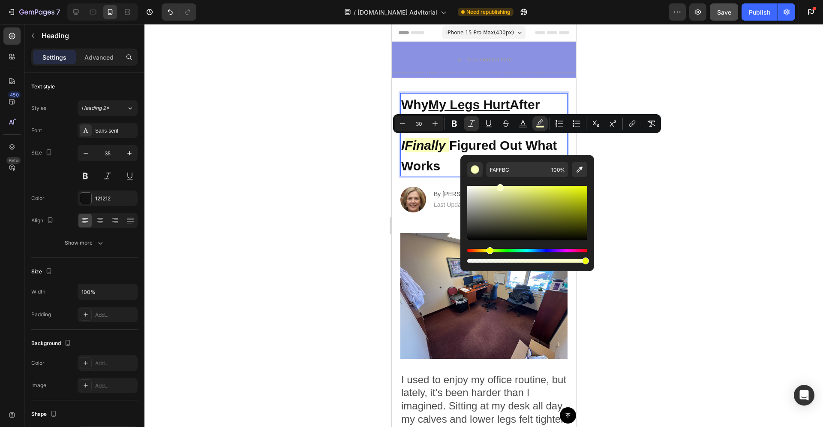
drag, startPoint x: 486, startPoint y: 216, endPoint x: 499, endPoint y: 184, distance: 34.0
click at [499, 186] on div "Editor contextual toolbar" at bounding box center [527, 213] width 120 height 54
click at [503, 154] on p "Why My Legs Hurt After Sitting All Day— And H ow I Finally Figured Out What Wor…" at bounding box center [483, 134] width 165 height 81
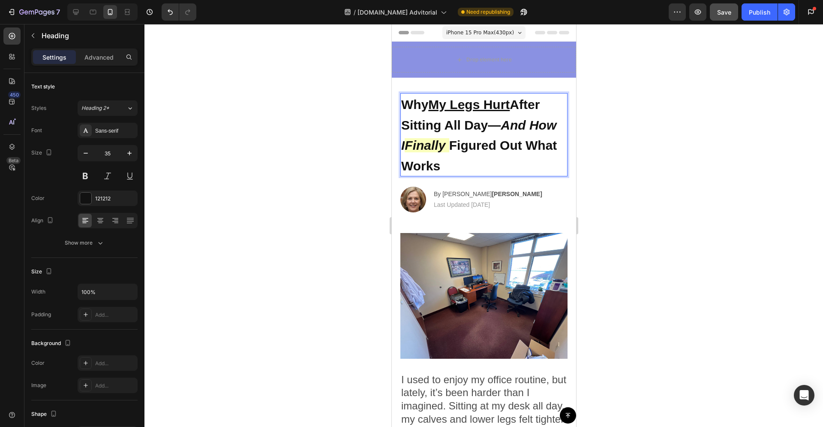
click at [492, 161] on p "Why My Legs Hurt After Sitting All Day— And H ow I Finally Figured Out What Wor…" at bounding box center [483, 134] width 165 height 81
click at [529, 173] on p "Why My Legs Hurt After Sitting All Day— And H ow I Finally Figured Out What Wor…" at bounding box center [483, 134] width 165 height 81
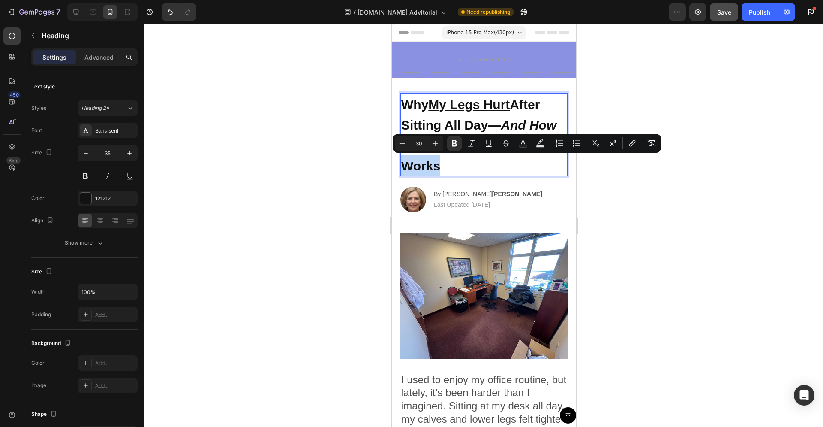
drag, startPoint x: 454, startPoint y: 166, endPoint x: 439, endPoint y: 167, distance: 15.0
click at [439, 167] on p "Why My Legs Hurt After Sitting All Day— And H ow I Finally Figured Out What Wor…" at bounding box center [483, 134] width 165 height 81
click at [539, 144] on icon "Editor contextual toolbar" at bounding box center [540, 143] width 9 height 9
type input "000000"
type input "77"
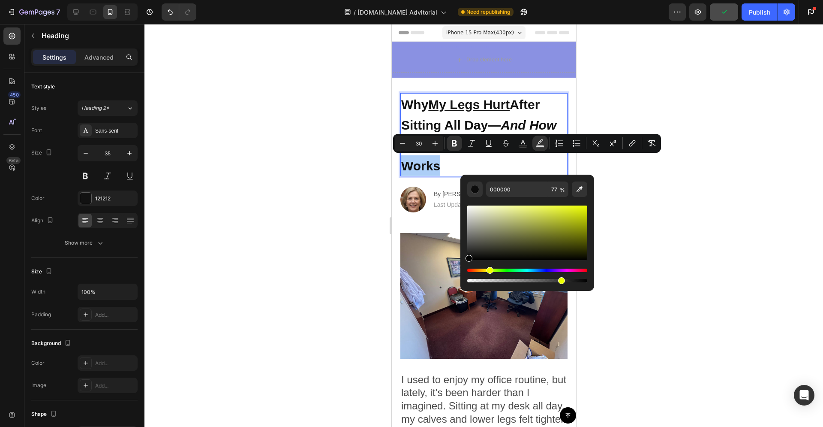
click at [489, 271] on div "Hue" at bounding box center [527, 269] width 120 height 3
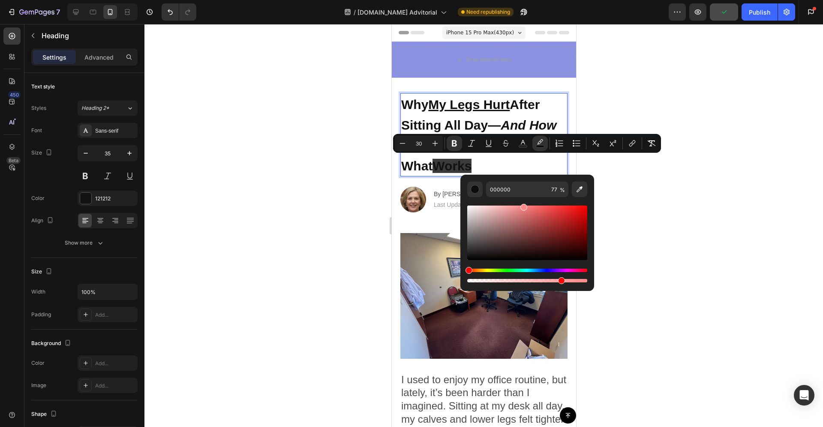
drag, startPoint x: 496, startPoint y: 238, endPoint x: 523, endPoint y: 198, distance: 47.9
click at [523, 198] on div "Editor contextual toolbar" at bounding box center [527, 240] width 120 height 87
click at [503, 271] on div "Hue" at bounding box center [527, 269] width 120 height 3
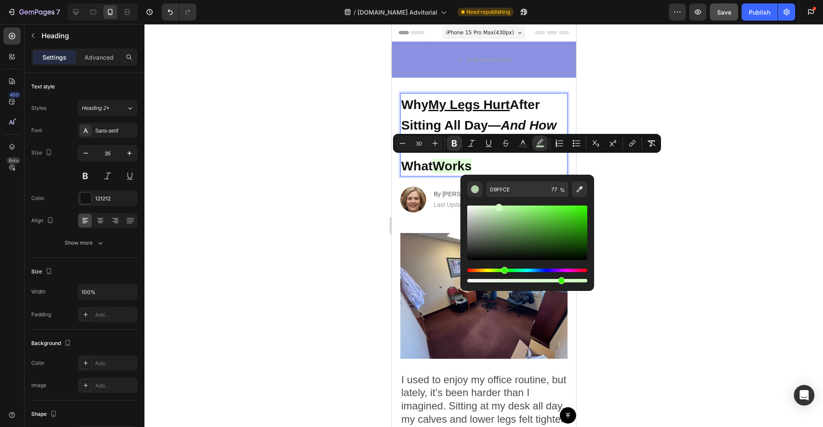
type input "CBFFBC"
drag, startPoint x: 497, startPoint y: 238, endPoint x: 499, endPoint y: 180, distance: 57.9
click at [499, 180] on div "CBFFBC 77 %" at bounding box center [527, 228] width 134 height 109
click at [395, 180] on div "Why My Legs Hurt After Sitting All Day— And H ow I Finally Figured Out What Wor…" at bounding box center [483, 150] width 184 height 145
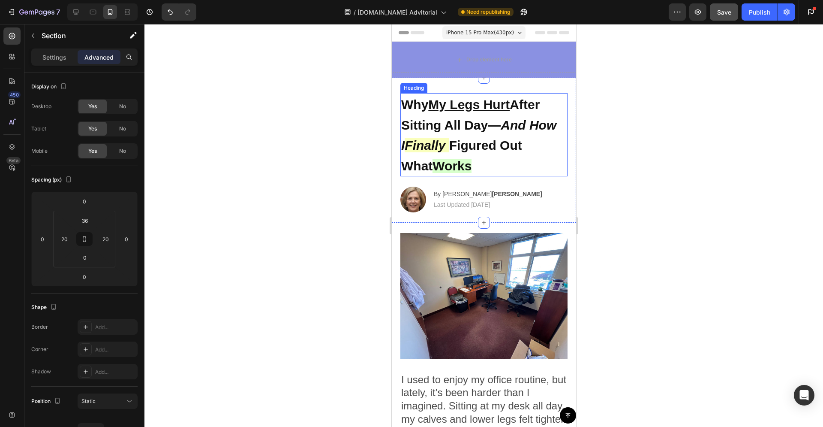
click at [462, 167] on strong "Works" at bounding box center [451, 166] width 39 height 14
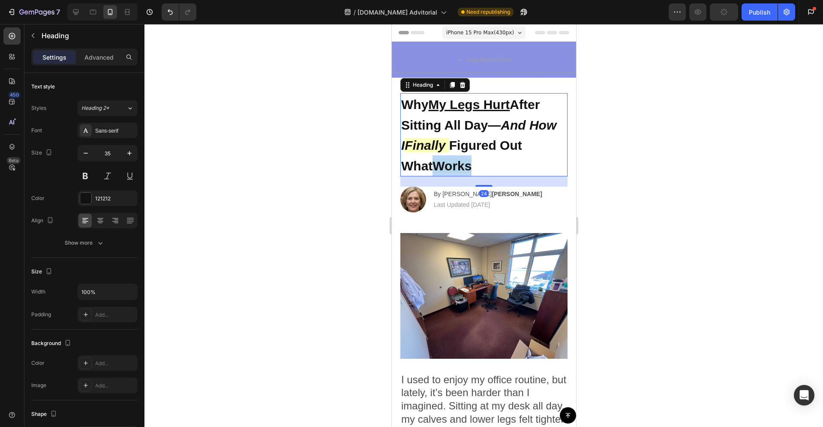
click at [463, 167] on strong "Works" at bounding box center [451, 166] width 39 height 14
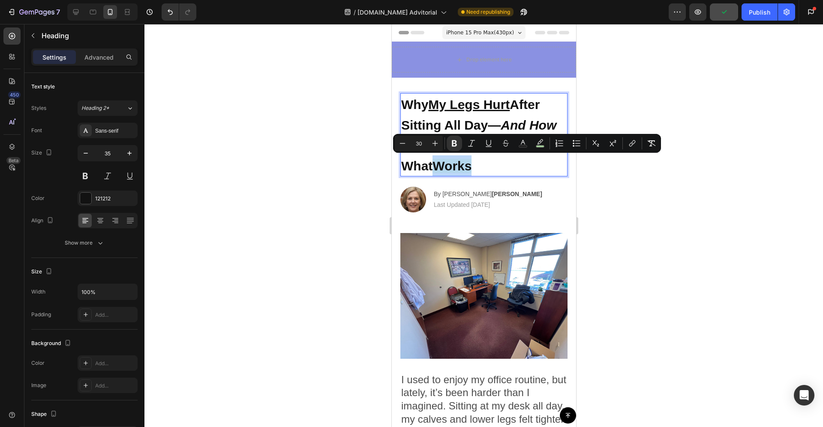
click at [518, 163] on p "Why My Legs Hurt After Sitting All Day— And H ow I Finally Figured Out What Wor…" at bounding box center [483, 134] width 165 height 81
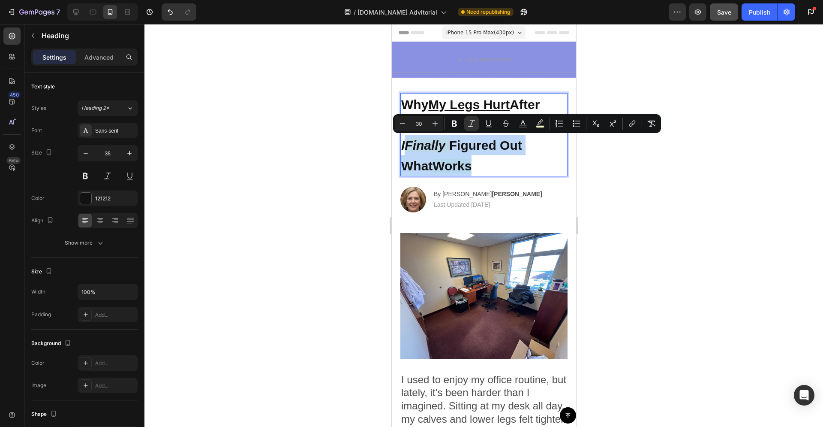
drag, startPoint x: 485, startPoint y: 168, endPoint x: 408, endPoint y: 148, distance: 79.6
click at [408, 148] on p "Why My Legs Hurt After Sitting All Day— And H ow I Finally Figured Out What Wor…" at bounding box center [483, 134] width 165 height 81
click at [547, 123] on button "color" at bounding box center [539, 123] width 15 height 15
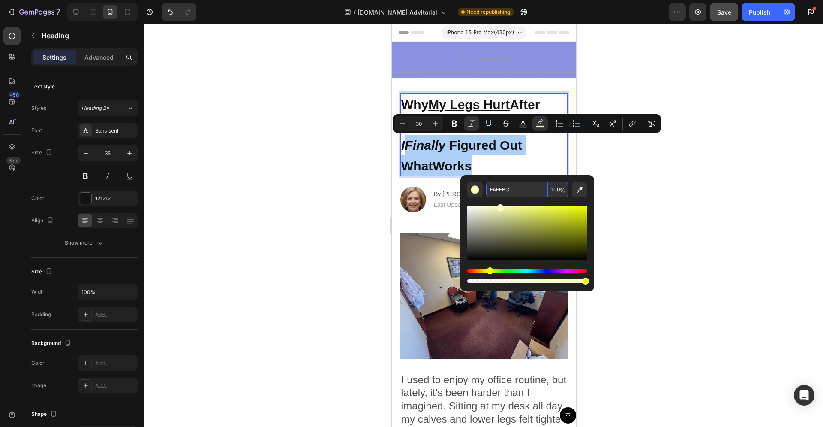
click at [507, 190] on input "FAFFBC" at bounding box center [517, 189] width 62 height 15
click at [500, 208] on div "Editor contextual toolbar" at bounding box center [500, 207] width 7 height 7
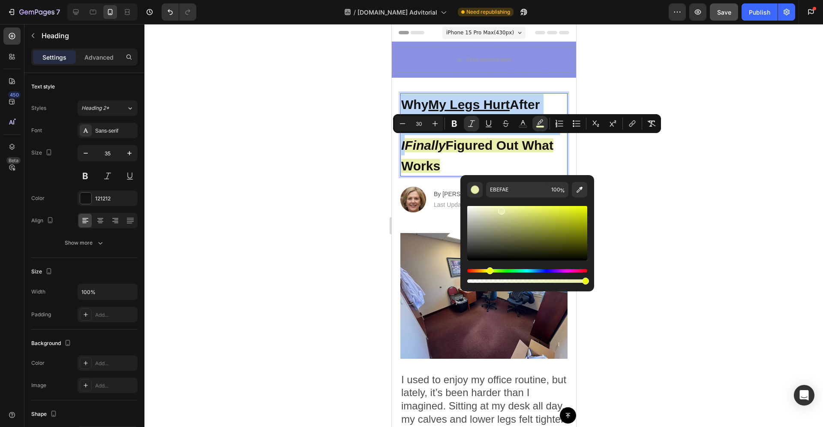
click at [500, 207] on div "Editor contextual toolbar" at bounding box center [527, 233] width 120 height 54
type input "F2F7B4"
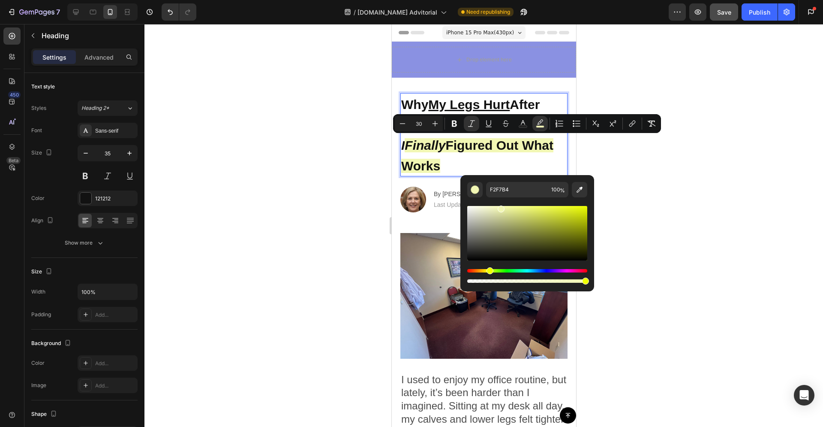
click at [610, 165] on div at bounding box center [483, 225] width 679 height 403
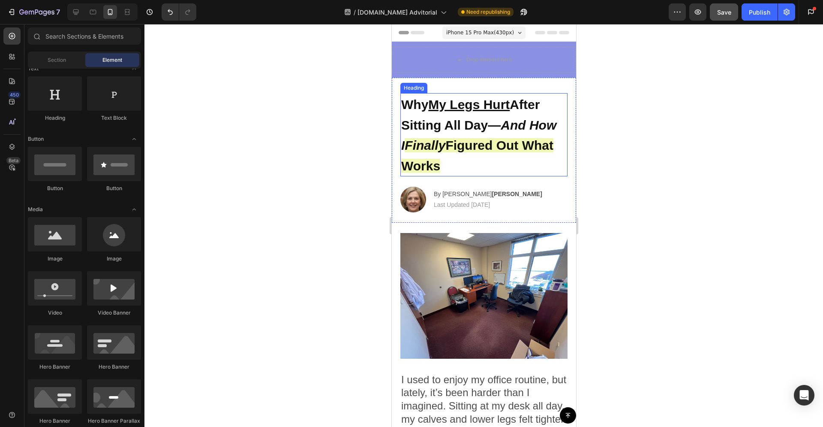
click at [406, 146] on icon "And H ow I" at bounding box center [478, 135] width 155 height 35
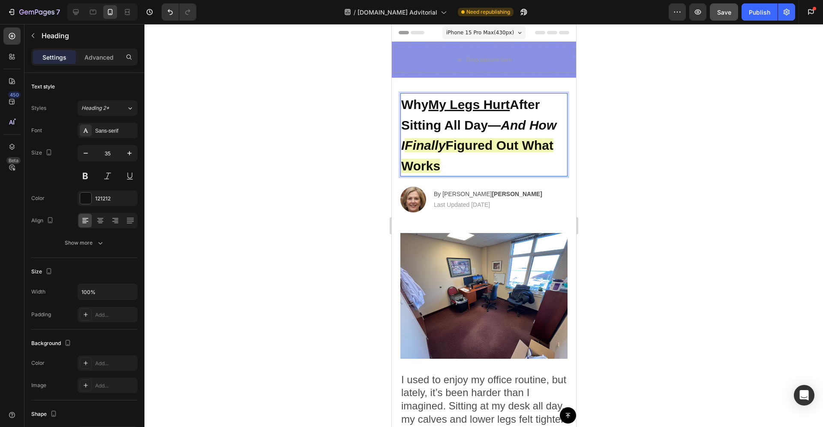
click at [406, 146] on icon "And H ow I" at bounding box center [478, 135] width 155 height 35
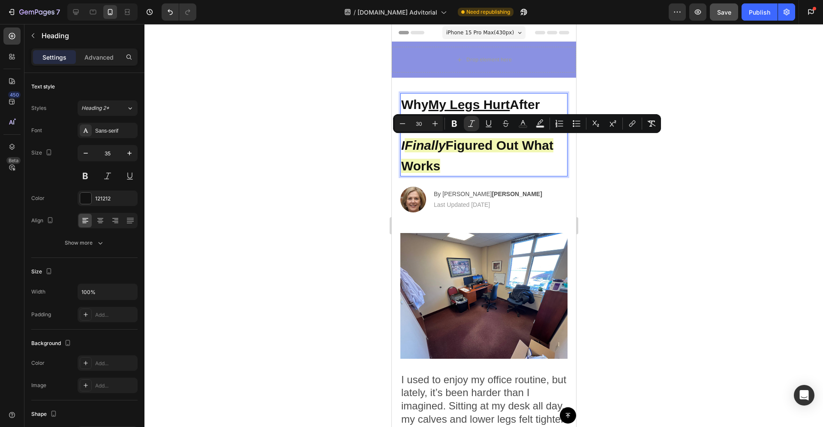
click at [405, 146] on icon "And H ow I" at bounding box center [478, 135] width 155 height 35
click at [541, 172] on p "Why My Legs Hurt After Sitting All Day— And H ow I Finally Figured Out What Wor…" at bounding box center [483, 134] width 165 height 81
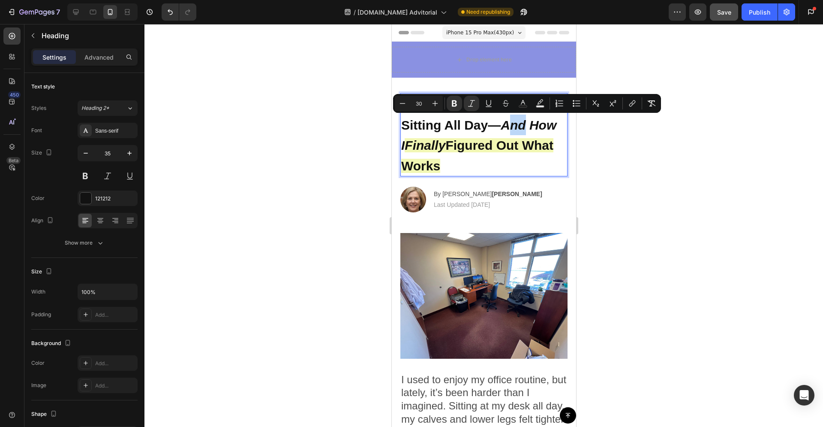
drag, startPoint x: 526, startPoint y: 129, endPoint x: 506, endPoint y: 127, distance: 19.9
click at [506, 127] on strong "And H" at bounding box center [519, 125] width 38 height 14
click at [504, 127] on strong "And H" at bounding box center [519, 125] width 38 height 14
click at [504, 126] on strong "And H" at bounding box center [519, 125] width 38 height 14
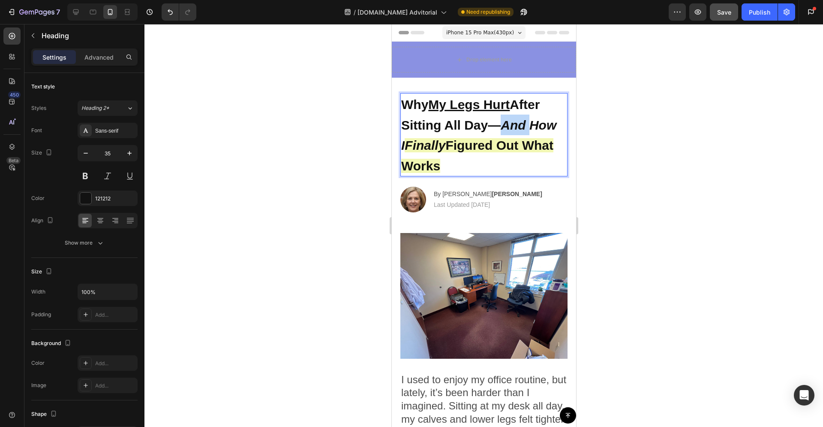
drag, startPoint x: 504, startPoint y: 126, endPoint x: 521, endPoint y: 127, distance: 17.2
click at [521, 127] on strong "And H" at bounding box center [519, 125] width 38 height 14
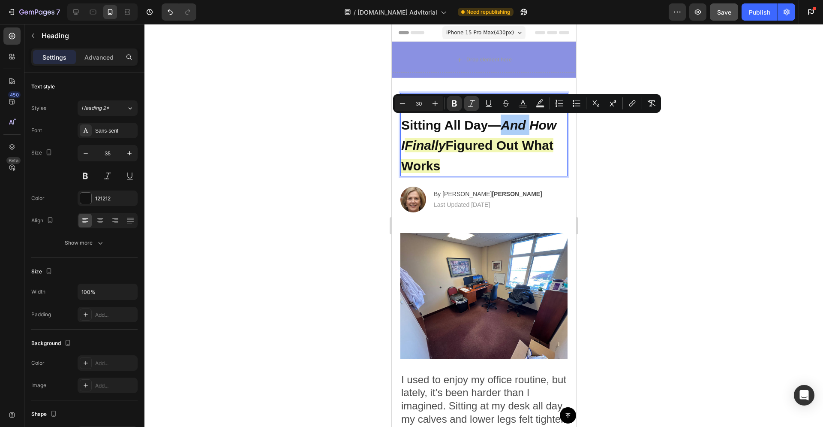
click at [472, 104] on icon "Editor contextual toolbar" at bounding box center [471, 103] width 9 height 9
click at [504, 173] on p "Why My Legs Hurt After Sitting All Day—And H ow I Finally Figured Out What Works" at bounding box center [483, 134] width 165 height 81
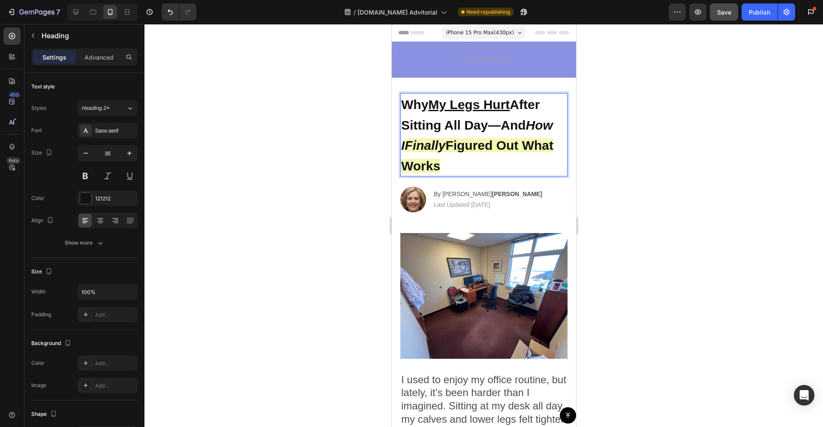
scroll to position [2, 0]
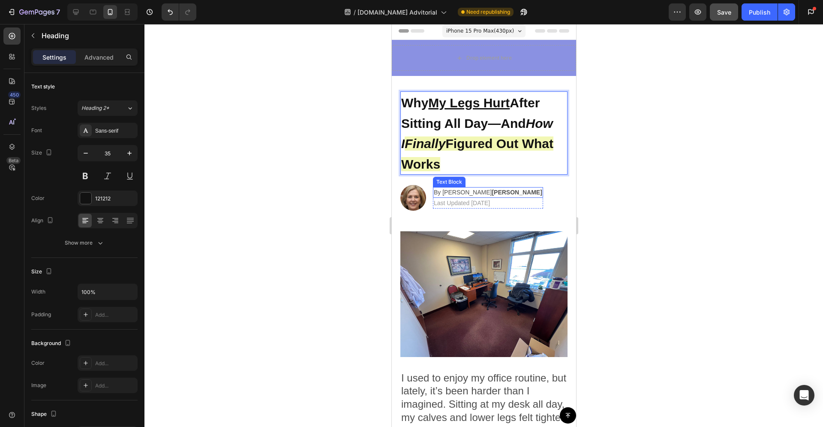
click at [491, 189] on strong "[PERSON_NAME]" at bounding box center [516, 192] width 50 height 7
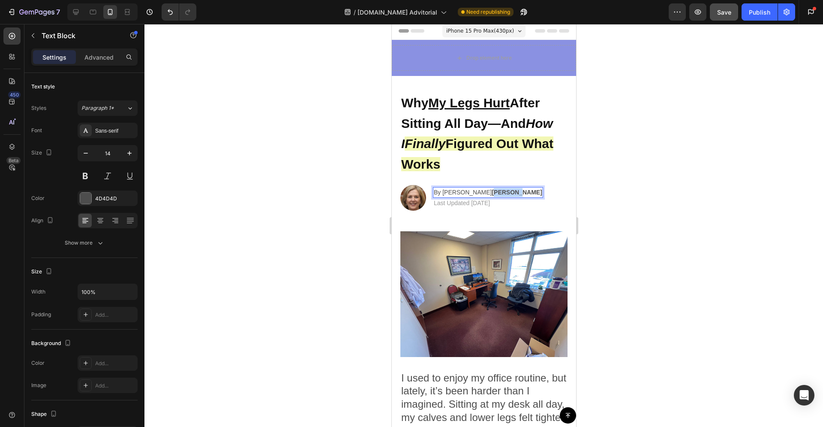
click at [491, 189] on strong "[PERSON_NAME]" at bounding box center [516, 192] width 50 height 7
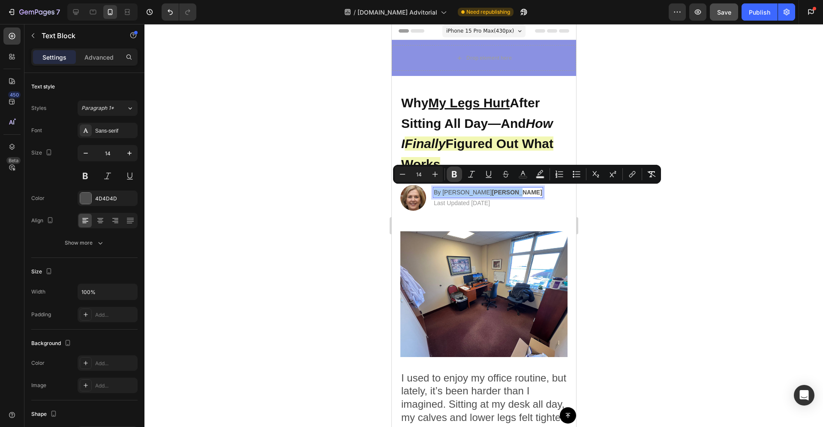
click at [452, 175] on icon "Editor contextual toolbar" at bounding box center [454, 174] width 5 height 6
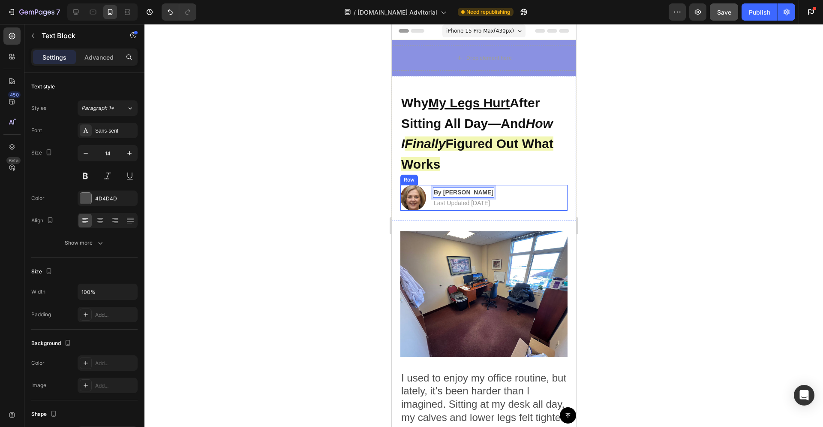
click at [526, 207] on div "Image By Elizabeth Johnson Text Block 0 | Text Block Last Updated Aug 7, 2025 T…" at bounding box center [483, 198] width 167 height 26
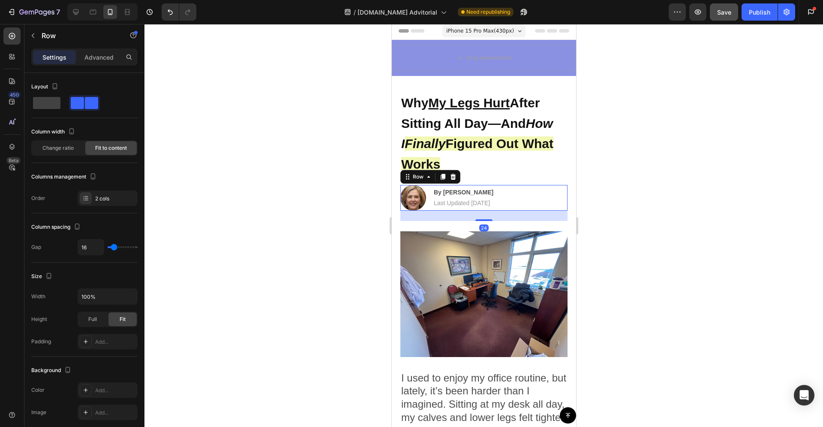
click at [554, 171] on p "⁠⁠⁠⁠⁠⁠⁠ Why My Legs Hurt After Sitting All Day—And H ow I Finally Figured Out W…" at bounding box center [483, 132] width 165 height 81
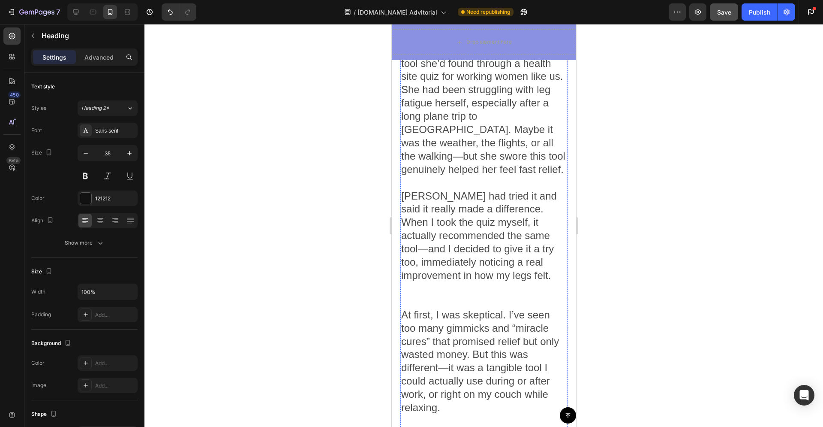
scroll to position [2077, 0]
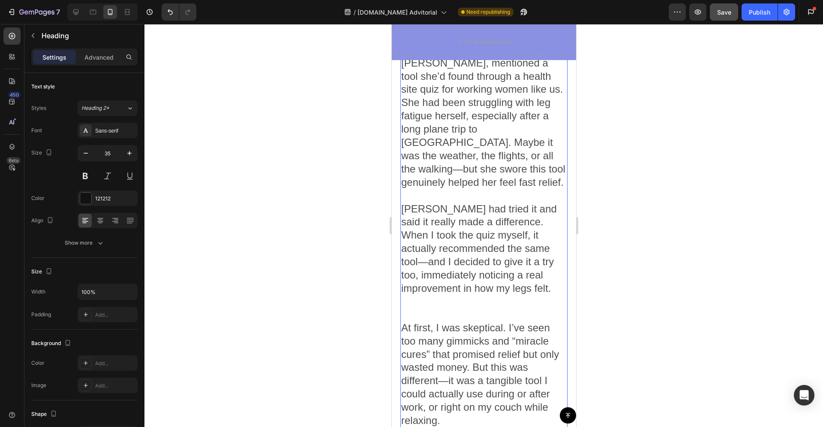
click at [481, 239] on p "[PERSON_NAME] had tried it and said it really made a difference. When I took th…" at bounding box center [483, 255] width 165 height 106
click at [480, 239] on p "[PERSON_NAME] had tried it and said it really made a difference. When I took th…" at bounding box center [483, 255] width 165 height 106
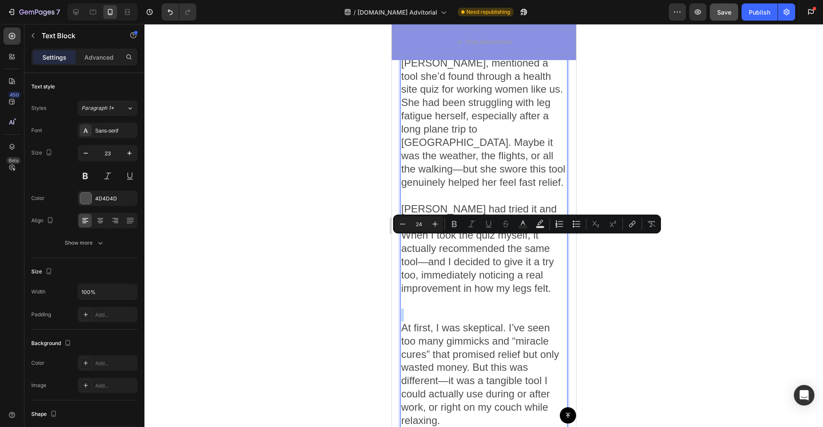
drag, startPoint x: 460, startPoint y: 255, endPoint x: 454, endPoint y: 261, distance: 8.2
click at [460, 308] on p "Rich Text Editor. Editing area: main" at bounding box center [483, 314] width 165 height 13
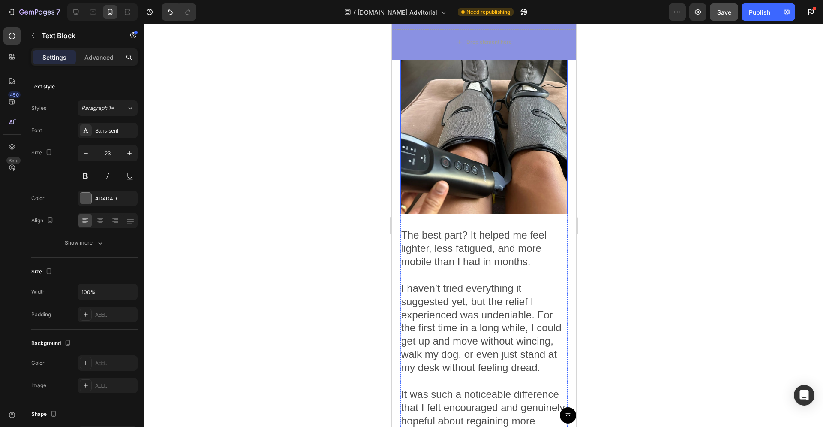
scroll to position [2516, 0]
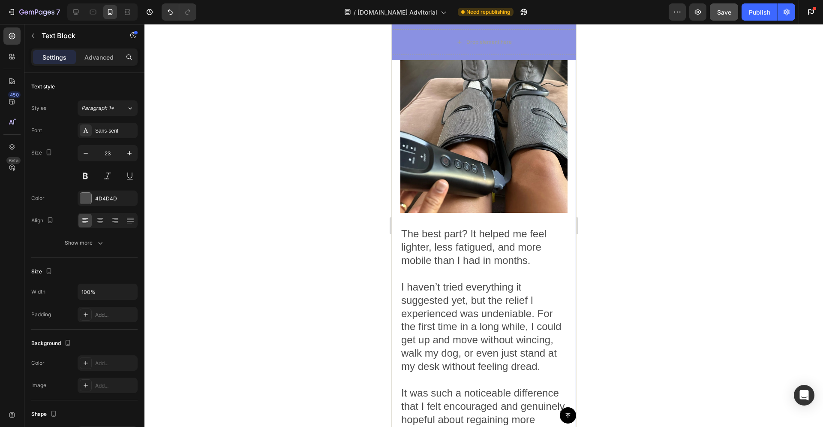
click at [418, 94] on img at bounding box center [483, 101] width 167 height 223
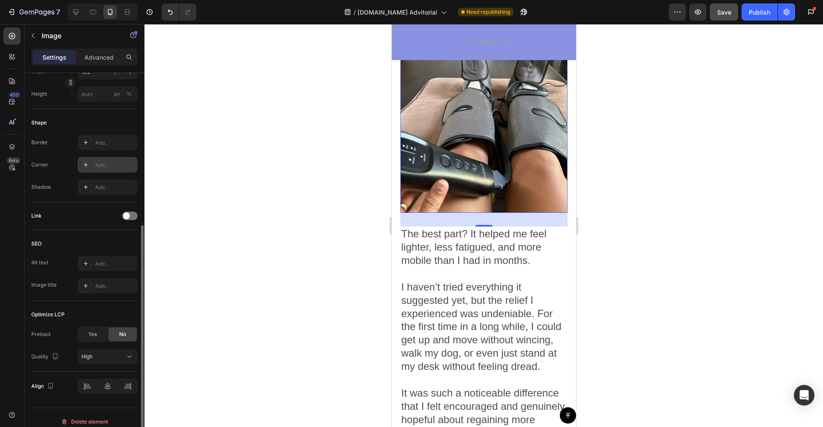
scroll to position [0, 0]
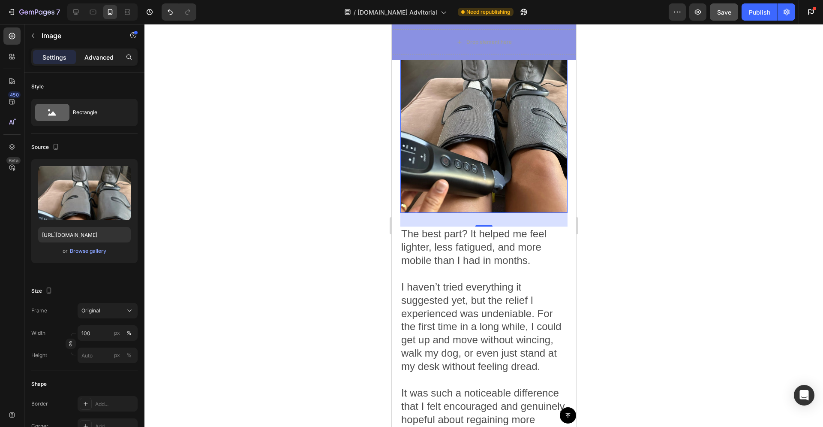
click at [94, 51] on div "Advanced" at bounding box center [99, 57] width 43 height 14
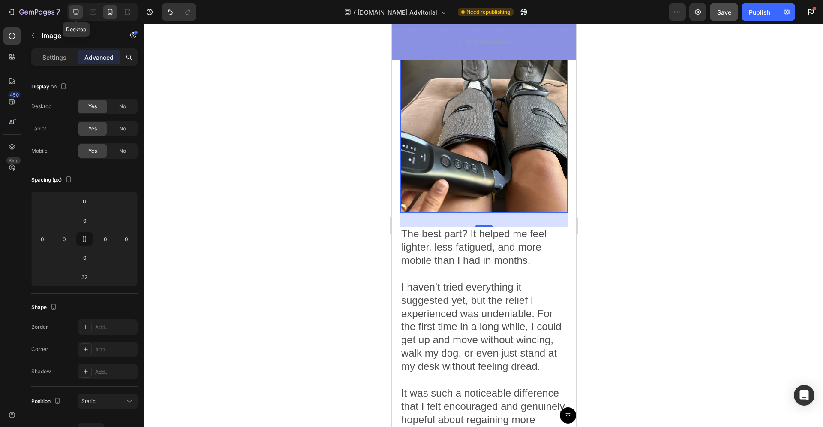
click at [79, 13] on icon at bounding box center [76, 12] width 9 height 9
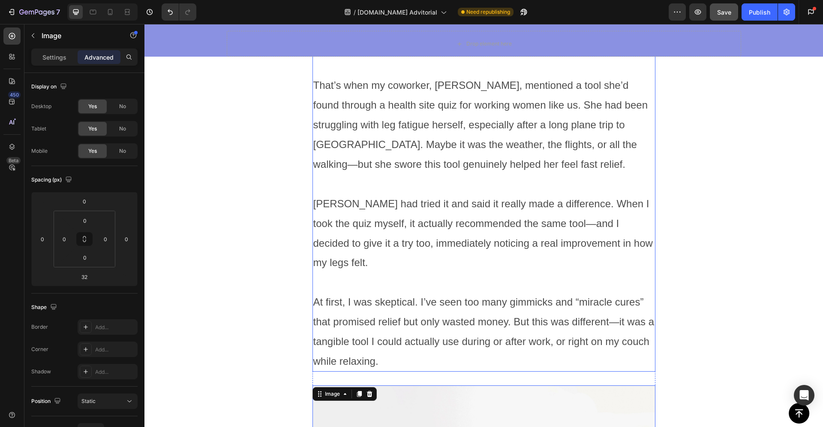
scroll to position [2471, 0]
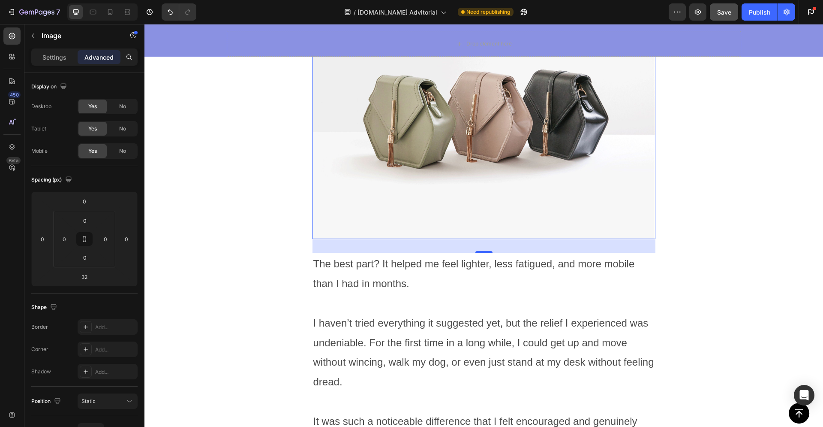
click at [352, 165] on img at bounding box center [484, 110] width 343 height 257
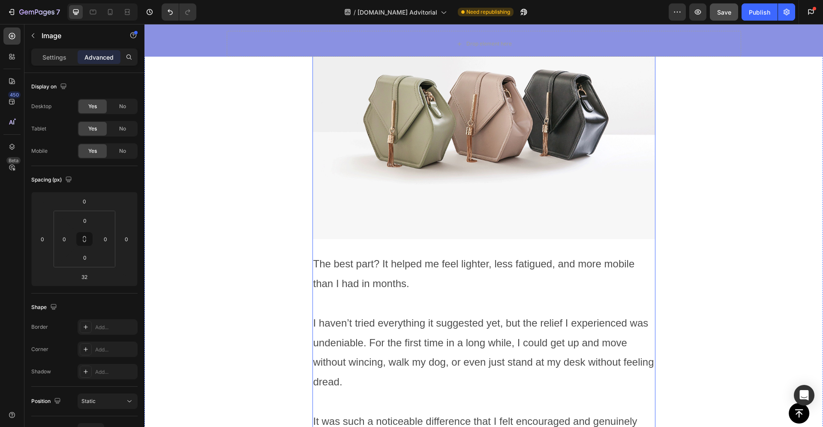
click at [371, 189] on img at bounding box center [484, 110] width 343 height 257
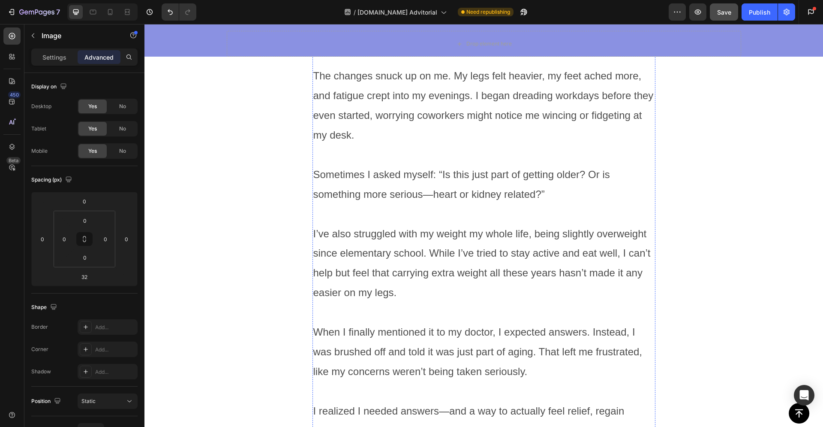
scroll to position [0, 0]
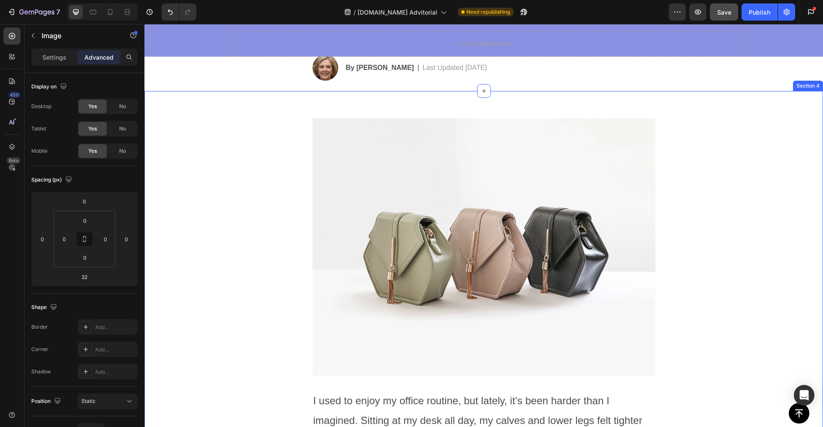
click at [473, 267] on img at bounding box center [484, 246] width 343 height 257
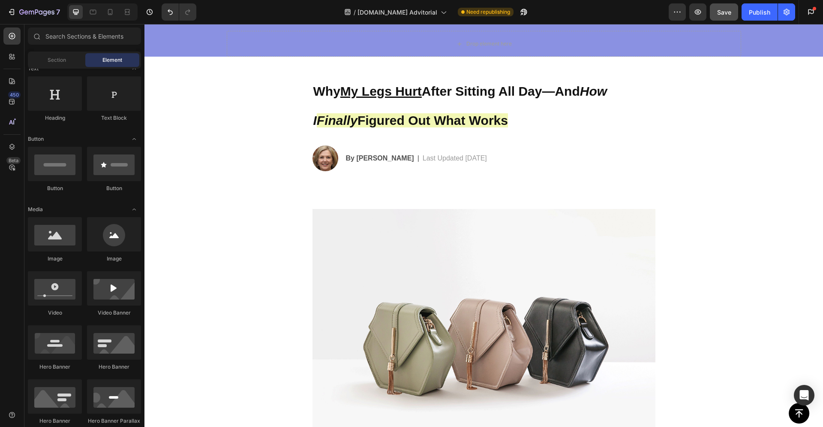
scroll to position [77, 0]
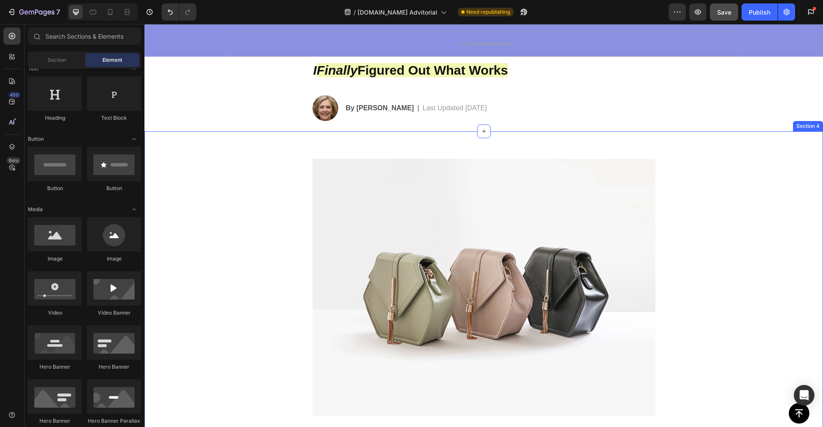
click at [495, 221] on img at bounding box center [484, 287] width 343 height 257
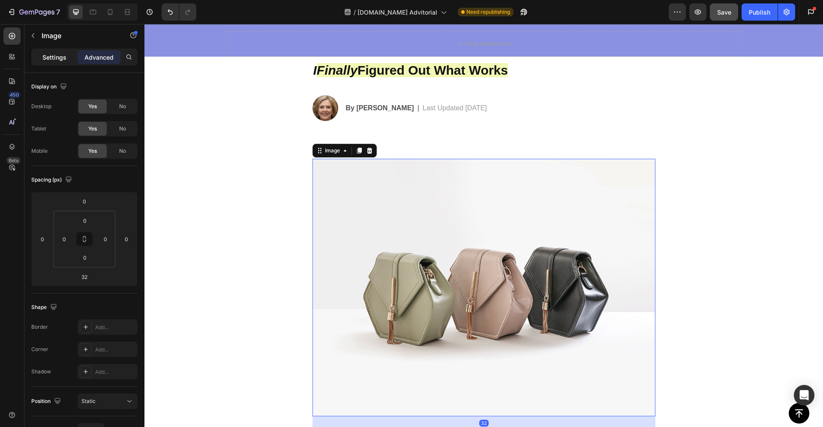
click at [51, 58] on p "Settings" at bounding box center [54, 57] width 24 height 9
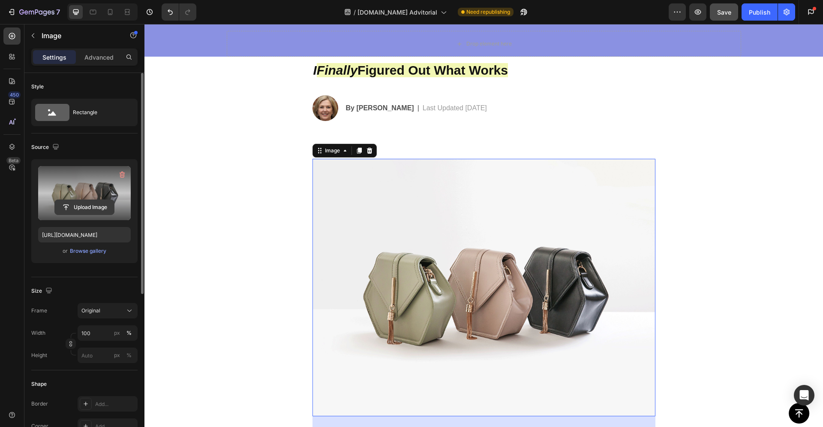
click at [102, 207] on input "file" at bounding box center [84, 207] width 59 height 15
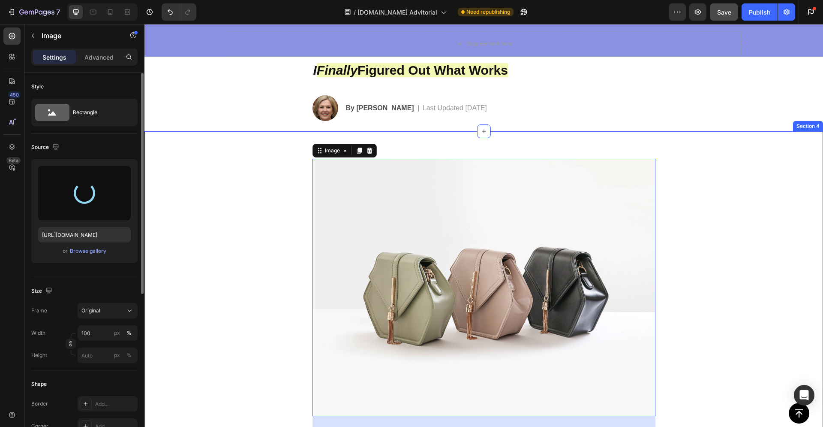
type input "https://cdn.shopify.com/s/files/1/0702/4273/0029/files/gempages_581709755282621…"
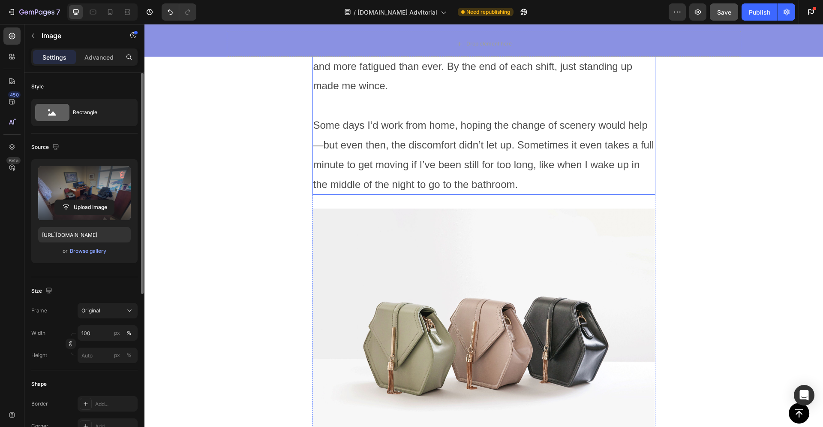
scroll to position [531, 0]
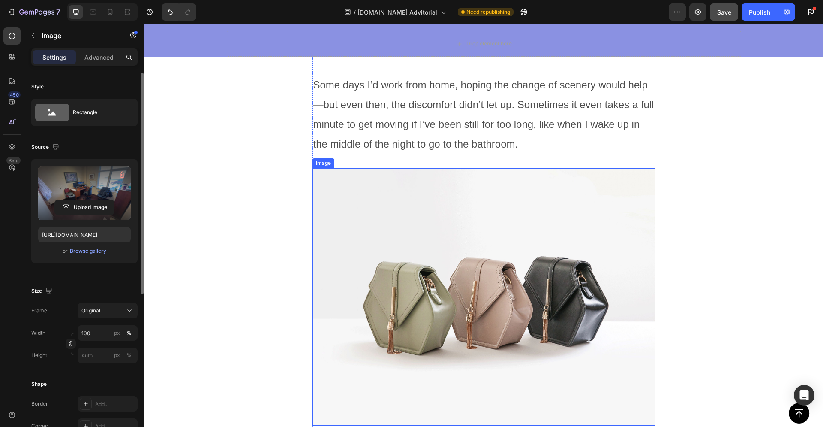
click at [408, 250] on img at bounding box center [484, 296] width 343 height 257
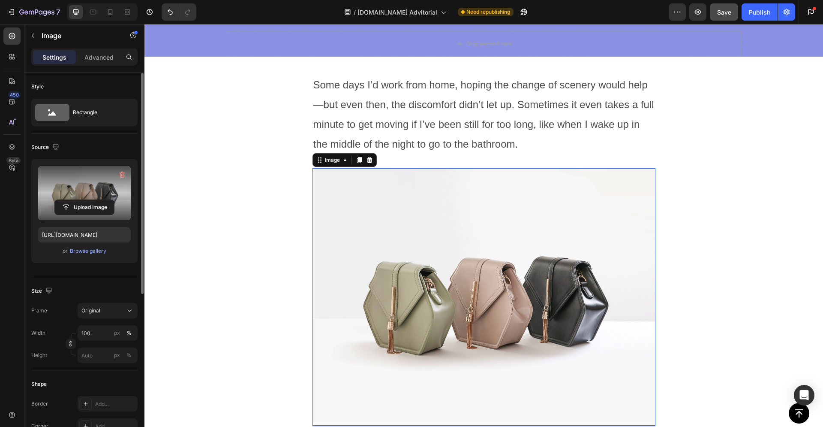
click at [101, 198] on label at bounding box center [84, 193] width 93 height 54
click at [101, 200] on input "file" at bounding box center [84, 207] width 59 height 15
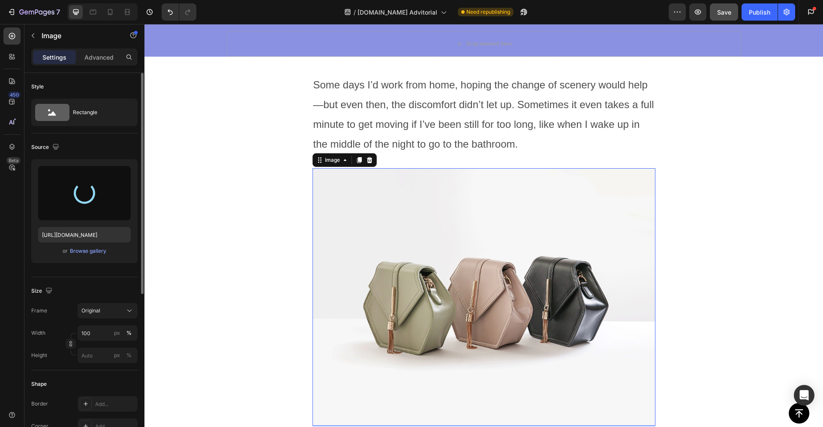
type input "https://cdn.shopify.com/s/files/1/0702/4273/0029/files/gempages_581709755282621…"
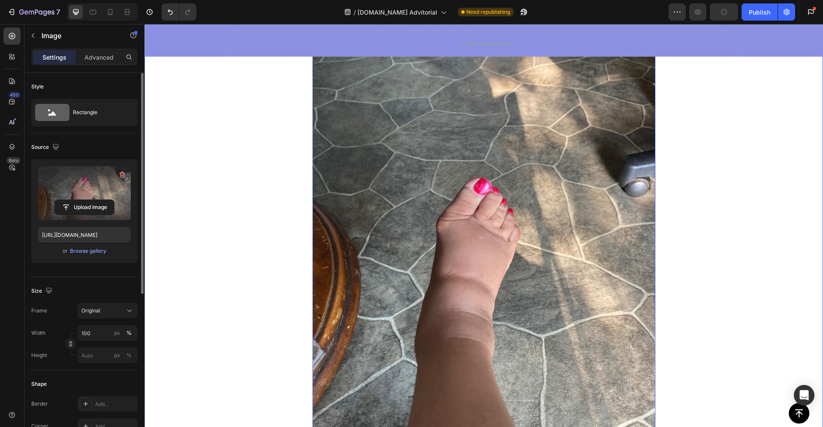
scroll to position [514, 0]
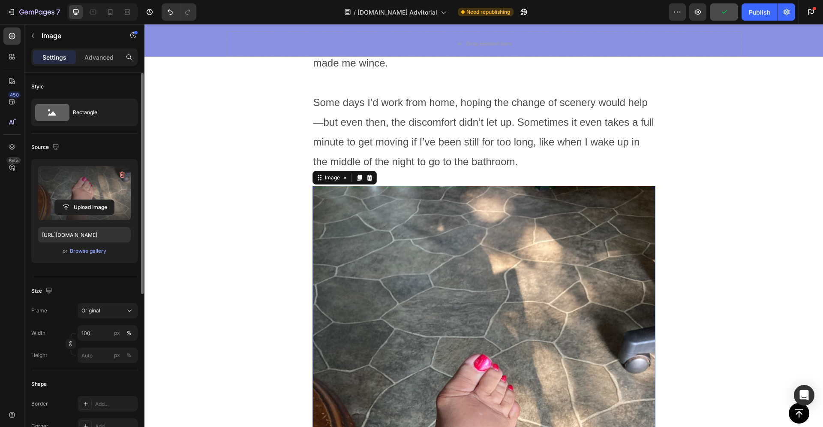
drag, startPoint x: 572, startPoint y: 273, endPoint x: 566, endPoint y: 279, distance: 8.2
click at [572, 273] on img at bounding box center [484, 414] width 343 height 457
click at [358, 179] on icon at bounding box center [359, 177] width 5 height 6
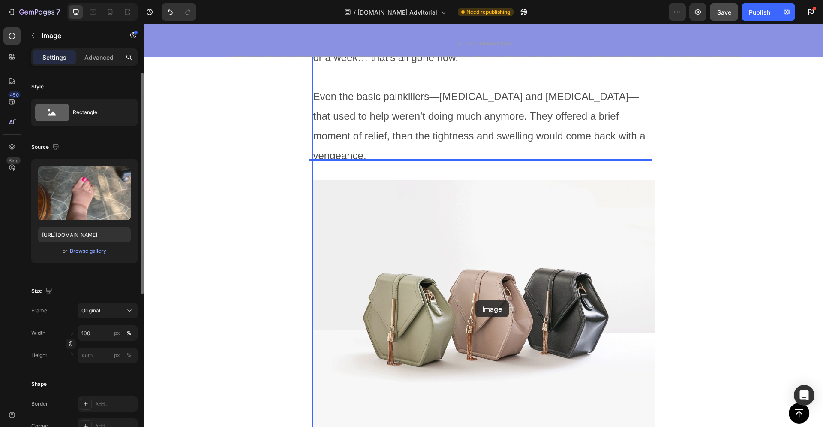
scroll to position [1966, 0]
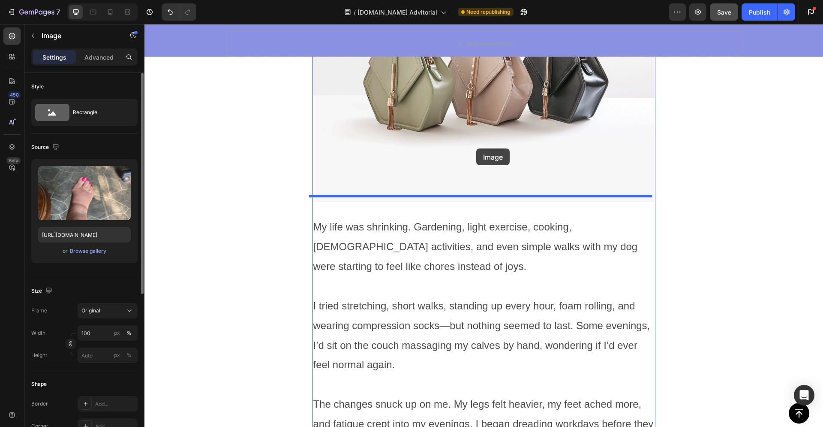
drag, startPoint x: 466, startPoint y: 179, endPoint x: 476, endPoint y: 148, distance: 32.4
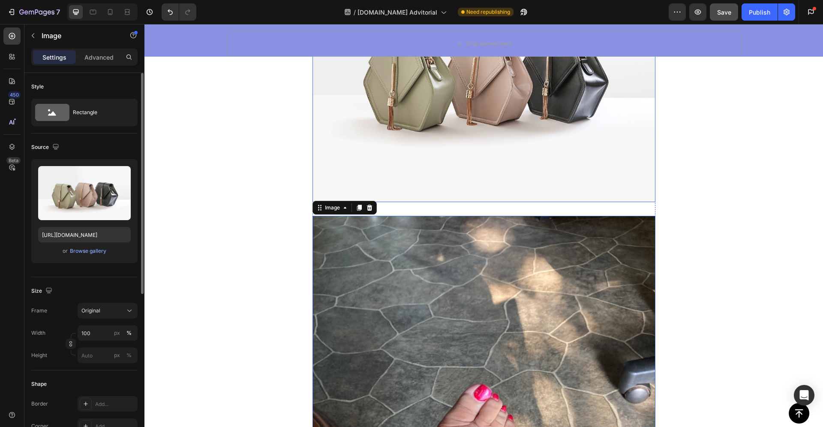
click at [476, 149] on img at bounding box center [484, 73] width 343 height 257
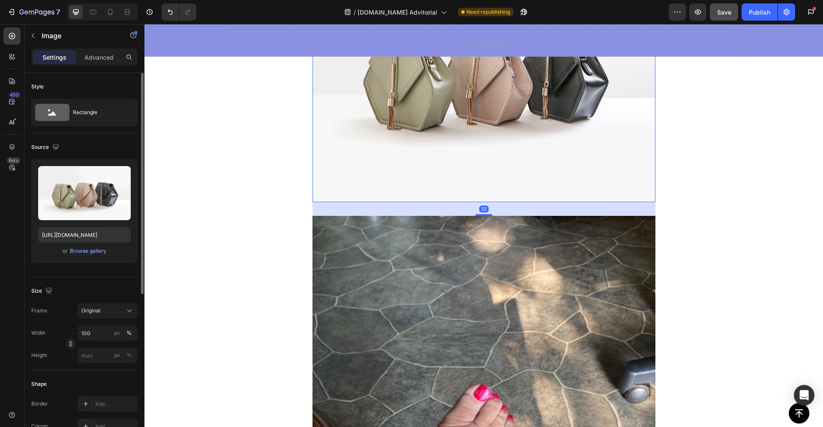
scroll to position [1324, 0]
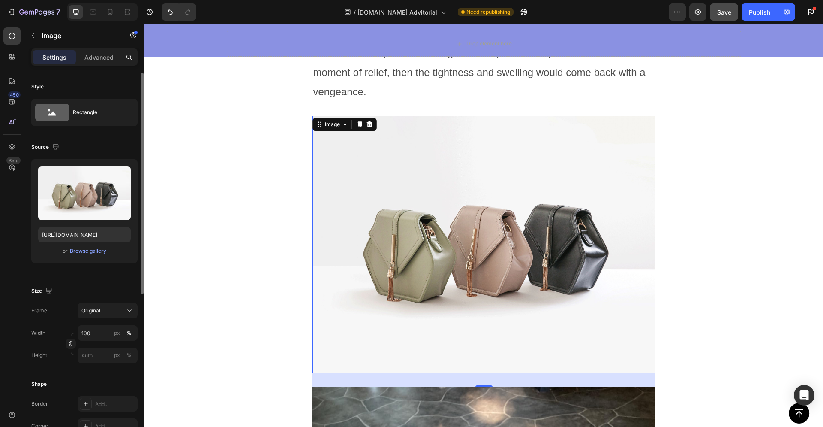
click at [601, 137] on img at bounding box center [484, 244] width 343 height 257
click at [368, 121] on icon at bounding box center [370, 124] width 6 height 6
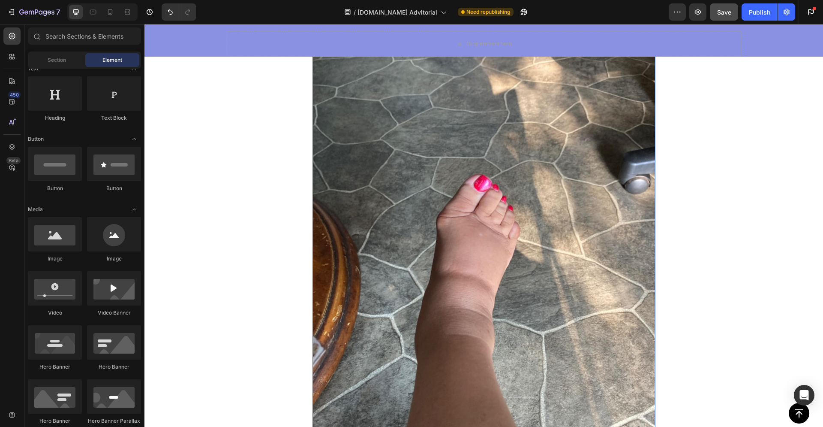
click at [439, 162] on img at bounding box center [484, 234] width 343 height 457
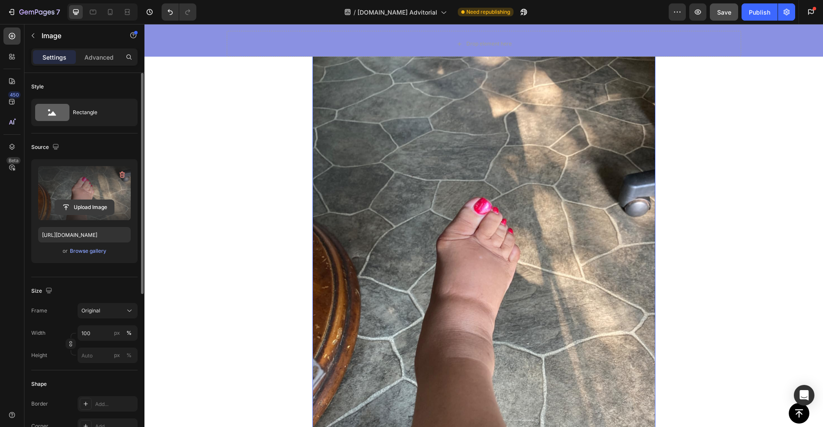
click at [91, 209] on input "file" at bounding box center [84, 207] width 59 height 15
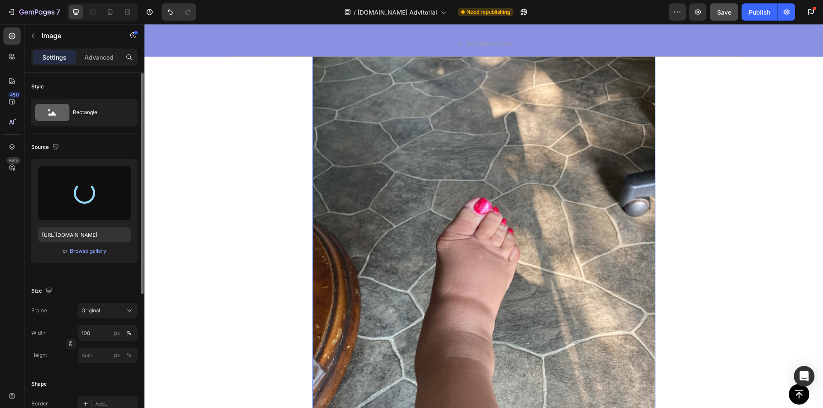
type input "https://cdn.shopify.com/s/files/1/0702/4273/0029/files/gempages_581709755282621…"
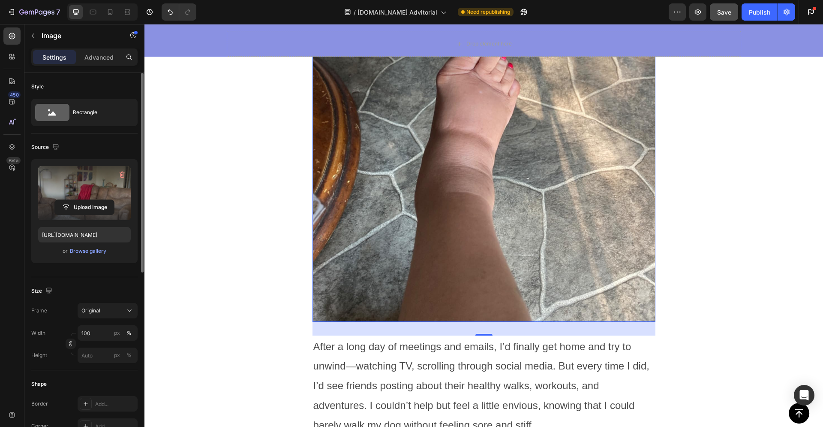
scroll to position [902, 0]
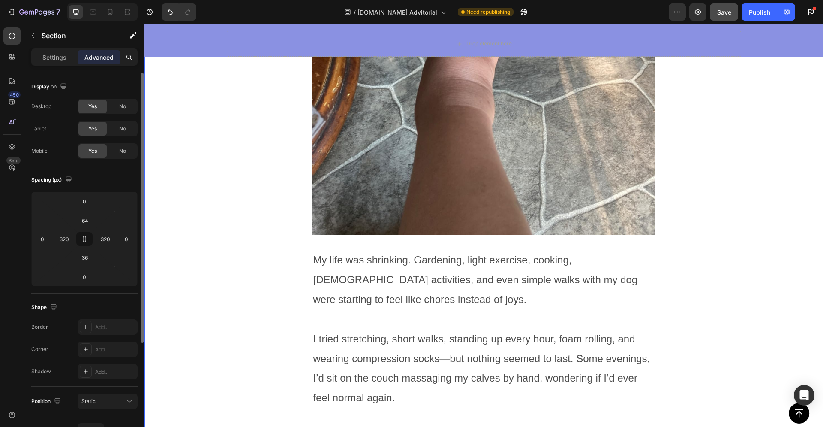
scroll to position [1680, 0]
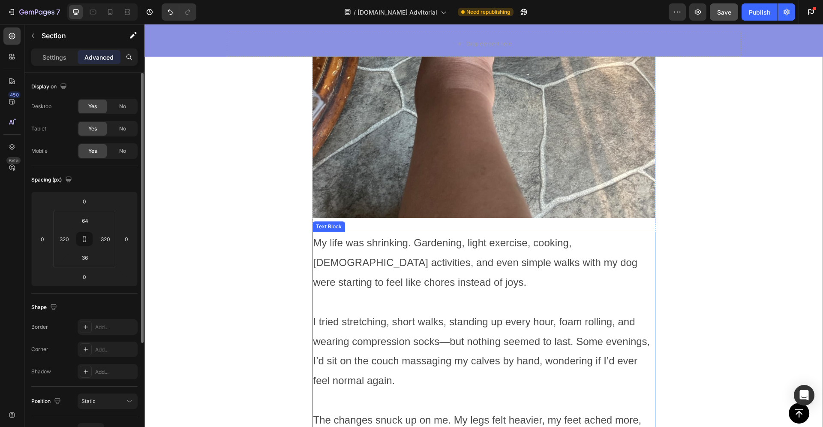
click at [356, 268] on span "My life was shrinking. Gardening, light exercise, cooking, [DEMOGRAPHIC_DATA] a…" at bounding box center [475, 262] width 325 height 51
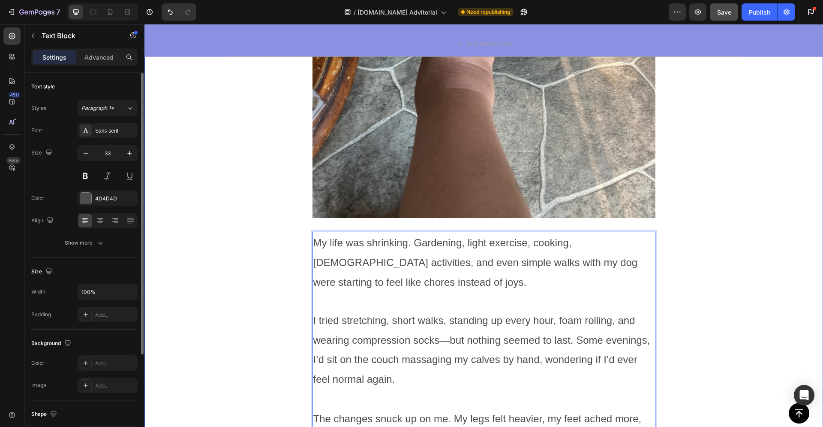
click at [242, 264] on div "Image I used to enjoy my office routine, but lately, it’s been harder than I im…" at bounding box center [483, 323] width 679 height 3589
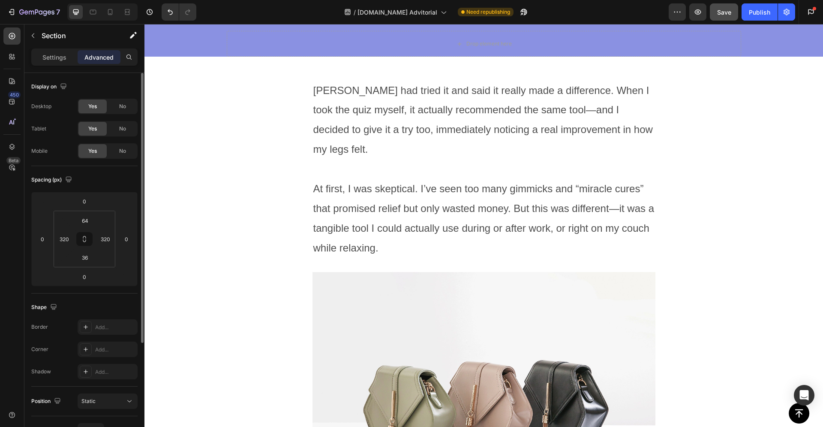
scroll to position [2758, 0]
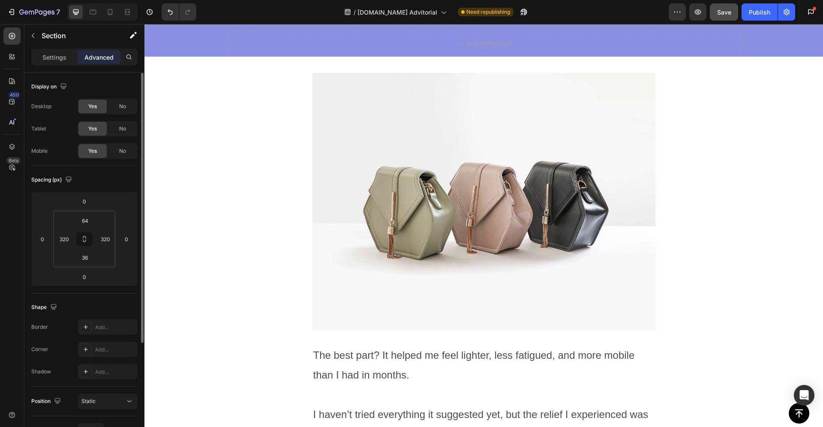
click at [337, 239] on img at bounding box center [484, 201] width 343 height 257
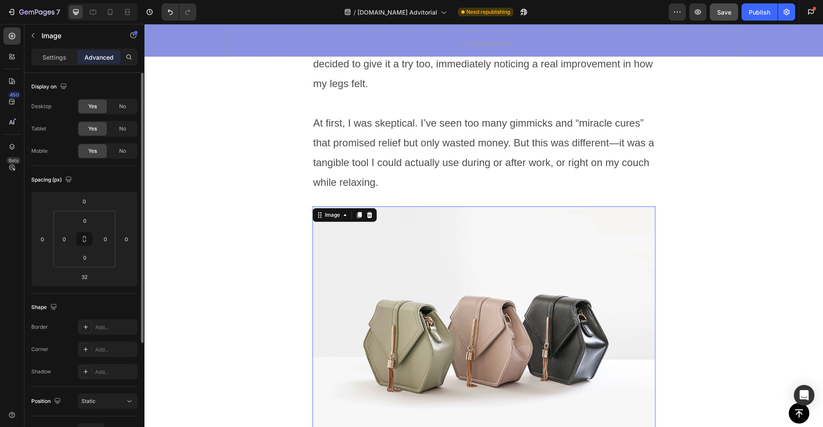
scroll to position [2579, 0]
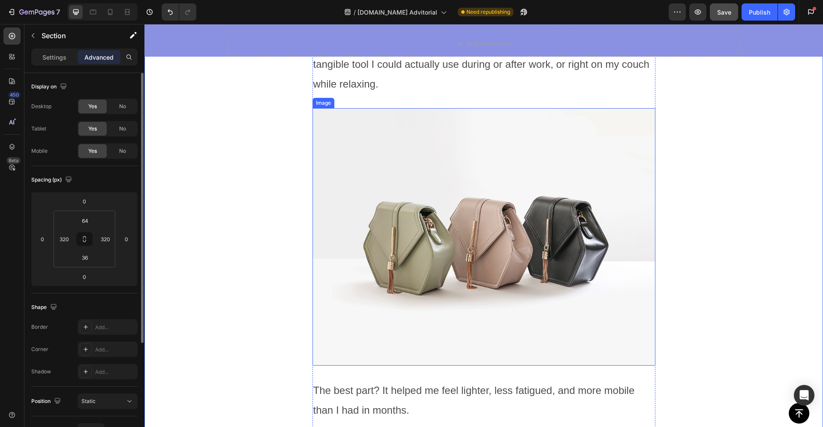
scroll to position [2869, 0]
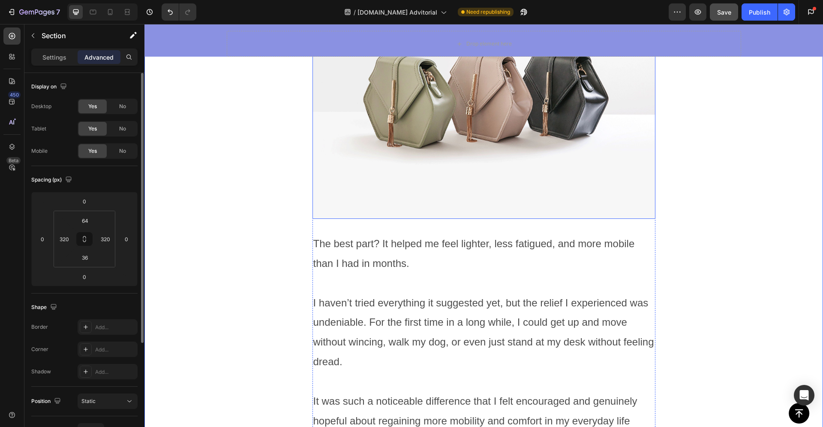
click at [447, 292] on p "I haven’t tried everything it suggested yet, but the relief I experienced was u…" at bounding box center [483, 341] width 341 height 99
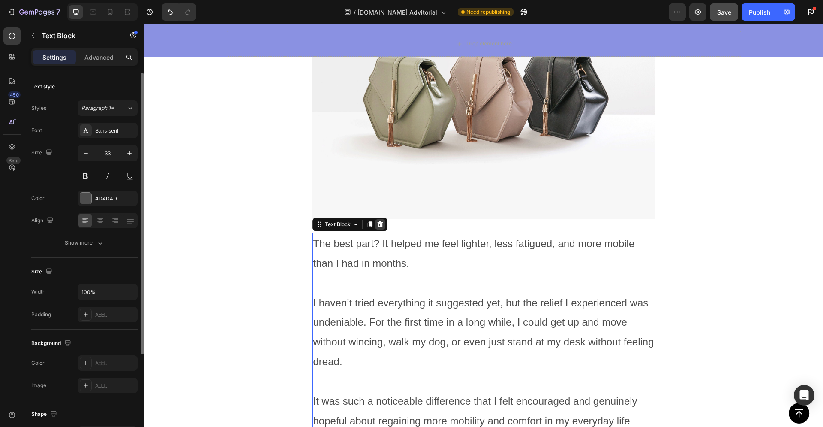
click at [380, 221] on icon at bounding box center [380, 224] width 7 height 7
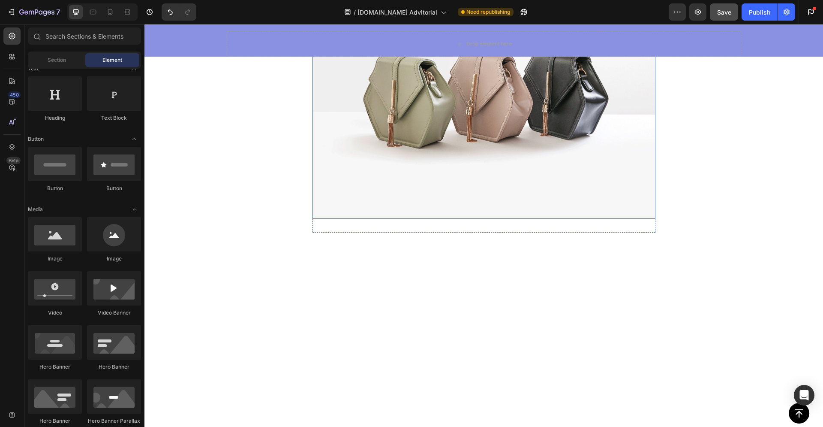
click at [421, 161] on img at bounding box center [484, 89] width 343 height 257
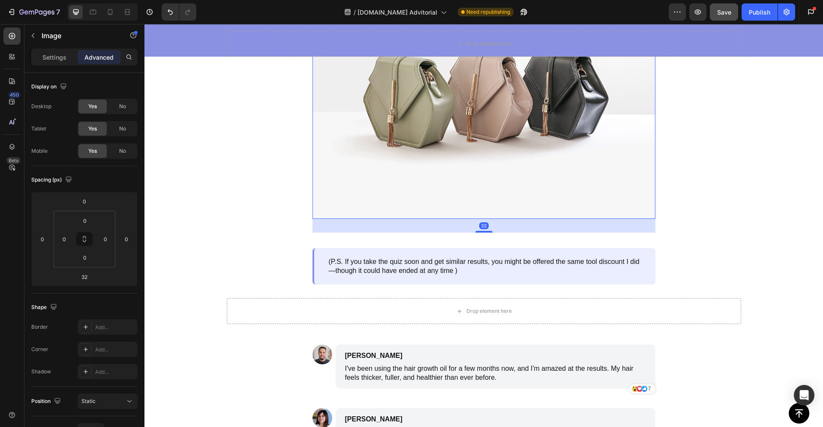
scroll to position [2570, 0]
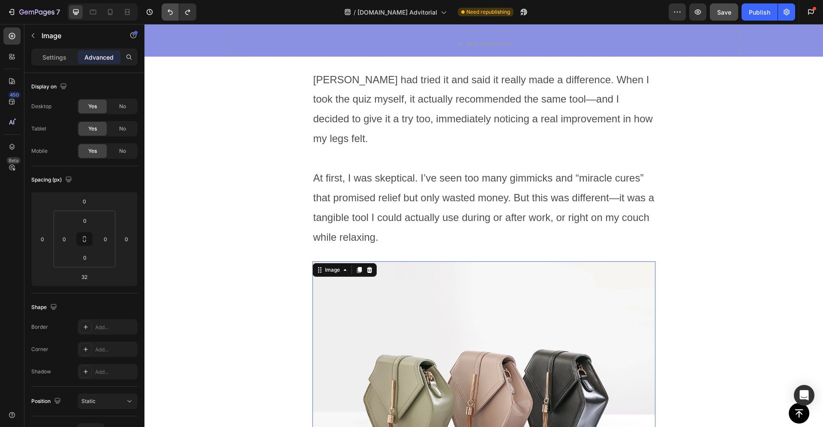
click at [172, 12] on icon "Undo/Redo" at bounding box center [170, 12] width 5 height 6
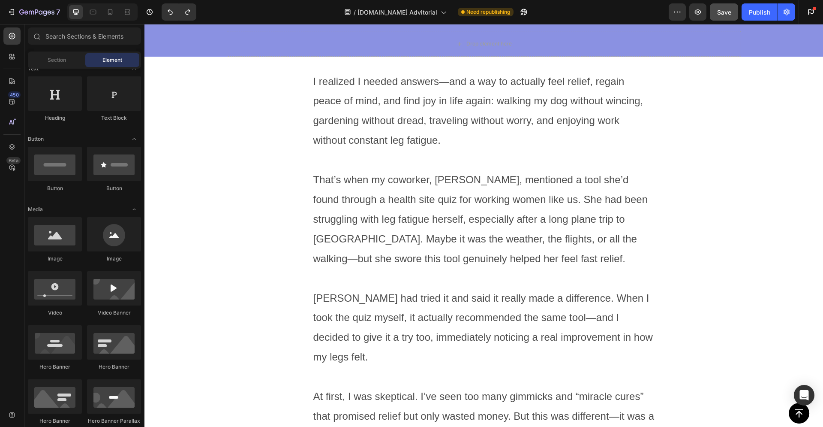
scroll to position [2366, 0]
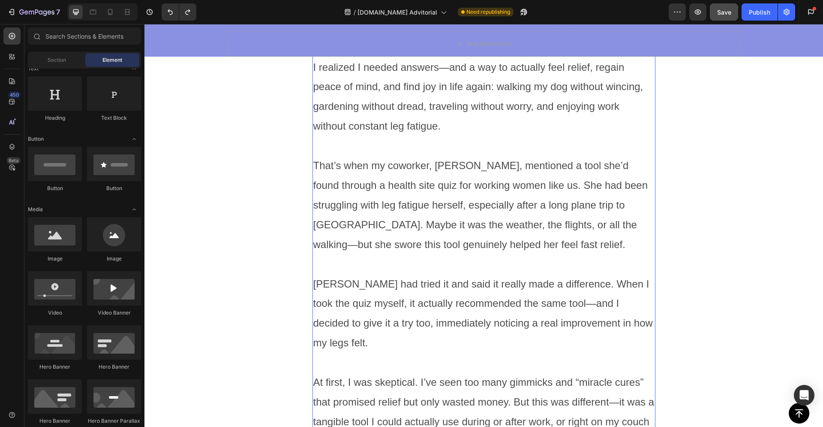
click at [491, 286] on span "[PERSON_NAME] had tried it and said it really made a difference. When I took th…" at bounding box center [483, 313] width 340 height 71
click at [491, 287] on span "[PERSON_NAME] had tried it and said it really made a difference. When I took th…" at bounding box center [483, 313] width 340 height 71
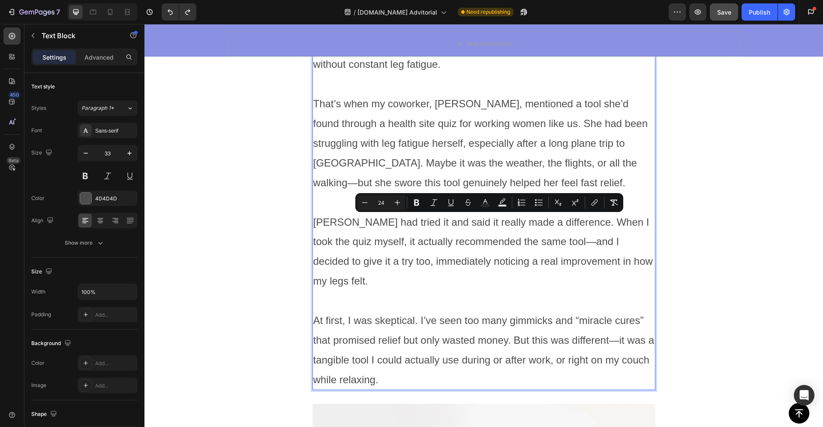
click at [456, 317] on span "At first, I was skeptical. I’ve seen too many gimmicks and “miracle cures” that…" at bounding box center [483, 349] width 341 height 71
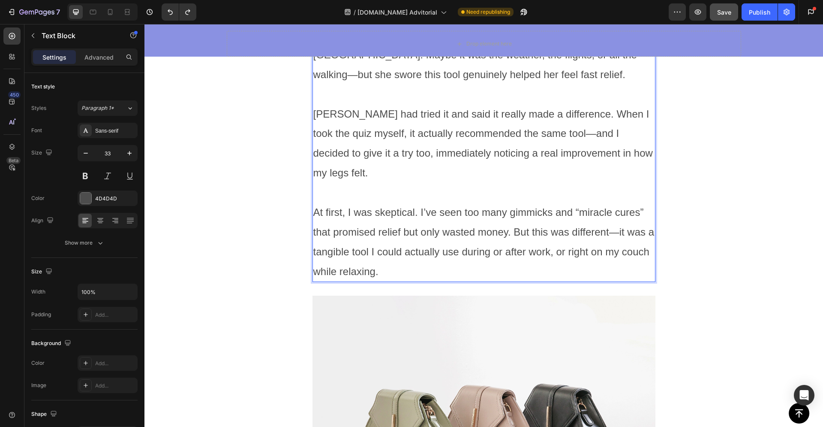
click at [416, 213] on span "At first, I was skeptical. I’ve seen too many gimmicks and “miracle cures” that…" at bounding box center [483, 241] width 341 height 71
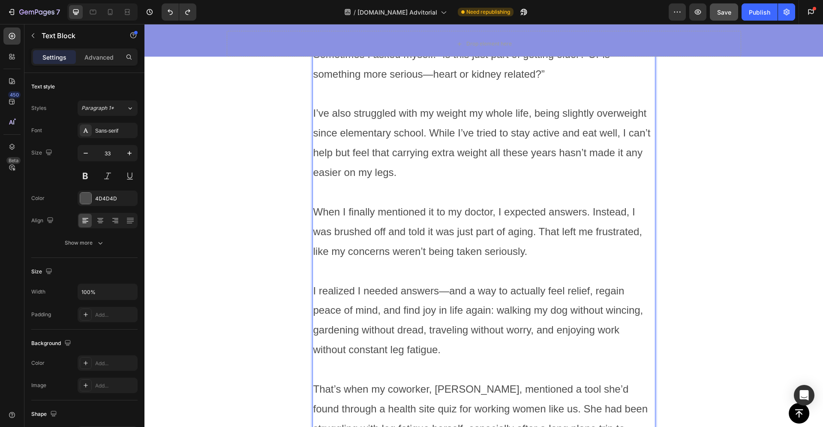
scroll to position [1656, 0]
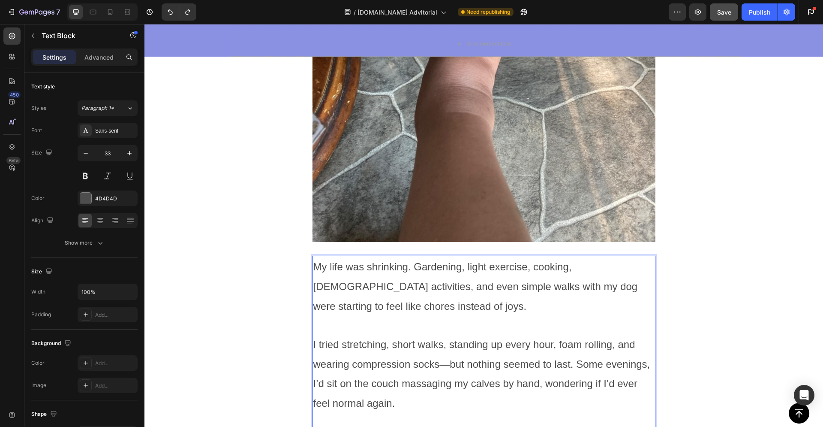
click at [514, 258] on p "My life was shrinking. Gardening, light exercise, cooking, [DEMOGRAPHIC_DATA] a…" at bounding box center [483, 295] width 341 height 78
click at [672, 282] on div "Image I used to enjoy my office routine, but lately, it’s been harder than I im…" at bounding box center [484, 353] width 404 height 3547
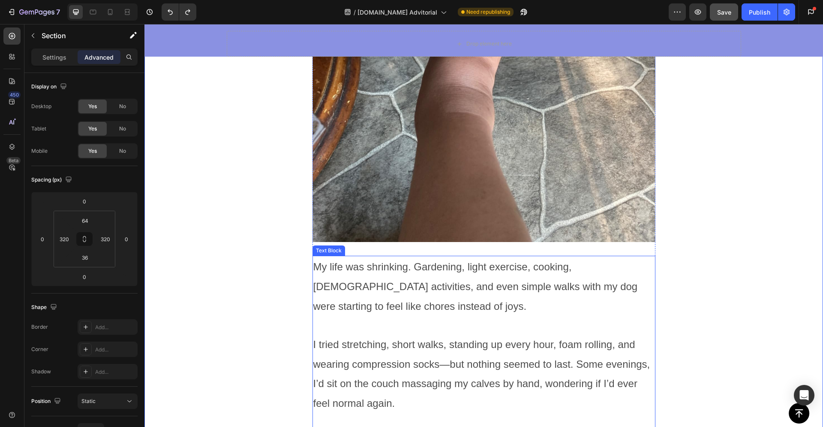
click at [610, 269] on span "My life was shrinking. Gardening, light exercise, cooking, [DEMOGRAPHIC_DATA] a…" at bounding box center [475, 286] width 325 height 51
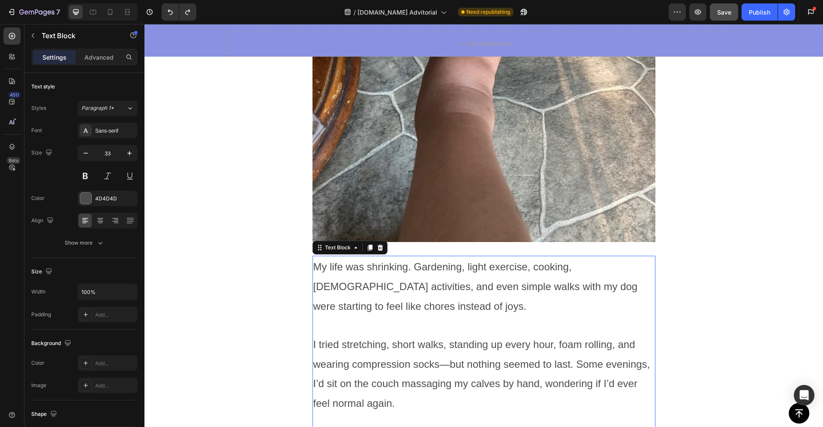
click at [379, 244] on icon at bounding box center [380, 247] width 7 height 7
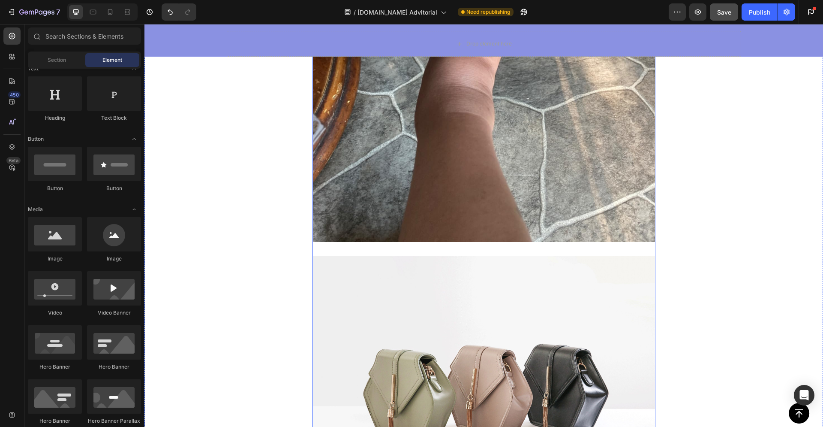
click at [427, 289] on img at bounding box center [484, 384] width 343 height 257
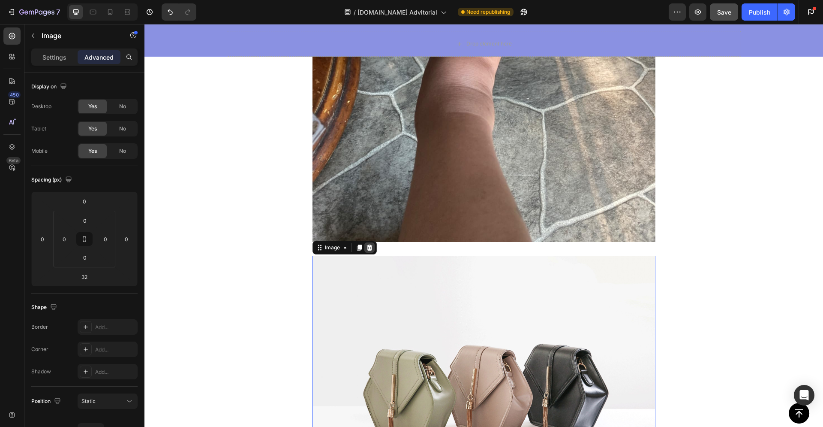
click at [371, 242] on div at bounding box center [369, 247] width 10 height 10
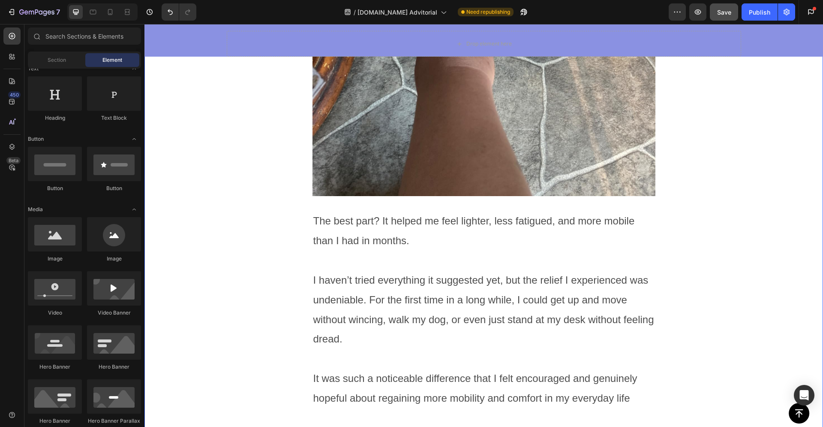
scroll to position [1710, 0]
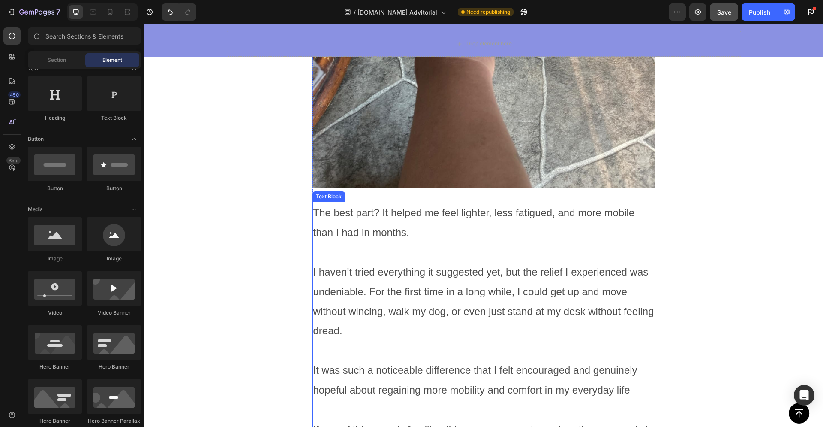
click at [377, 211] on span "The best part? It helped me feel lighter, less fatigued, and more mobile than I…" at bounding box center [474, 222] width 322 height 31
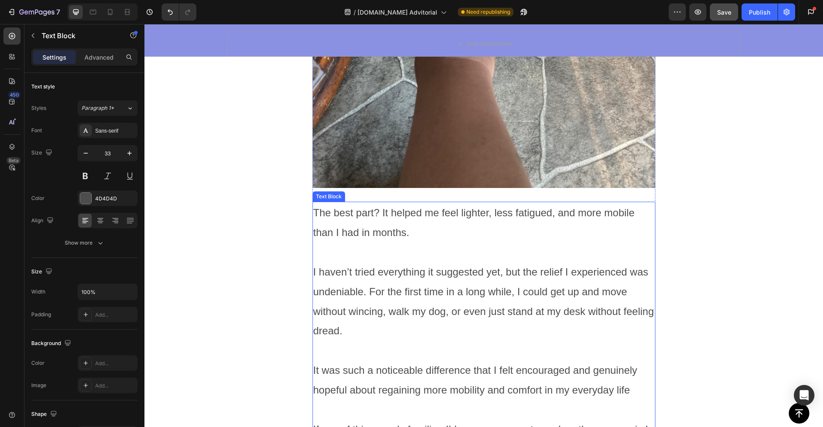
click at [377, 211] on span "The best part? It helped me feel lighter, less fatigued, and more mobile than I…" at bounding box center [474, 222] width 322 height 31
click at [313, 262] on p "I haven’t tried everything it suggested yet, but the relief I experienced was u…" at bounding box center [483, 311] width 341 height 99
click at [405, 216] on span "The best part? It helped me feel lighter, less fatigued, and more mobile than I…" at bounding box center [474, 222] width 322 height 31
drag, startPoint x: 402, startPoint y: 216, endPoint x: 356, endPoint y: 200, distance: 48.7
click at [364, 216] on span "The best part? It helped me feel lighter, less fatigued, and more mobile than I…" at bounding box center [474, 222] width 322 height 31
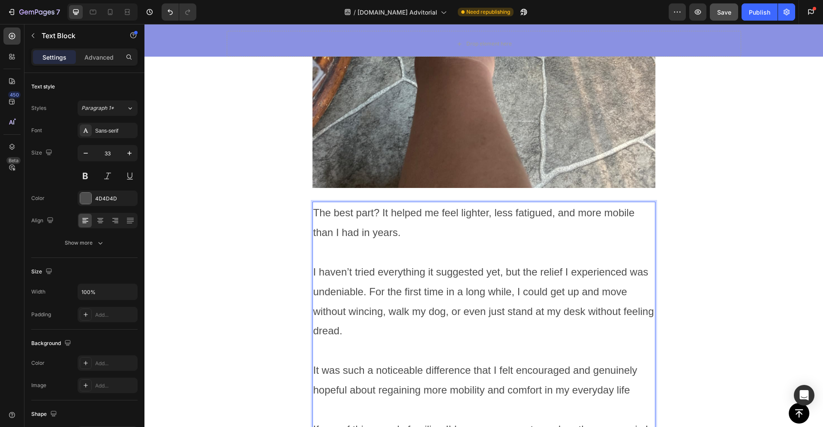
click at [499, 304] on p "I haven’t tried everything it suggested yet, but the relief I experienced was u…" at bounding box center [483, 311] width 341 height 99
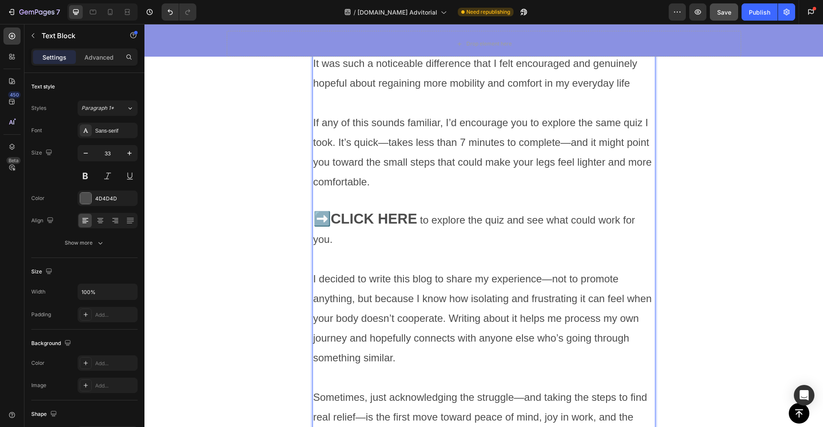
scroll to position [1963, 0]
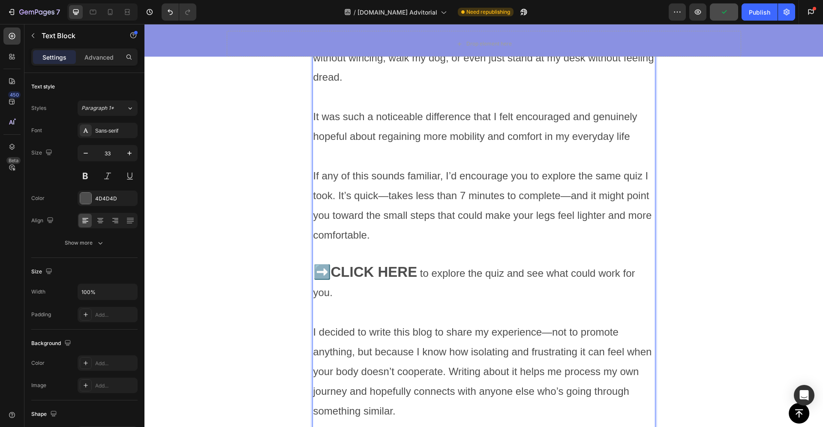
click at [413, 267] on span "to explore the quiz and see what could work for you." at bounding box center [474, 282] width 322 height 31
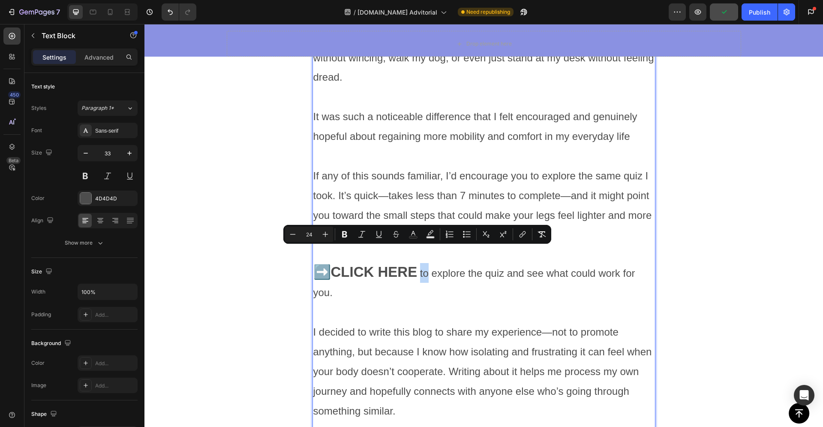
type input "33"
click at [408, 264] on strong "➡️CLICK HERE" at bounding box center [365, 272] width 104 height 16
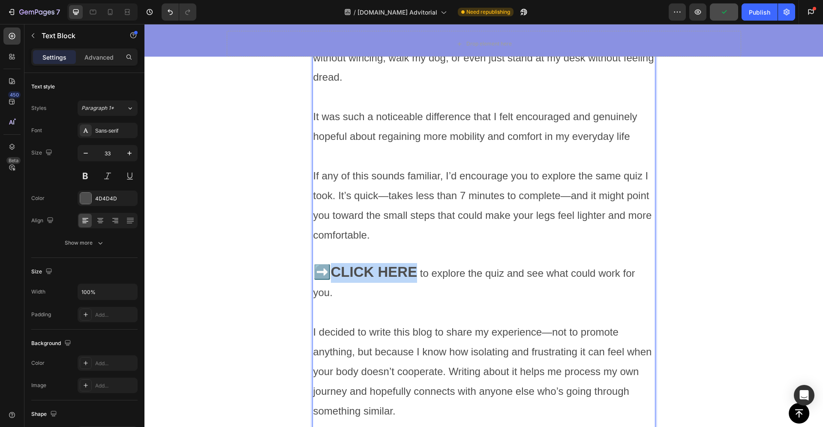
drag, startPoint x: 409, startPoint y: 253, endPoint x: 323, endPoint y: 254, distance: 86.6
click at [323, 264] on strong "➡️CLICK HERE" at bounding box center [365, 272] width 104 height 16
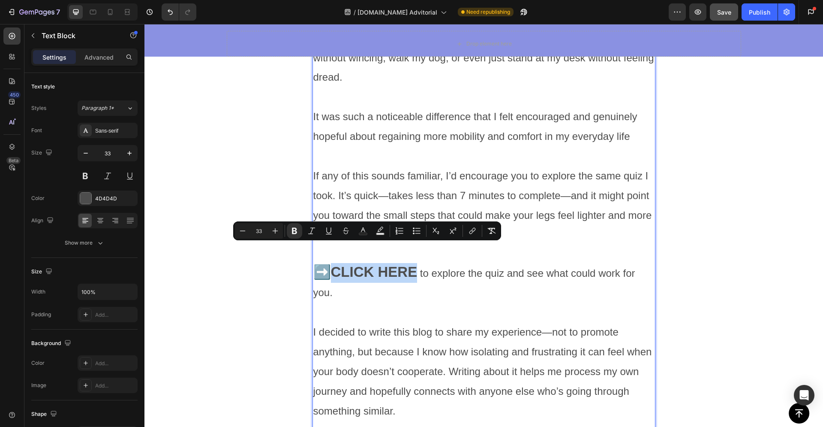
click at [403, 264] on strong "➡️CLICK HERE" at bounding box center [365, 272] width 104 height 16
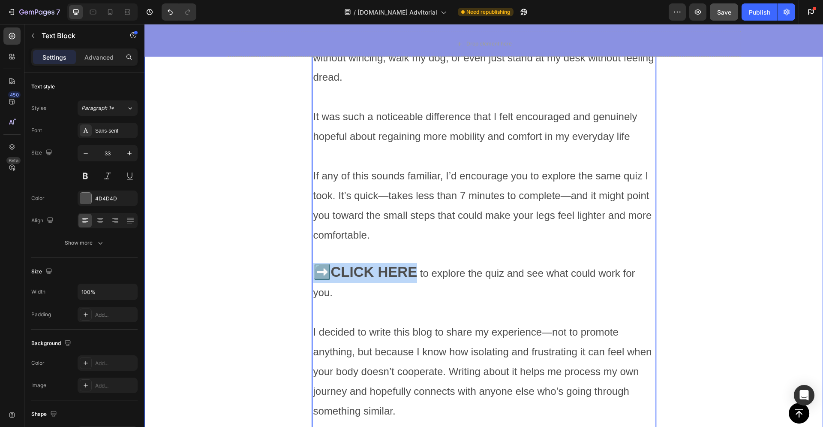
drag, startPoint x: 412, startPoint y: 257, endPoint x: 306, endPoint y: 253, distance: 105.5
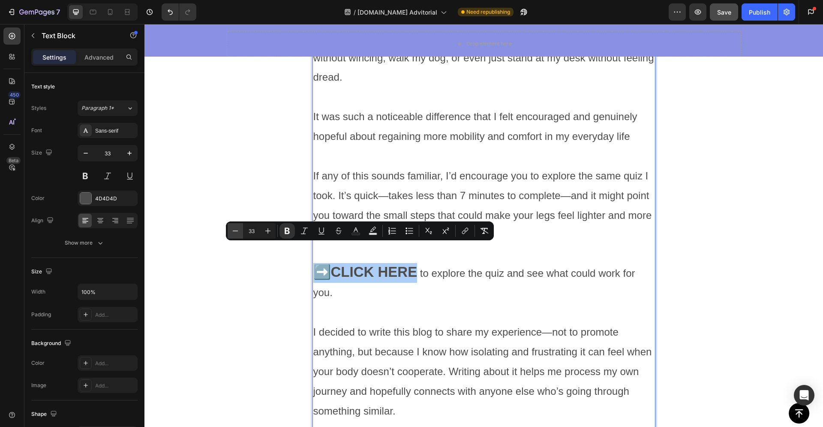
click at [238, 231] on icon "Editor contextual toolbar" at bounding box center [235, 230] width 9 height 9
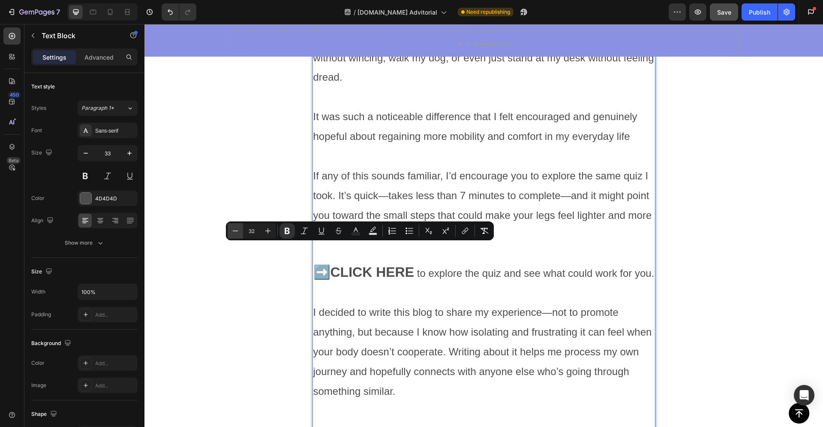
click at [238, 231] on icon "Editor contextual toolbar" at bounding box center [235, 230] width 9 height 9
type input "29"
click at [448, 267] on span "to explore the quiz and see what could work for you." at bounding box center [525, 273] width 240 height 12
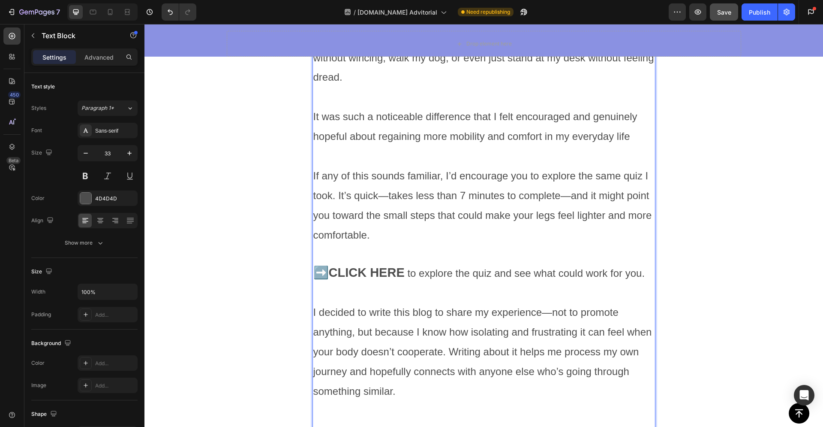
click at [444, 267] on span "to explore the quiz and see what could work for you." at bounding box center [525, 273] width 240 height 12
drag, startPoint x: 444, startPoint y: 255, endPoint x: 403, endPoint y: 256, distance: 40.3
click at [405, 267] on span "to explore the quiz and see what could work for you." at bounding box center [525, 273] width 240 height 12
click at [344, 265] on strong "➡️CLICK HERE" at bounding box center [358, 272] width 91 height 14
click at [335, 280] on p "➡️CLICK HERE to explore the quiz and see what could work for you." at bounding box center [483, 282] width 341 height 39
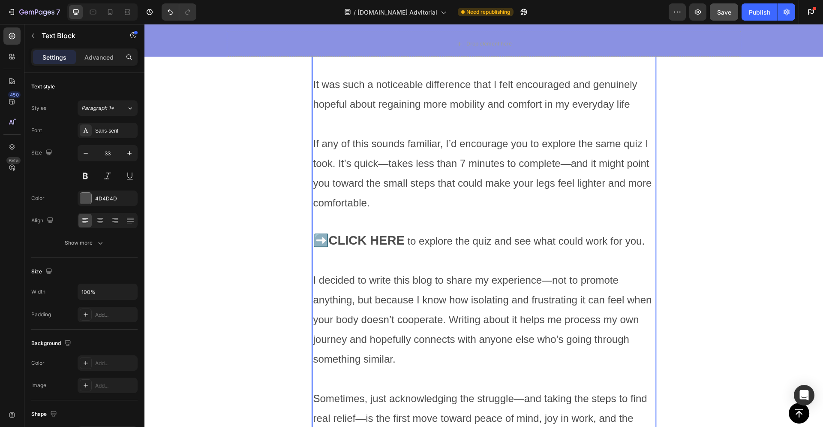
scroll to position [2008, 0]
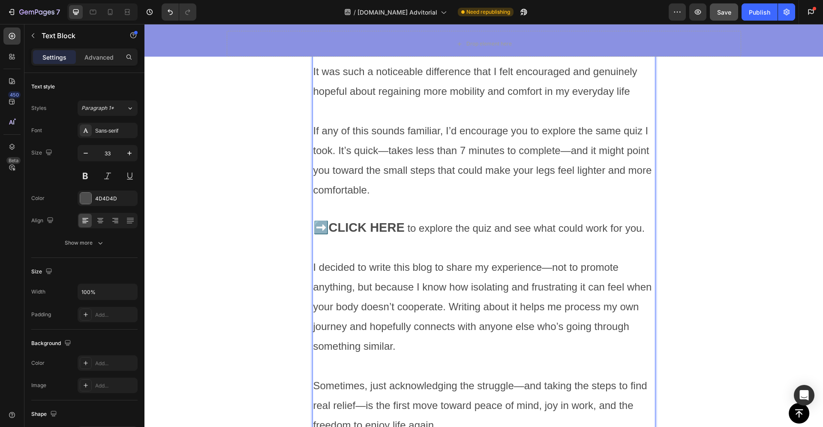
click at [324, 220] on strong "➡️CLICK HERE" at bounding box center [358, 227] width 91 height 14
click at [344, 223] on p "➡️ CLICK HERE to explore the quiz and see what could work for you." at bounding box center [483, 237] width 341 height 39
click at [362, 199] on p "Rich Text Editor. Editing area: main" at bounding box center [483, 208] width 341 height 18
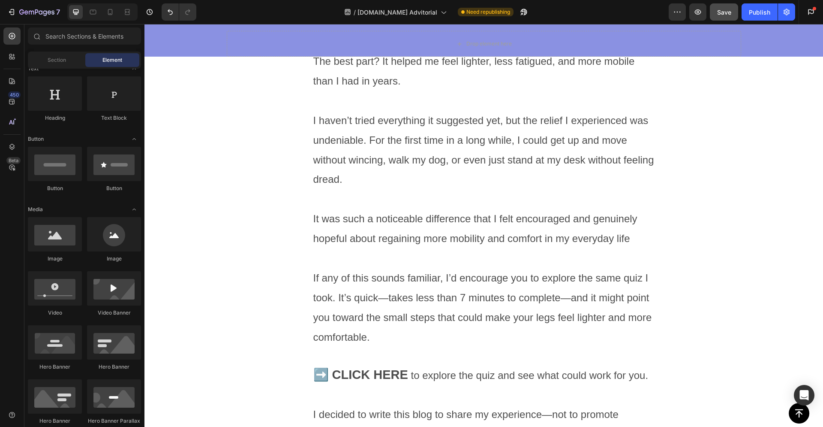
scroll to position [1908, 0]
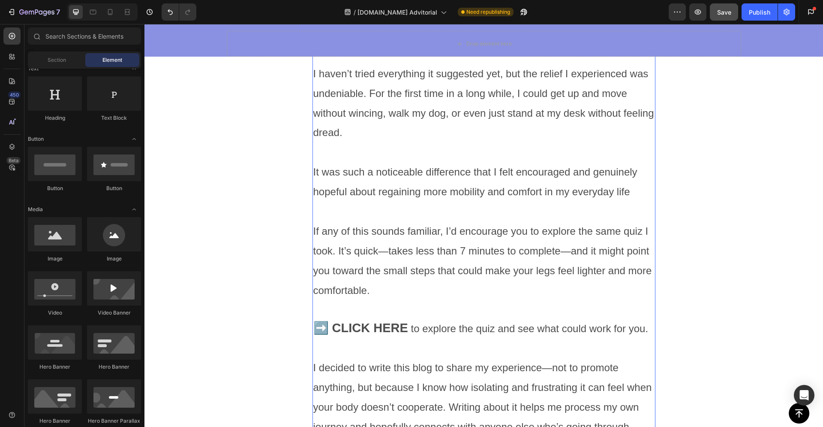
click at [615, 225] on span "If any of this sounds familiar, I’d encourage you to explore the same quiz I to…" at bounding box center [482, 260] width 339 height 71
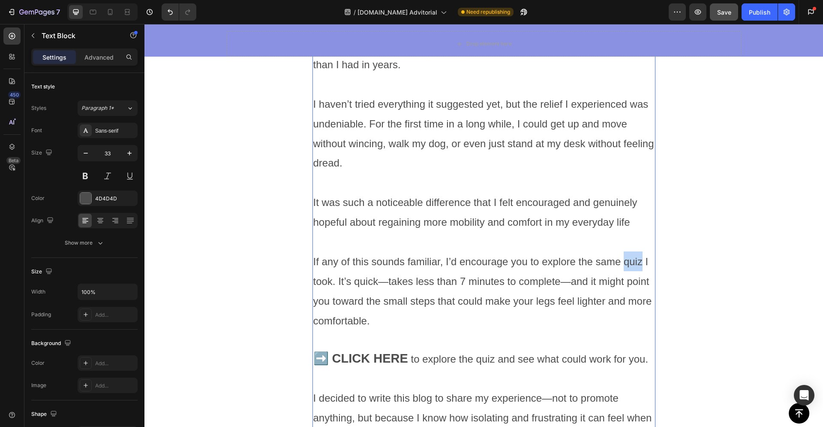
click at [620, 214] on div "The best part? It helped me feel lighter, less fatigued, and more mobile than I…" at bounding box center [484, 357] width 343 height 647
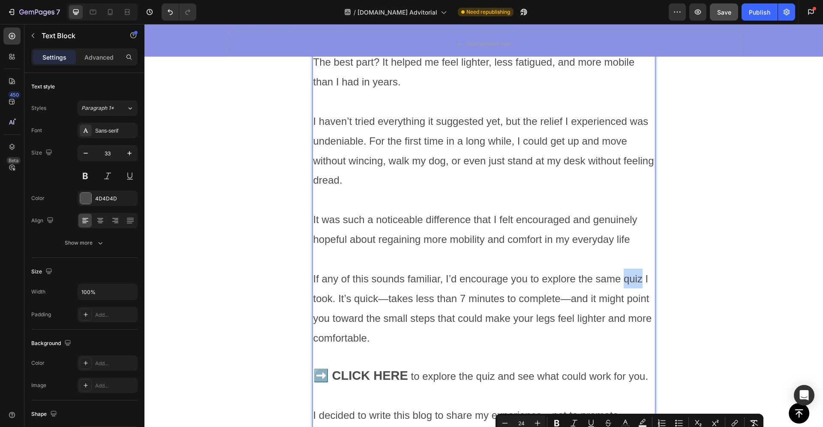
scroll to position [1940, 0]
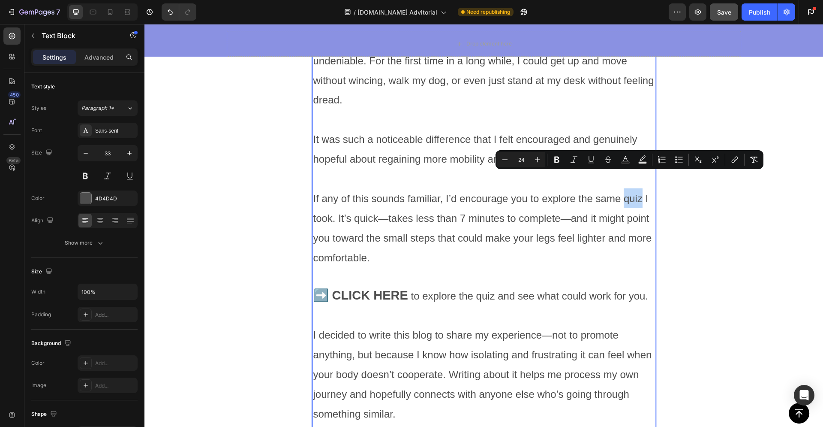
click at [631, 188] on p "If any of this sounds familiar, I’d encourage you to explore the same quiz I to…" at bounding box center [483, 227] width 341 height 79
click at [621, 192] on span "If any of this sounds familiar, I’d encourage you to explore the same quiz I to…" at bounding box center [482, 227] width 339 height 71
type input "33"
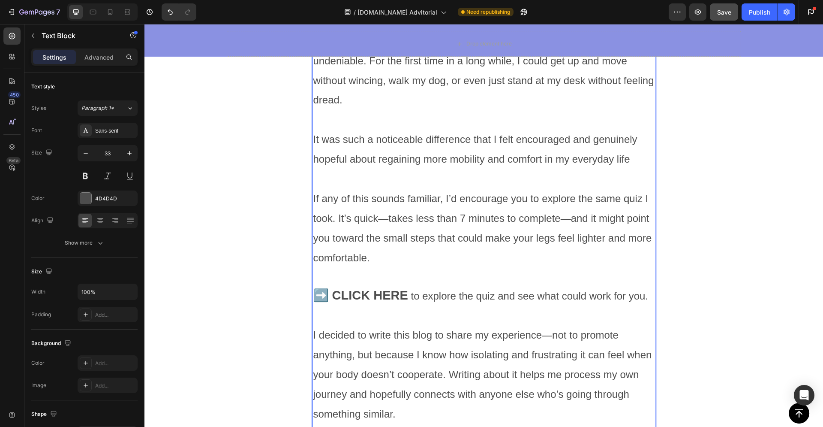
drag, startPoint x: 626, startPoint y: 251, endPoint x: 619, endPoint y: 228, distance: 24.1
click at [626, 267] on p "Rich Text Editor. Editing area: main" at bounding box center [483, 276] width 341 height 18
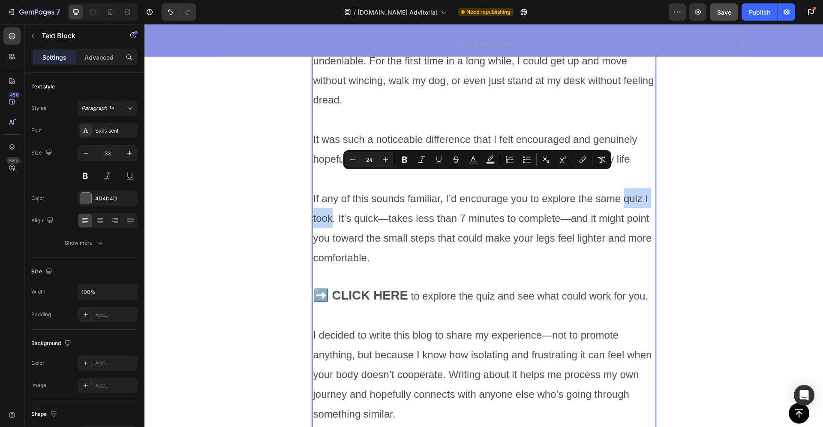
drag, startPoint x: 621, startPoint y: 180, endPoint x: 323, endPoint y: 204, distance: 299.3
click at [328, 204] on span "If any of this sounds familiar, I’d encourage you to explore the same quiz I to…" at bounding box center [482, 227] width 339 height 71
click at [581, 162] on icon "Editor contextual toolbar" at bounding box center [582, 161] width 4 height 4
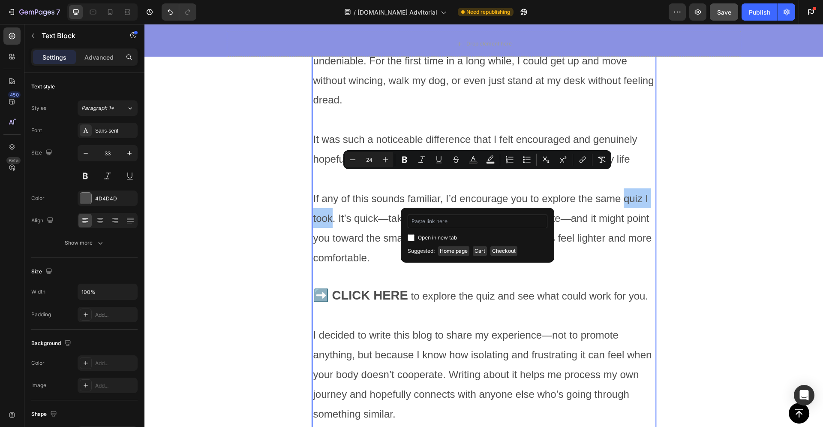
click at [501, 224] on input "Editor contextual toolbar" at bounding box center [478, 221] width 140 height 14
type input "#"
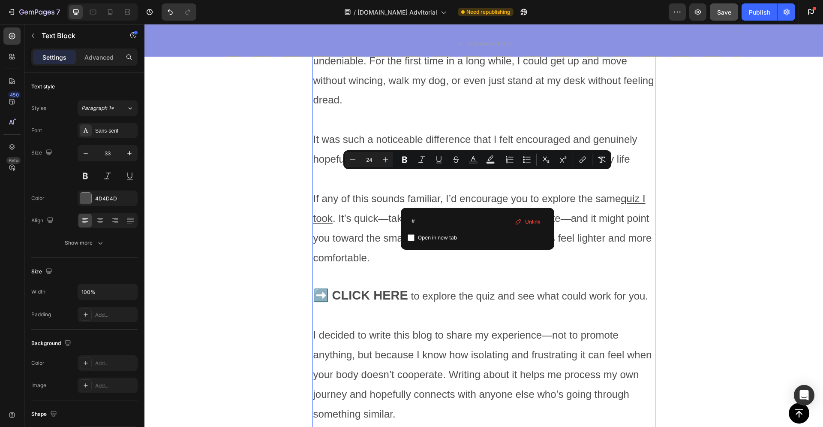
click at [466, 290] on span "to explore the quiz and see what could work for you." at bounding box center [528, 296] width 240 height 12
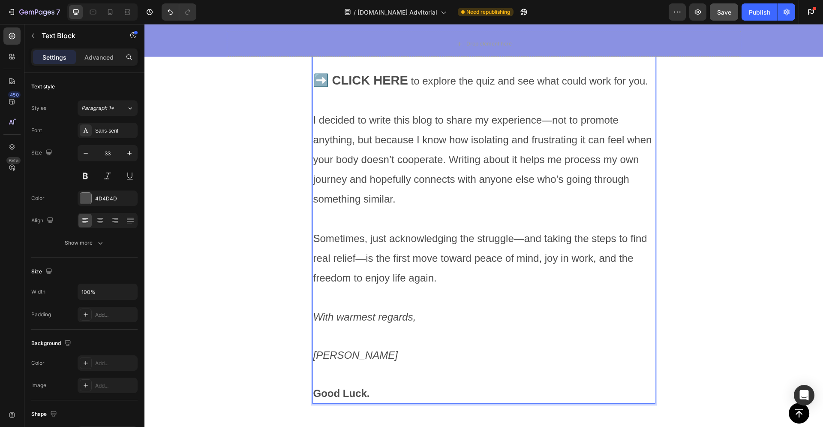
scroll to position [2168, 0]
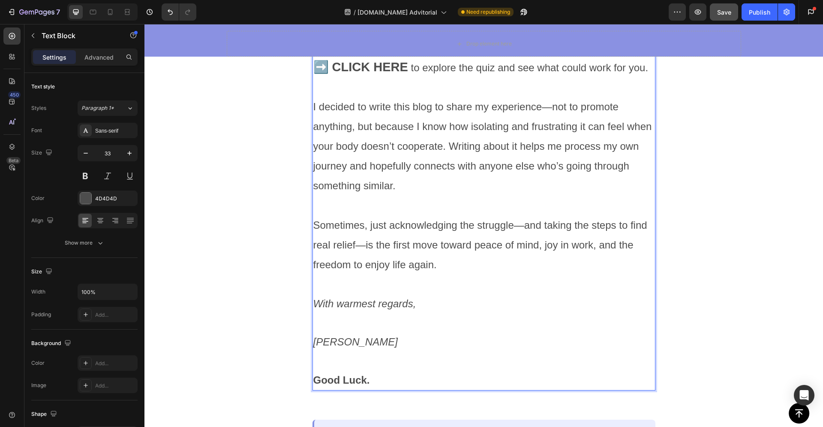
click at [424, 351] on p "Rich Text Editor. Editing area: main" at bounding box center [483, 360] width 341 height 18
click at [422, 370] on p "Good Luck." at bounding box center [483, 380] width 341 height 20
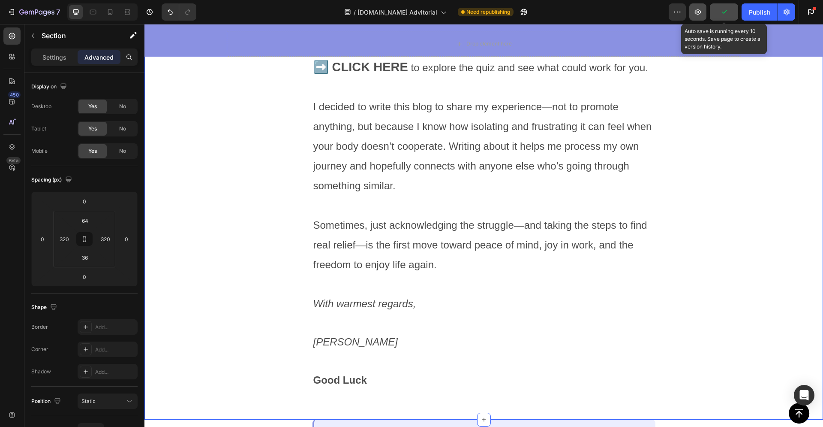
click at [706, 15] on button "button" at bounding box center [697, 11] width 17 height 17
